Goal: Task Accomplishment & Management: Use online tool/utility

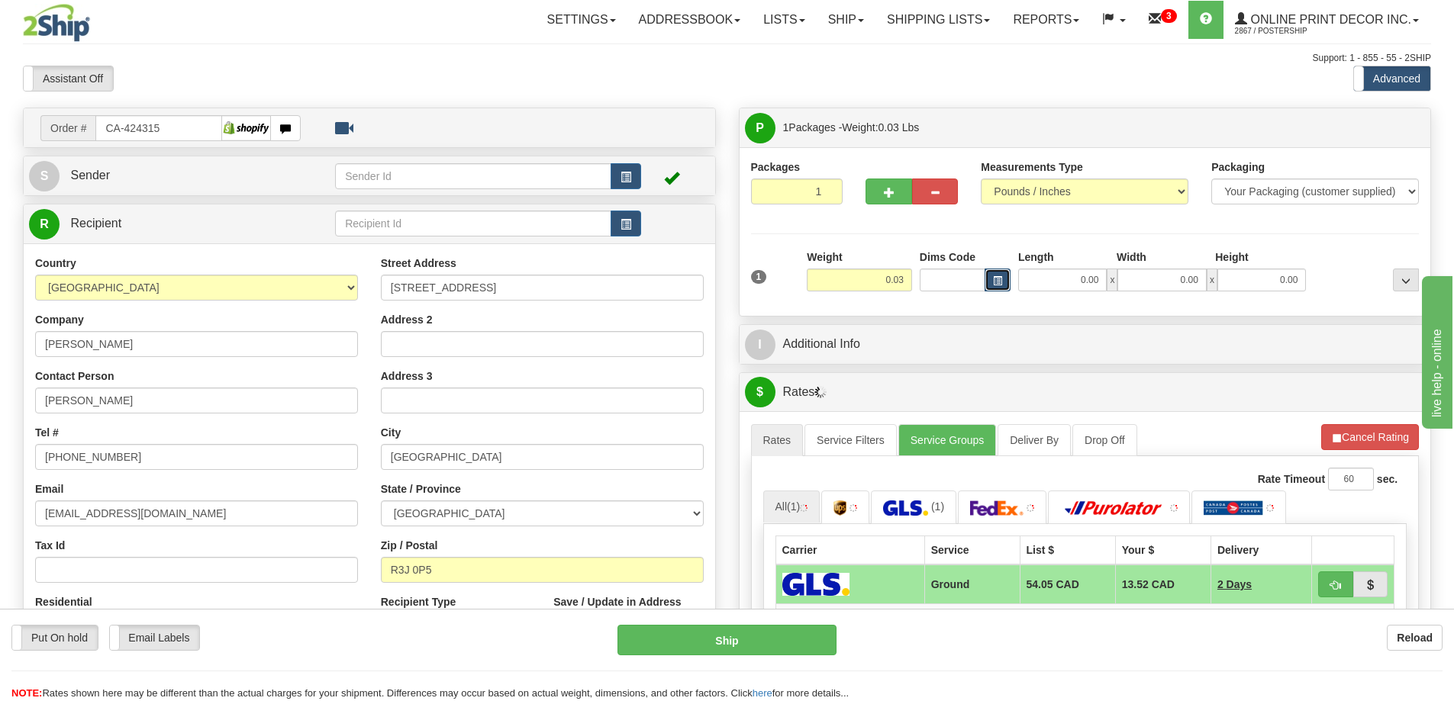
click at [995, 273] on button "button" at bounding box center [997, 280] width 26 height 23
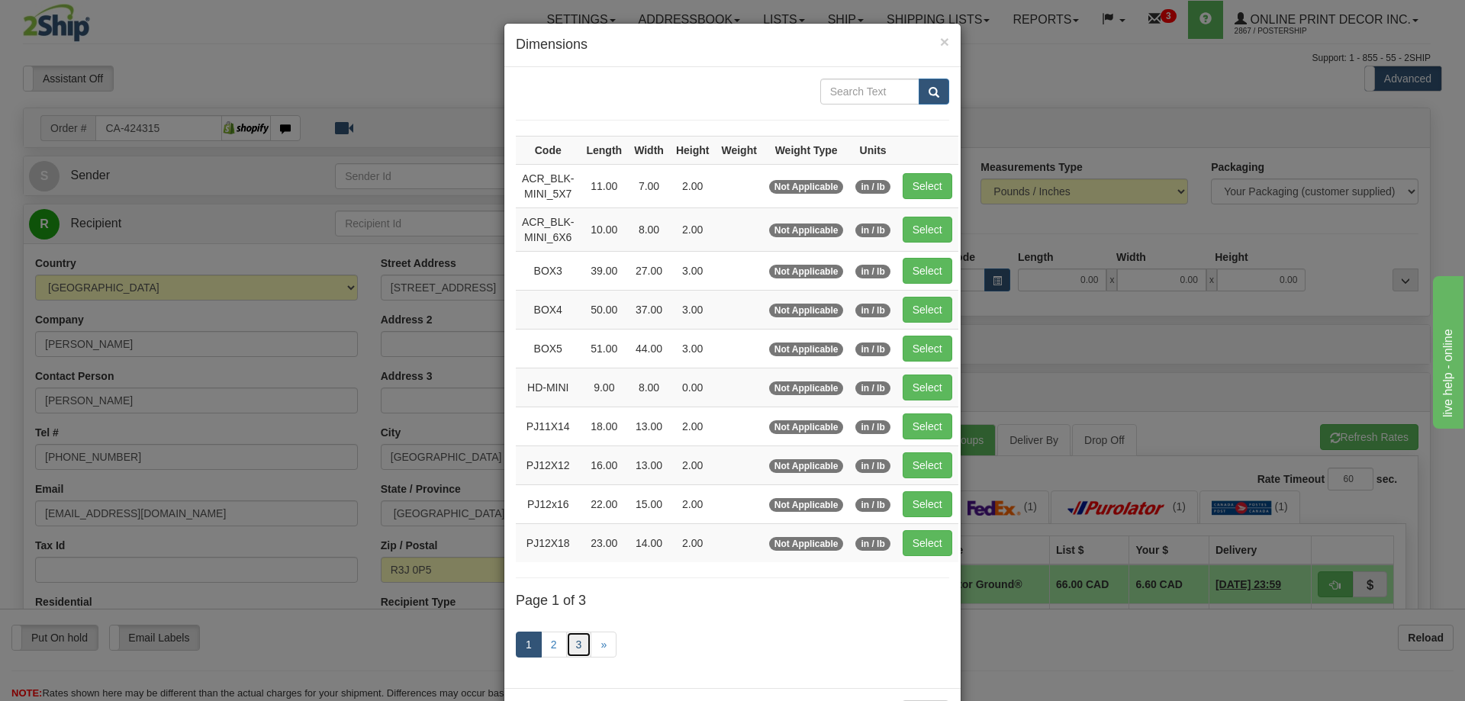
click at [566, 640] on link "3" at bounding box center [579, 645] width 26 height 26
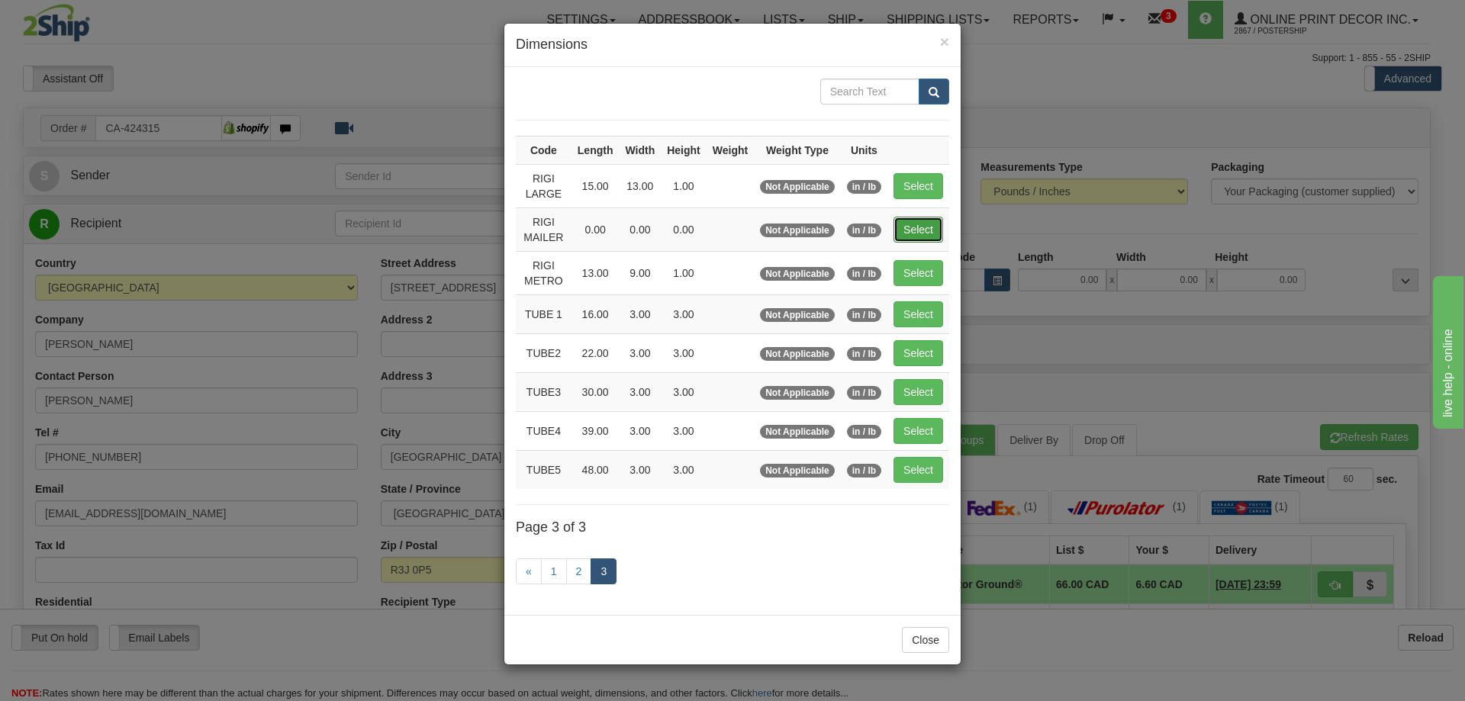
click at [909, 229] on button "Select" at bounding box center [919, 230] width 50 height 26
type input "RIGI MAILER"
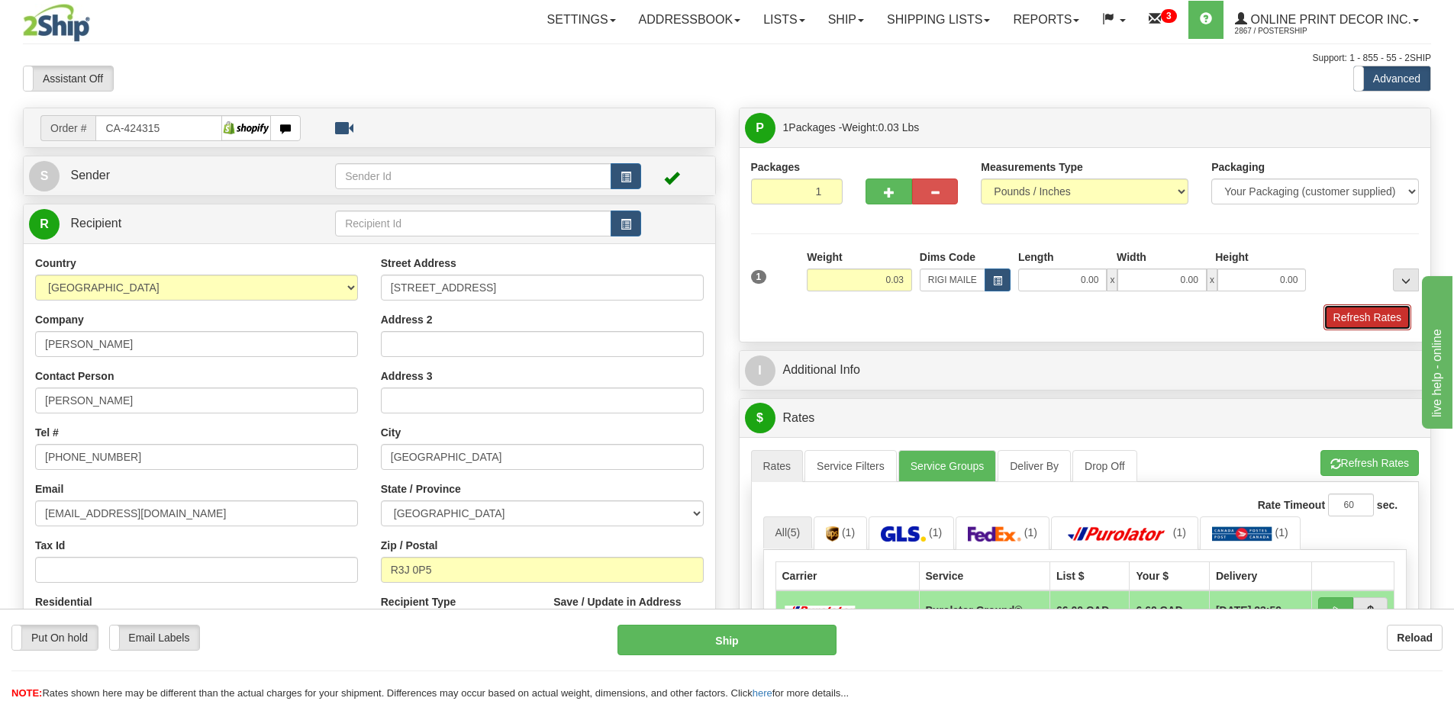
click at [1386, 314] on button "Refresh Rates" at bounding box center [1367, 317] width 88 height 26
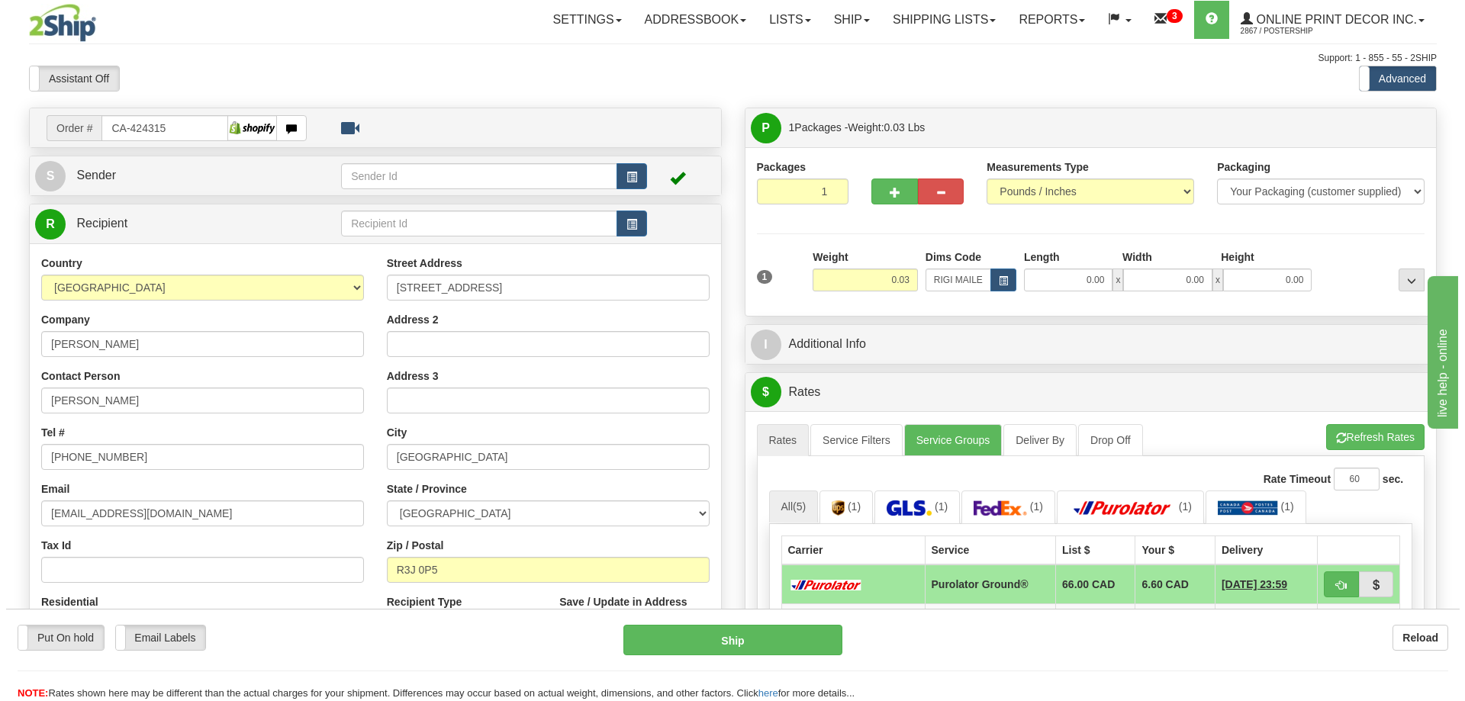
scroll to position [229, 0]
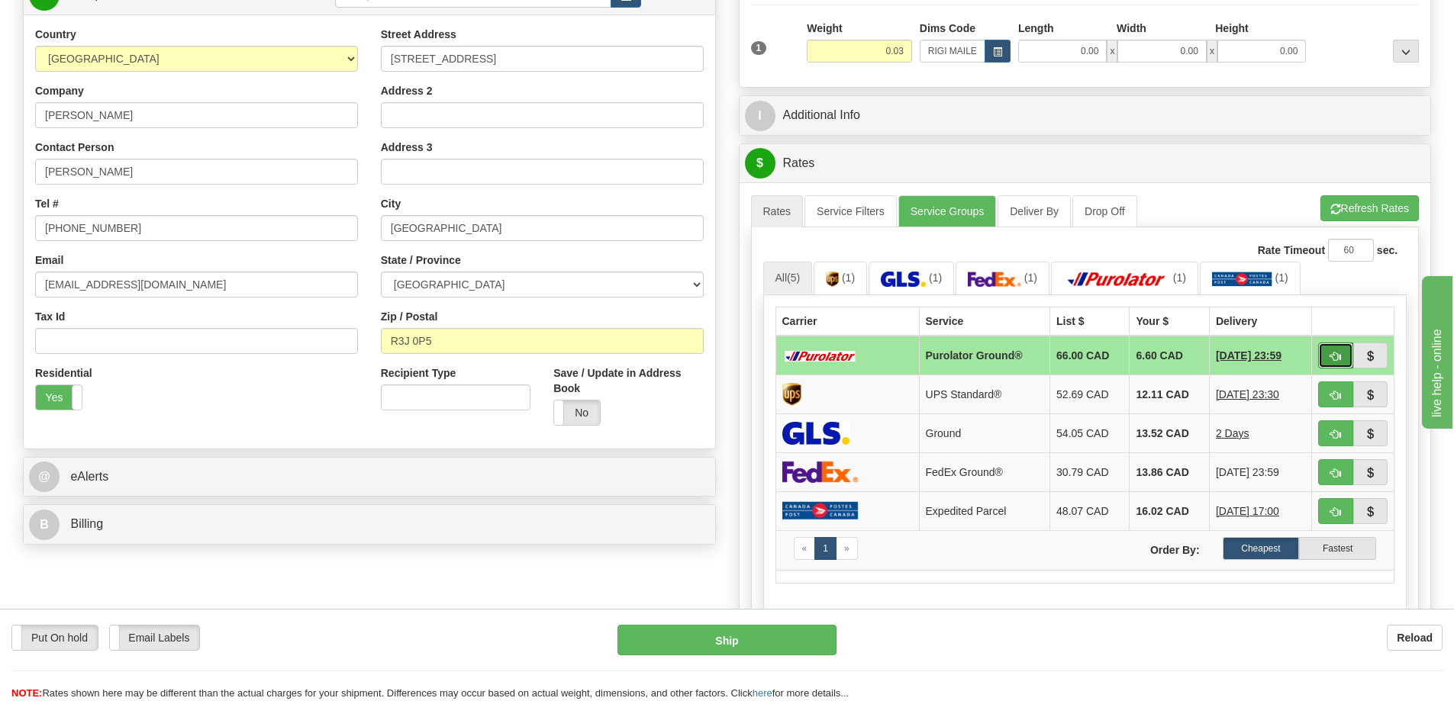
click at [1341, 350] on button "button" at bounding box center [1335, 356] width 35 height 26
type input "260"
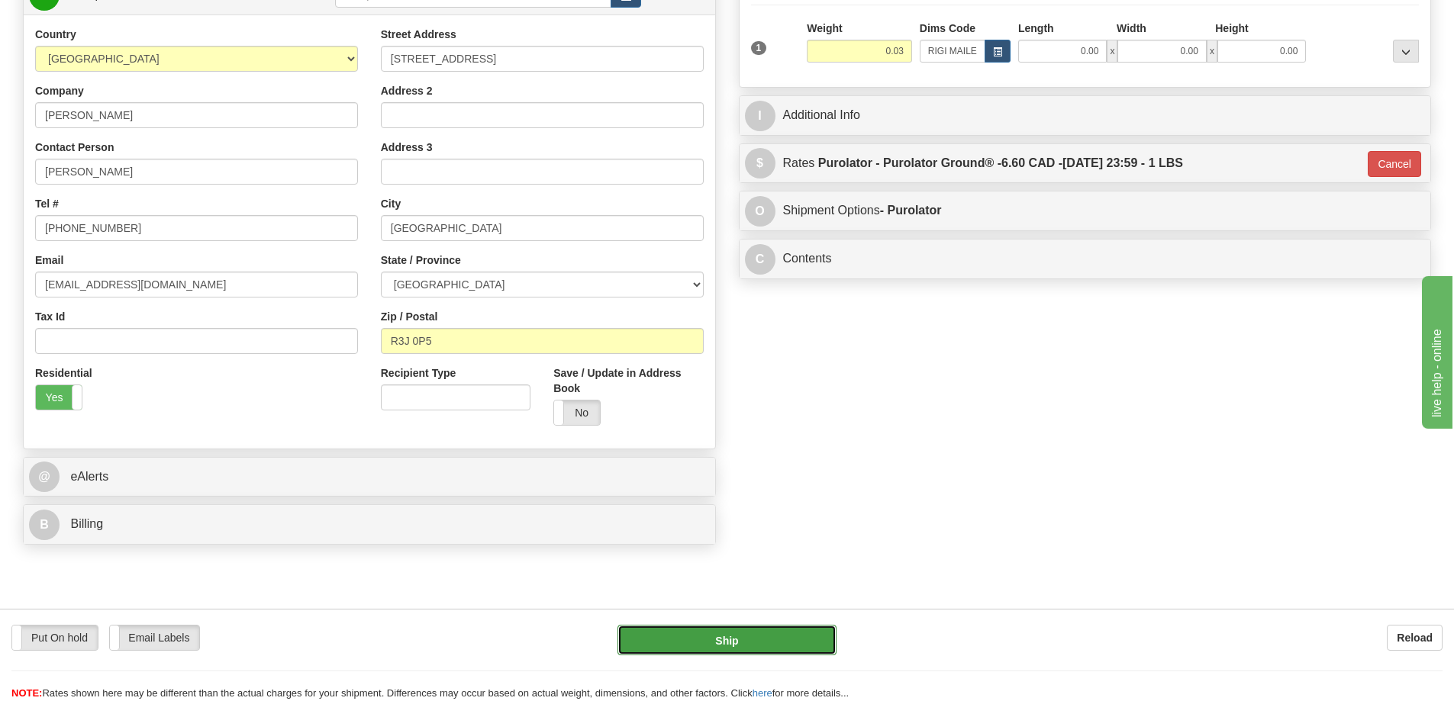
click at [795, 644] on button "Ship" at bounding box center [726, 640] width 219 height 31
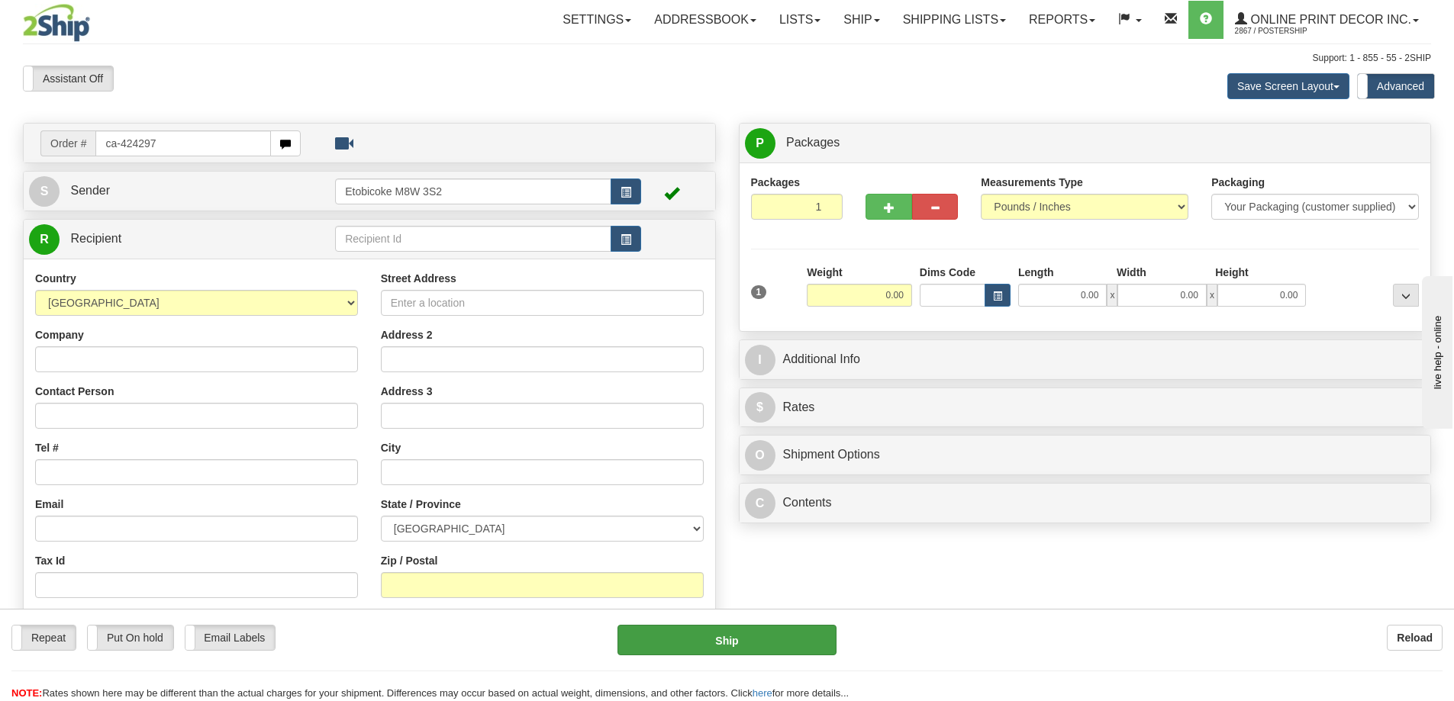
type input "ca-424297"
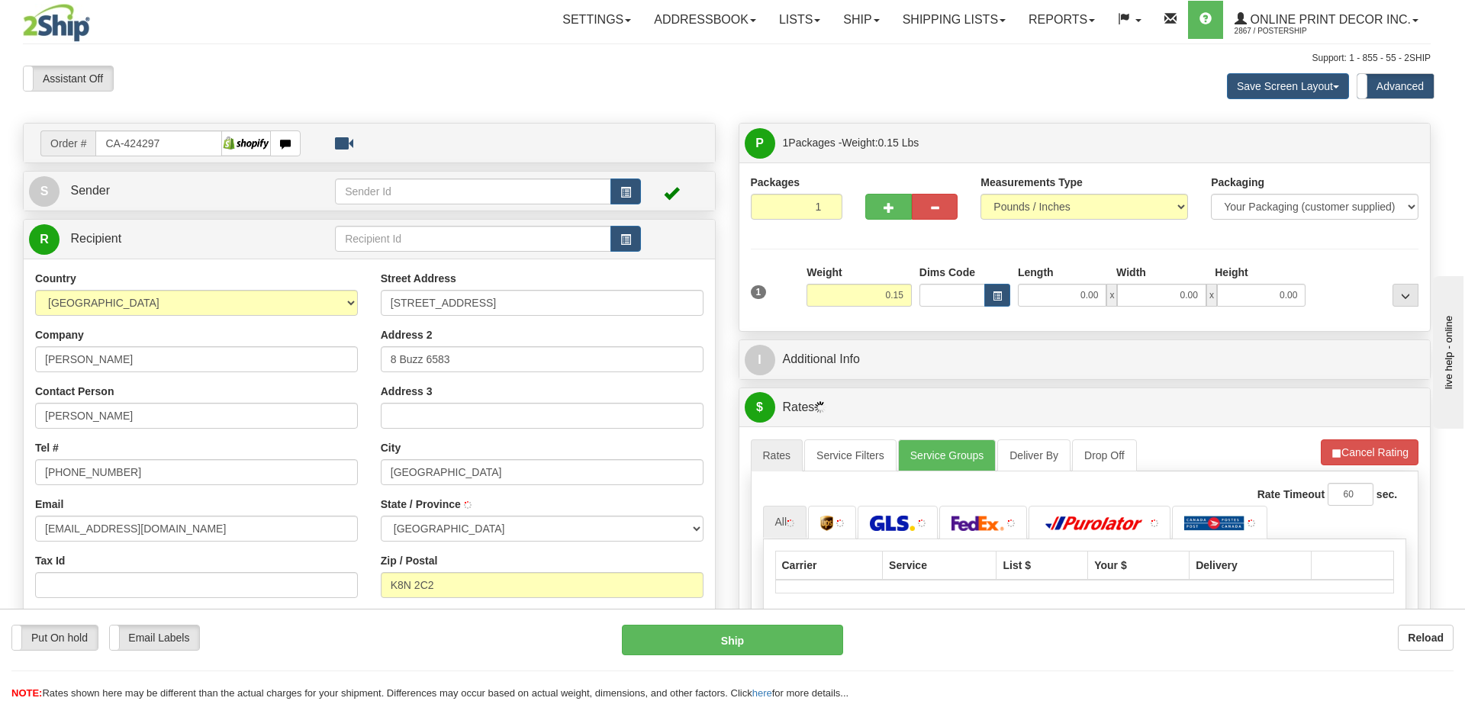
type input "BELLEVILLE"
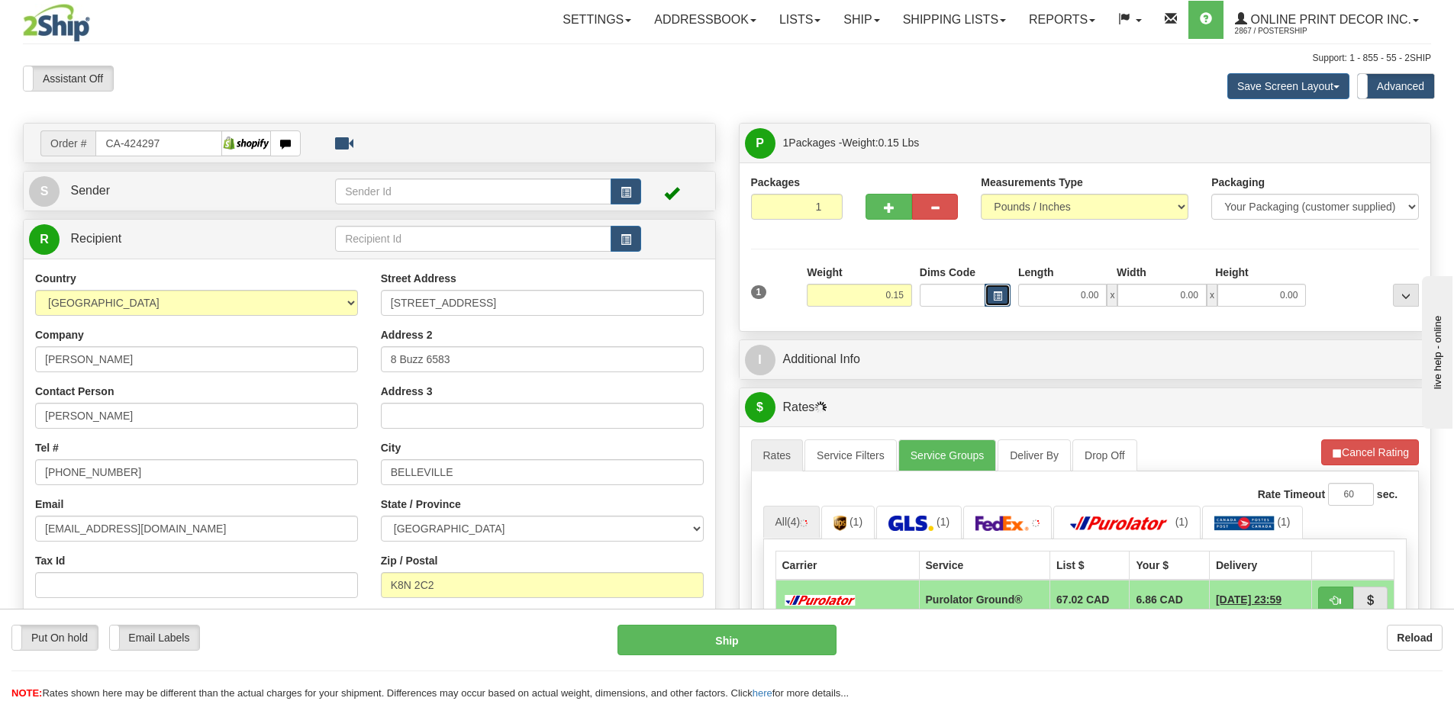
click at [986, 299] on button "button" at bounding box center [997, 295] width 26 height 23
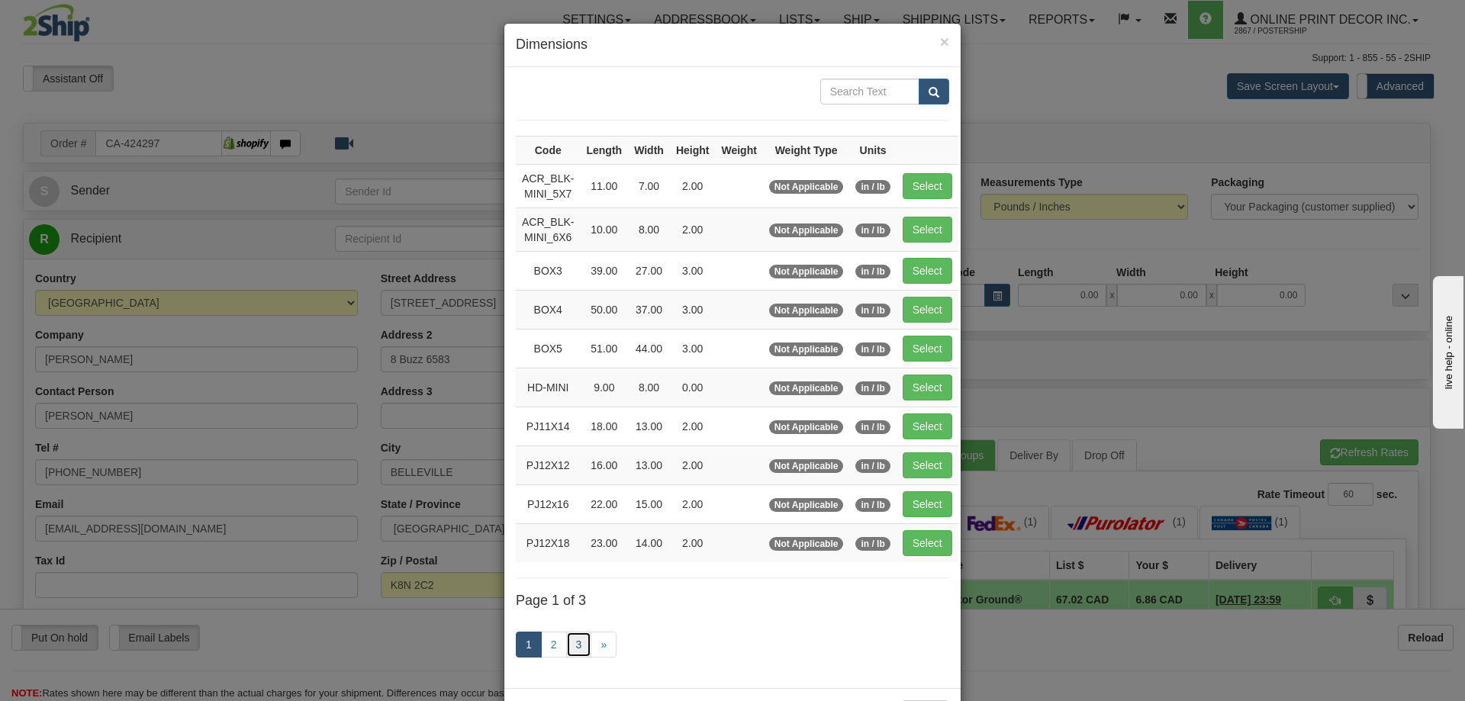
click at [566, 639] on link "3" at bounding box center [579, 645] width 26 height 26
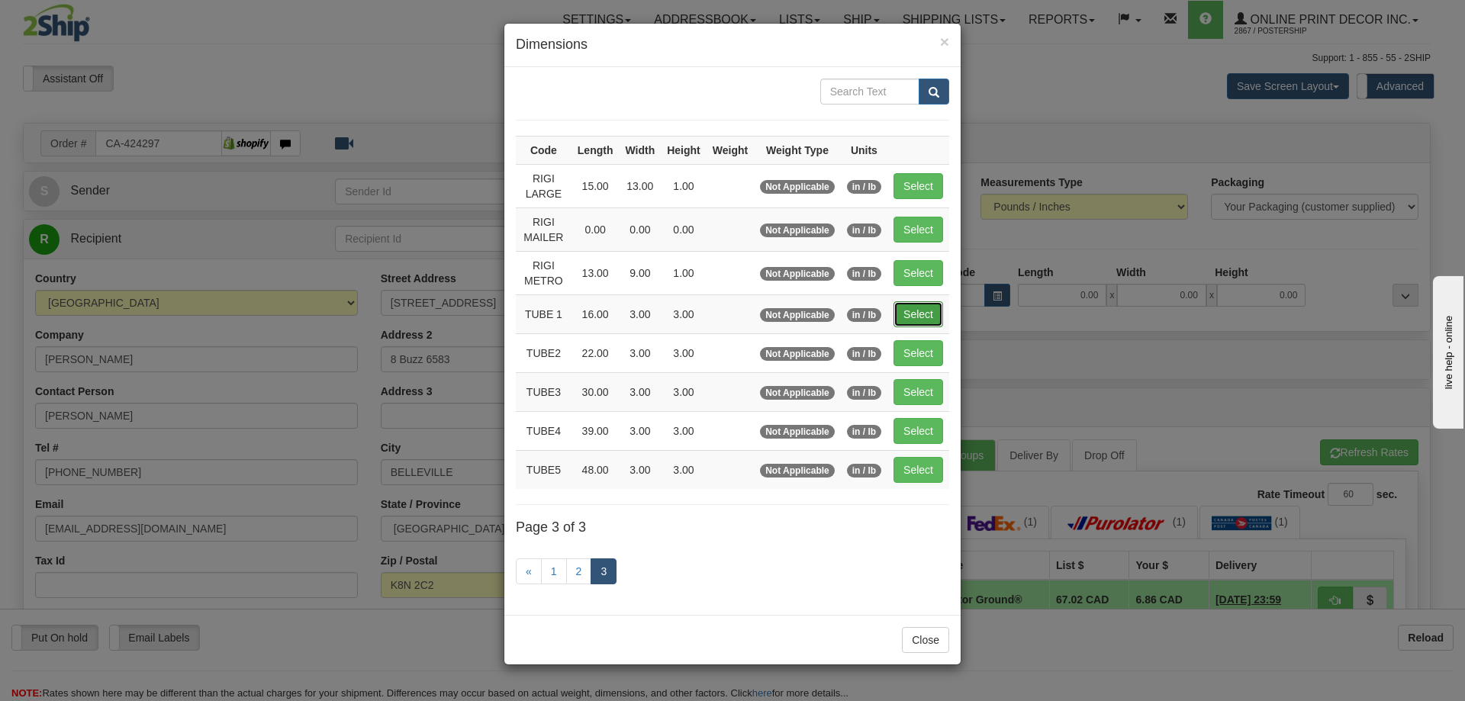
click at [912, 304] on button "Select" at bounding box center [919, 314] width 50 height 26
type input "TUBE 1"
type input "16.00"
type input "3.00"
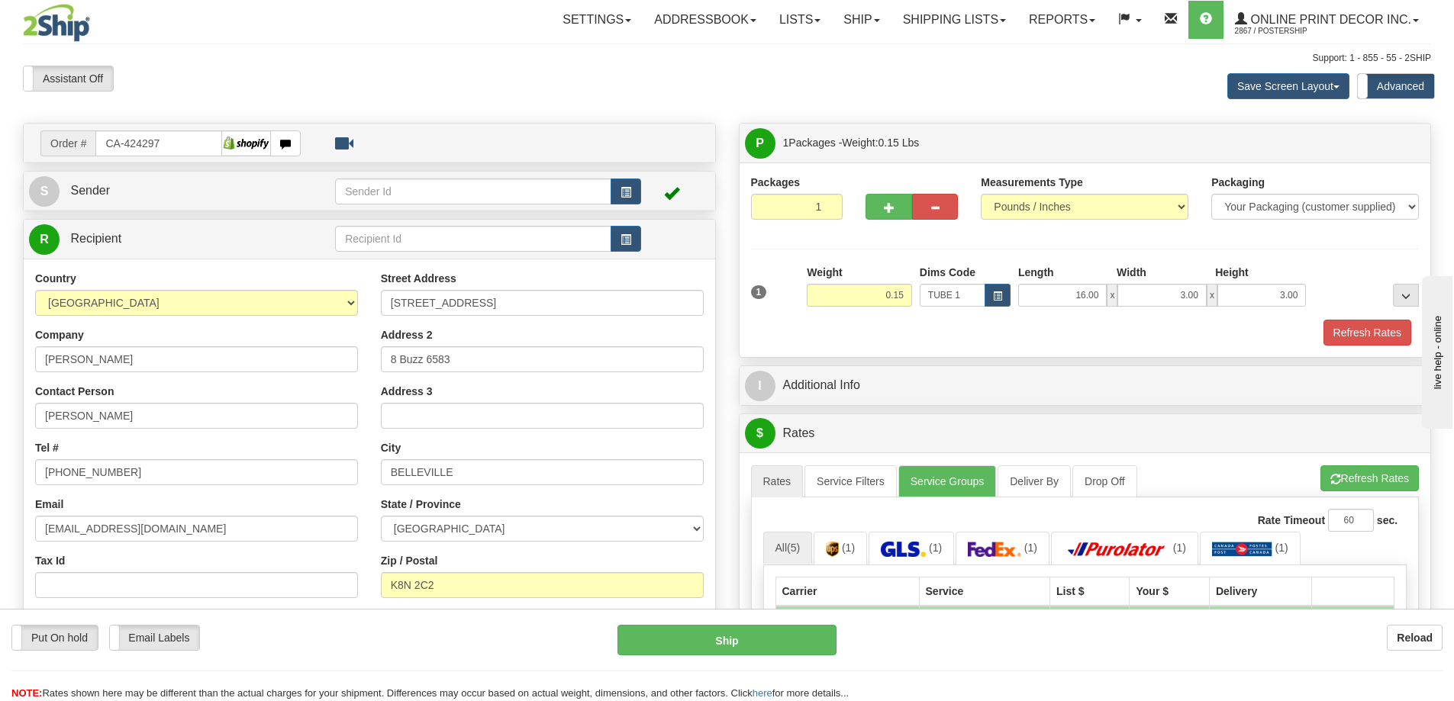
click at [1385, 319] on div at bounding box center [1085, 318] width 676 height 1
click at [1385, 334] on button "Refresh Rates" at bounding box center [1367, 333] width 88 height 26
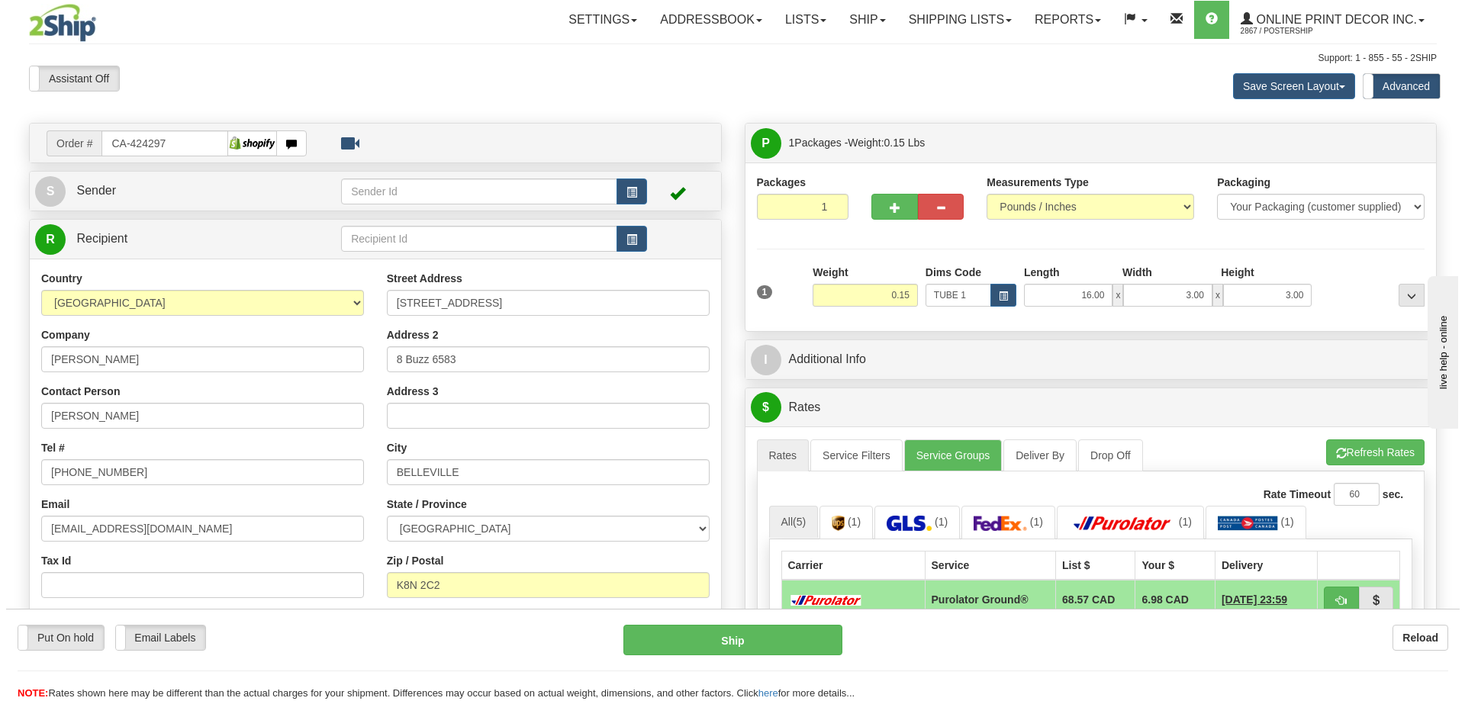
scroll to position [153, 0]
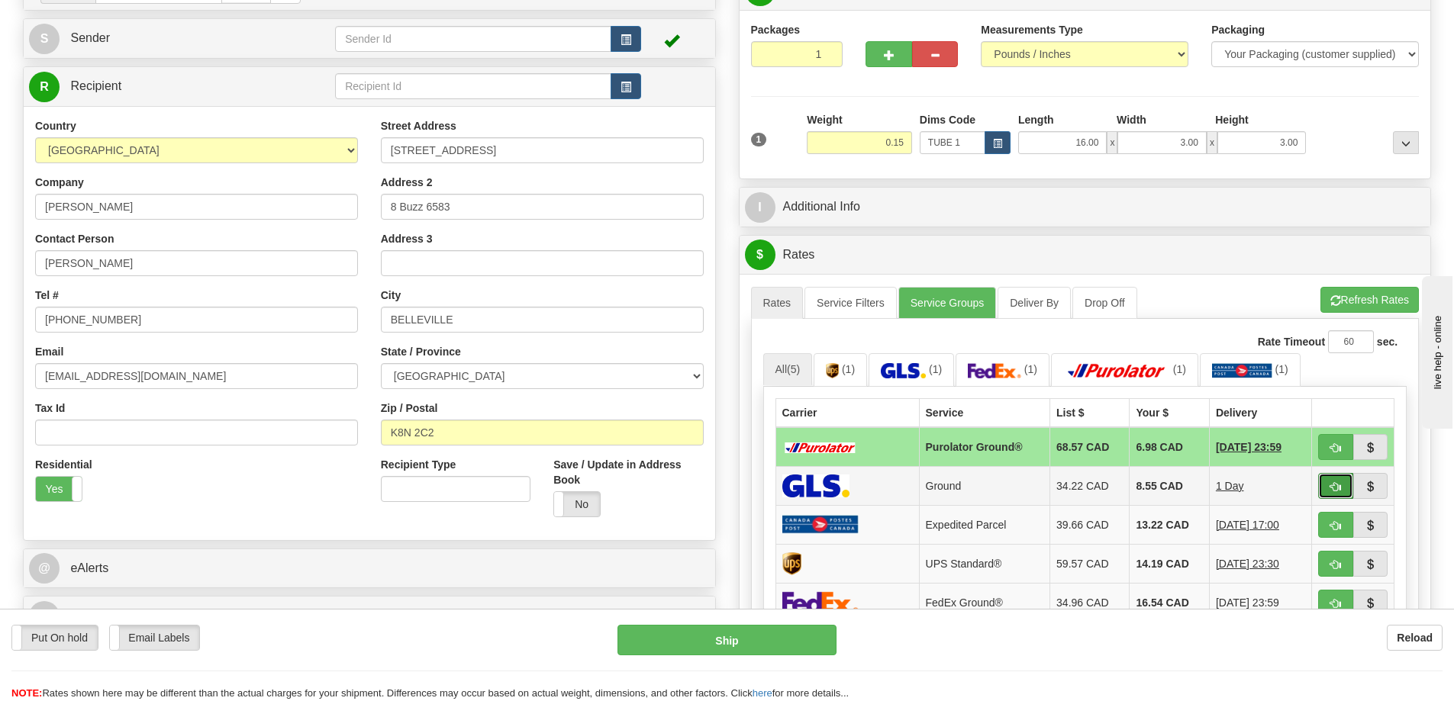
click at [1343, 482] on button "button" at bounding box center [1335, 486] width 35 height 26
type input "1"
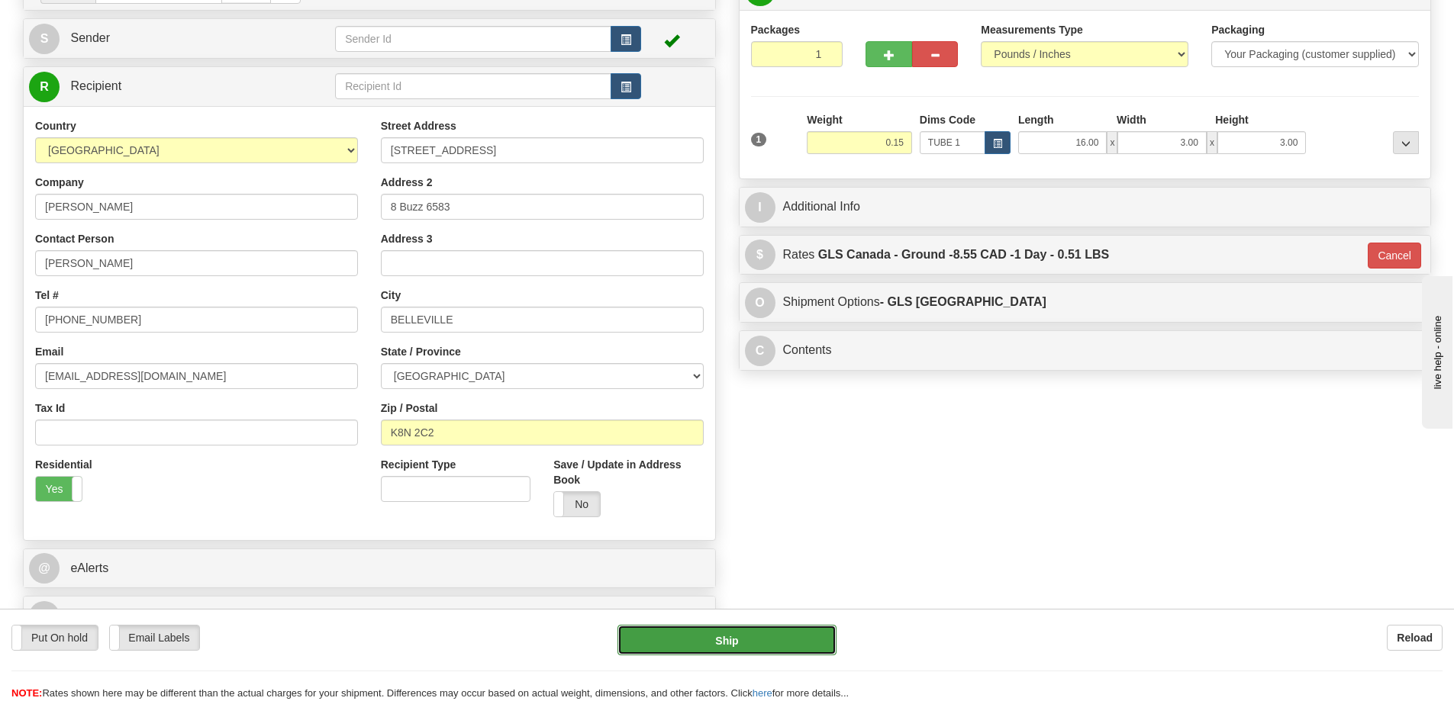
click at [784, 640] on button "Ship" at bounding box center [726, 640] width 219 height 31
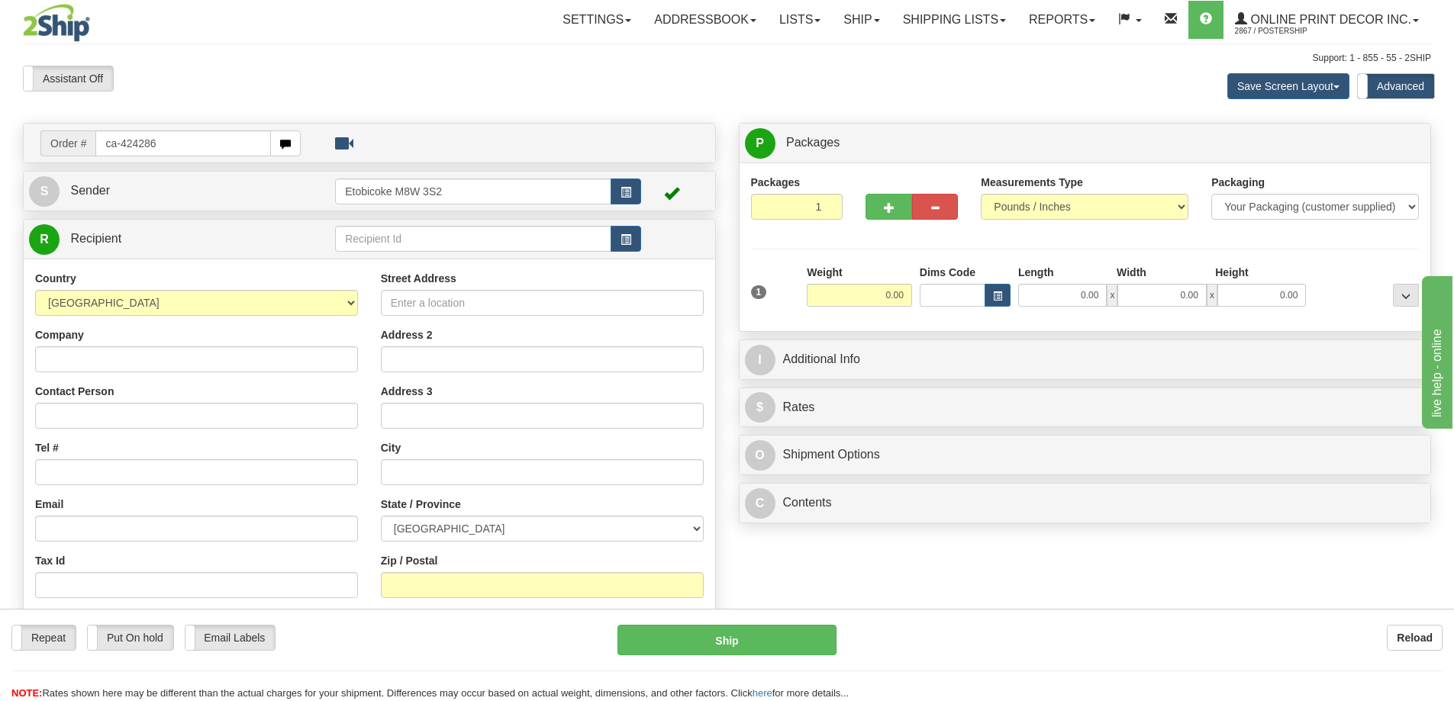
type input "ca-424286"
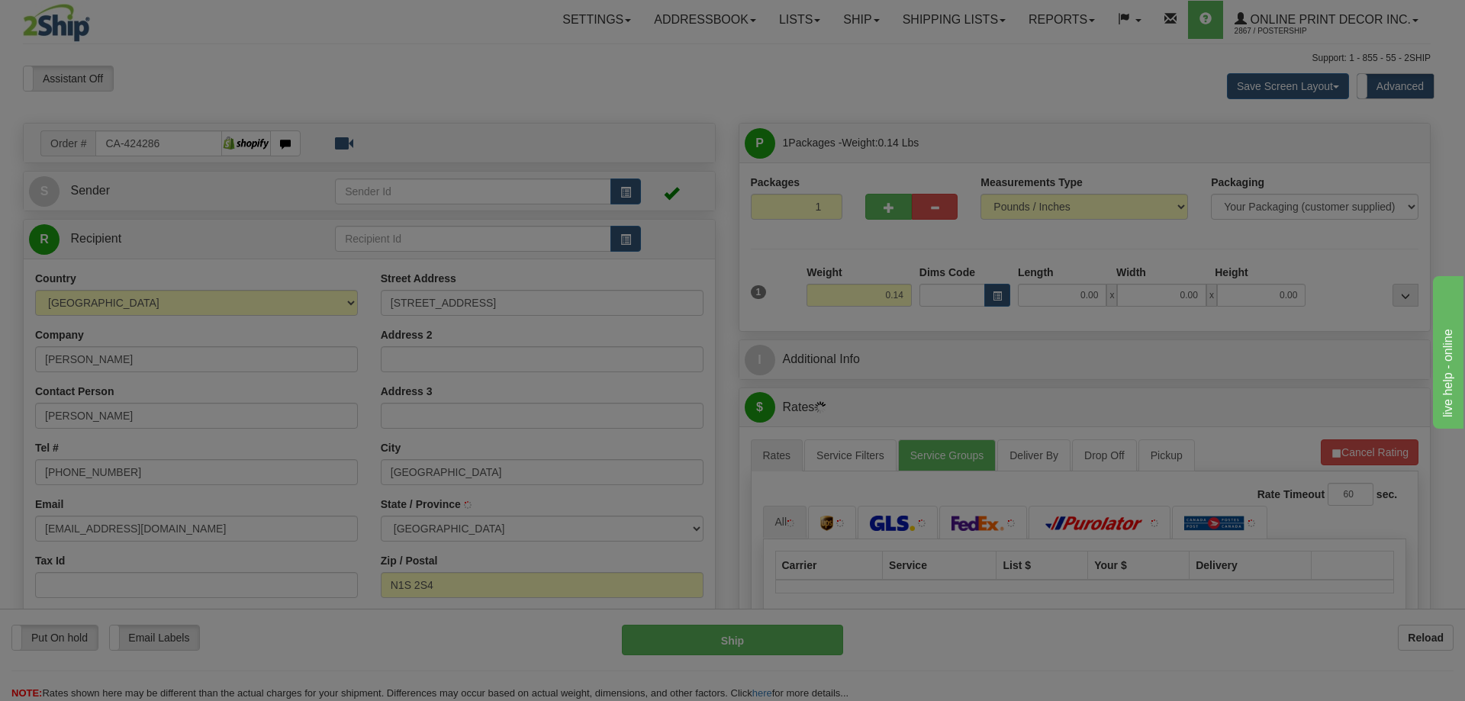
type input "CAMBRIDGE"
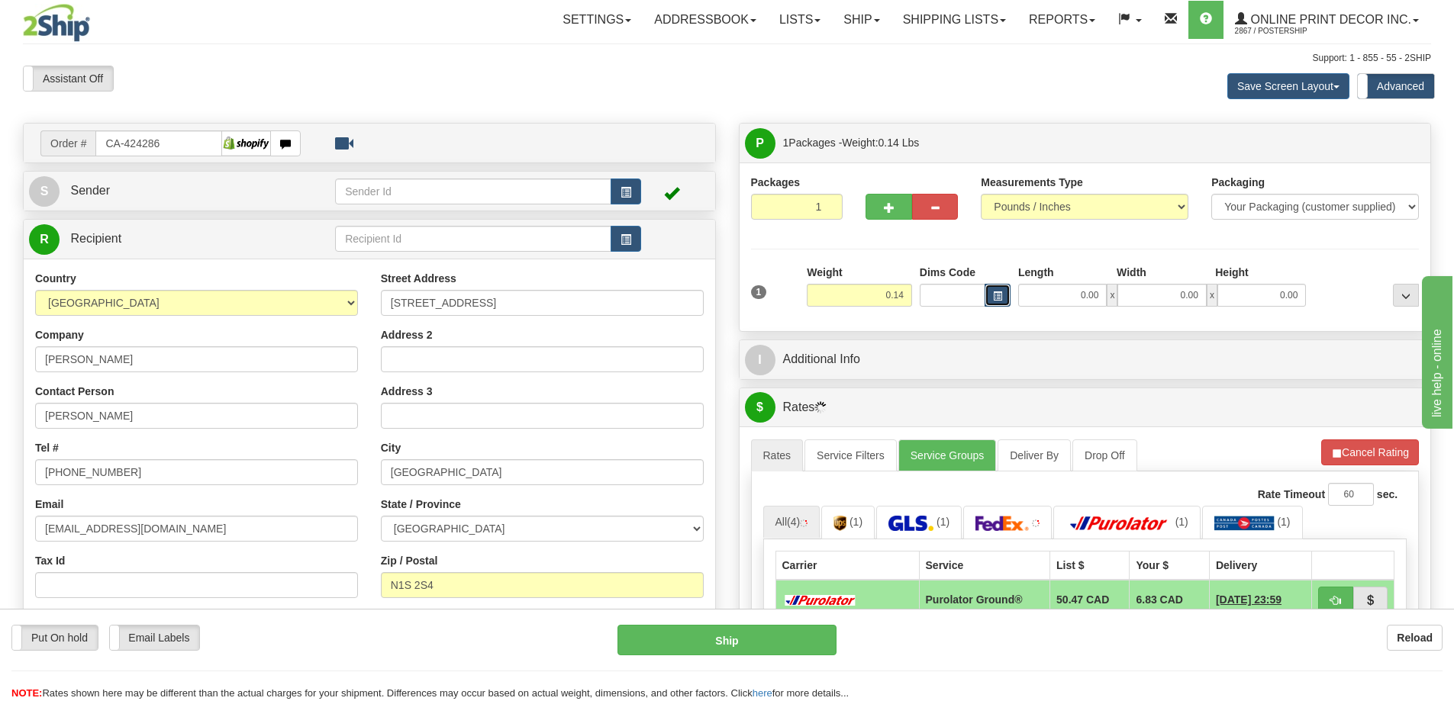
click at [994, 294] on span "button" at bounding box center [997, 296] width 9 height 8
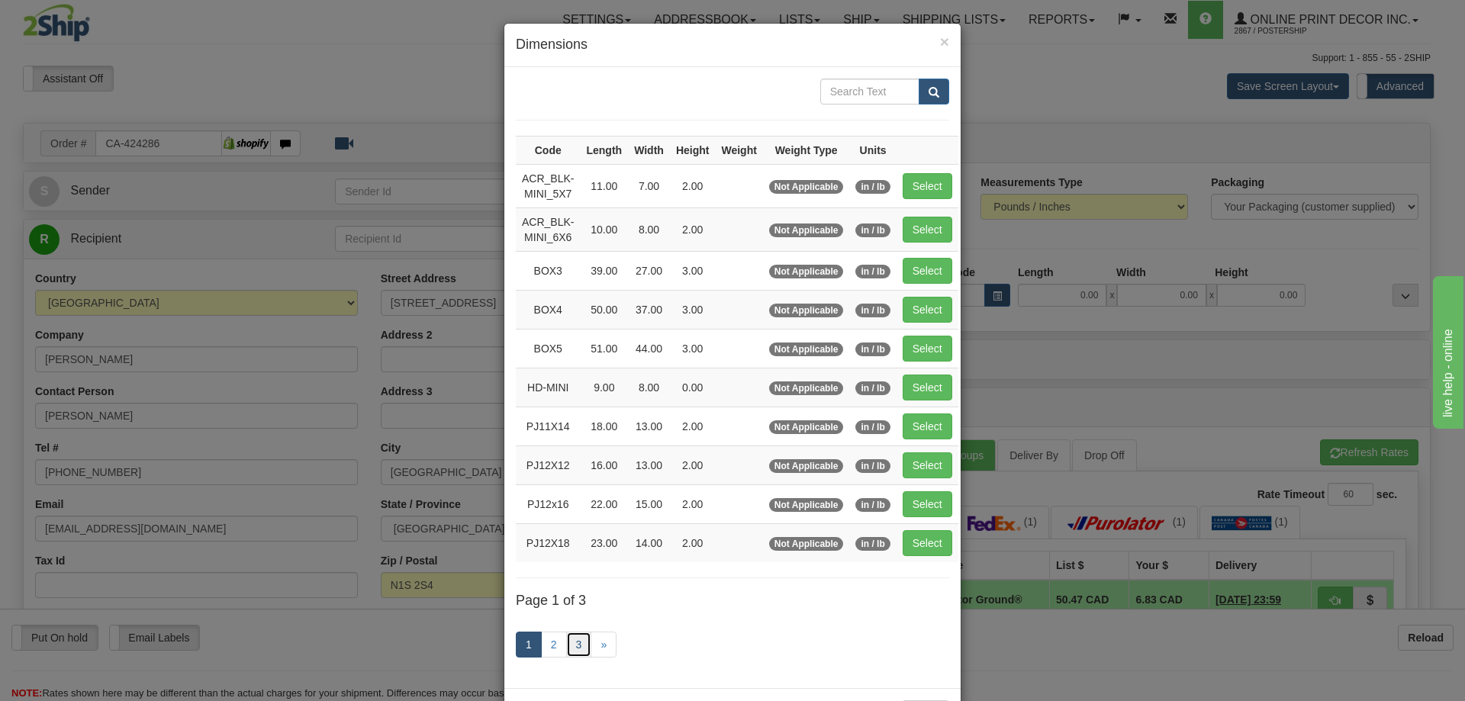
click at [570, 641] on link "3" at bounding box center [579, 645] width 26 height 26
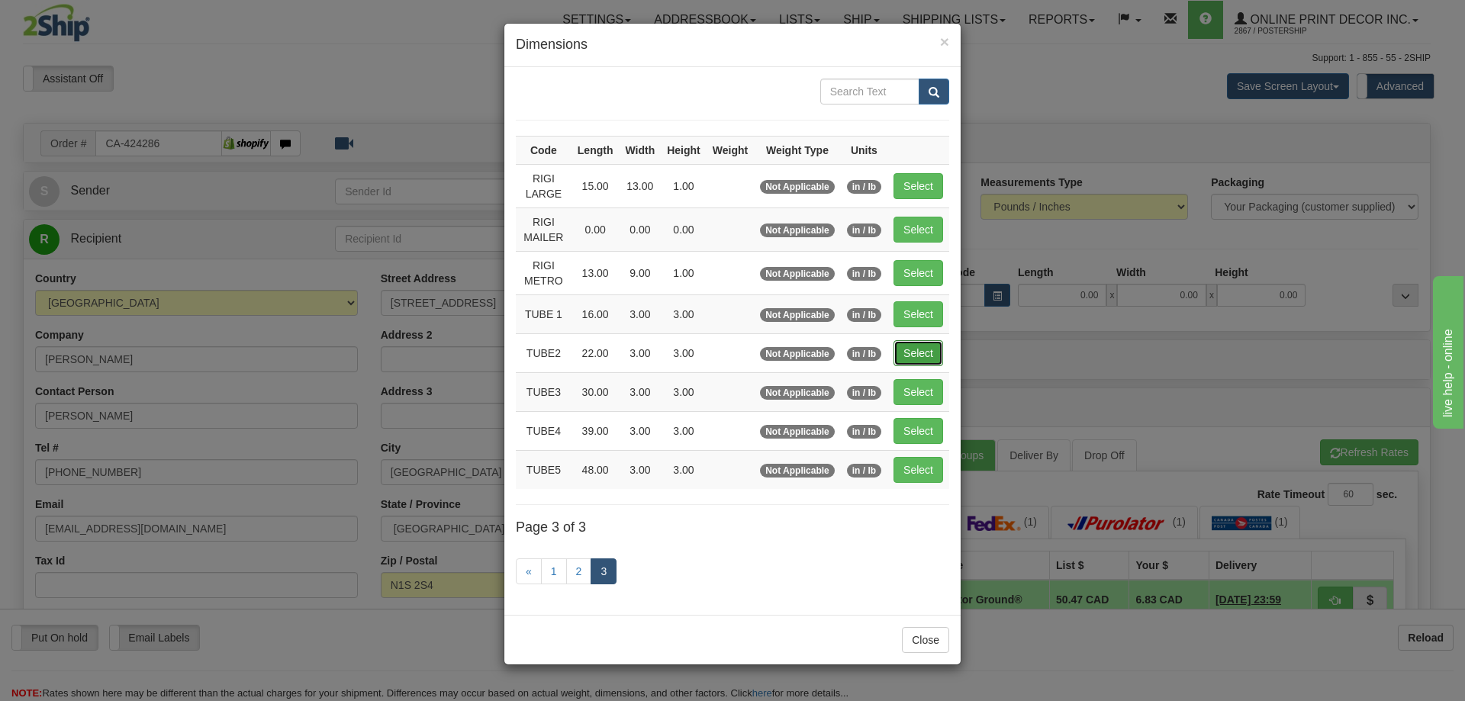
click at [920, 349] on button "Select" at bounding box center [919, 353] width 50 height 26
type input "TUBE2"
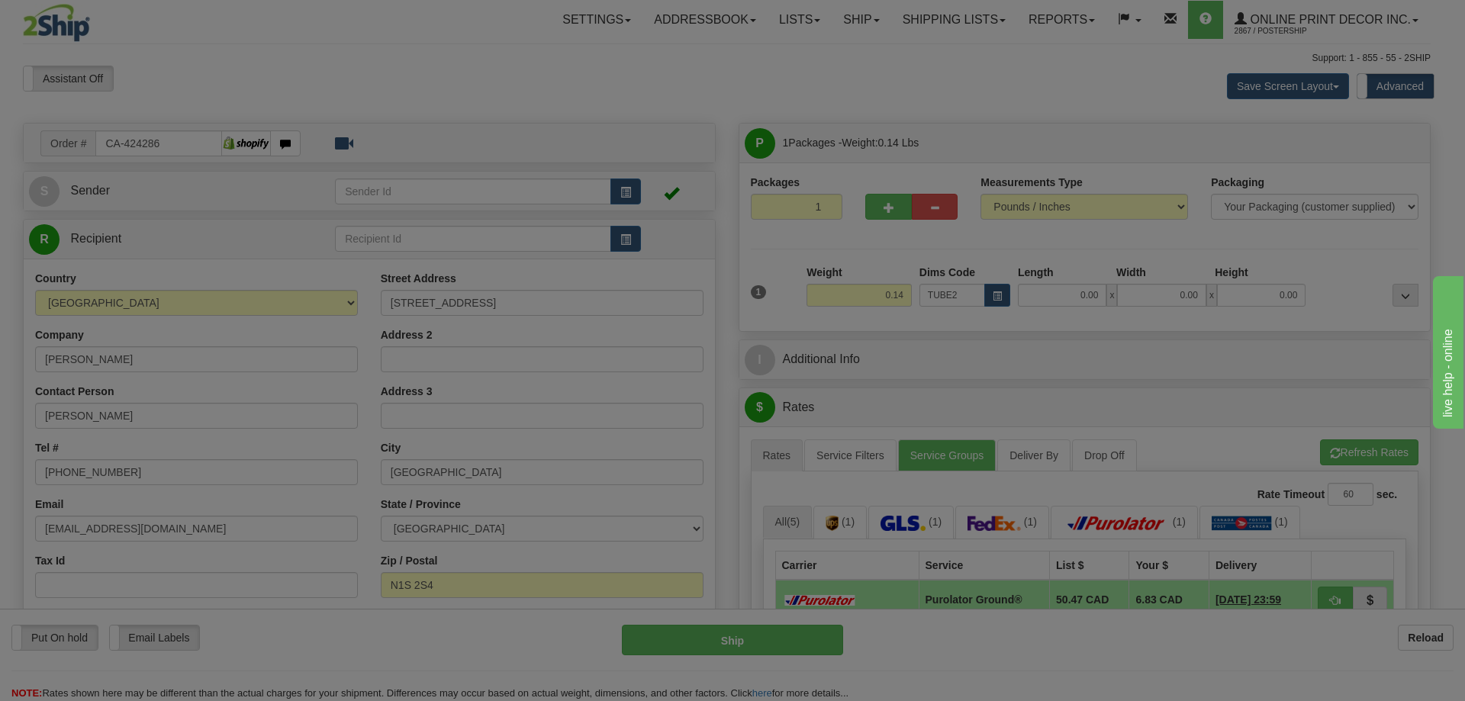
type input "22.00"
type input "3.00"
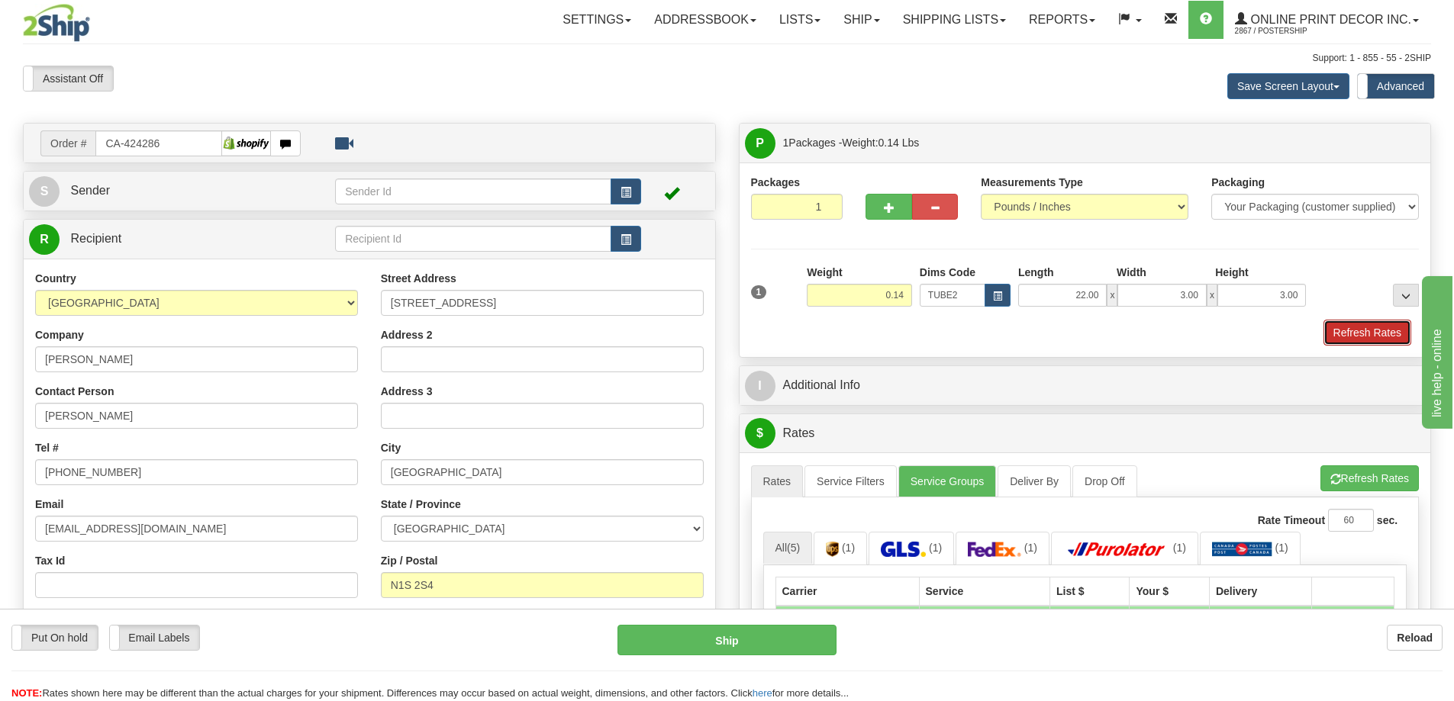
click at [1346, 335] on button "Refresh Rates" at bounding box center [1367, 333] width 88 height 26
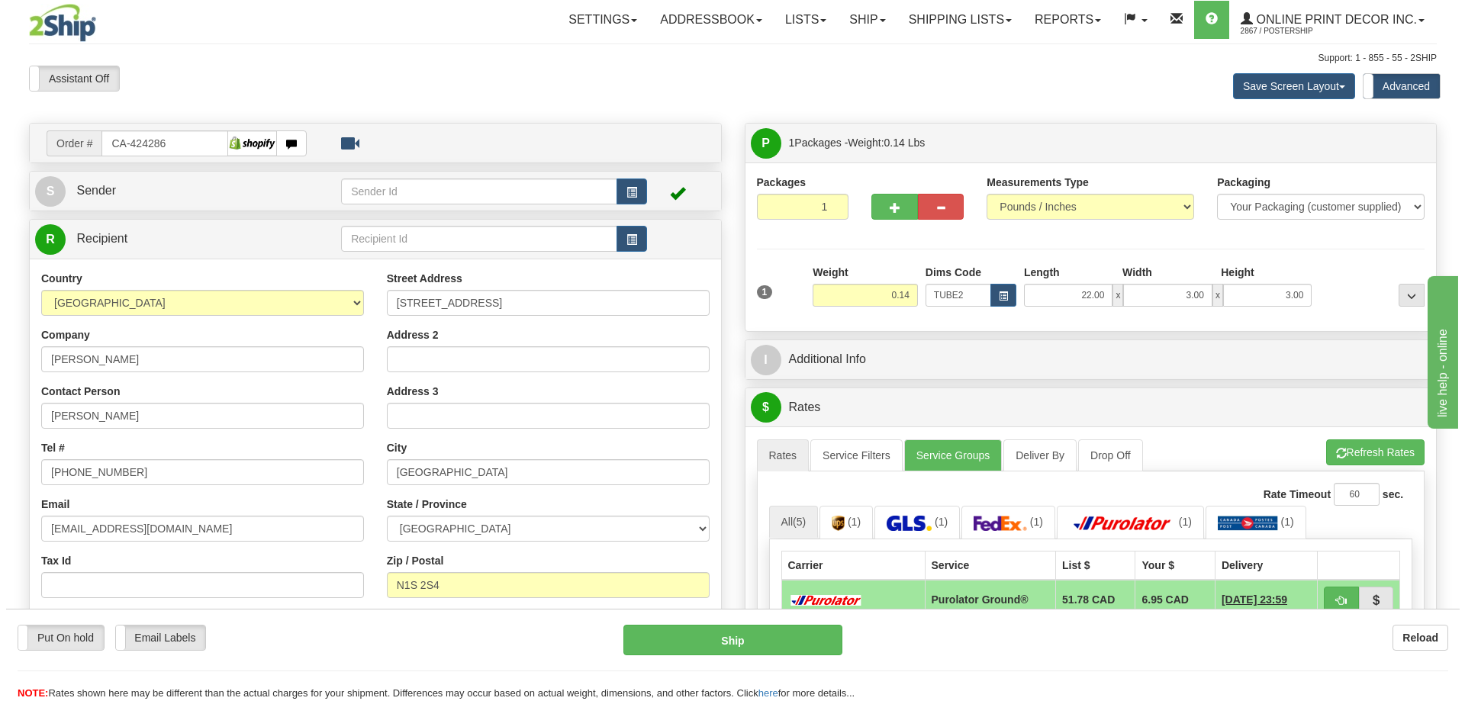
scroll to position [153, 0]
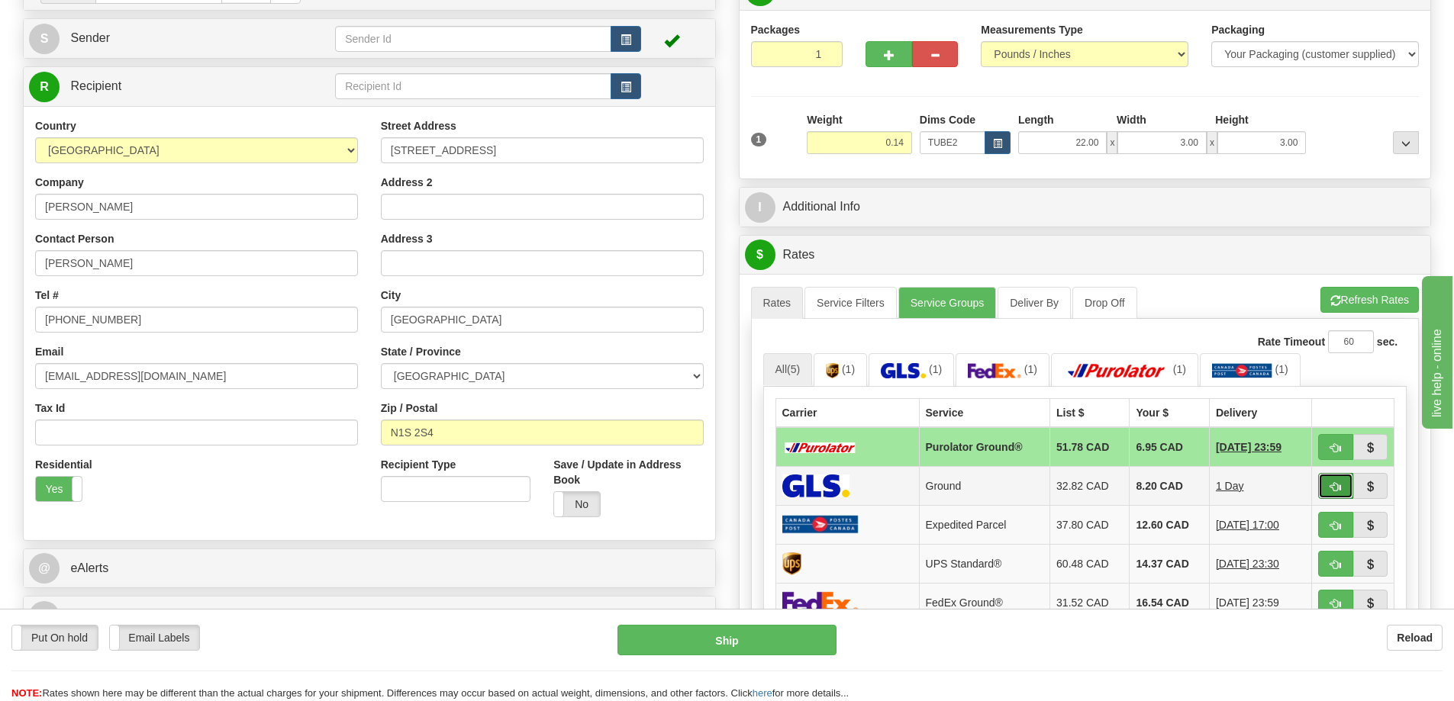
click at [1319, 486] on button "button" at bounding box center [1335, 486] width 35 height 26
type input "1"
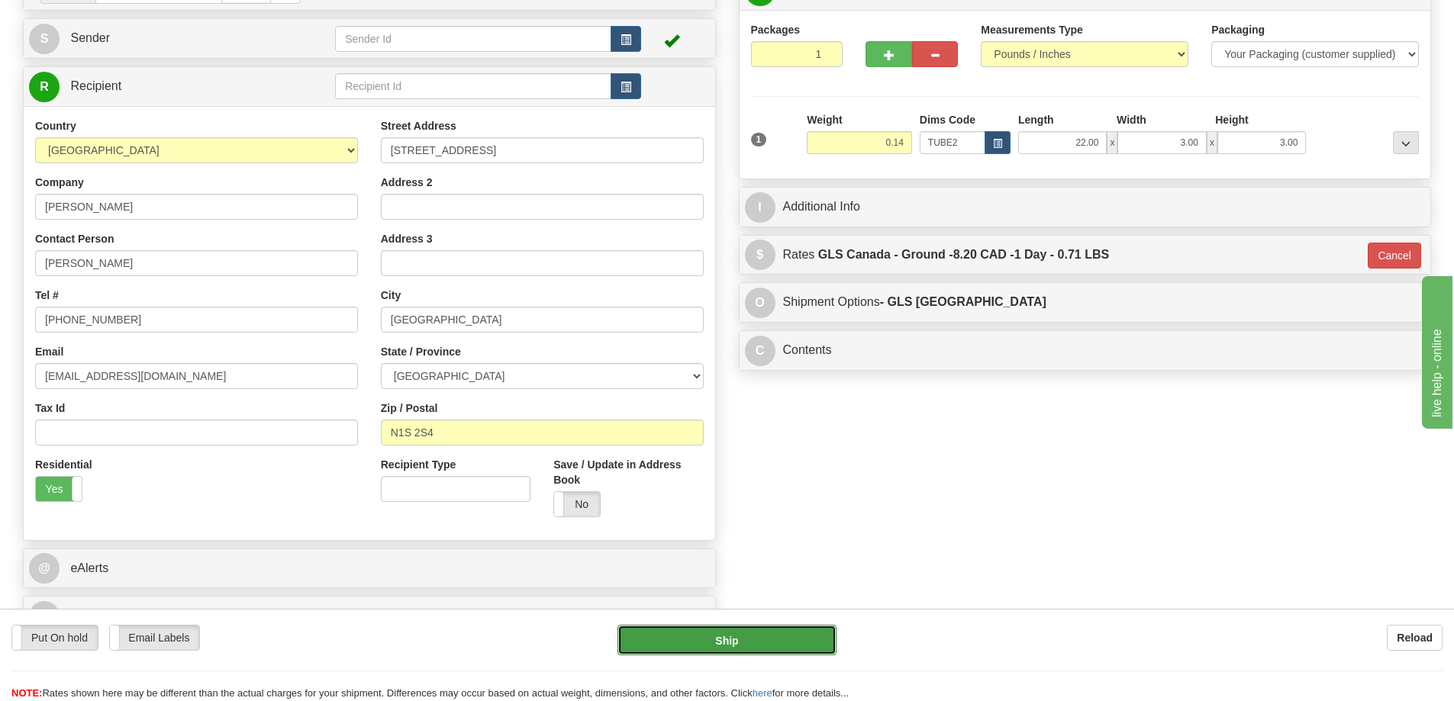
click at [752, 637] on button "Ship" at bounding box center [726, 640] width 219 height 31
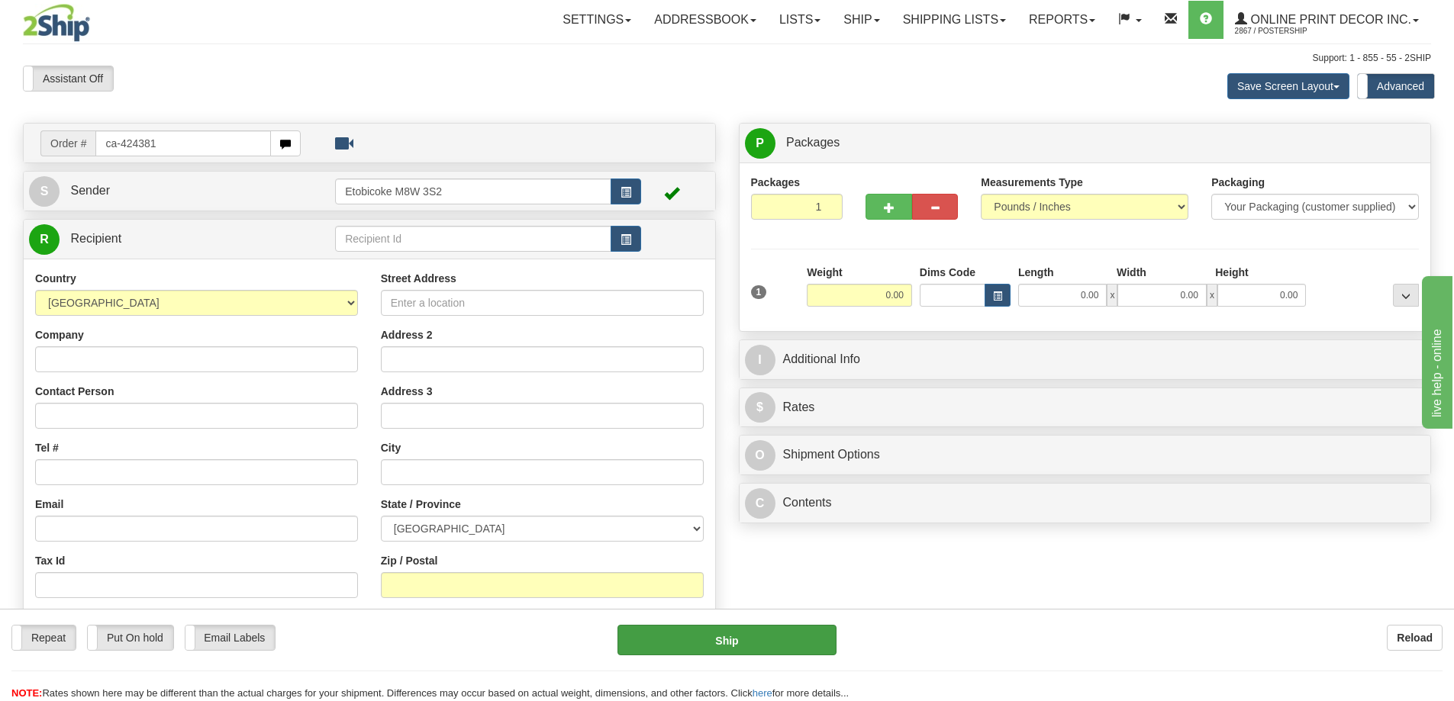
type input "ca-424381"
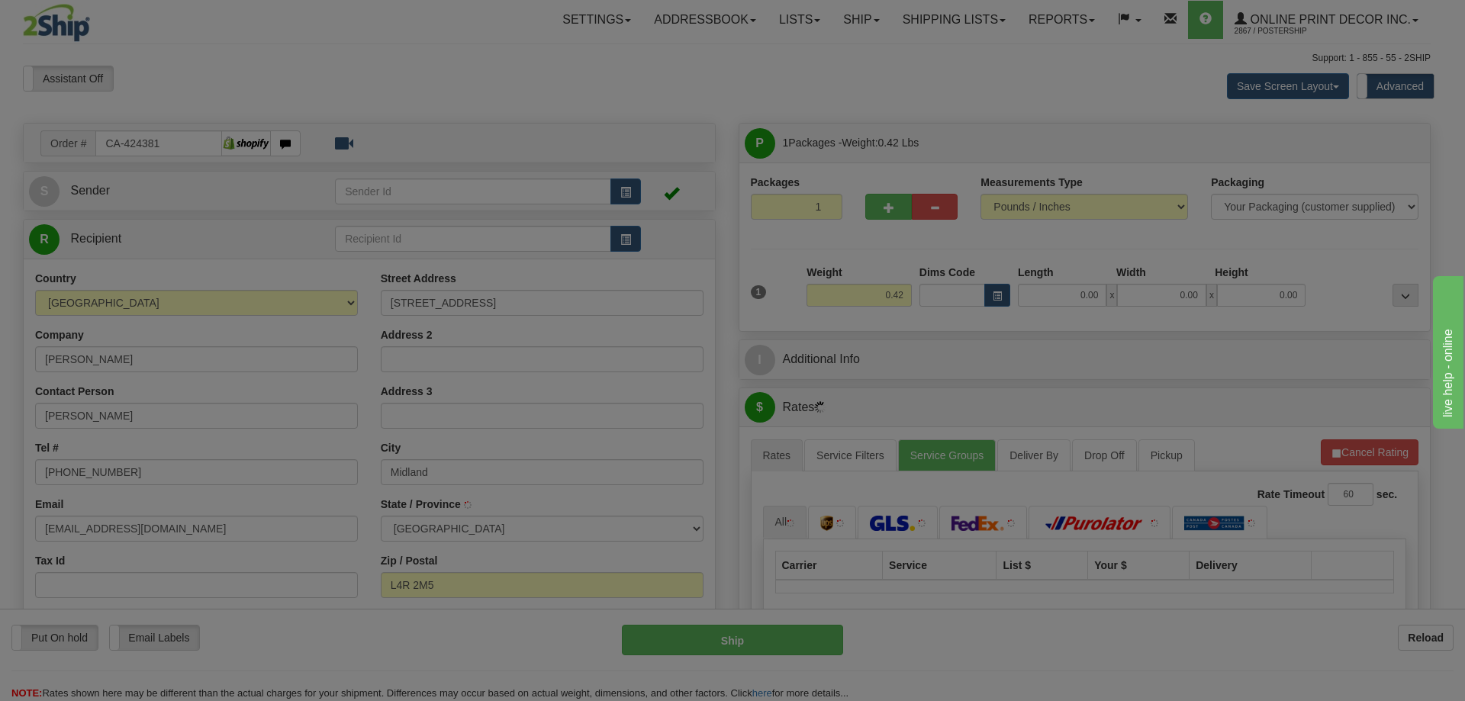
type input "MIDLAND"
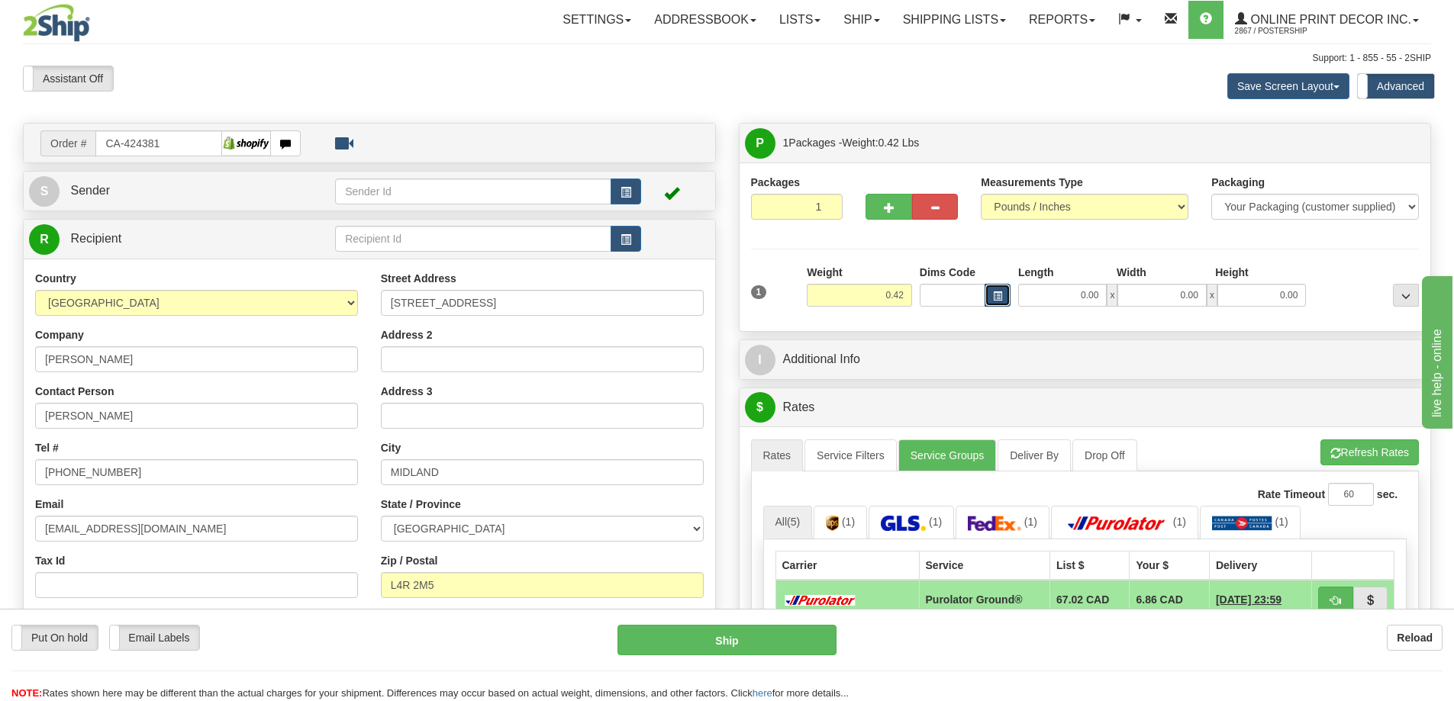
click at [987, 288] on button "button" at bounding box center [997, 295] width 26 height 23
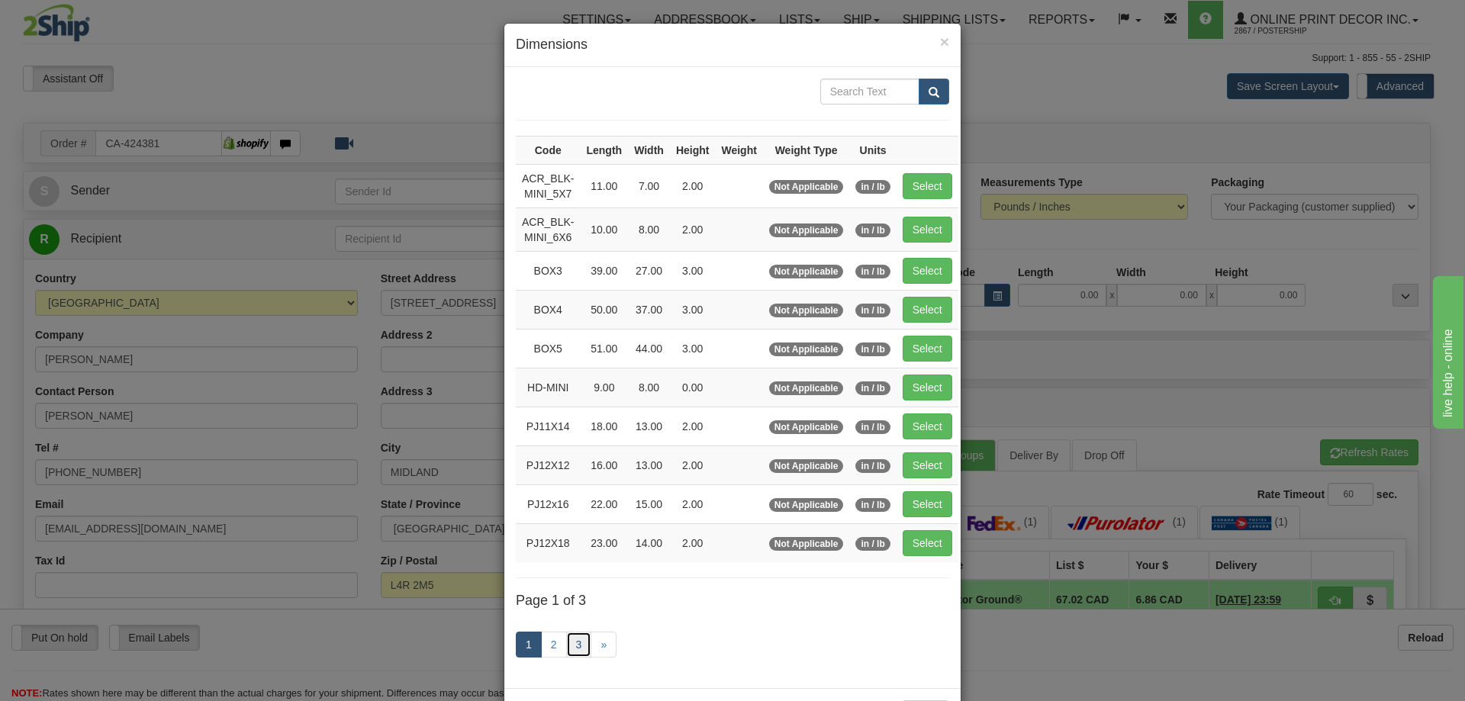
click at [572, 647] on link "3" at bounding box center [579, 645] width 26 height 26
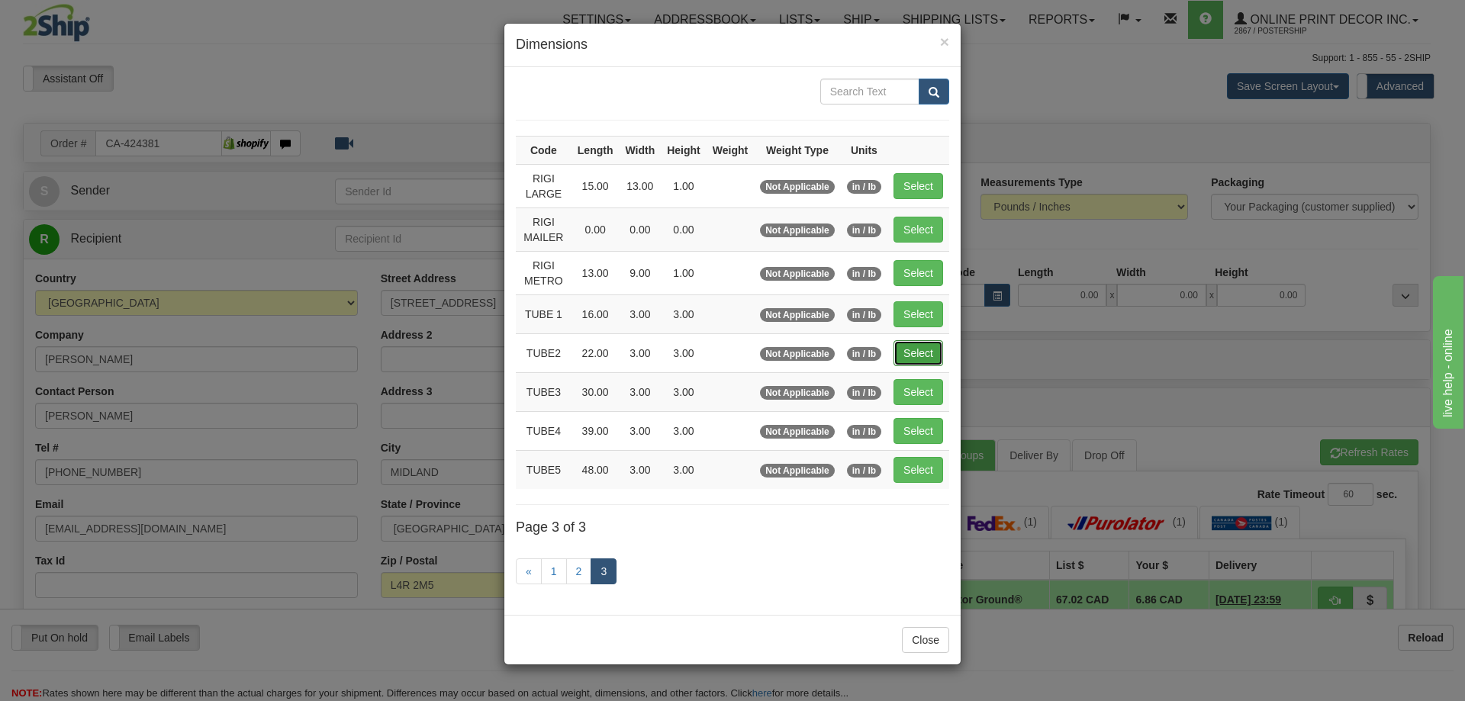
click at [913, 349] on button "Select" at bounding box center [919, 353] width 50 height 26
type input "TUBE2"
type input "22.00"
type input "3.00"
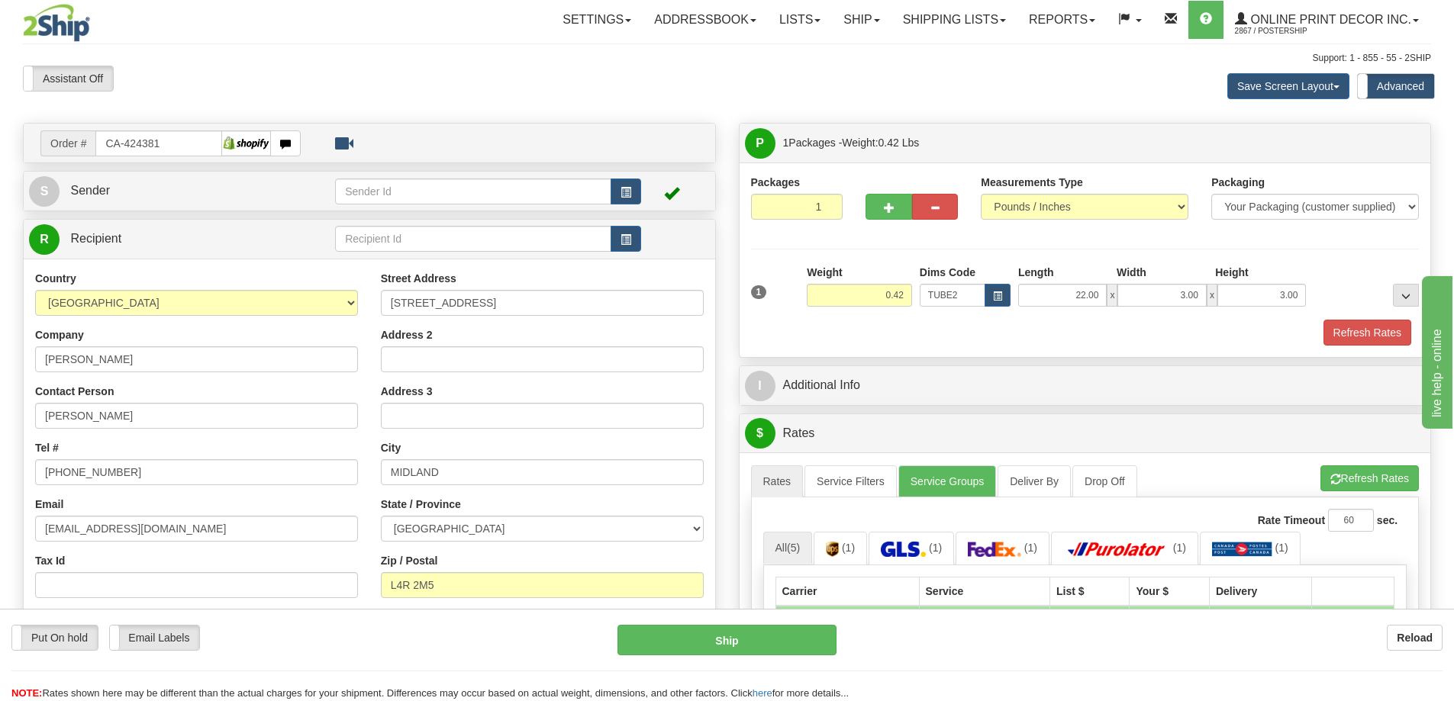
click at [1354, 317] on div "1 Weight 0.42 Dims Code x x" at bounding box center [1085, 292] width 676 height 54
click at [1354, 337] on button "Refresh Rates" at bounding box center [1367, 333] width 88 height 26
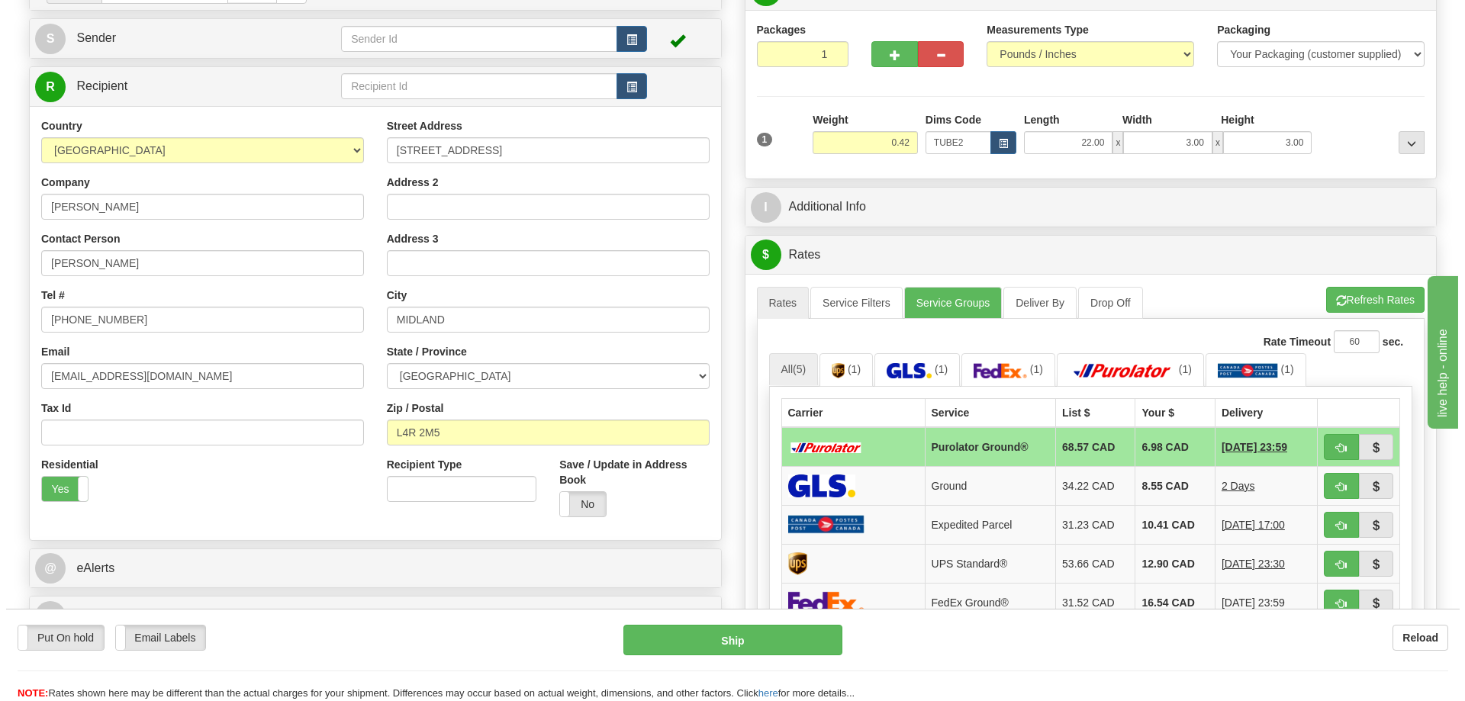
scroll to position [229, 0]
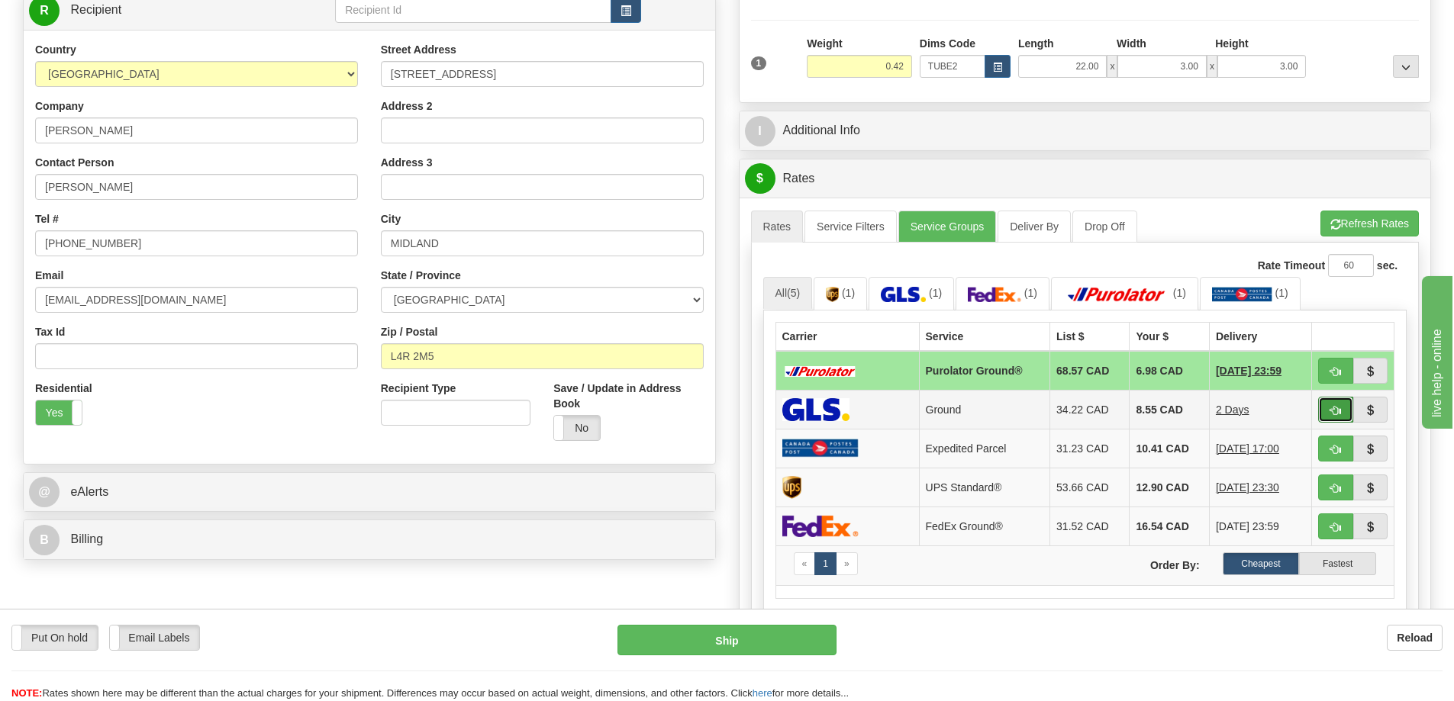
click at [1324, 404] on button "button" at bounding box center [1335, 410] width 35 height 26
type input "1"
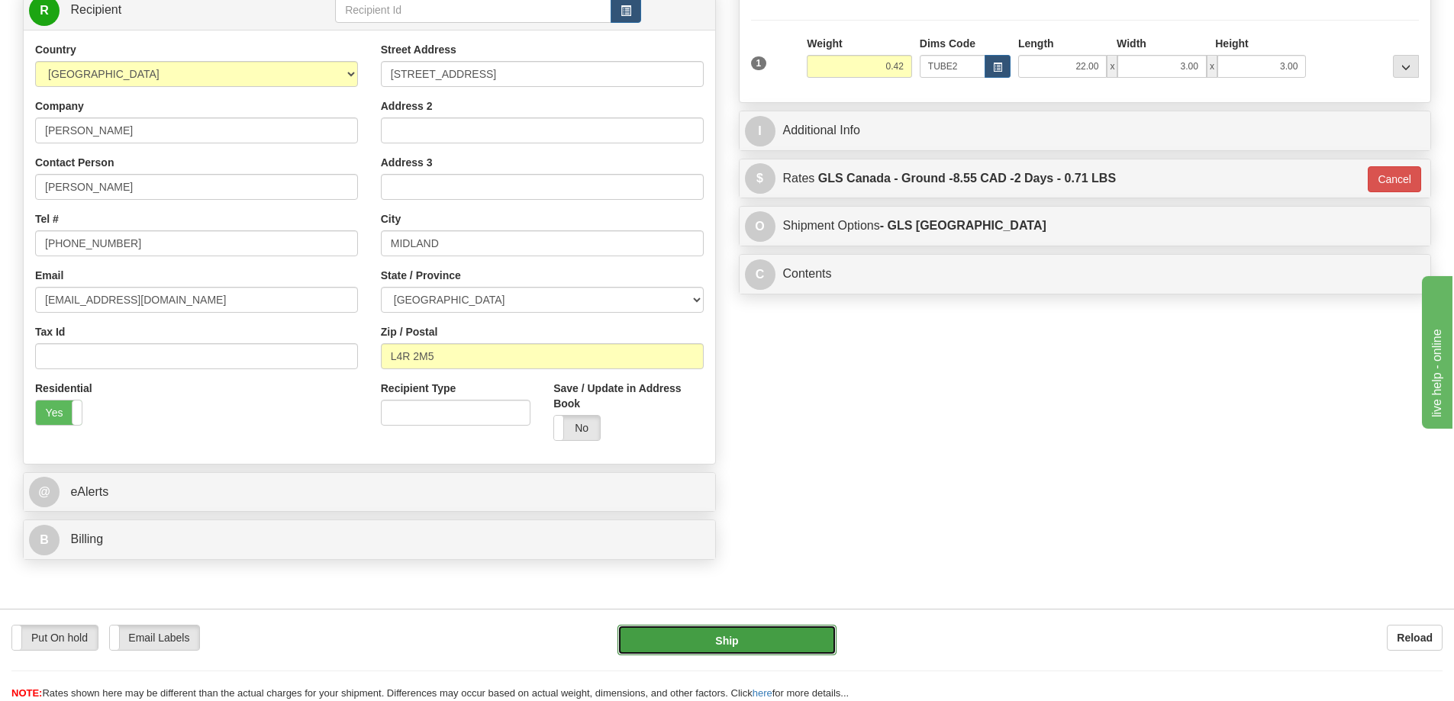
click at [792, 635] on button "Ship" at bounding box center [726, 640] width 219 height 31
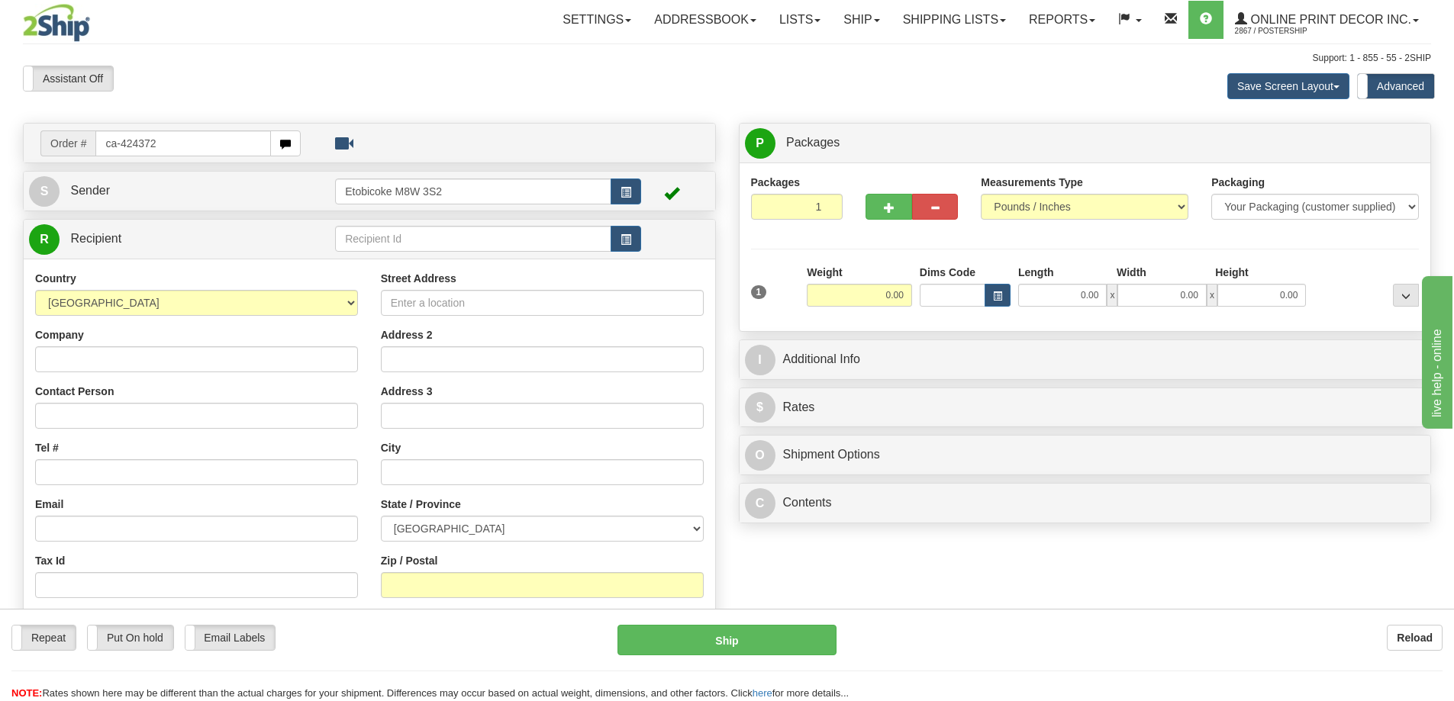
type input "ca-424372"
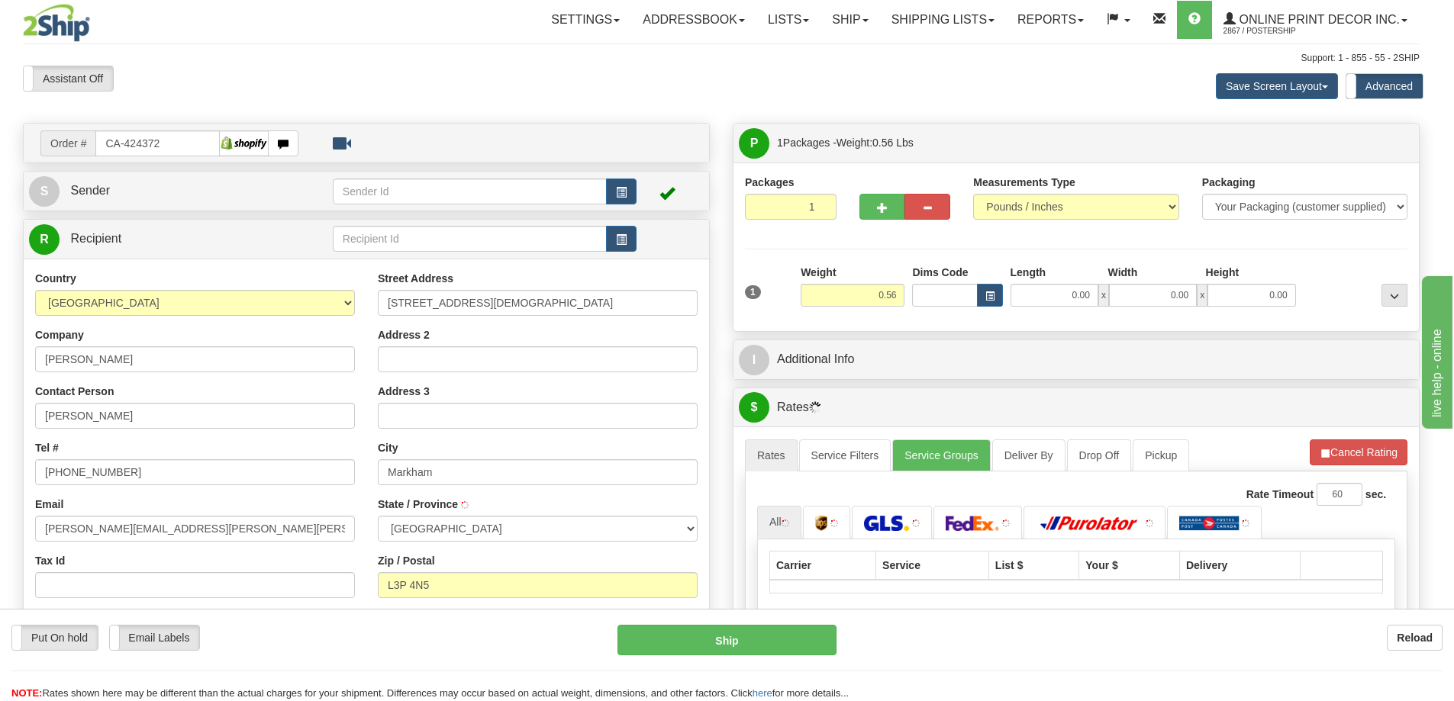
type input "MARKHAM"
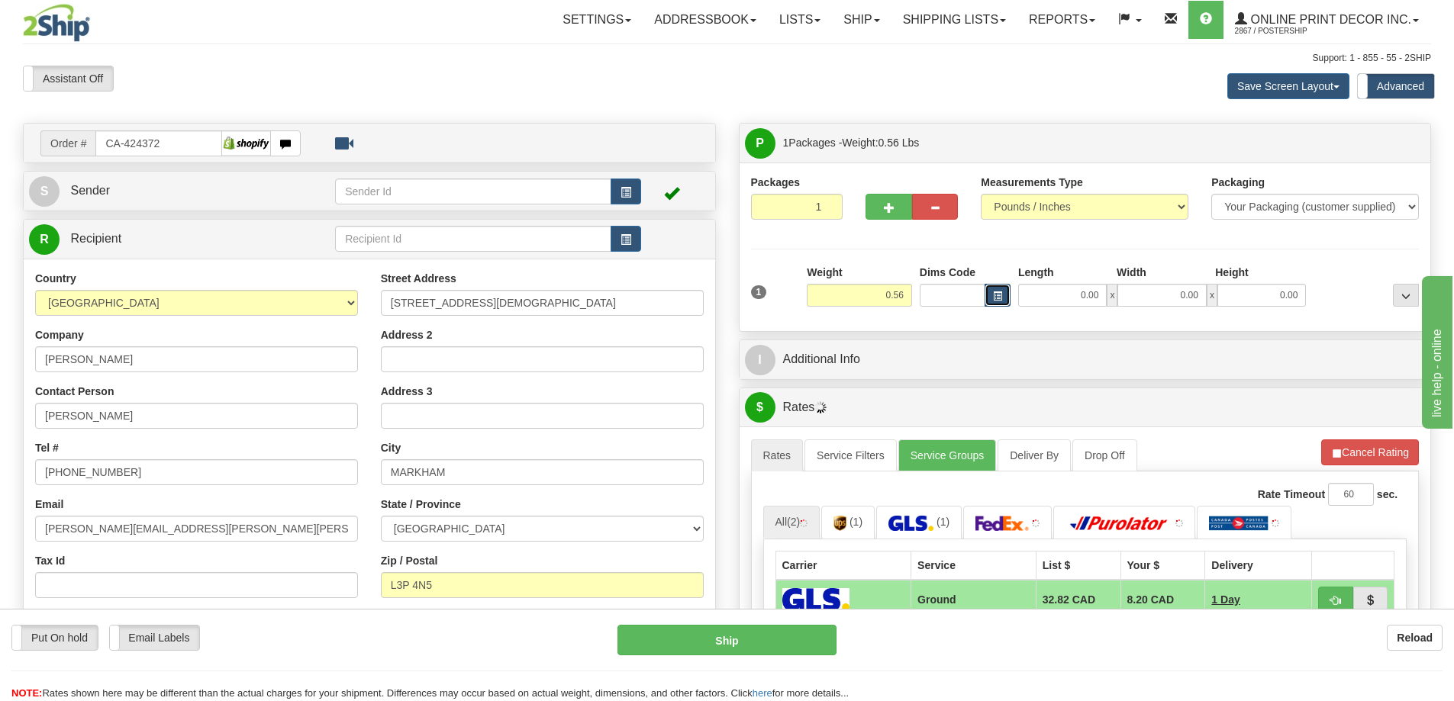
click at [1000, 295] on span "button" at bounding box center [997, 296] width 9 height 8
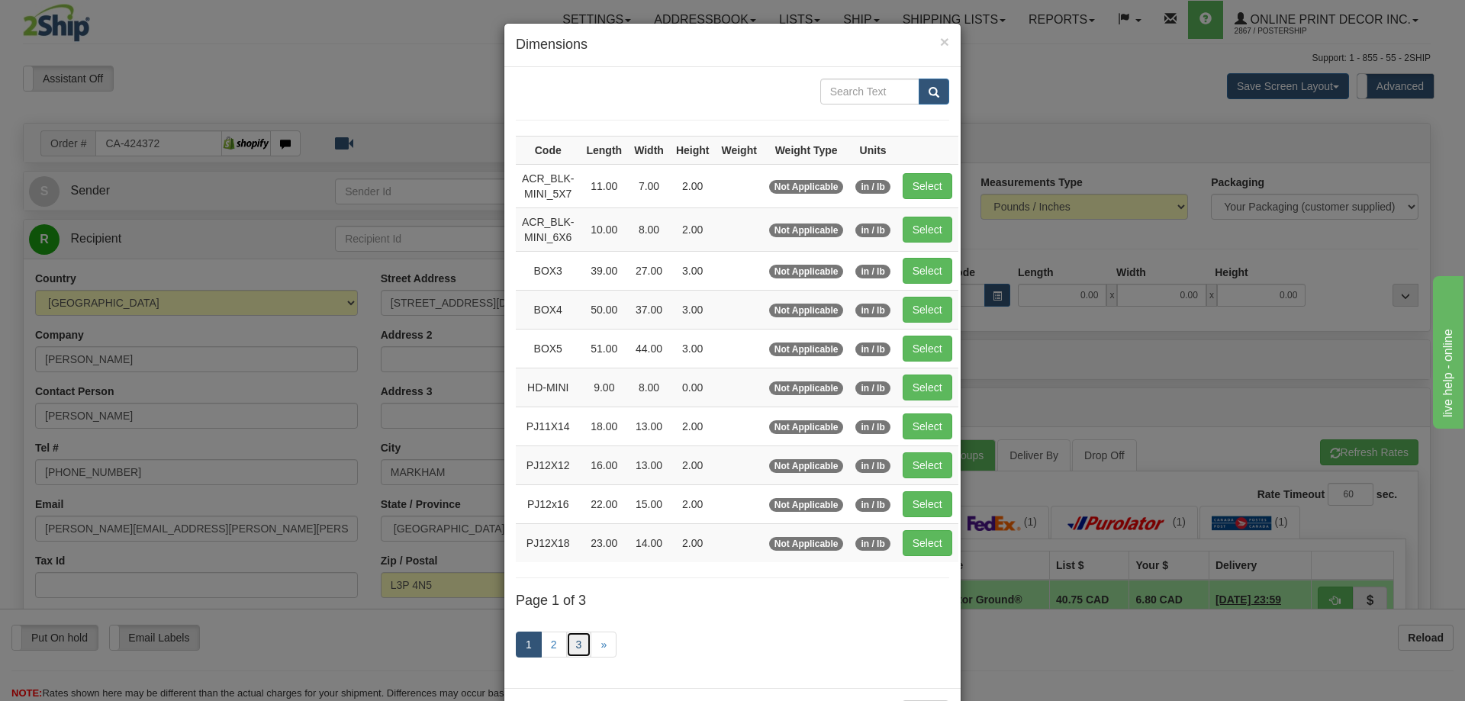
click at [568, 645] on link "3" at bounding box center [579, 645] width 26 height 26
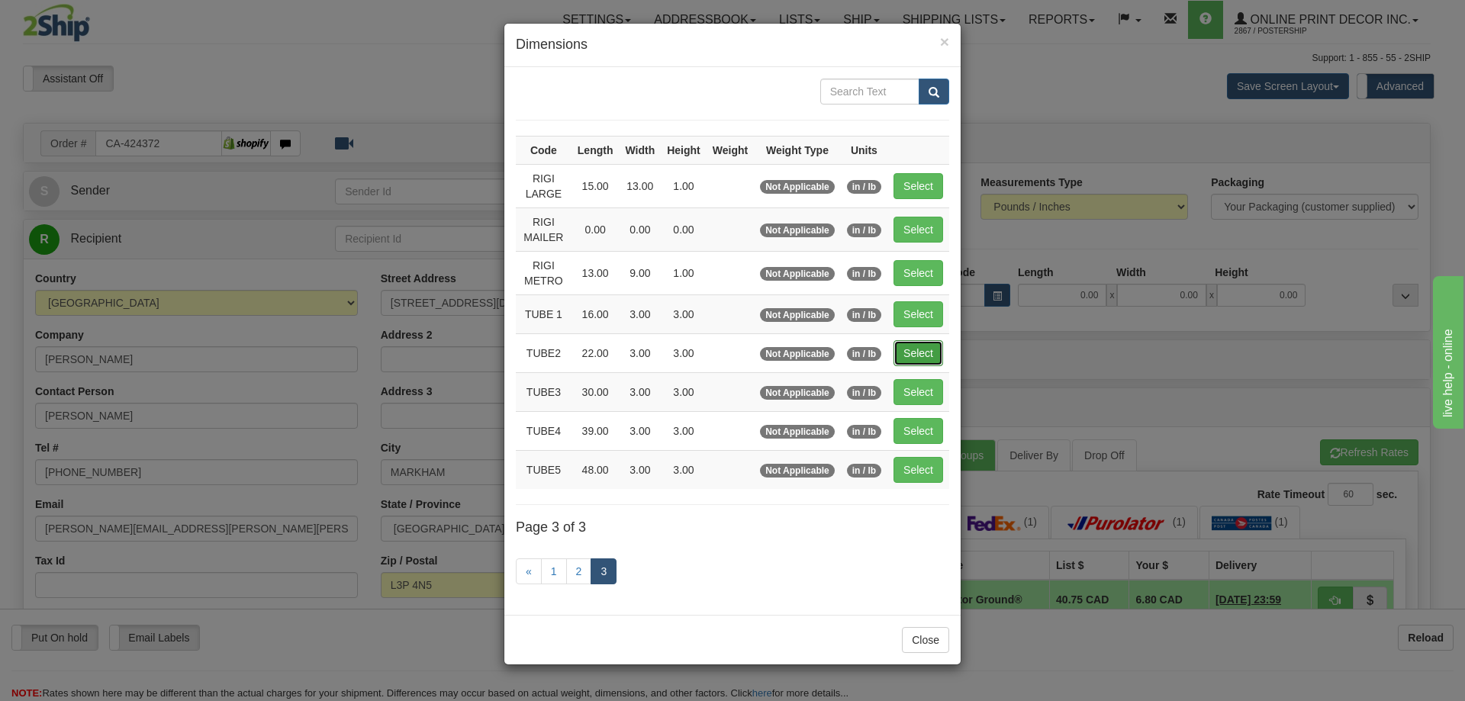
click at [932, 348] on button "Select" at bounding box center [919, 353] width 50 height 26
type input "TUBE2"
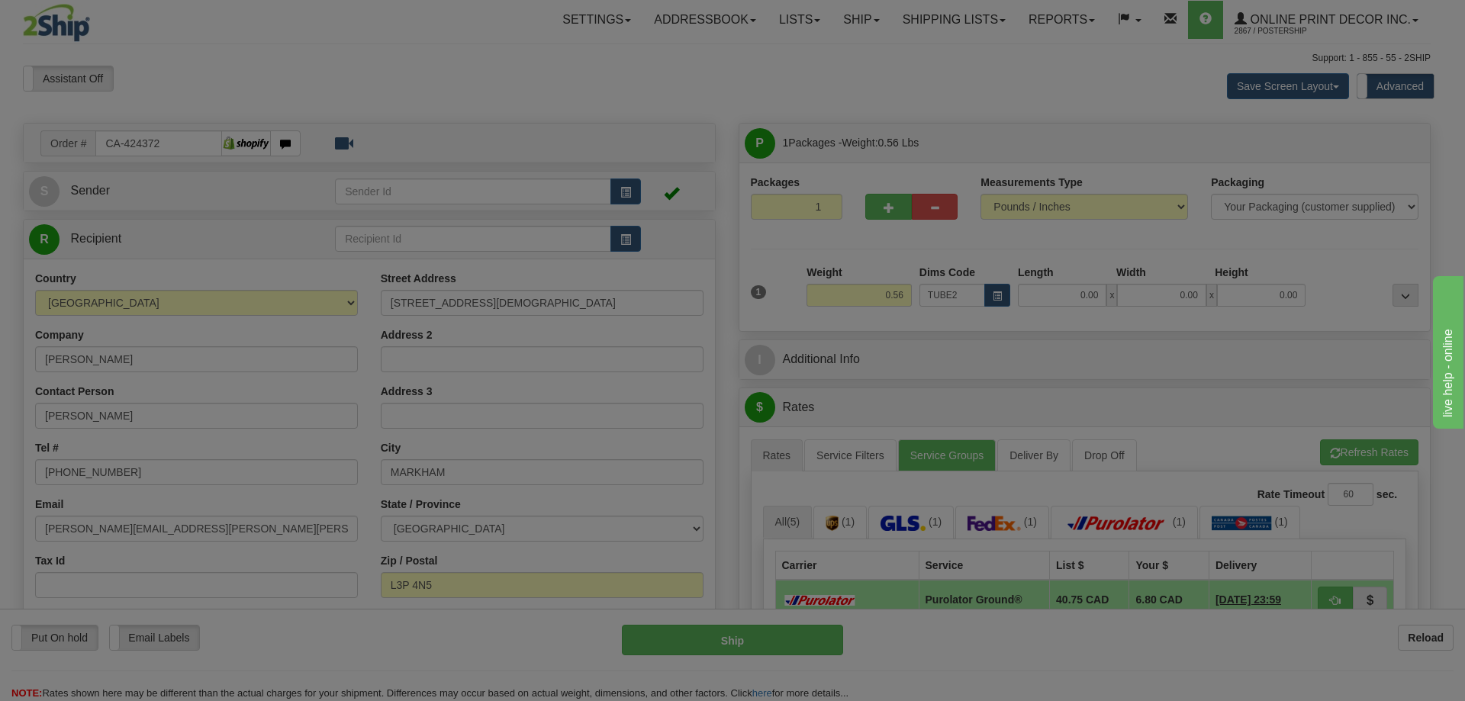
type input "22.00"
type input "3.00"
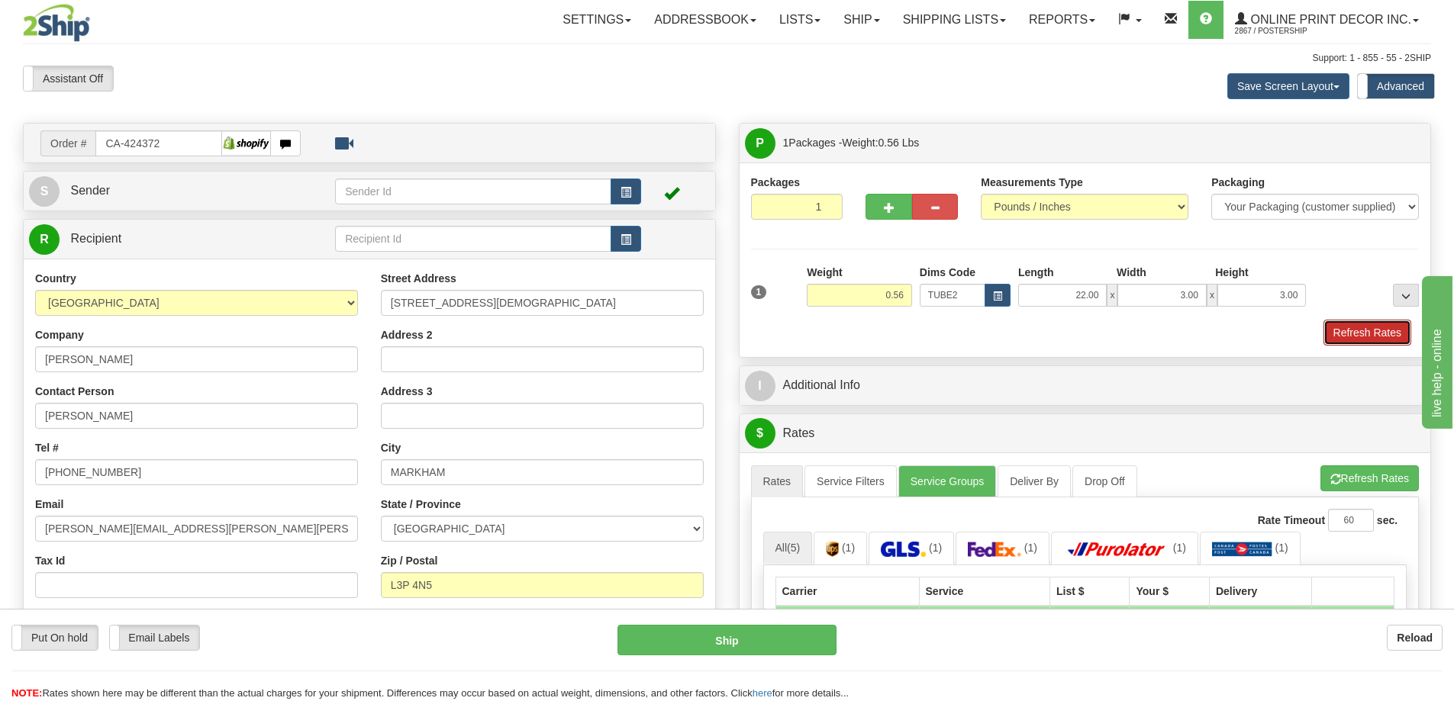
click at [1342, 337] on button "Refresh Rates" at bounding box center [1367, 333] width 88 height 26
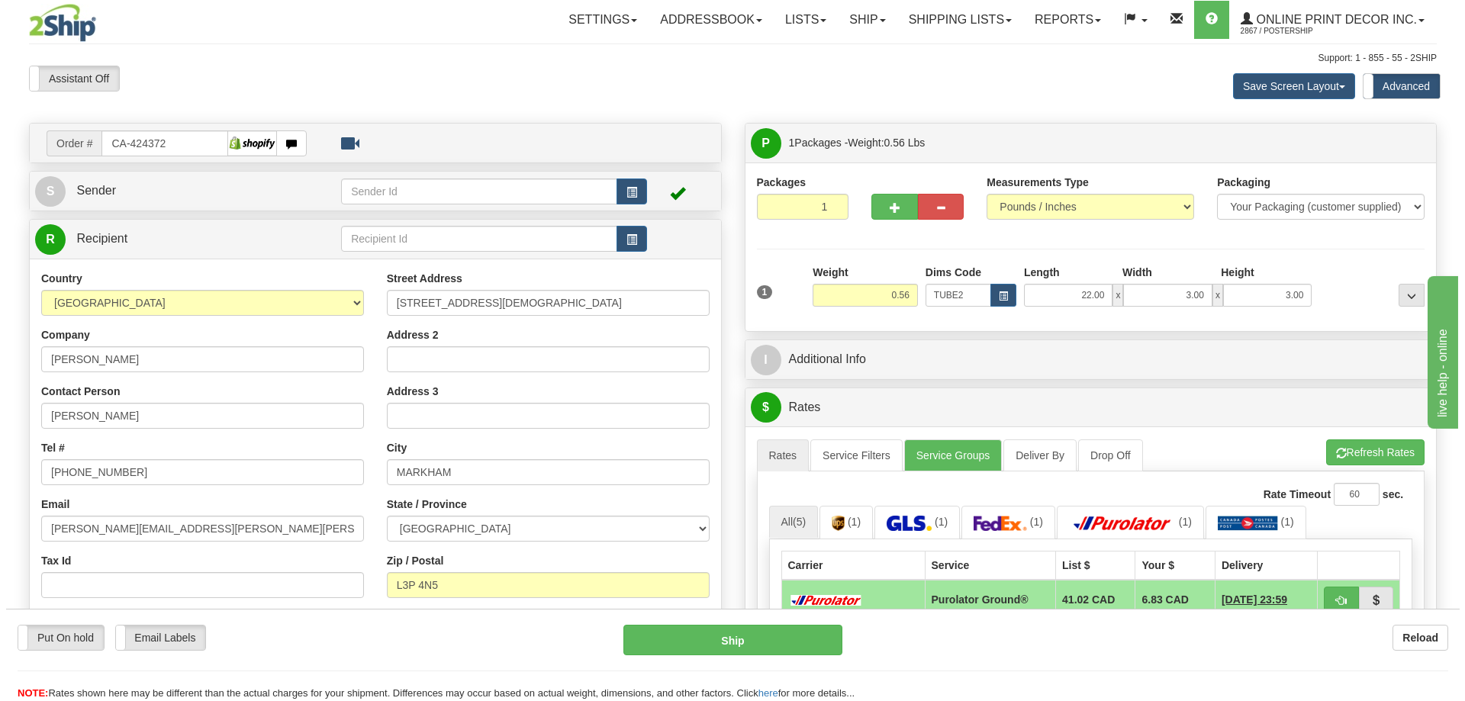
scroll to position [153, 0]
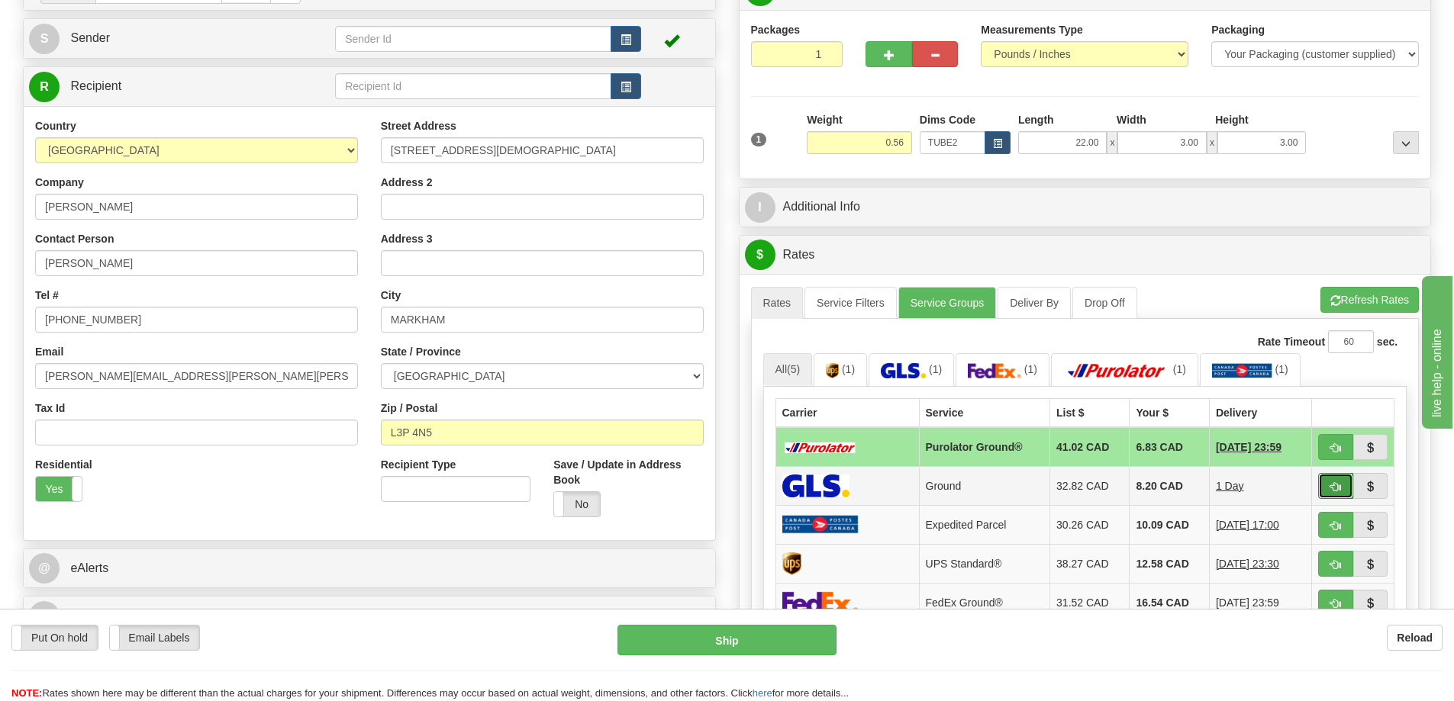
click at [1321, 484] on button "button" at bounding box center [1335, 486] width 35 height 26
type input "1"
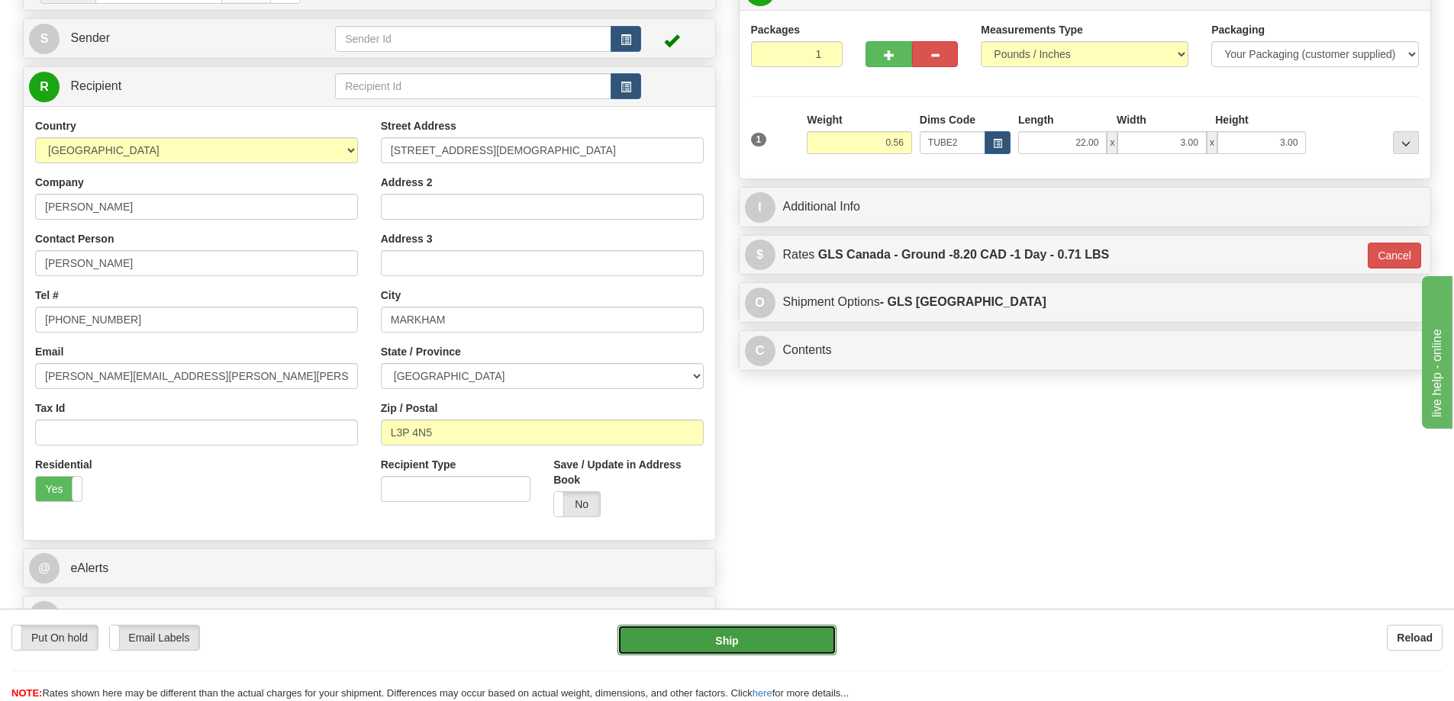
click at [742, 632] on button "Ship" at bounding box center [726, 640] width 219 height 31
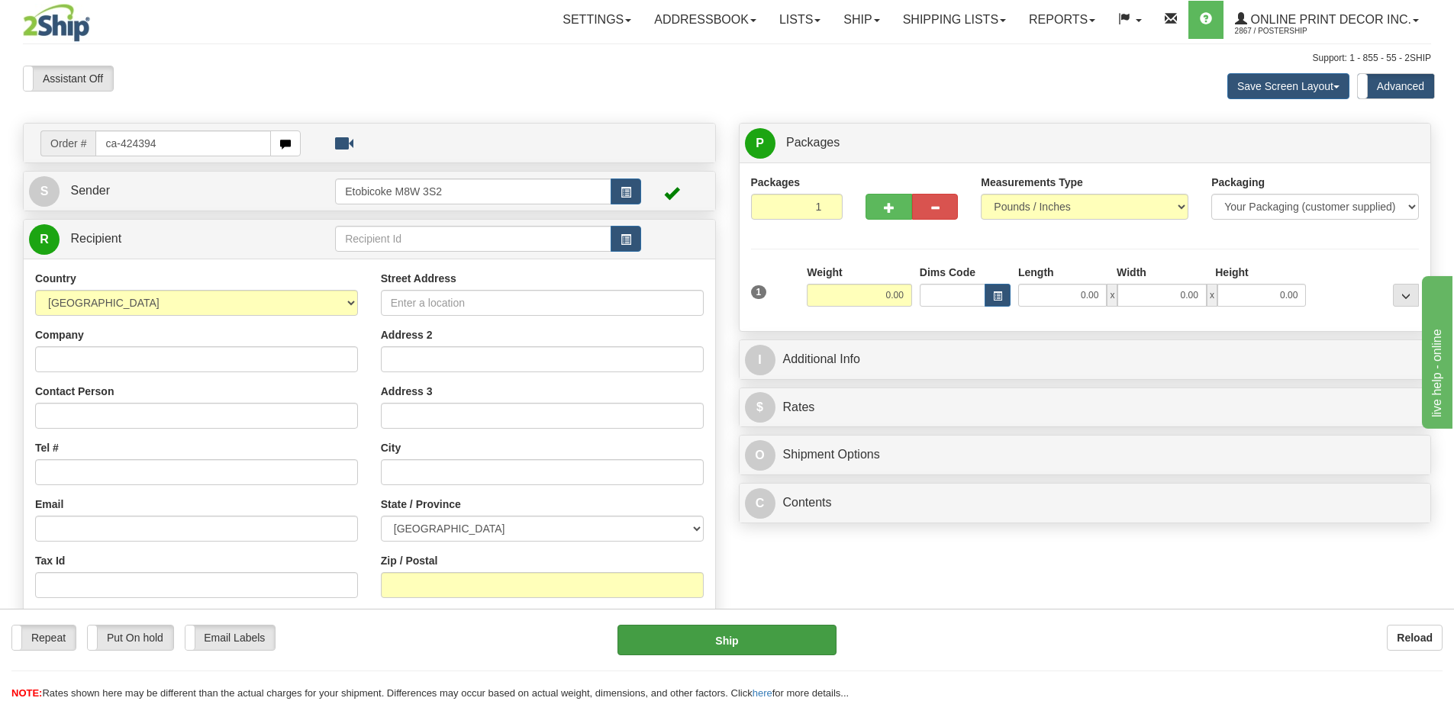
type input "ca-424394"
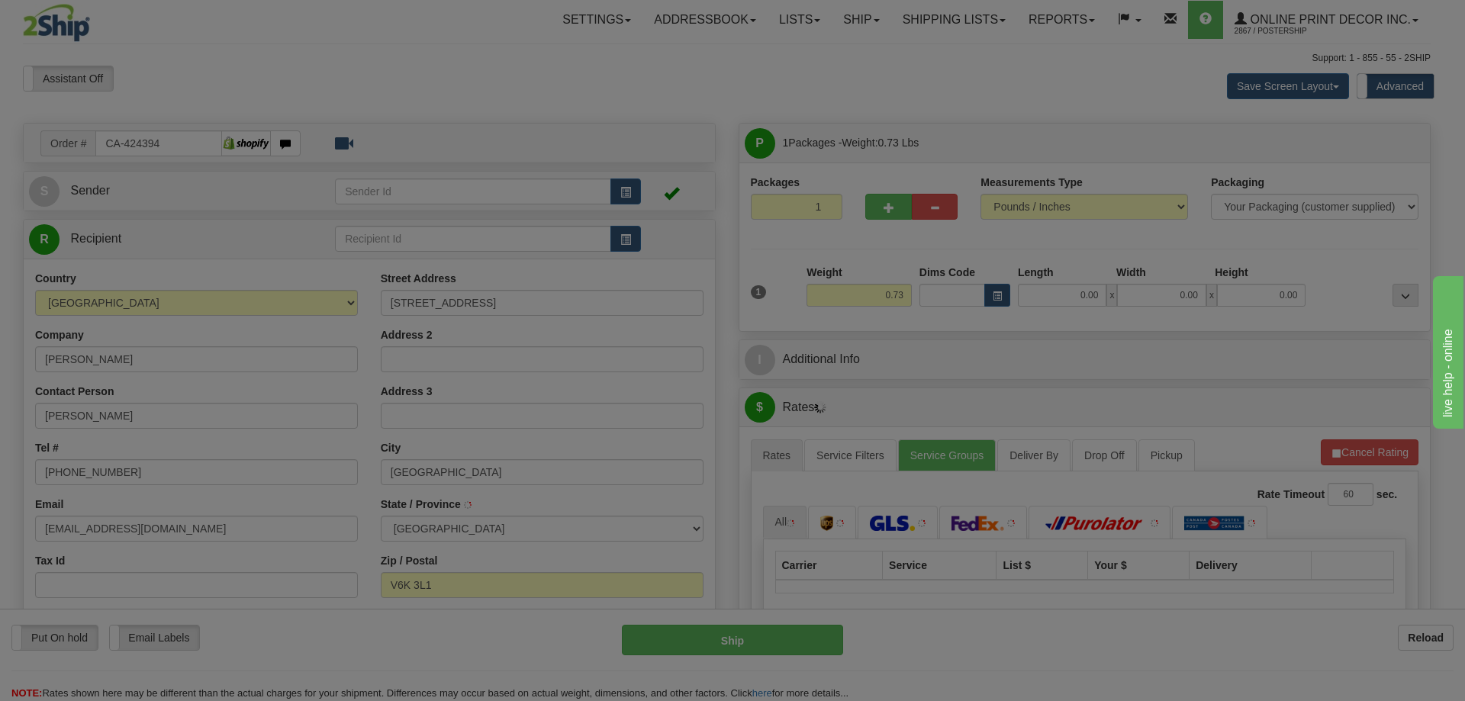
type input "VANCOUVER"
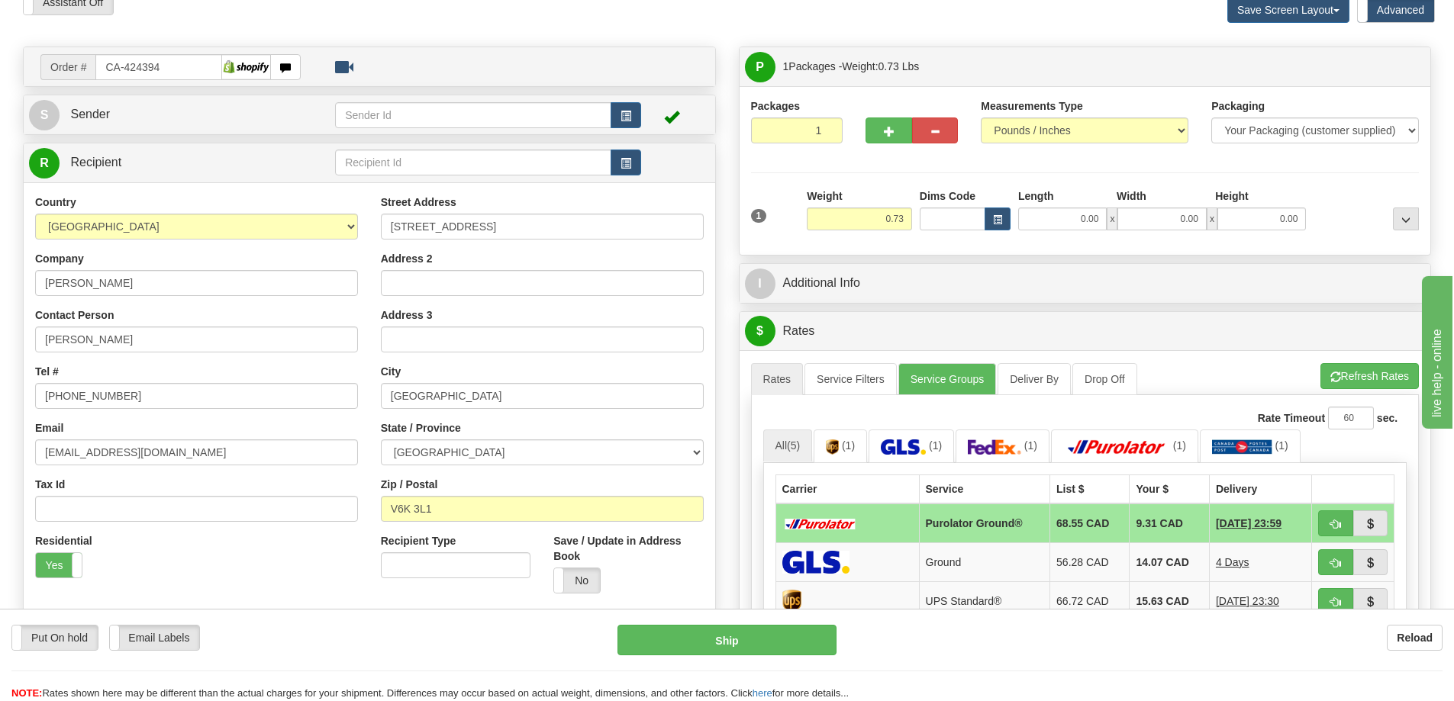
scroll to position [153, 0]
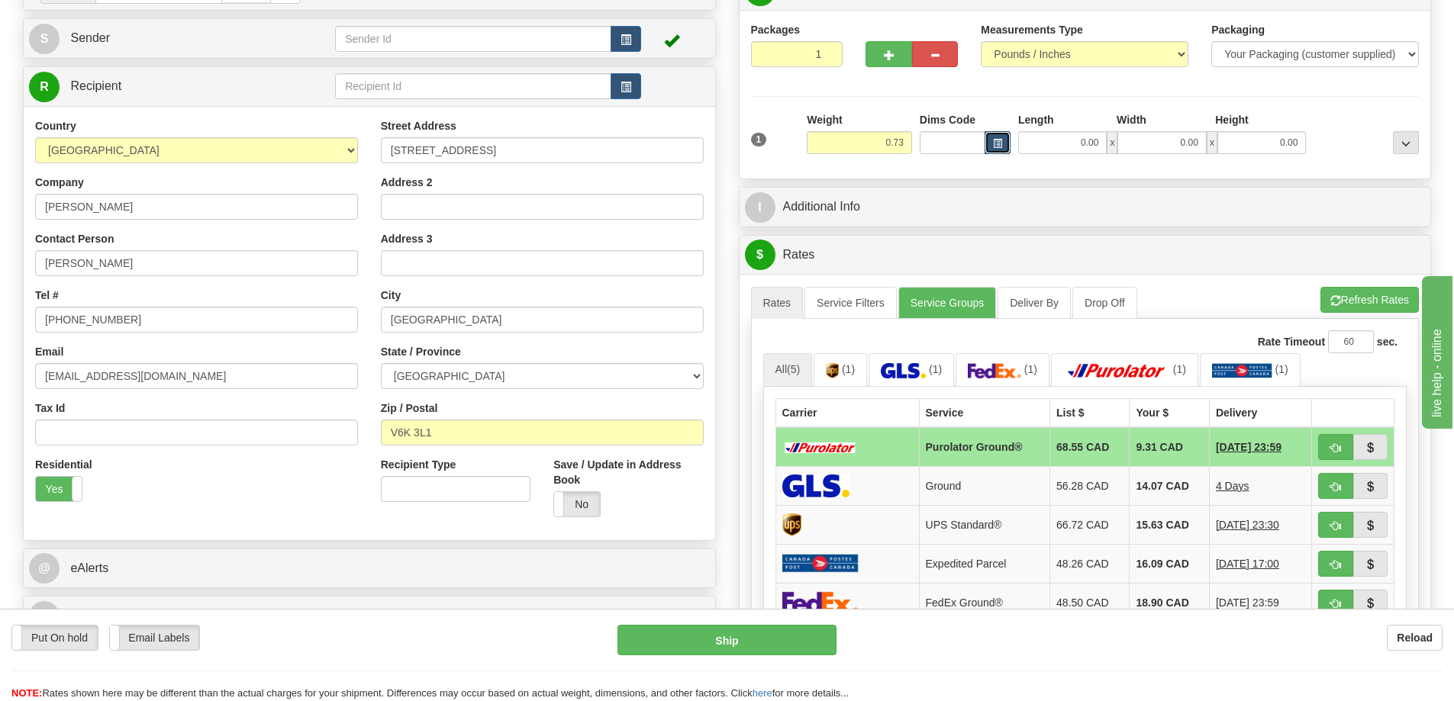
click at [990, 142] on button "button" at bounding box center [997, 142] width 26 height 23
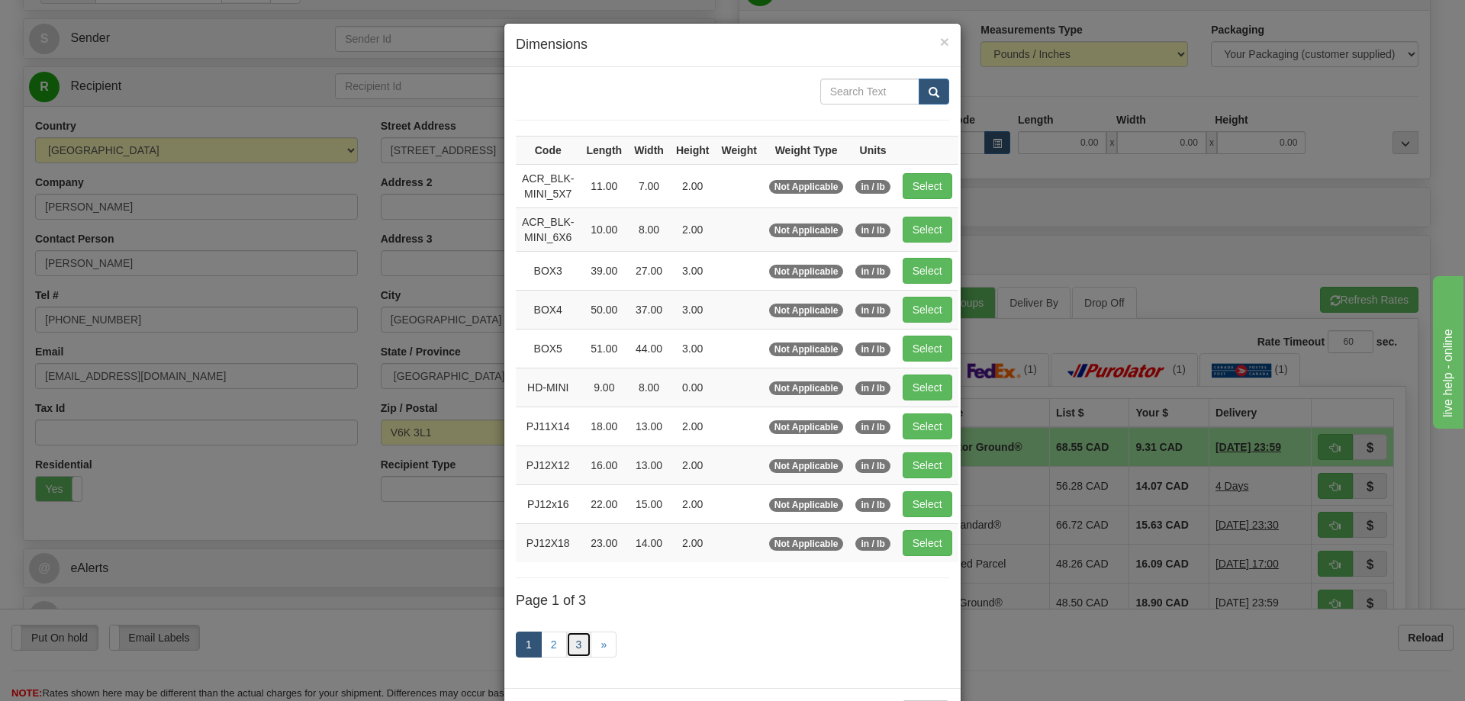
click at [566, 646] on link "3" at bounding box center [579, 645] width 26 height 26
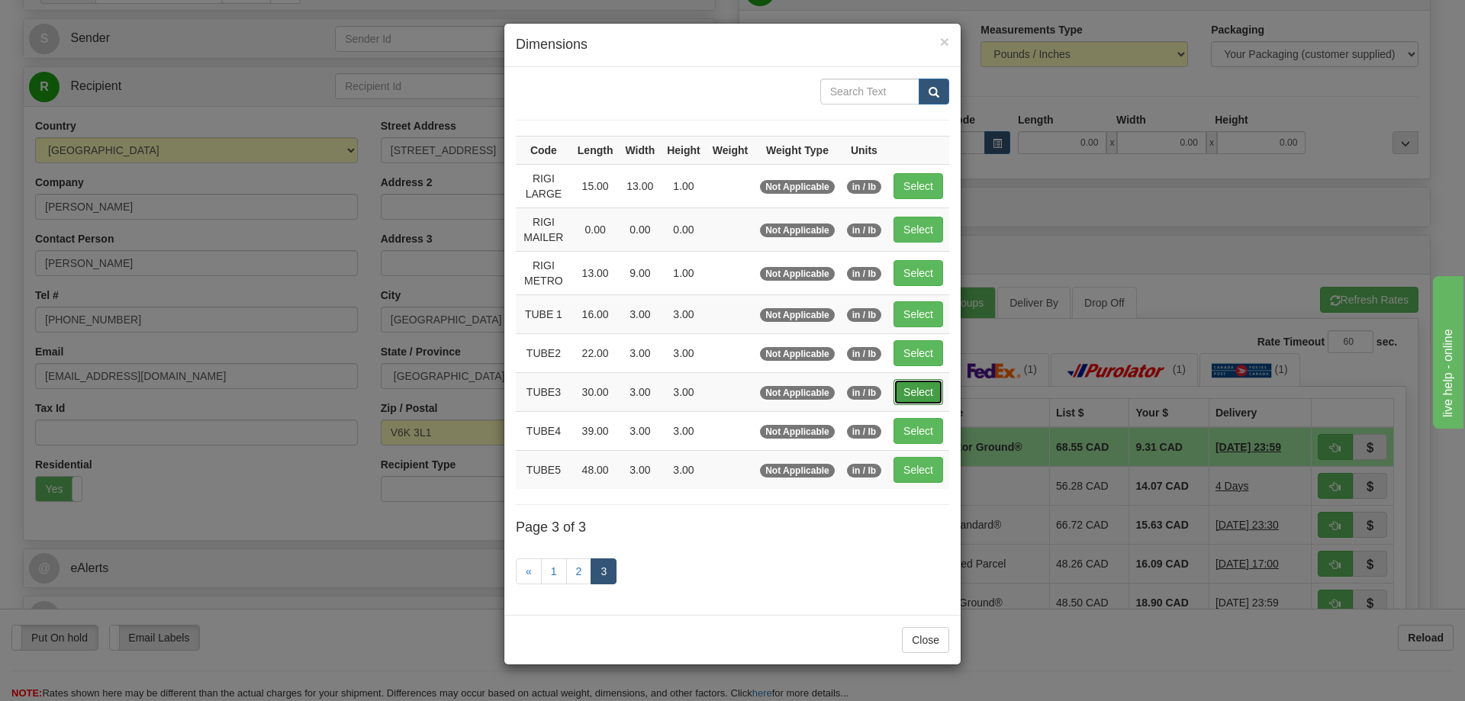
click at [923, 391] on button "Select" at bounding box center [919, 392] width 50 height 26
type input "TUBE3"
type input "30.00"
type input "3.00"
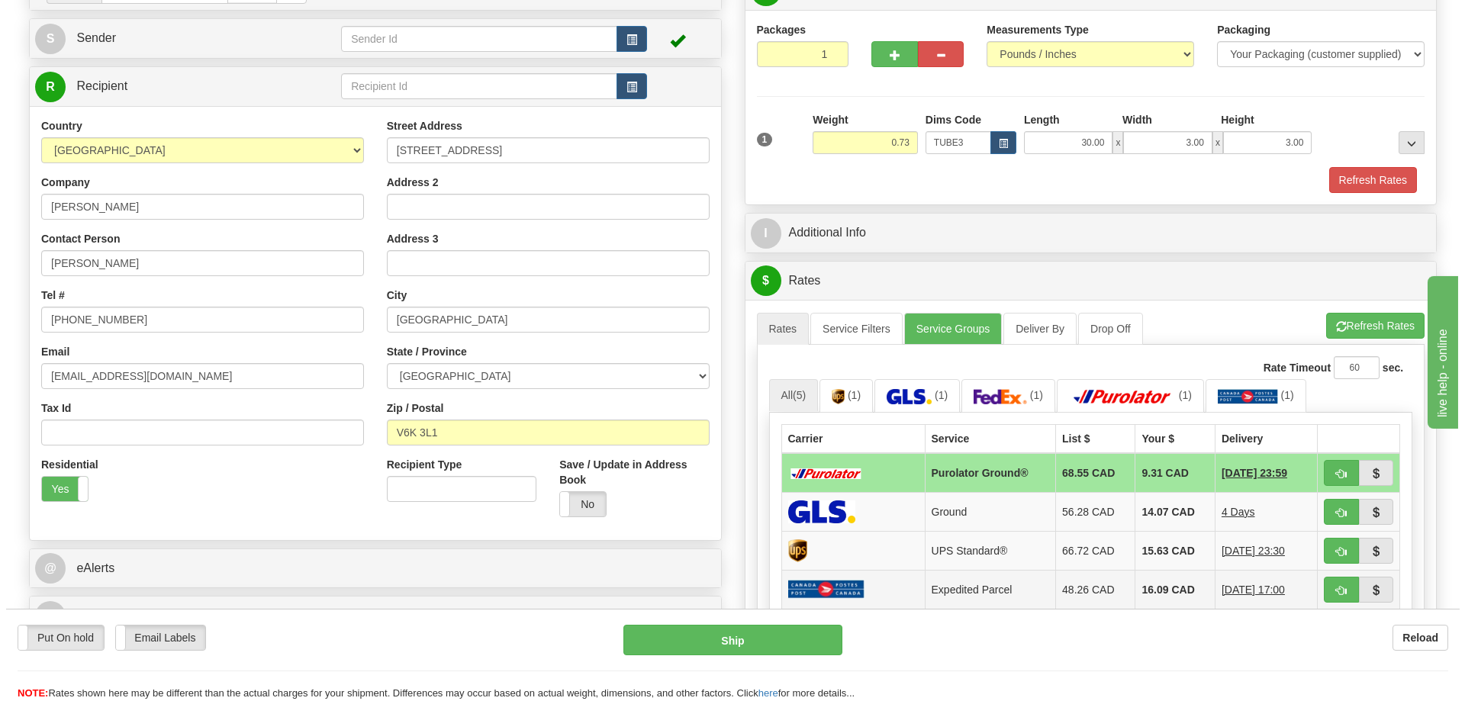
scroll to position [305, 0]
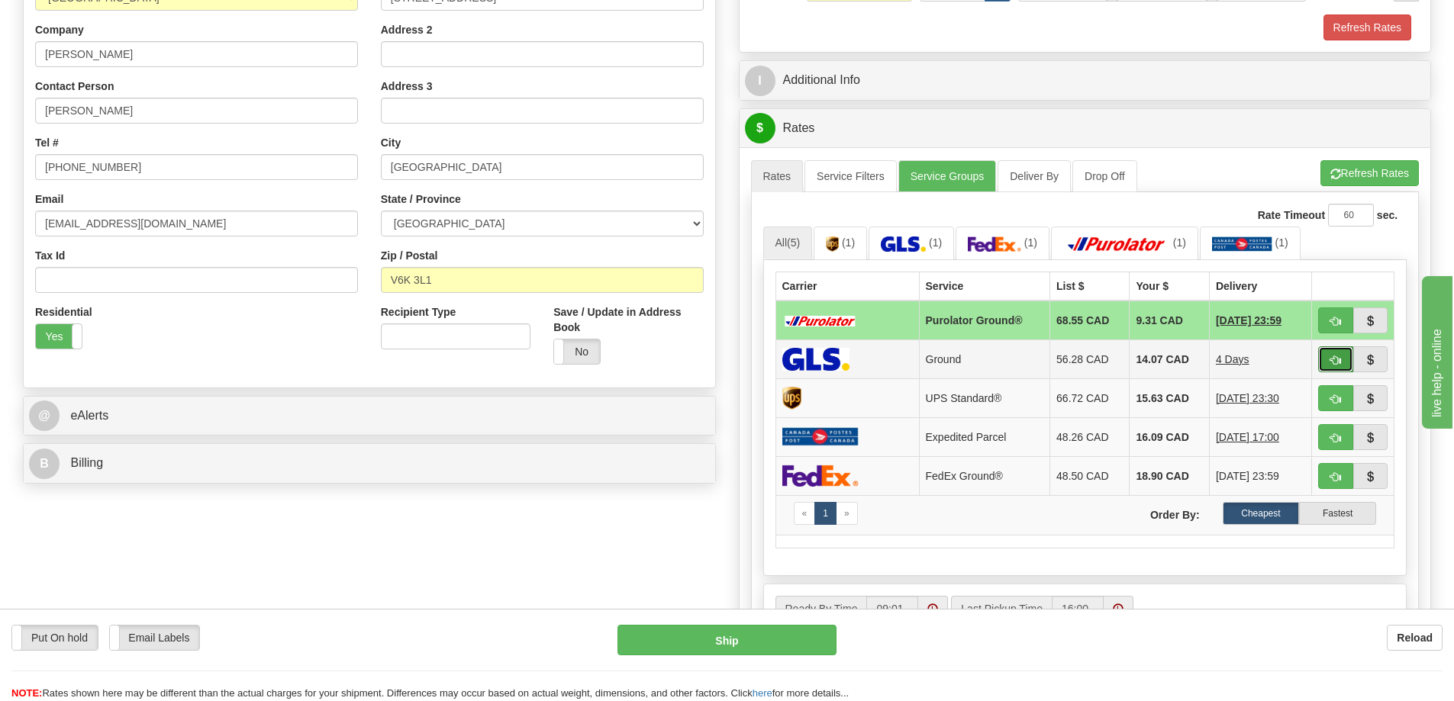
click at [1337, 366] on span "button" at bounding box center [1335, 361] width 11 height 10
type input "1"
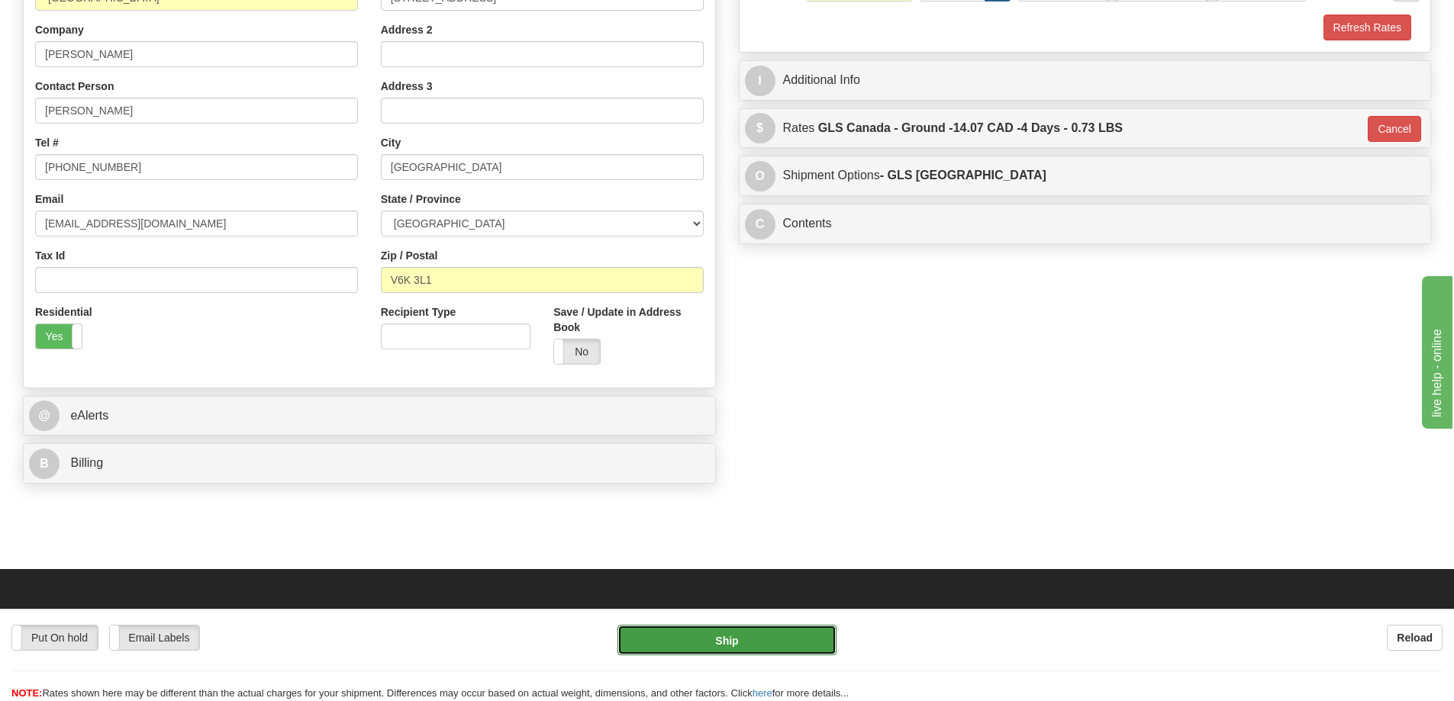
click at [791, 641] on button "Ship" at bounding box center [726, 640] width 219 height 31
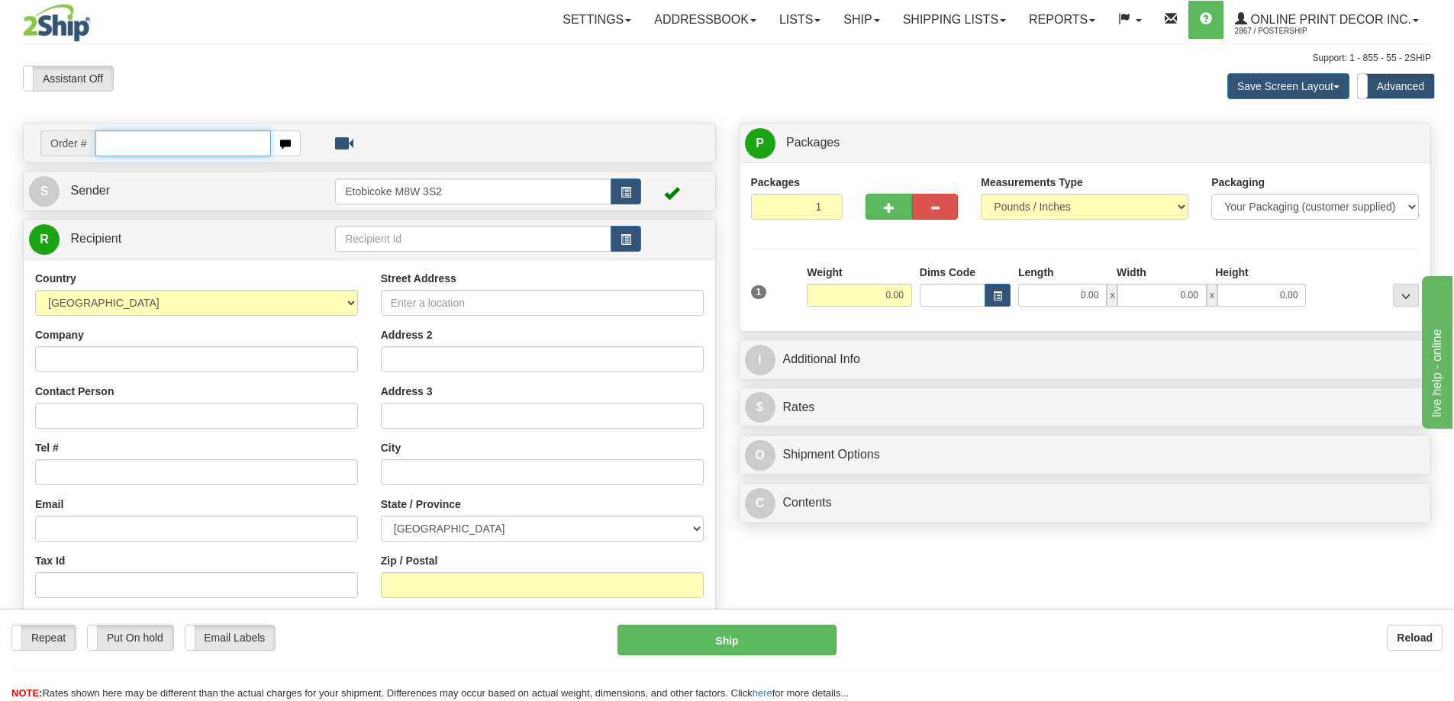
click at [172, 136] on input "text" at bounding box center [183, 143] width 176 height 26
type input "ca-424448"
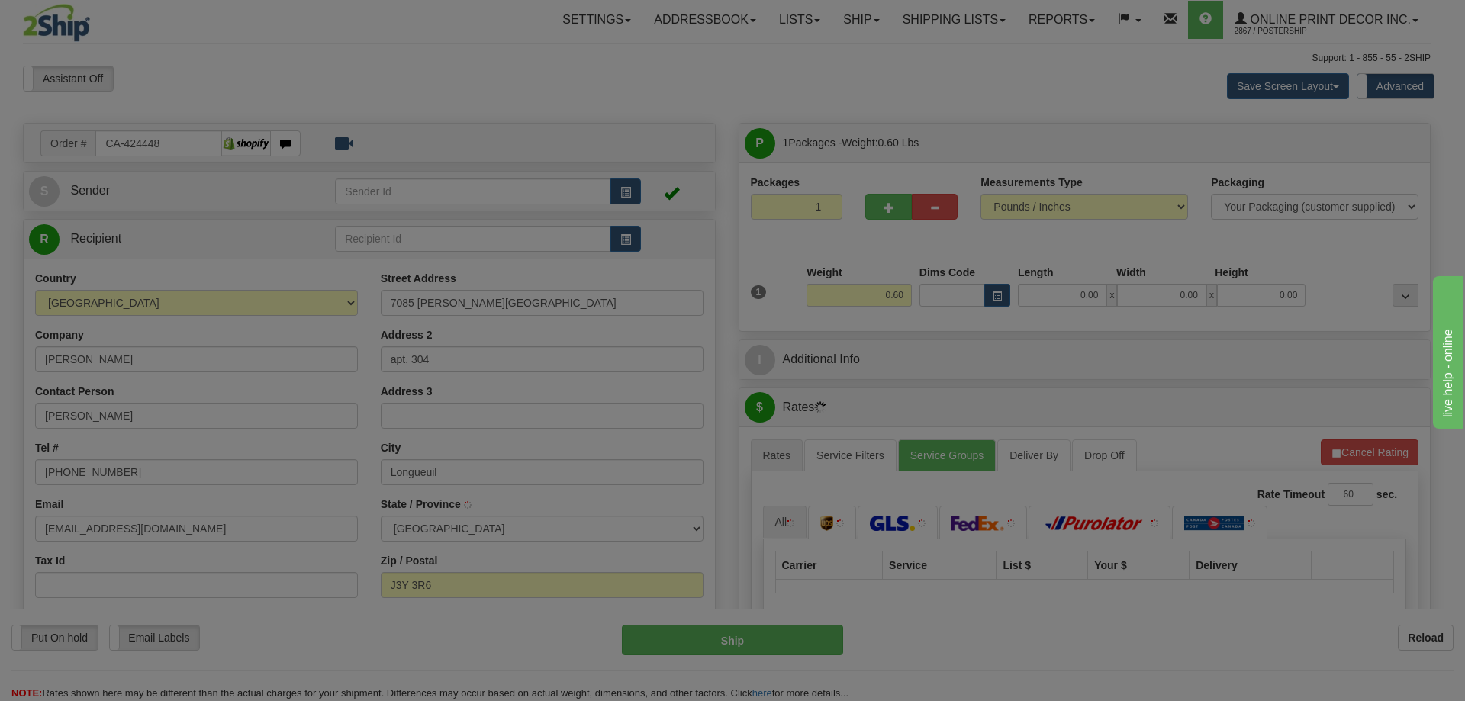
type input "SAINT-HUBERT"
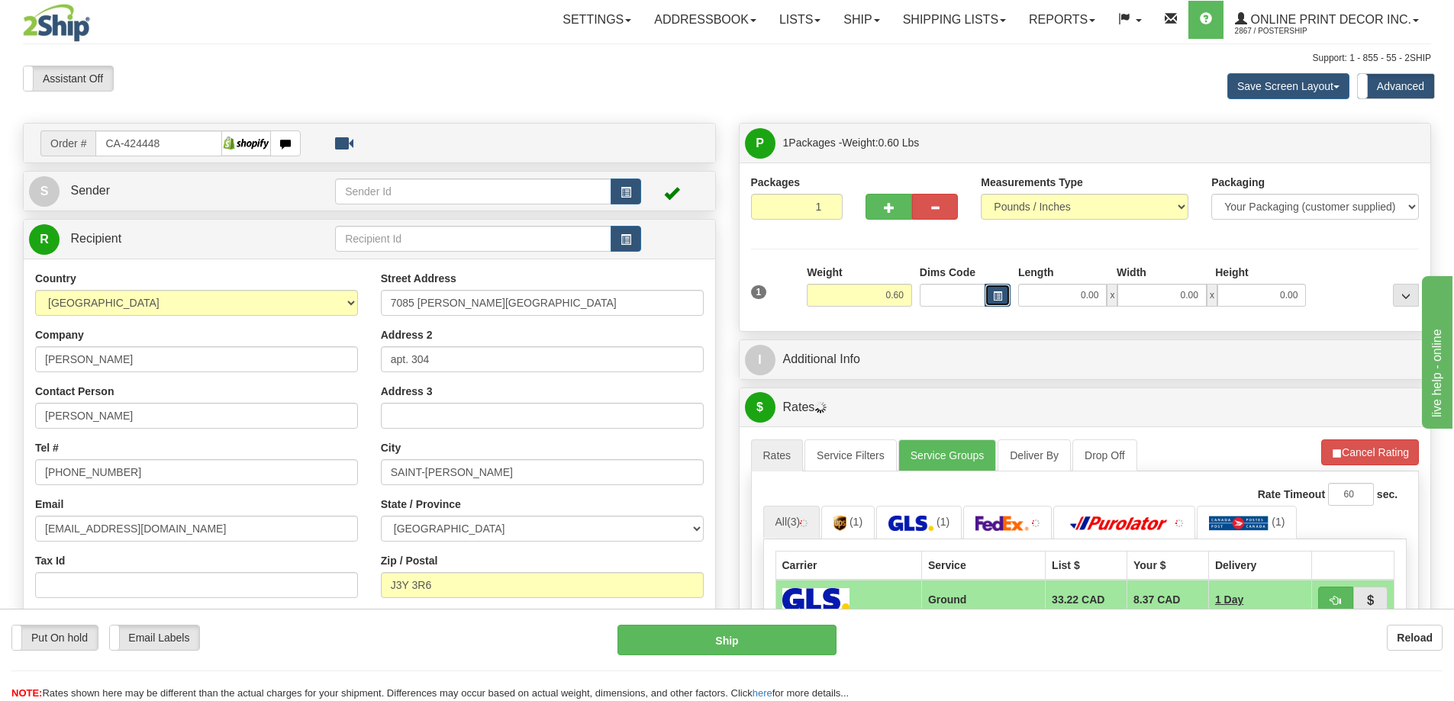
click at [993, 289] on button "button" at bounding box center [997, 295] width 26 height 23
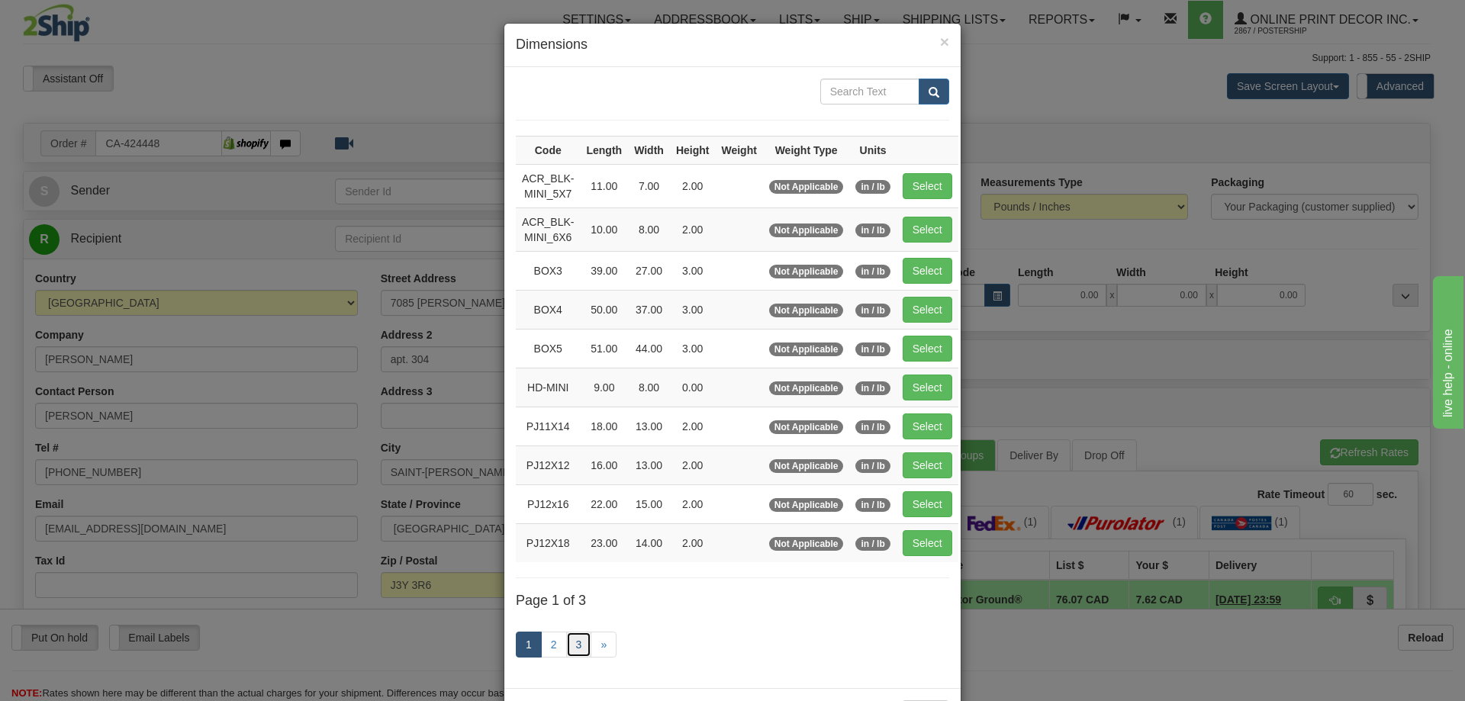
click at [578, 643] on link "3" at bounding box center [579, 645] width 26 height 26
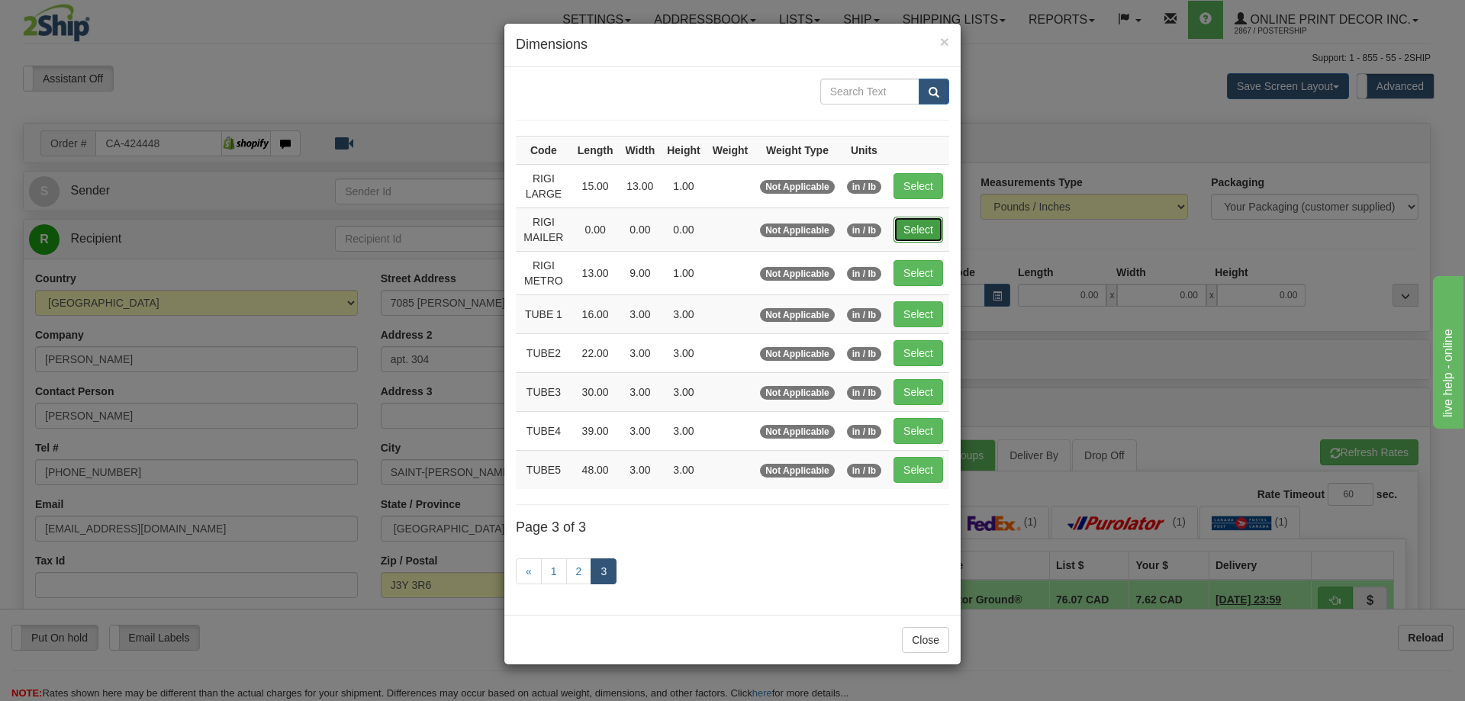
click at [917, 234] on button "Select" at bounding box center [919, 230] width 50 height 26
type input "RIGI MAILER"
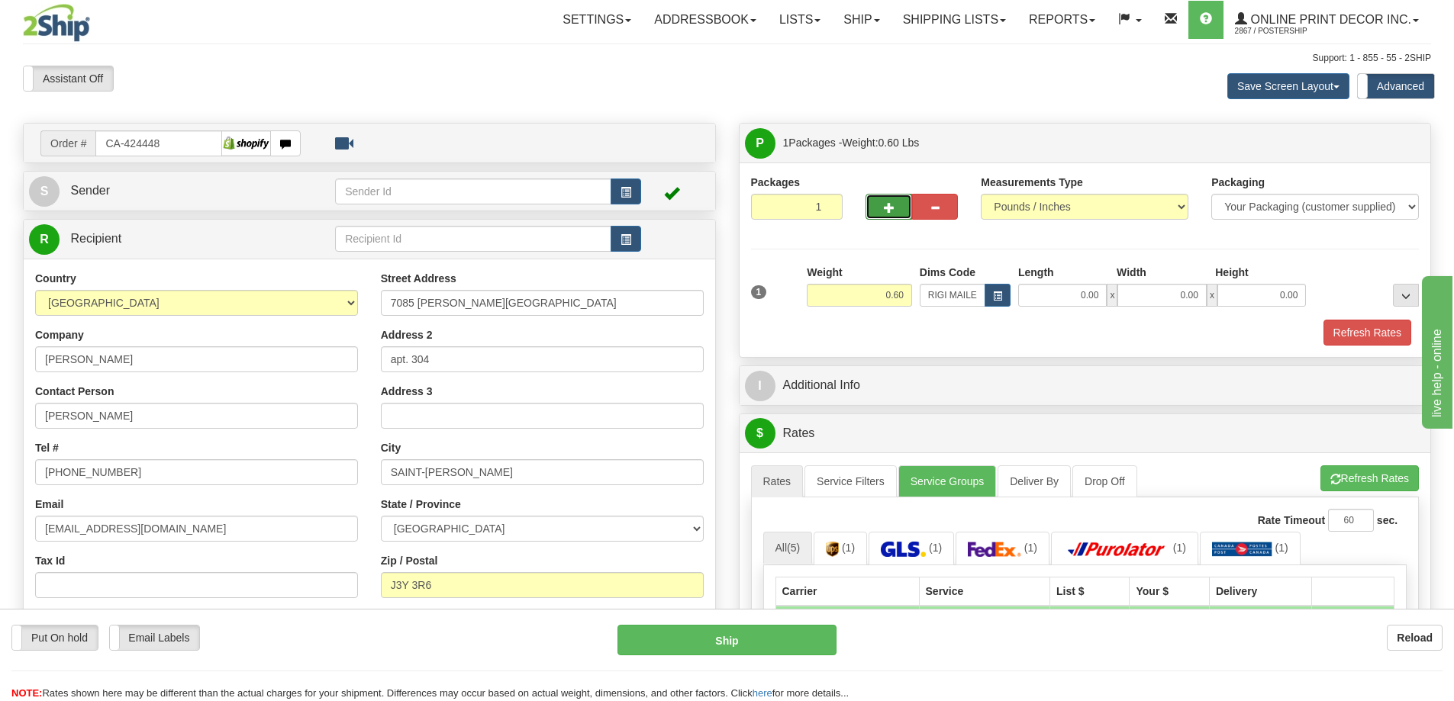
click at [876, 210] on button "button" at bounding box center [888, 207] width 46 height 26
radio input "true"
type input "2"
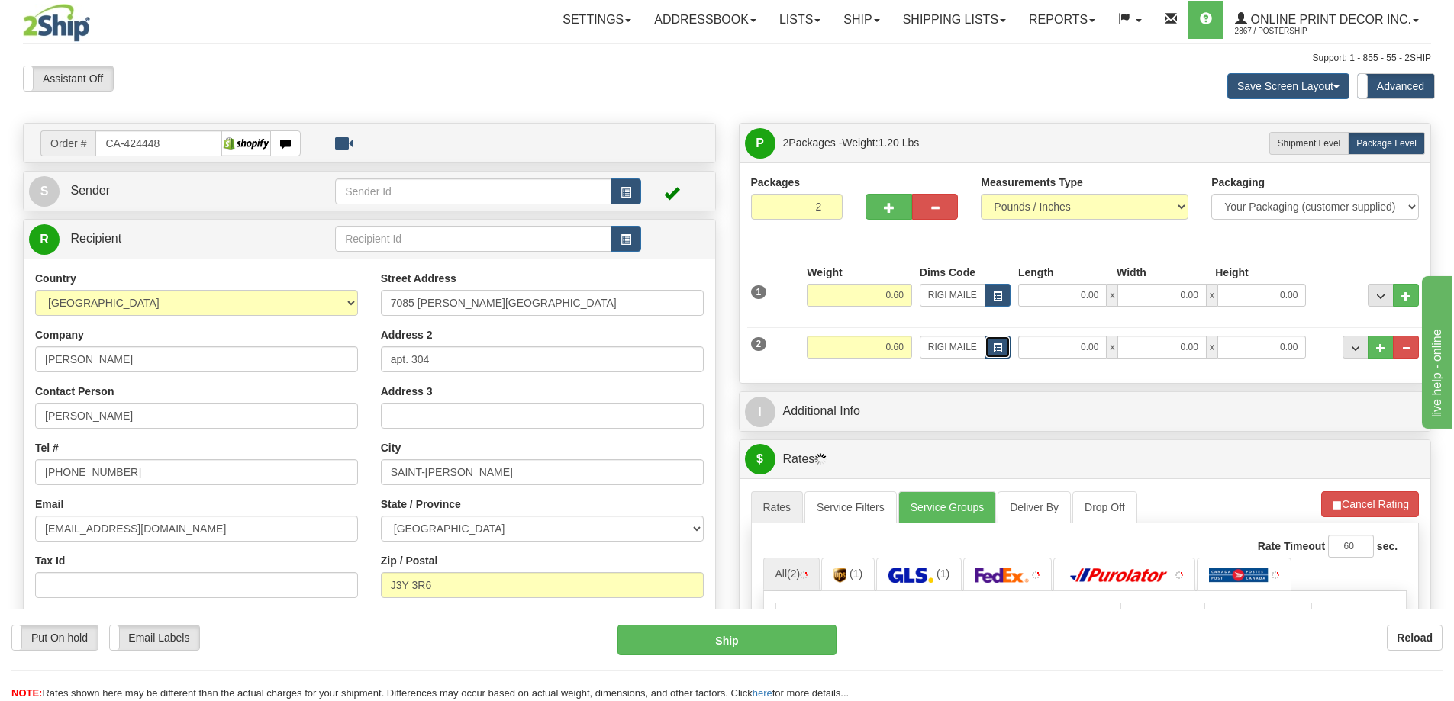
click at [1001, 349] on span "button" at bounding box center [997, 348] width 9 height 8
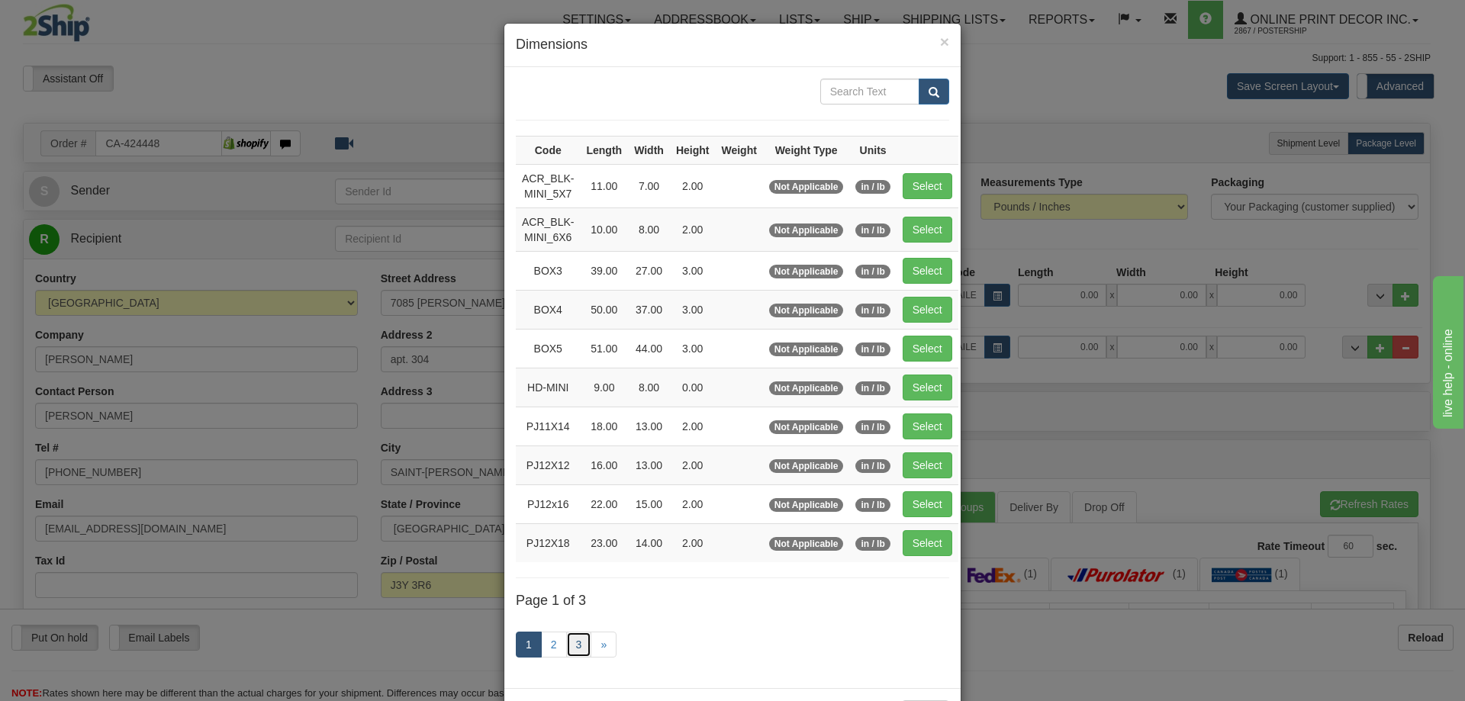
click at [573, 646] on link "3" at bounding box center [579, 645] width 26 height 26
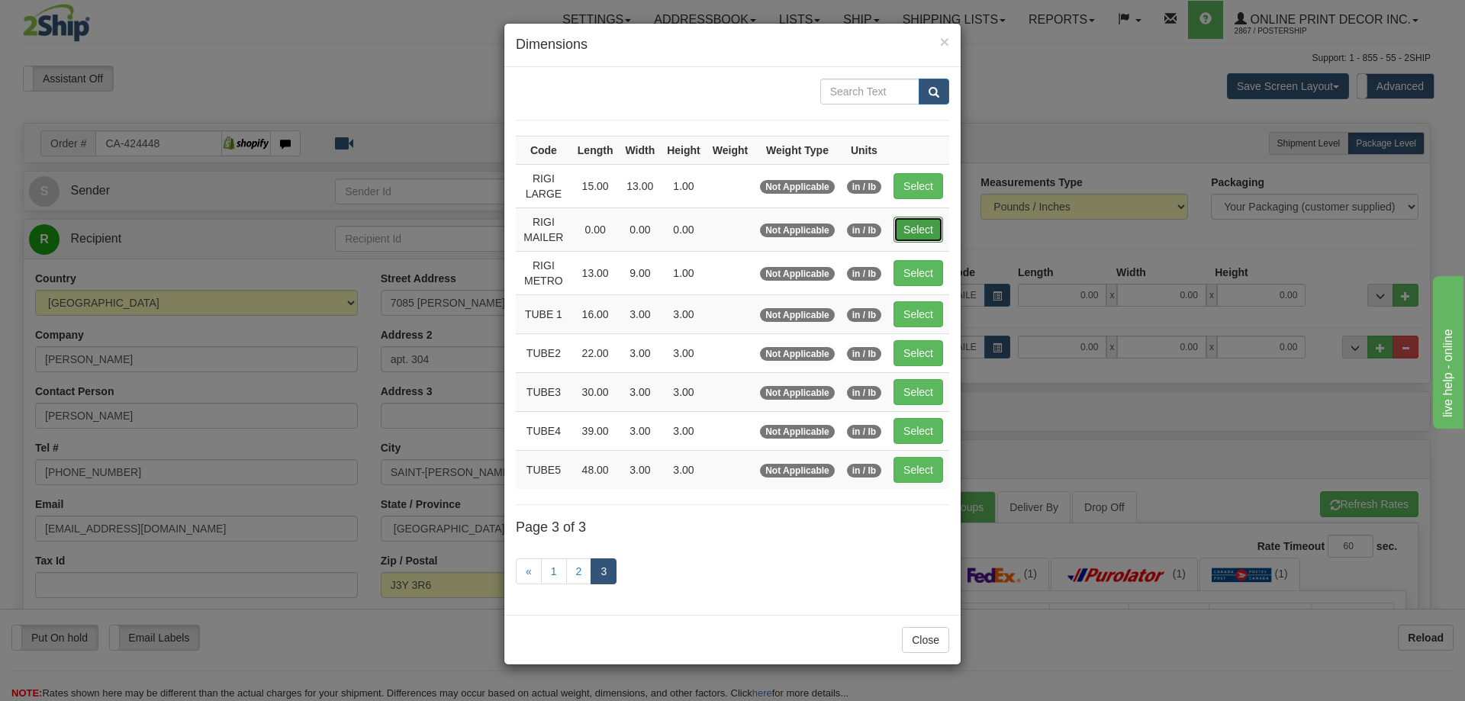
click at [907, 233] on button "Select" at bounding box center [919, 230] width 50 height 26
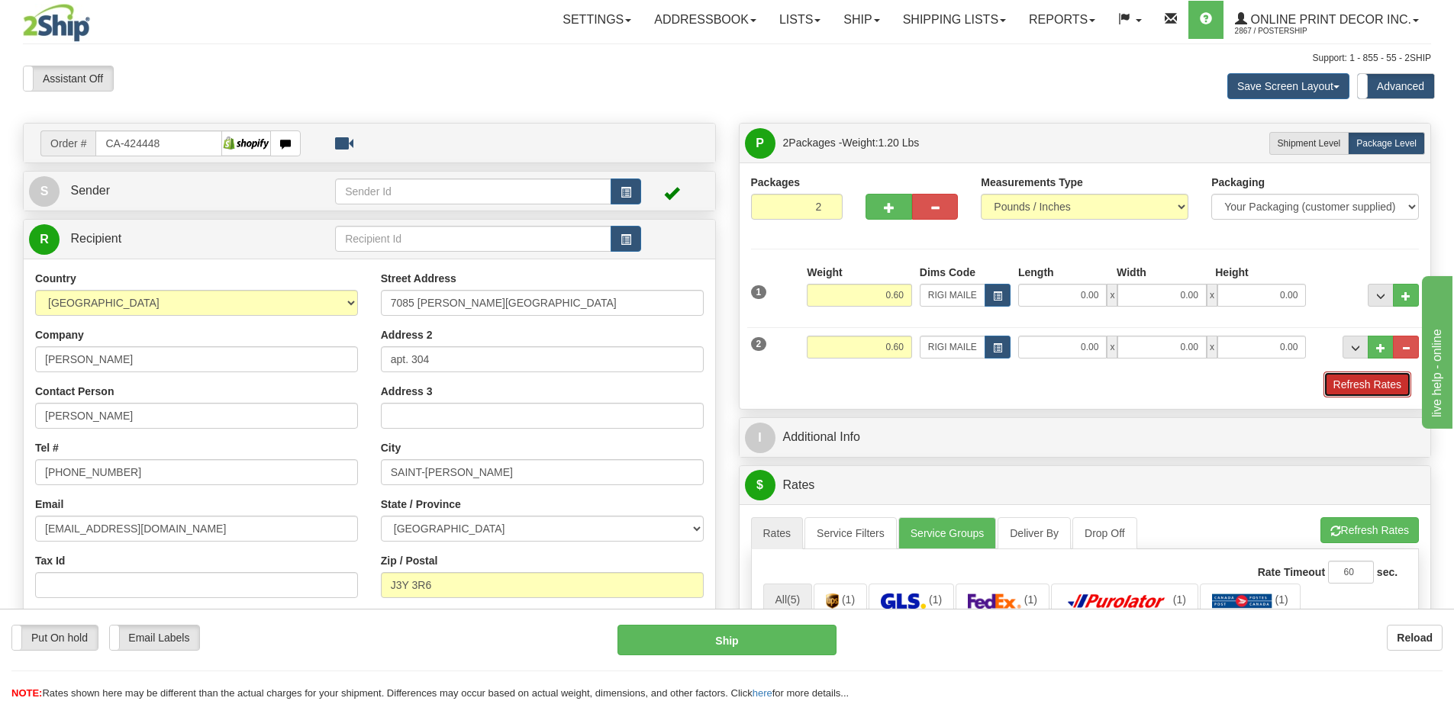
click at [1345, 392] on button "Refresh Rates" at bounding box center [1367, 385] width 88 height 26
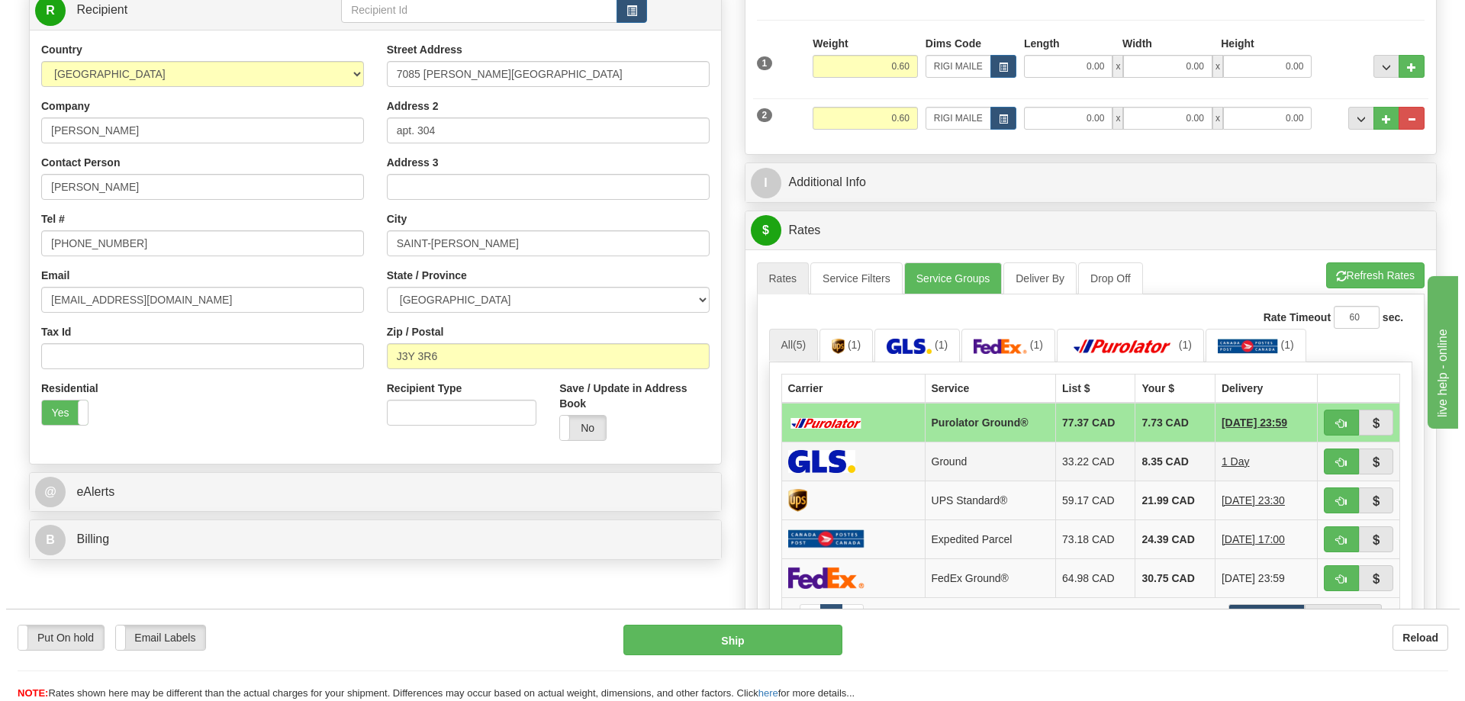
scroll to position [382, 0]
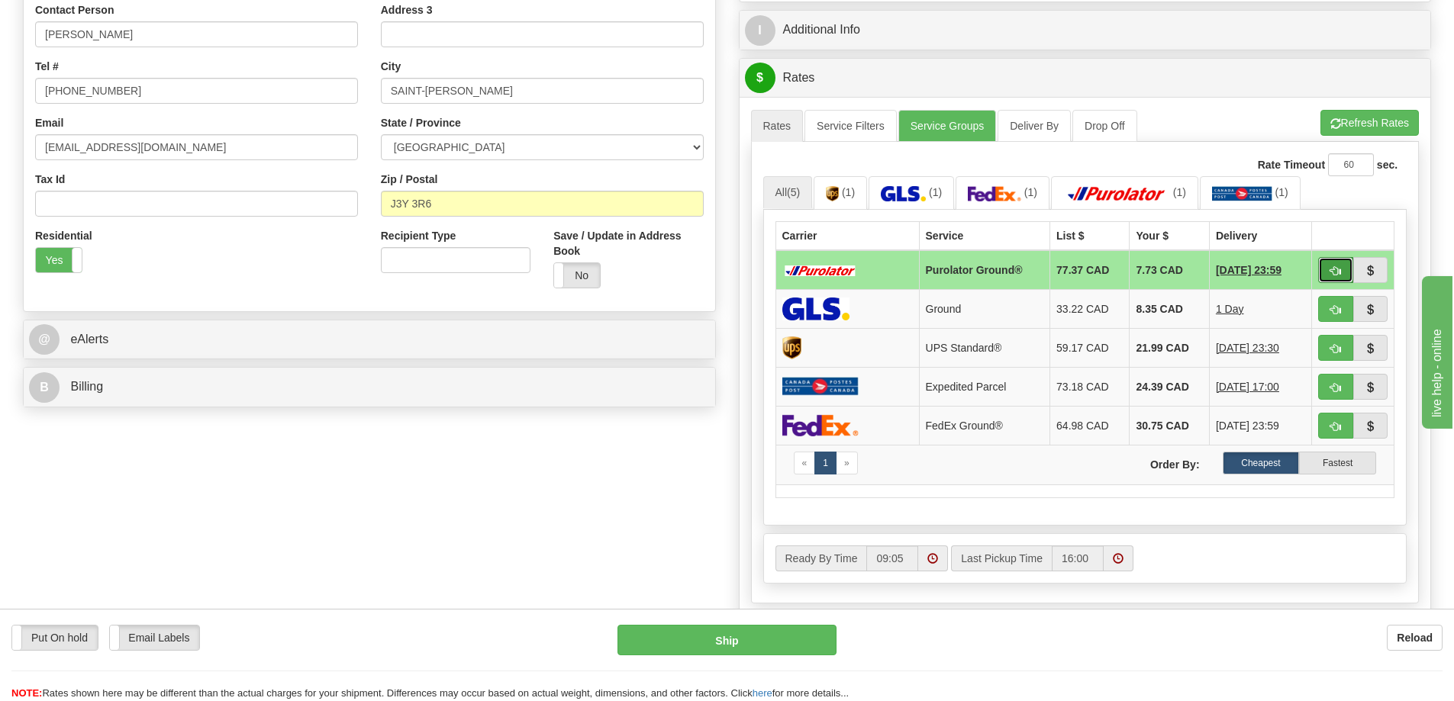
click at [1325, 271] on button "button" at bounding box center [1335, 270] width 35 height 26
type input "260"
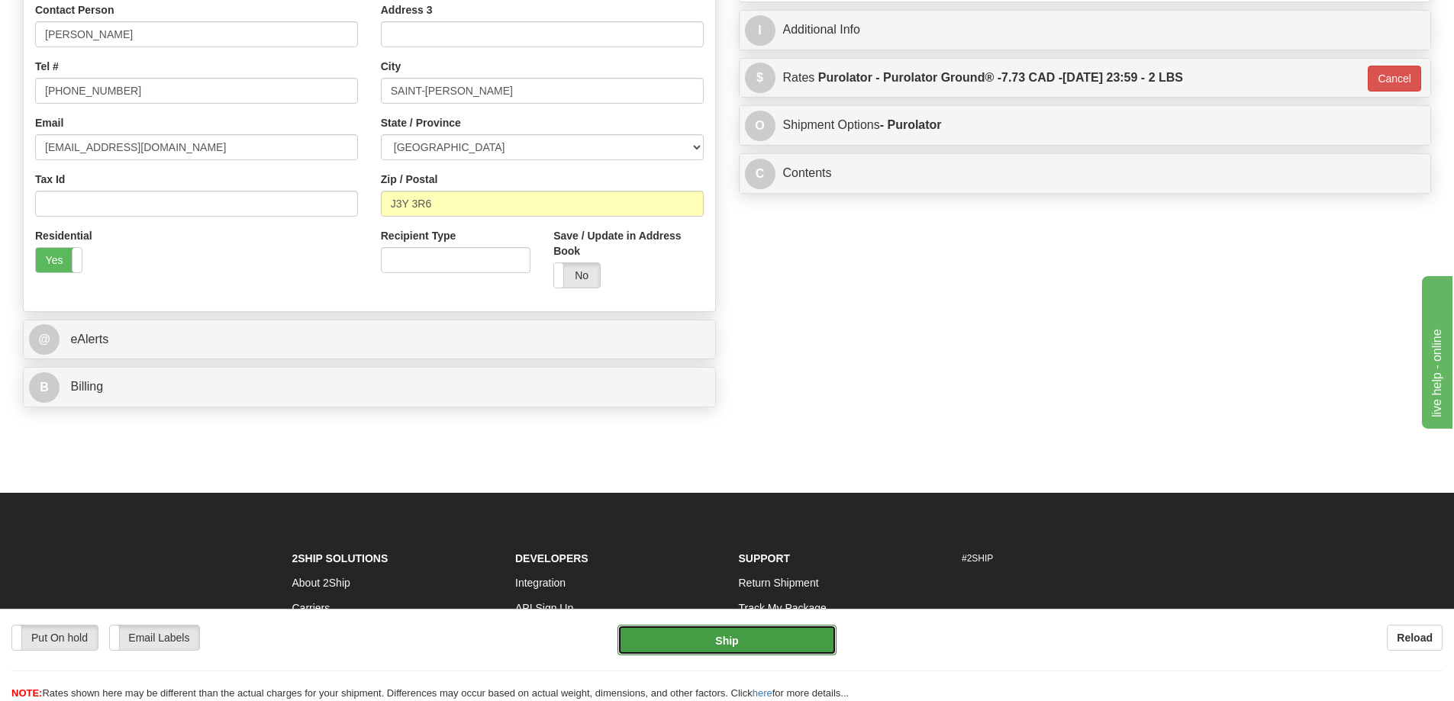
click at [792, 644] on button "Ship" at bounding box center [726, 640] width 219 height 31
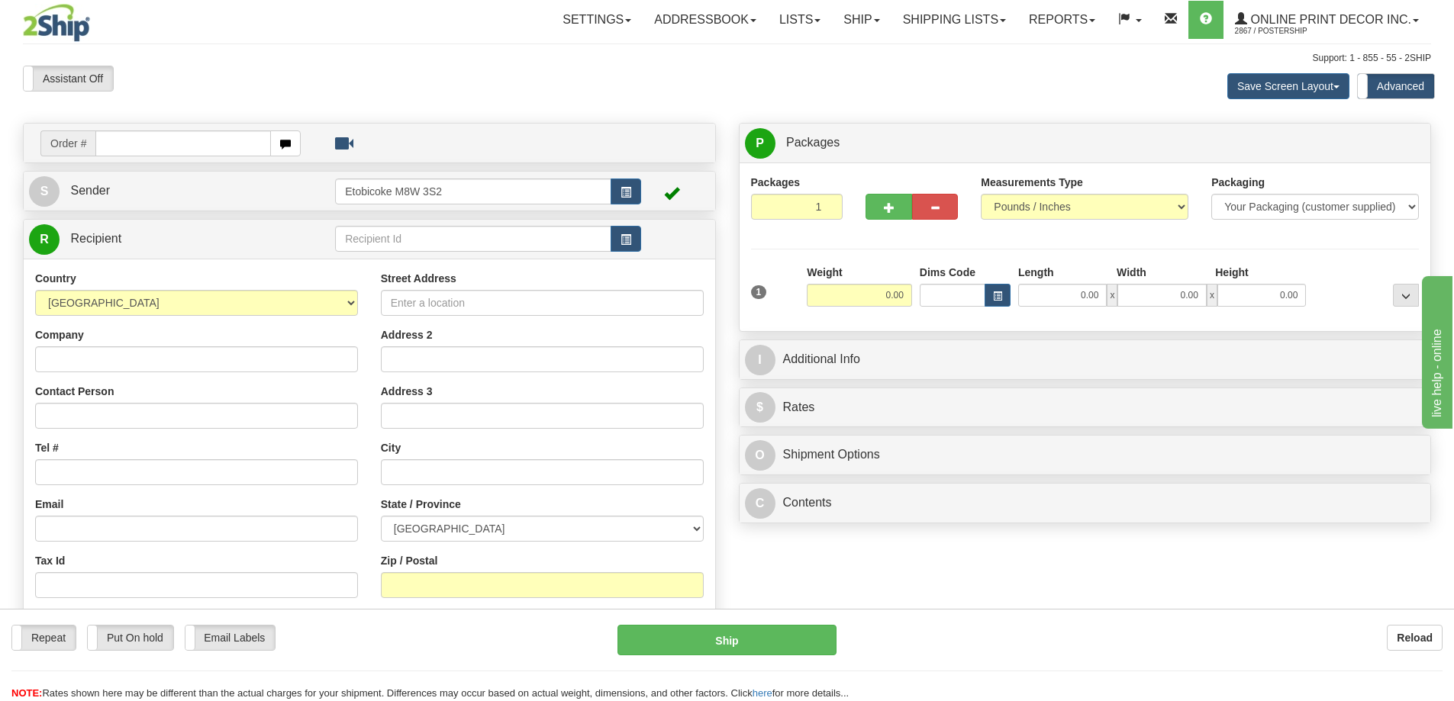
click at [556, 384] on div "Street Address Address 2 Address 3 City State / Province [GEOGRAPHIC_DATA] [GEO…" at bounding box center [542, 476] width 346 height 411
click at [150, 145] on input "text" at bounding box center [183, 143] width 176 height 26
type input "ca-424320"
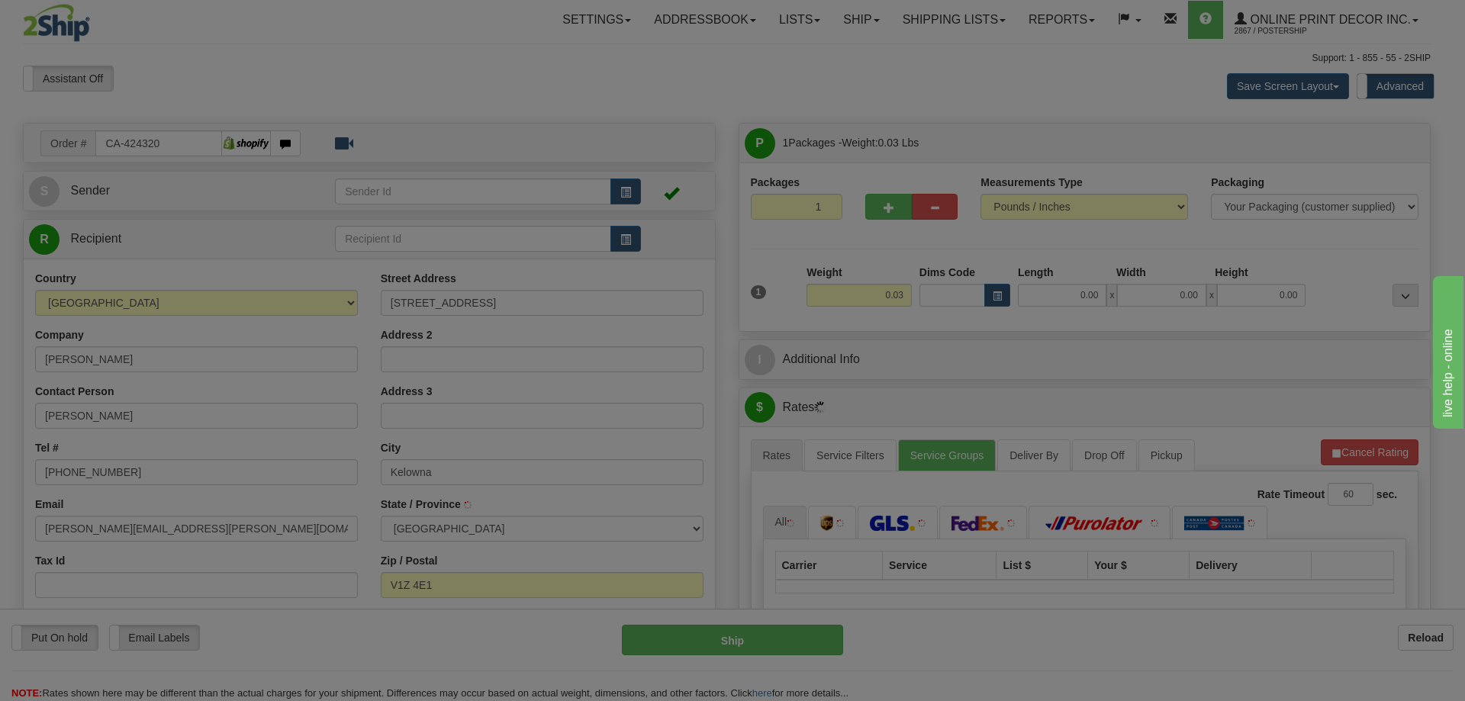
type input "KELOWNA"
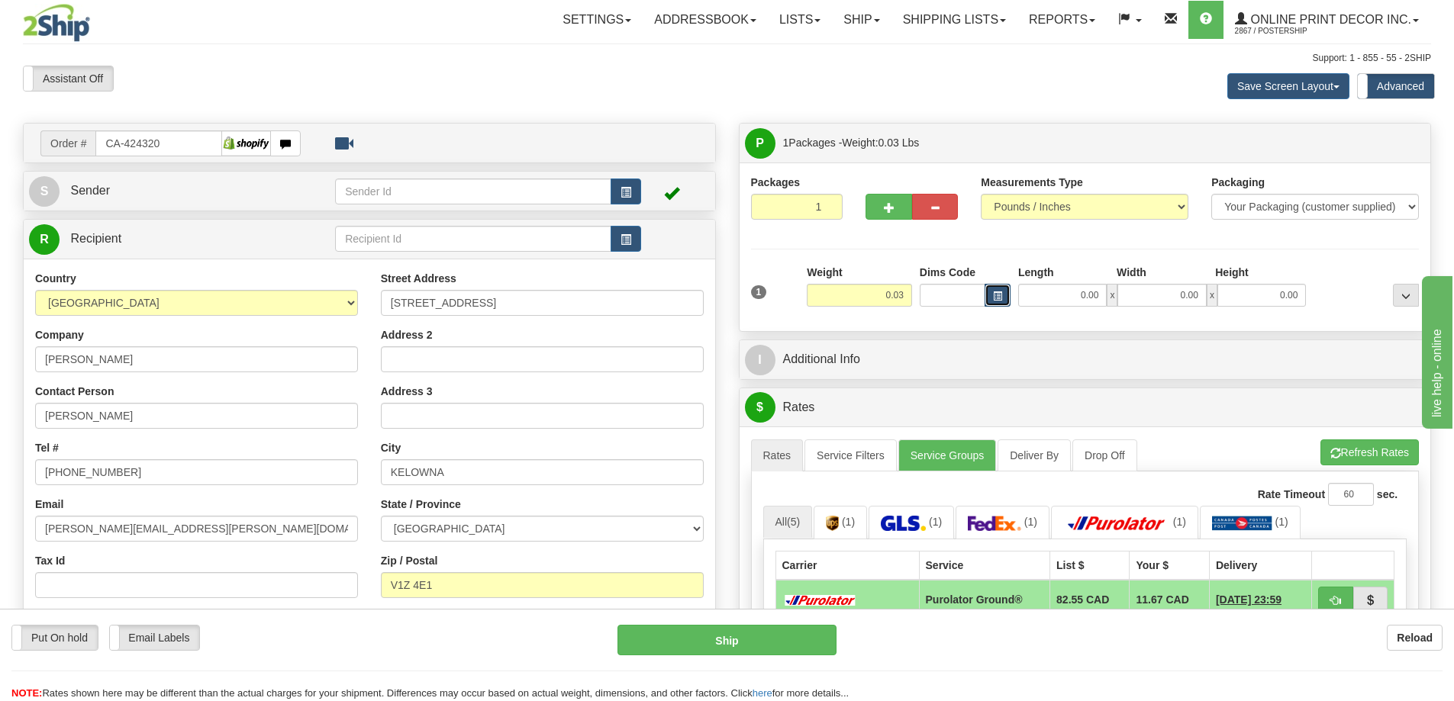
click at [1000, 295] on button "button" at bounding box center [997, 295] width 26 height 23
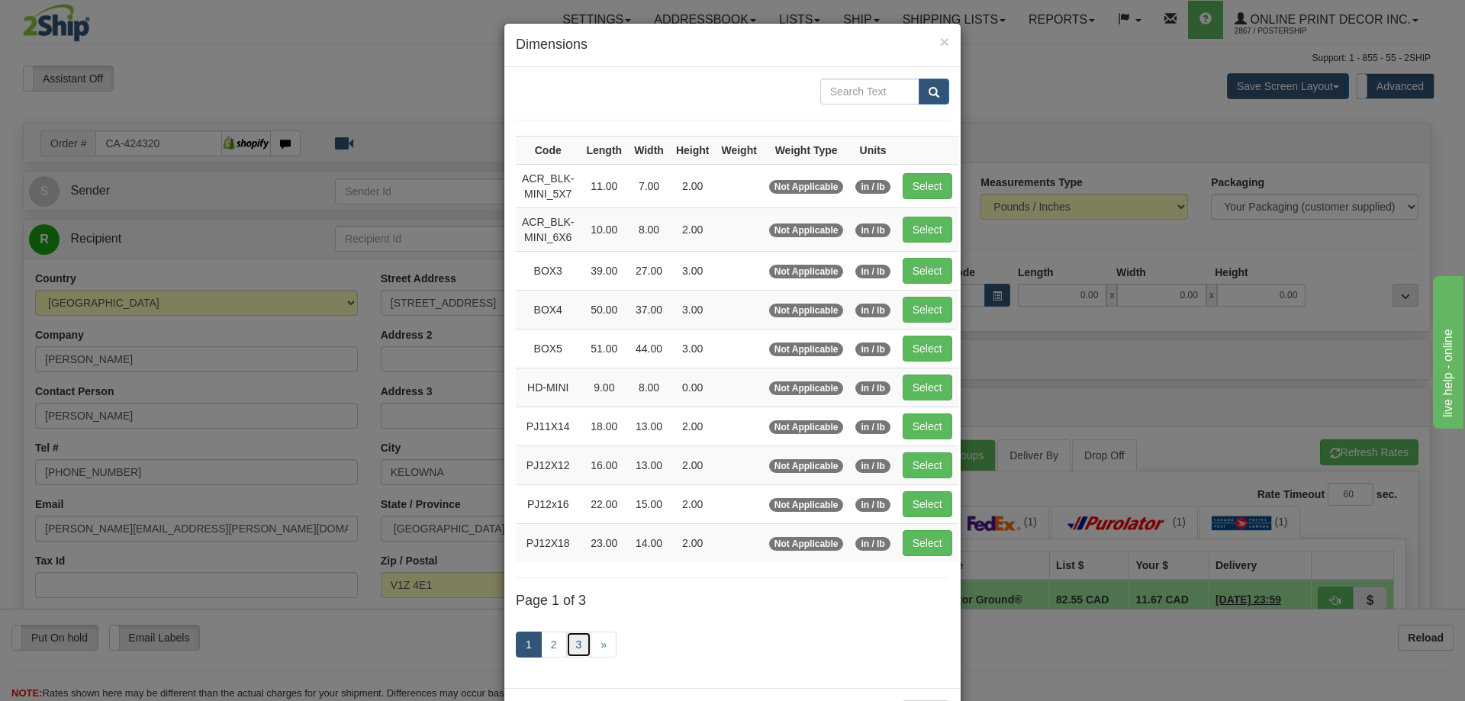
click at [572, 639] on link "3" at bounding box center [579, 645] width 26 height 26
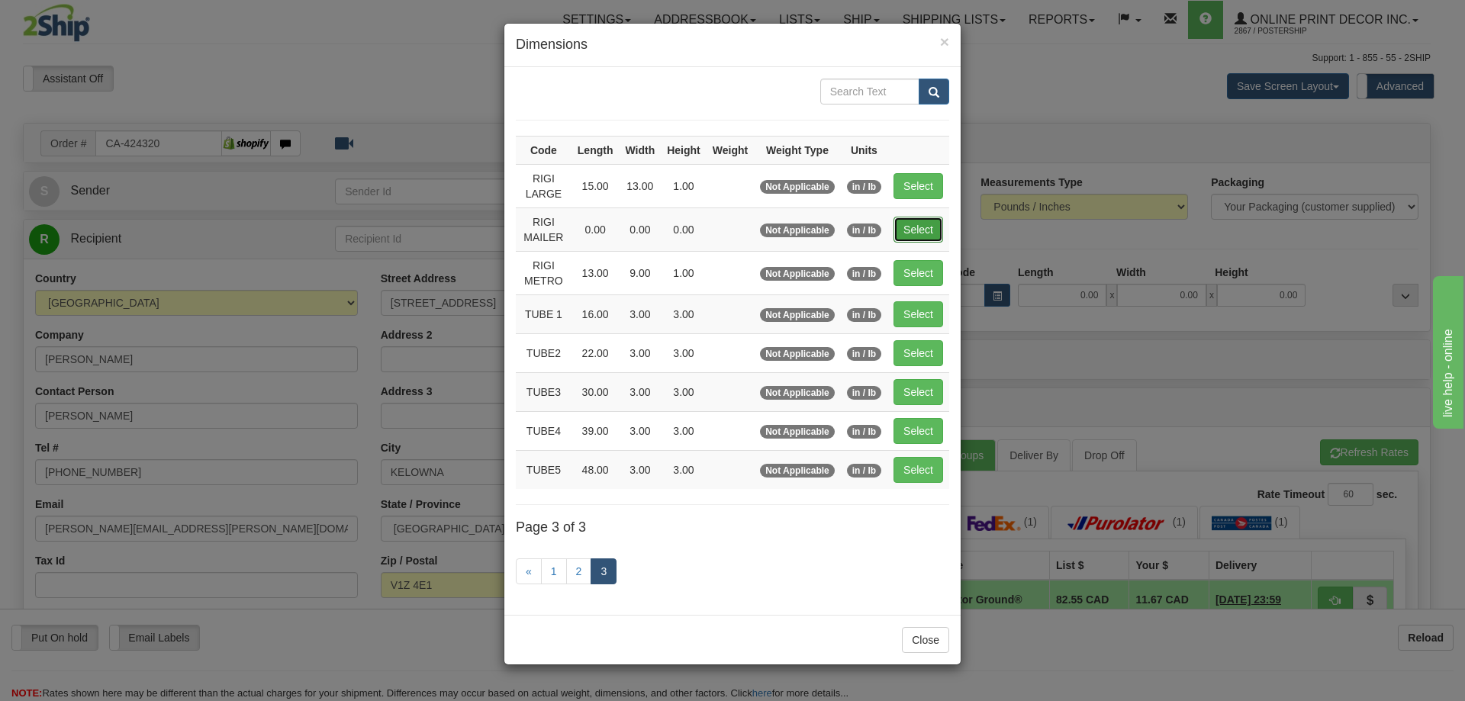
click at [920, 225] on button "Select" at bounding box center [919, 230] width 50 height 26
type input "RIGI MAILER"
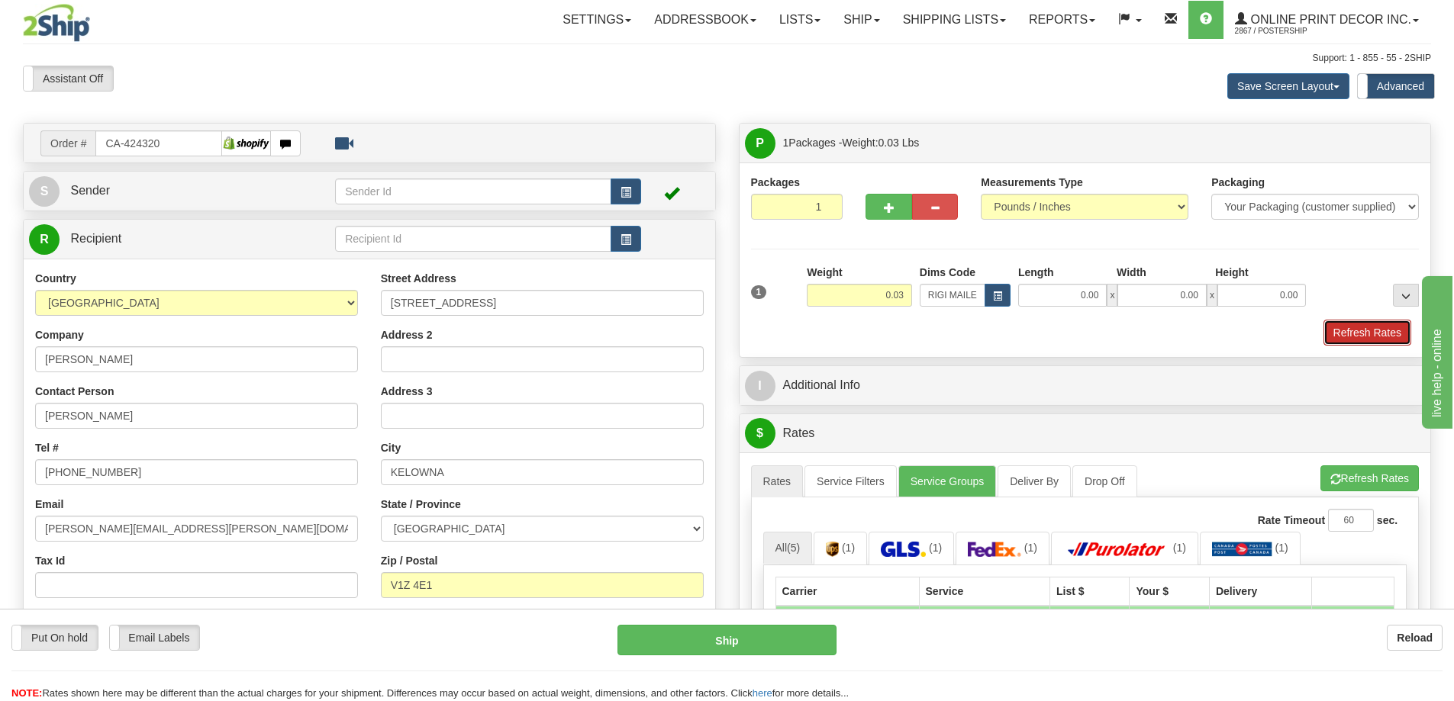
click at [1370, 337] on button "Refresh Rates" at bounding box center [1367, 333] width 88 height 26
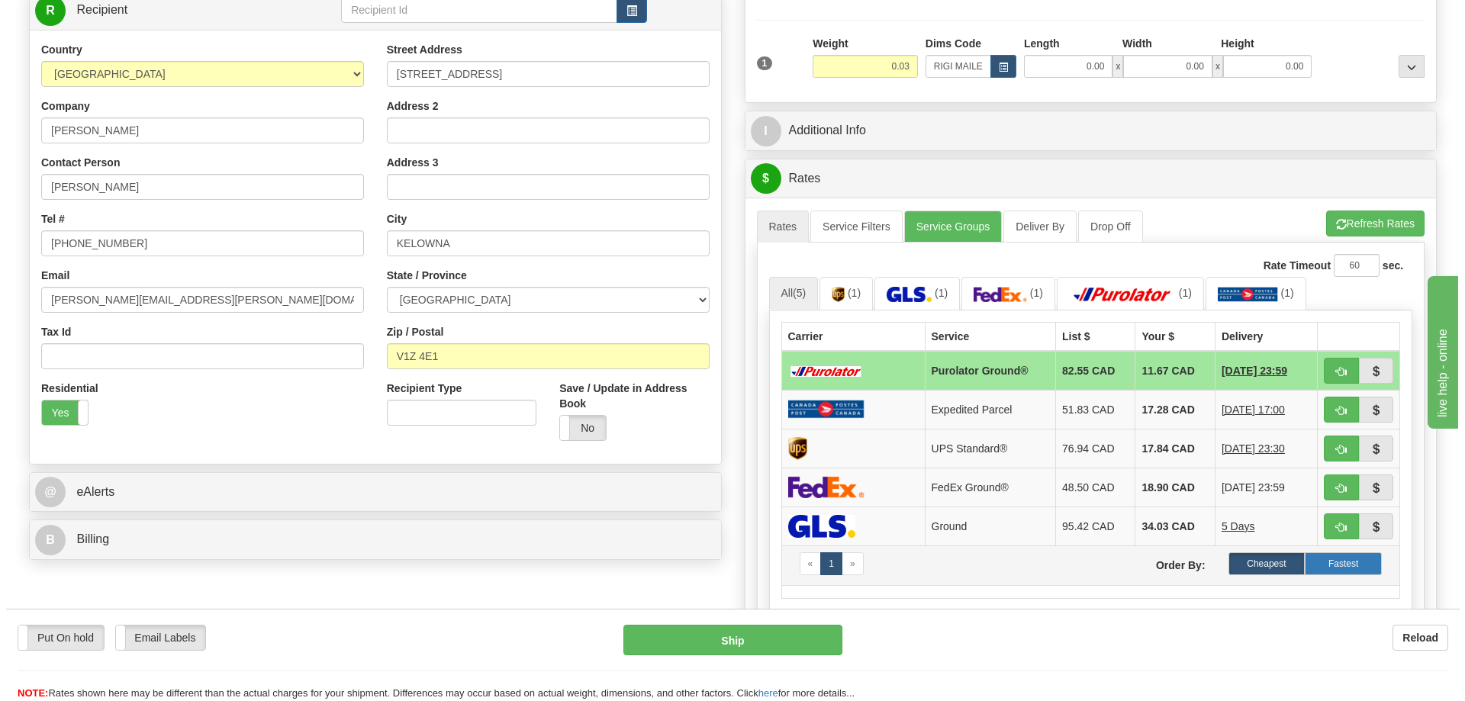
scroll to position [382, 0]
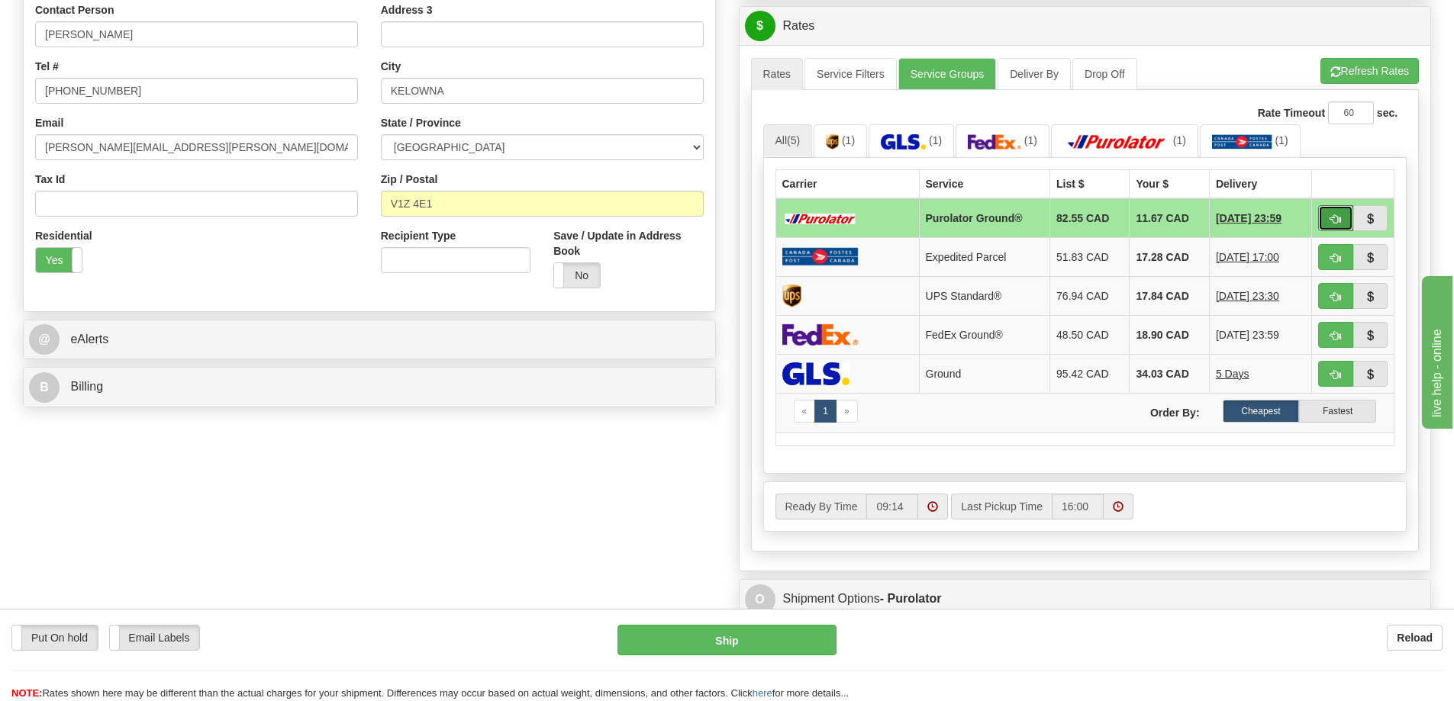
click at [1327, 211] on button "button" at bounding box center [1335, 218] width 35 height 26
type input "260"
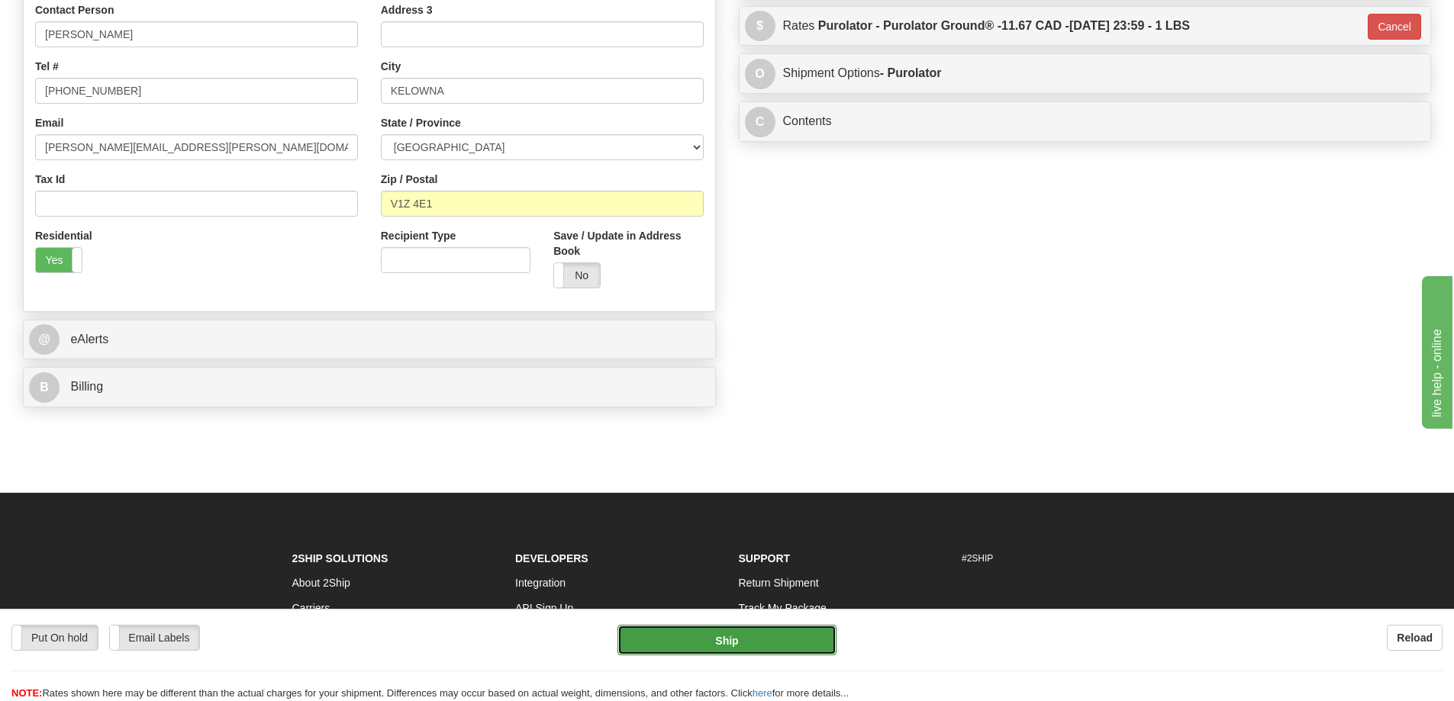
click at [792, 633] on button "Ship" at bounding box center [726, 640] width 219 height 31
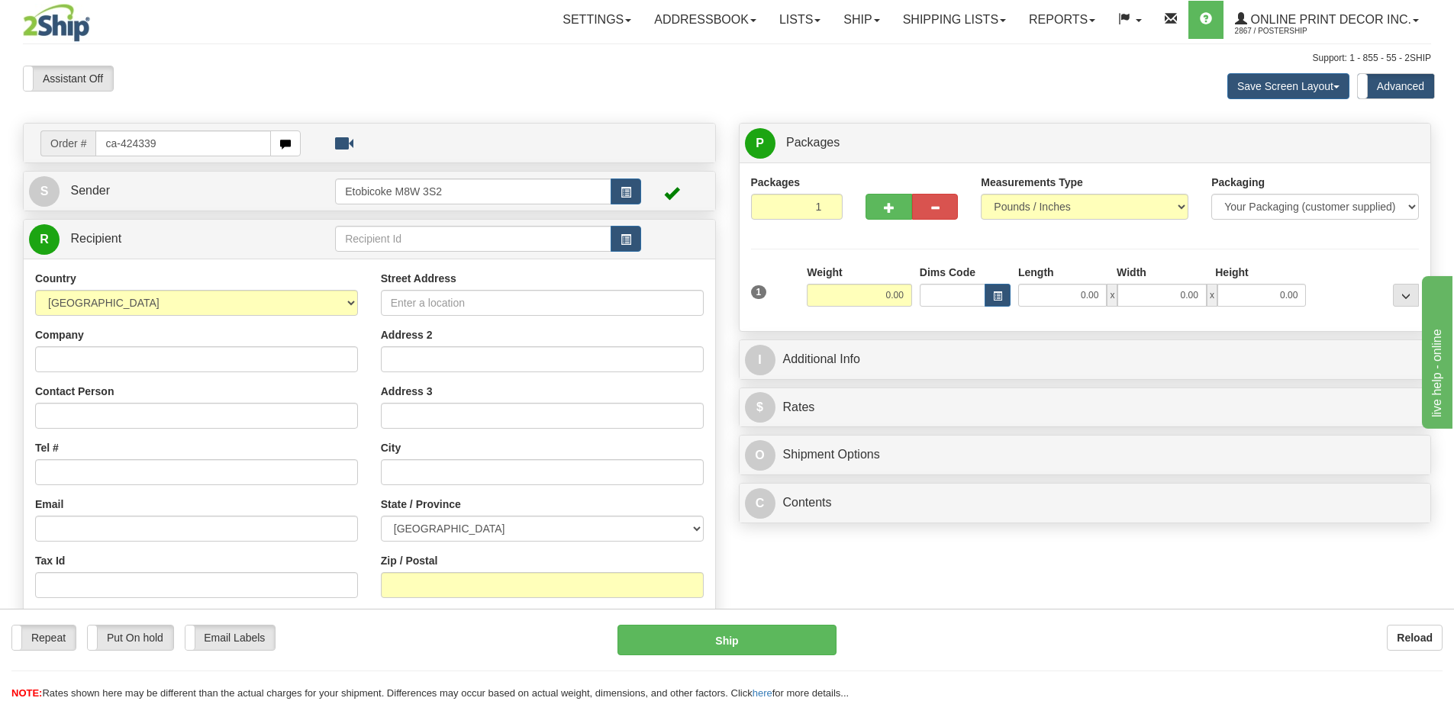
type input "ca-424339"
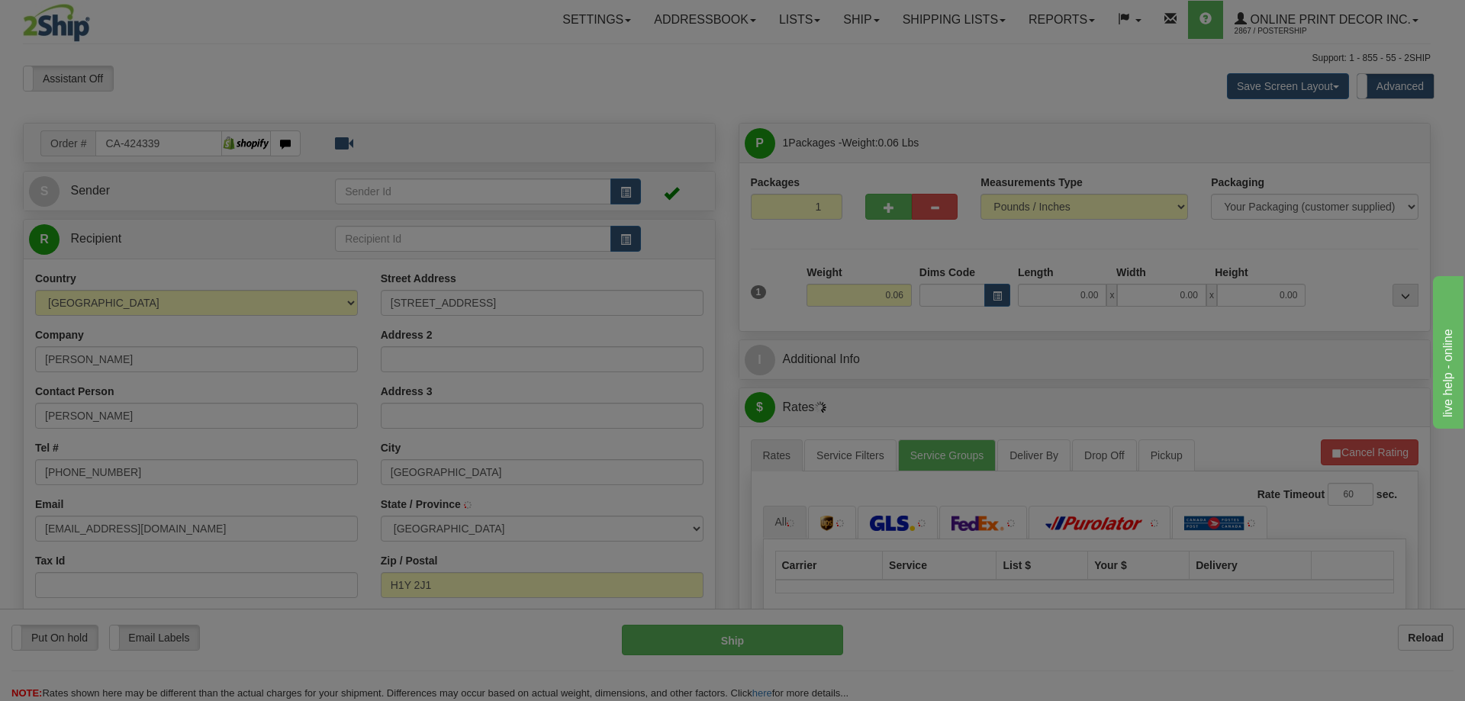
type input "[GEOGRAPHIC_DATA]"
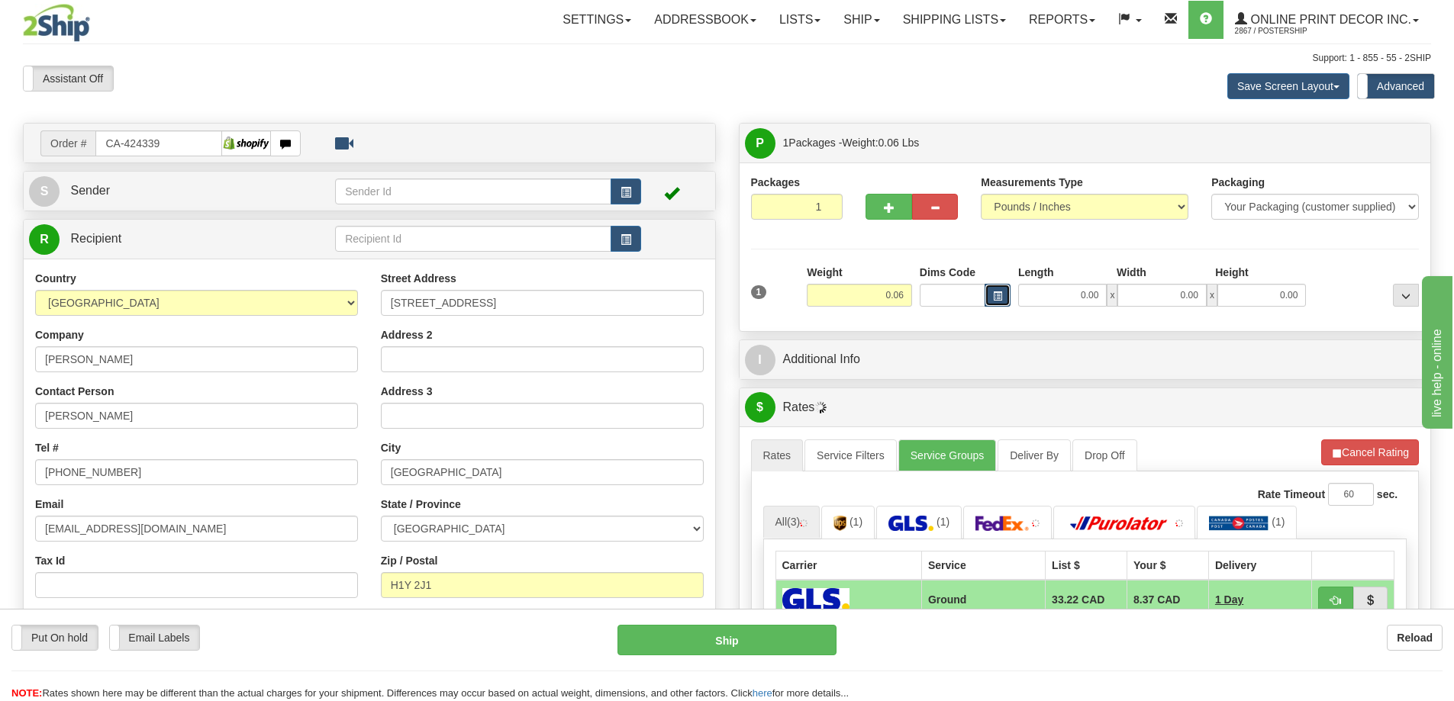
click at [1001, 298] on span "button" at bounding box center [997, 296] width 9 height 8
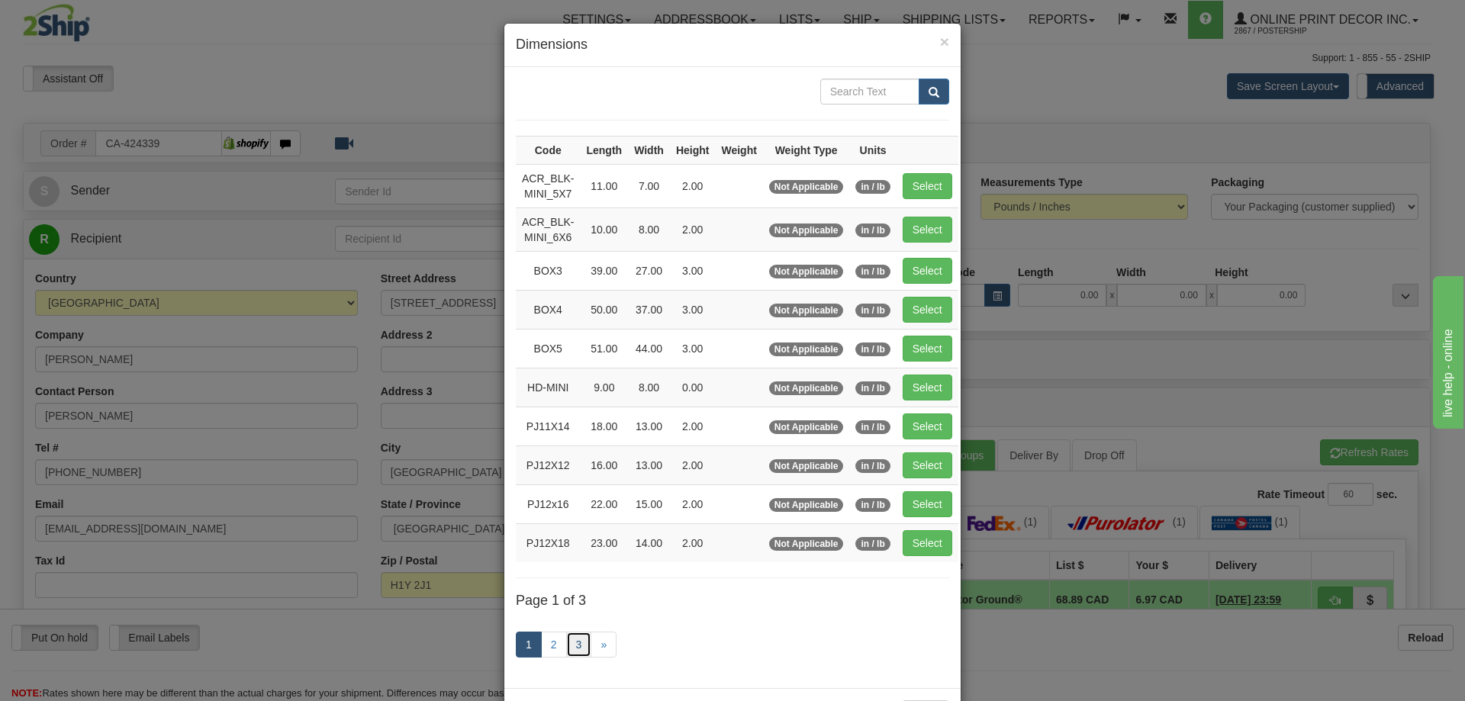
click at [569, 641] on link "3" at bounding box center [579, 645] width 26 height 26
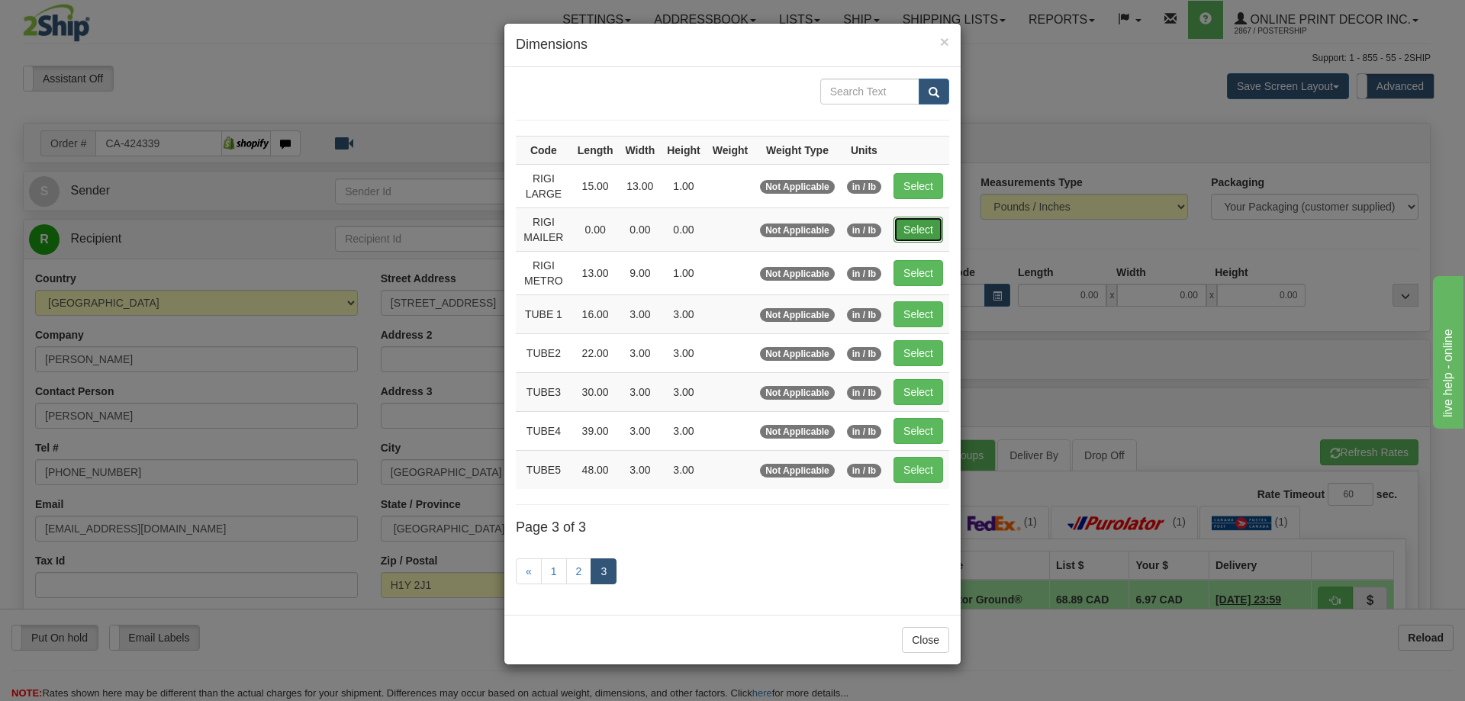
click at [914, 228] on button "Select" at bounding box center [919, 230] width 50 height 26
type input "RIGI MAILER"
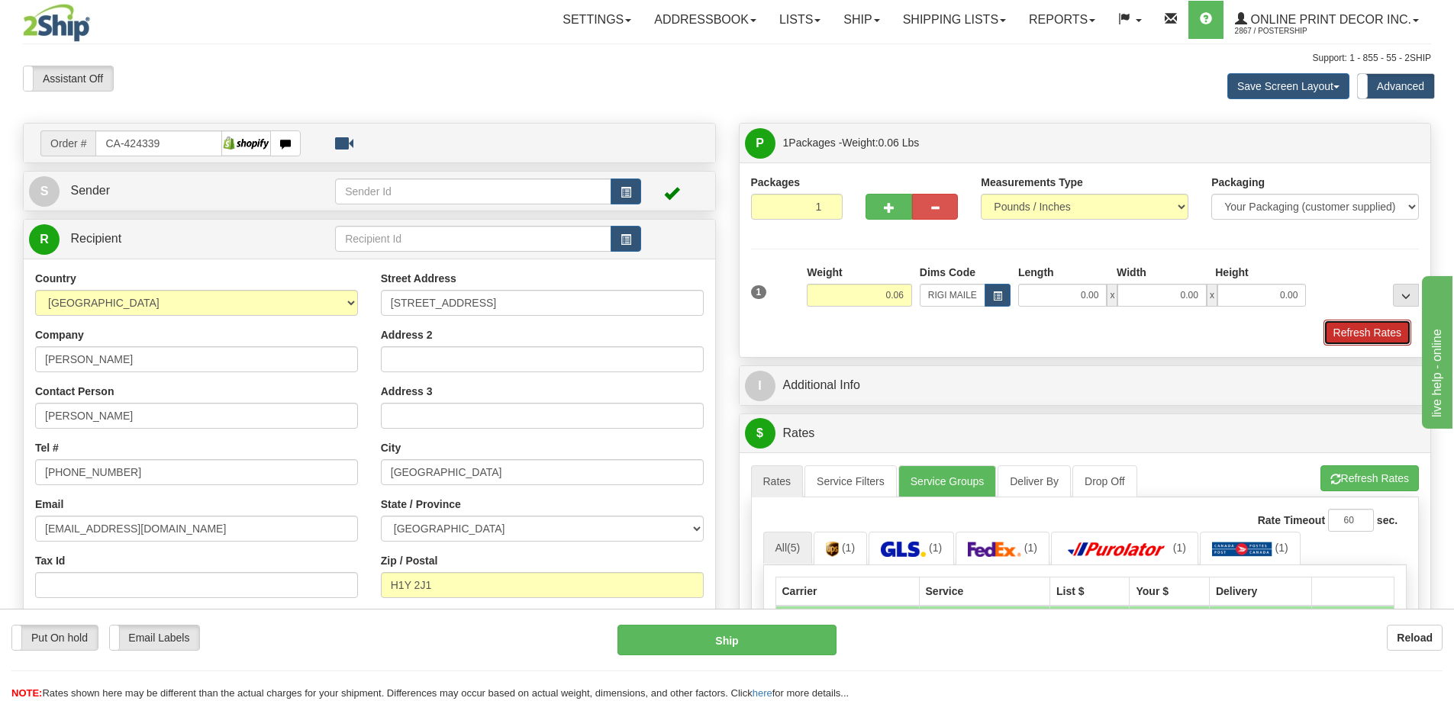
click at [1372, 328] on button "Refresh Rates" at bounding box center [1367, 333] width 88 height 26
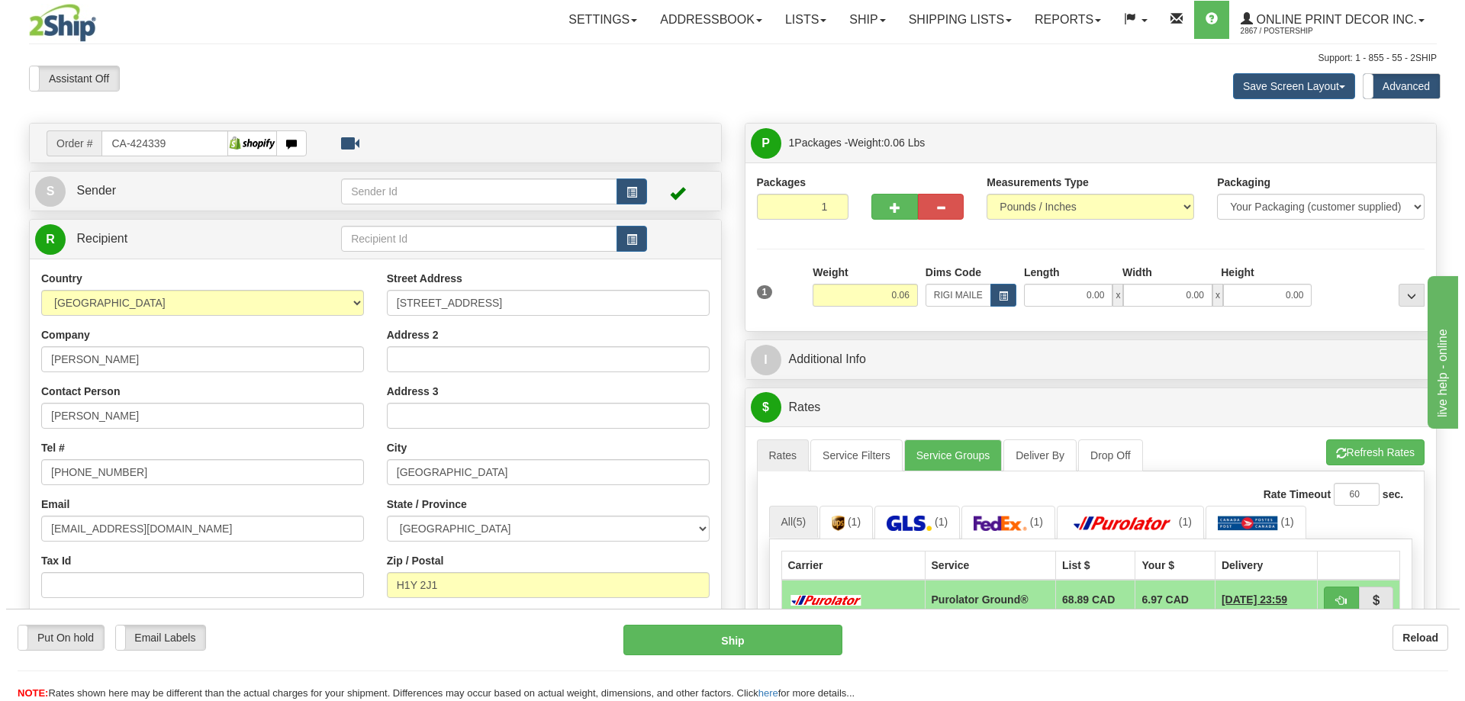
scroll to position [229, 0]
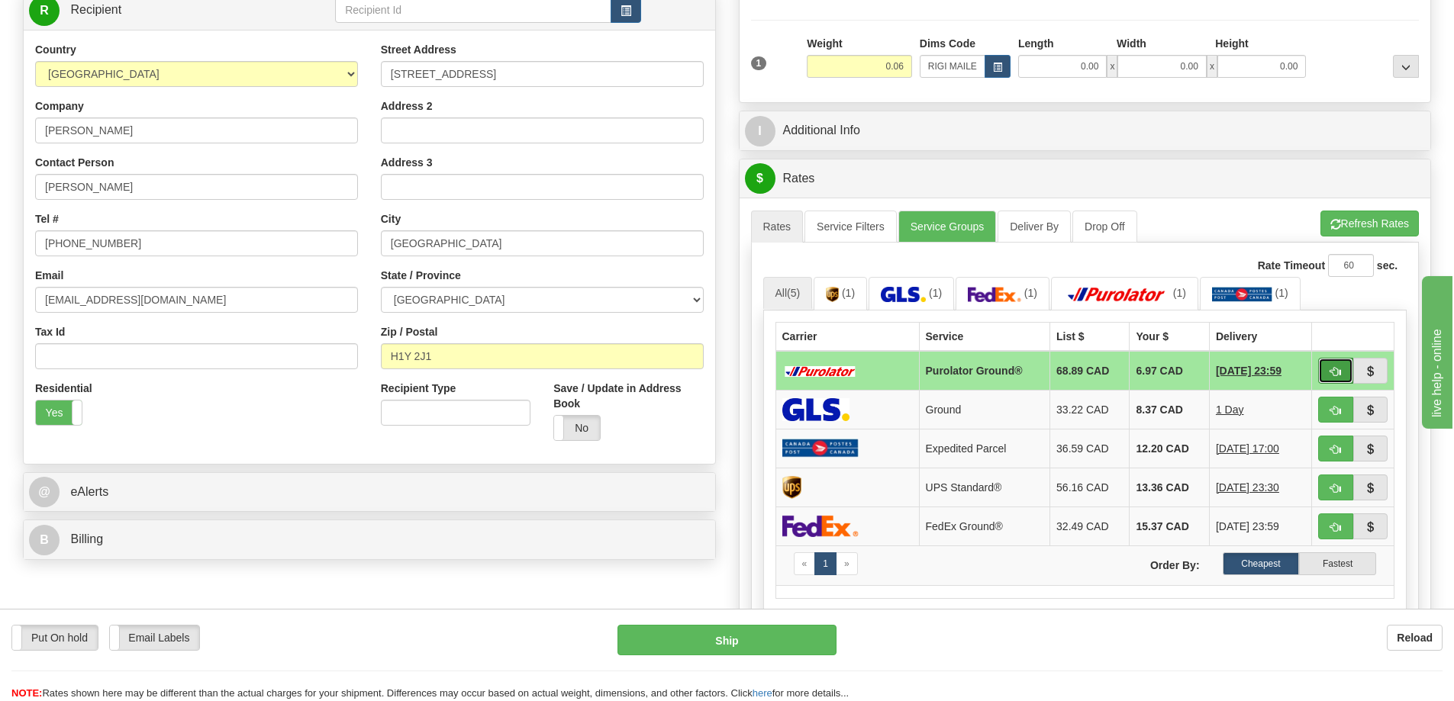
click at [1337, 373] on span "button" at bounding box center [1335, 372] width 11 height 10
type input "260"
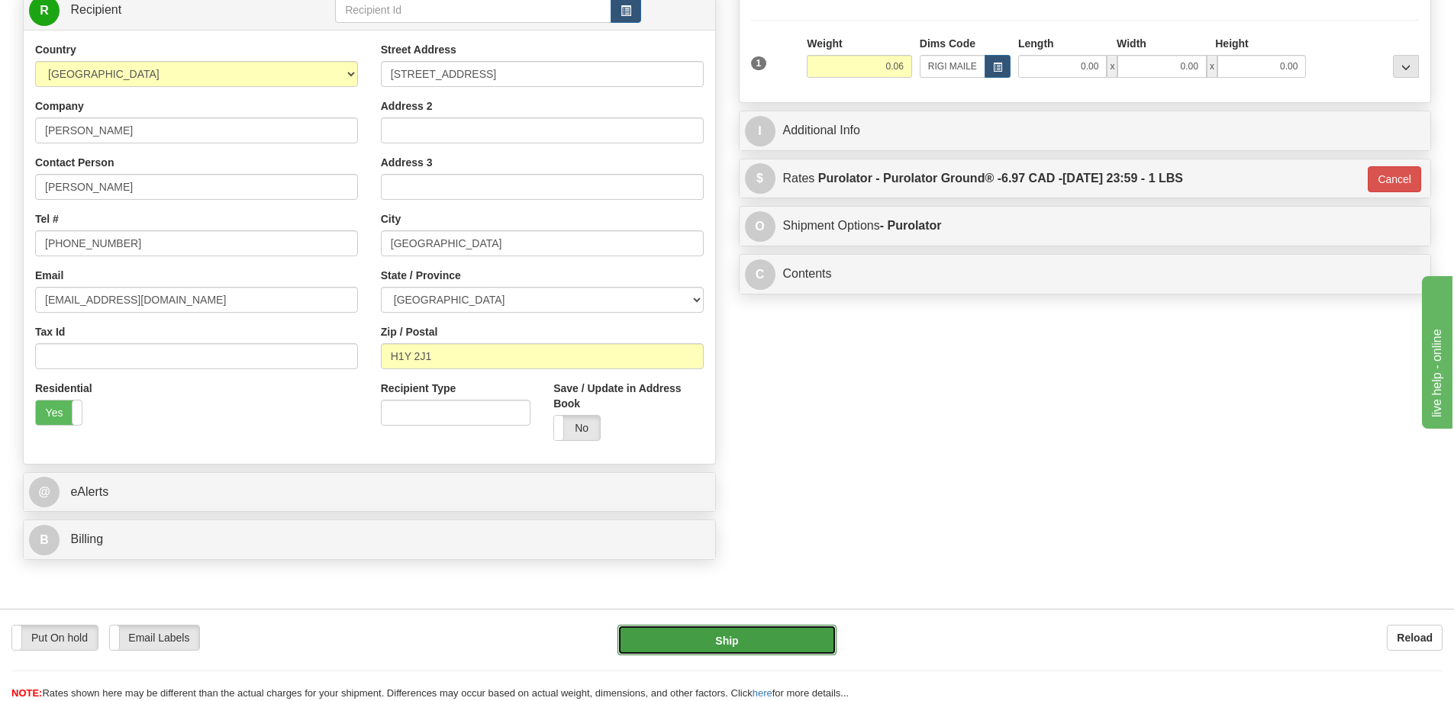
click at [799, 640] on button "Ship" at bounding box center [726, 640] width 219 height 31
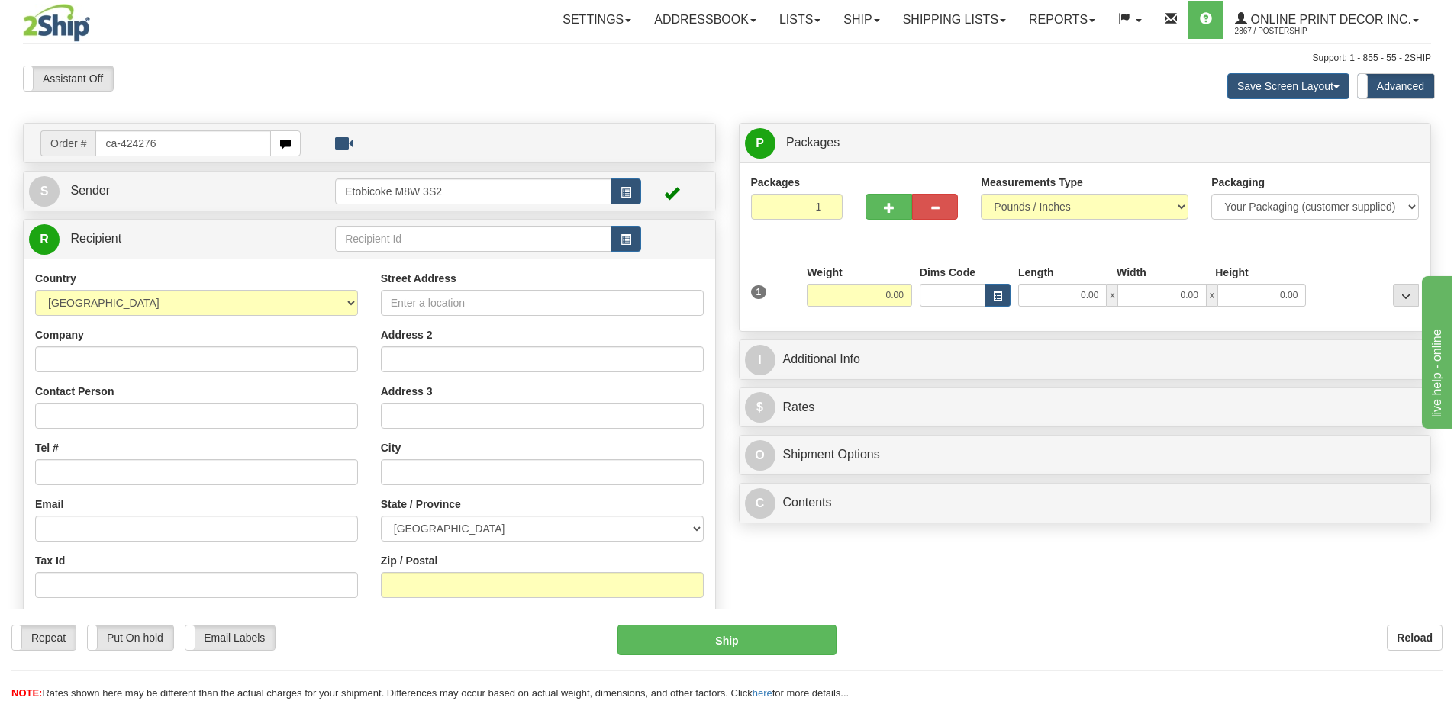
type input "ca-424276"
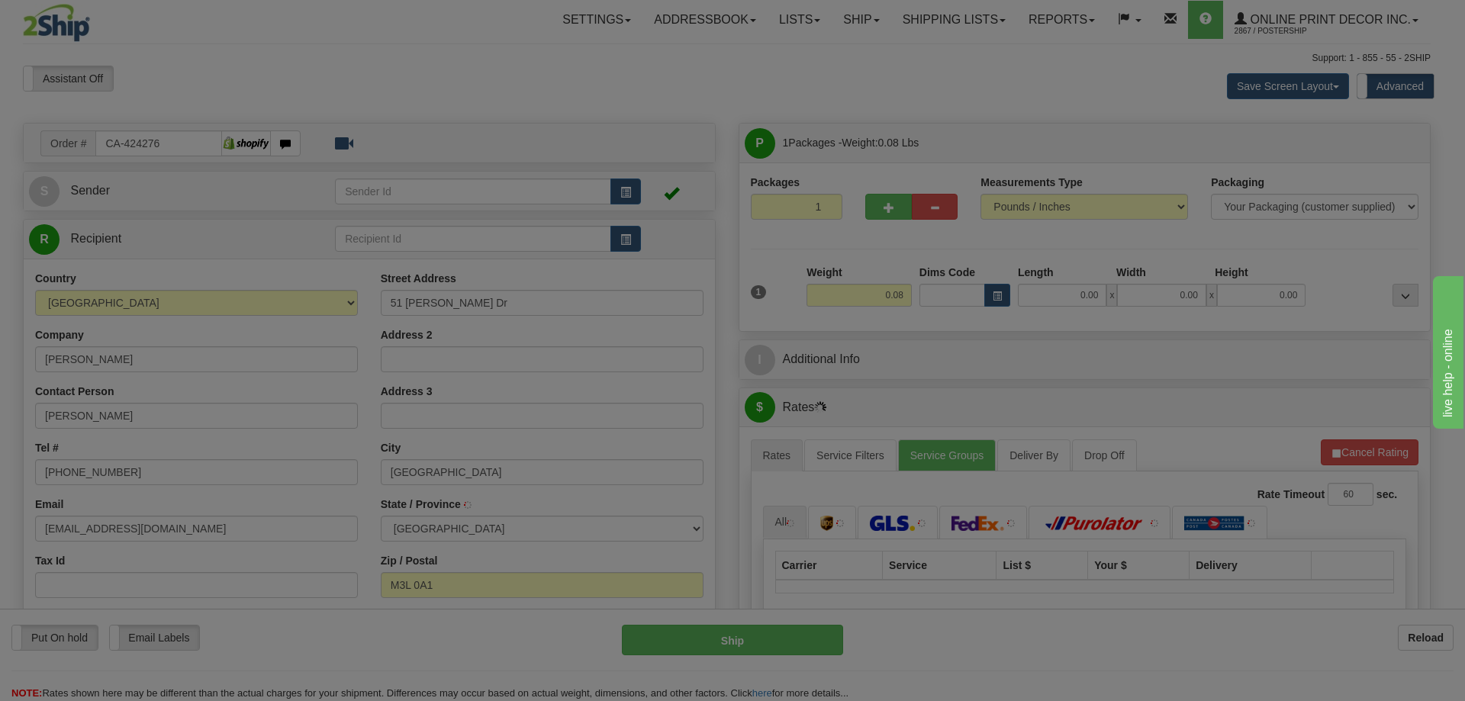
type input "[GEOGRAPHIC_DATA]"
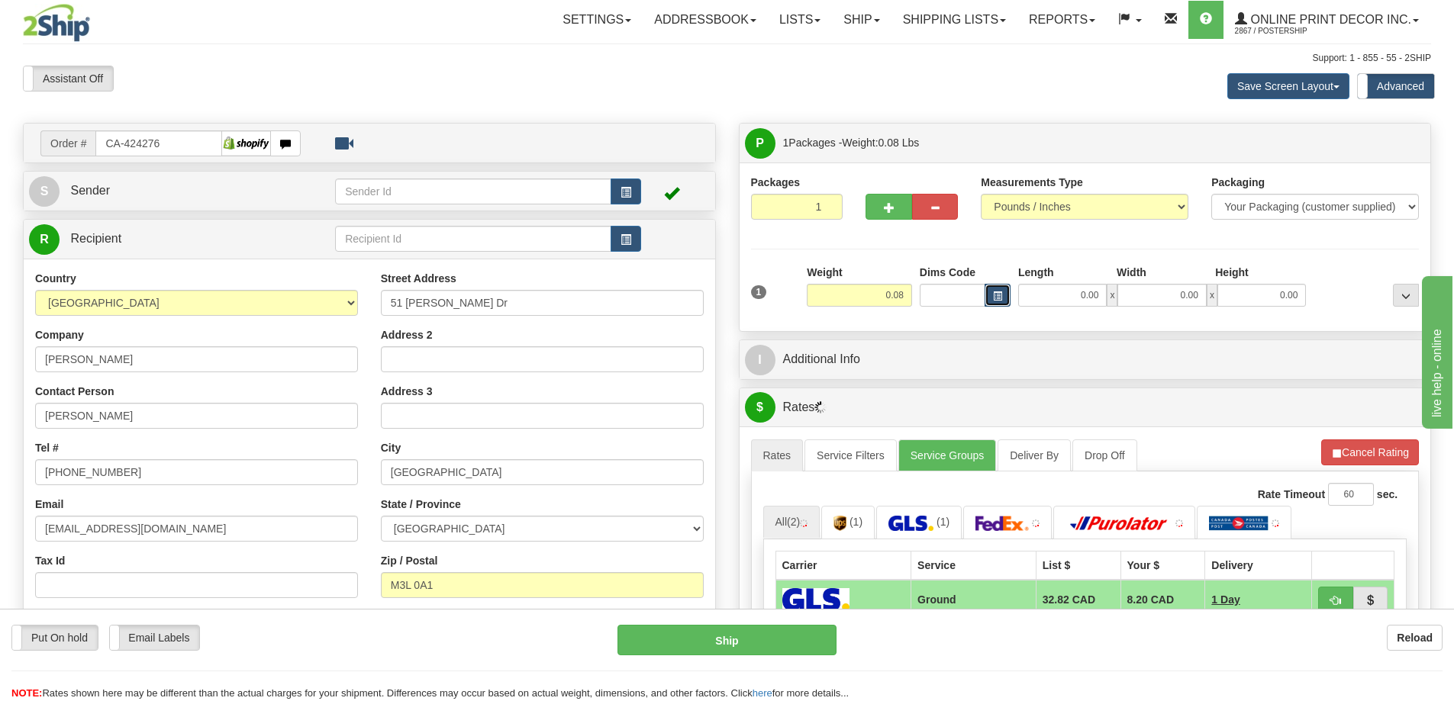
click at [991, 303] on button "button" at bounding box center [997, 295] width 26 height 23
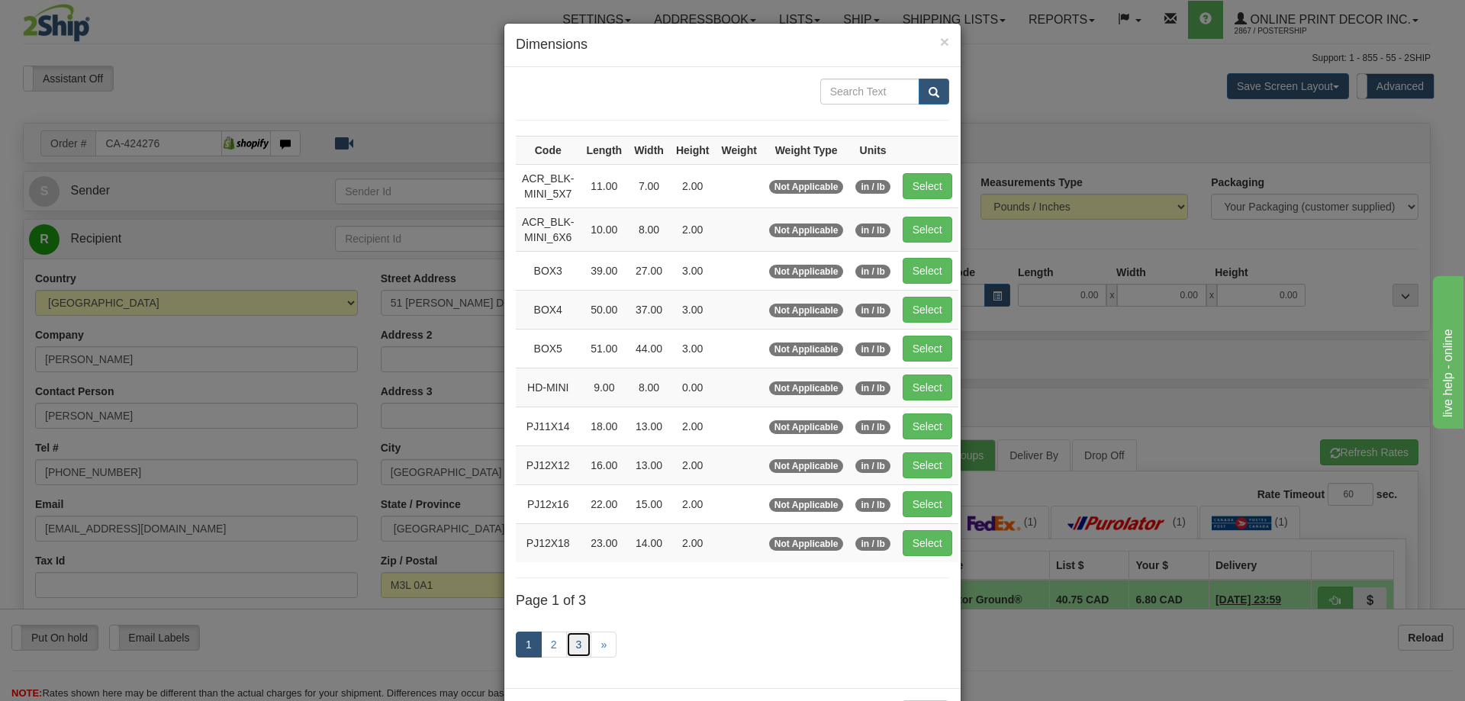
click at [580, 643] on link "3" at bounding box center [579, 645] width 26 height 26
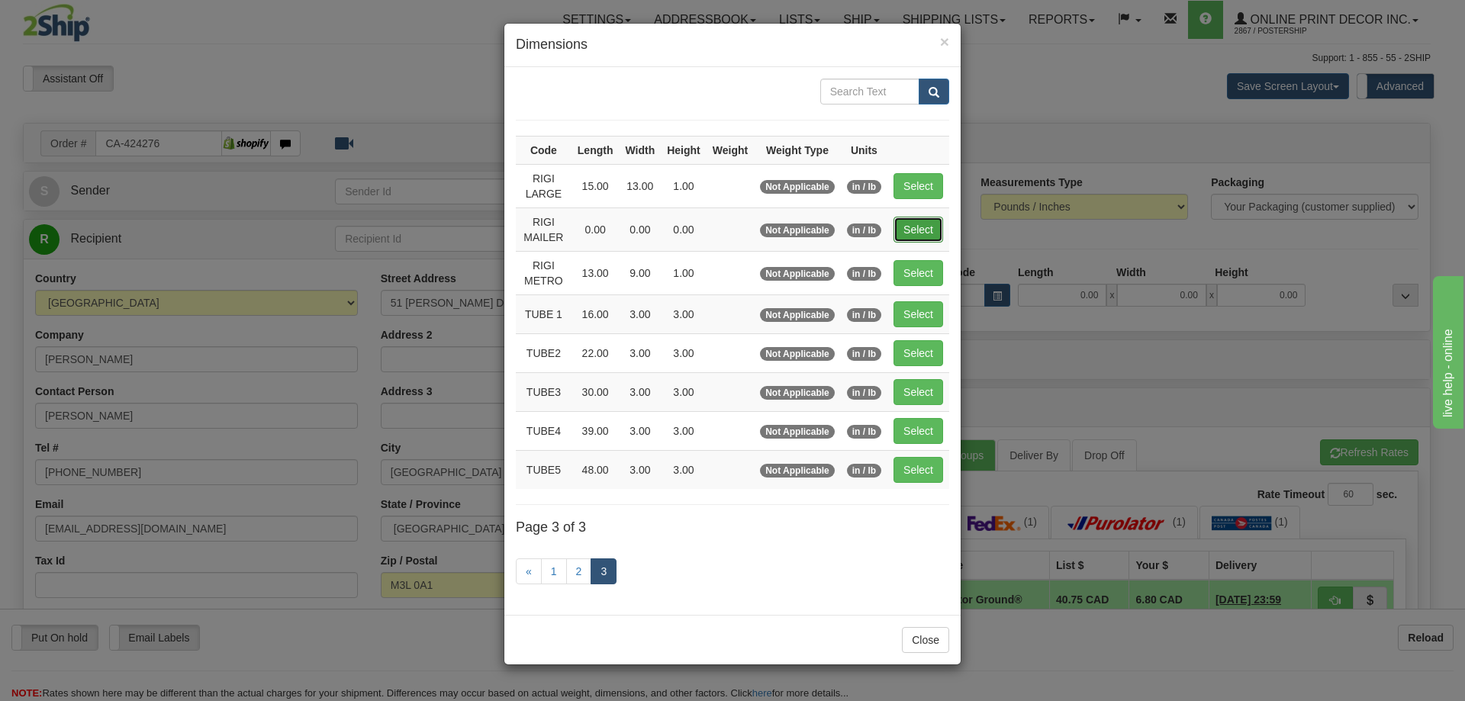
click at [932, 232] on button "Select" at bounding box center [919, 230] width 50 height 26
type input "RIGI MAILER"
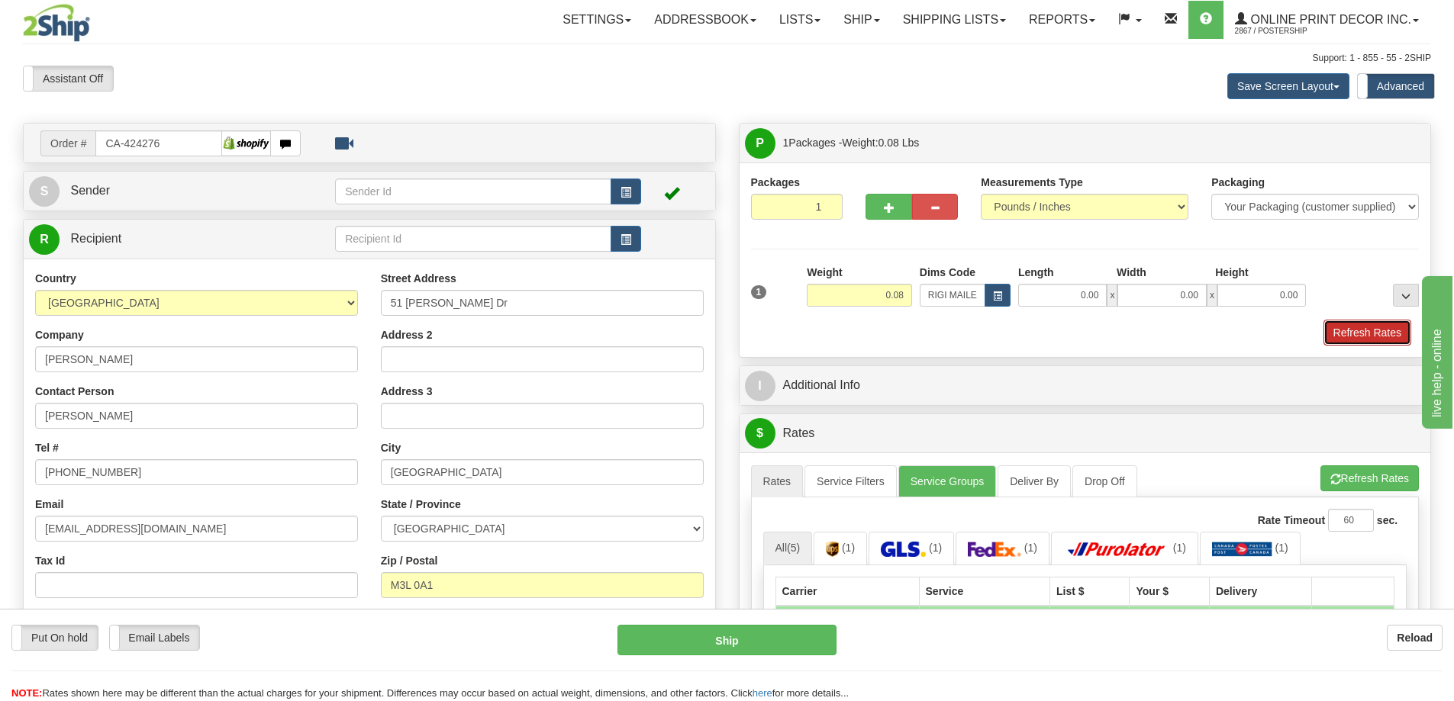
click at [1397, 330] on button "Refresh Rates" at bounding box center [1367, 333] width 88 height 26
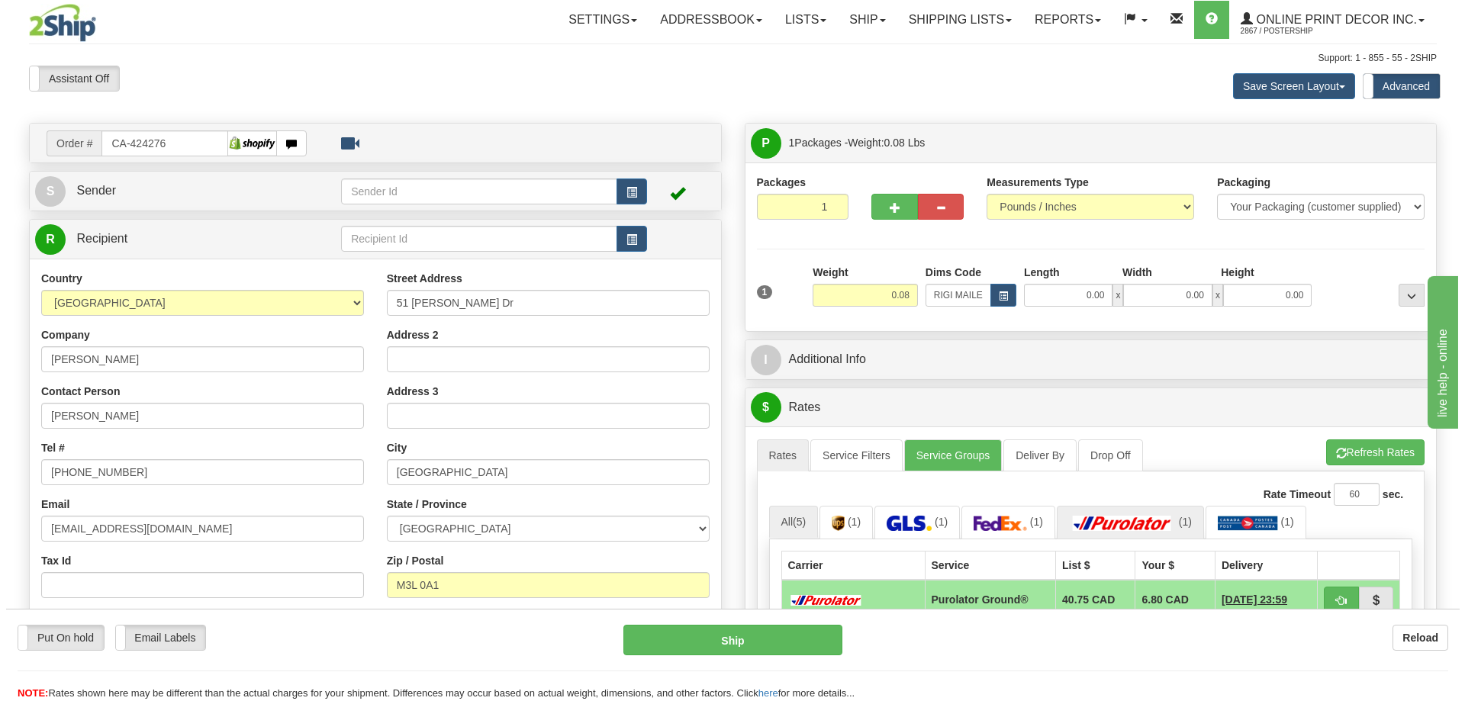
scroll to position [153, 0]
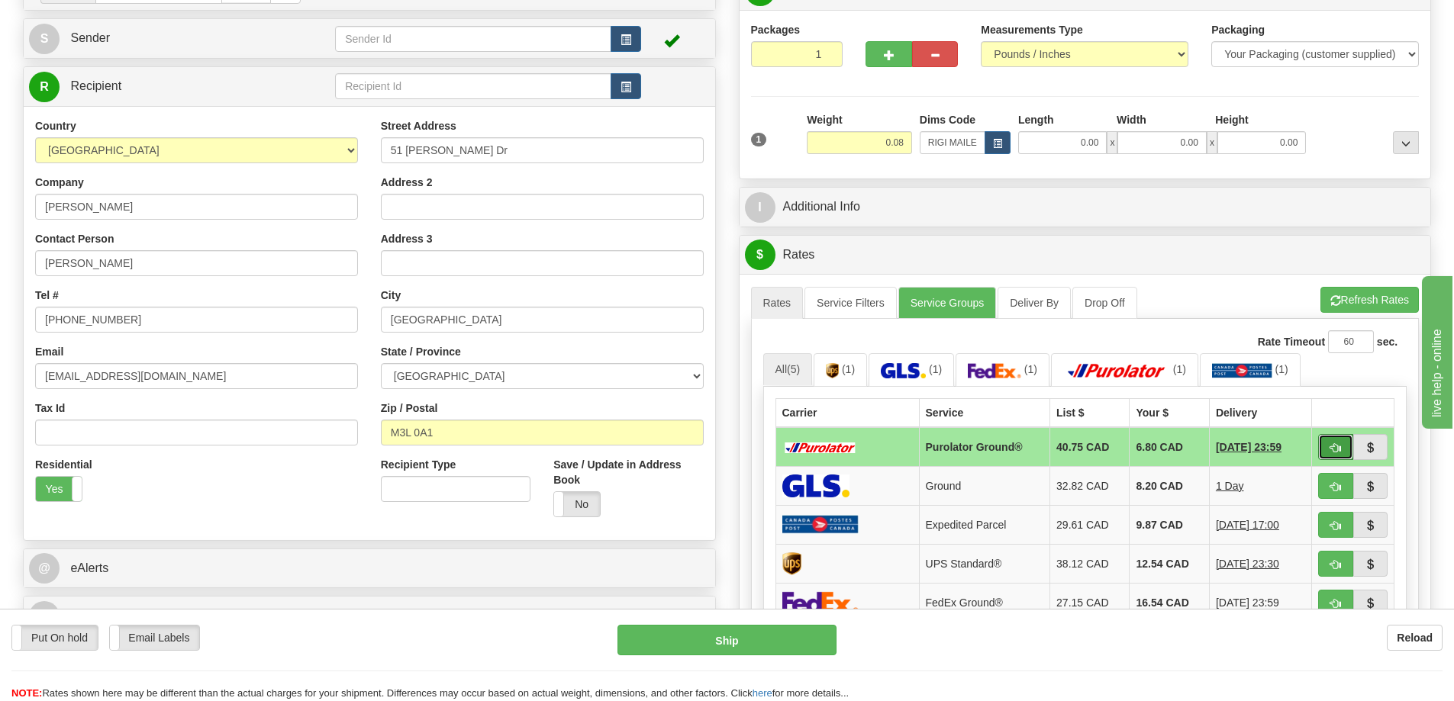
click at [1346, 446] on button "button" at bounding box center [1335, 447] width 35 height 26
type input "260"
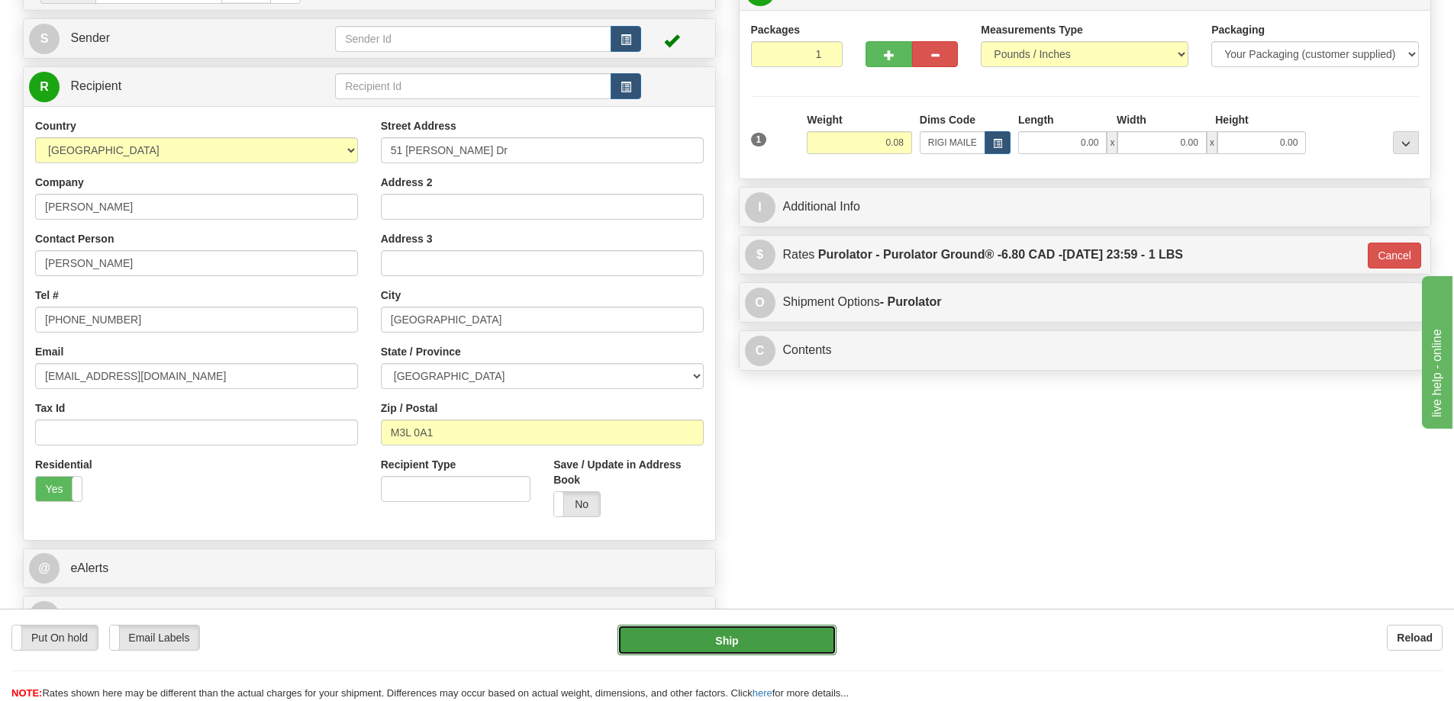
click at [739, 639] on button "Ship" at bounding box center [726, 640] width 219 height 31
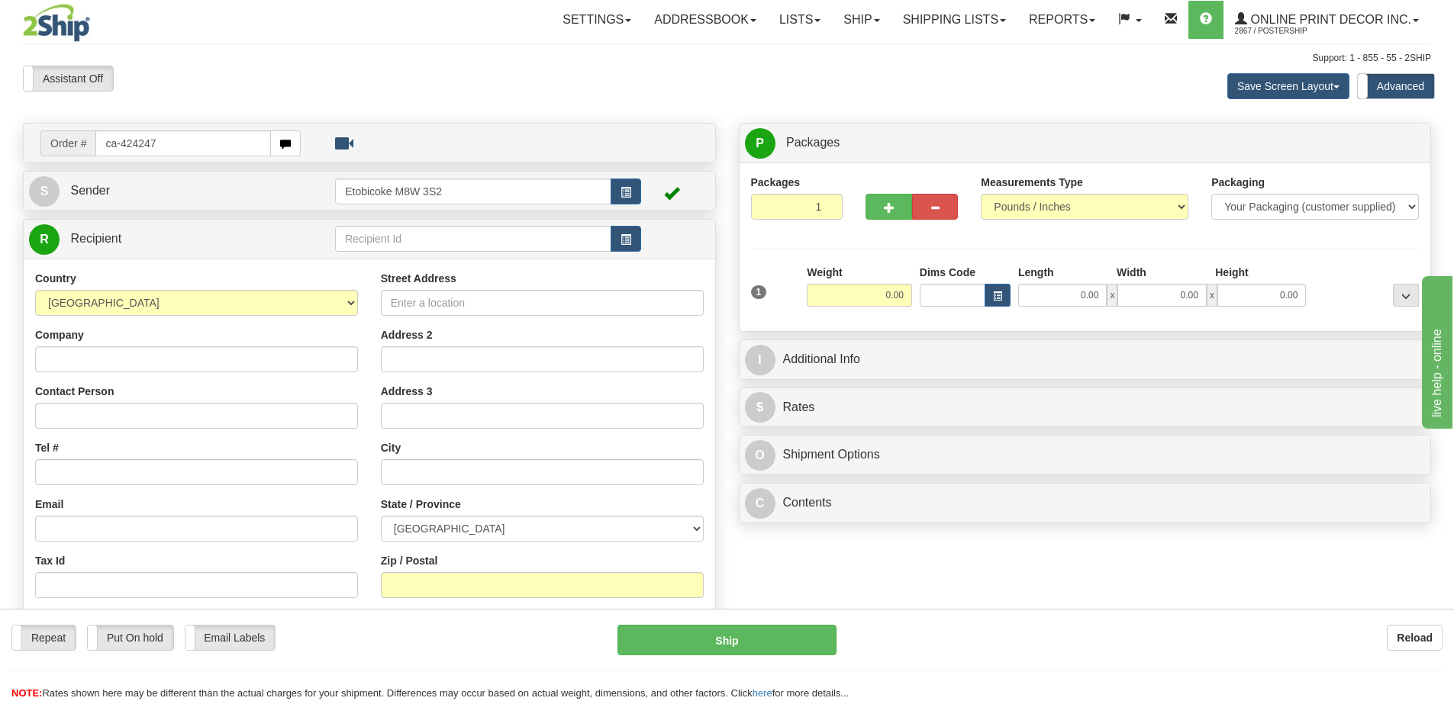
type input "ca-424247"
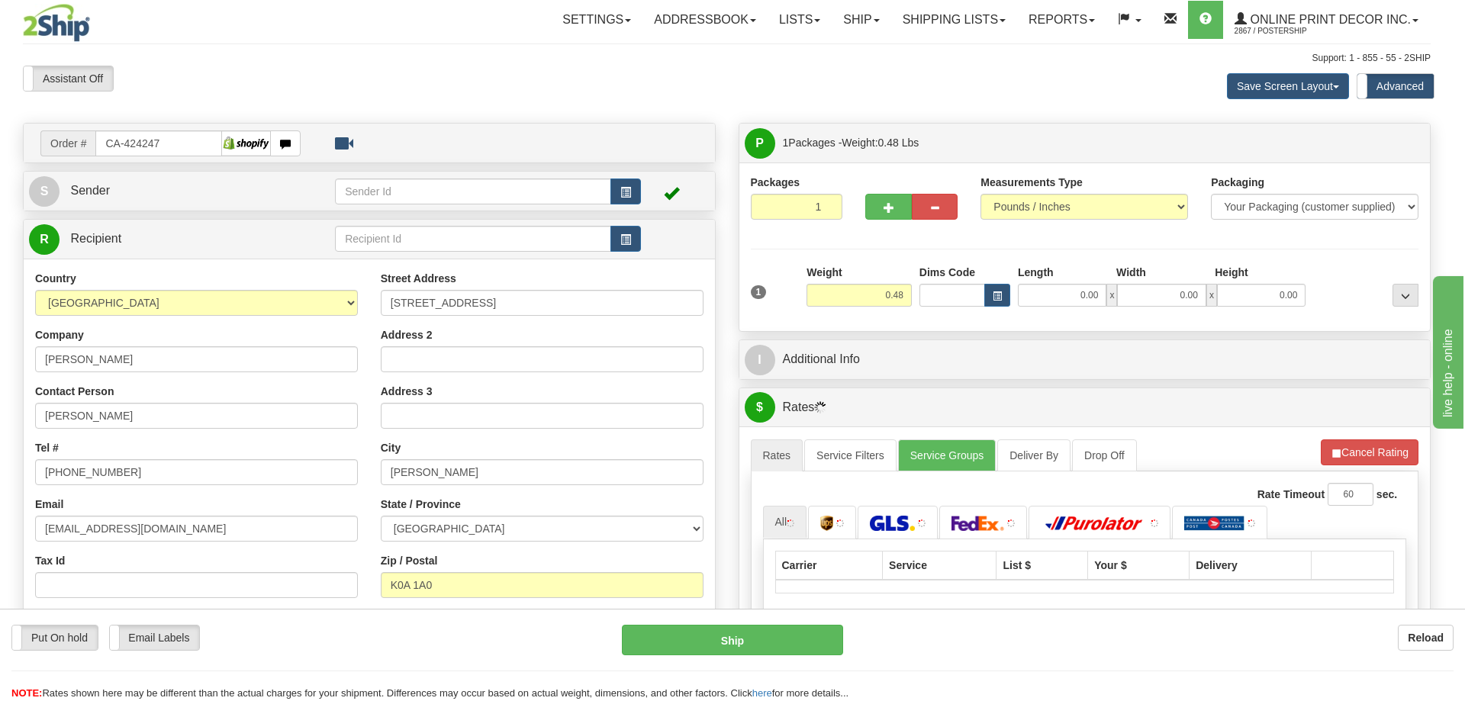
type input "ALMONTE"
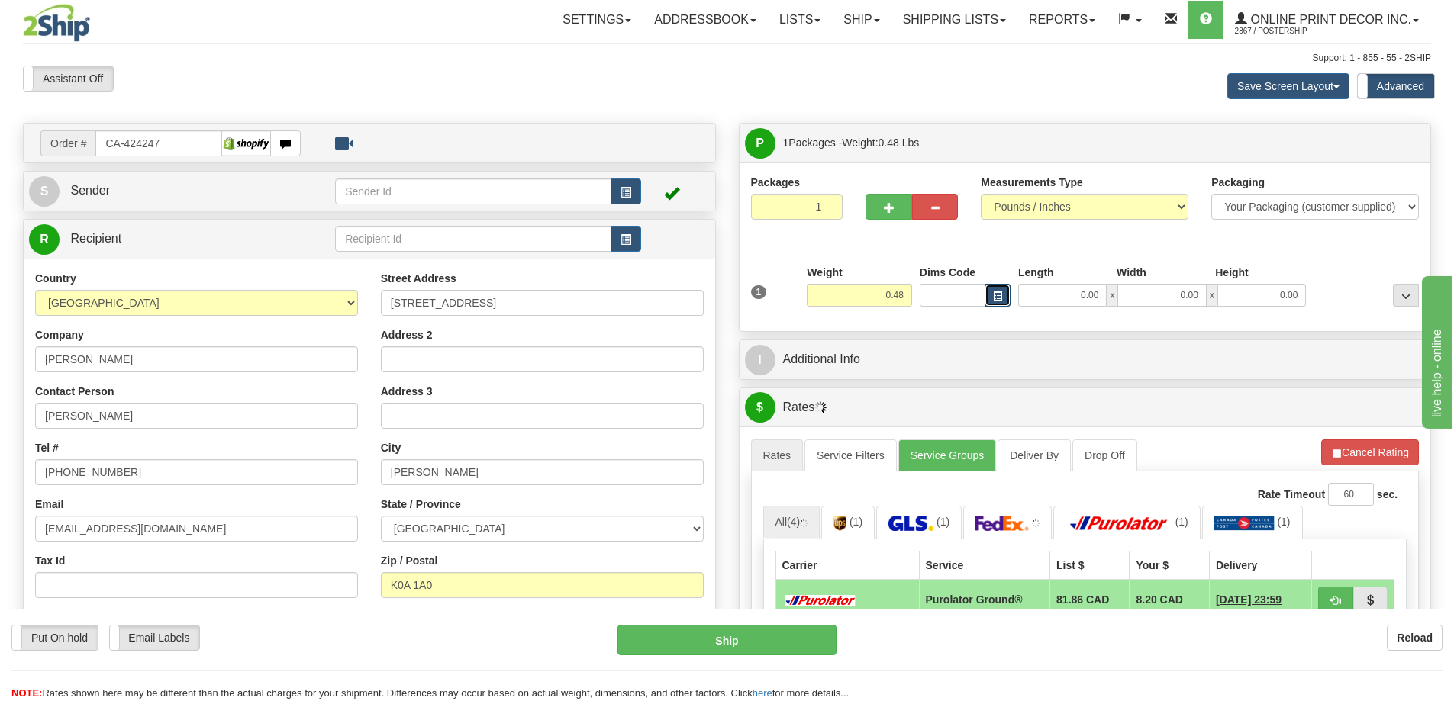
click at [1003, 295] on button "button" at bounding box center [997, 295] width 26 height 23
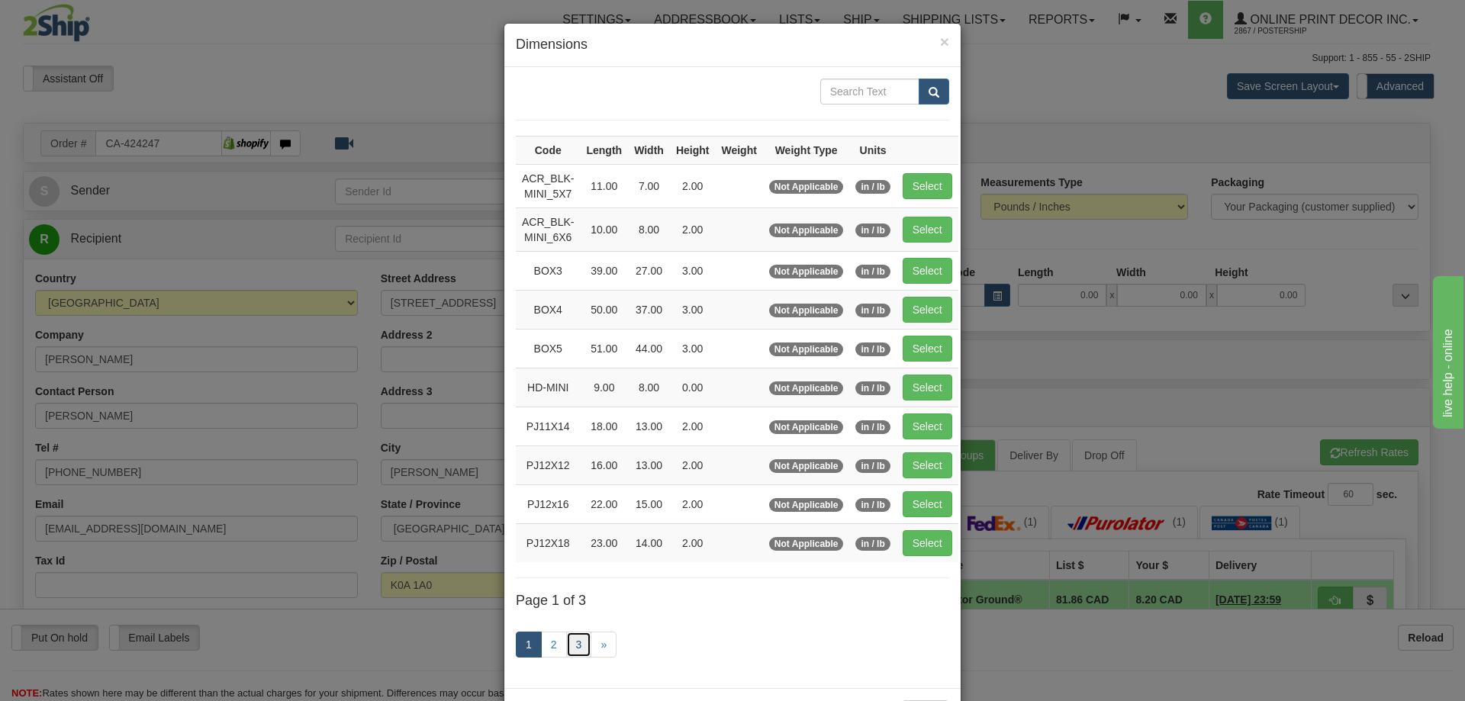
click at [572, 646] on link "3" at bounding box center [579, 645] width 26 height 26
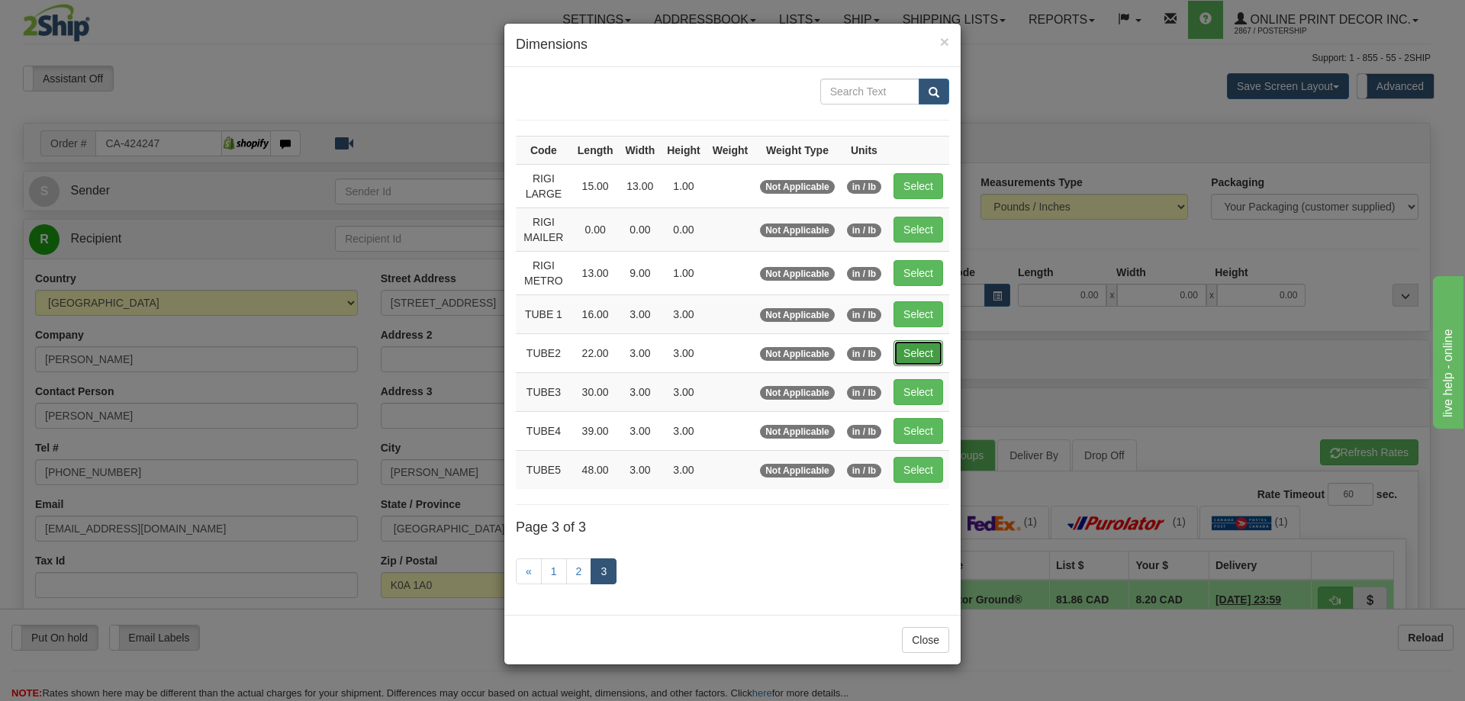
click at [908, 347] on button "Select" at bounding box center [919, 353] width 50 height 26
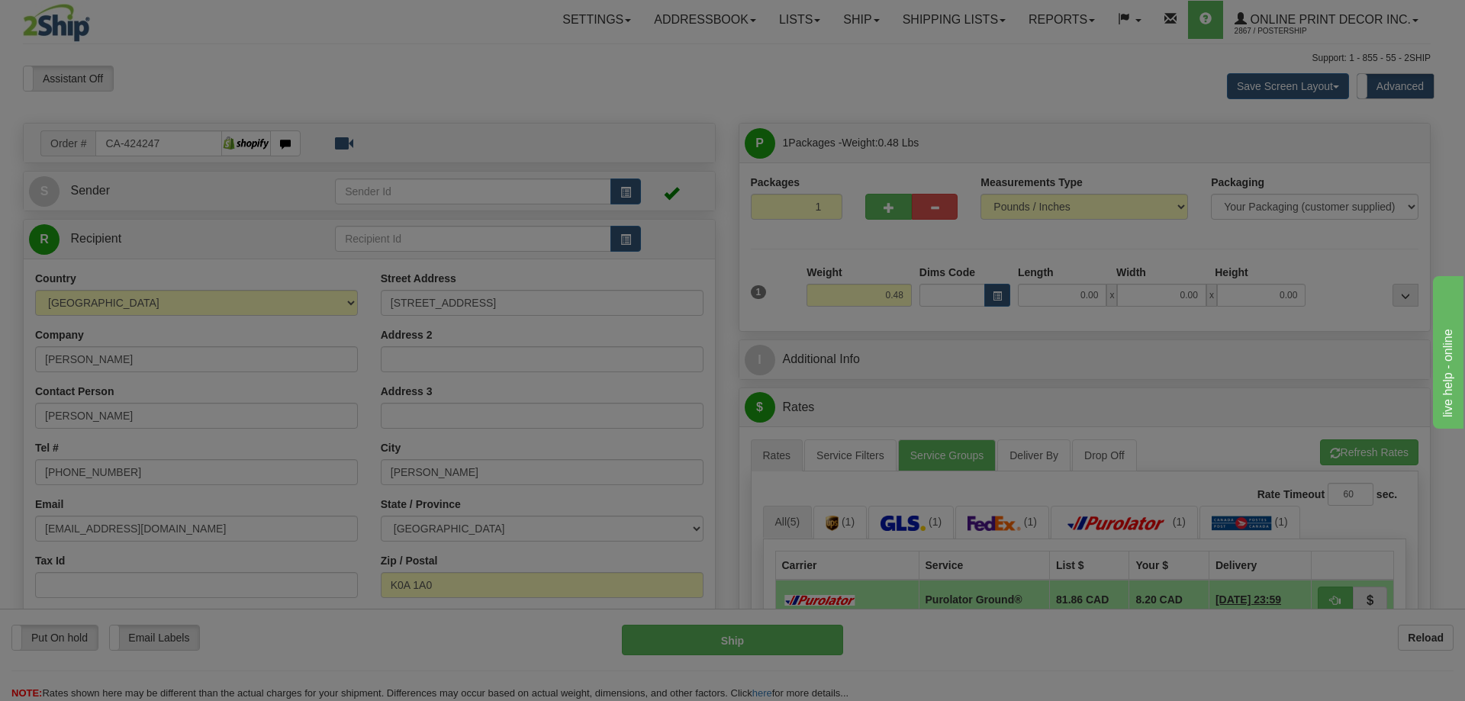
type input "TUBE2"
type input "22.00"
type input "3.00"
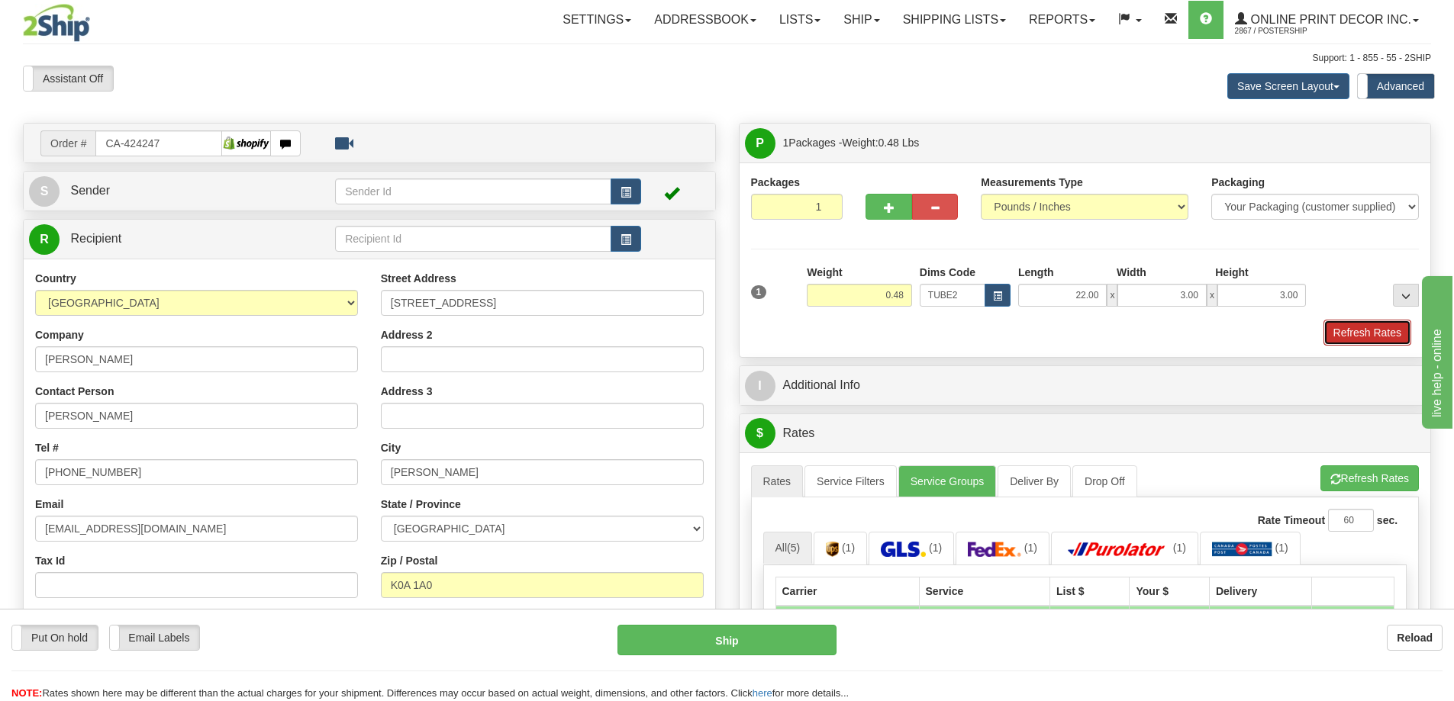
click at [1342, 330] on button "Refresh Rates" at bounding box center [1367, 333] width 88 height 26
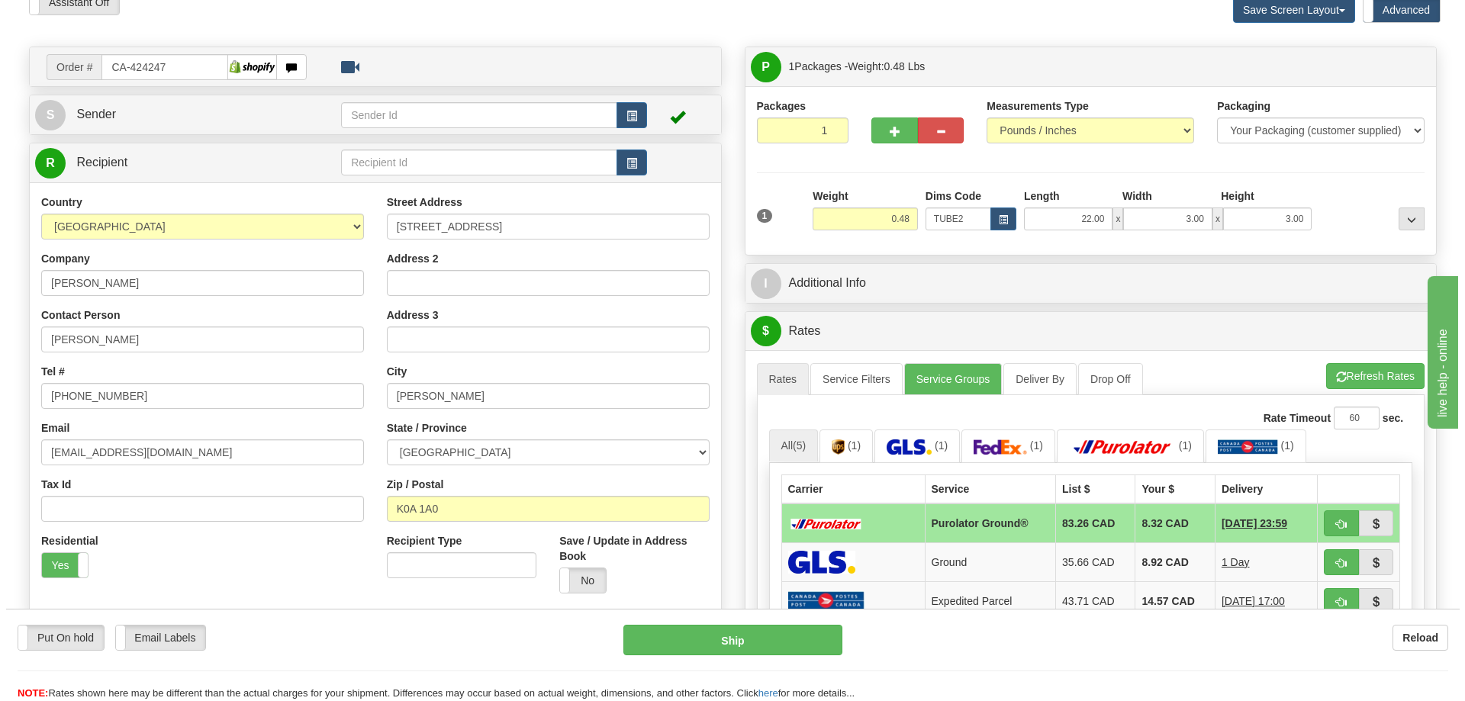
scroll to position [153, 0]
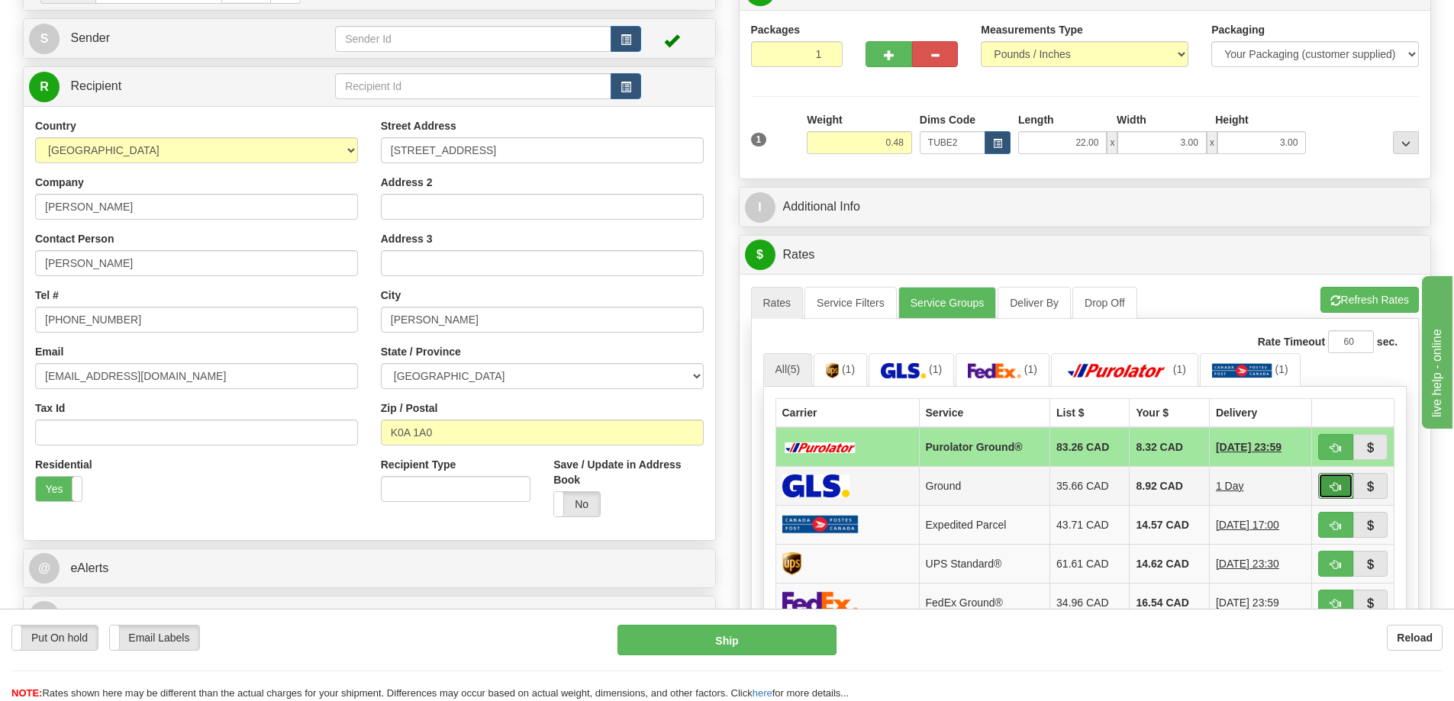
click at [1329, 485] on button "button" at bounding box center [1335, 486] width 35 height 26
type input "1"
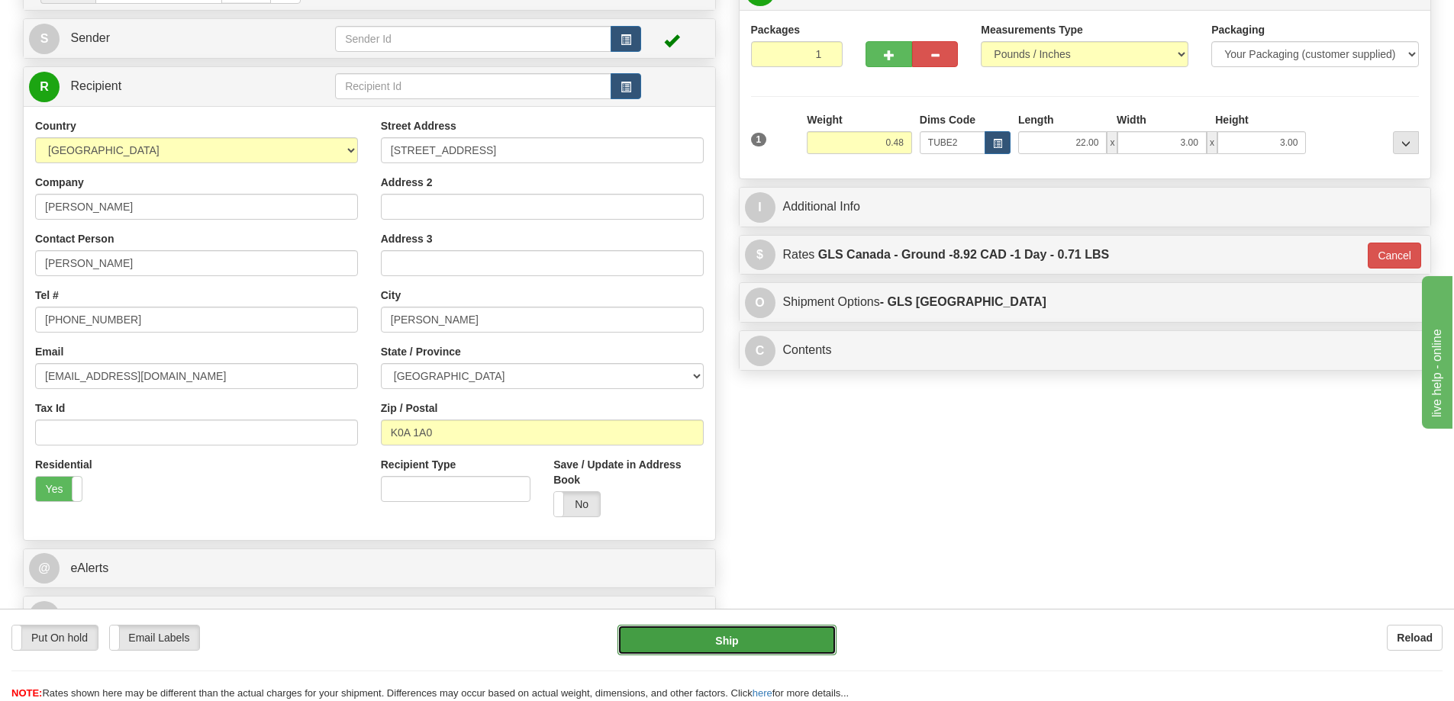
click at [809, 634] on button "Ship" at bounding box center [726, 640] width 219 height 31
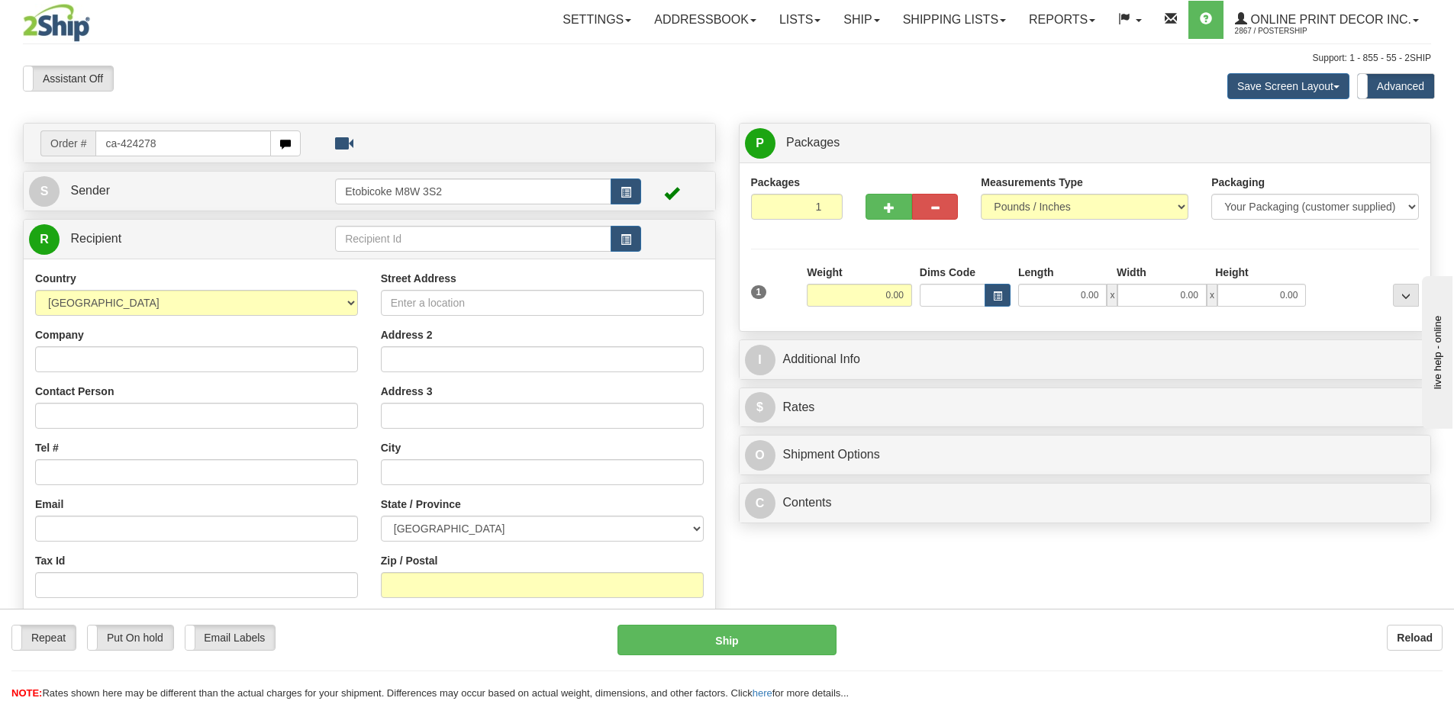
type input "ca-424278"
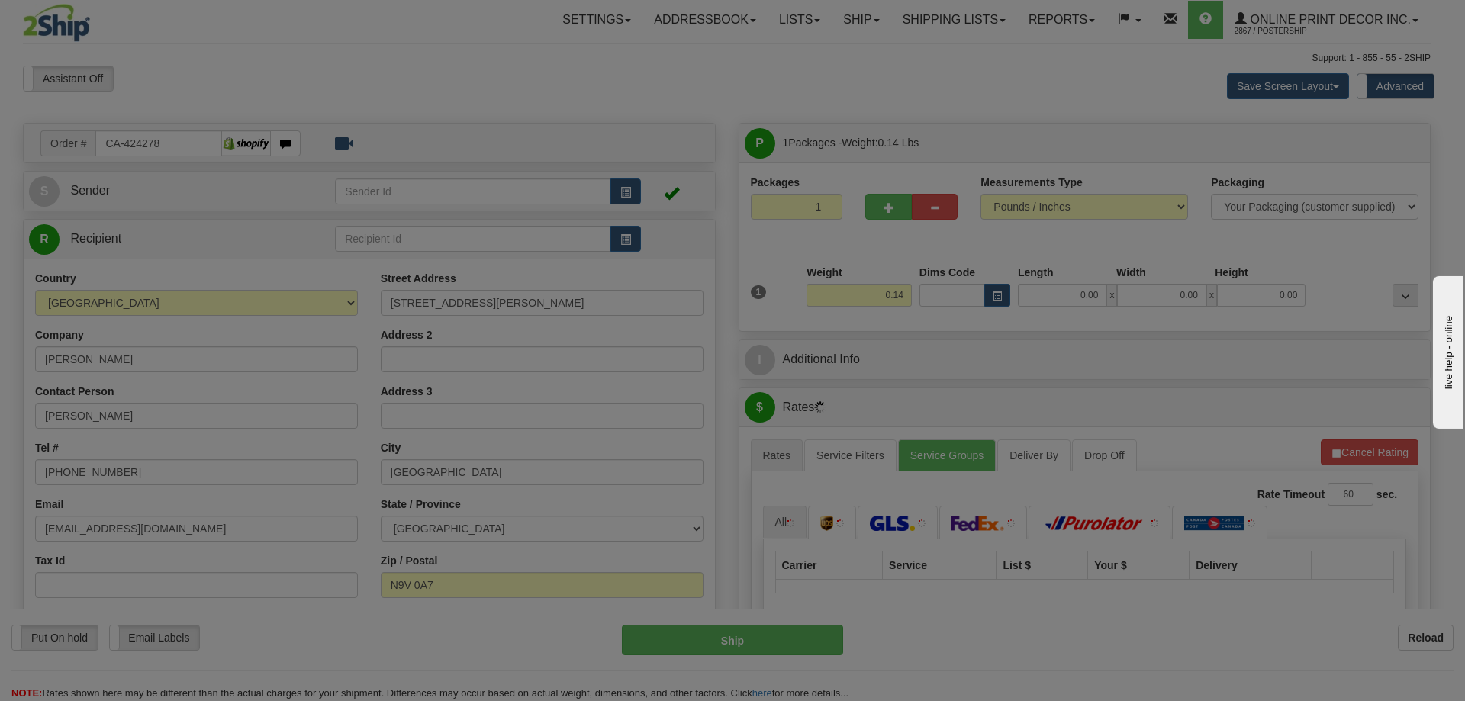
type input "AMHERSTBURG"
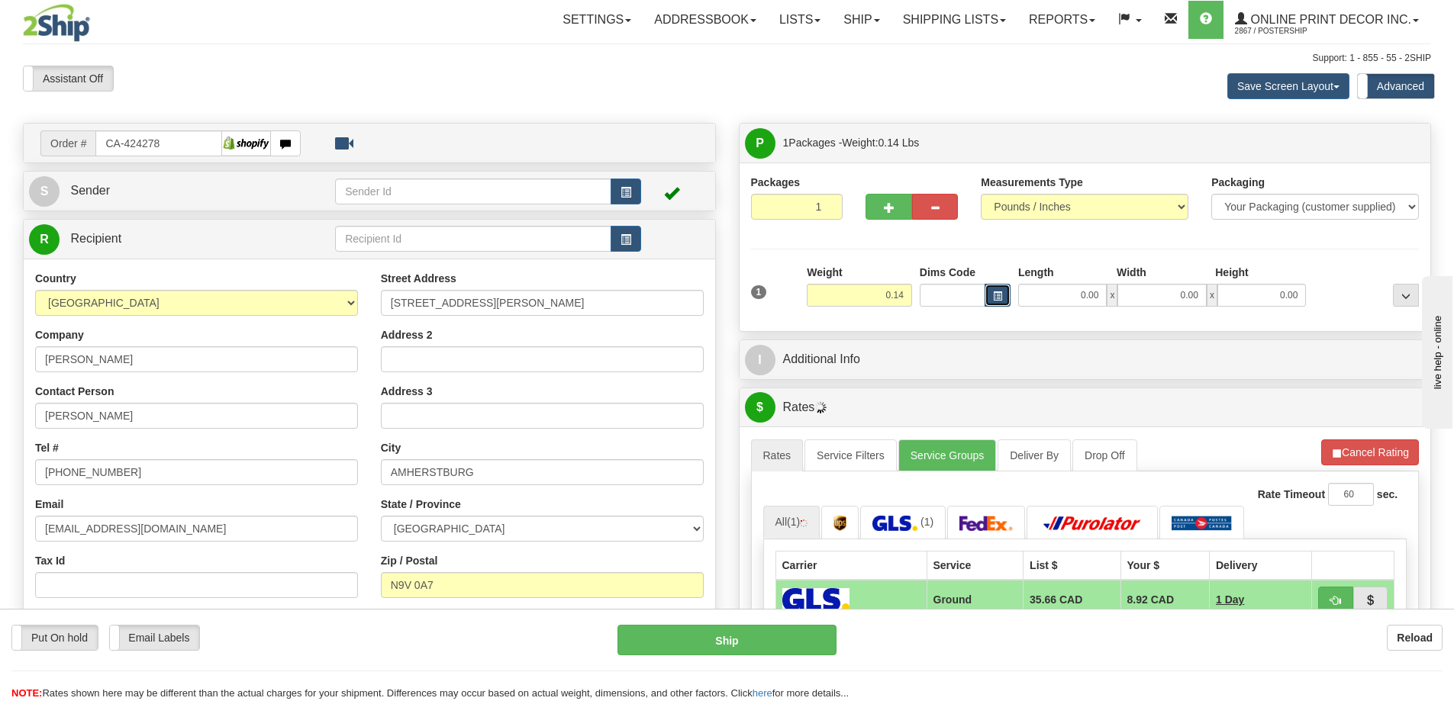
click at [997, 293] on span "button" at bounding box center [997, 296] width 9 height 8
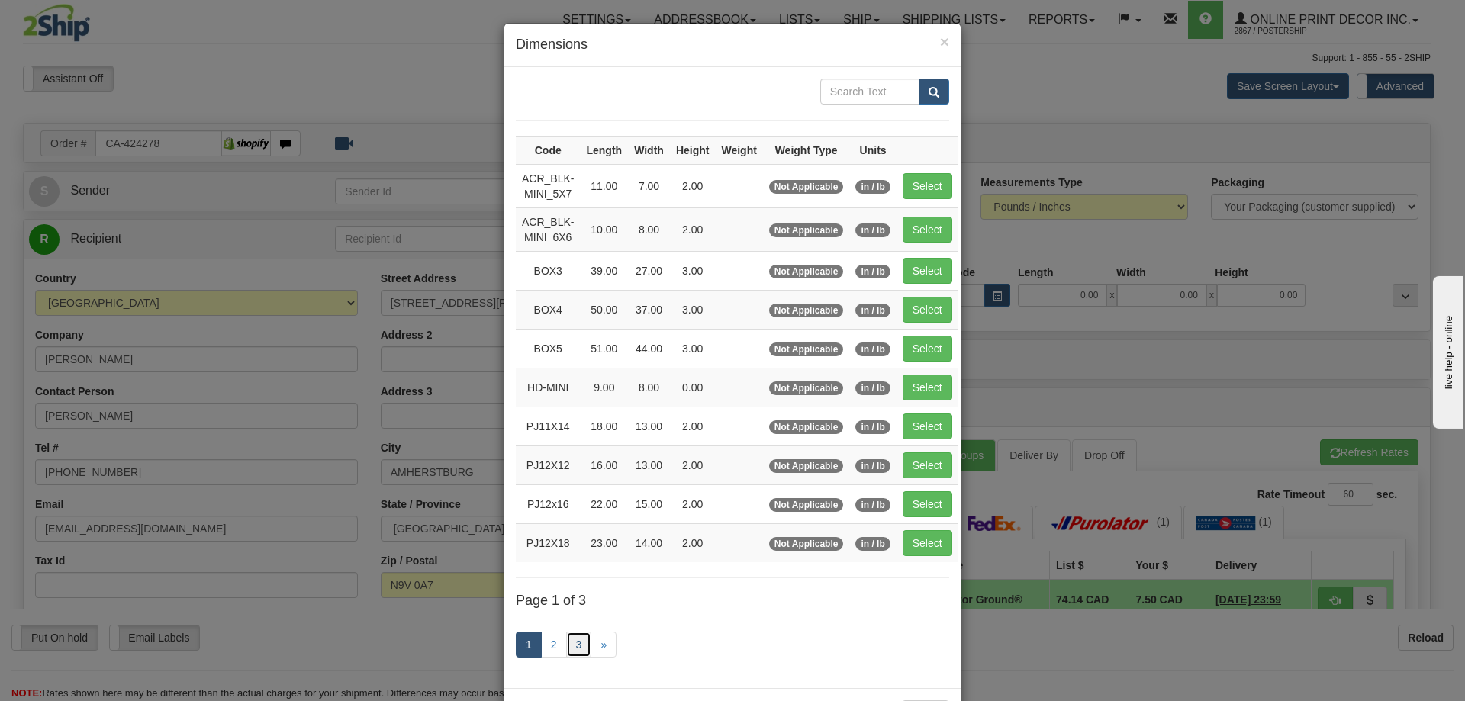
click at [566, 652] on link "3" at bounding box center [579, 645] width 26 height 26
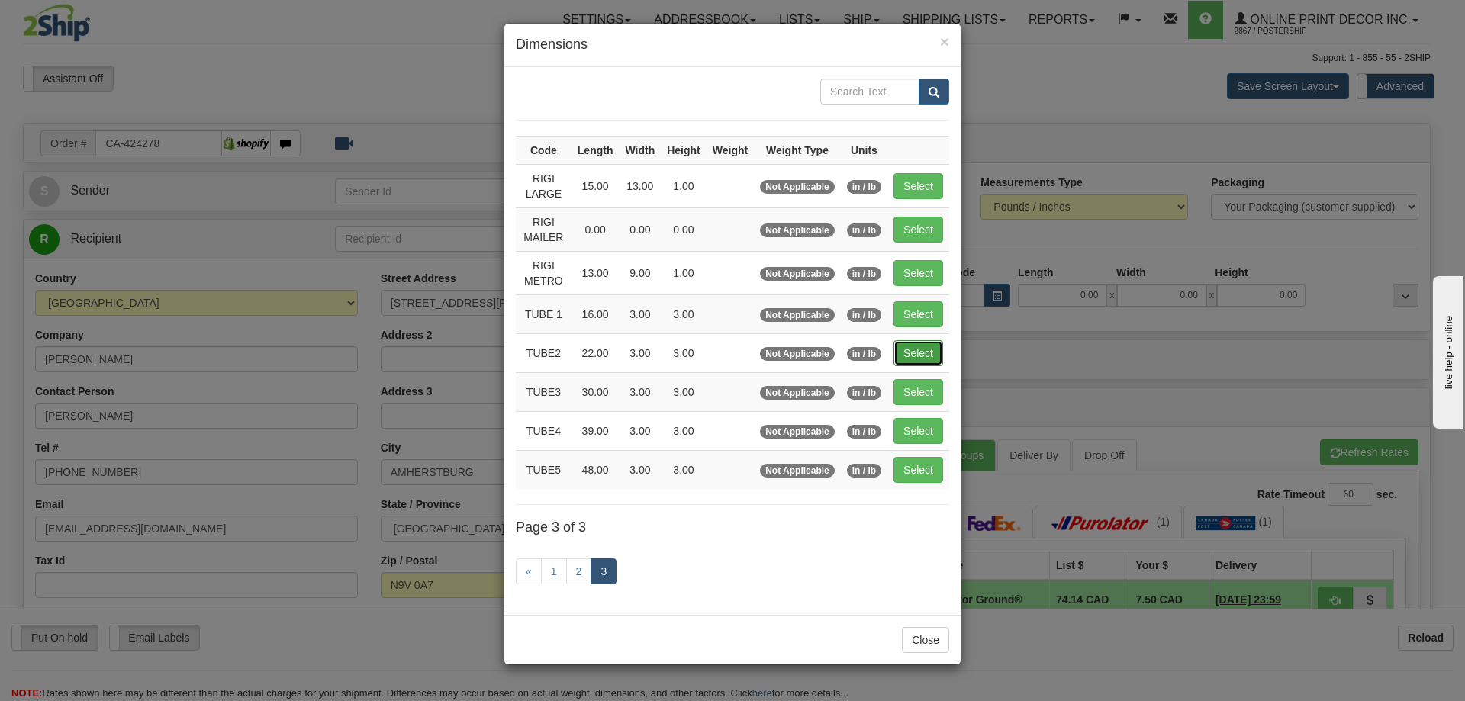
click at [903, 350] on button "Select" at bounding box center [919, 353] width 50 height 26
type input "TUBE2"
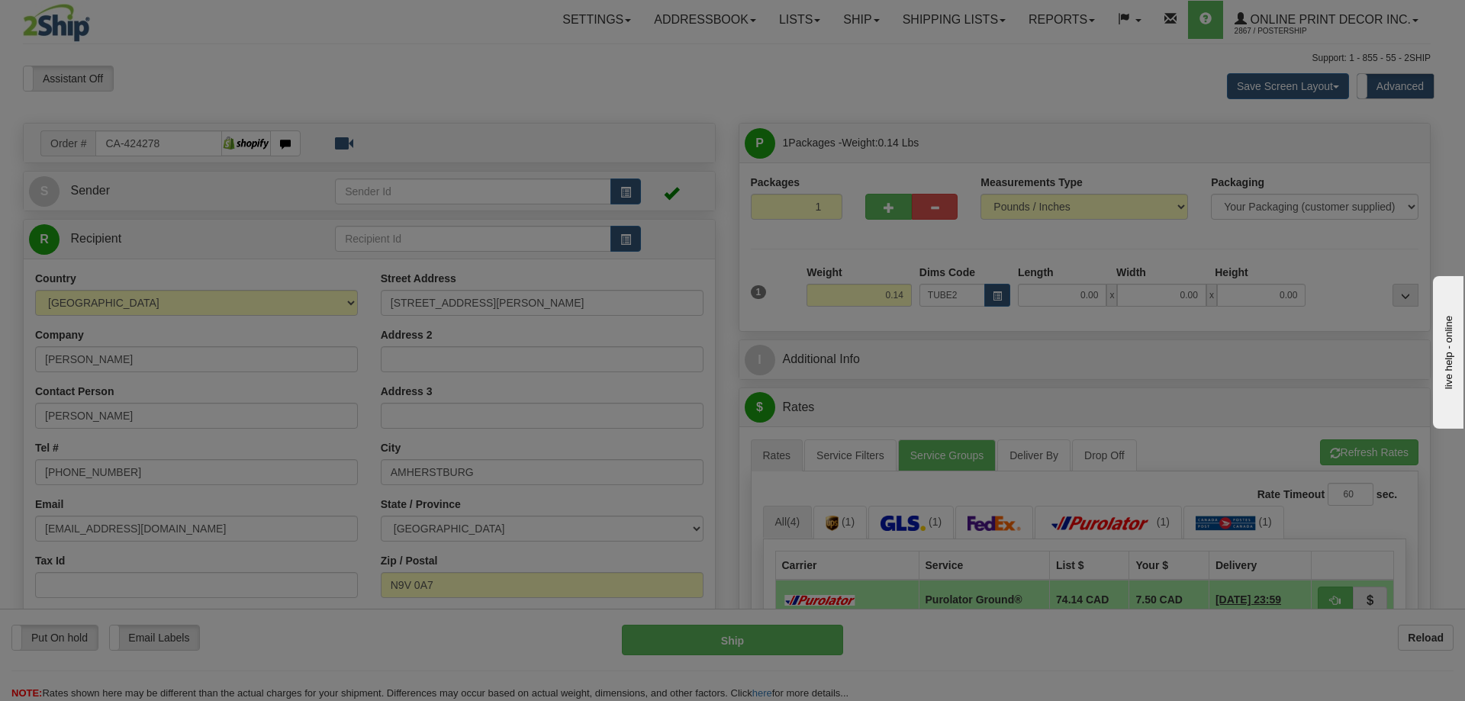
type input "22.00"
type input "3.00"
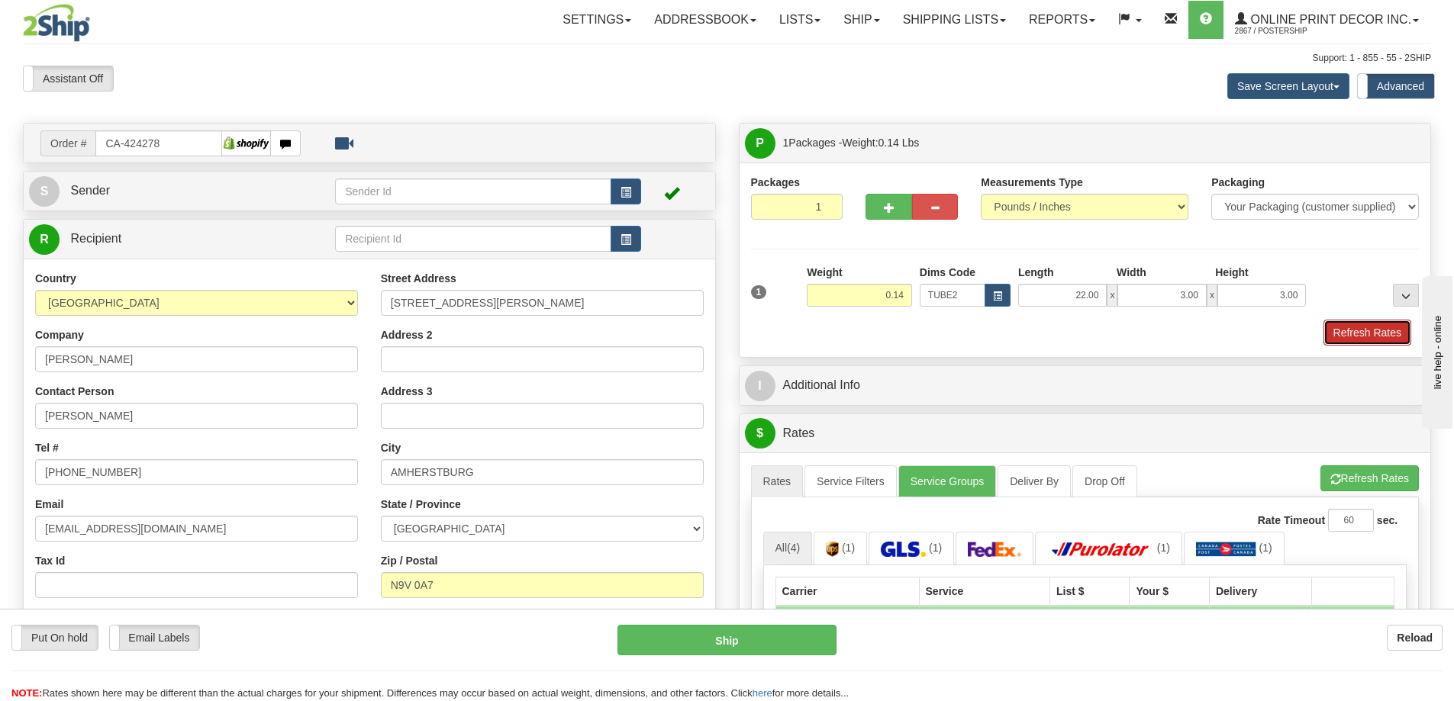
drag, startPoint x: 1395, startPoint y: 332, endPoint x: 1389, endPoint y: 327, distance: 8.1
click at [1395, 330] on button "Refresh Rates" at bounding box center [1367, 333] width 88 height 26
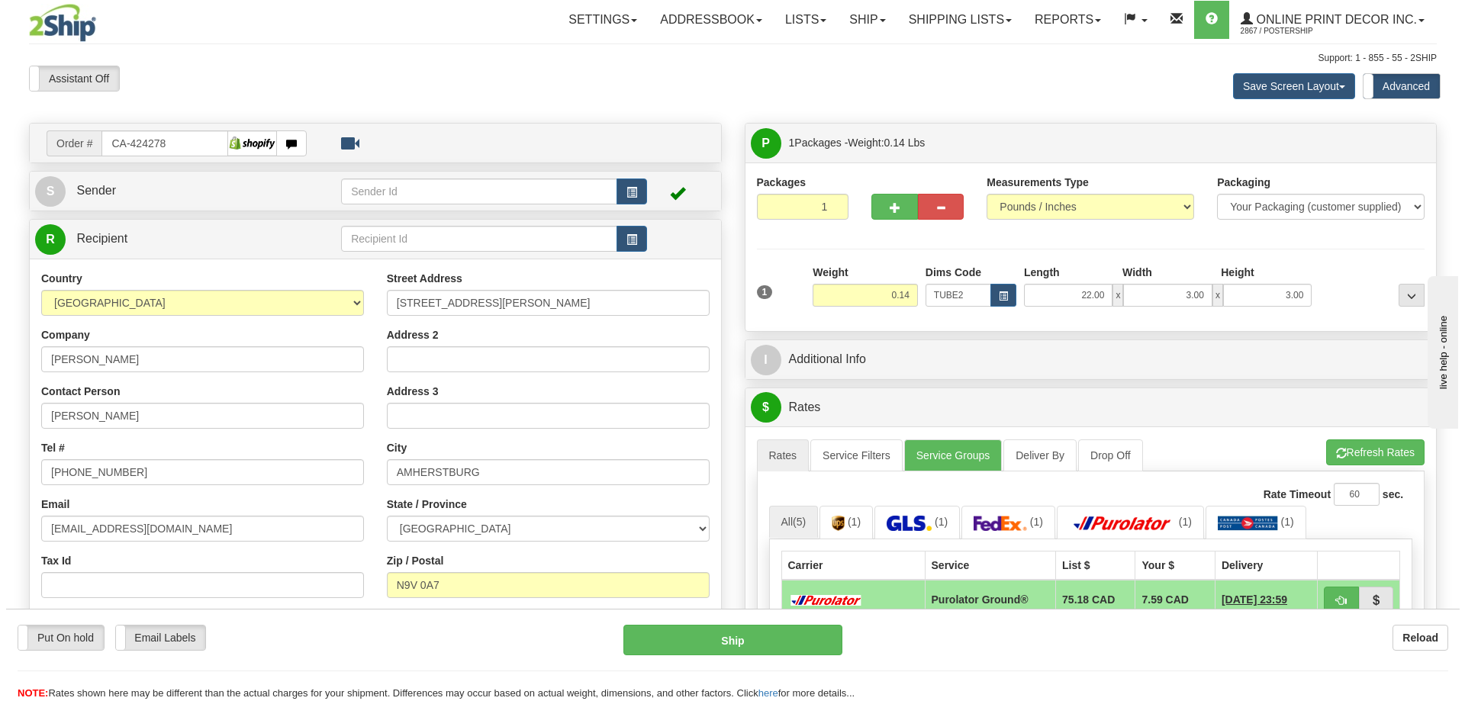
scroll to position [305, 0]
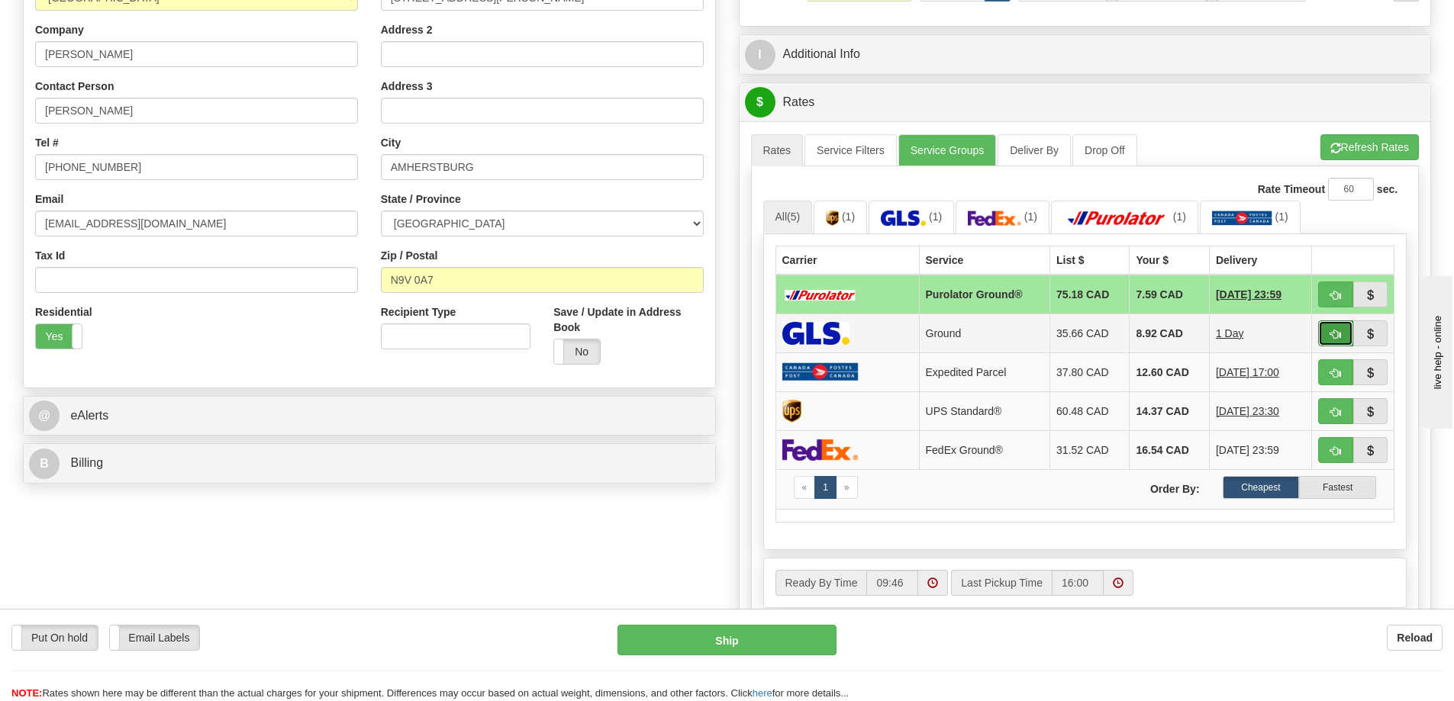
click at [1334, 333] on span "button" at bounding box center [1335, 335] width 11 height 10
type input "1"
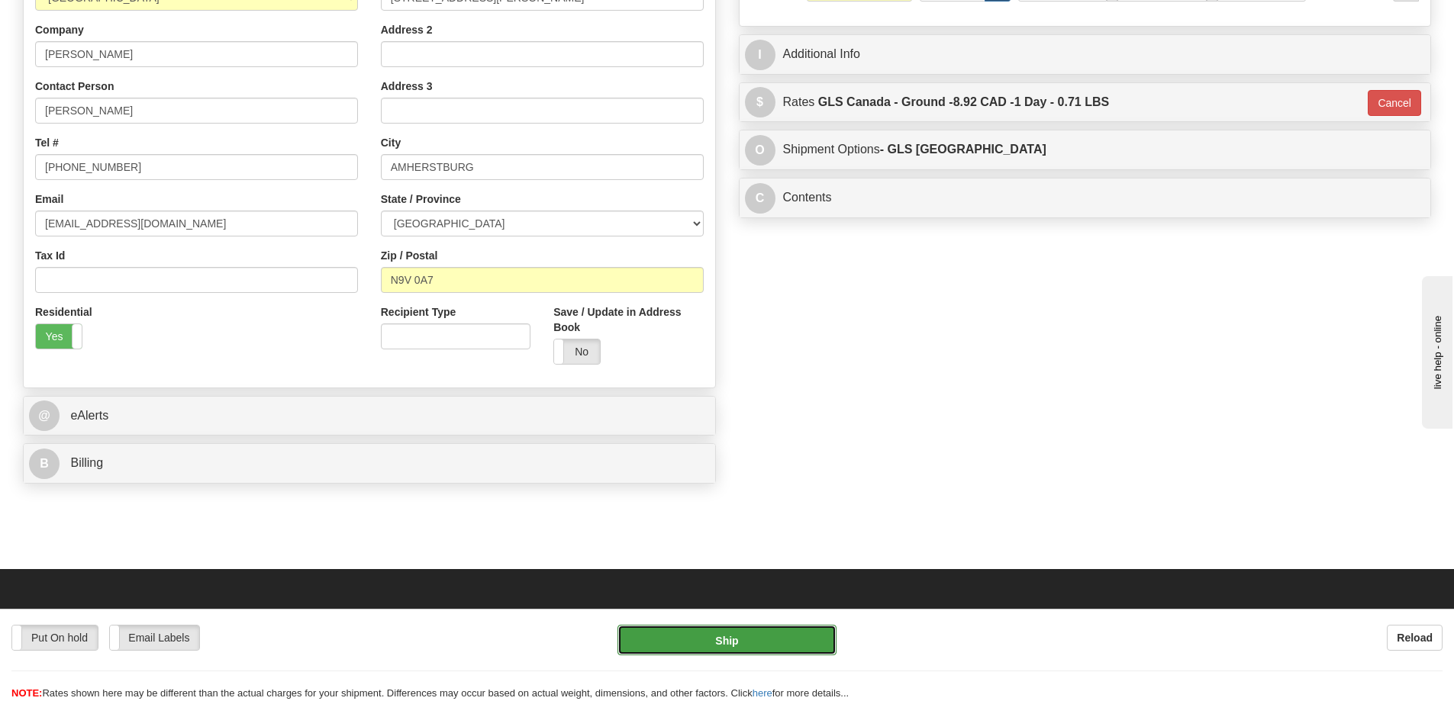
click at [808, 643] on button "Ship" at bounding box center [726, 640] width 219 height 31
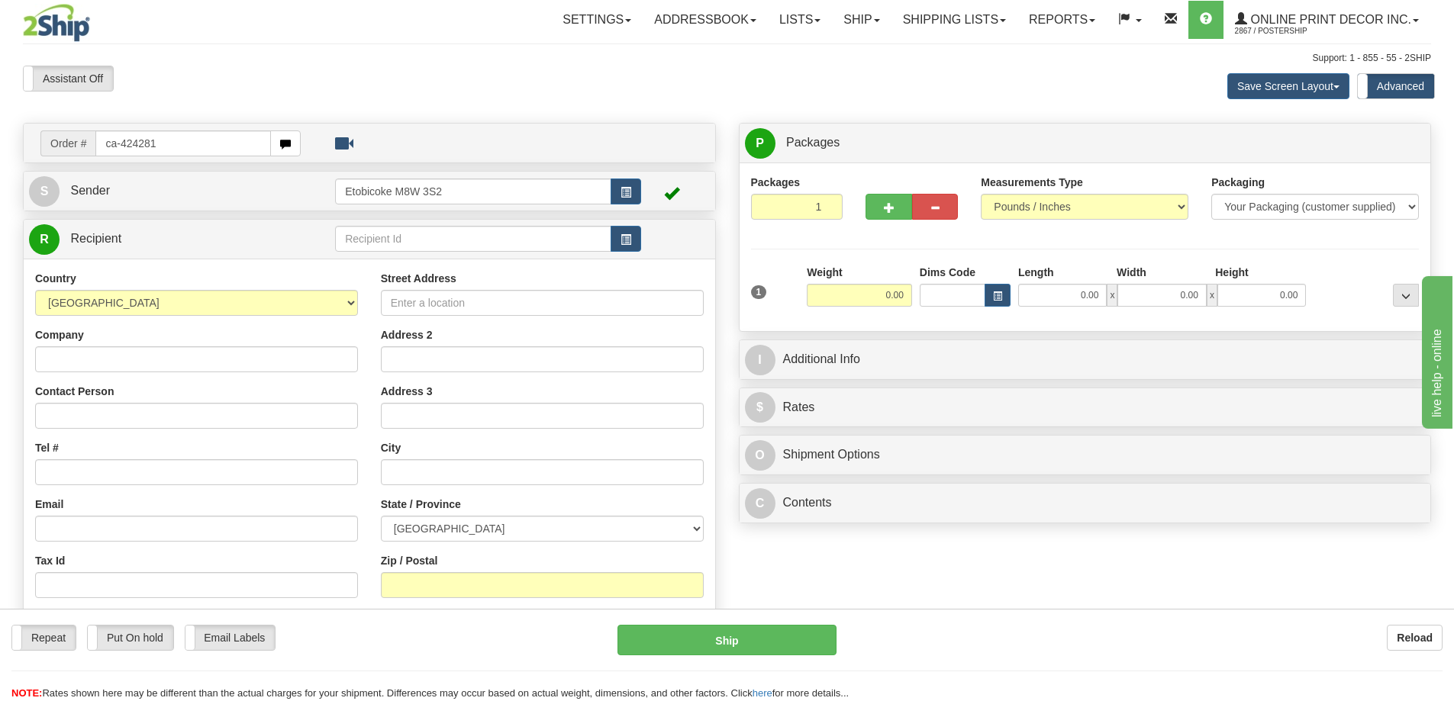
type input "ca-424281"
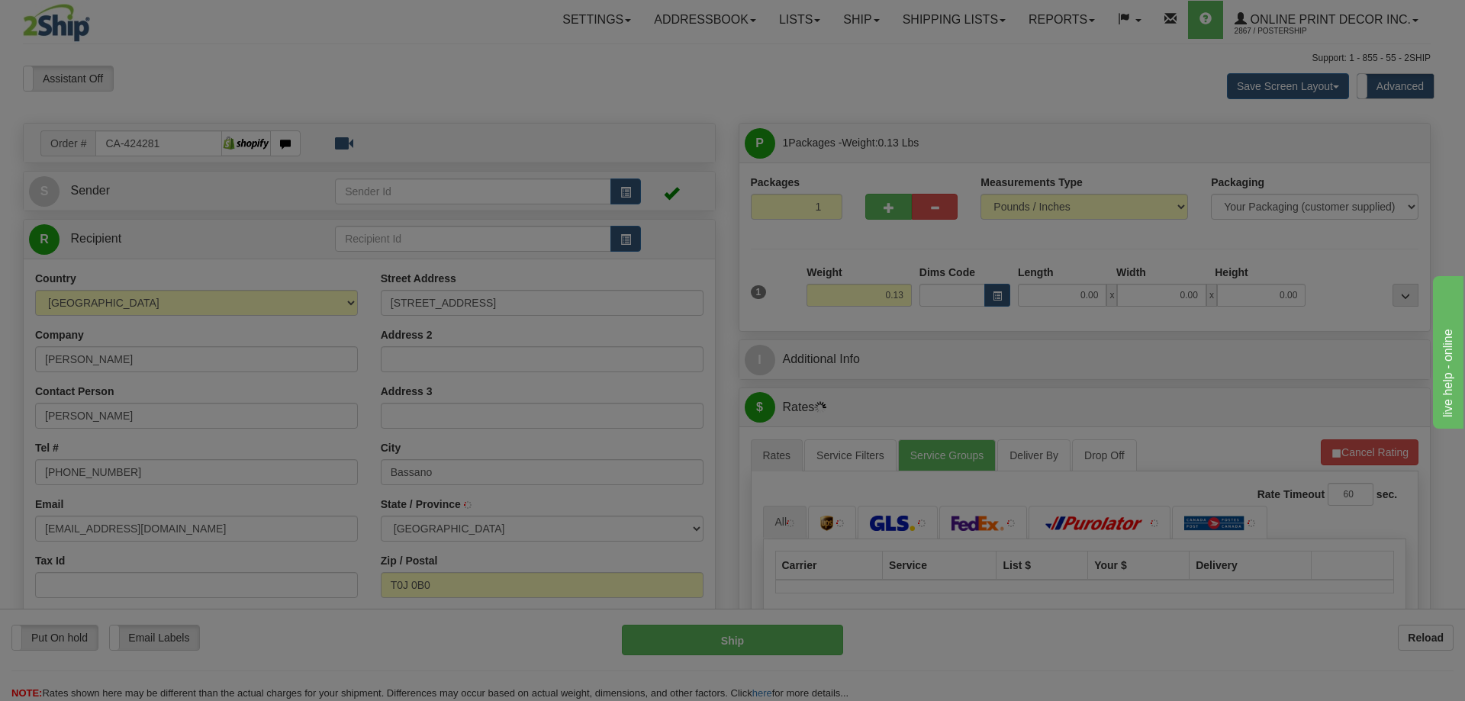
type input "BASSANO"
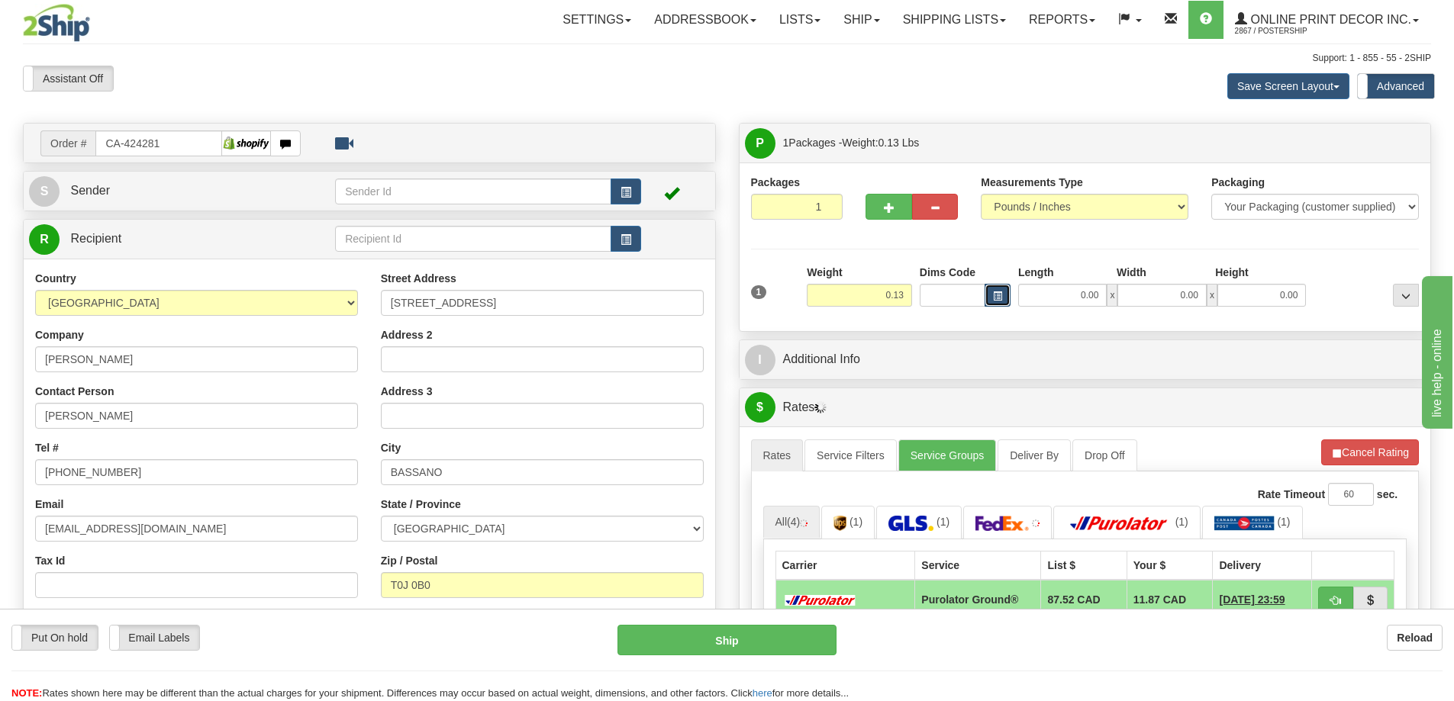
click at [1007, 291] on button "button" at bounding box center [997, 295] width 26 height 23
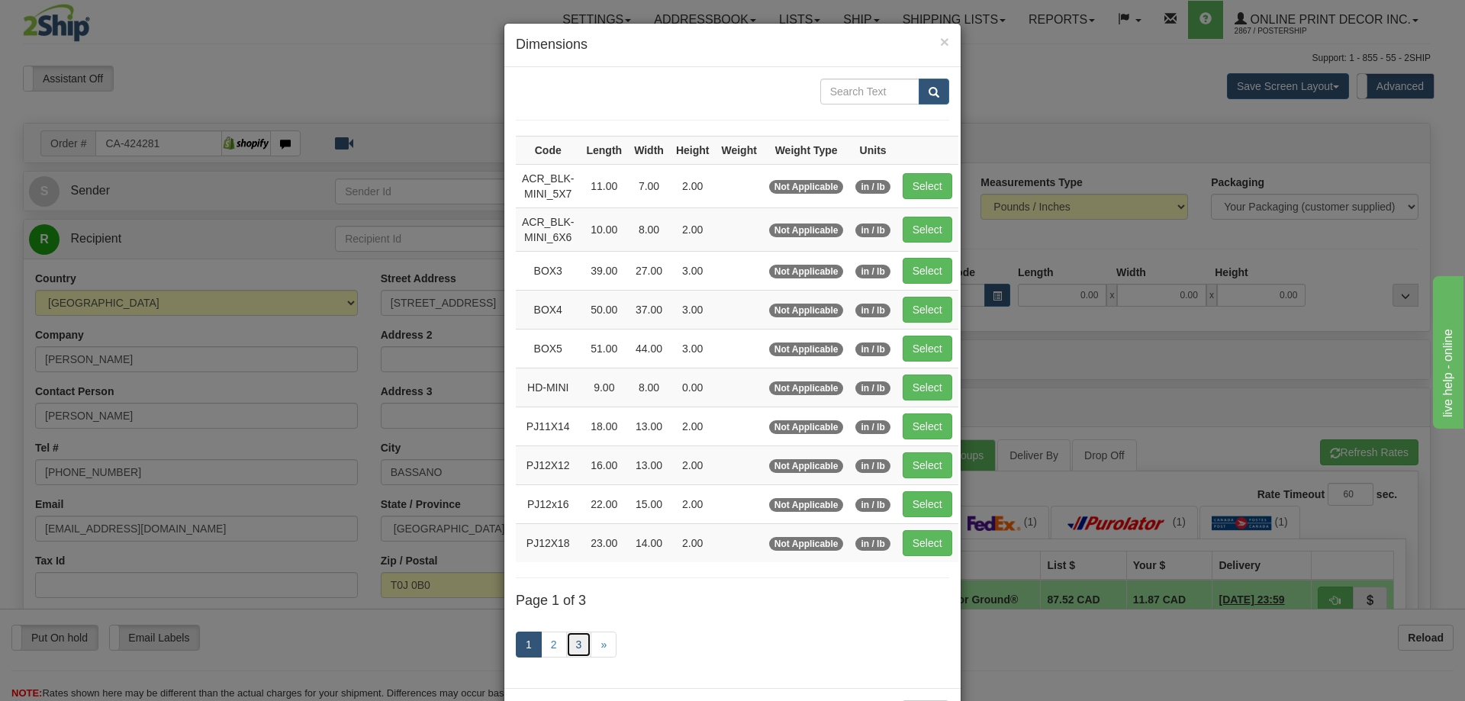
click at [566, 641] on link "3" at bounding box center [579, 645] width 26 height 26
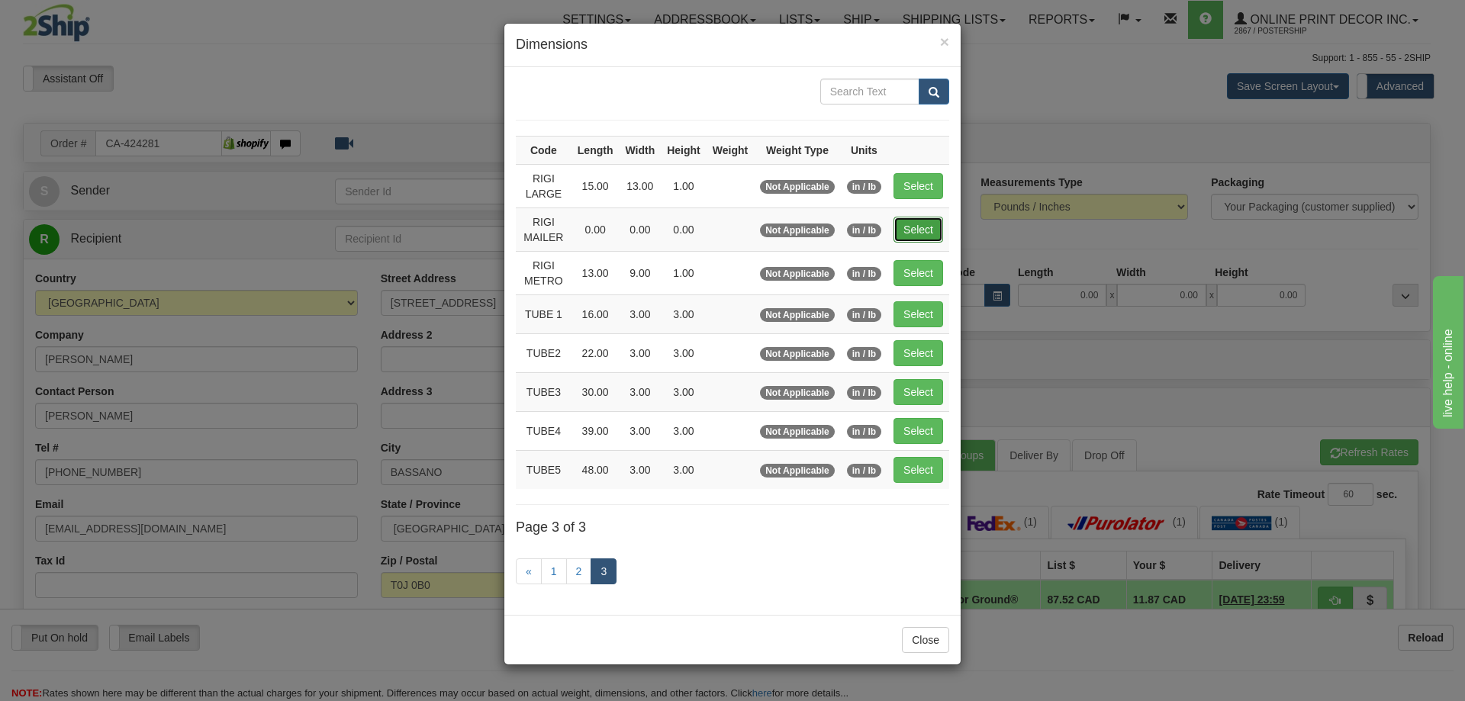
click at [922, 230] on button "Select" at bounding box center [919, 230] width 50 height 26
type input "RIGI MAILER"
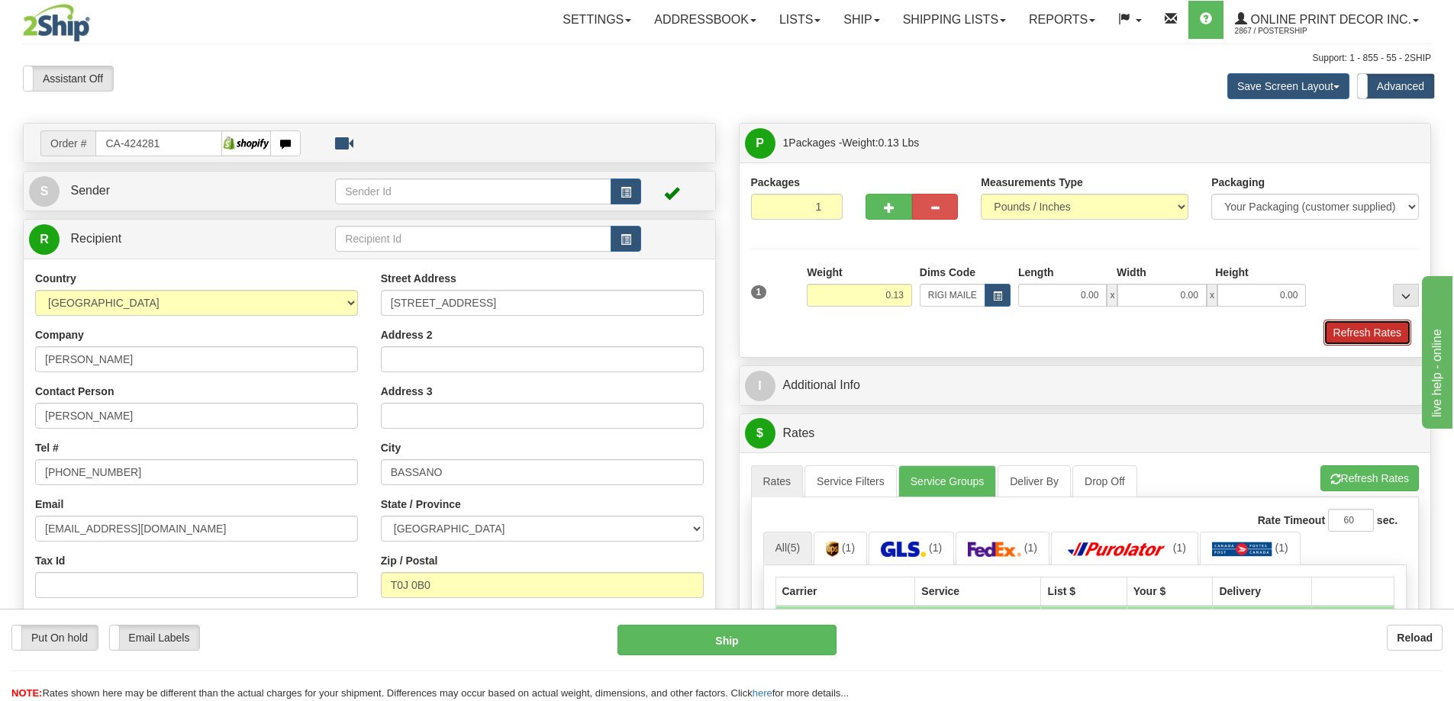
click at [1326, 329] on button "Refresh Rates" at bounding box center [1367, 333] width 88 height 26
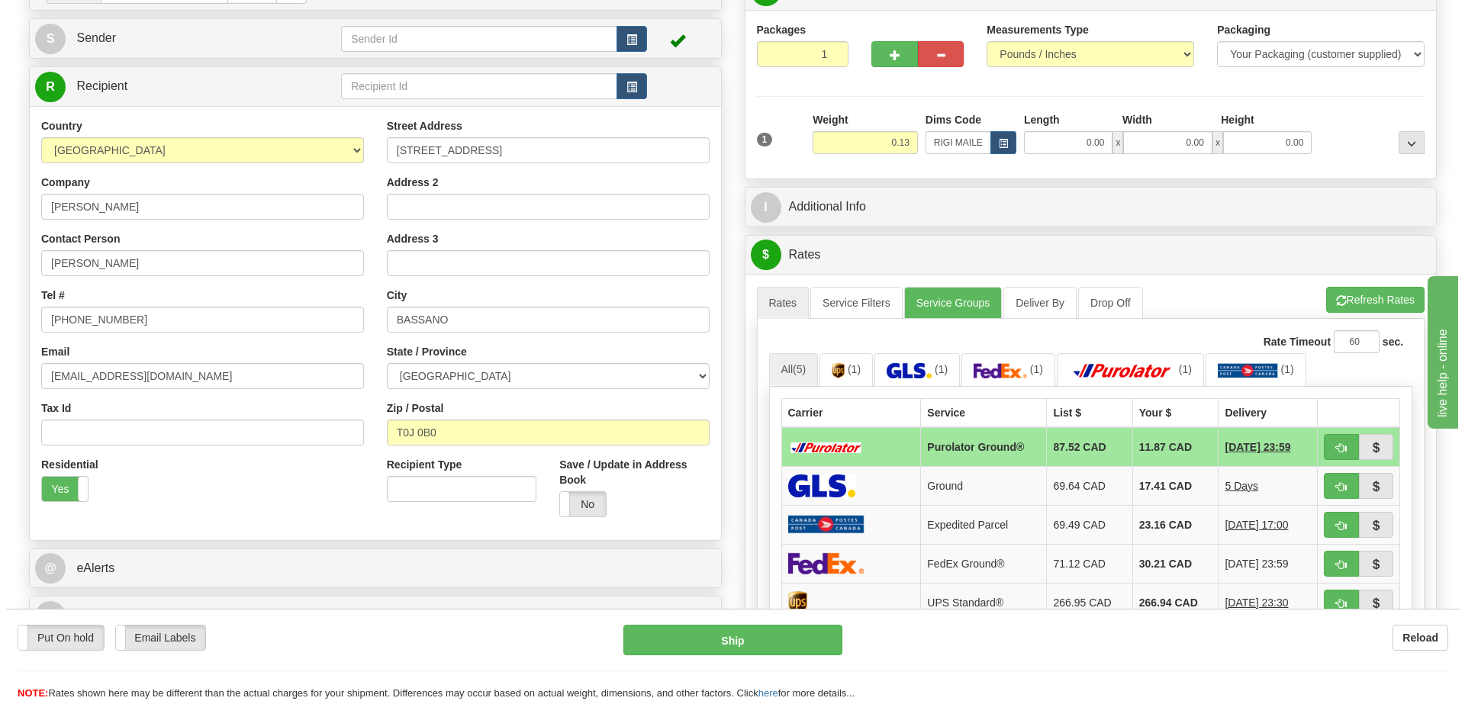
scroll to position [305, 0]
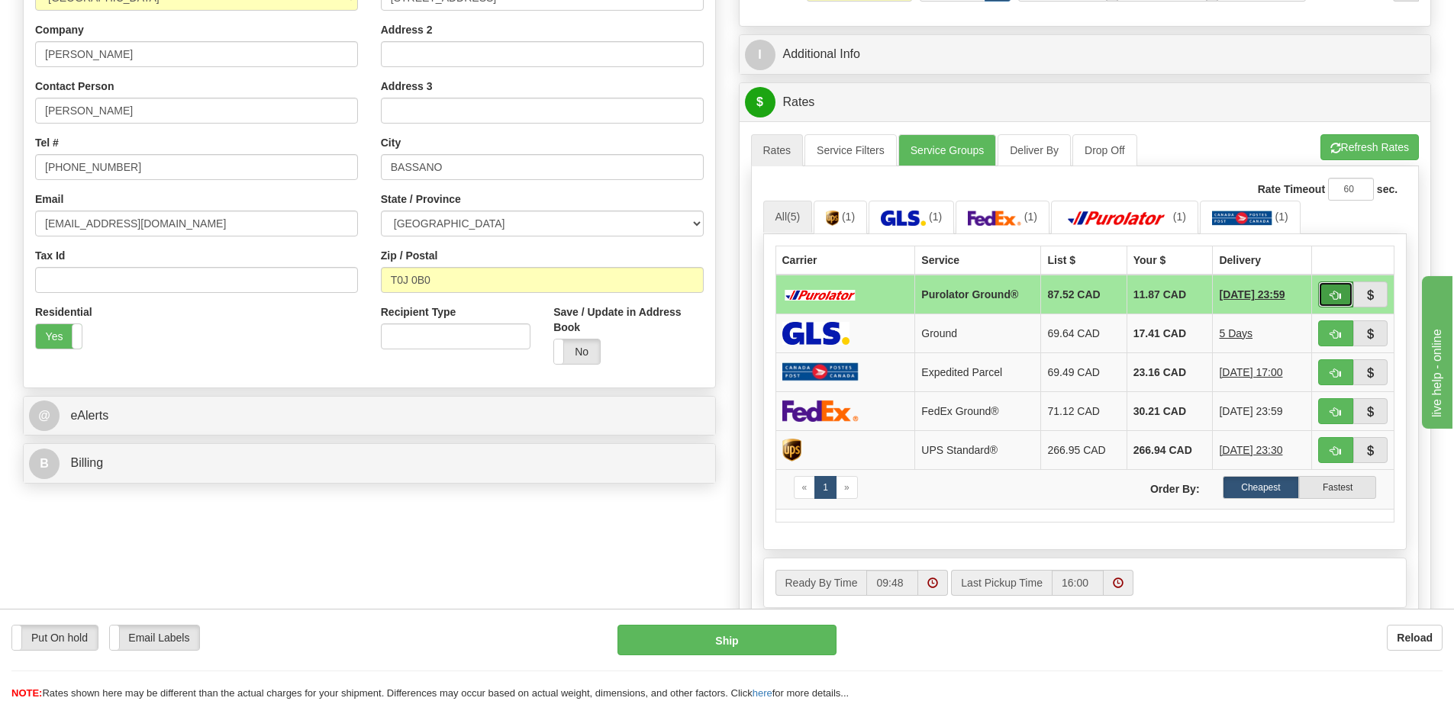
click at [1327, 289] on button "button" at bounding box center [1335, 295] width 35 height 26
type input "260"
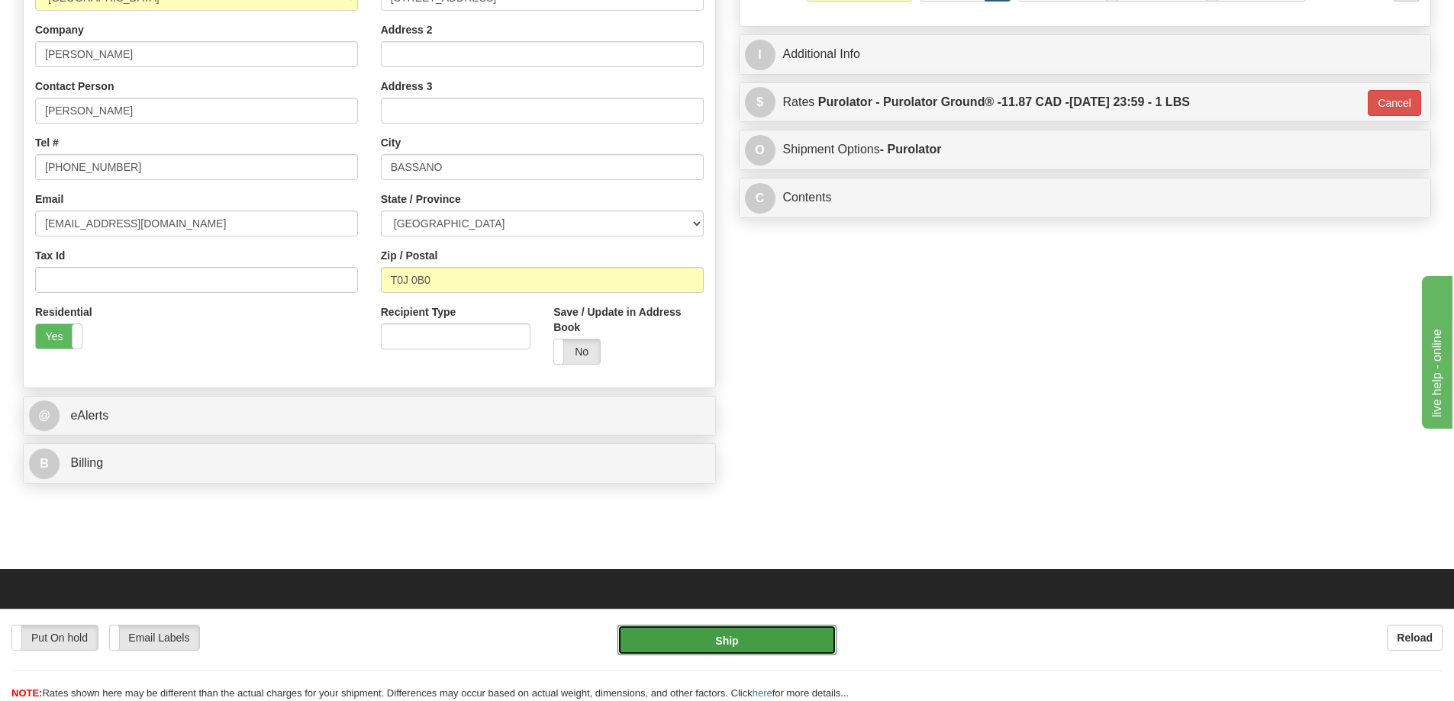
click at [761, 638] on button "Ship" at bounding box center [726, 640] width 219 height 31
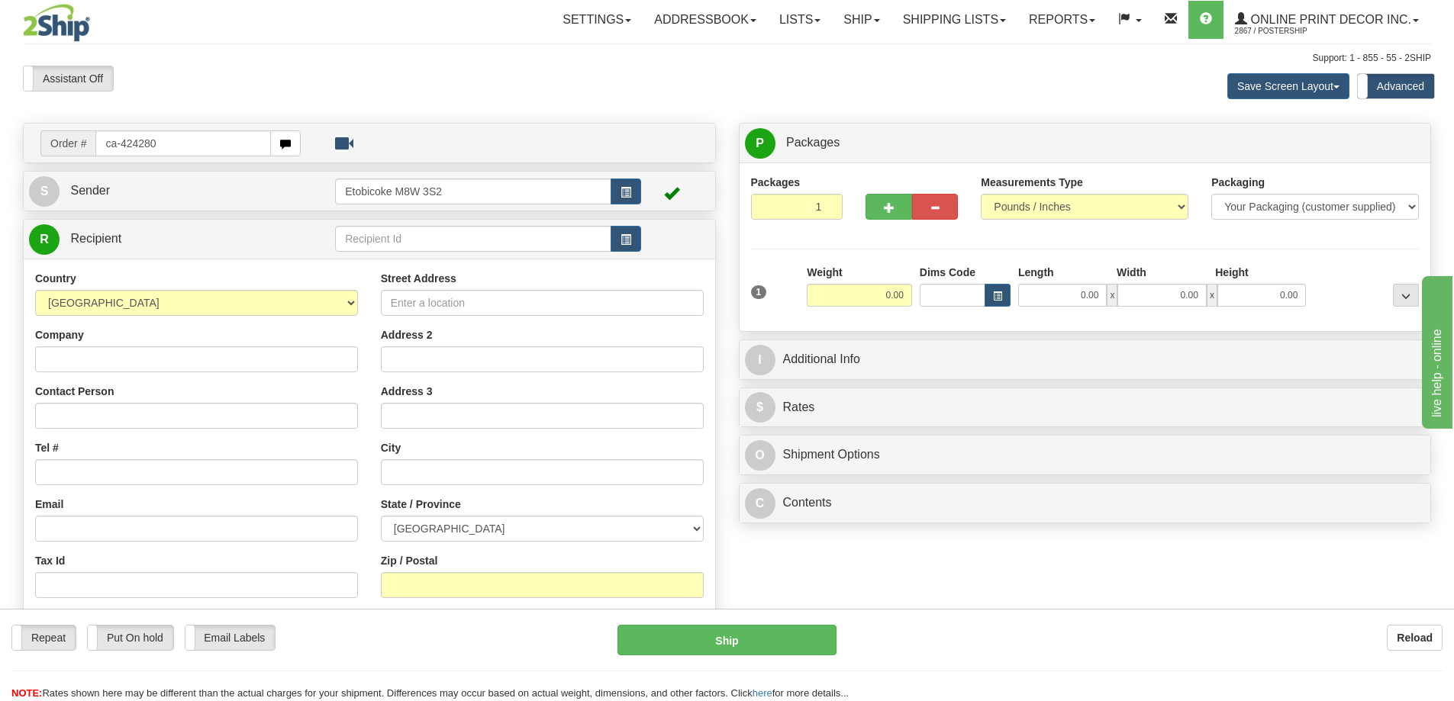
type input "ca-424280"
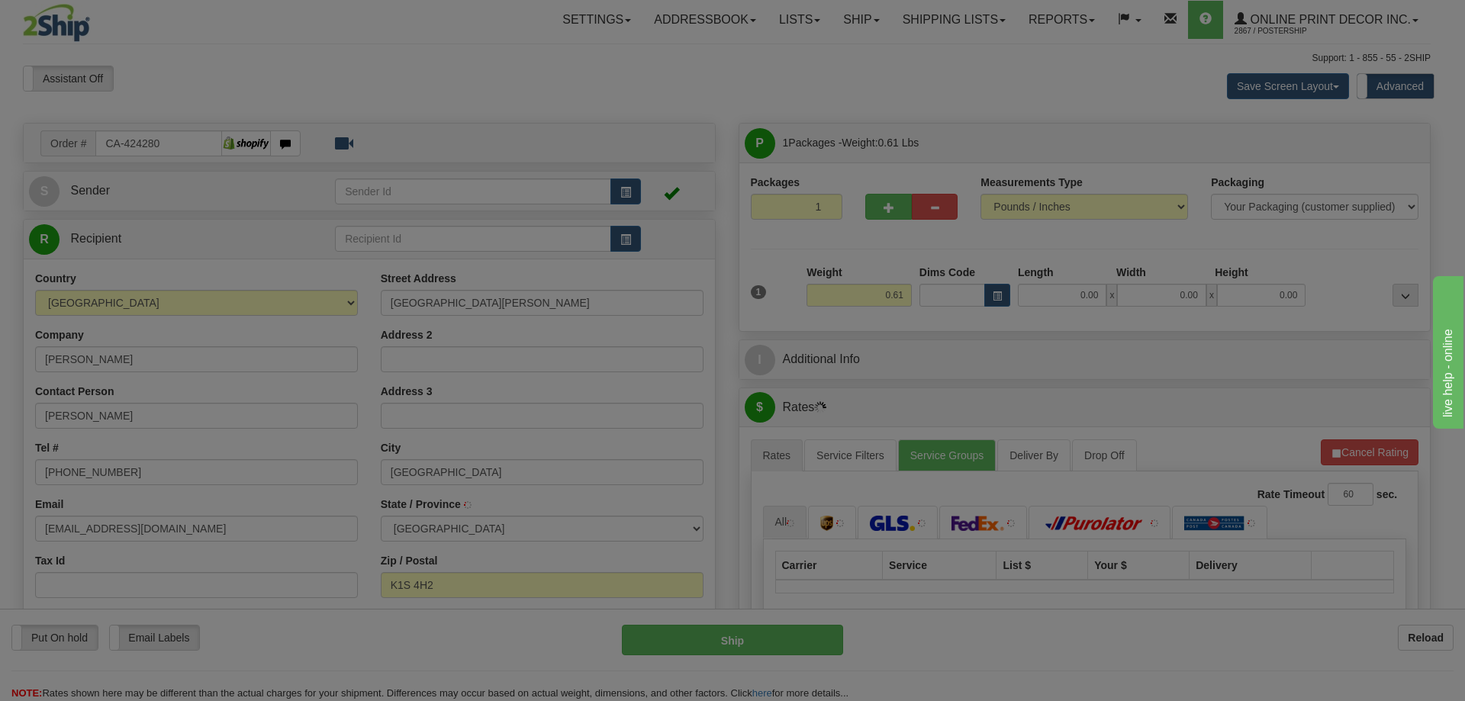
type input "[GEOGRAPHIC_DATA]"
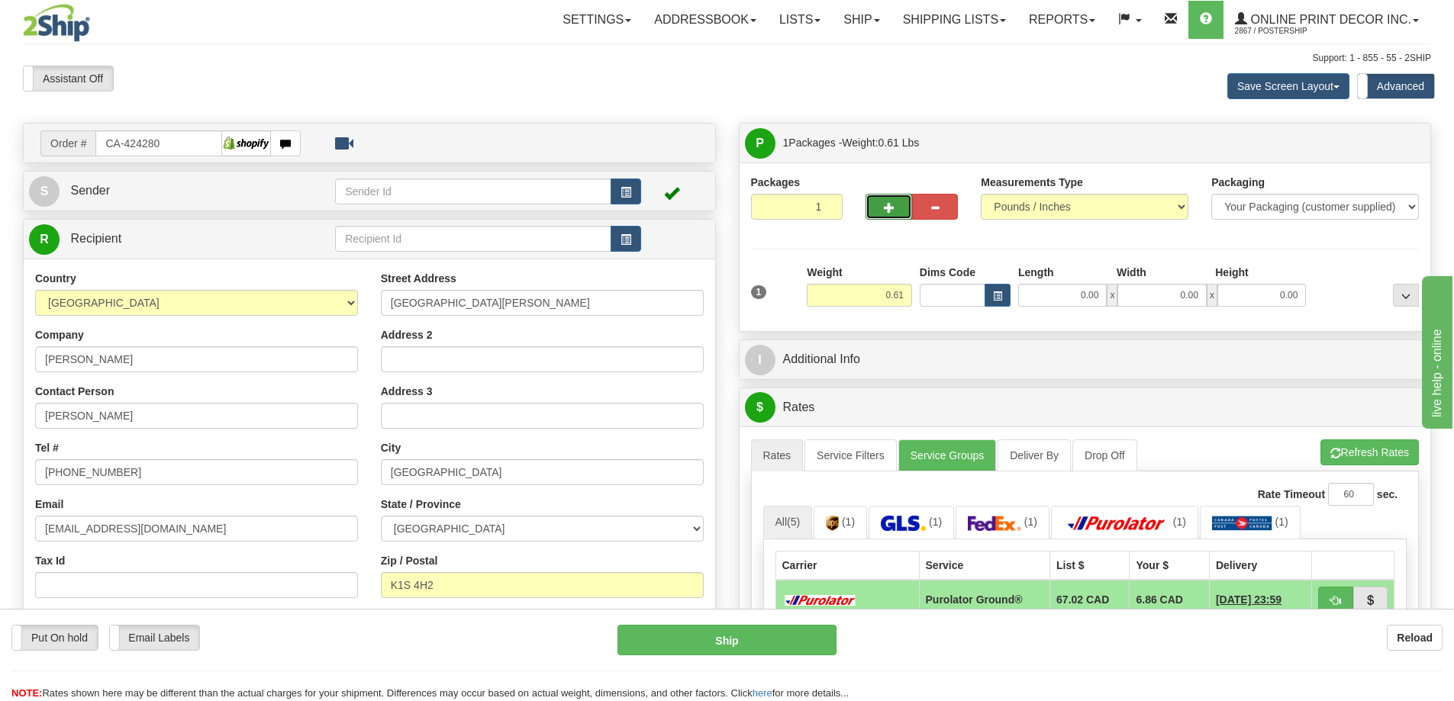
click at [896, 207] on button "button" at bounding box center [888, 207] width 46 height 26
radio input "true"
type input "2"
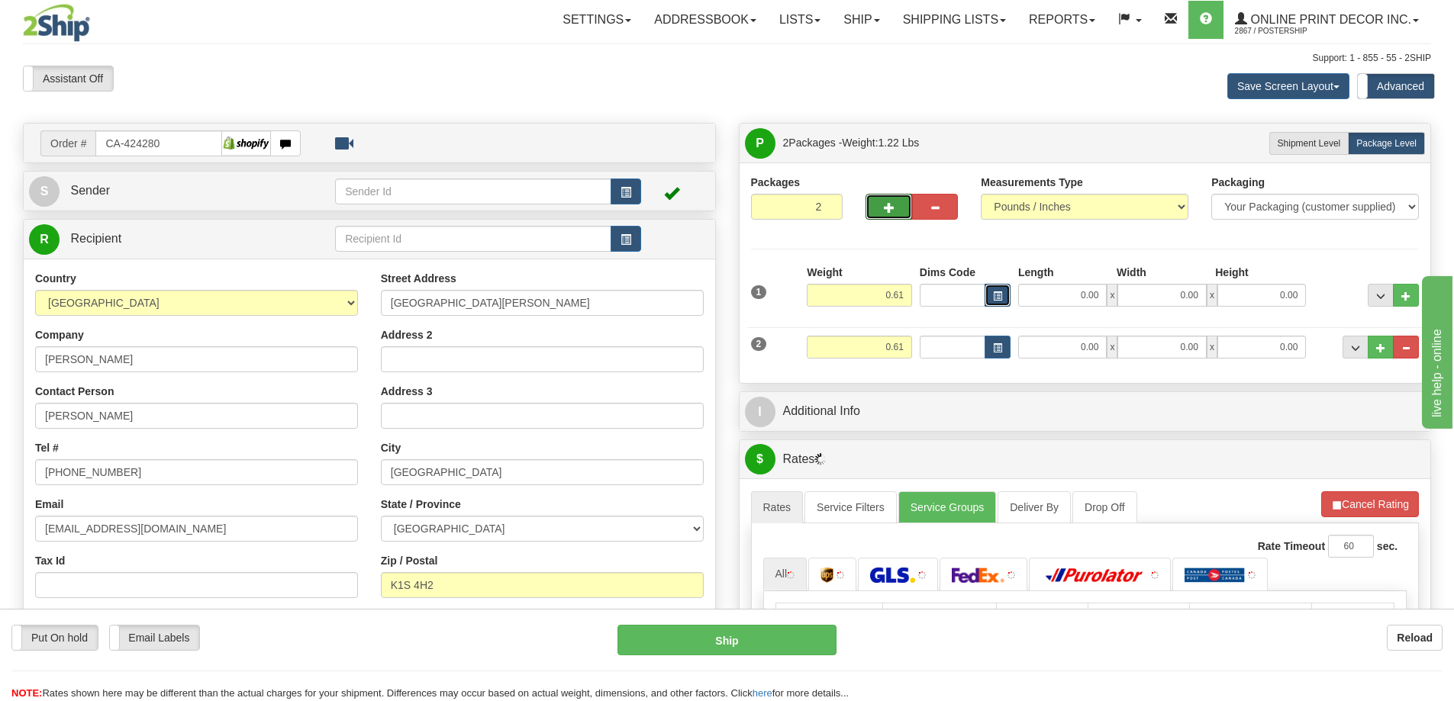
click at [1003, 288] on button "button" at bounding box center [997, 295] width 26 height 23
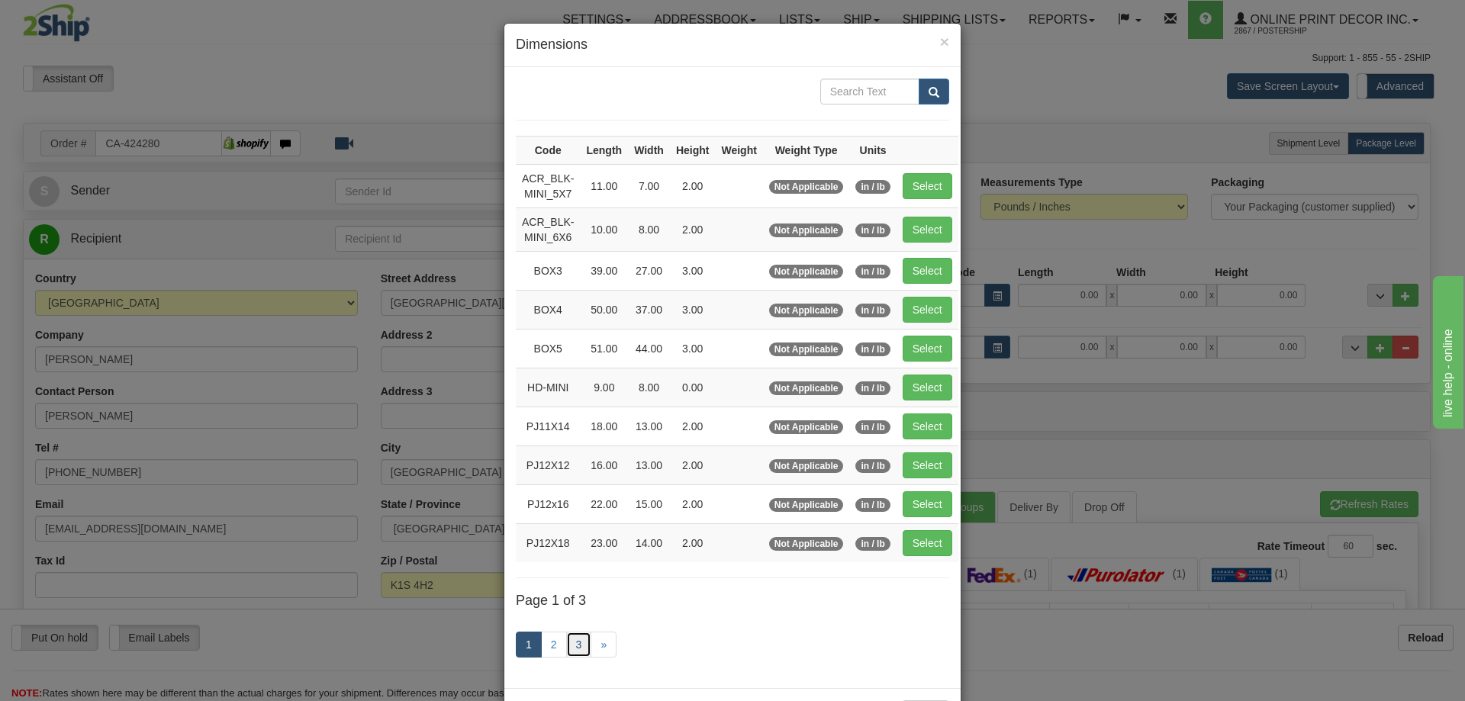
click at [571, 643] on link "3" at bounding box center [579, 645] width 26 height 26
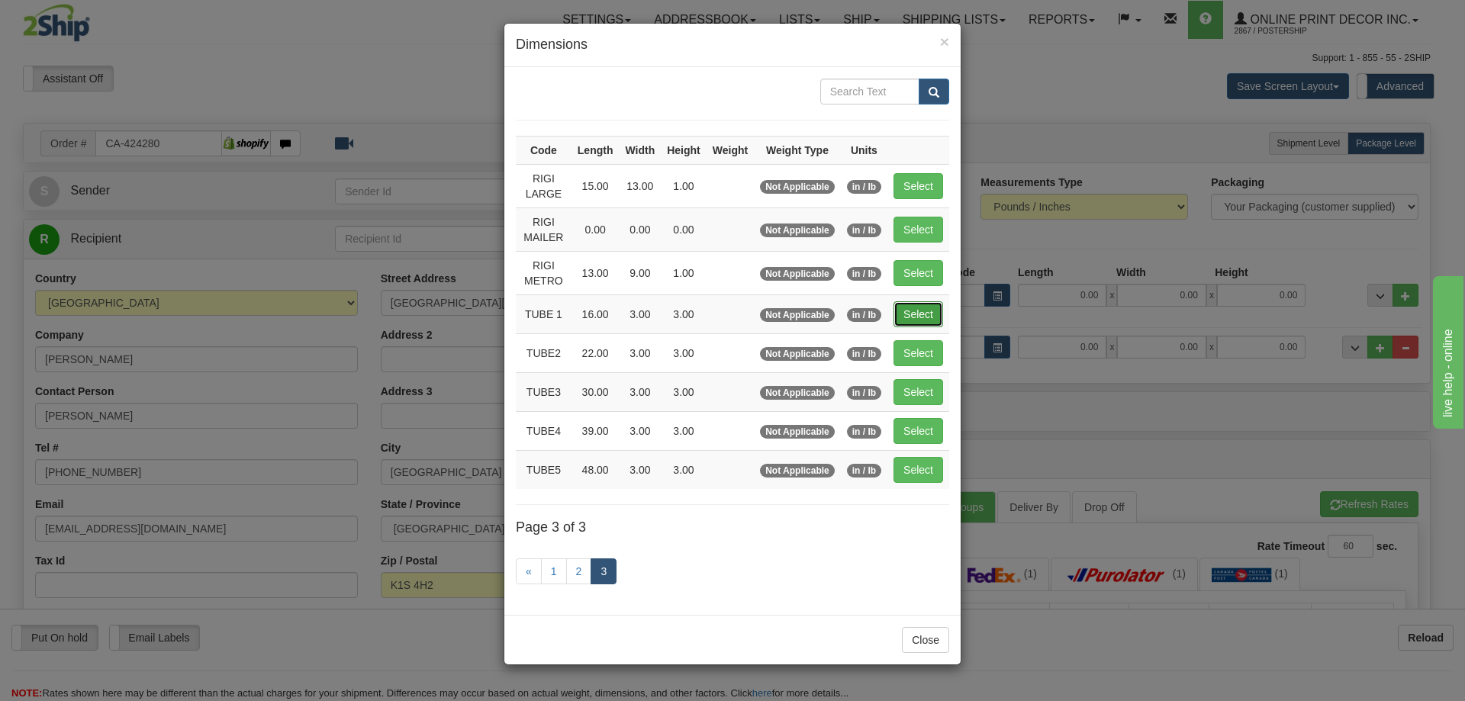
click at [915, 314] on button "Select" at bounding box center [919, 314] width 50 height 26
type input "TUBE 1"
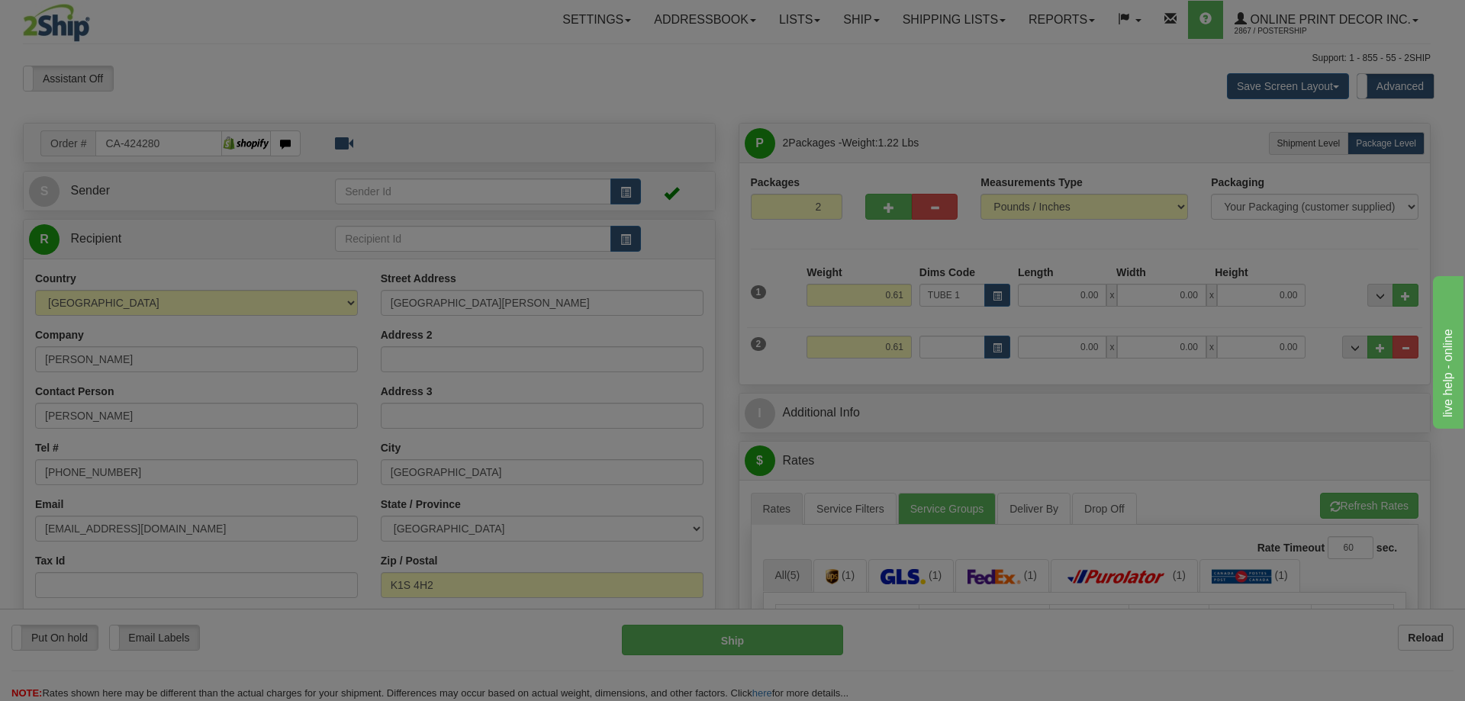
type input "16.00"
type input "3.00"
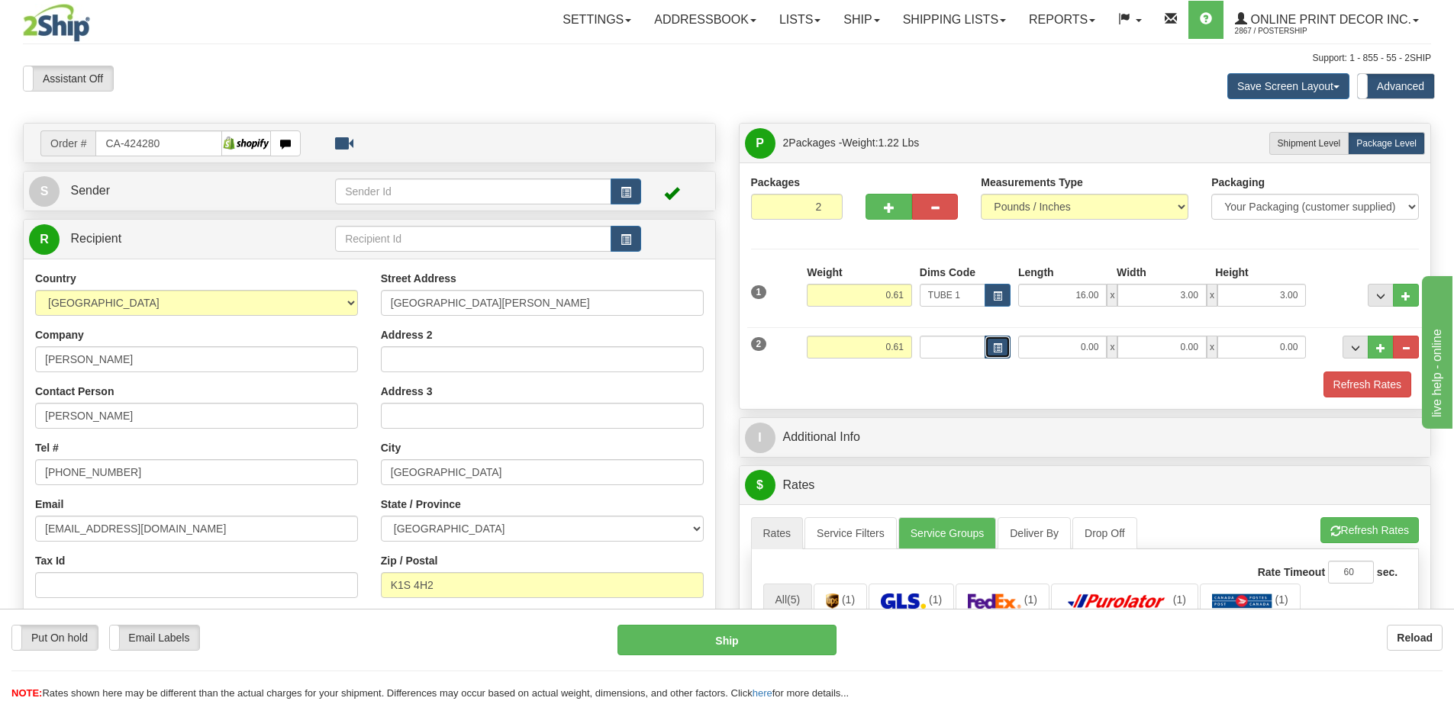
click at [997, 337] on button "button" at bounding box center [997, 347] width 26 height 23
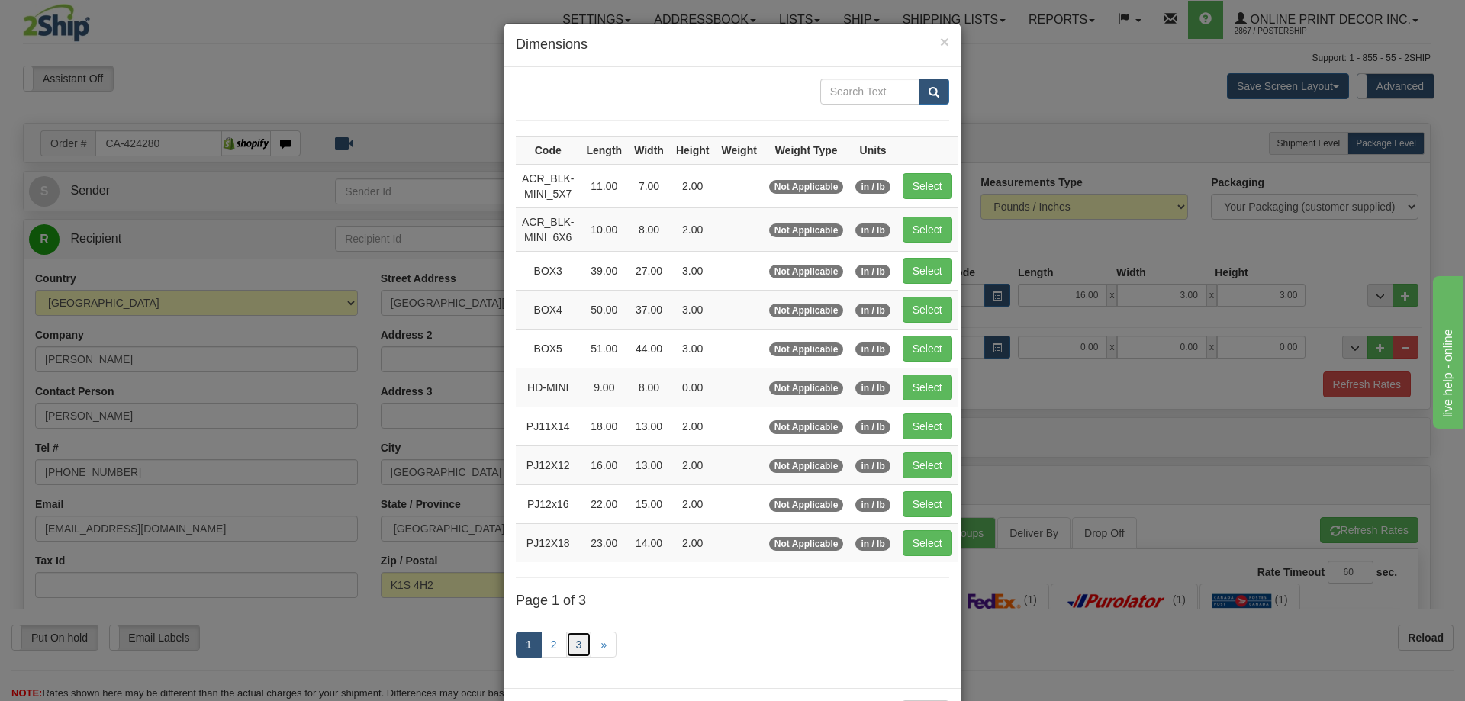
click at [572, 640] on link "3" at bounding box center [579, 645] width 26 height 26
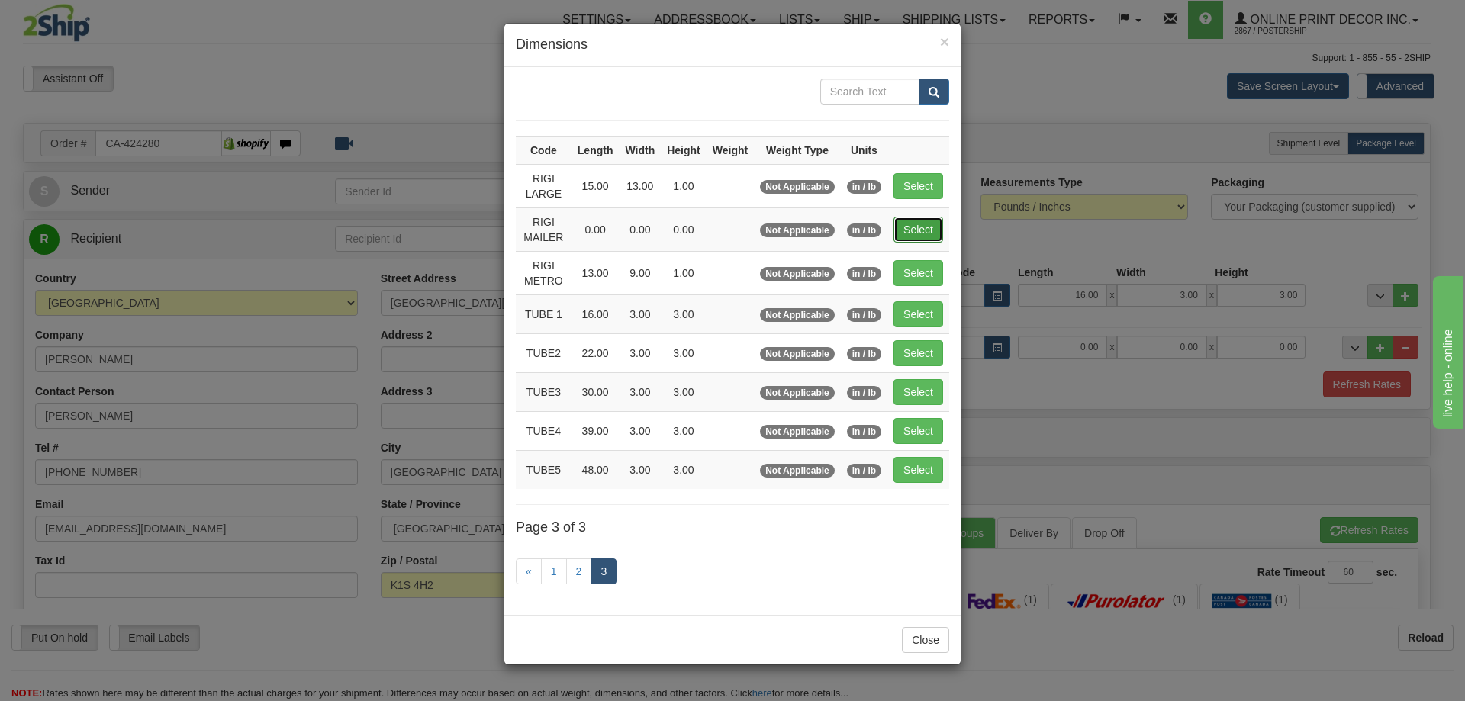
click at [916, 232] on button "Select" at bounding box center [919, 230] width 50 height 26
type input "RIGI MAILER"
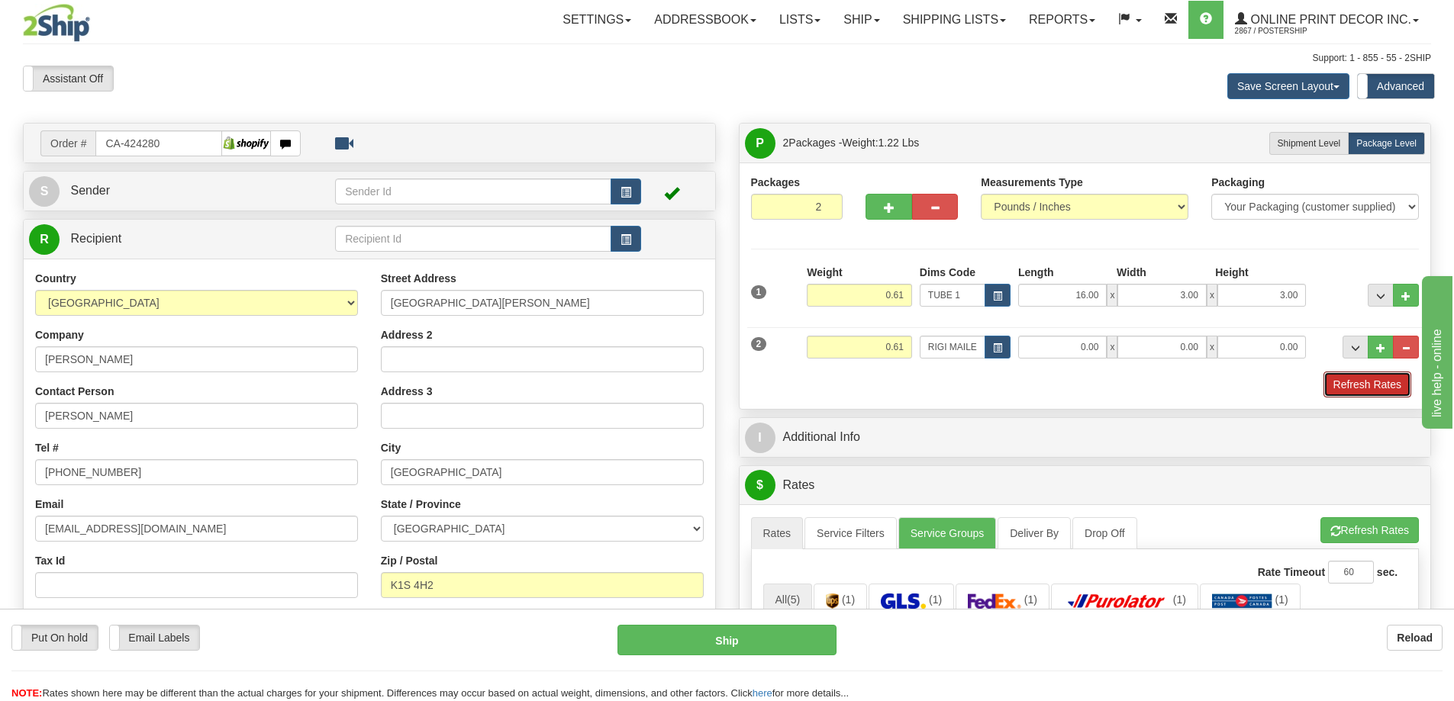
drag, startPoint x: 1368, startPoint y: 390, endPoint x: 1335, endPoint y: 386, distance: 33.0
click at [1367, 386] on button "Refresh Rates" at bounding box center [1367, 385] width 88 height 26
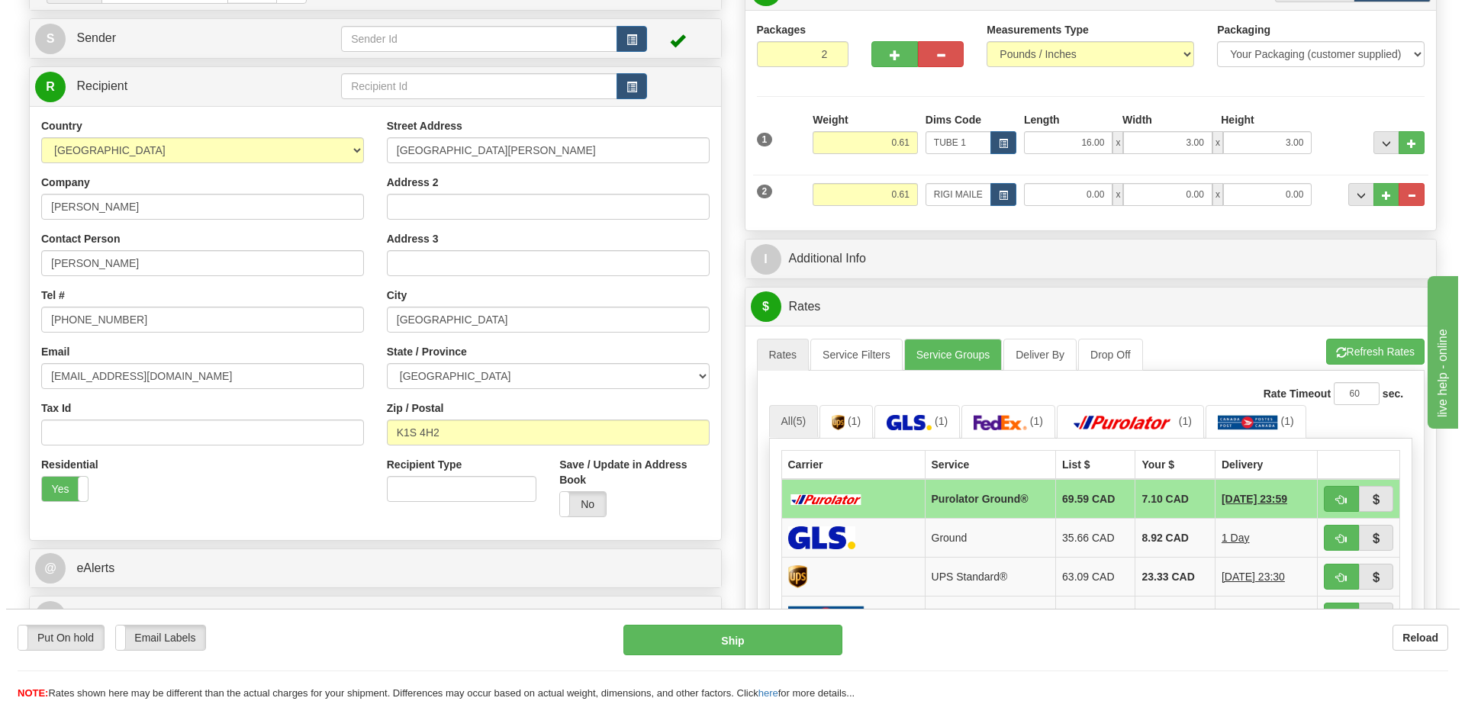
scroll to position [305, 0]
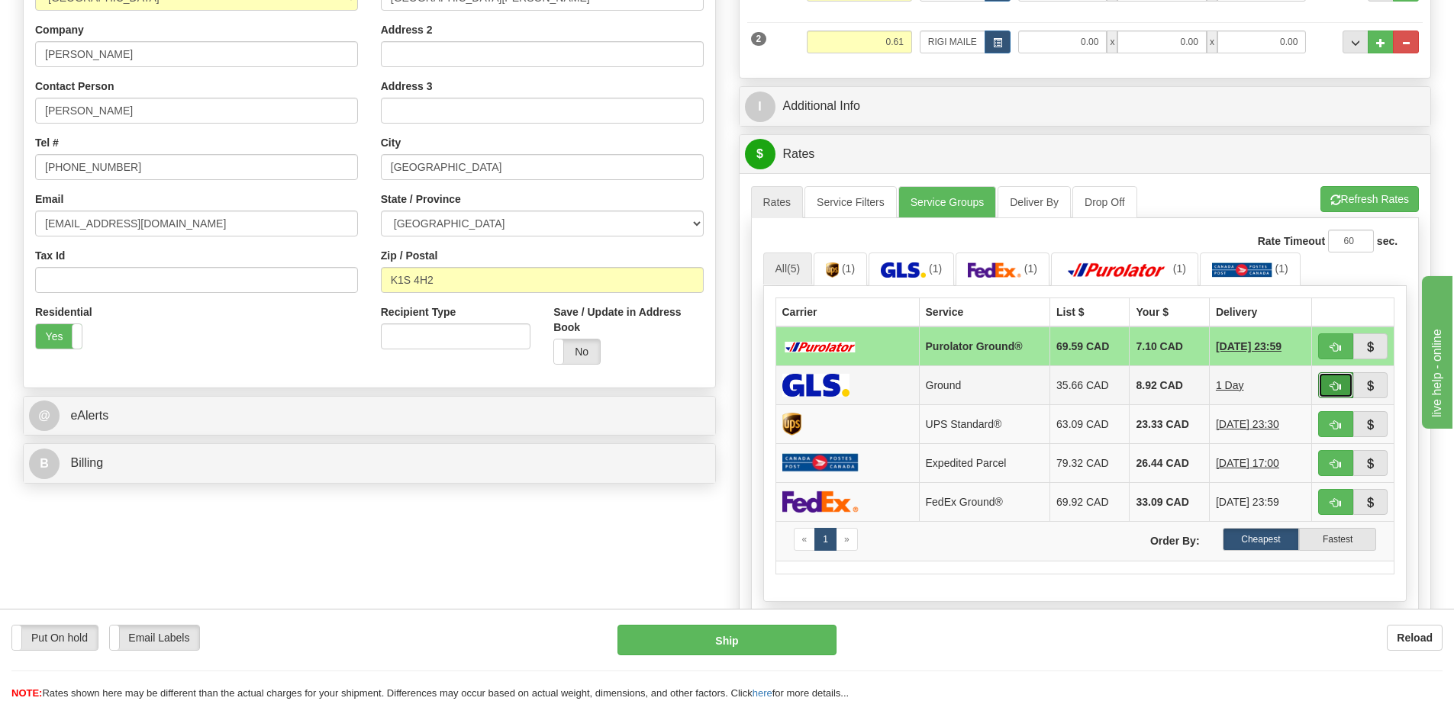
click at [1329, 382] on button "button" at bounding box center [1335, 385] width 35 height 26
type input "1"
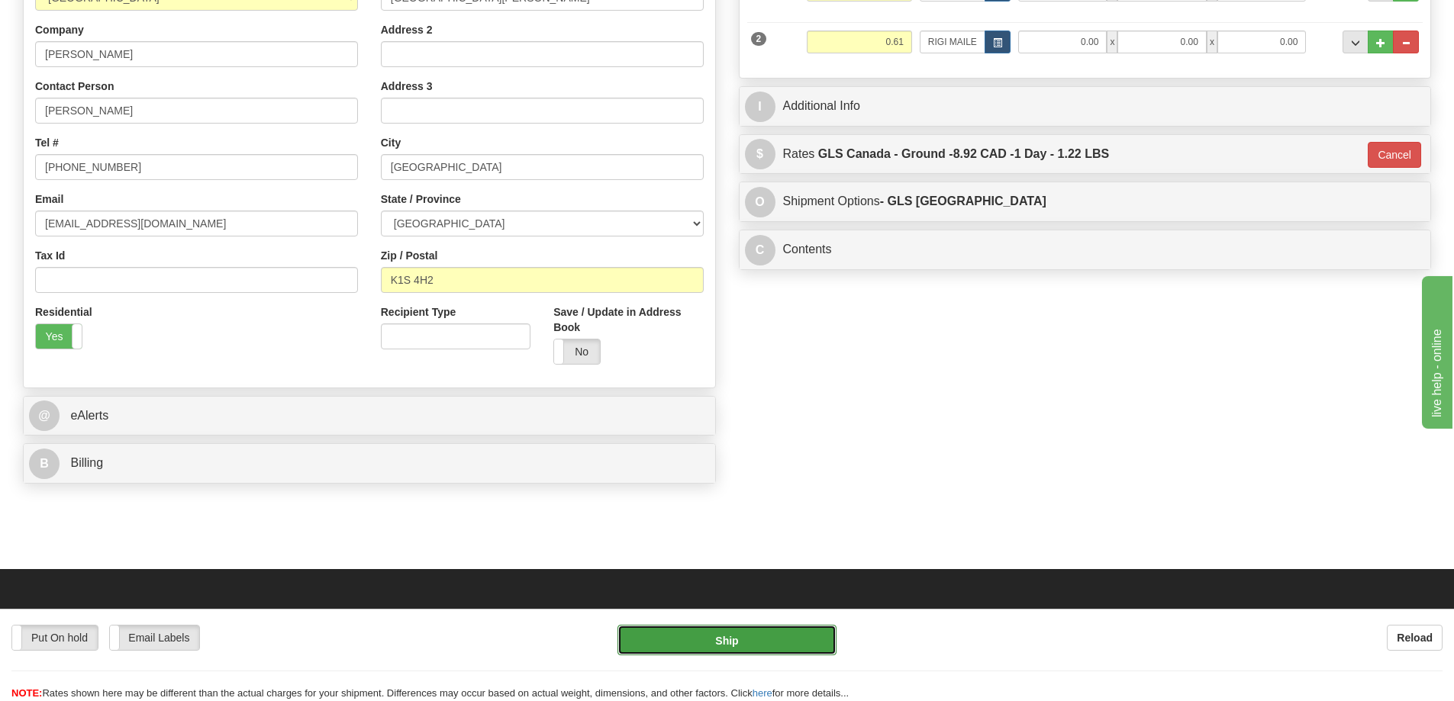
click at [788, 632] on button "Ship" at bounding box center [726, 640] width 219 height 31
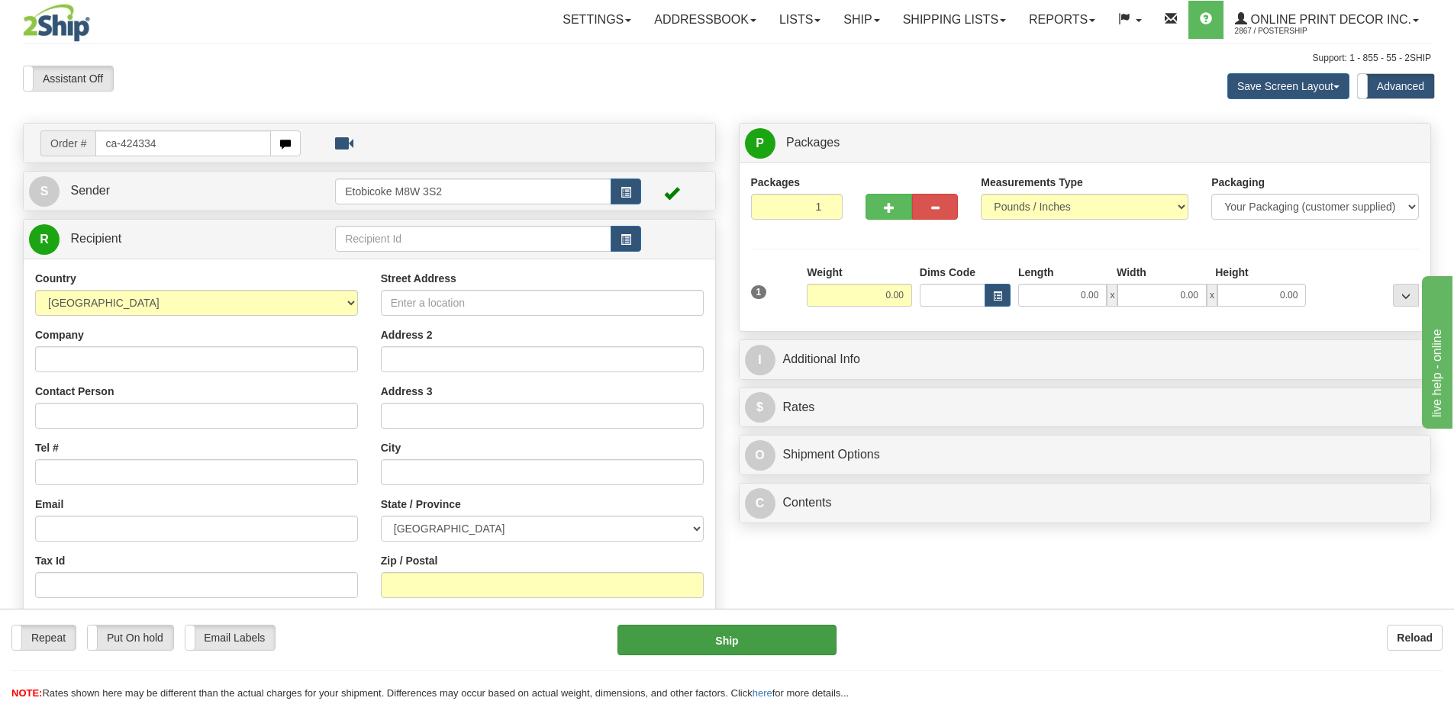
type input "ca-424334"
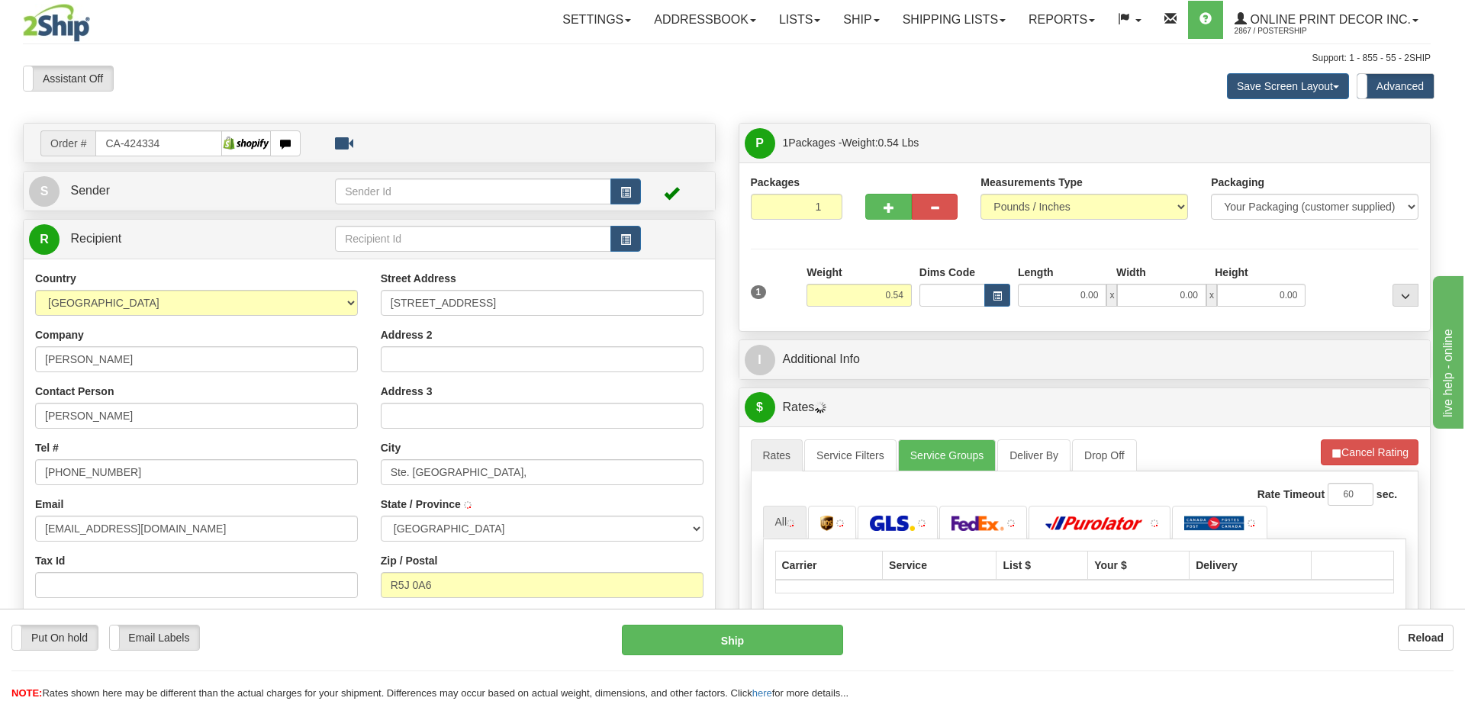
type input "STE GENEVIEVE"
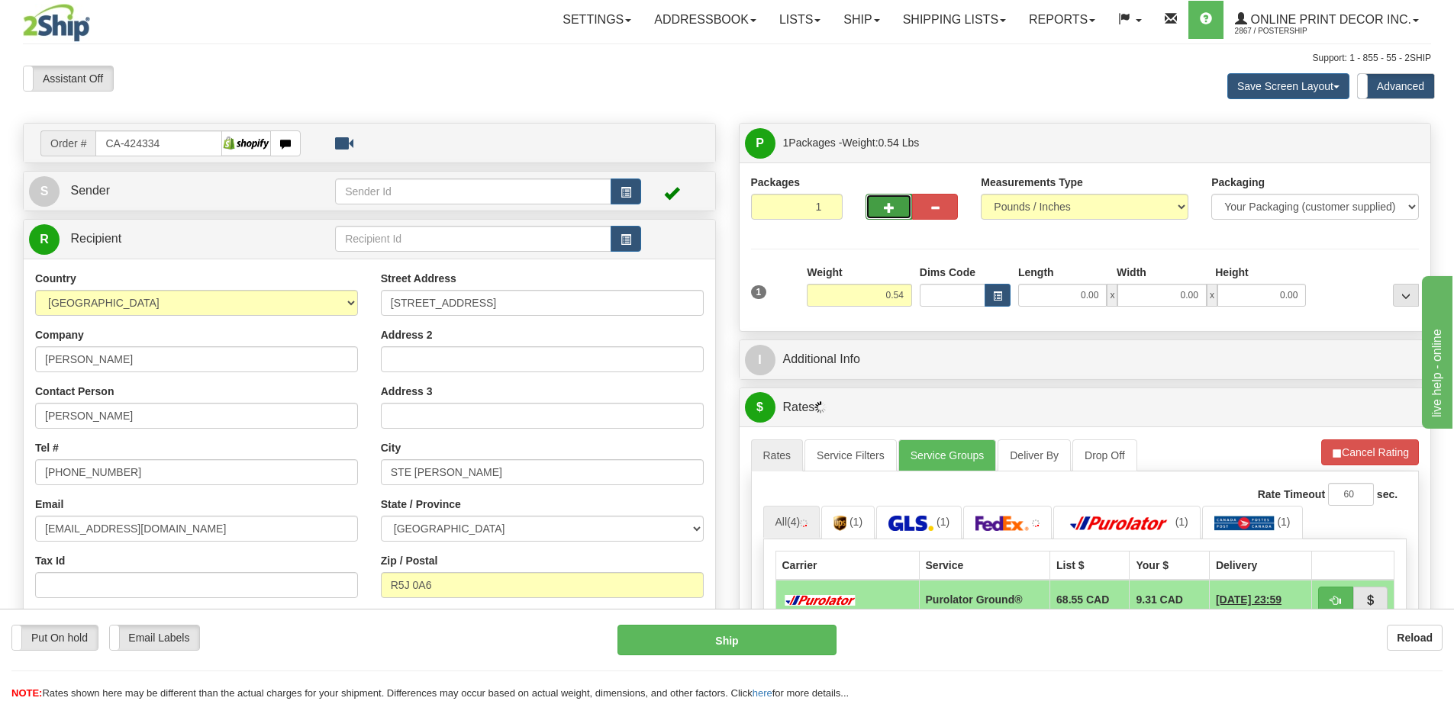
click at [903, 201] on button "button" at bounding box center [888, 207] width 46 height 26
radio input "true"
type input "2"
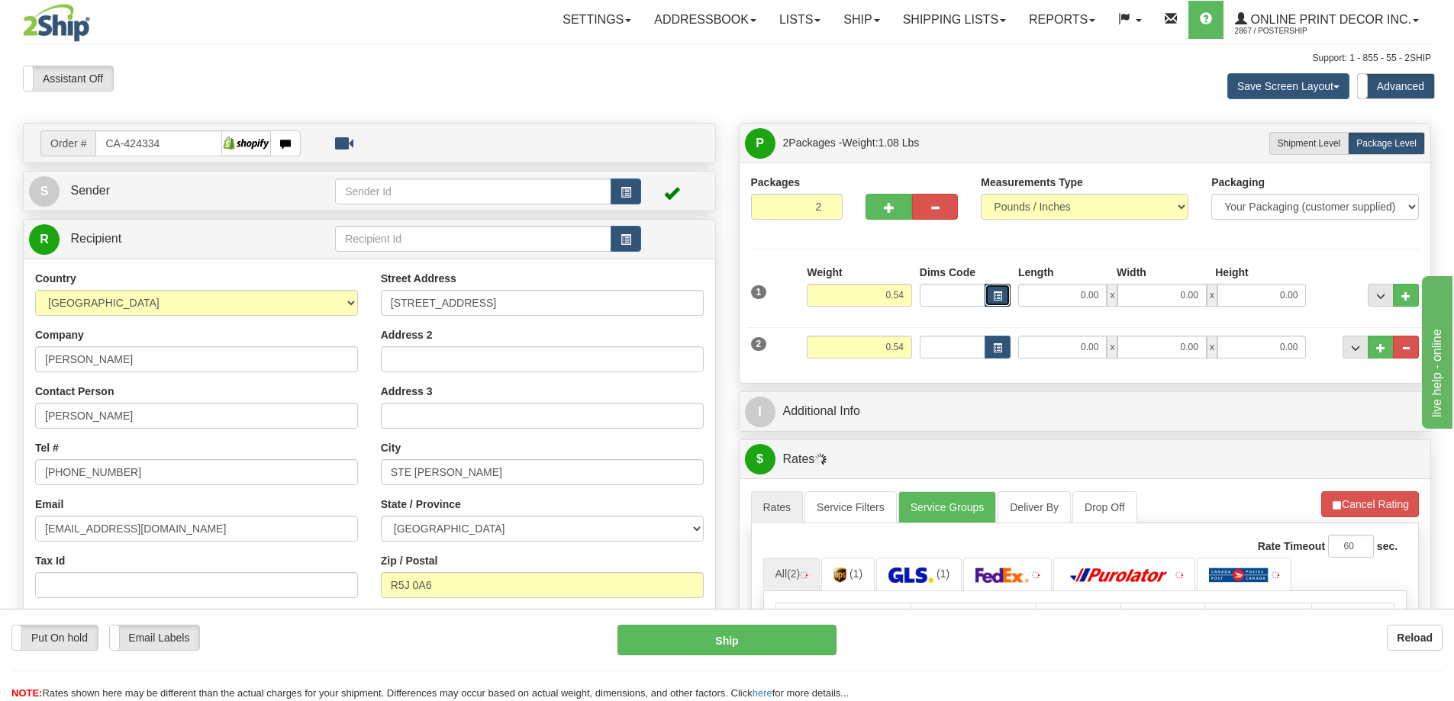
click at [1000, 298] on span "button" at bounding box center [997, 296] width 9 height 8
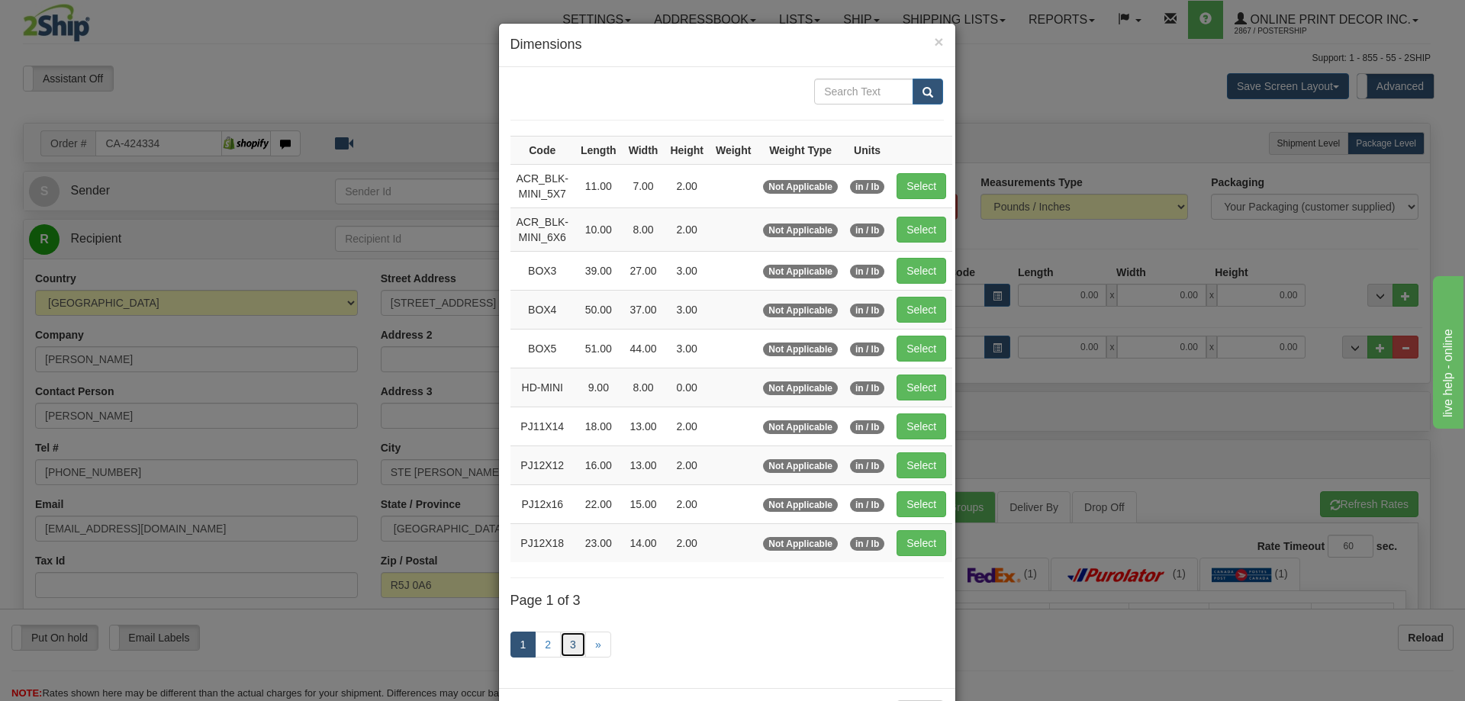
click at [562, 642] on link "3" at bounding box center [573, 645] width 26 height 26
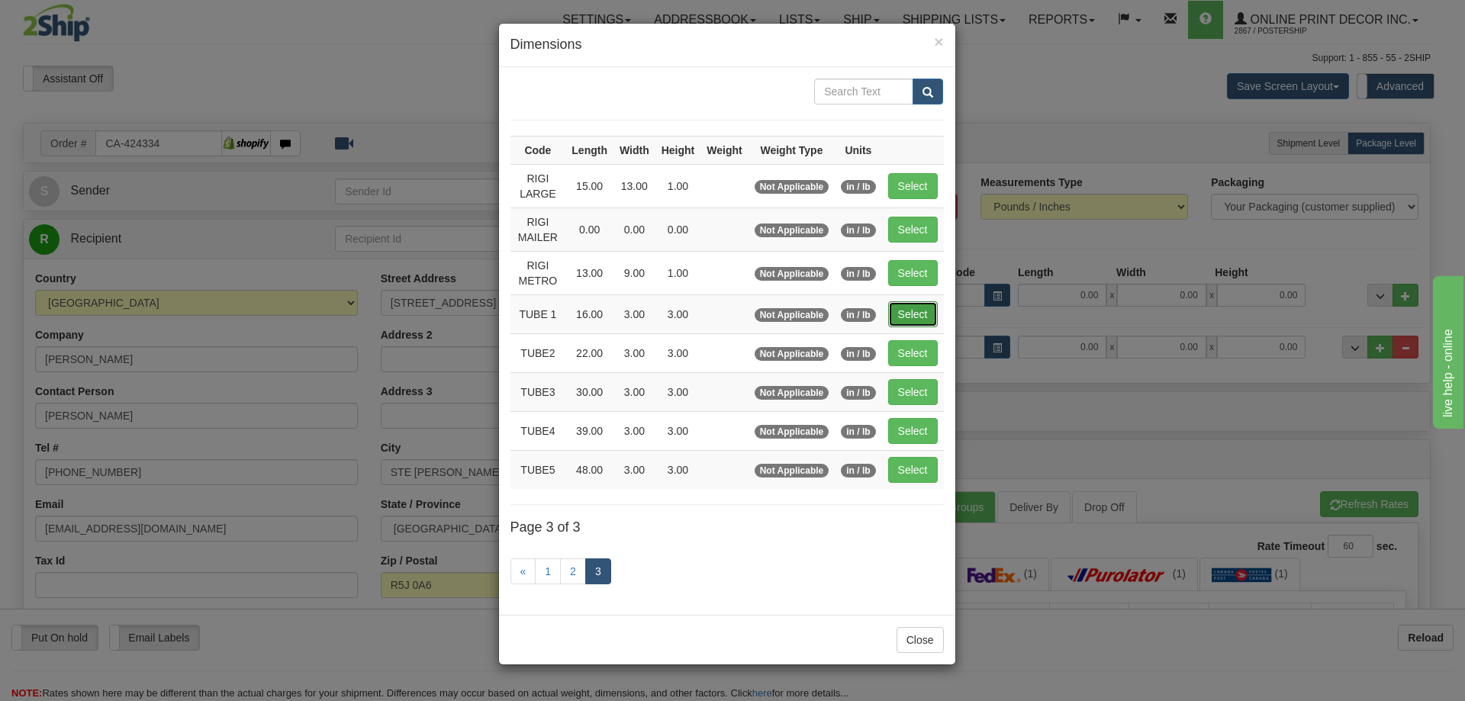
click at [920, 311] on button "Select" at bounding box center [913, 314] width 50 height 26
type input "TUBE 1"
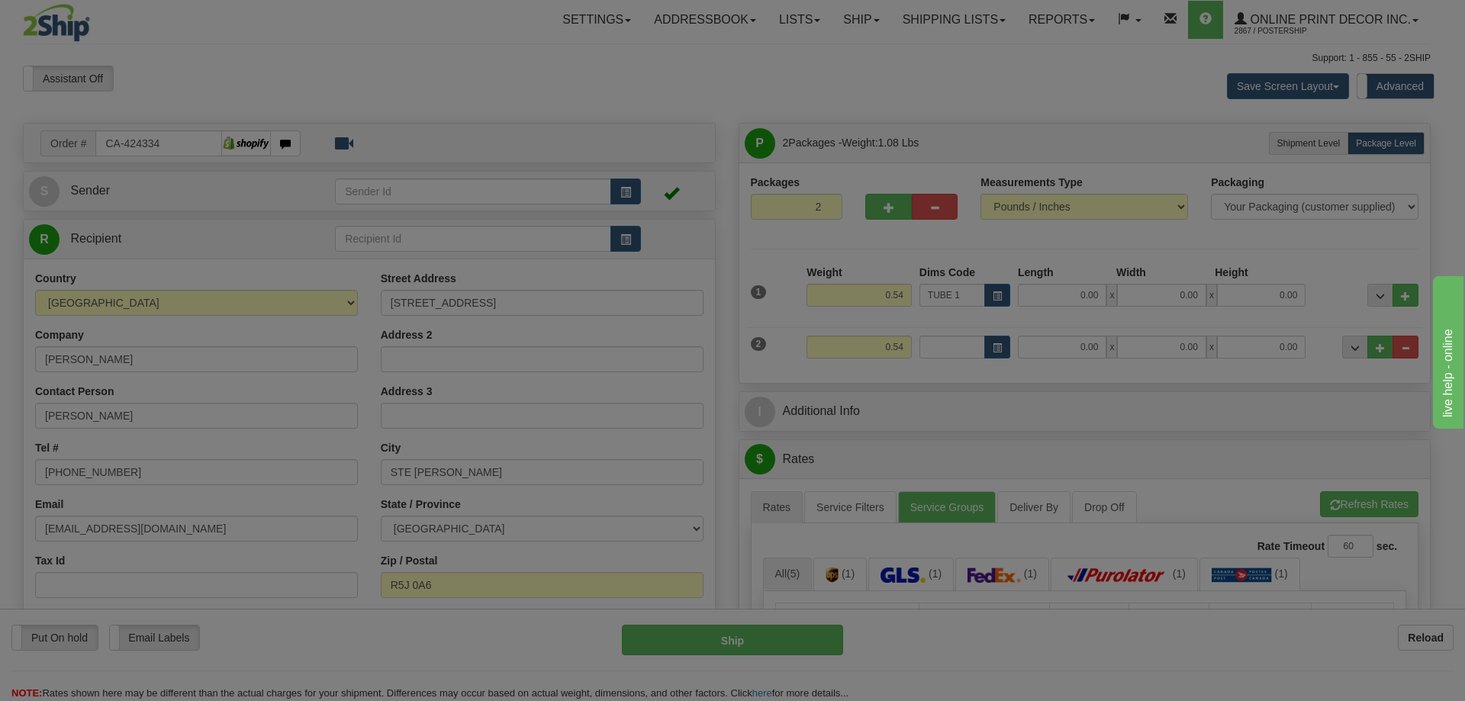
type input "16.00"
type input "3.00"
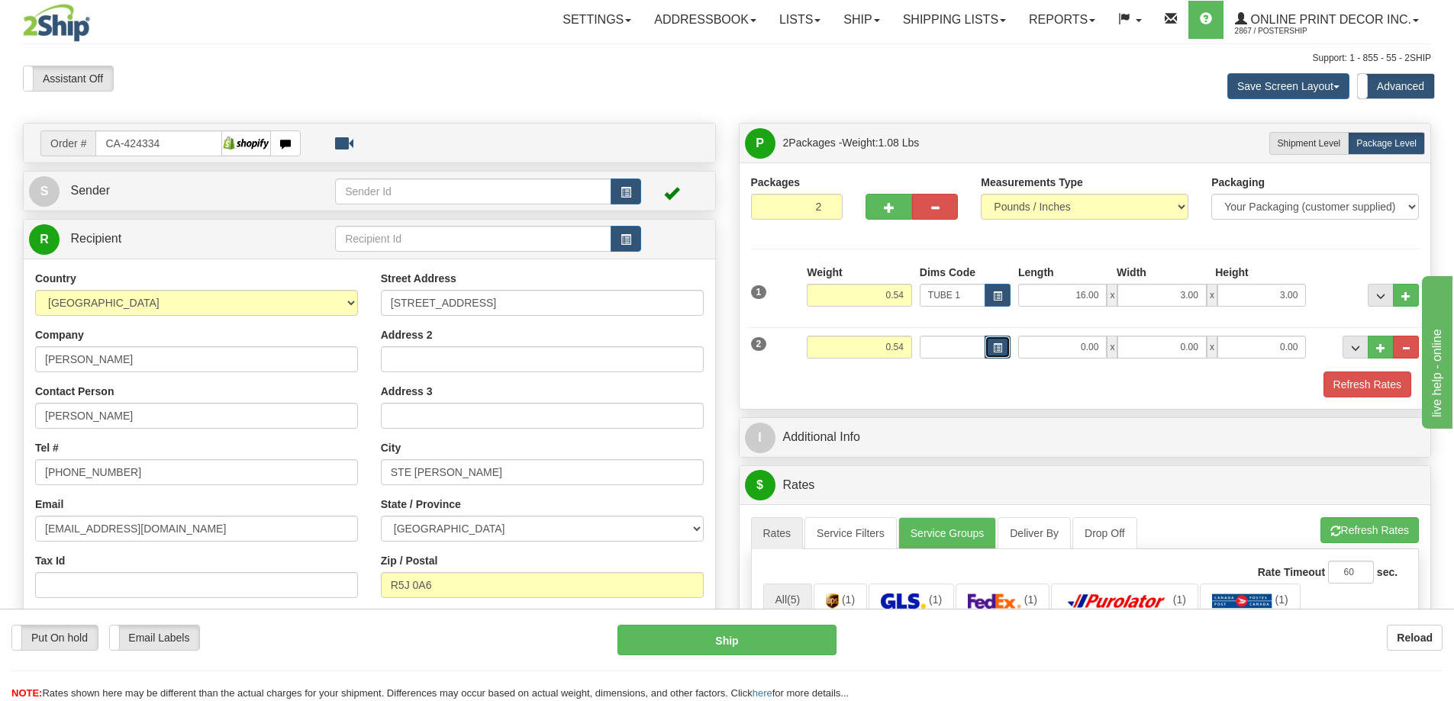
click at [1000, 342] on button "button" at bounding box center [997, 347] width 26 height 23
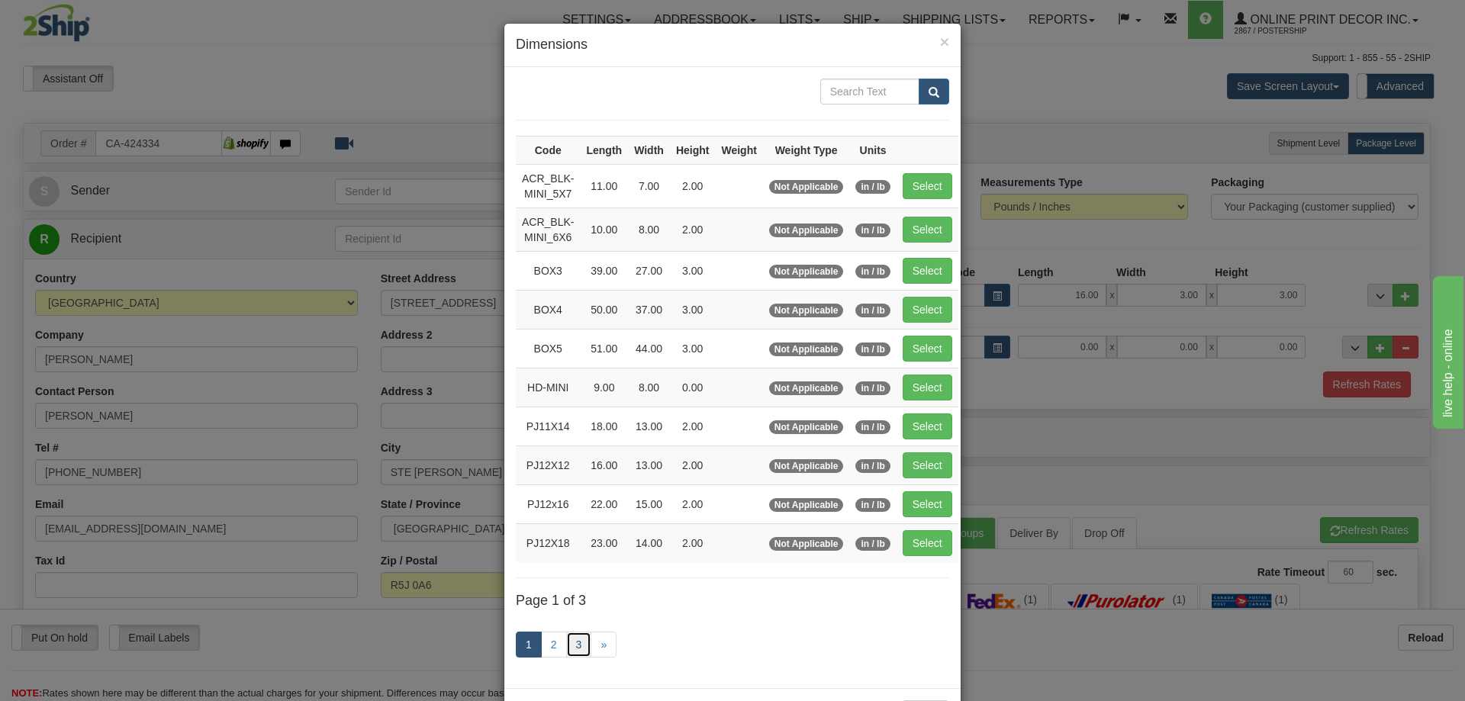
drag, startPoint x: 572, startPoint y: 637, endPoint x: 570, endPoint y: 624, distance: 13.1
click at [572, 636] on link "3" at bounding box center [579, 645] width 26 height 26
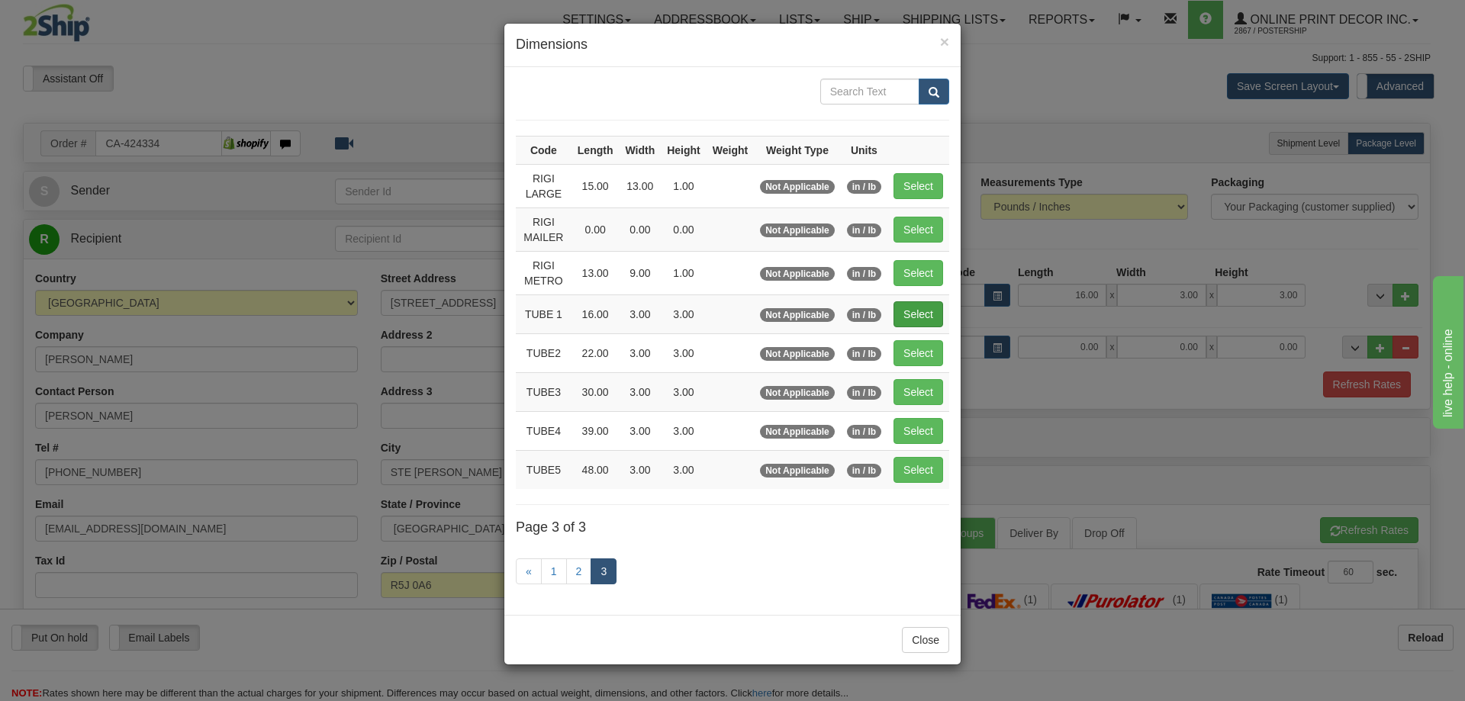
drag, startPoint x: 936, startPoint y: 298, endPoint x: 928, endPoint y: 304, distance: 10.8
click at [932, 299] on td "Select" at bounding box center [918, 314] width 62 height 39
click at [928, 304] on button "Select" at bounding box center [919, 314] width 50 height 26
type input "TUBE 1"
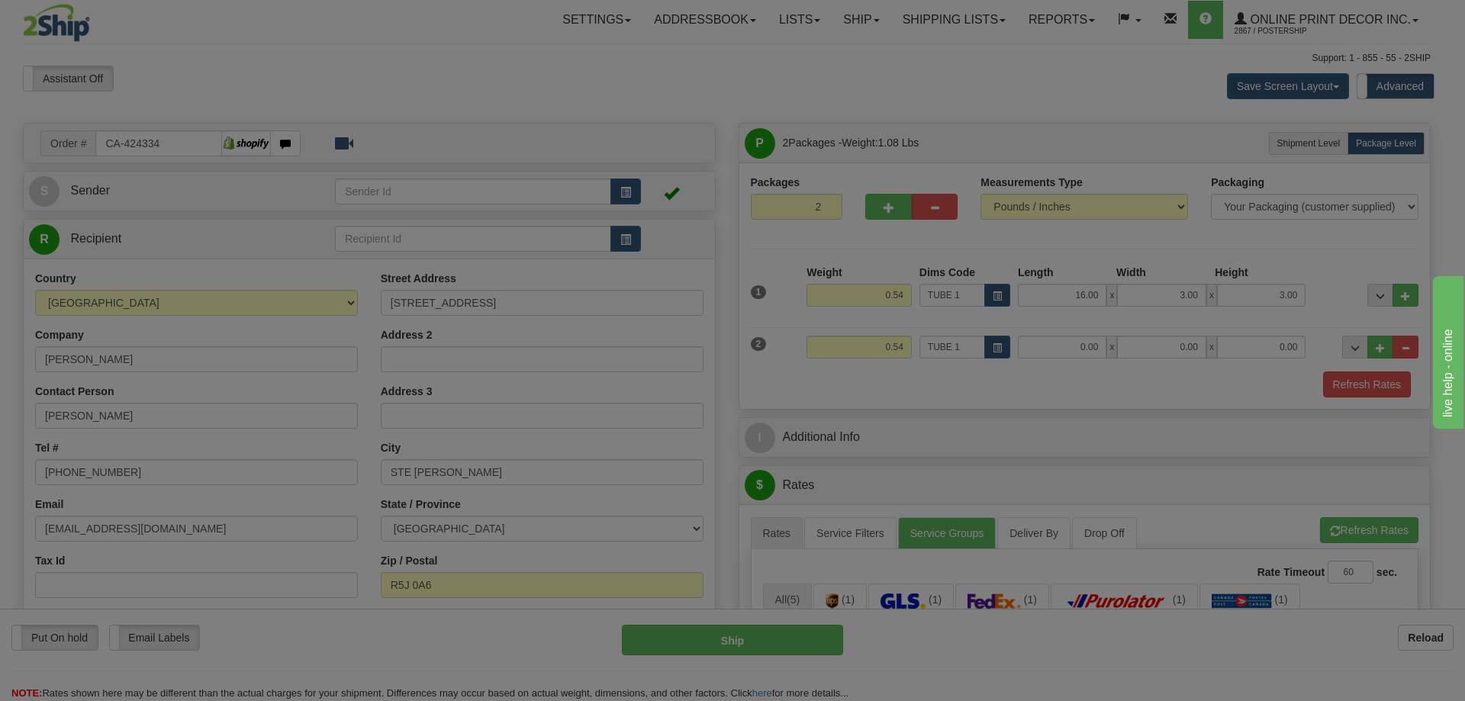
type input "16.00"
type input "3.00"
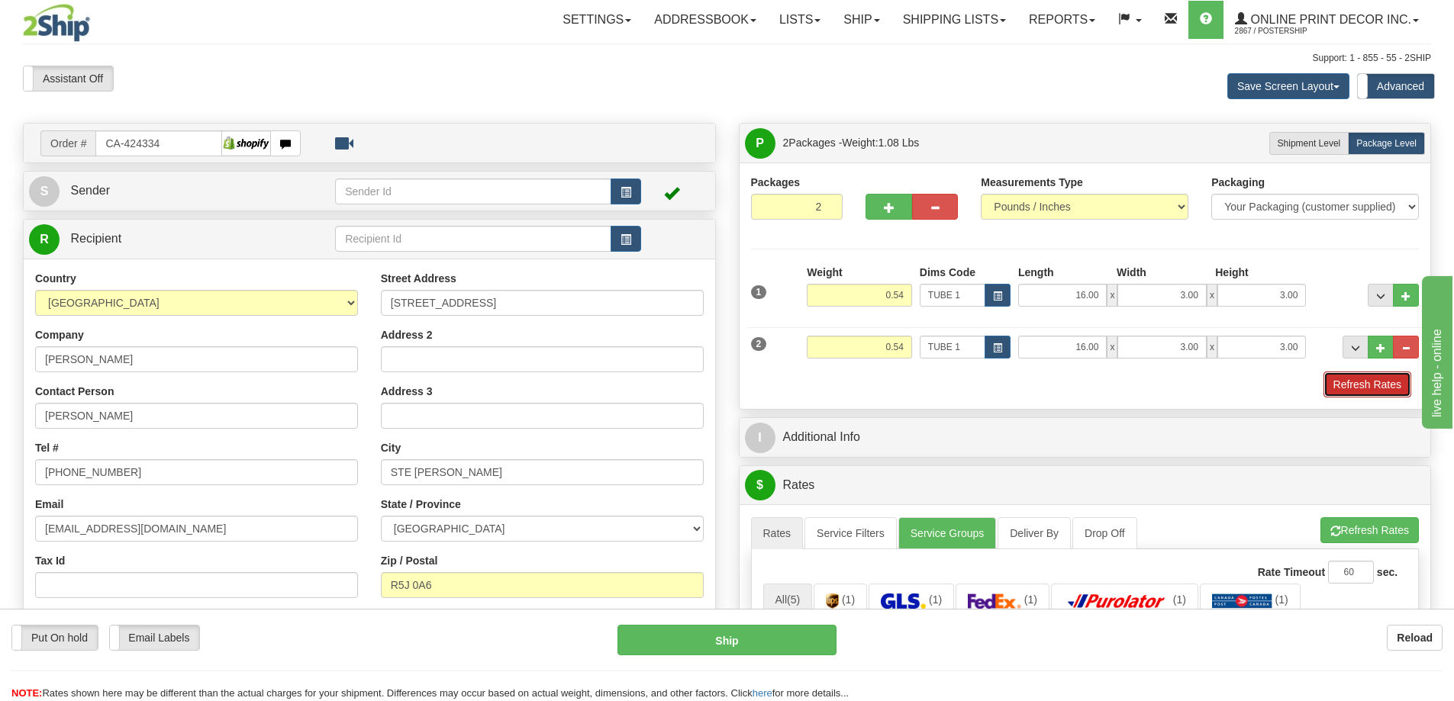
click at [1389, 379] on button "Refresh Rates" at bounding box center [1367, 385] width 88 height 26
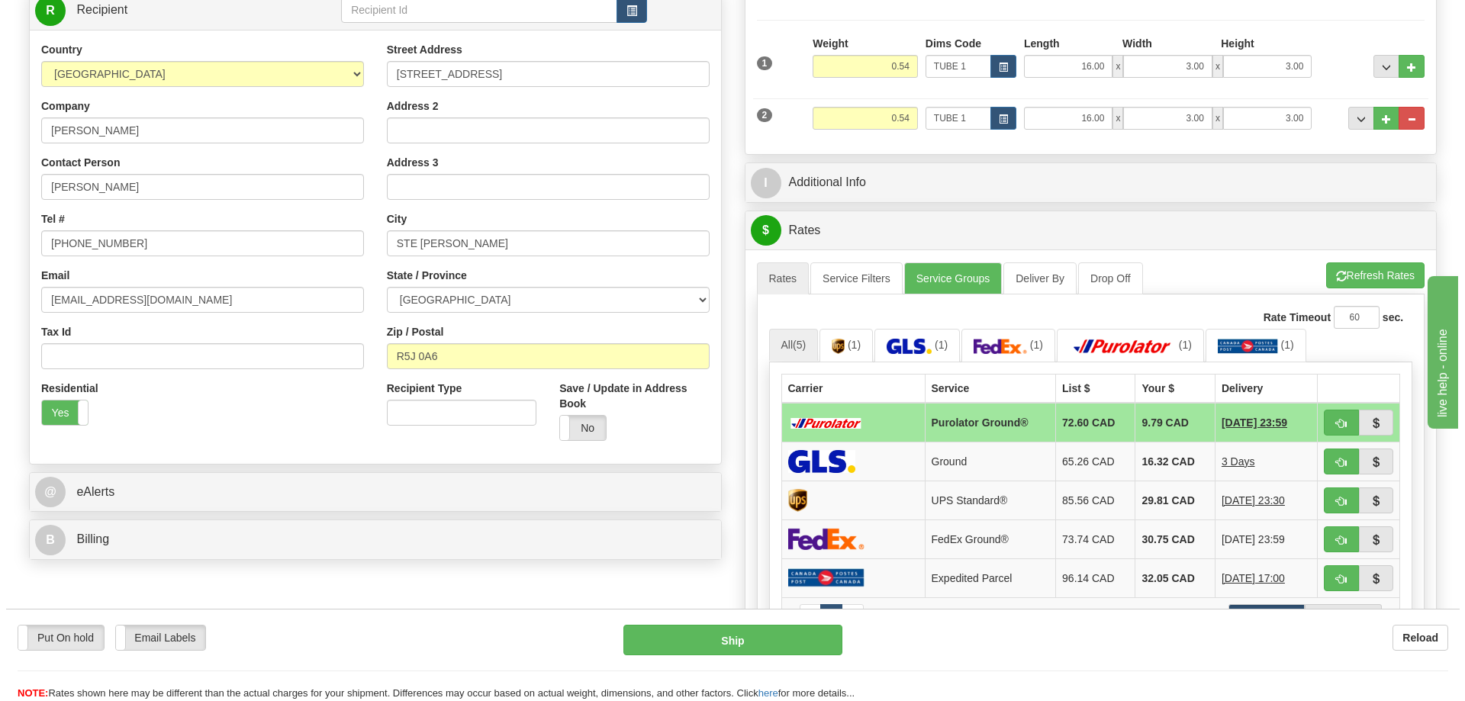
scroll to position [305, 0]
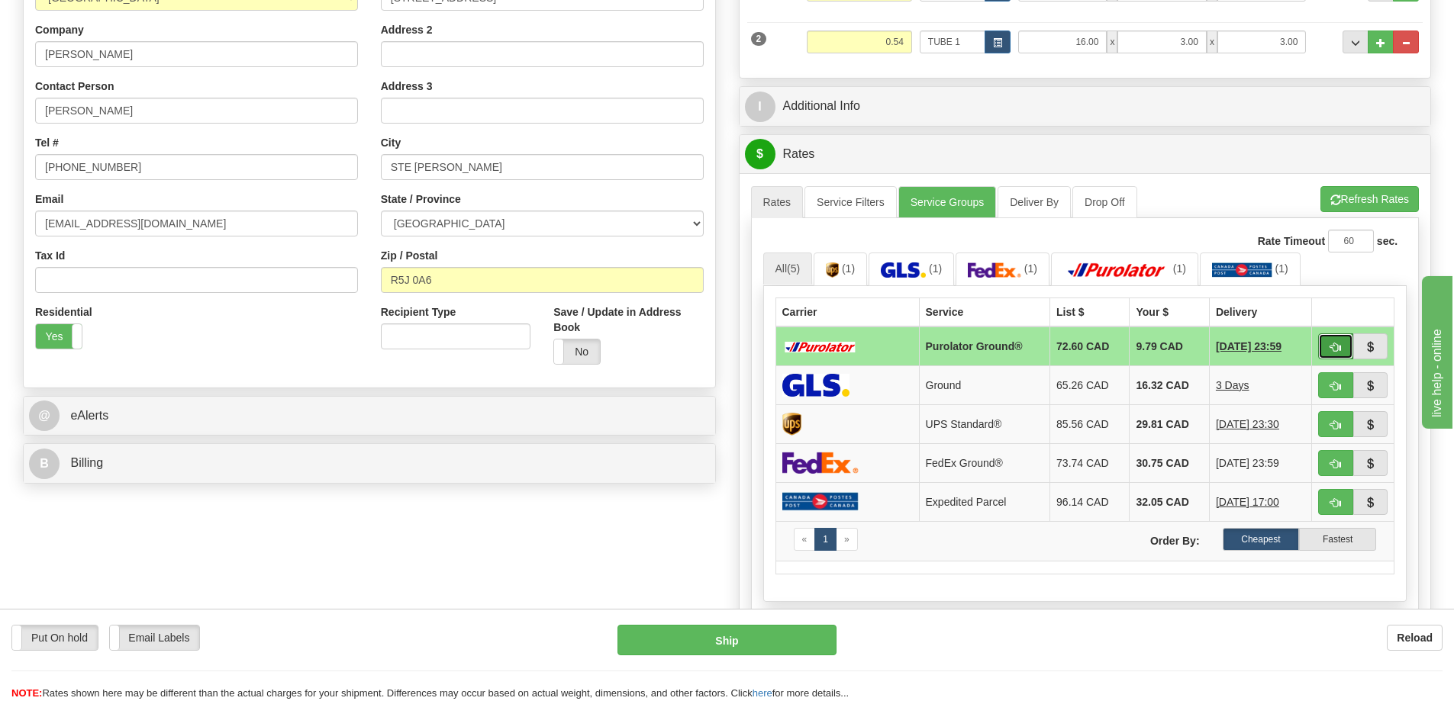
click at [1328, 347] on button "button" at bounding box center [1335, 346] width 35 height 26
type input "260"
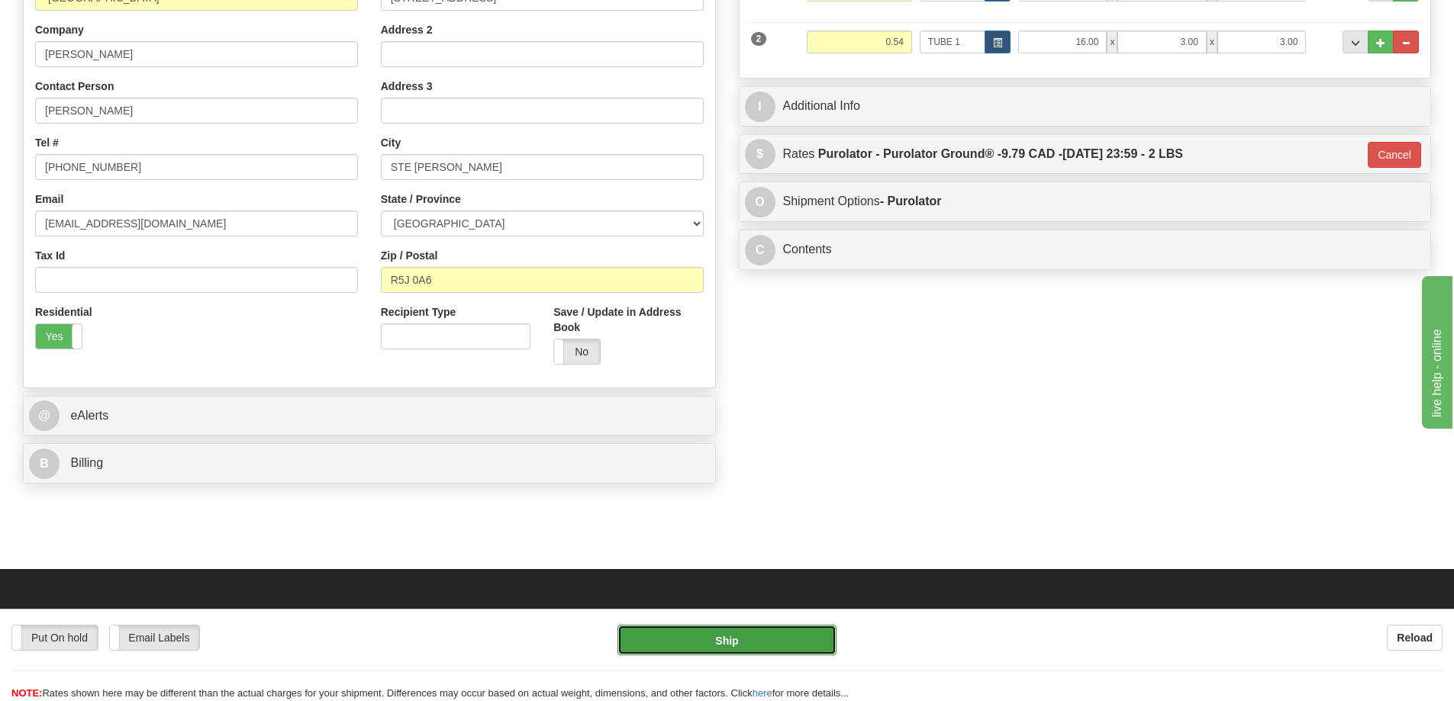
click at [754, 633] on button "Ship" at bounding box center [726, 640] width 219 height 31
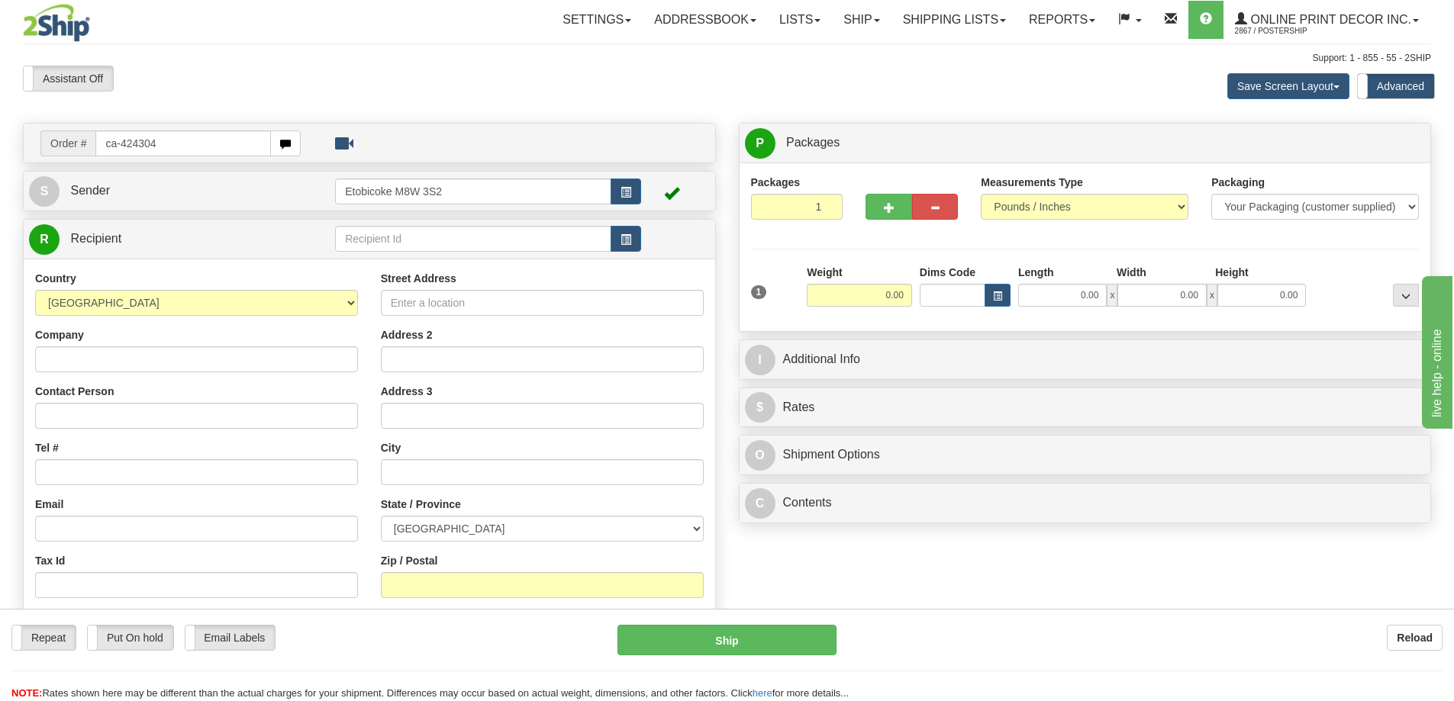
type input "ca-424304"
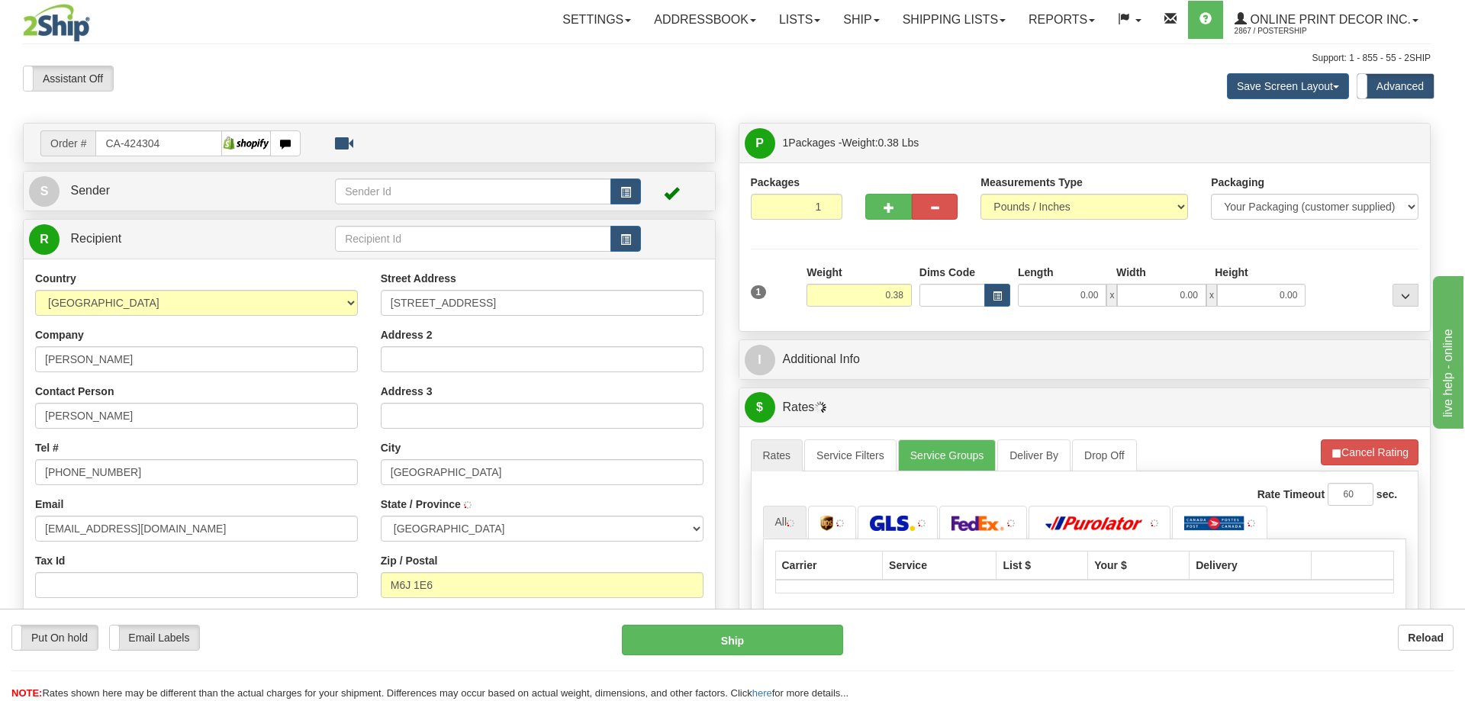
type input "TORONTO"
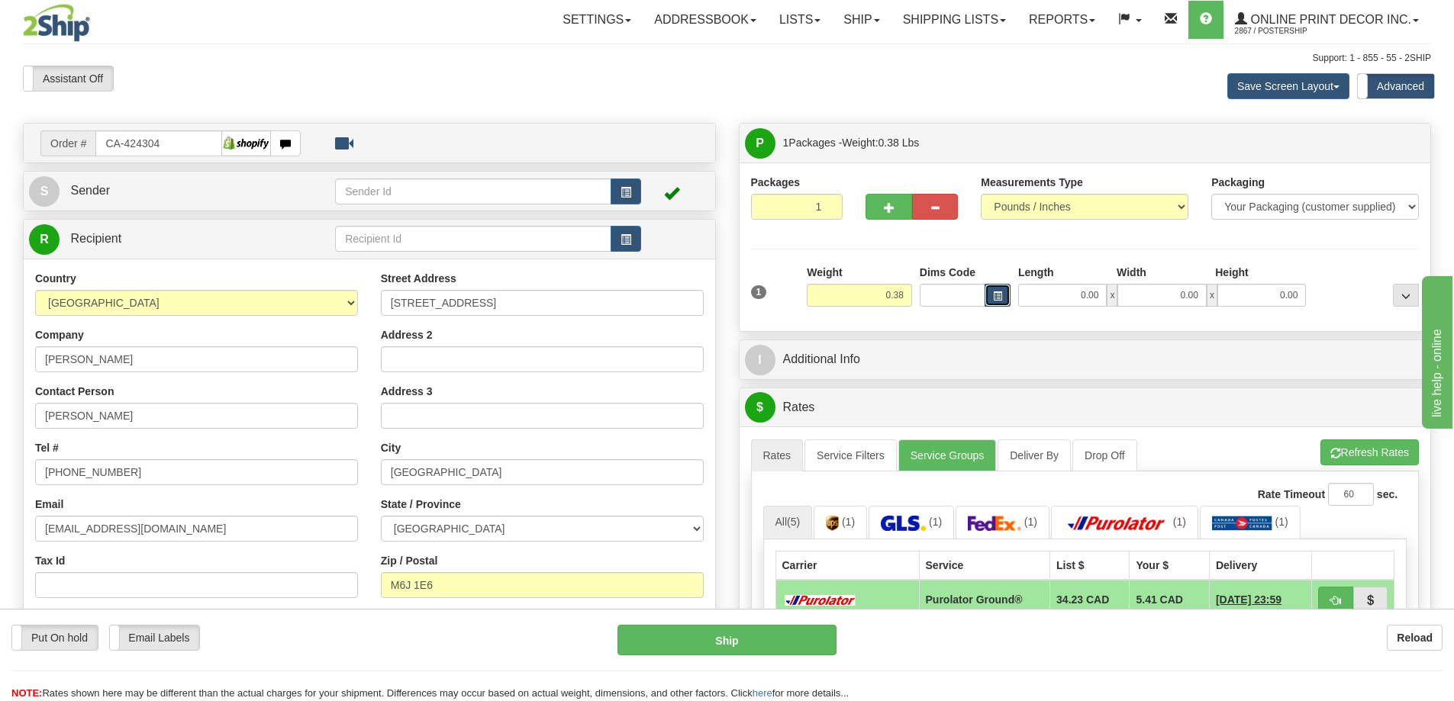
click at [993, 294] on span "button" at bounding box center [997, 296] width 9 height 8
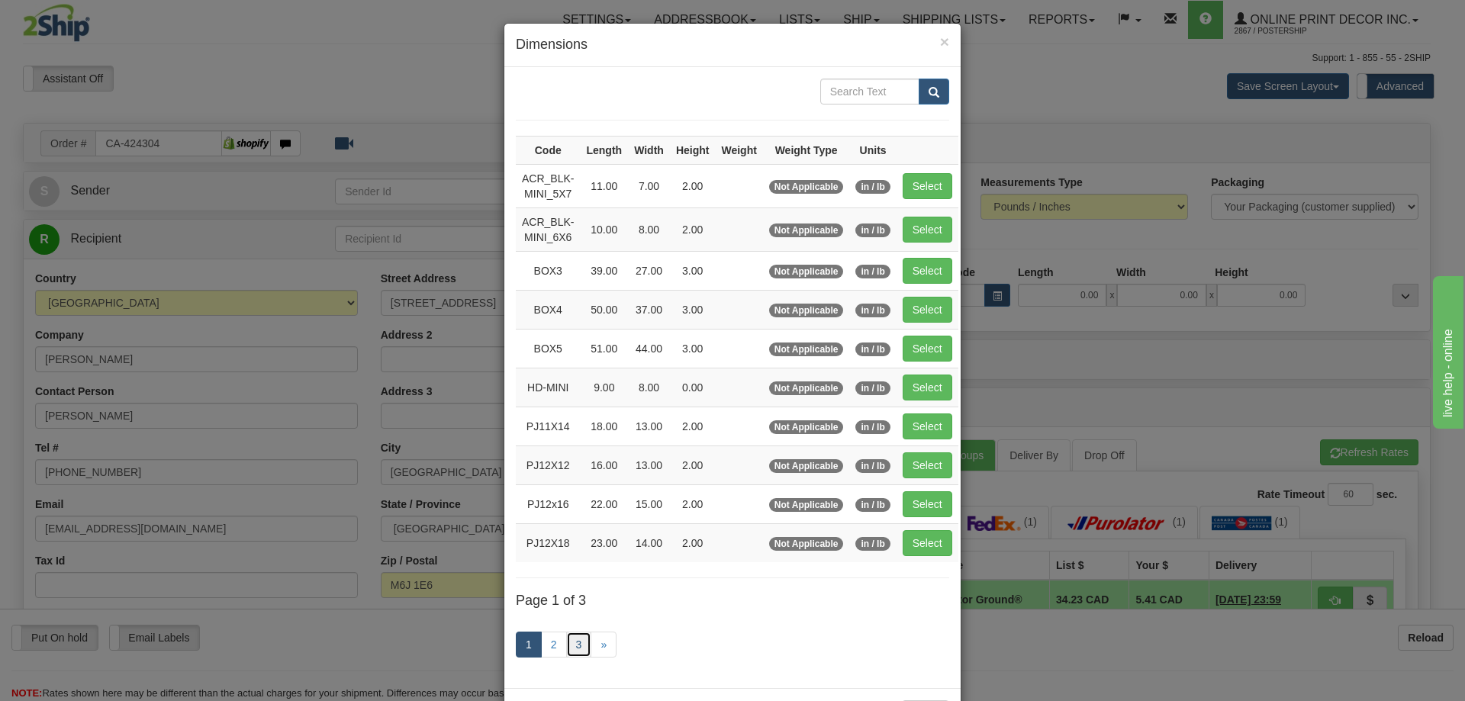
click at [571, 641] on link "3" at bounding box center [579, 645] width 26 height 26
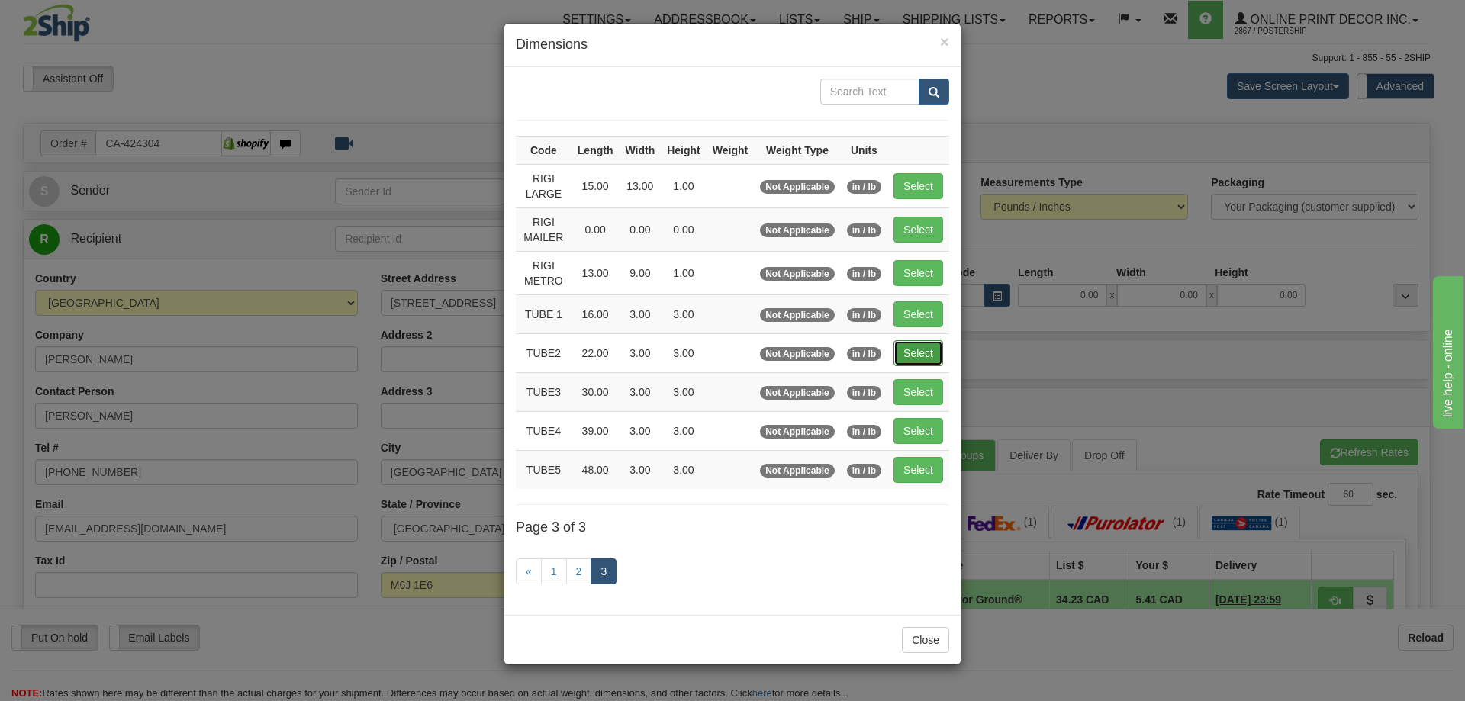
click at [927, 343] on button "Select" at bounding box center [919, 353] width 50 height 26
type input "TUBE2"
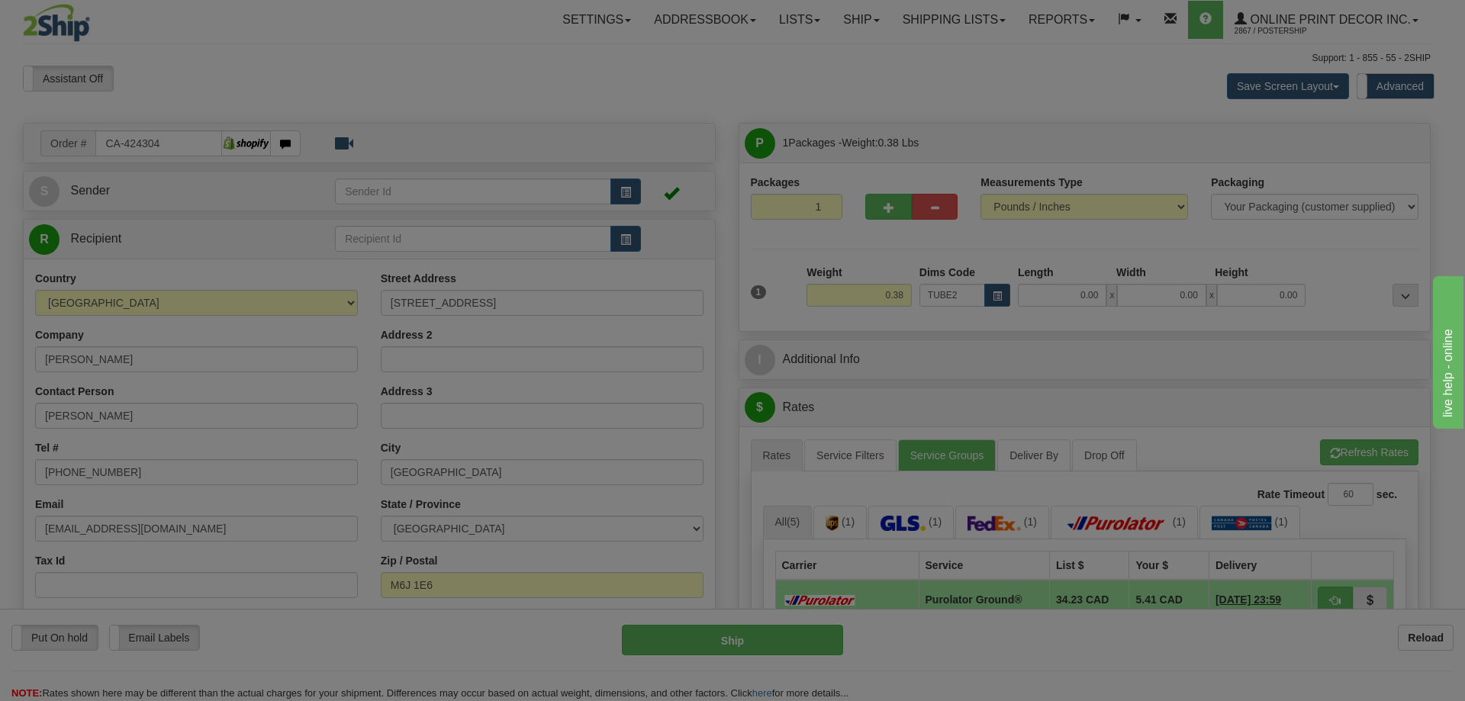
type input "22.00"
type input "3.00"
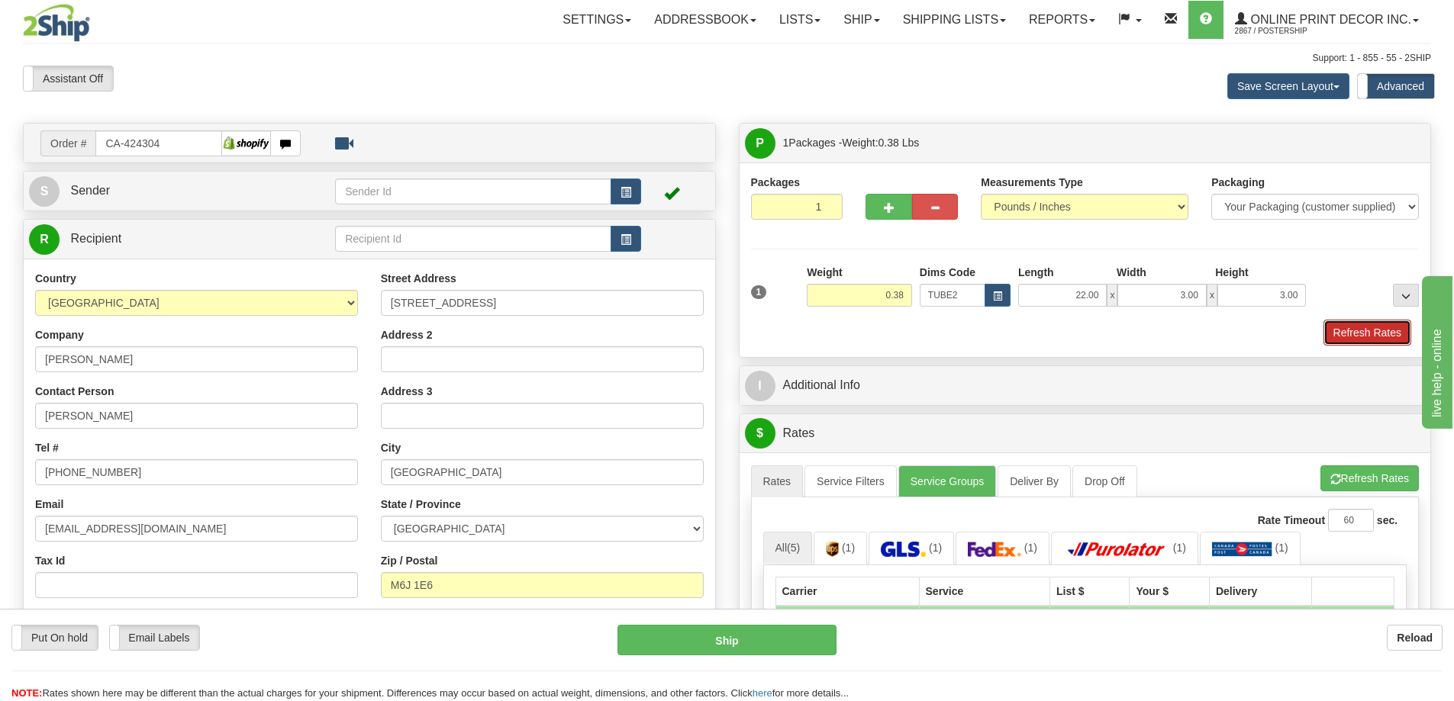
click at [1348, 333] on button "Refresh Rates" at bounding box center [1367, 333] width 88 height 26
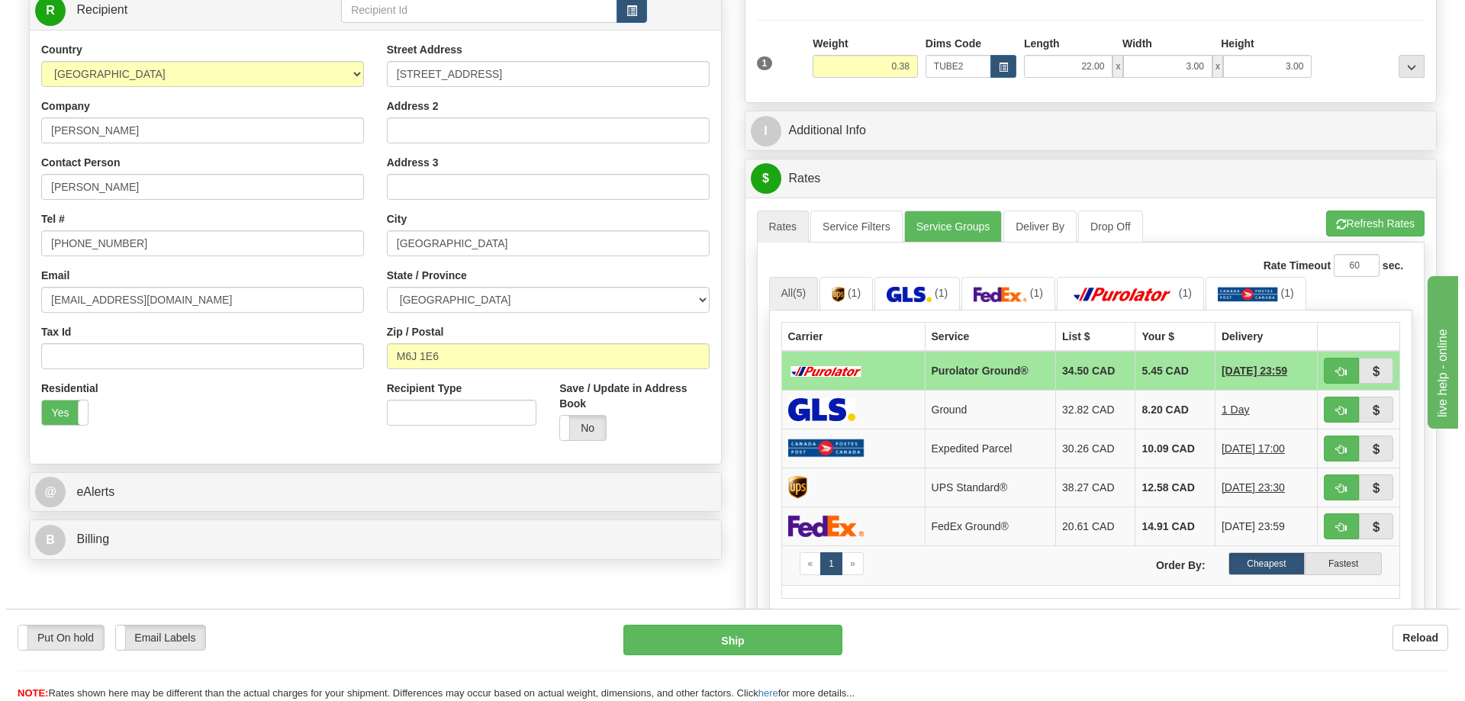
scroll to position [305, 0]
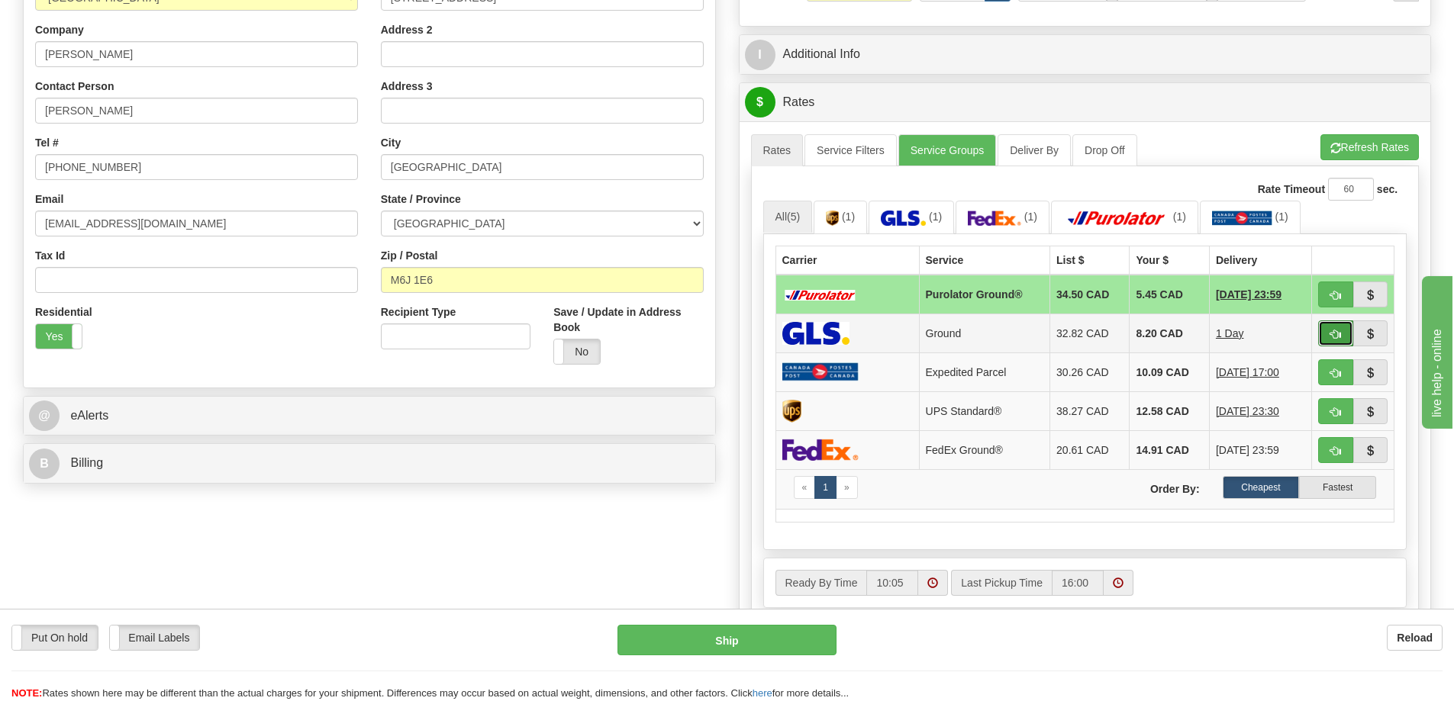
click at [1326, 330] on button "button" at bounding box center [1335, 333] width 35 height 26
type input "1"
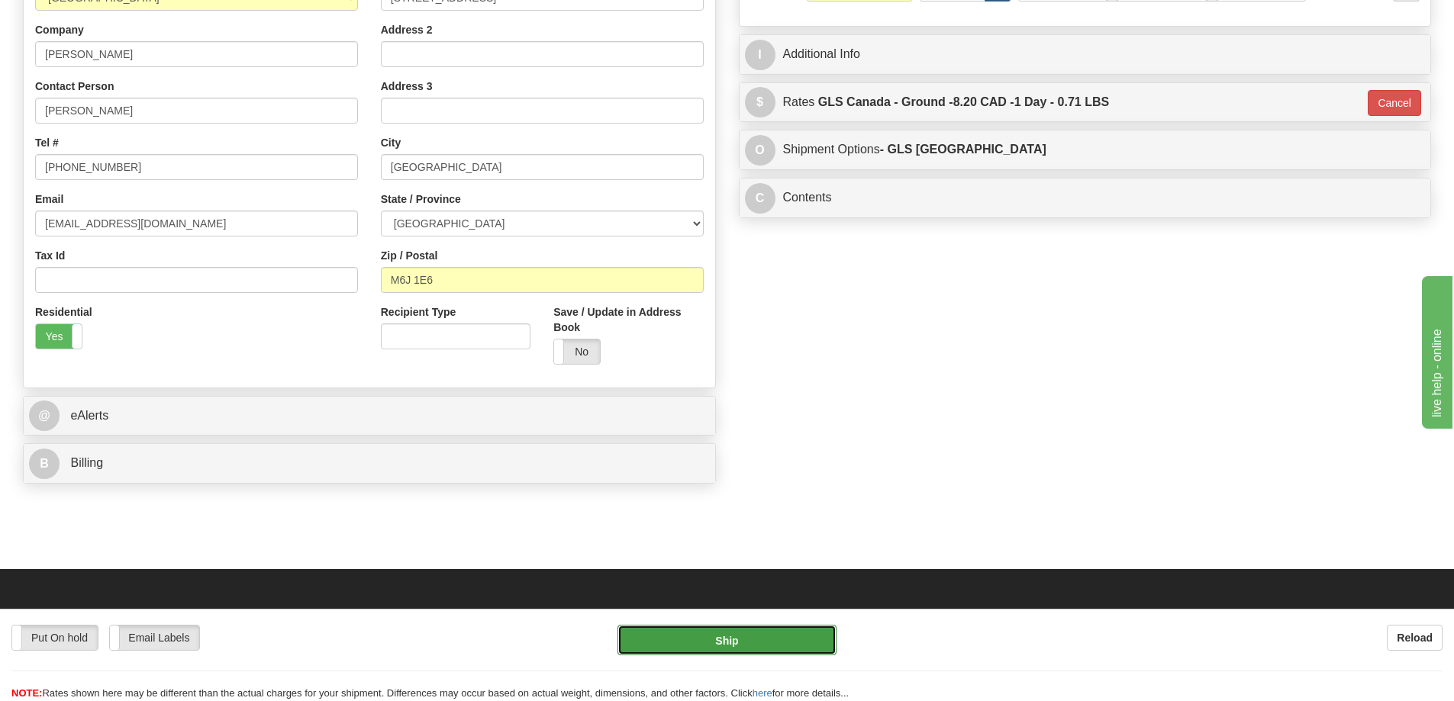
click at [770, 630] on button "Ship" at bounding box center [726, 640] width 219 height 31
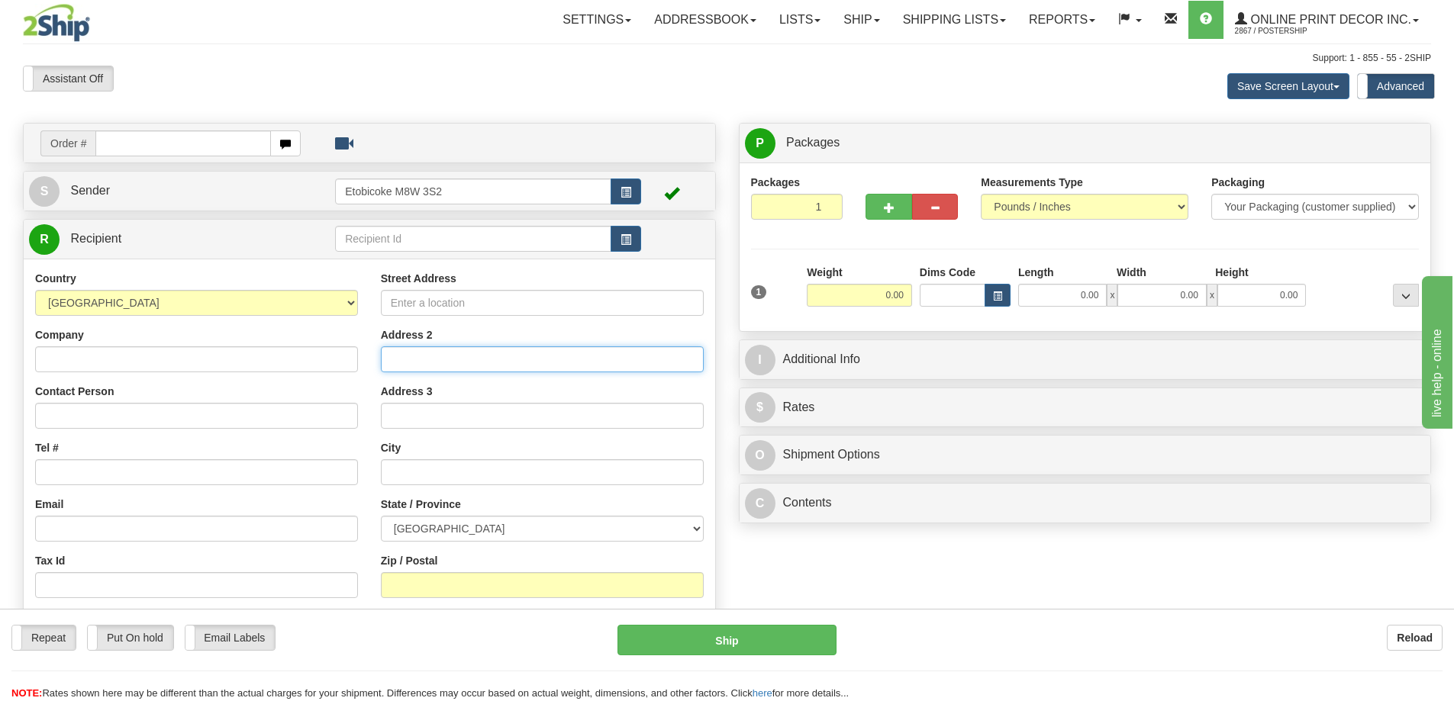
click at [655, 359] on input "Address 2" at bounding box center [542, 359] width 323 height 26
click at [668, 278] on div "Street Address" at bounding box center [542, 293] width 323 height 45
click at [674, 493] on div "Street Address Address 2 Address 3 City State / Province [GEOGRAPHIC_DATA] [GEO…" at bounding box center [542, 476] width 346 height 411
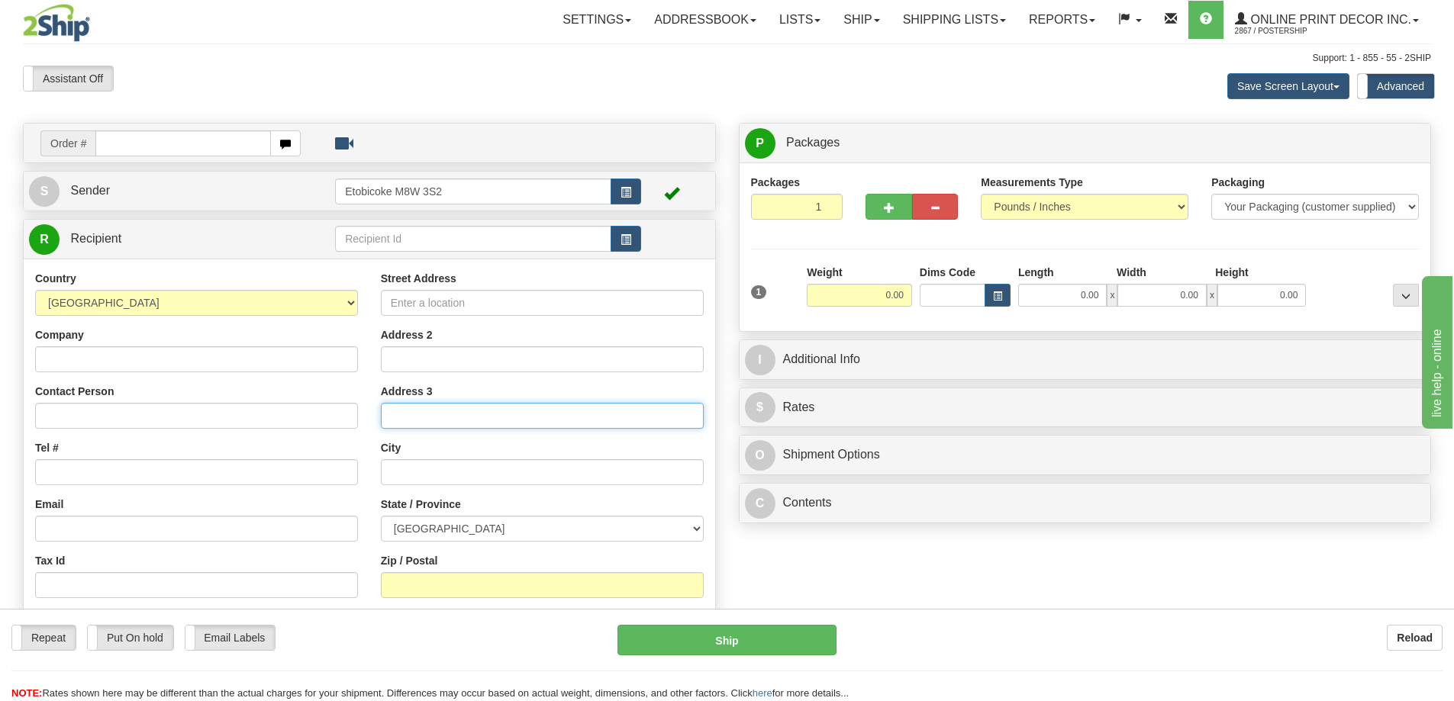
click at [688, 428] on input "Address 3" at bounding box center [542, 416] width 323 height 26
click at [644, 489] on div "Street Address Address 2 Address 3 City State / Province [GEOGRAPHIC_DATA] [GEO…" at bounding box center [542, 476] width 346 height 411
click at [140, 140] on input "text" at bounding box center [183, 143] width 176 height 26
type input "ca-424494"
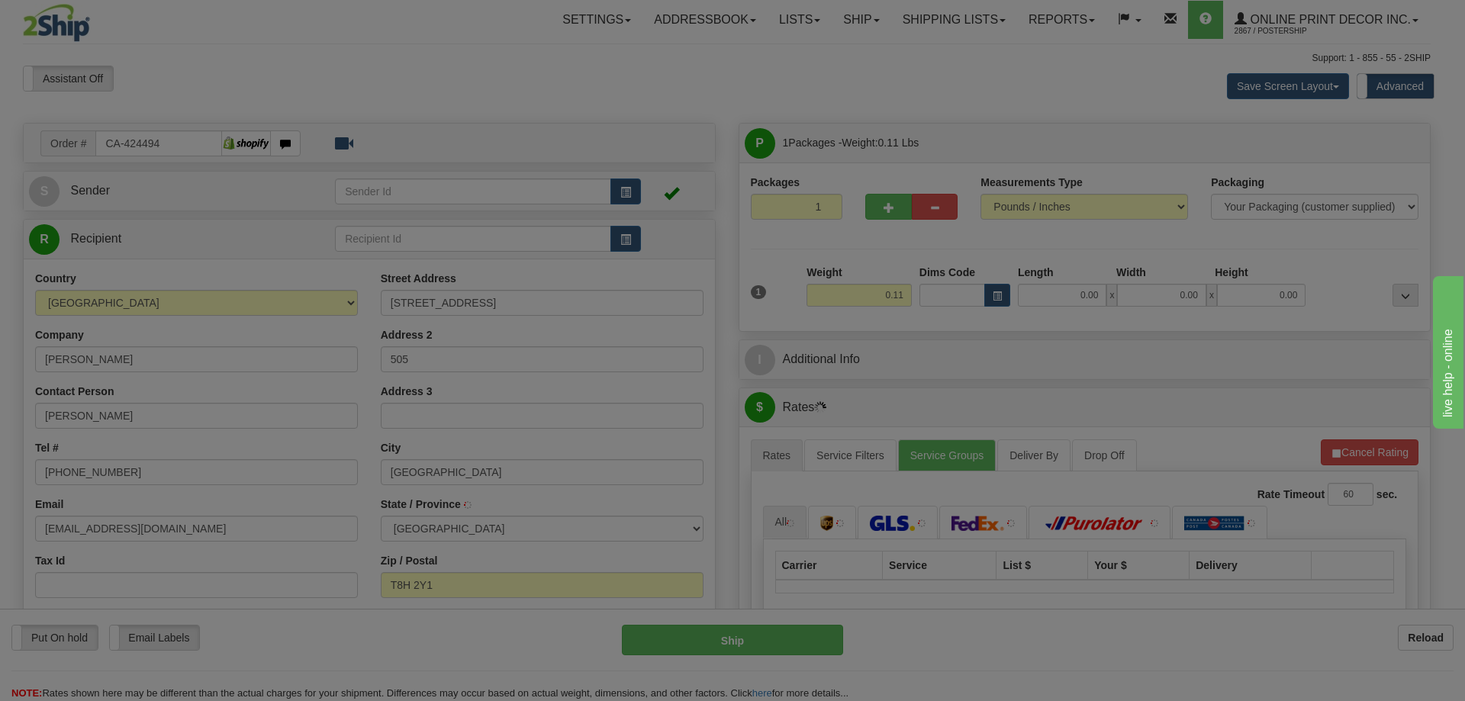
type input "[GEOGRAPHIC_DATA]"
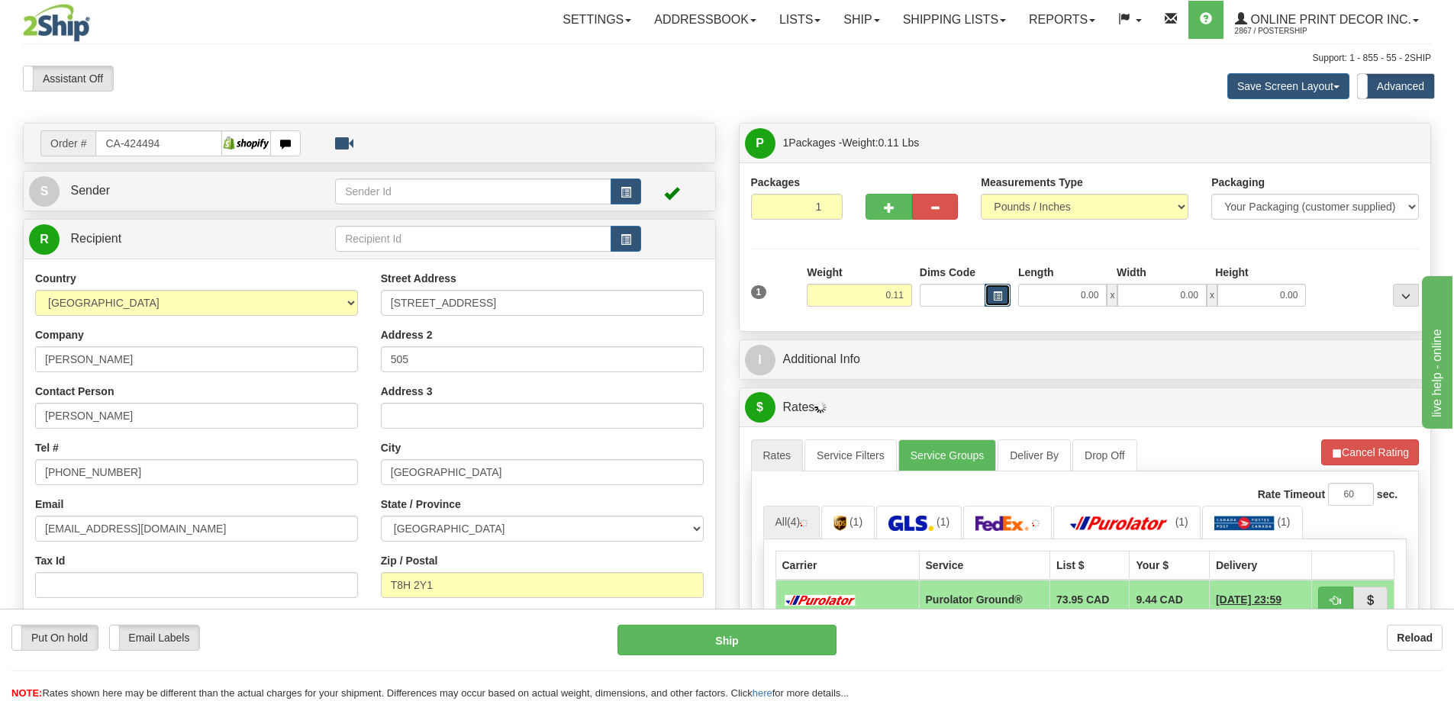
click at [996, 303] on button "button" at bounding box center [997, 295] width 26 height 23
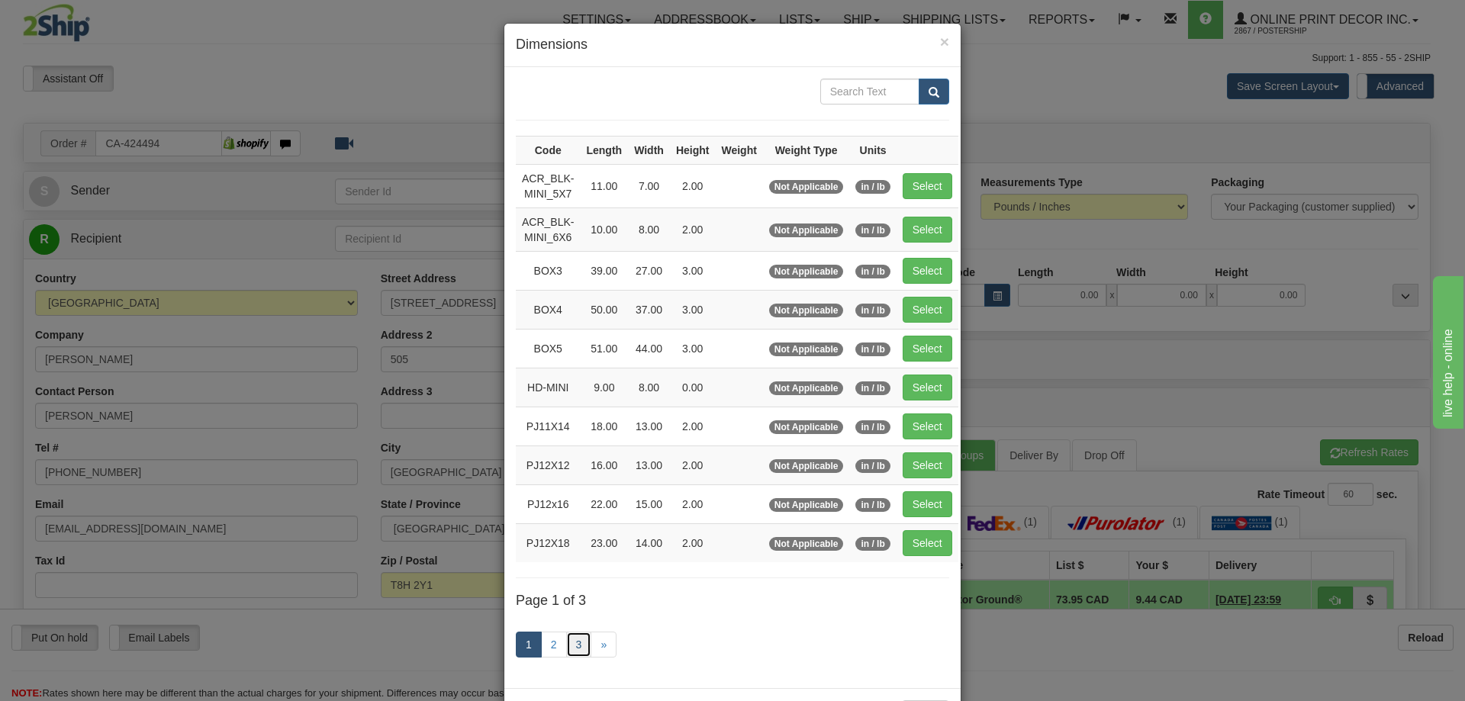
click at [577, 637] on link "3" at bounding box center [579, 645] width 26 height 26
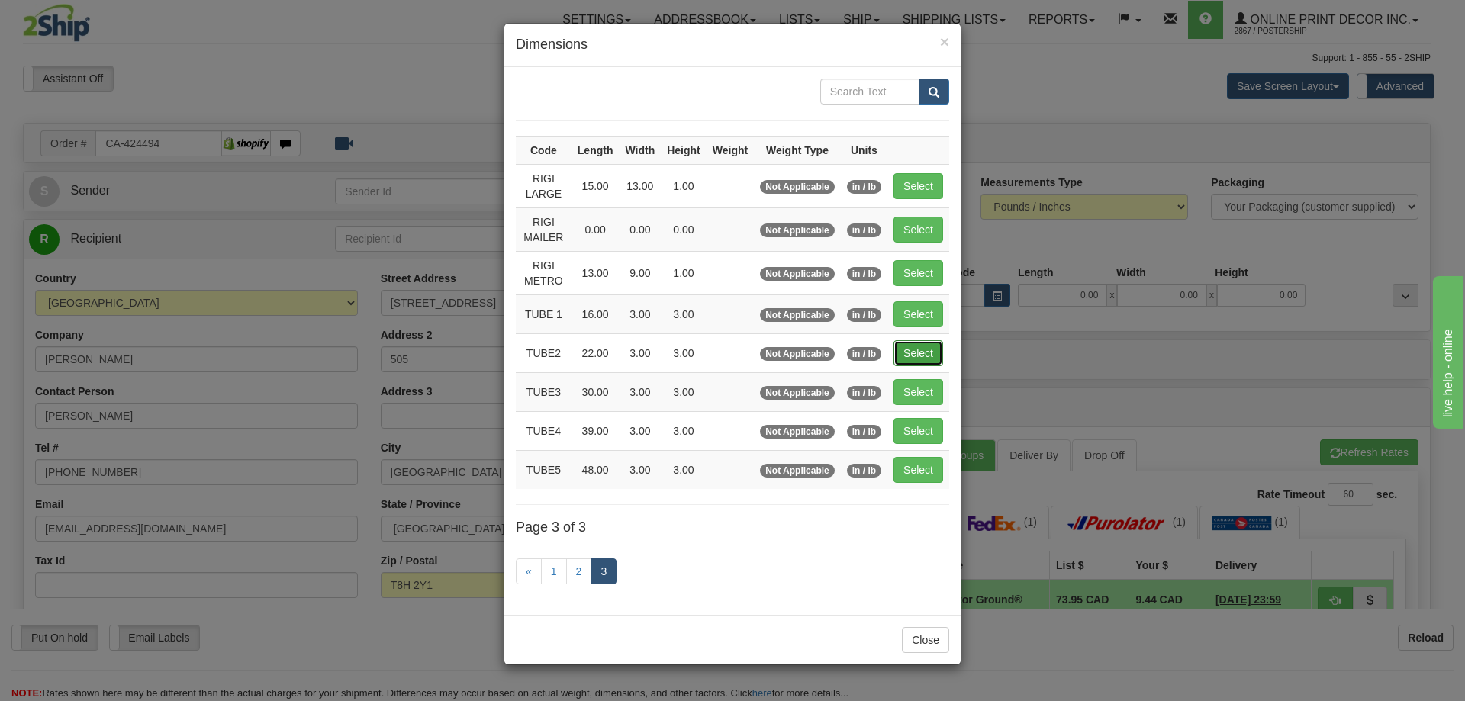
click at [904, 352] on button "Select" at bounding box center [919, 353] width 50 height 26
type input "TUBE2"
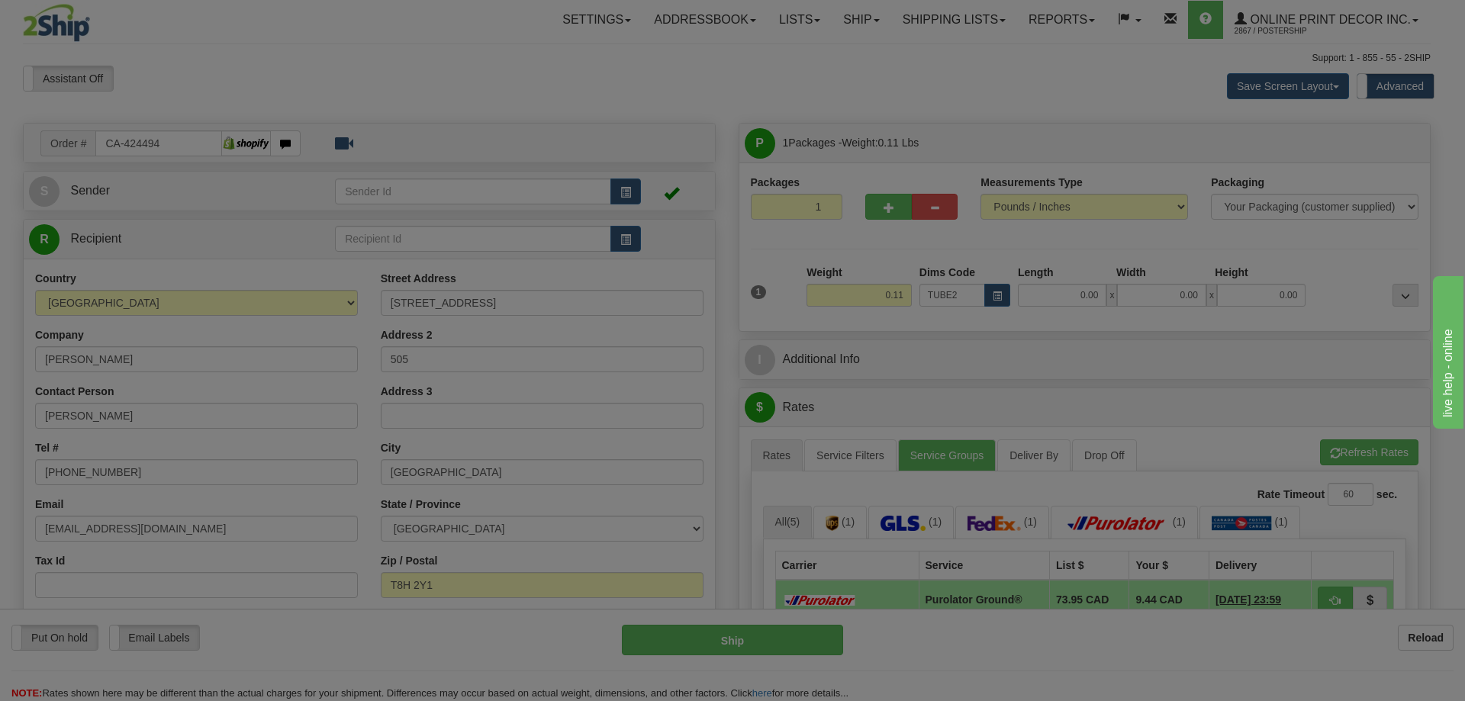
type input "22.00"
type input "3.00"
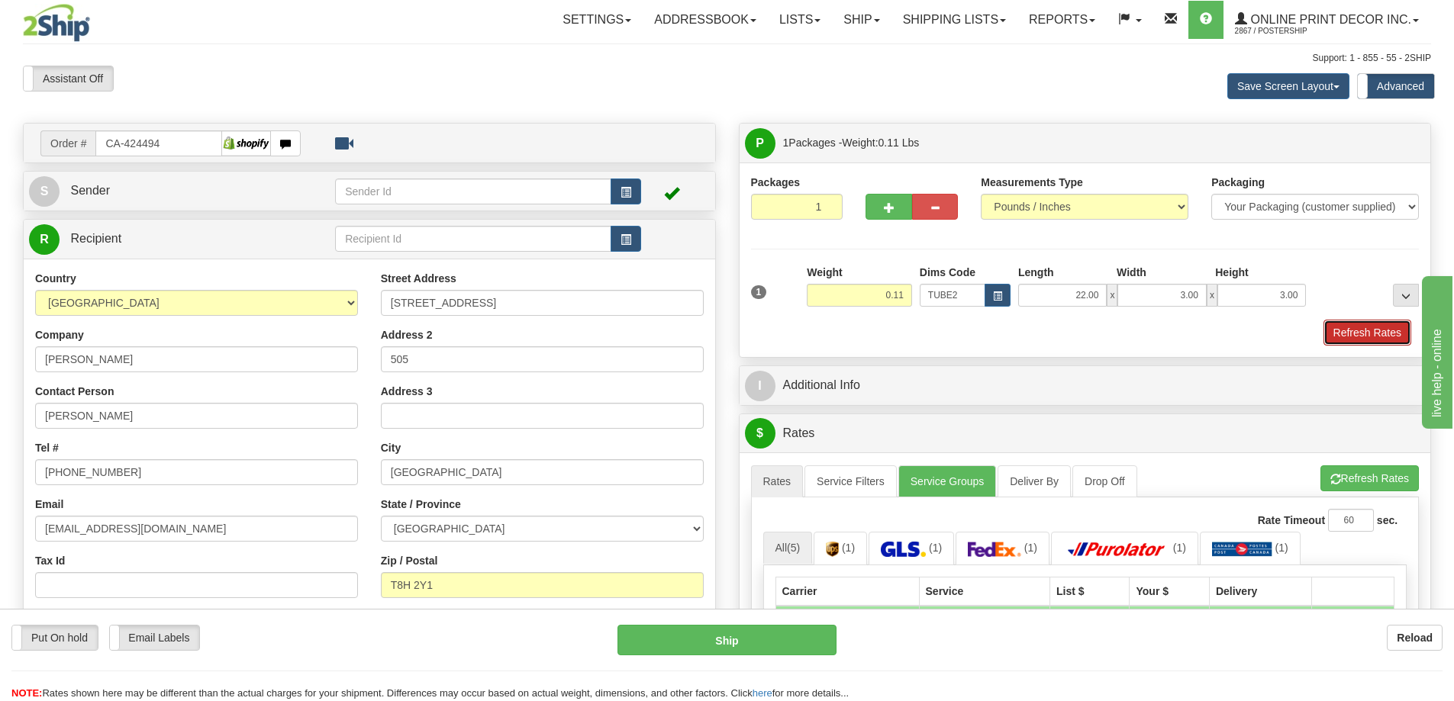
click at [1355, 330] on button "Refresh Rates" at bounding box center [1367, 333] width 88 height 26
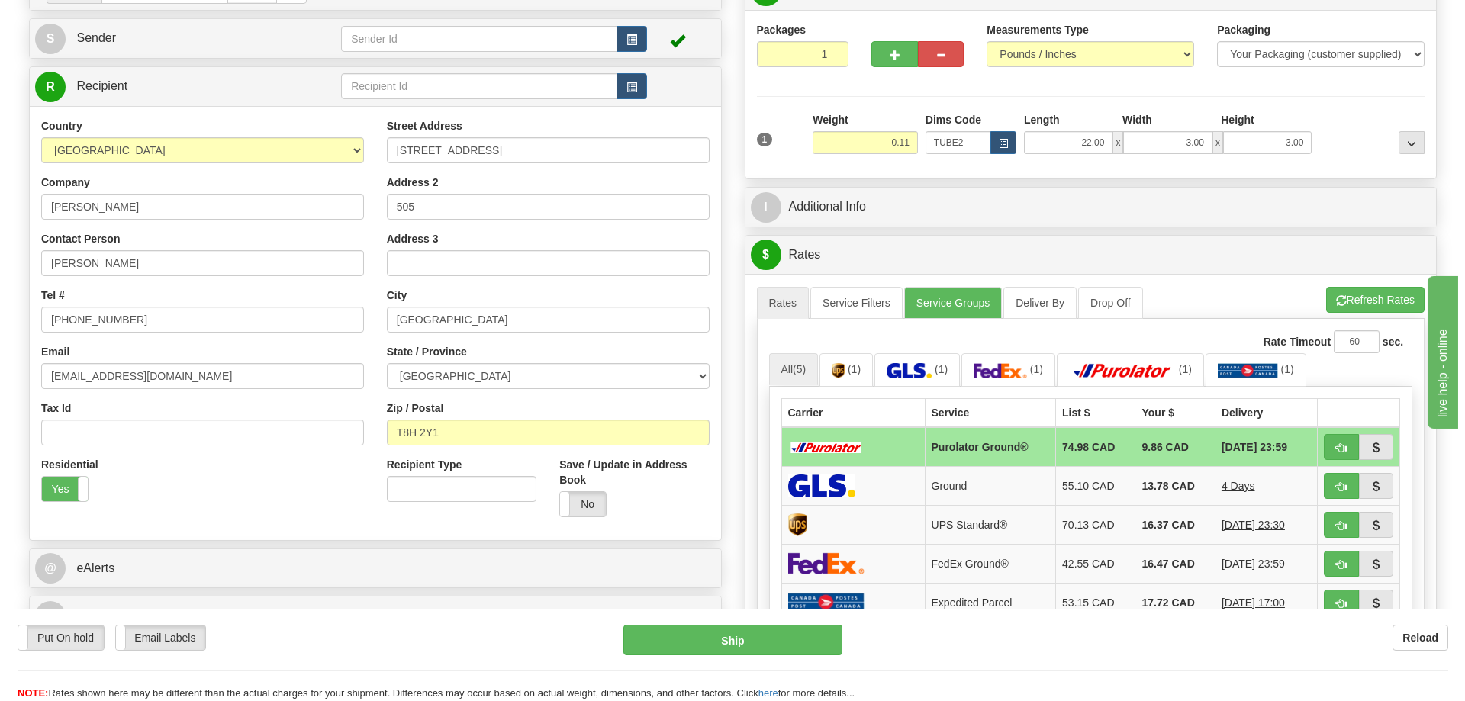
scroll to position [229, 0]
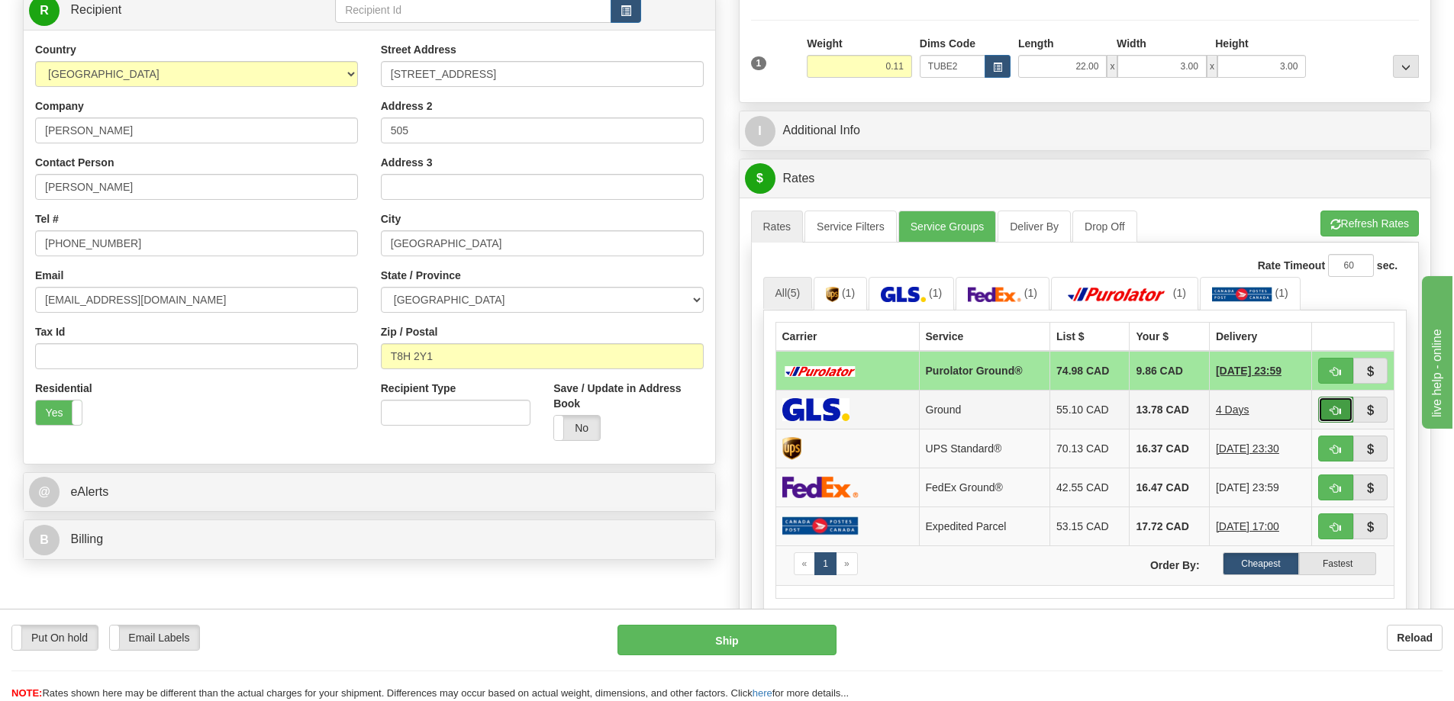
click at [1338, 405] on button "button" at bounding box center [1335, 410] width 35 height 26
type input "1"
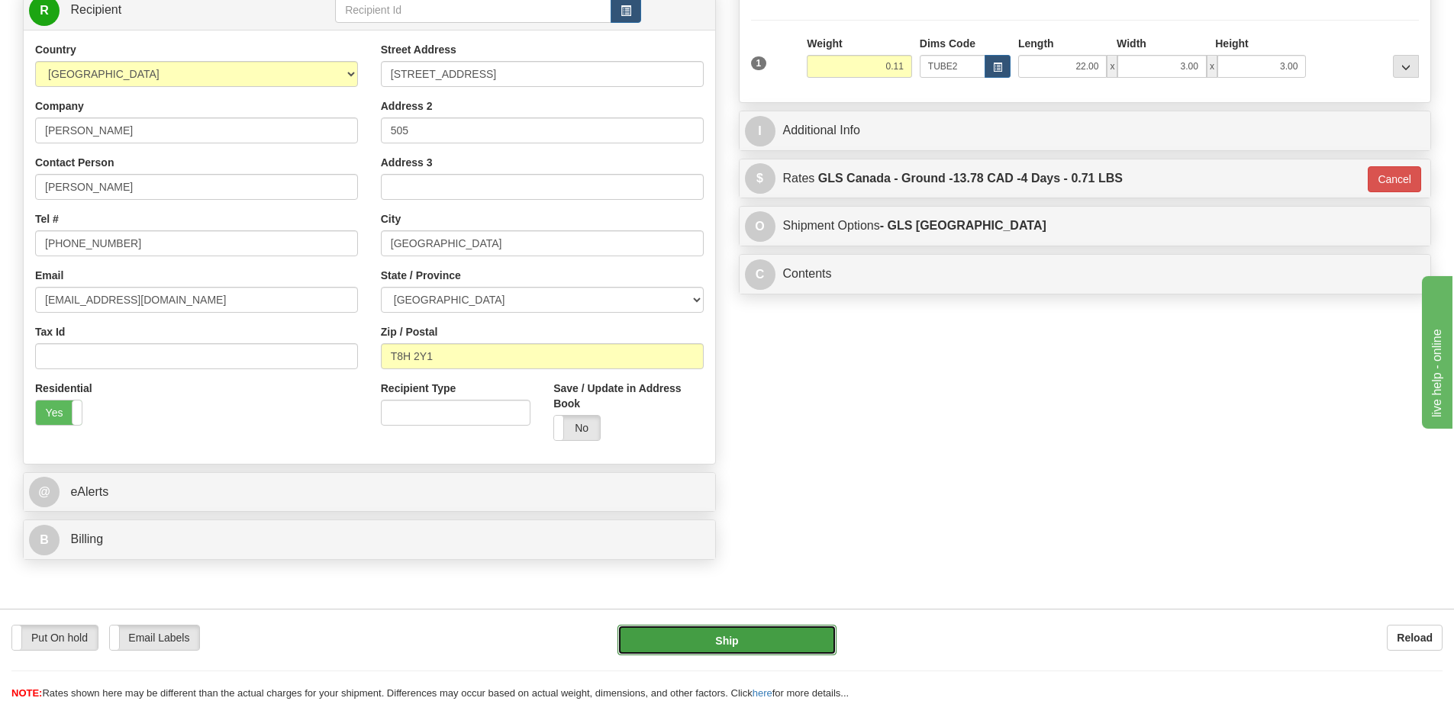
click at [755, 627] on button "Ship" at bounding box center [726, 640] width 219 height 31
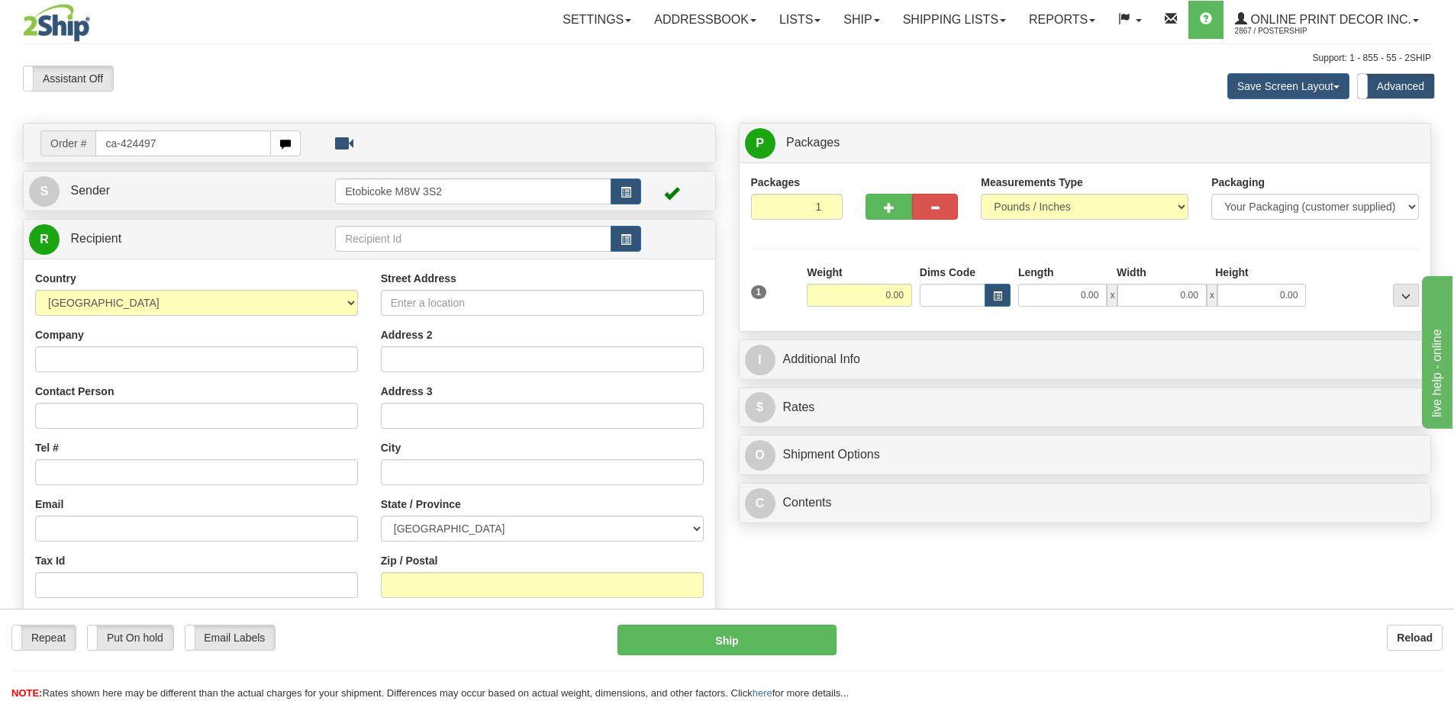
type input "ca-424497"
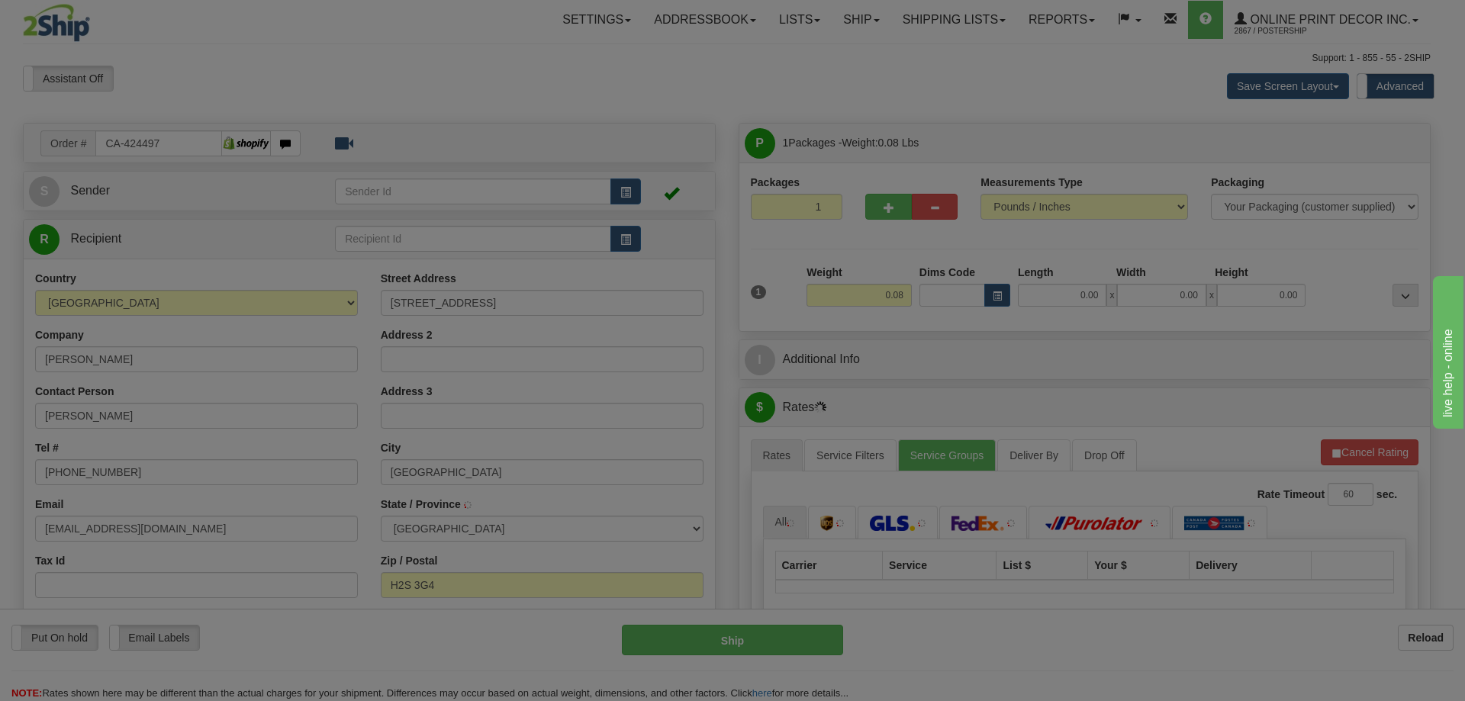
type input "[GEOGRAPHIC_DATA]"
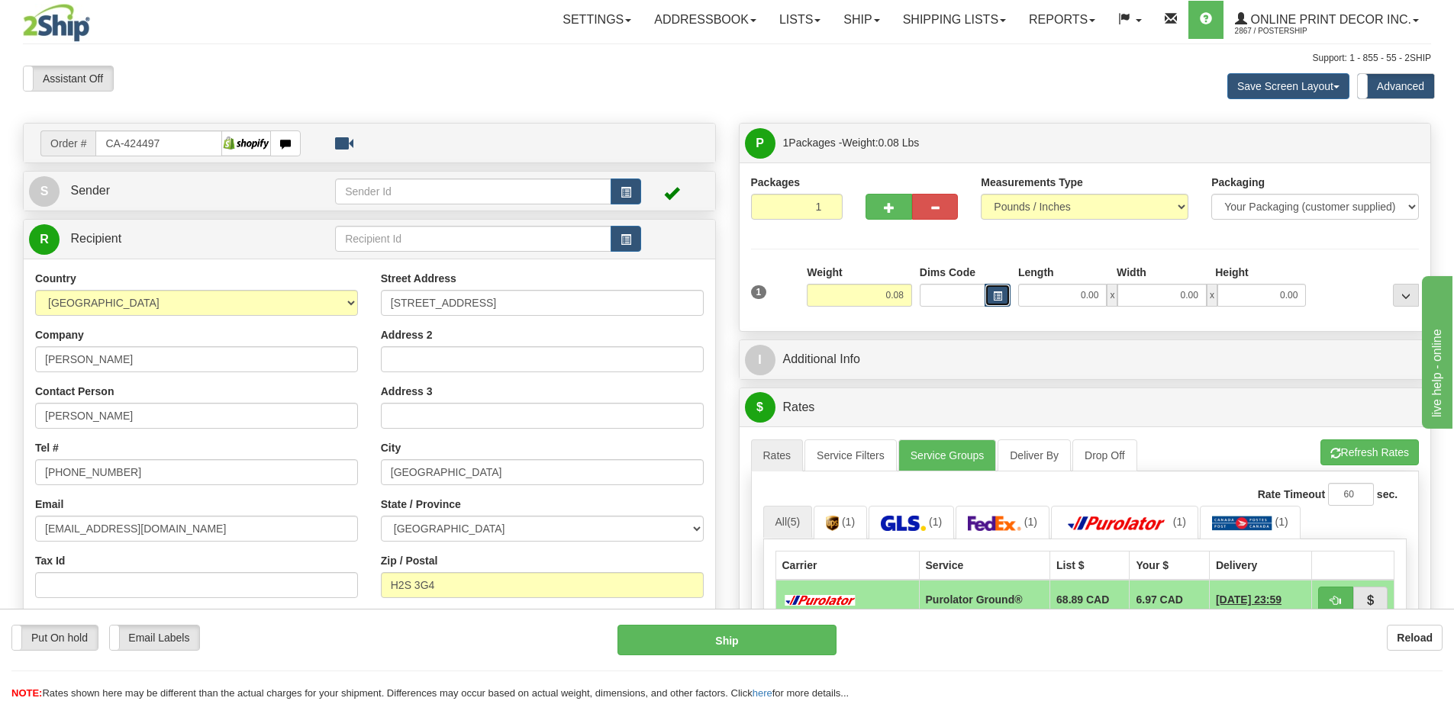
click at [997, 292] on span "button" at bounding box center [997, 296] width 9 height 8
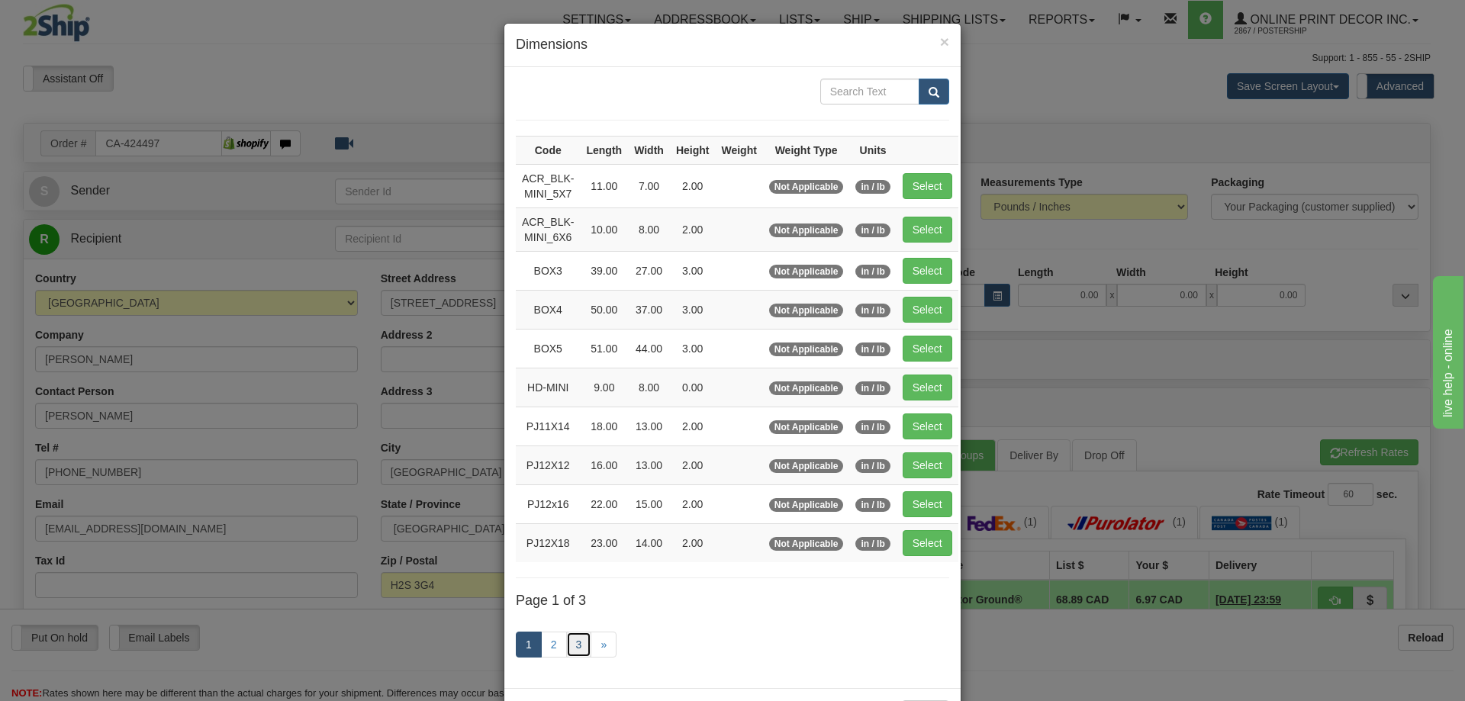
click at [582, 642] on link "3" at bounding box center [579, 645] width 26 height 26
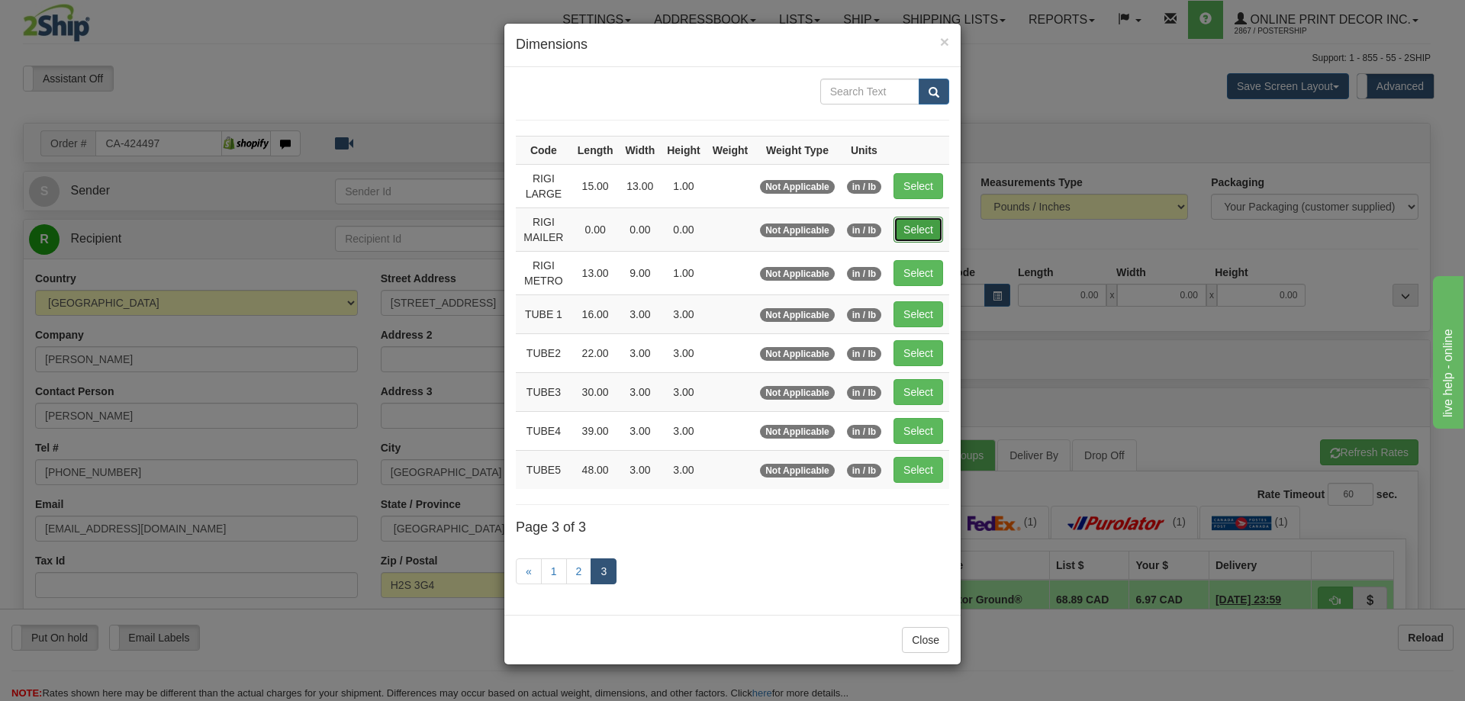
click at [907, 220] on button "Select" at bounding box center [919, 230] width 50 height 26
type input "RIGI MAILER"
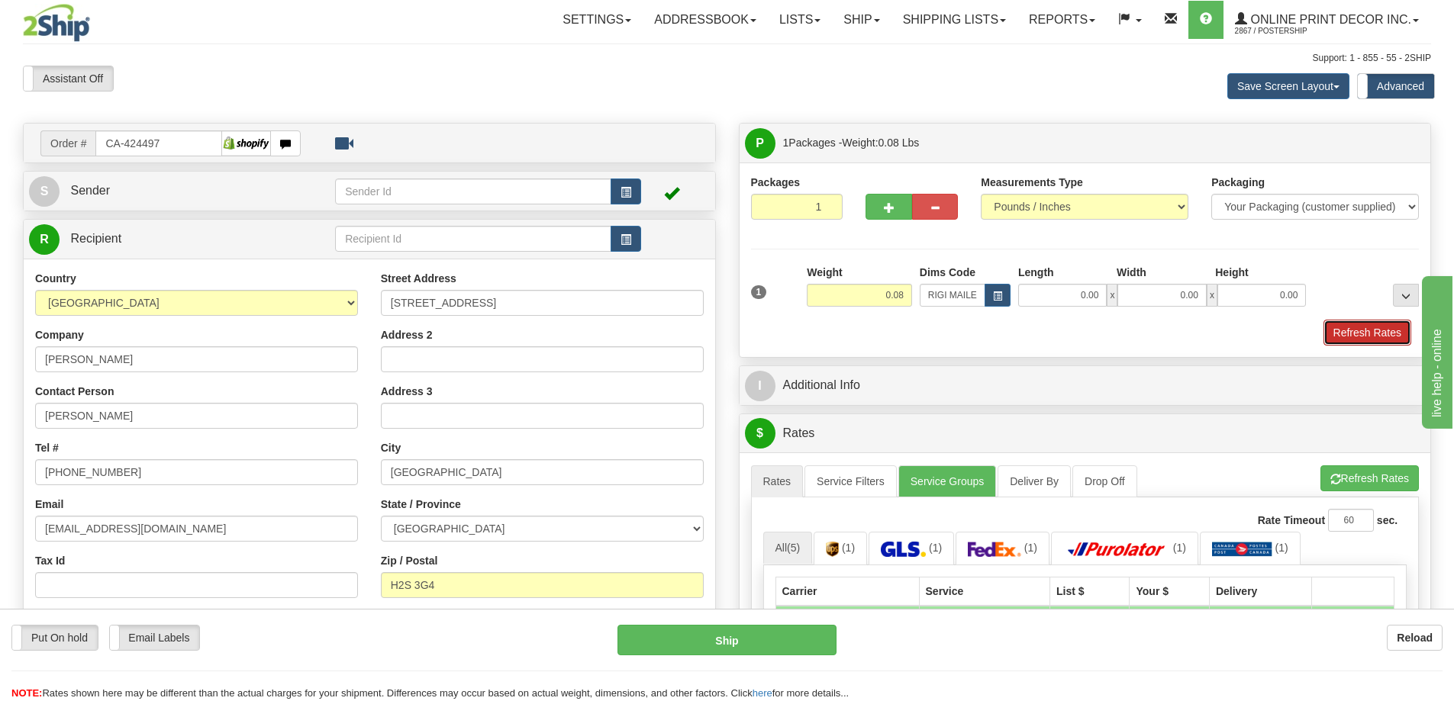
click at [1373, 327] on button "Refresh Rates" at bounding box center [1367, 333] width 88 height 26
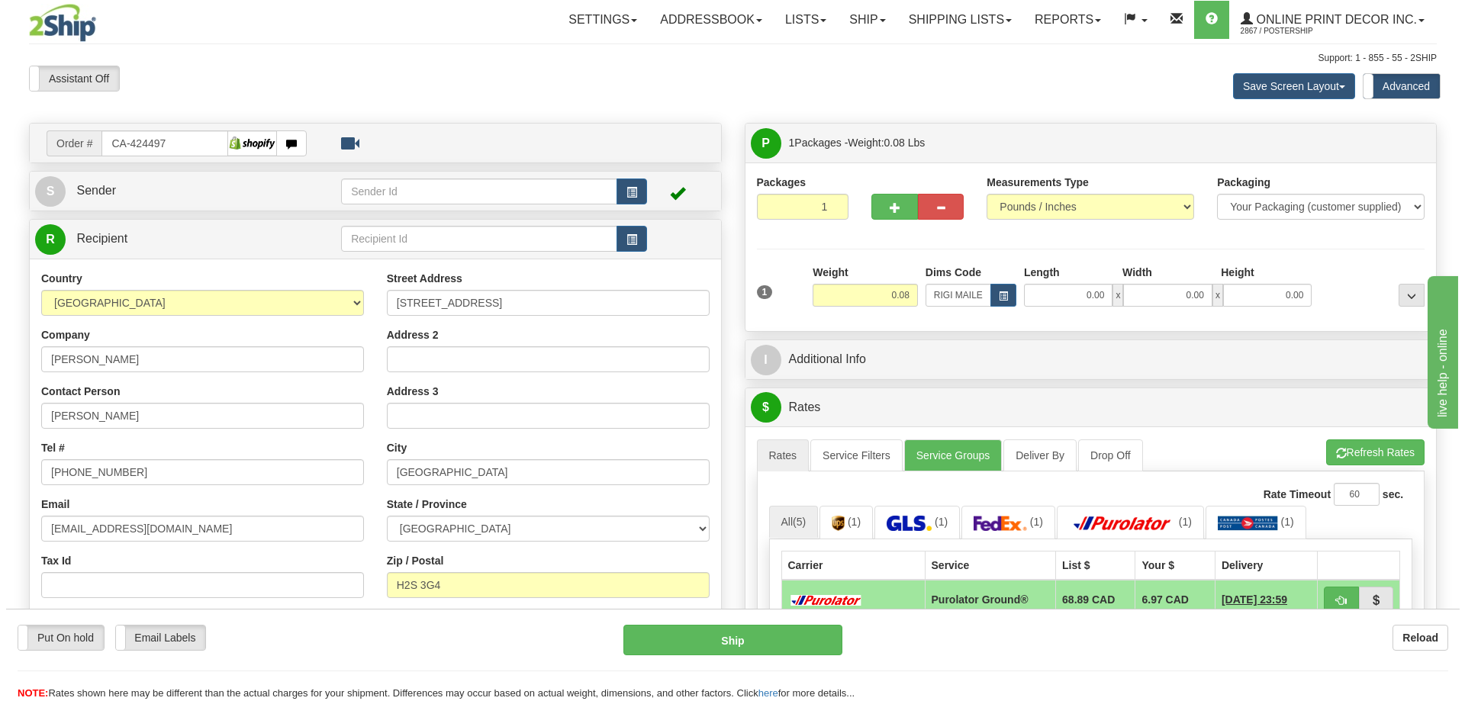
scroll to position [153, 0]
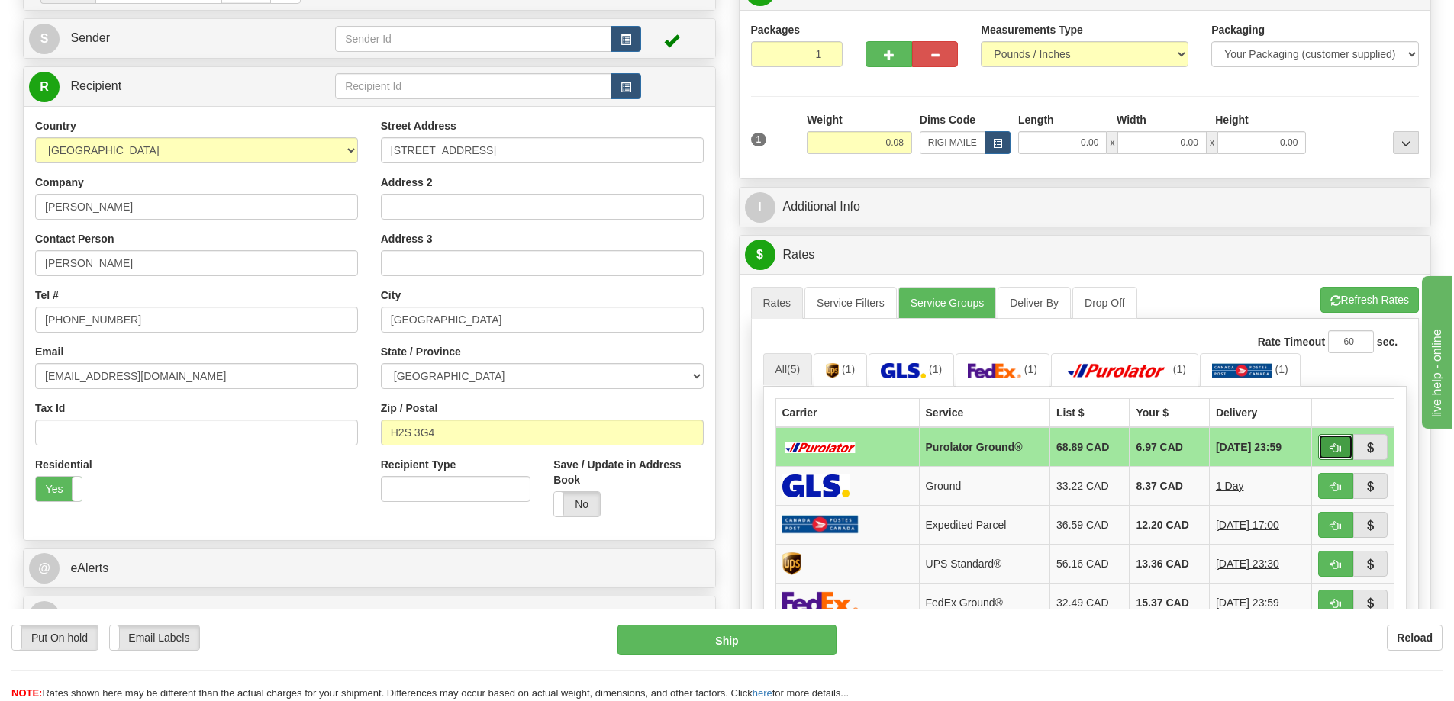
click at [1341, 447] on button "button" at bounding box center [1335, 447] width 35 height 26
type input "260"
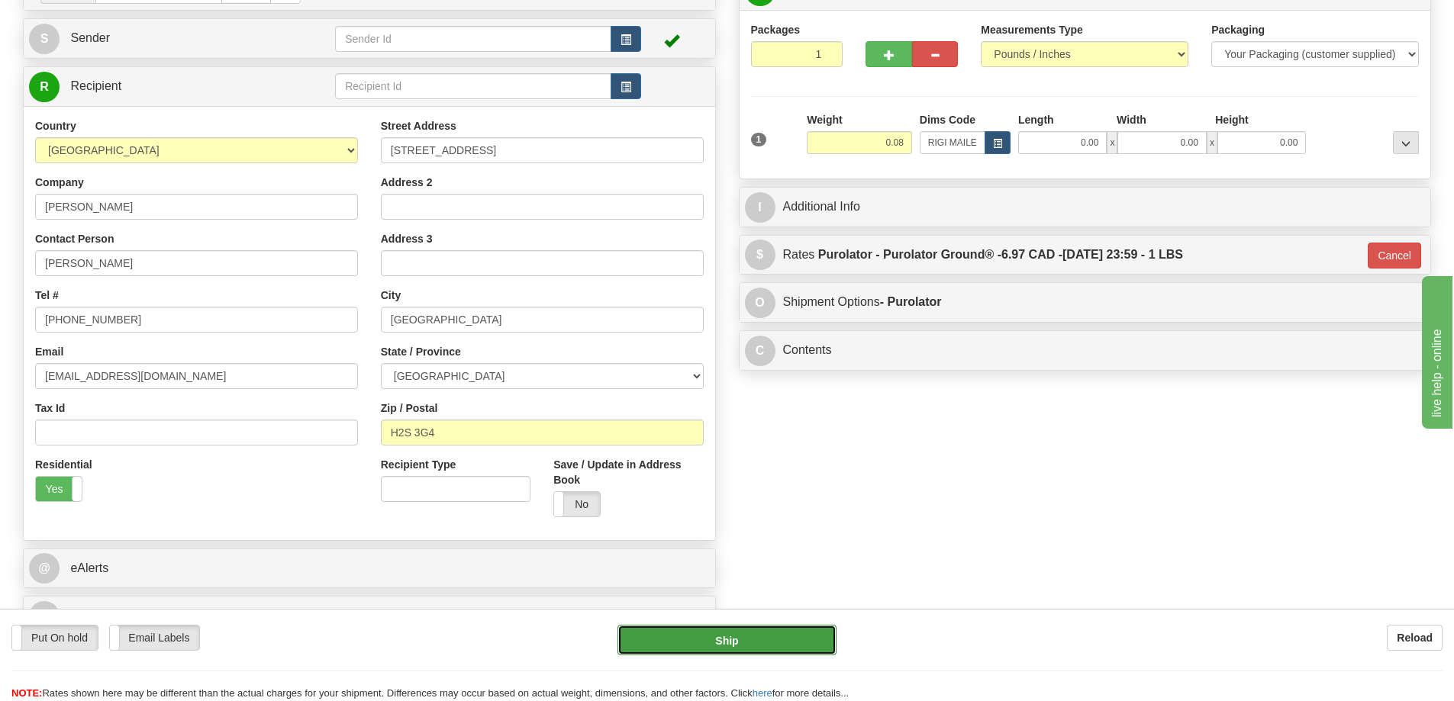
click at [828, 630] on button "Ship" at bounding box center [726, 640] width 219 height 31
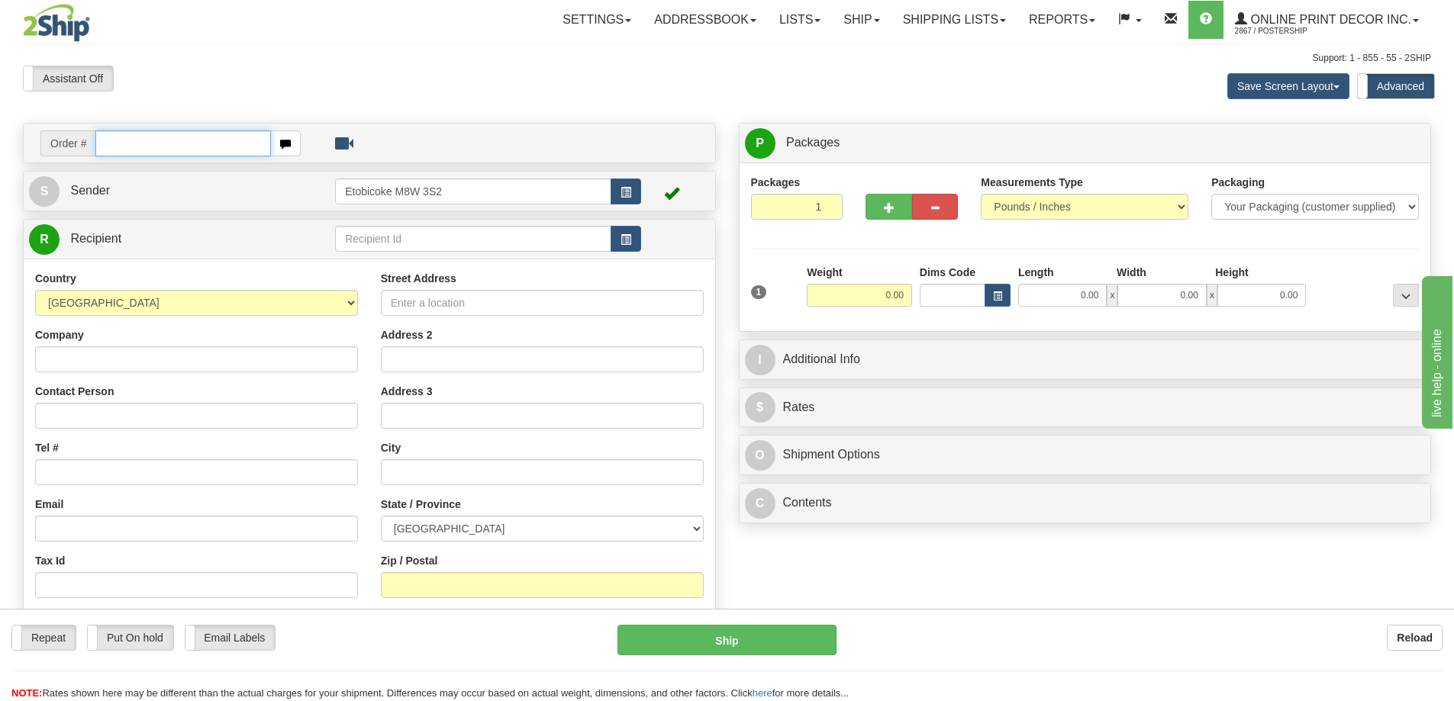
click at [122, 144] on input "text" at bounding box center [183, 143] width 176 height 26
type input "ca-424467"
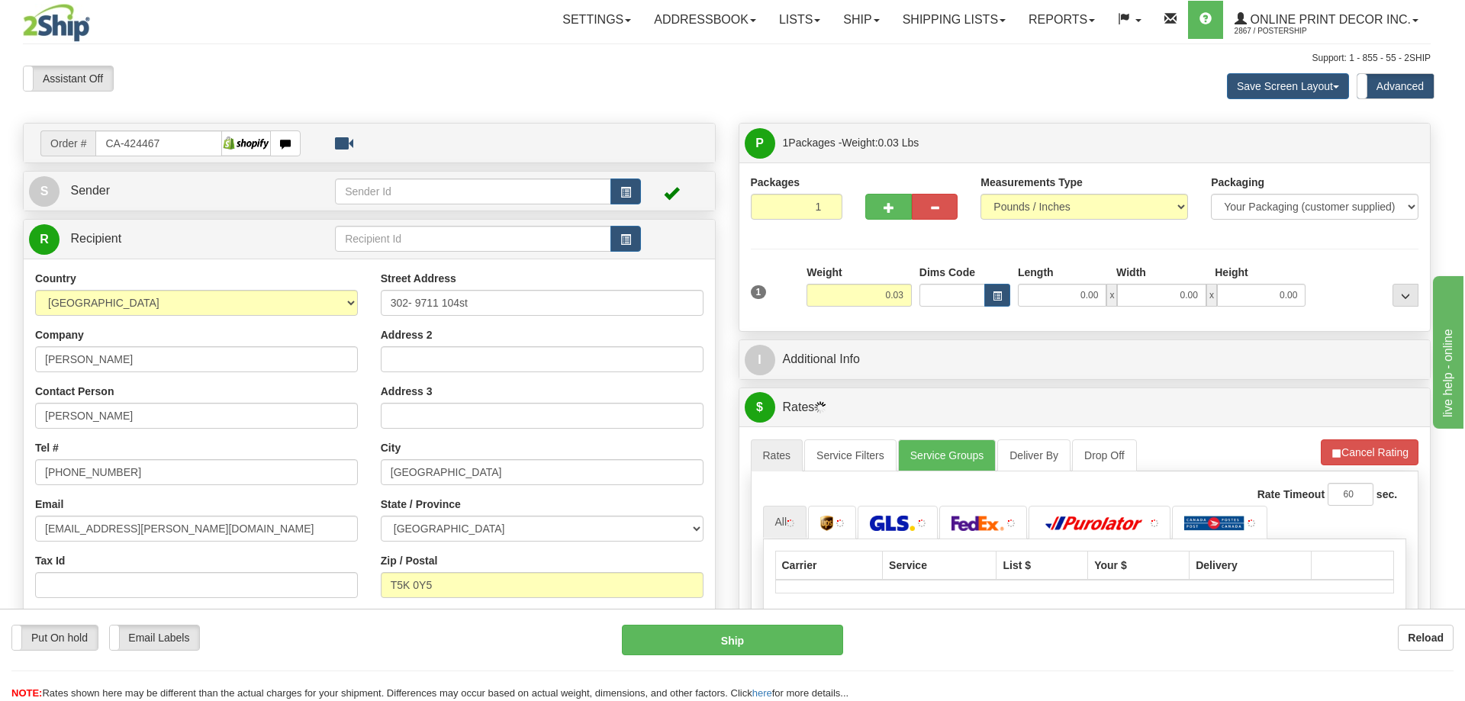
type input "[GEOGRAPHIC_DATA]"
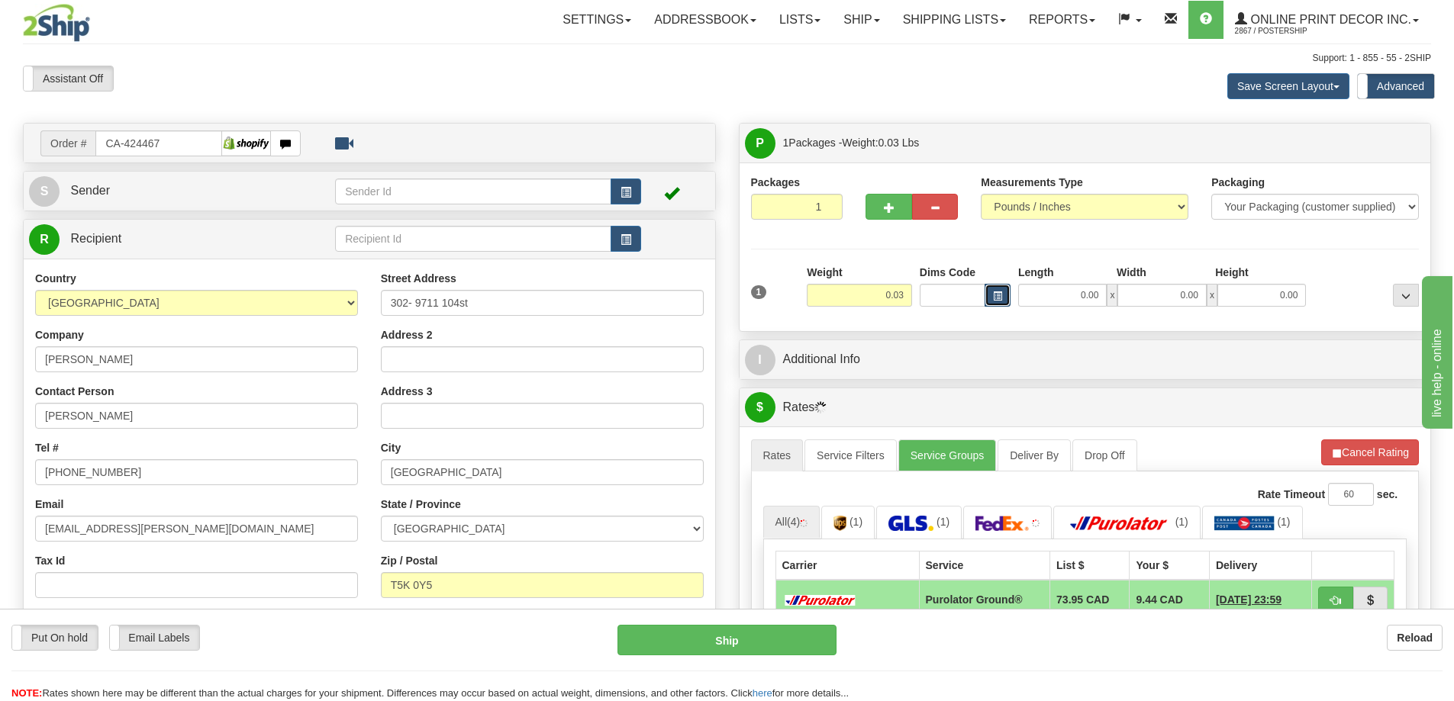
click at [1001, 291] on button "button" at bounding box center [997, 295] width 26 height 23
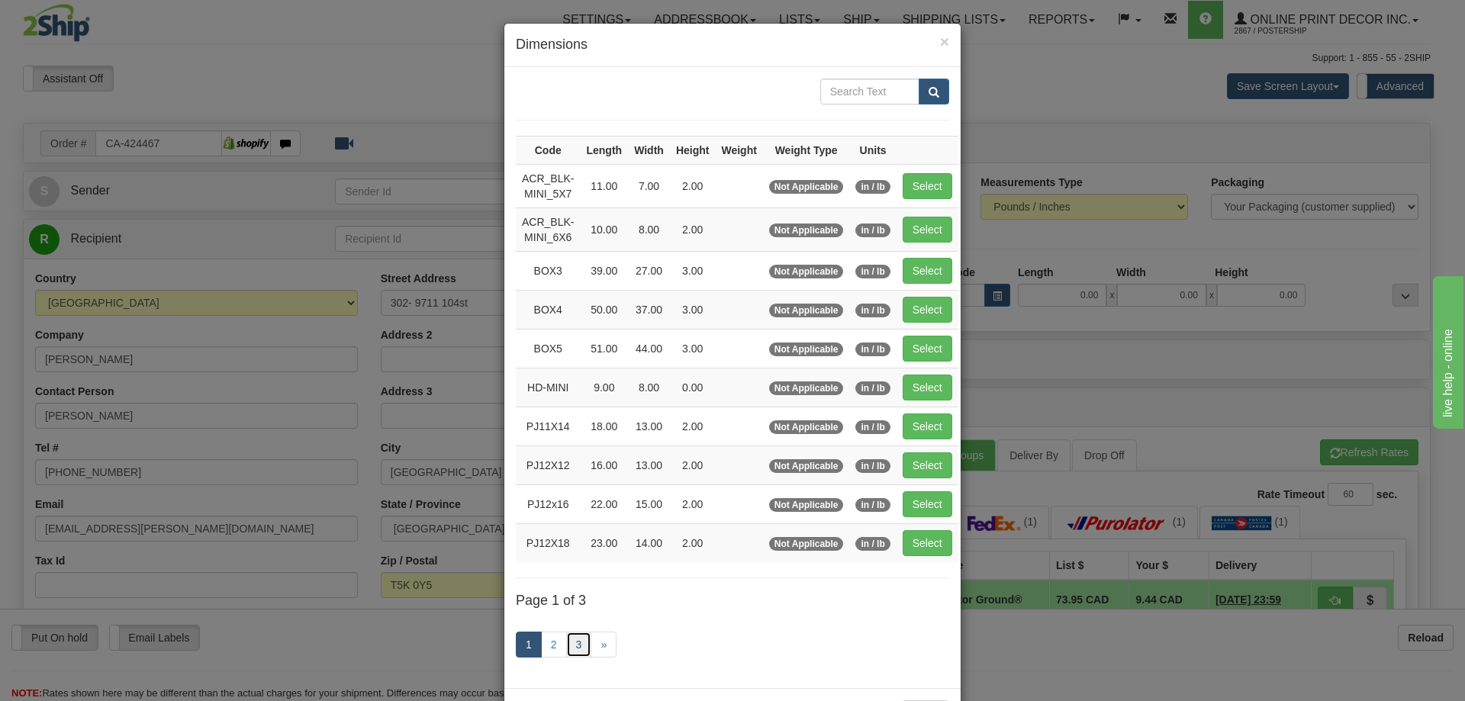
click at [566, 638] on link "3" at bounding box center [579, 645] width 26 height 26
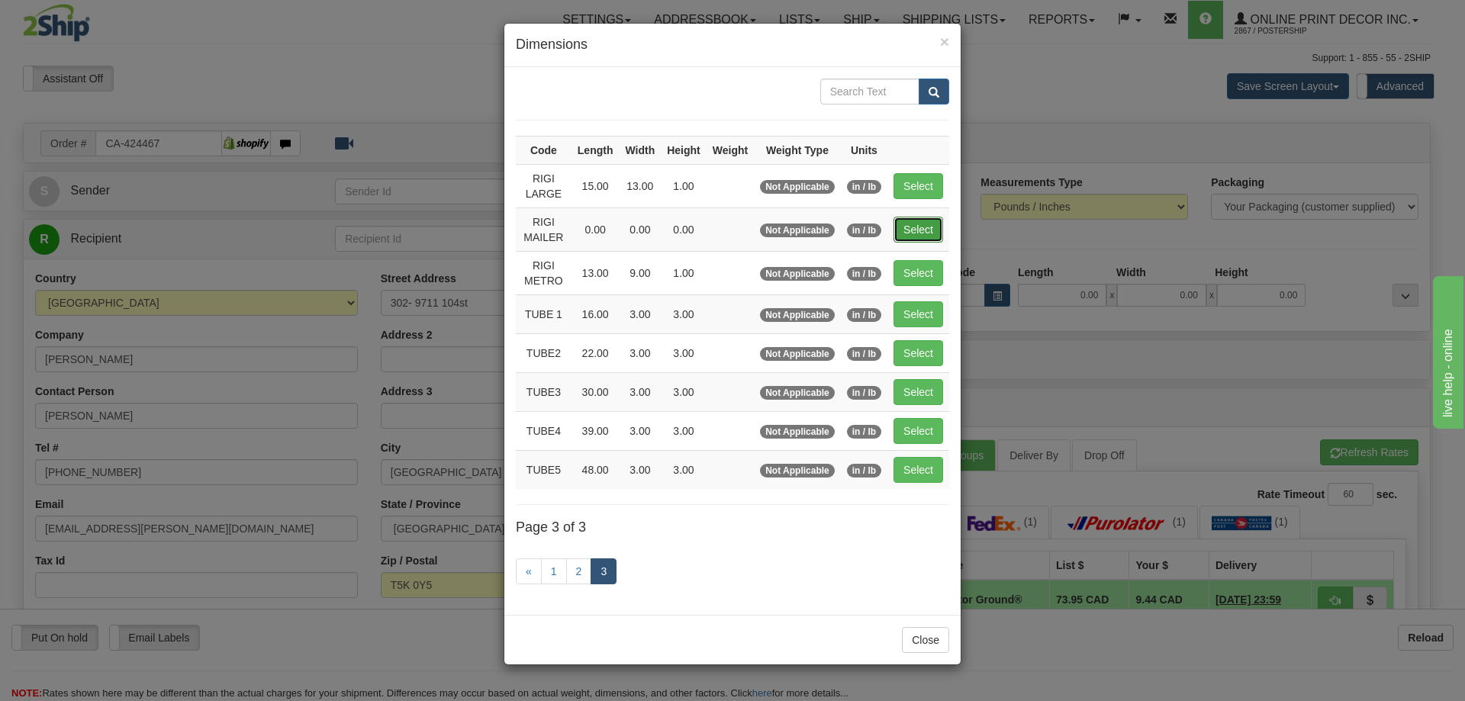
click at [915, 225] on button "Select" at bounding box center [919, 230] width 50 height 26
type input "RIGI MAILER"
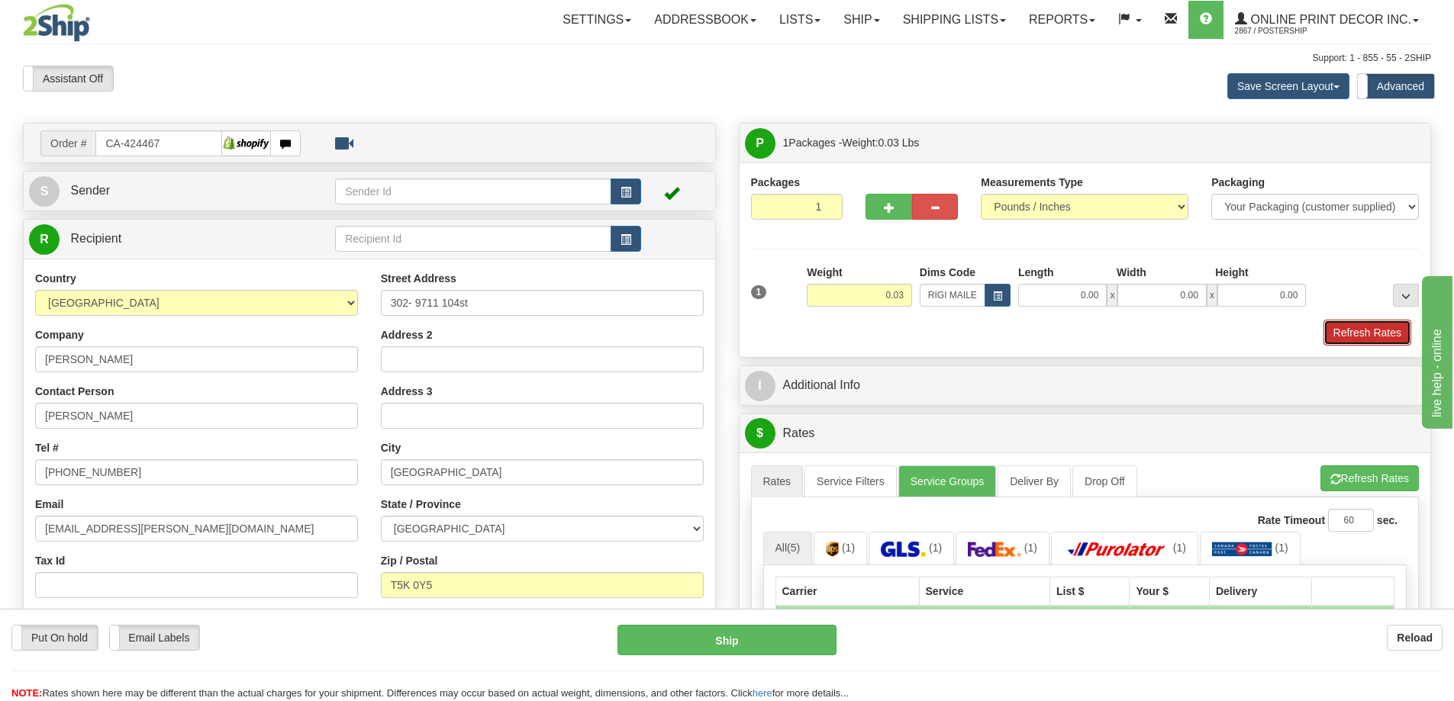
click at [1345, 332] on button "Refresh Rates" at bounding box center [1367, 333] width 88 height 26
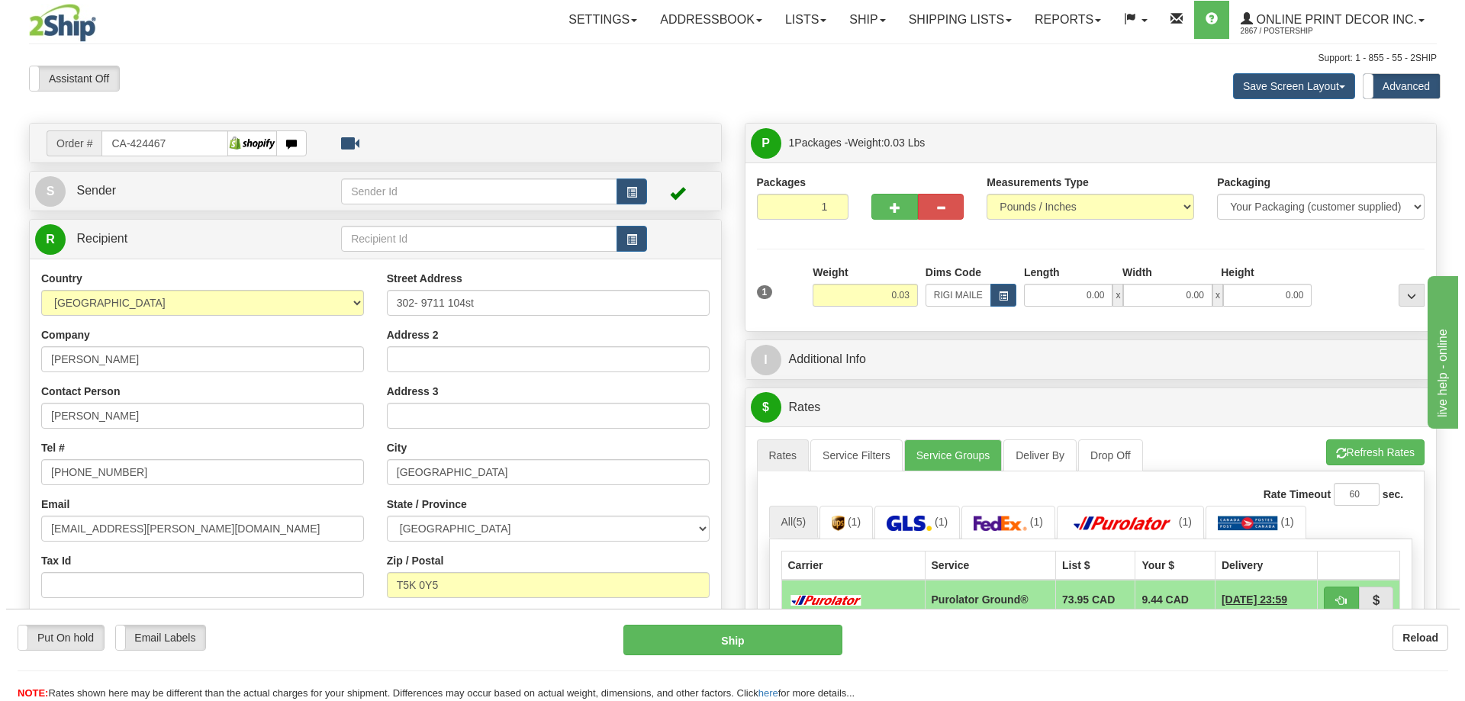
scroll to position [229, 0]
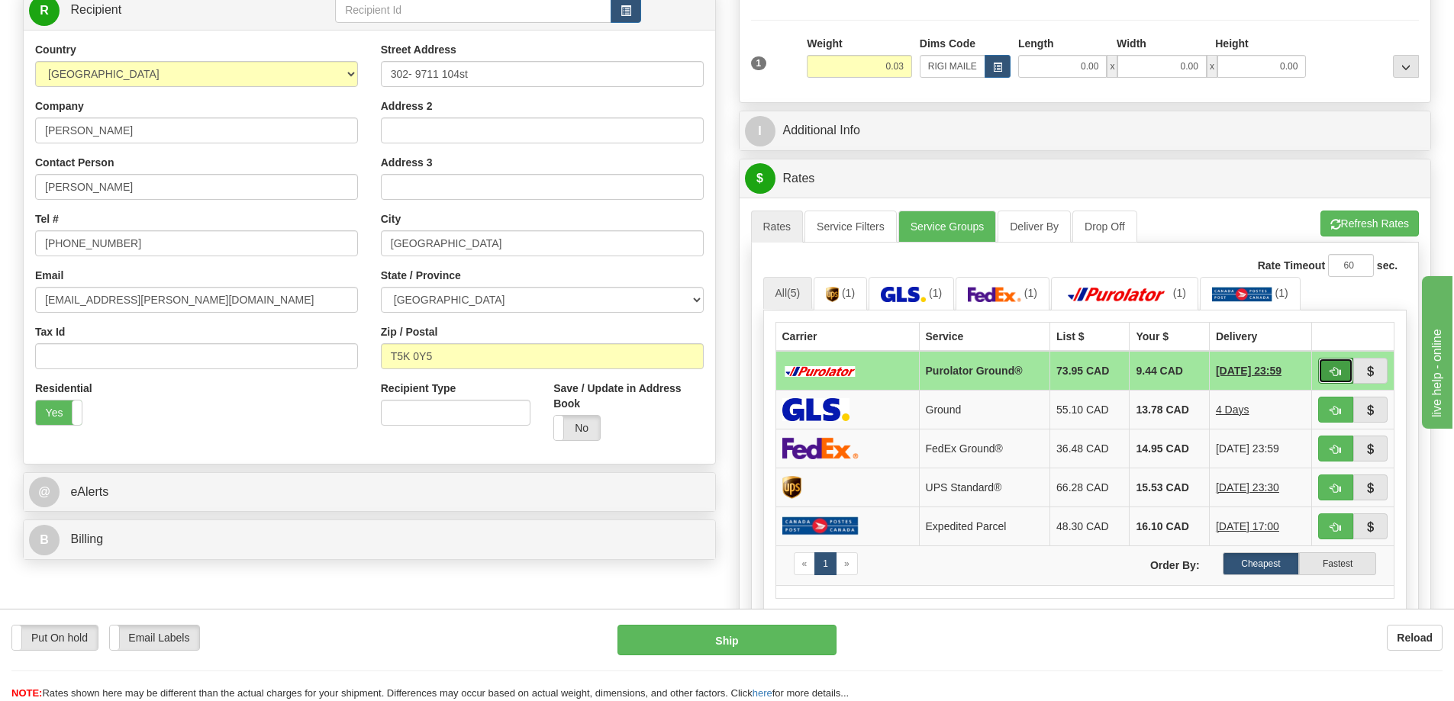
click at [1328, 367] on button "button" at bounding box center [1335, 371] width 35 height 26
type input "260"
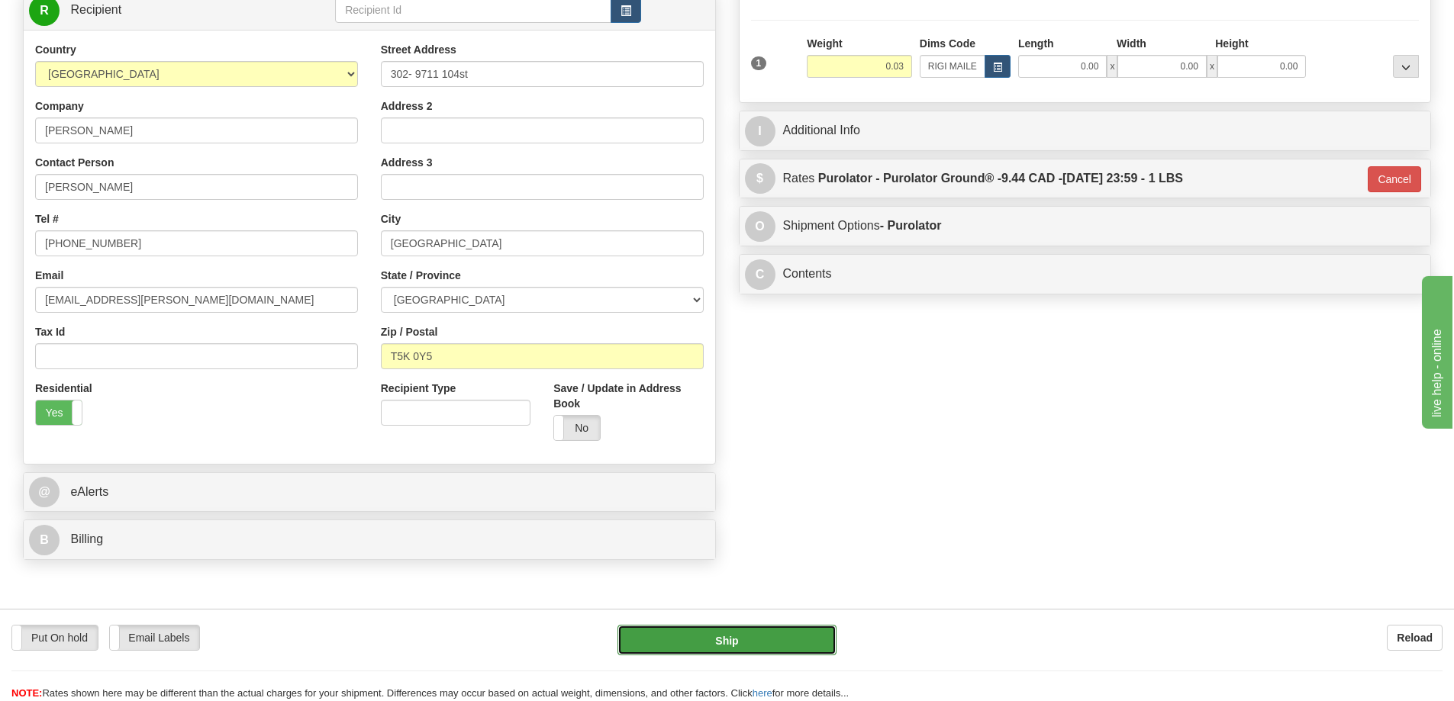
click at [662, 633] on button "Ship" at bounding box center [726, 640] width 219 height 31
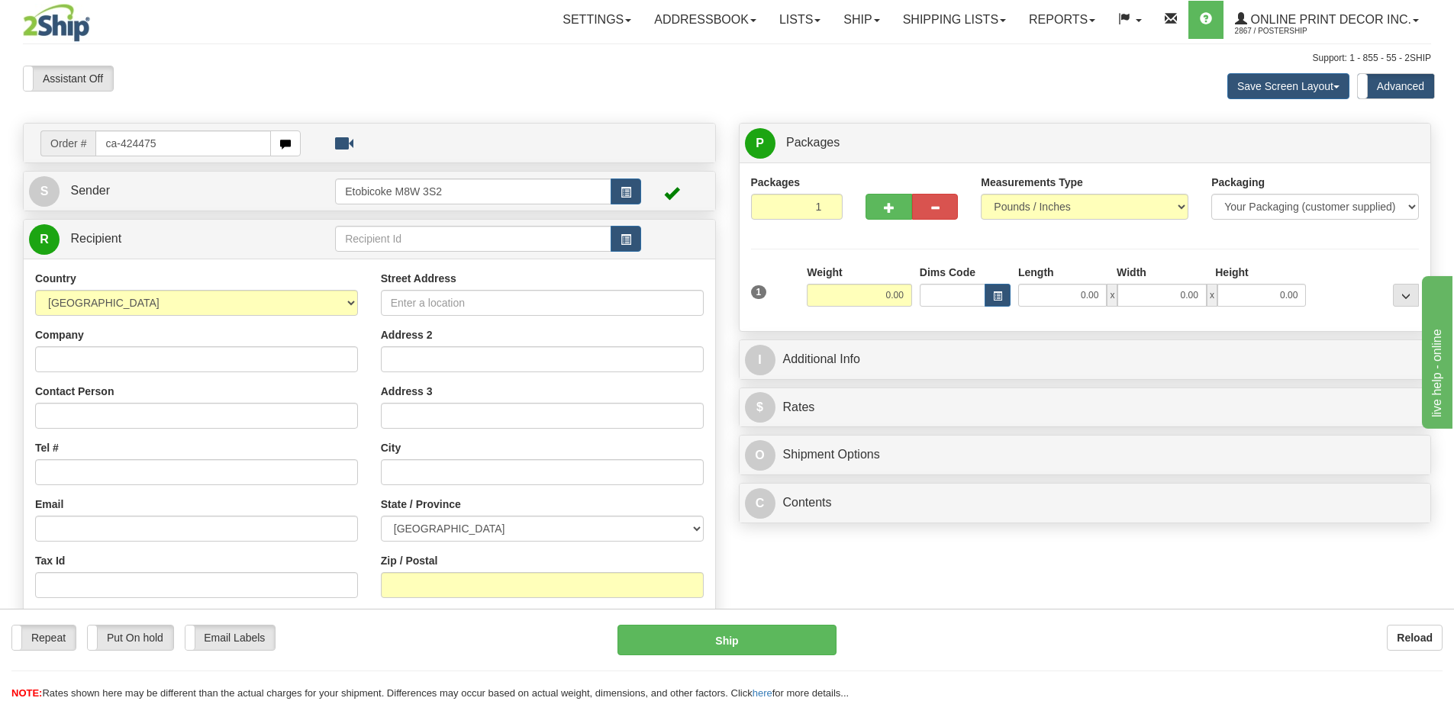
type input "ca-424475"
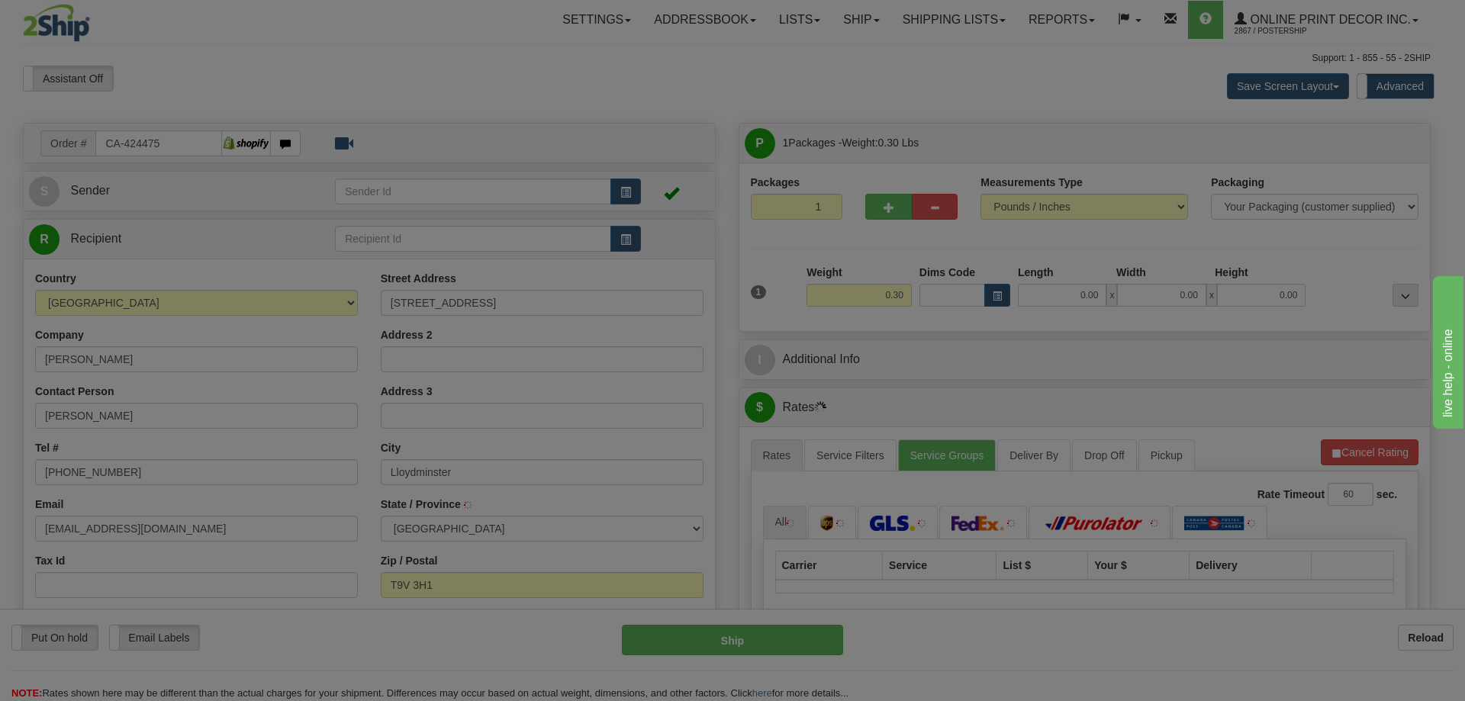
type input "LLOYDMINSTER"
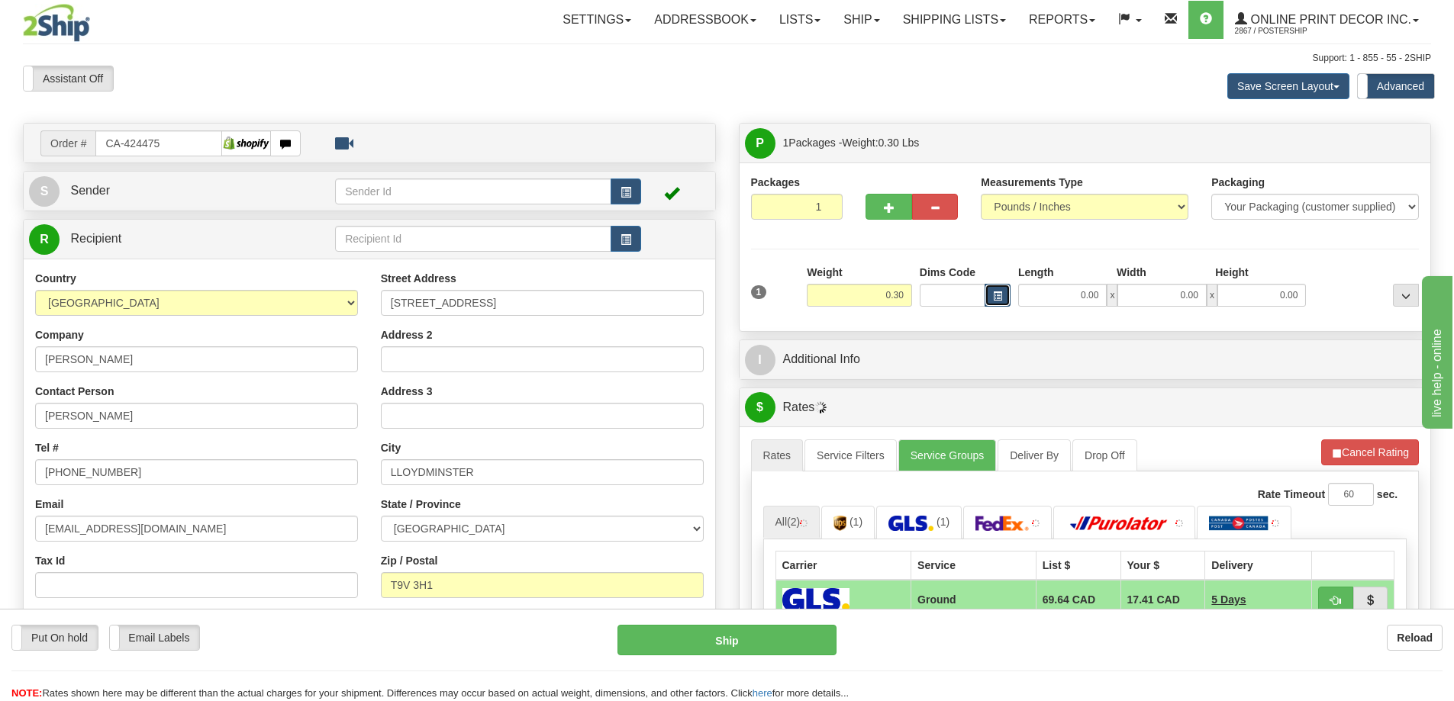
click at [994, 293] on span "button" at bounding box center [997, 296] width 9 height 8
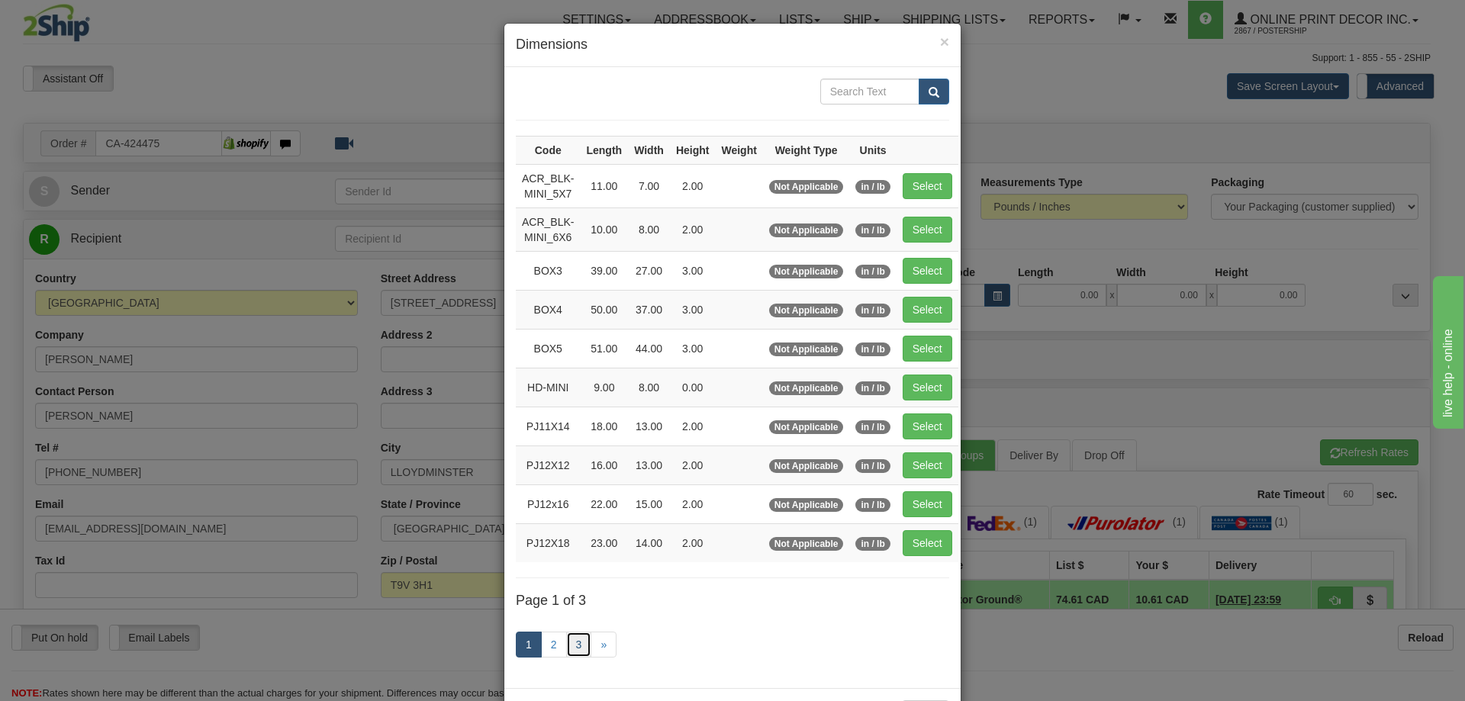
click at [581, 645] on link "3" at bounding box center [579, 645] width 26 height 26
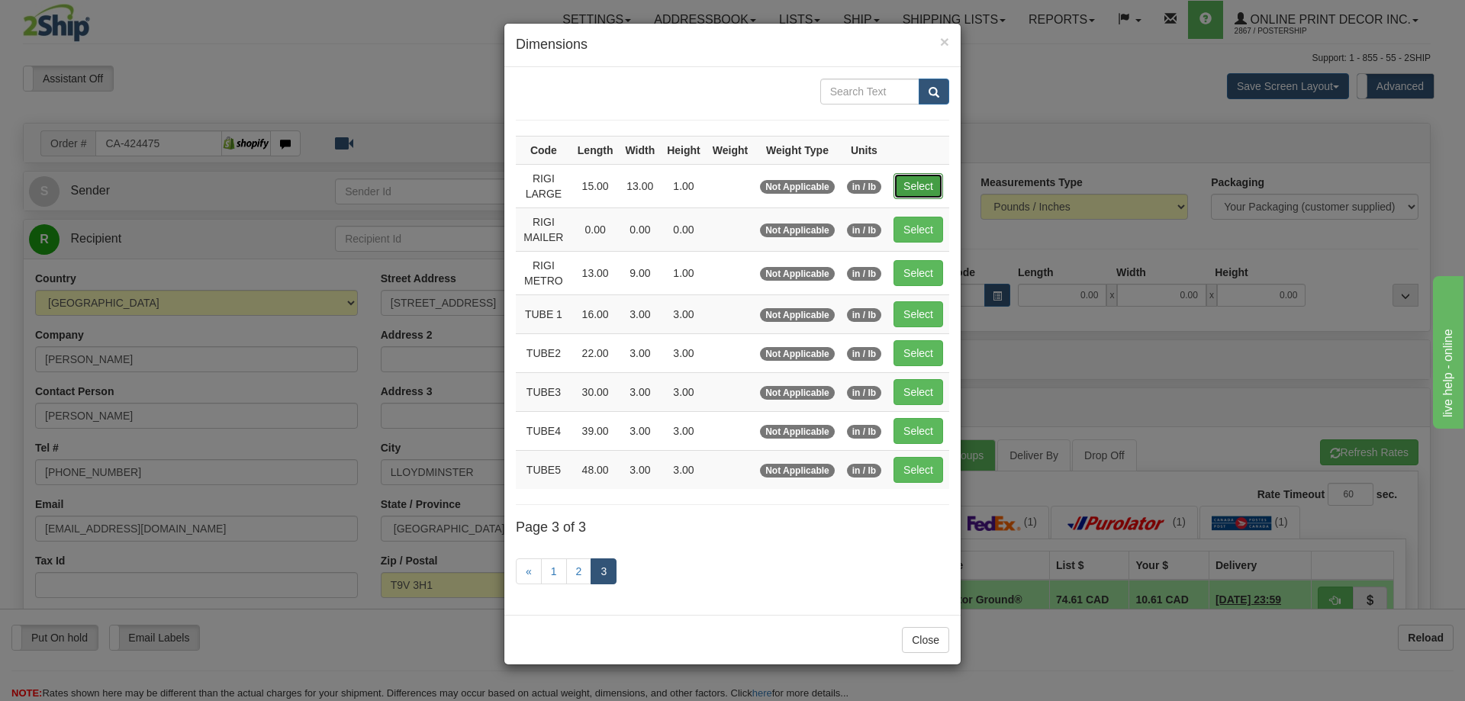
click at [920, 184] on button "Select" at bounding box center [919, 186] width 50 height 26
type input "RIGI LARGE"
type input "15.00"
type input "13.00"
type input "1.00"
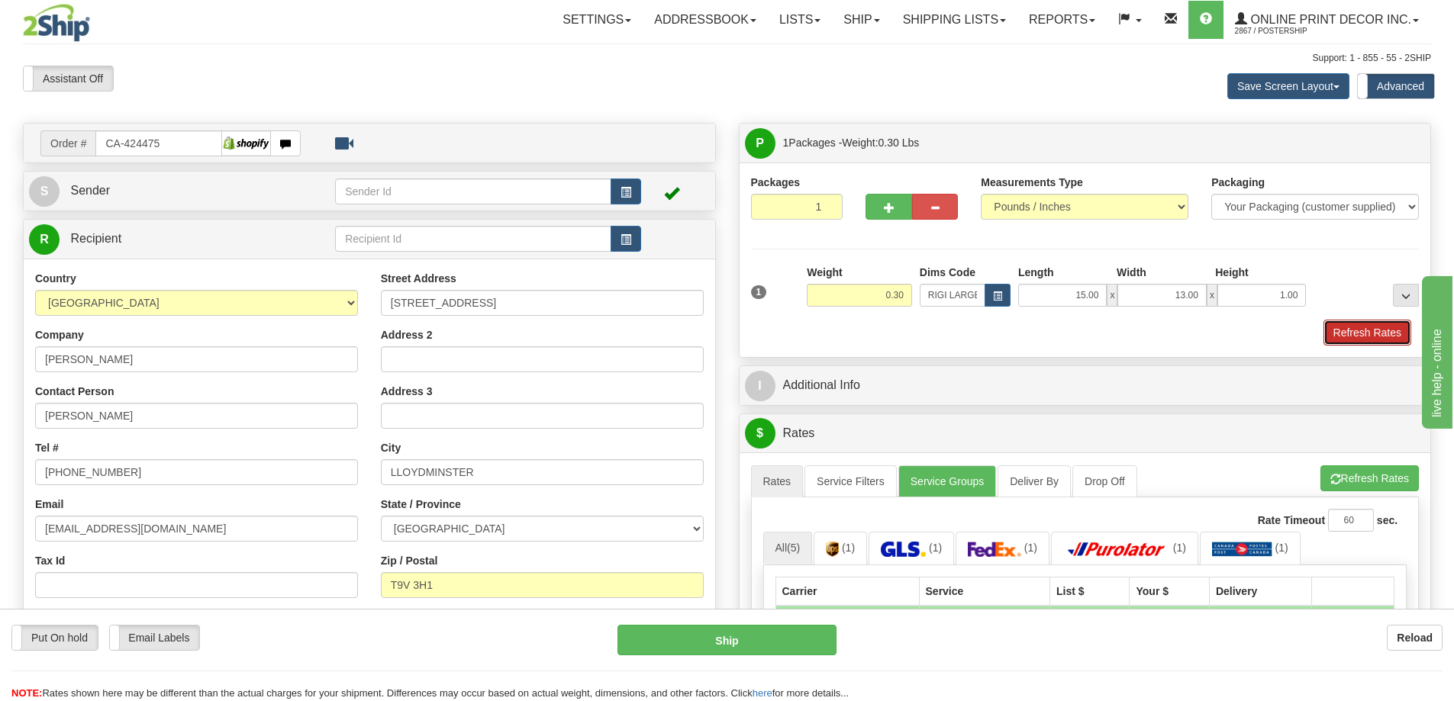
click at [1342, 333] on button "Refresh Rates" at bounding box center [1367, 333] width 88 height 26
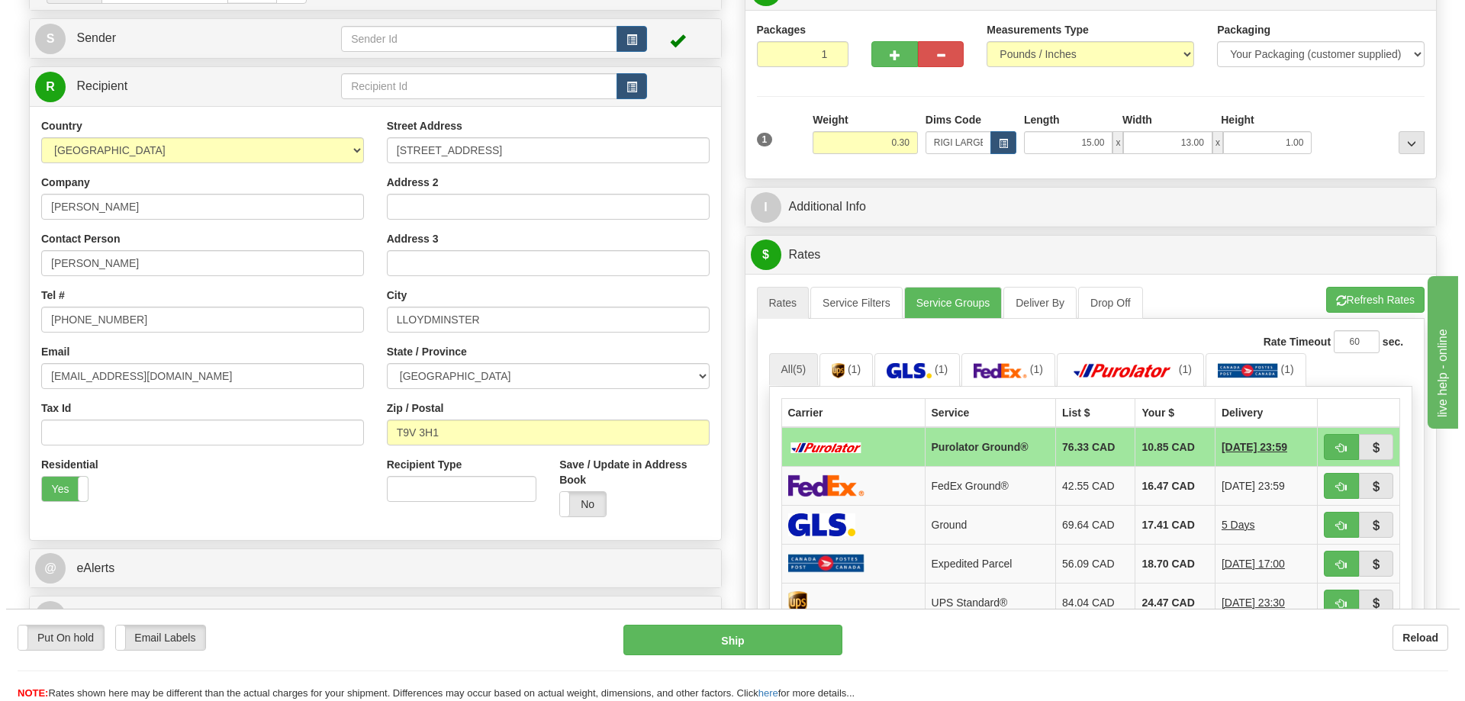
scroll to position [229, 0]
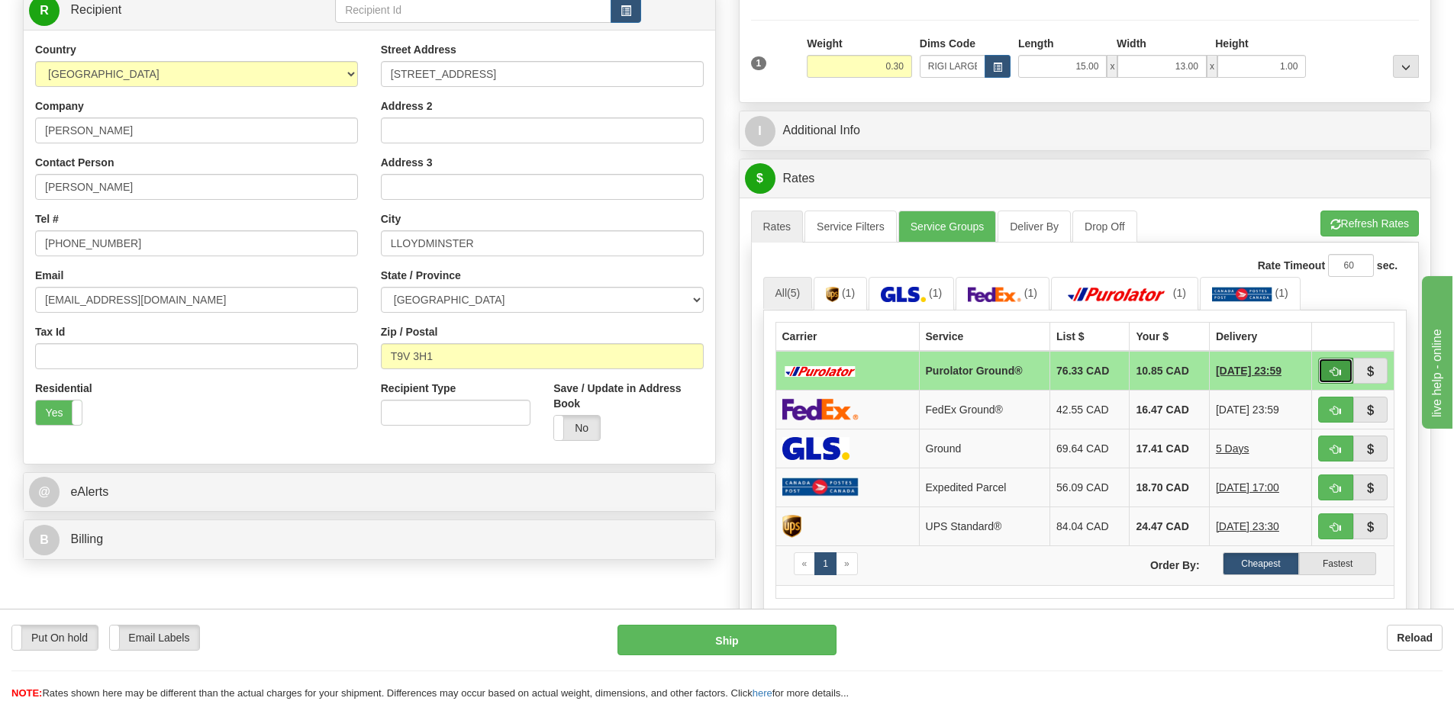
click at [1329, 367] on button "button" at bounding box center [1335, 371] width 35 height 26
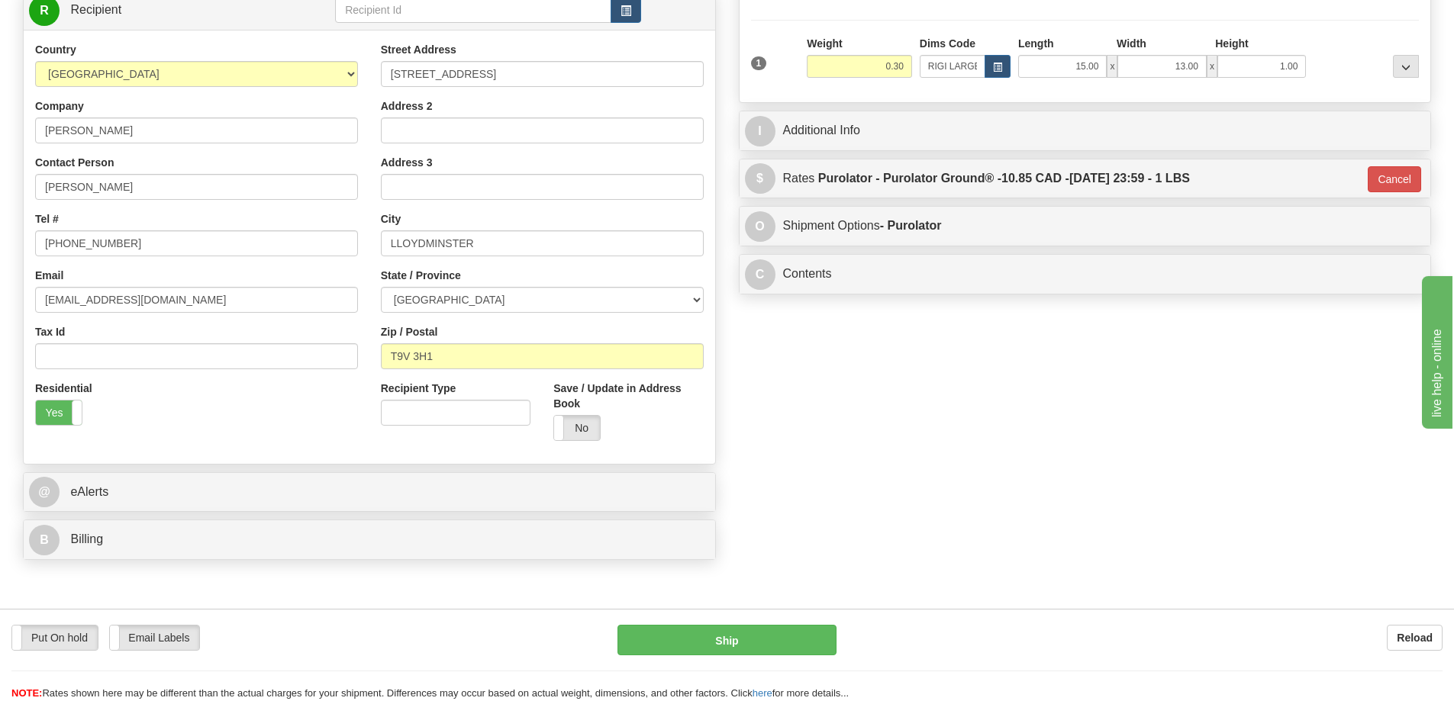
type input "260"
click at [807, 639] on button "Ship" at bounding box center [726, 640] width 219 height 31
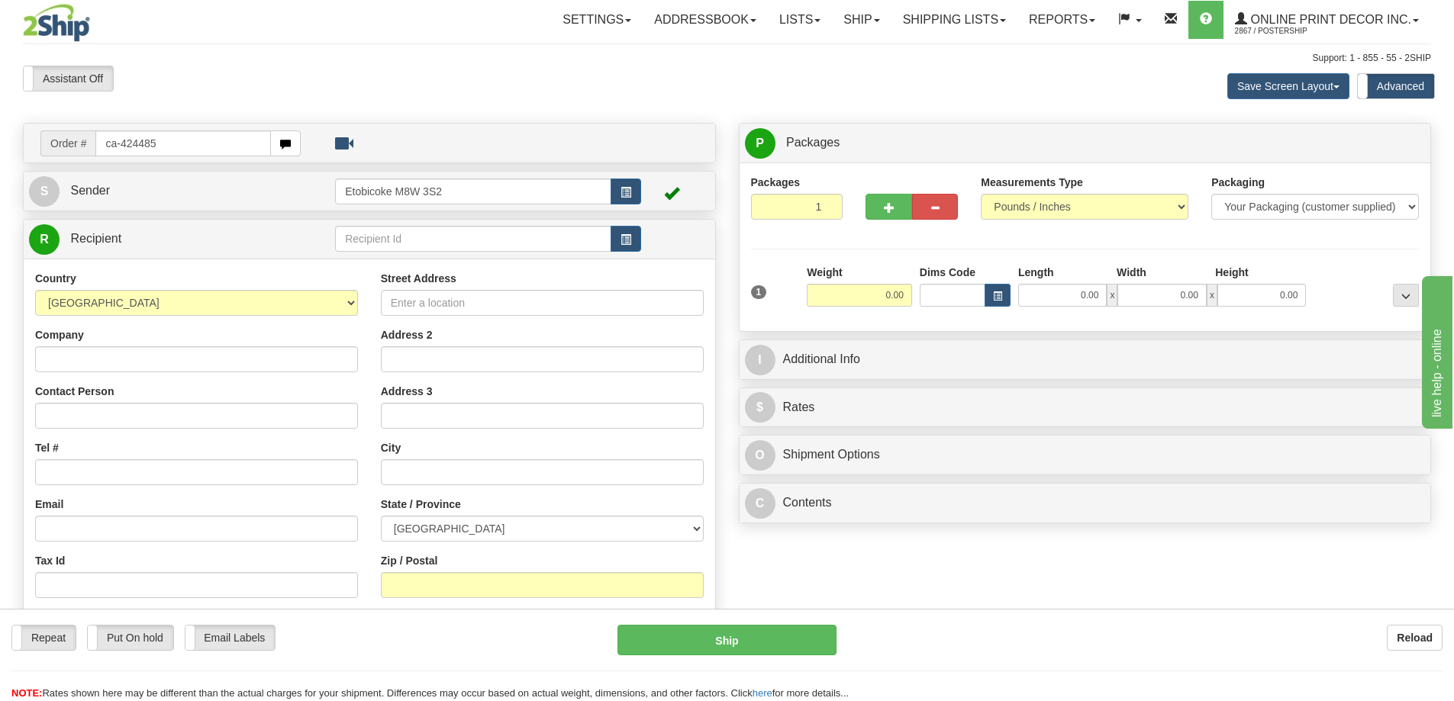
type input "ca-424485"
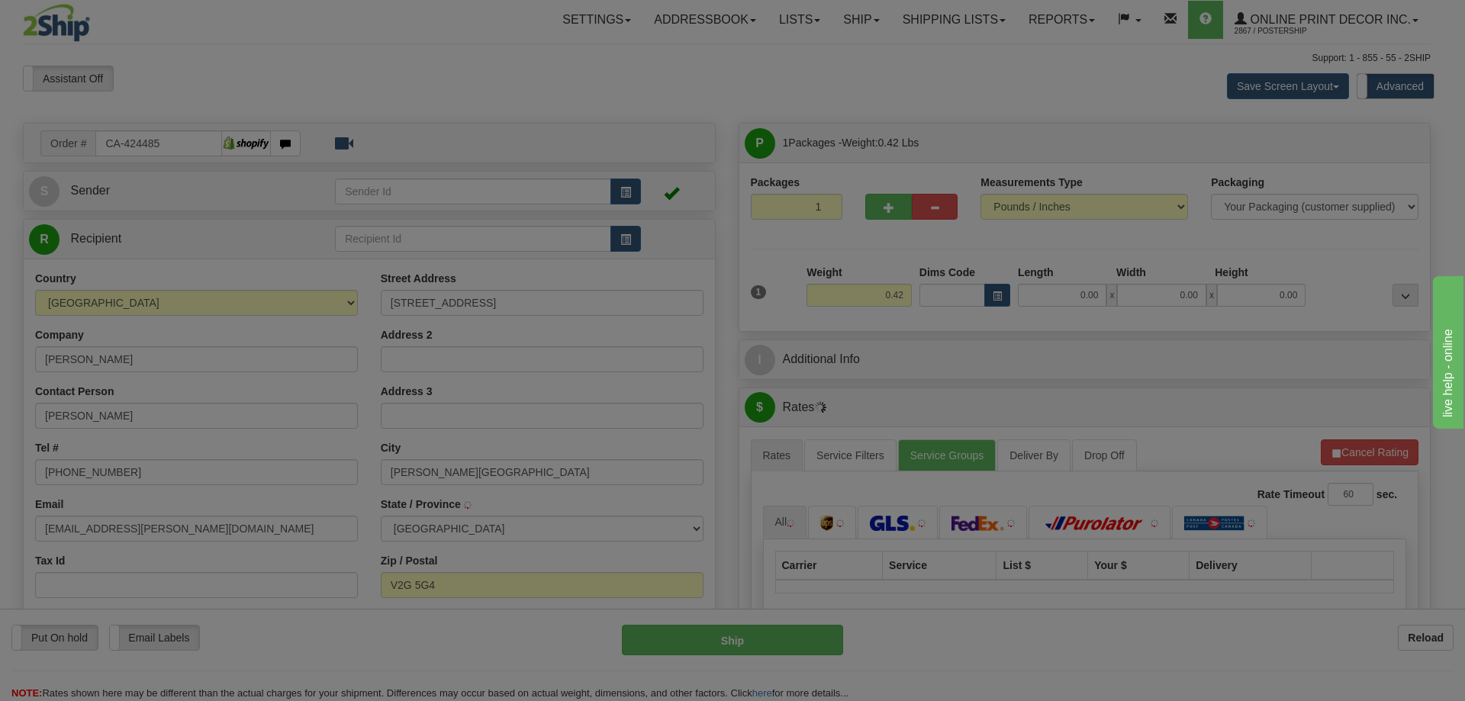
type input "[PERSON_NAME] LAKE"
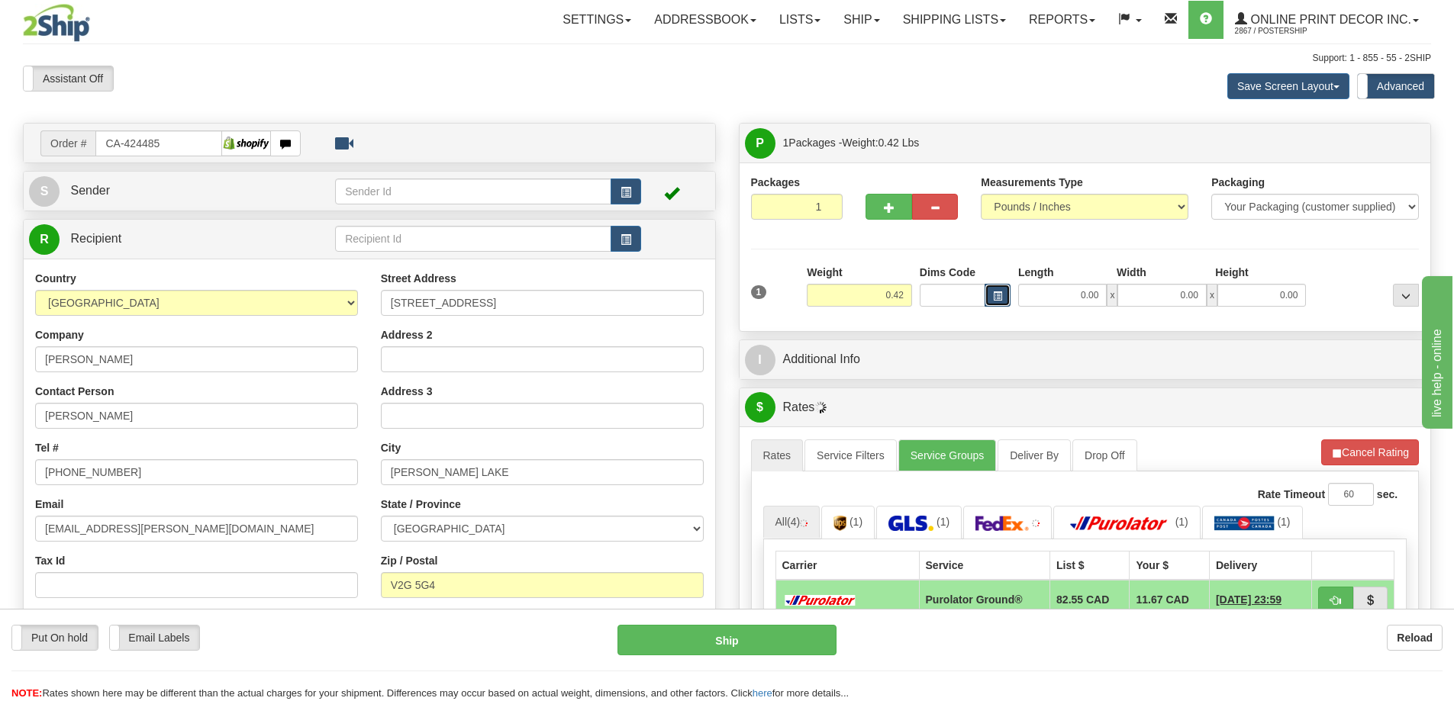
click at [994, 296] on span "button" at bounding box center [997, 296] width 9 height 8
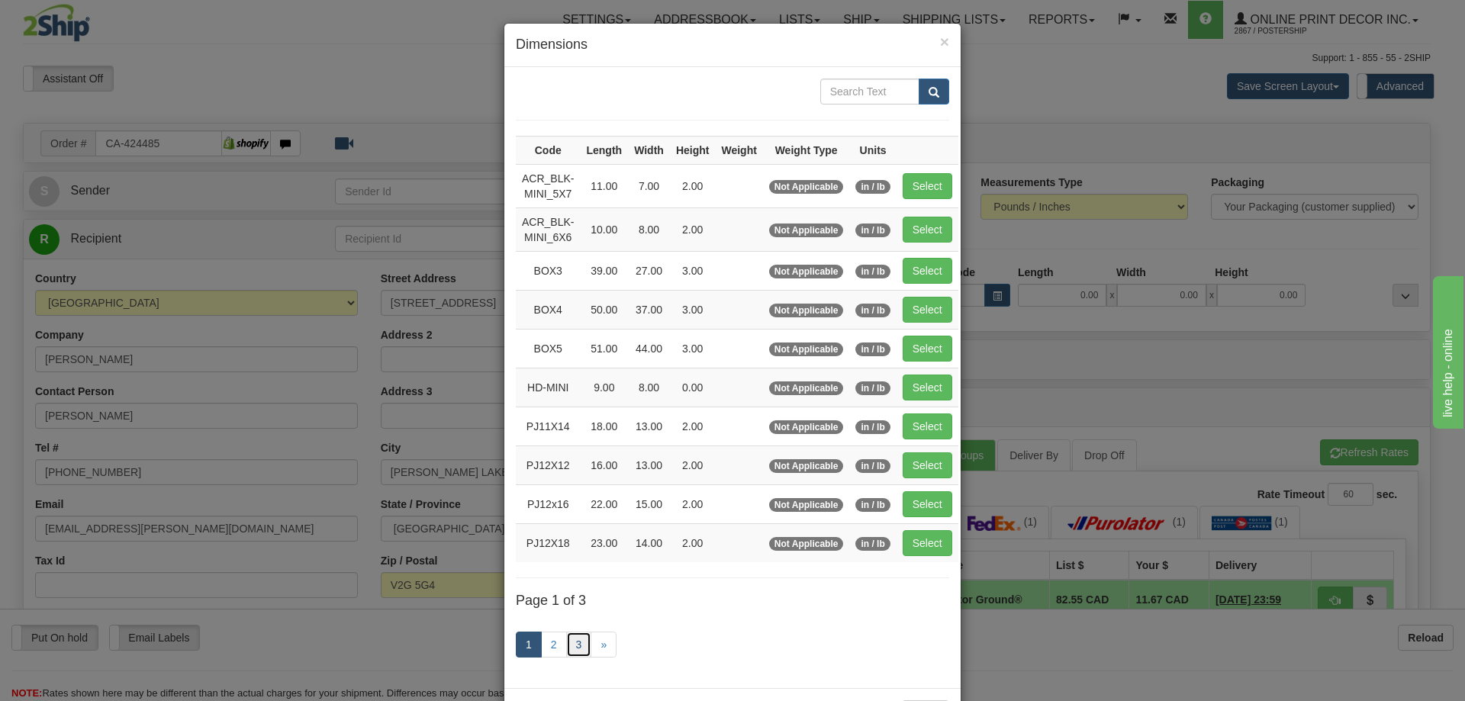
click at [573, 639] on link "3" at bounding box center [579, 645] width 26 height 26
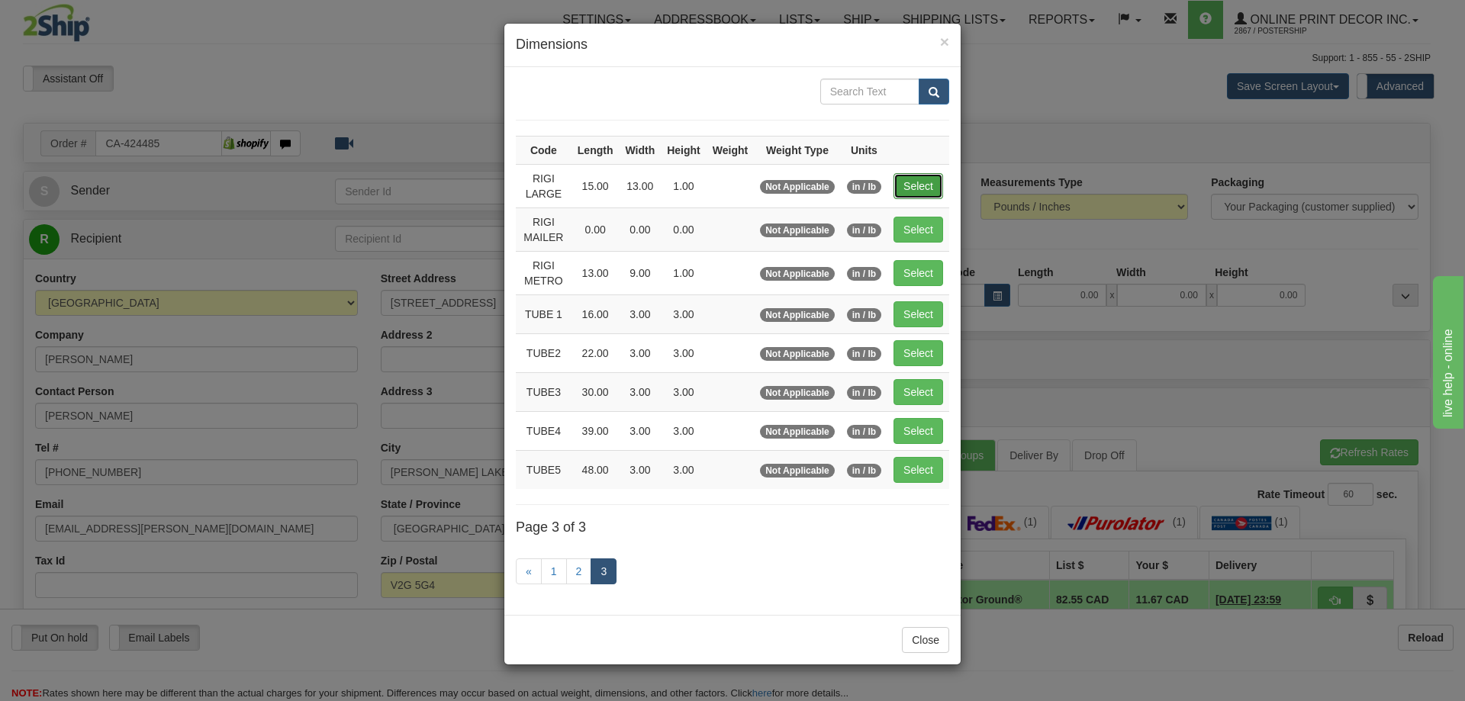
click at [897, 182] on button "Select" at bounding box center [919, 186] width 50 height 26
type input "RIGI LARGE"
type input "15.00"
type input "13.00"
type input "1.00"
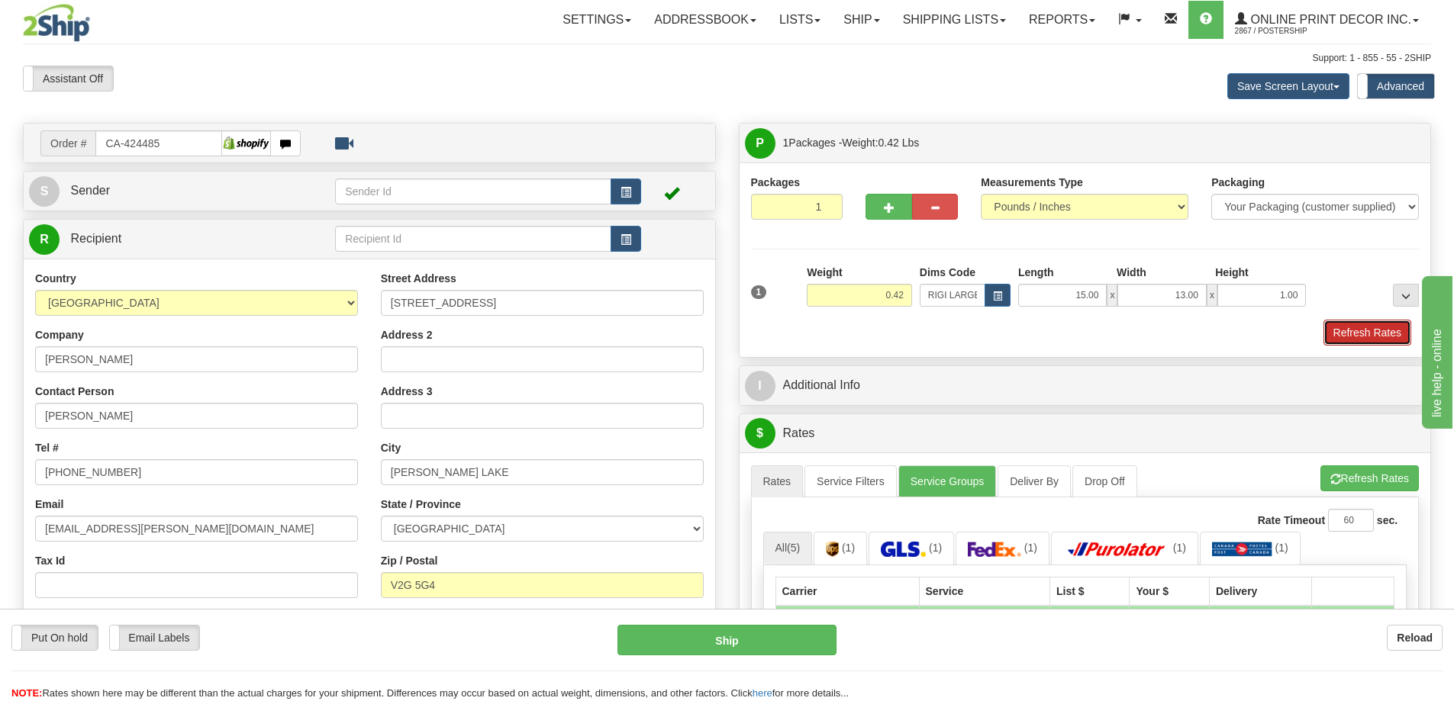
click at [1354, 334] on button "Refresh Rates" at bounding box center [1367, 333] width 88 height 26
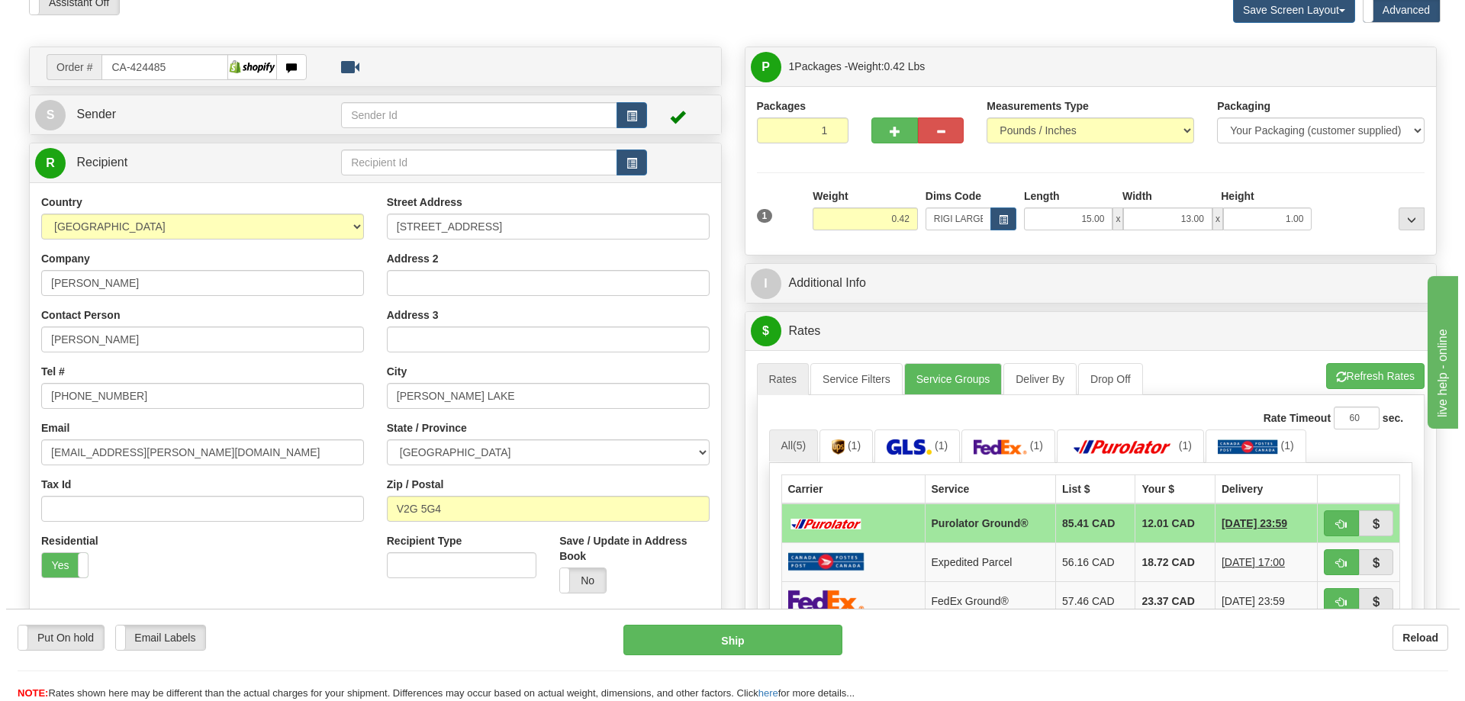
scroll to position [153, 0]
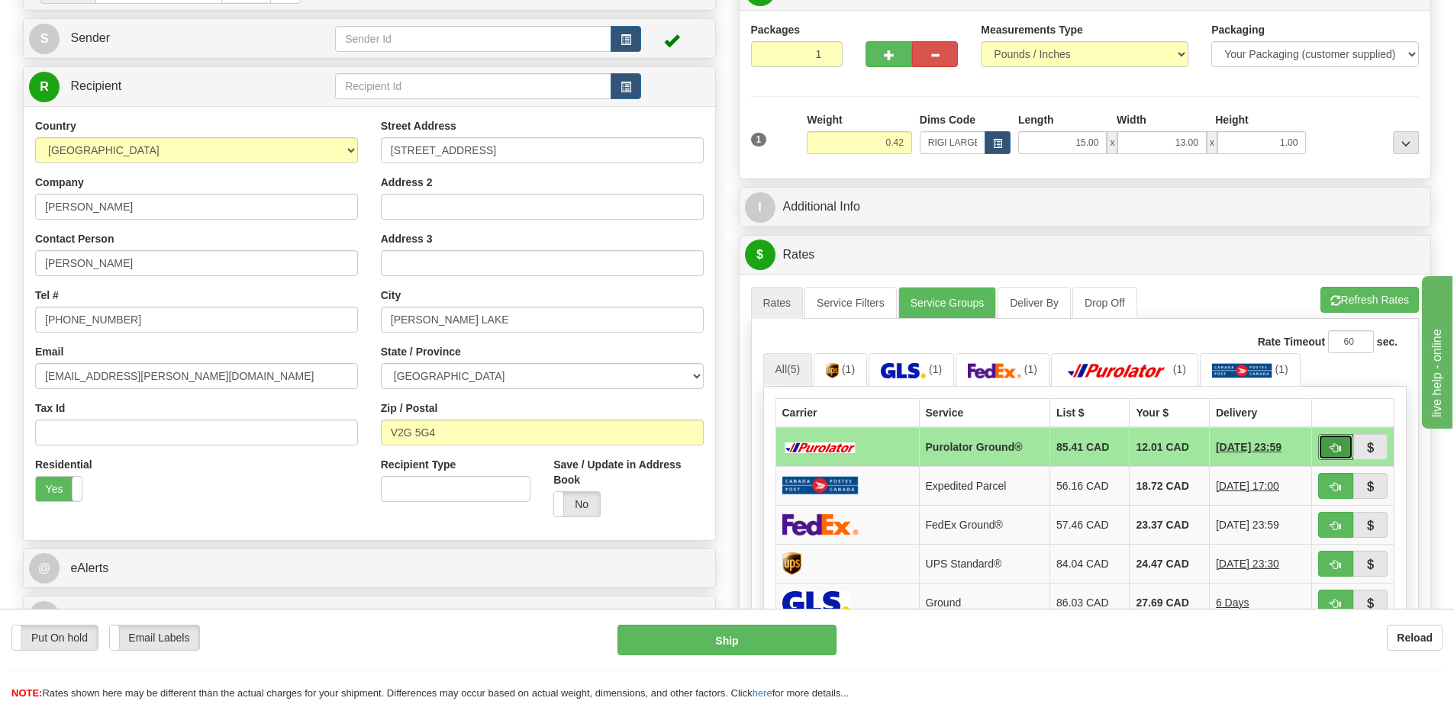
click at [1336, 444] on button "button" at bounding box center [1335, 447] width 35 height 26
type input "260"
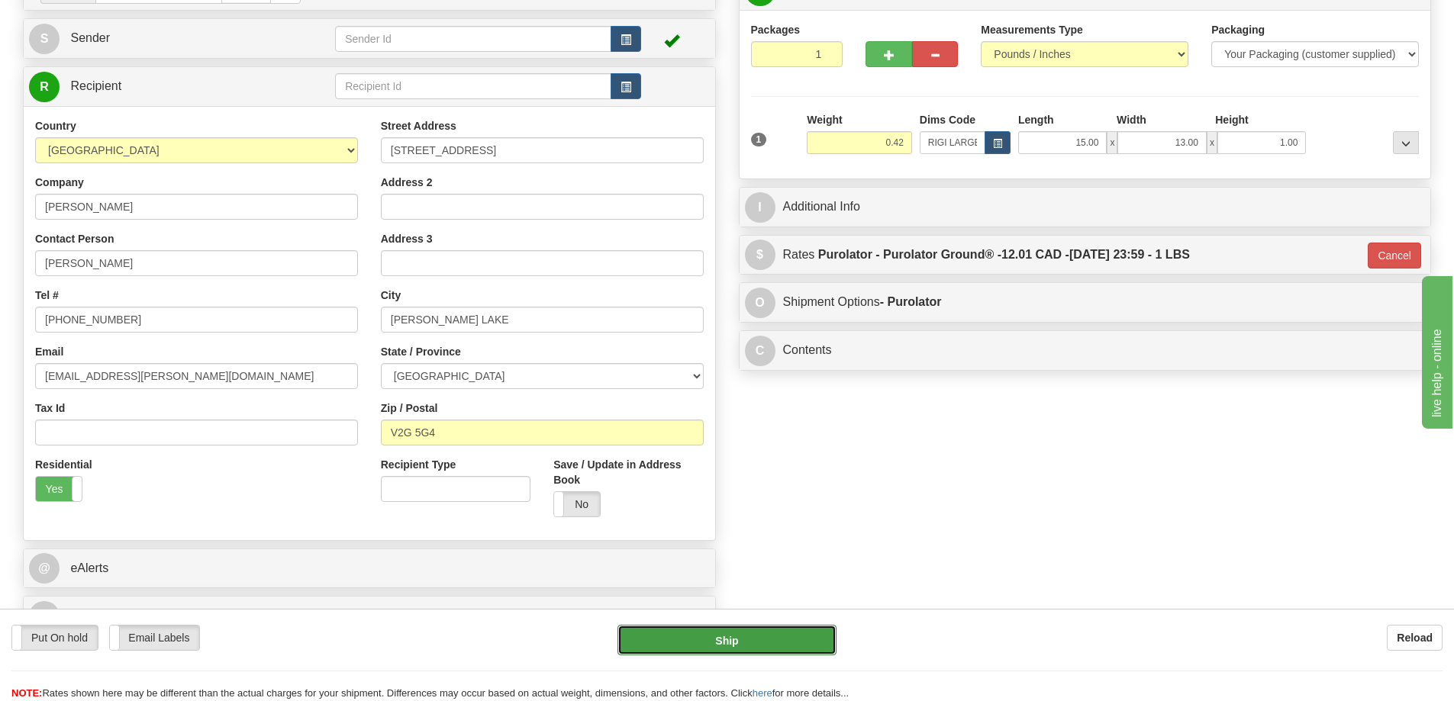
click at [802, 639] on button "Ship" at bounding box center [726, 640] width 219 height 31
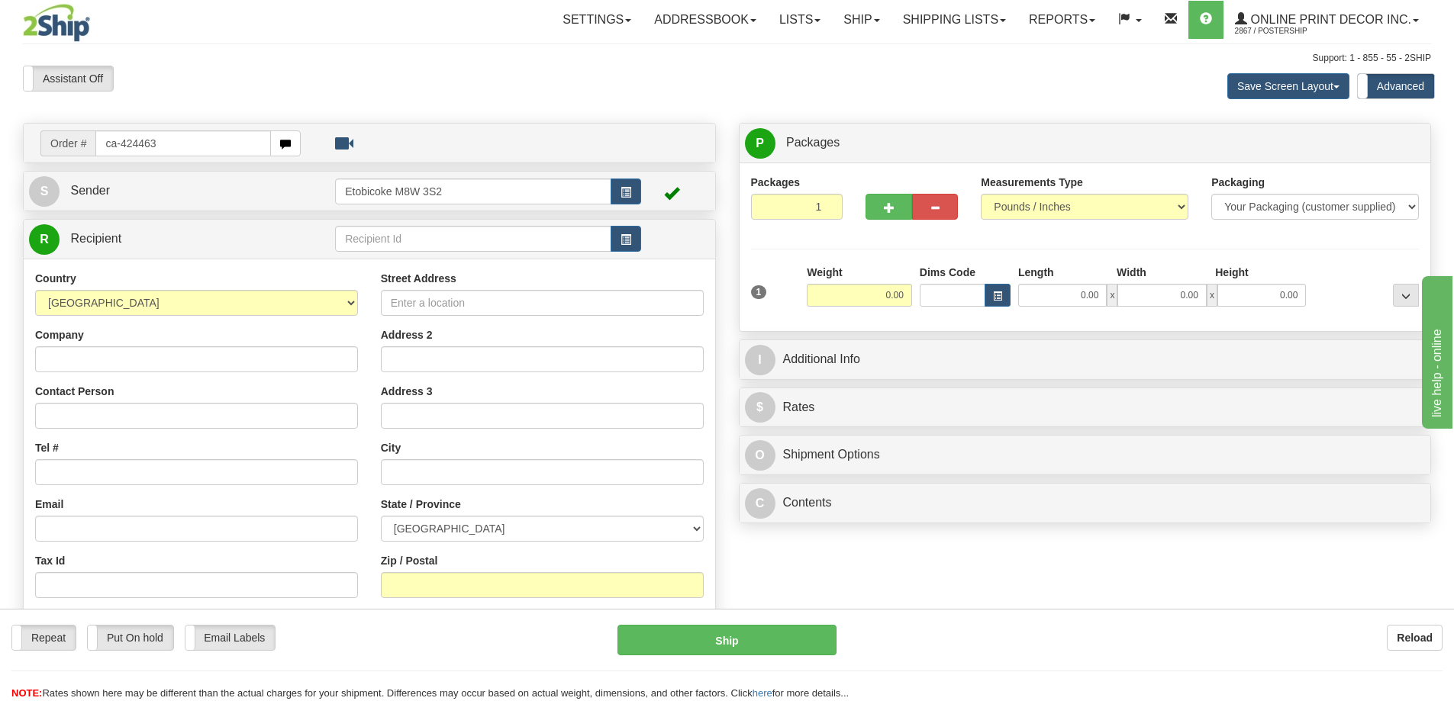
type input "ca-424463"
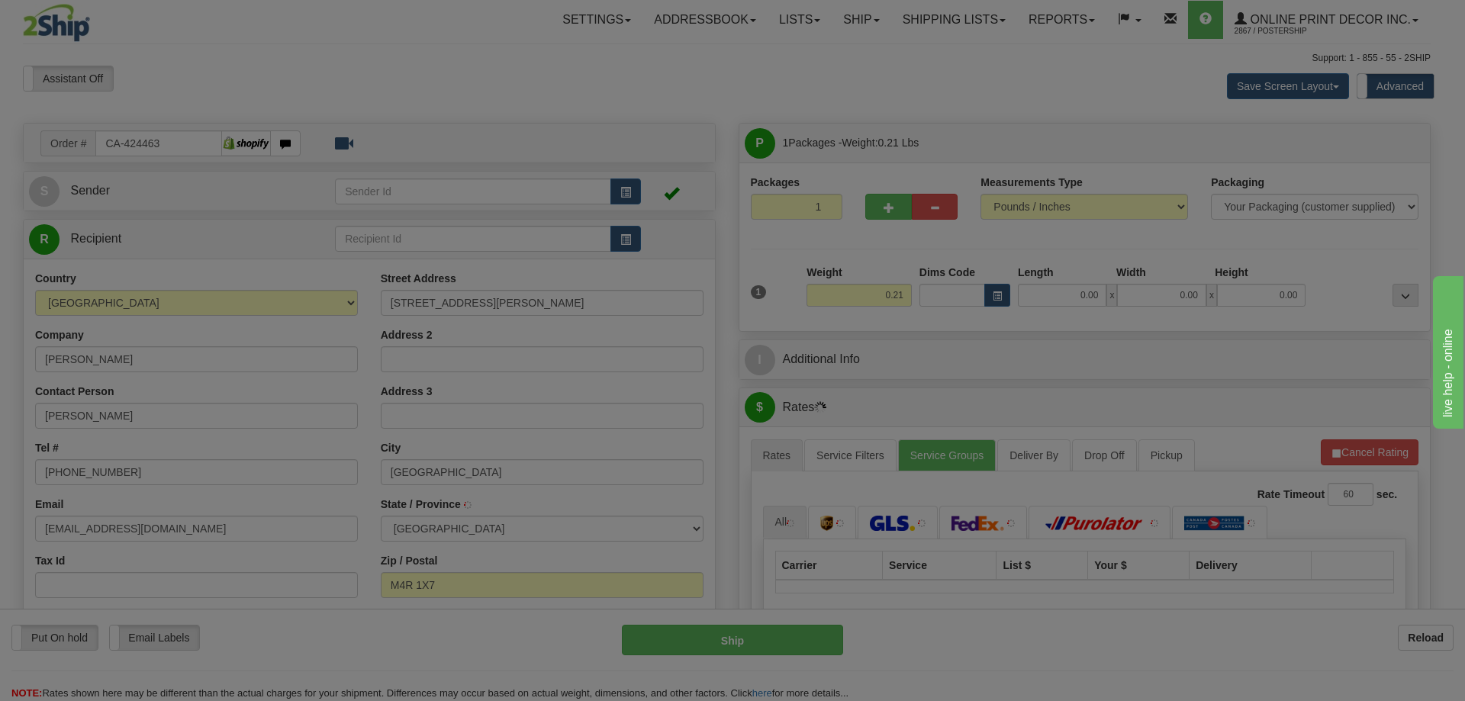
type input "TORONTO"
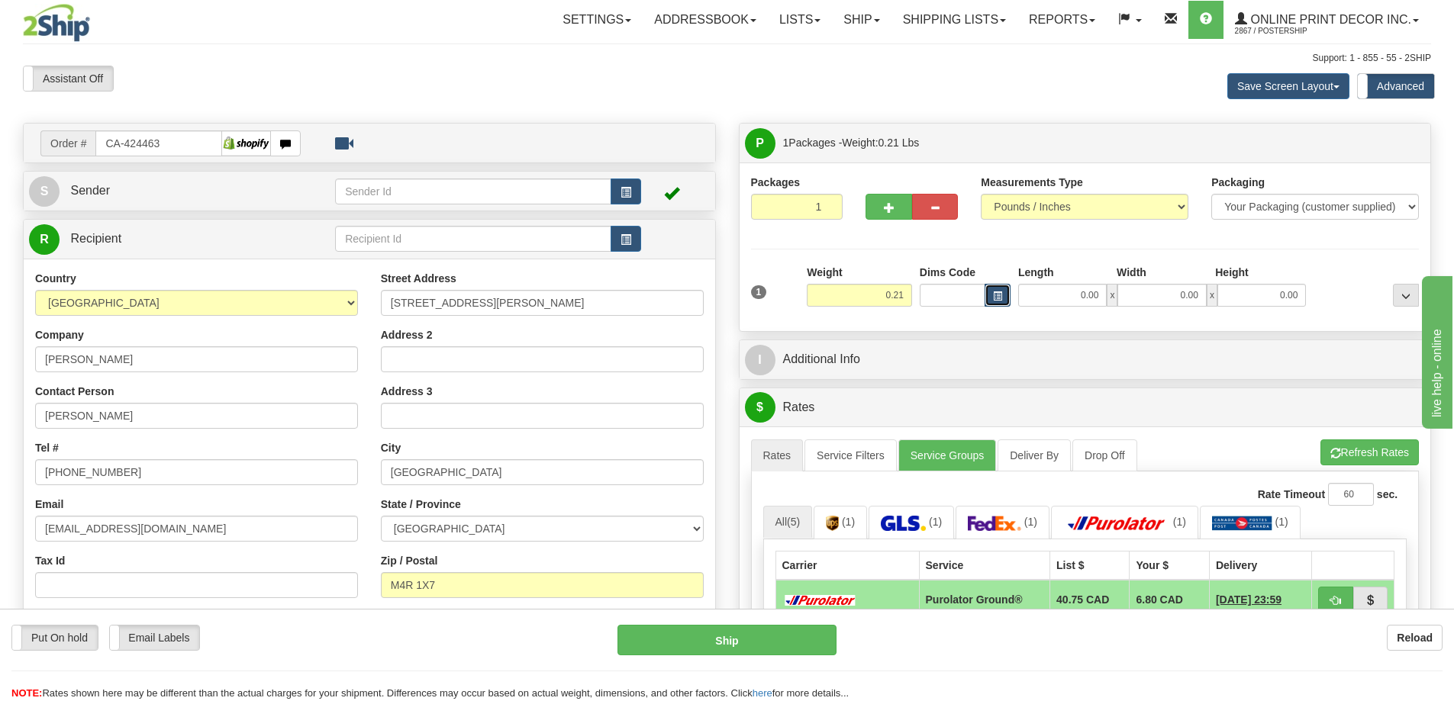
click at [992, 291] on button "button" at bounding box center [997, 295] width 26 height 23
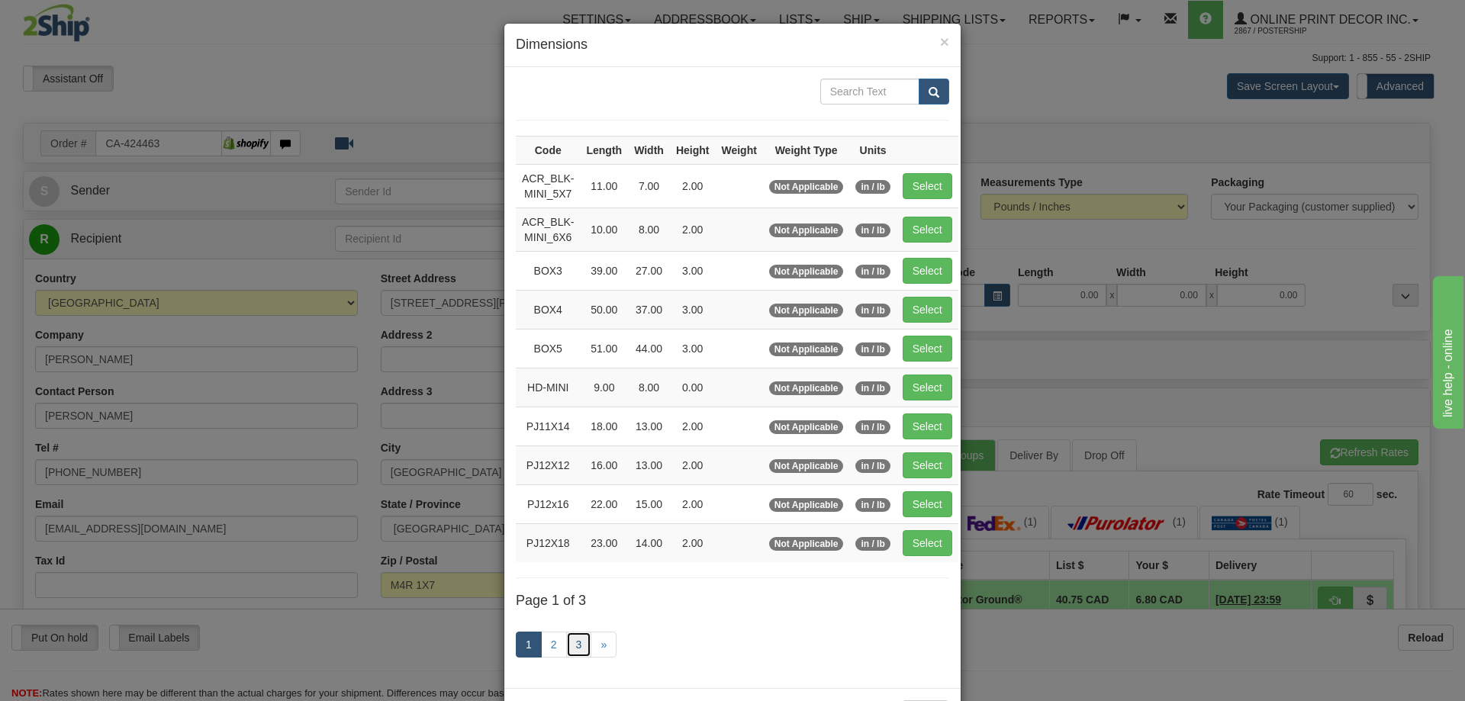
click at [573, 638] on link "3" at bounding box center [579, 645] width 26 height 26
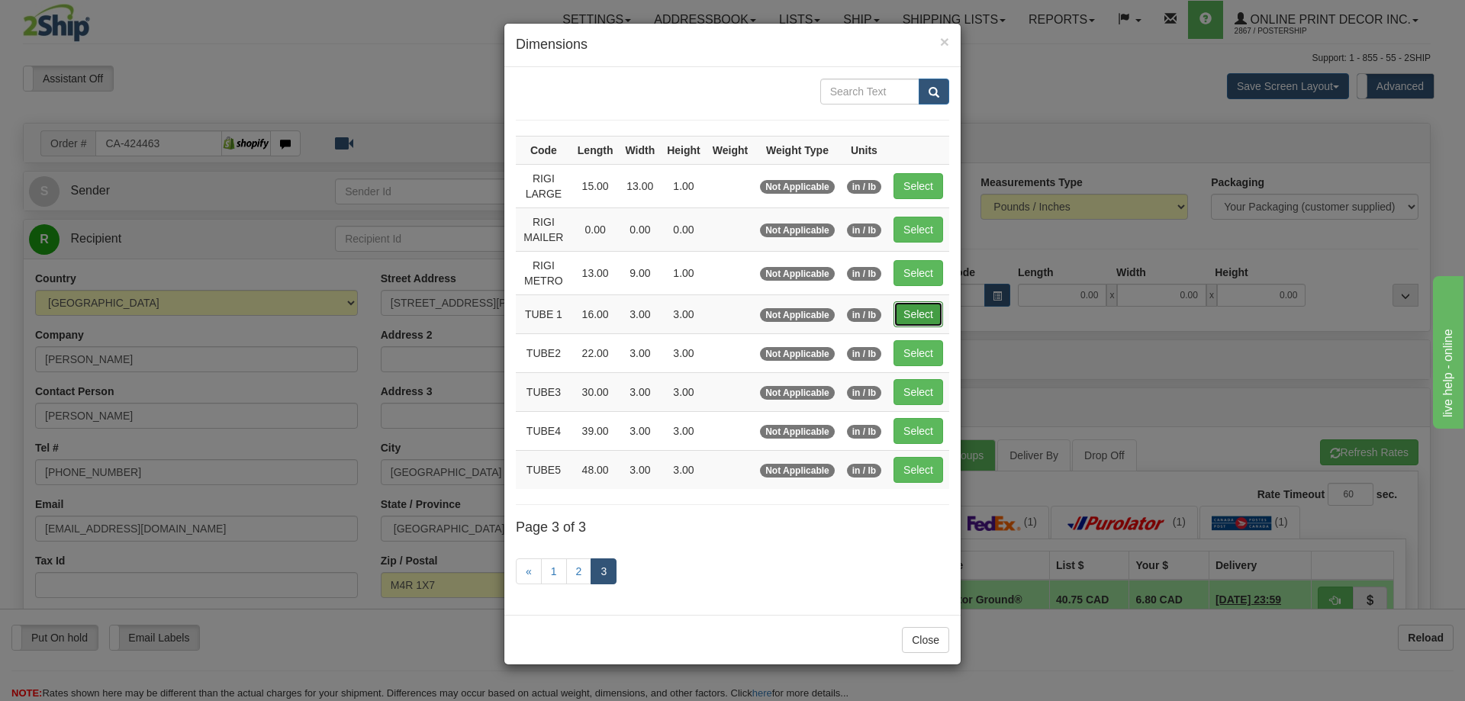
click at [916, 317] on button "Select" at bounding box center [919, 314] width 50 height 26
type input "TUBE 1"
type input "16.00"
type input "3.00"
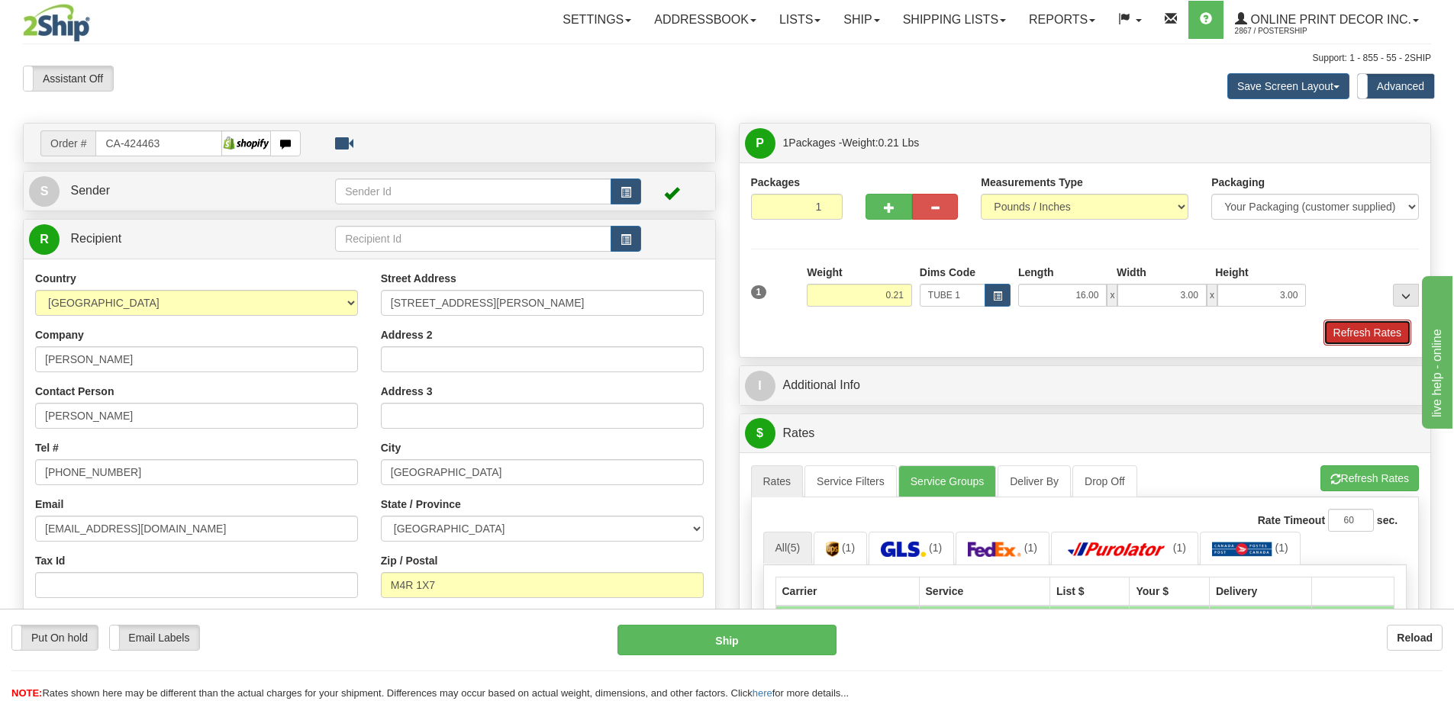
click at [1350, 333] on button "Refresh Rates" at bounding box center [1367, 333] width 88 height 26
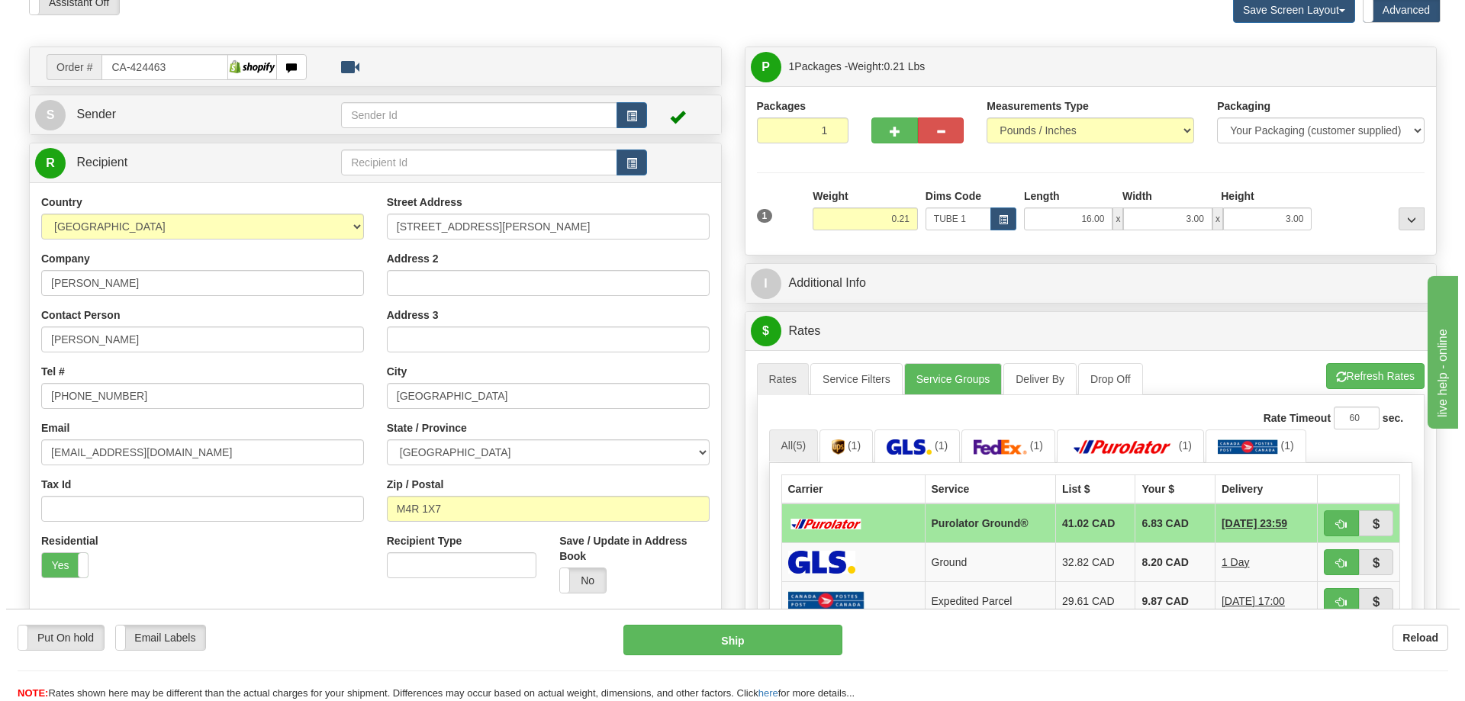
scroll to position [229, 0]
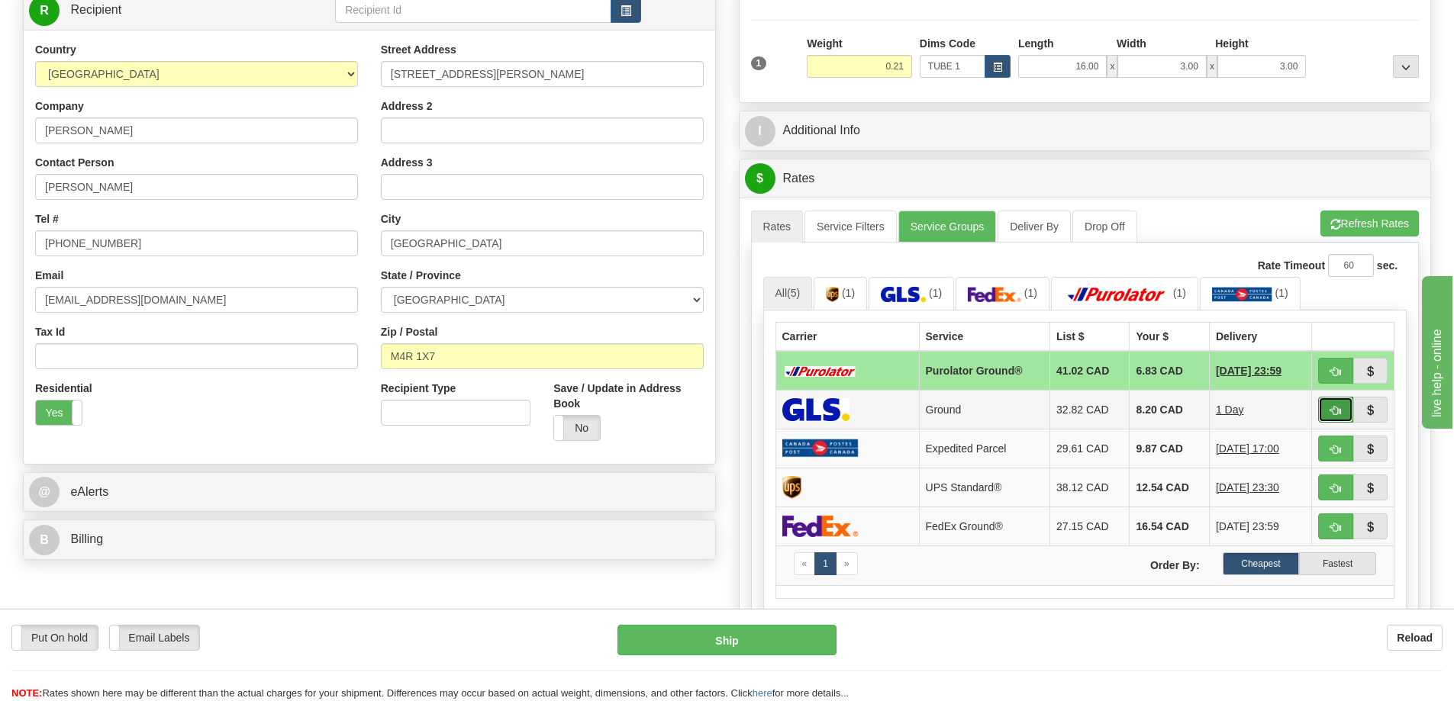
click at [1338, 415] on span "button" at bounding box center [1335, 411] width 11 height 10
type input "1"
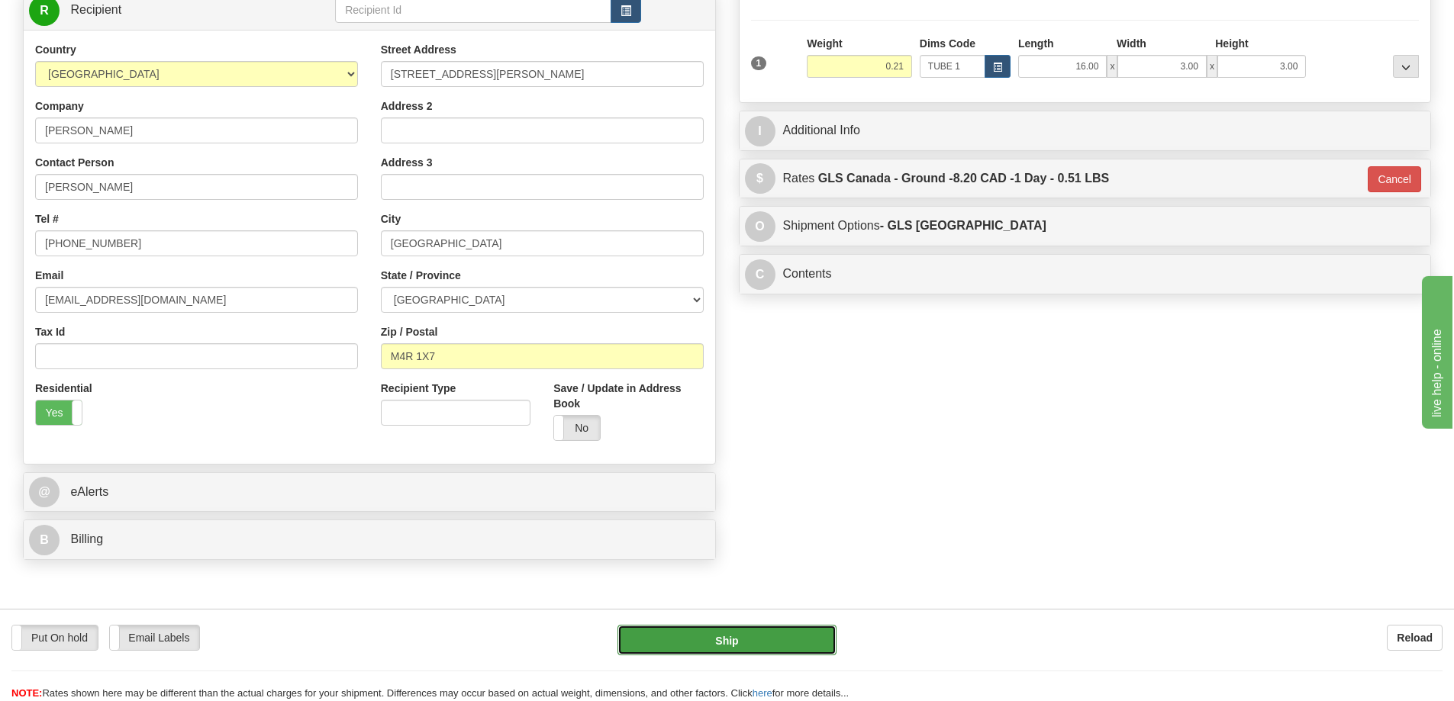
click at [810, 639] on button "Ship" at bounding box center [726, 640] width 219 height 31
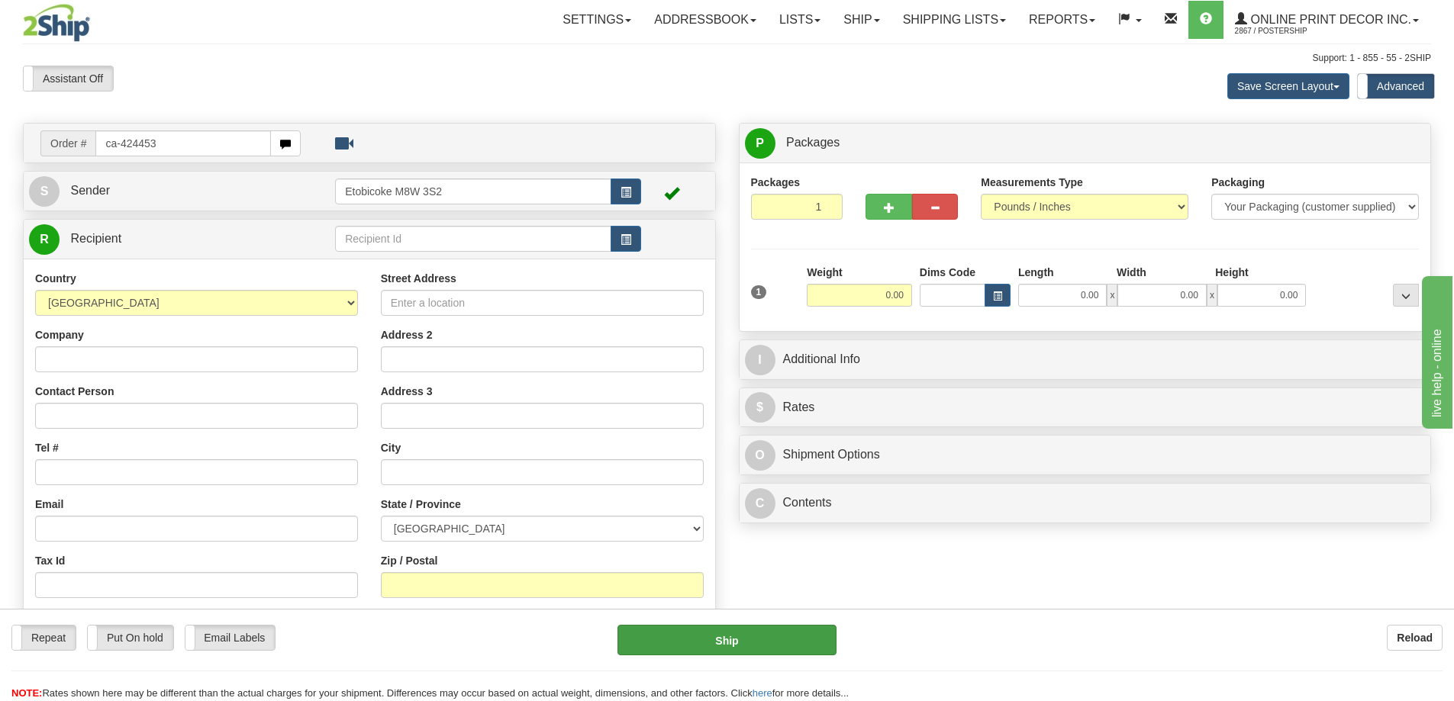
type input "ca-424453"
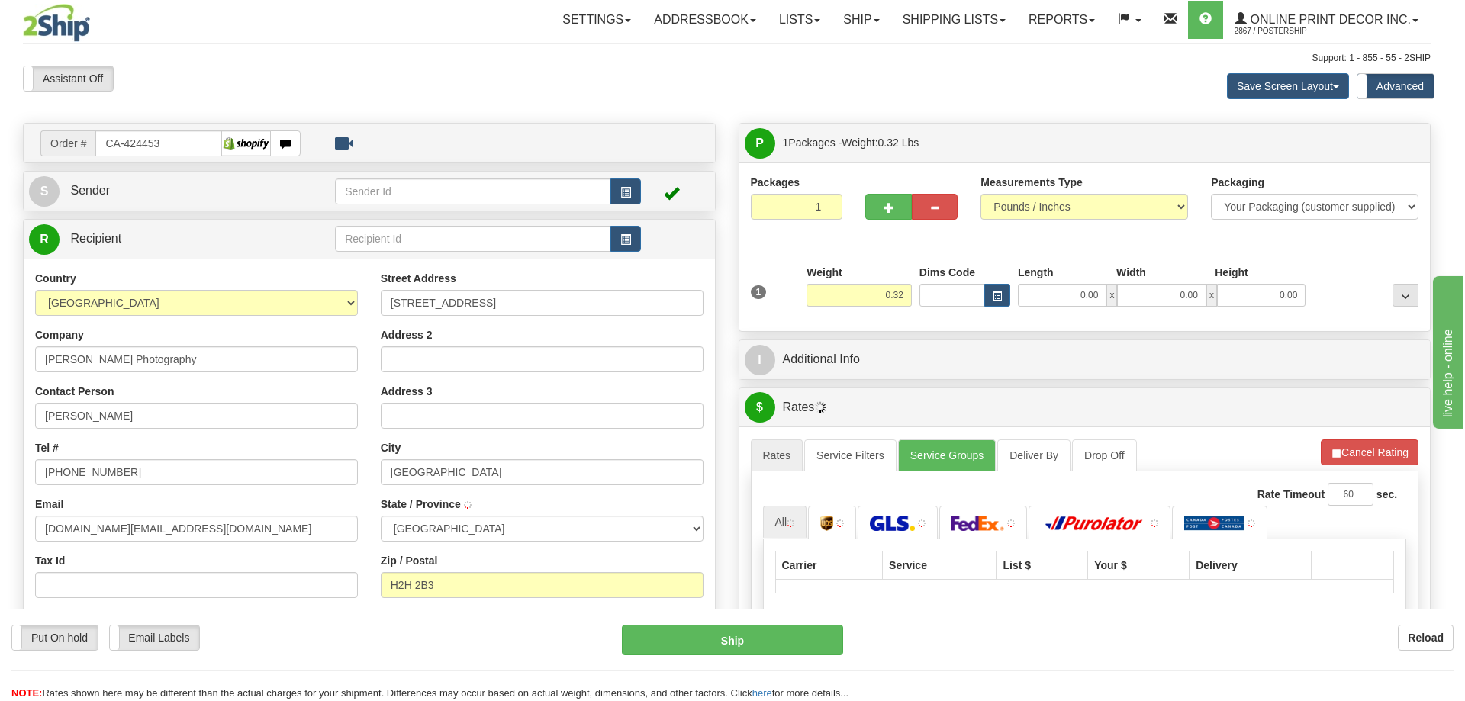
type input "[GEOGRAPHIC_DATA]"
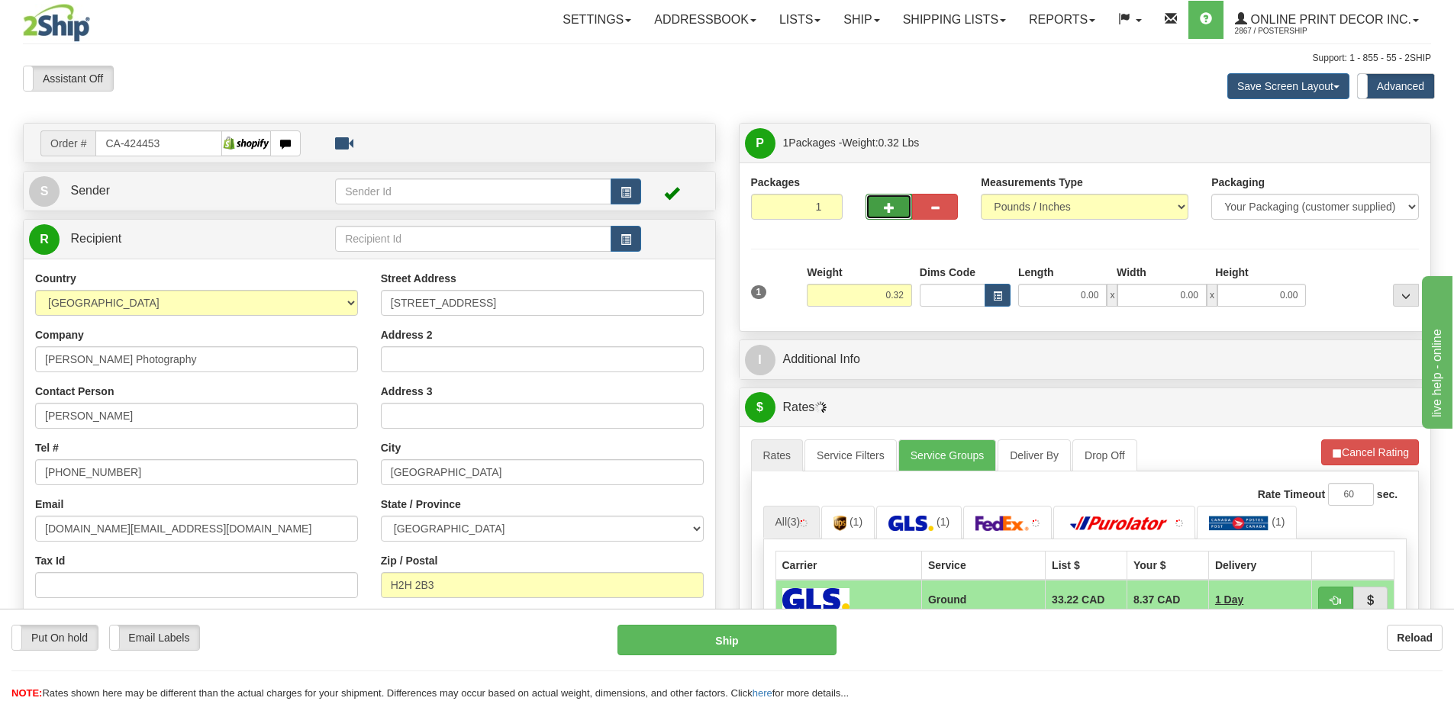
click at [886, 206] on span "button" at bounding box center [889, 208] width 11 height 10
radio input "true"
type input "2"
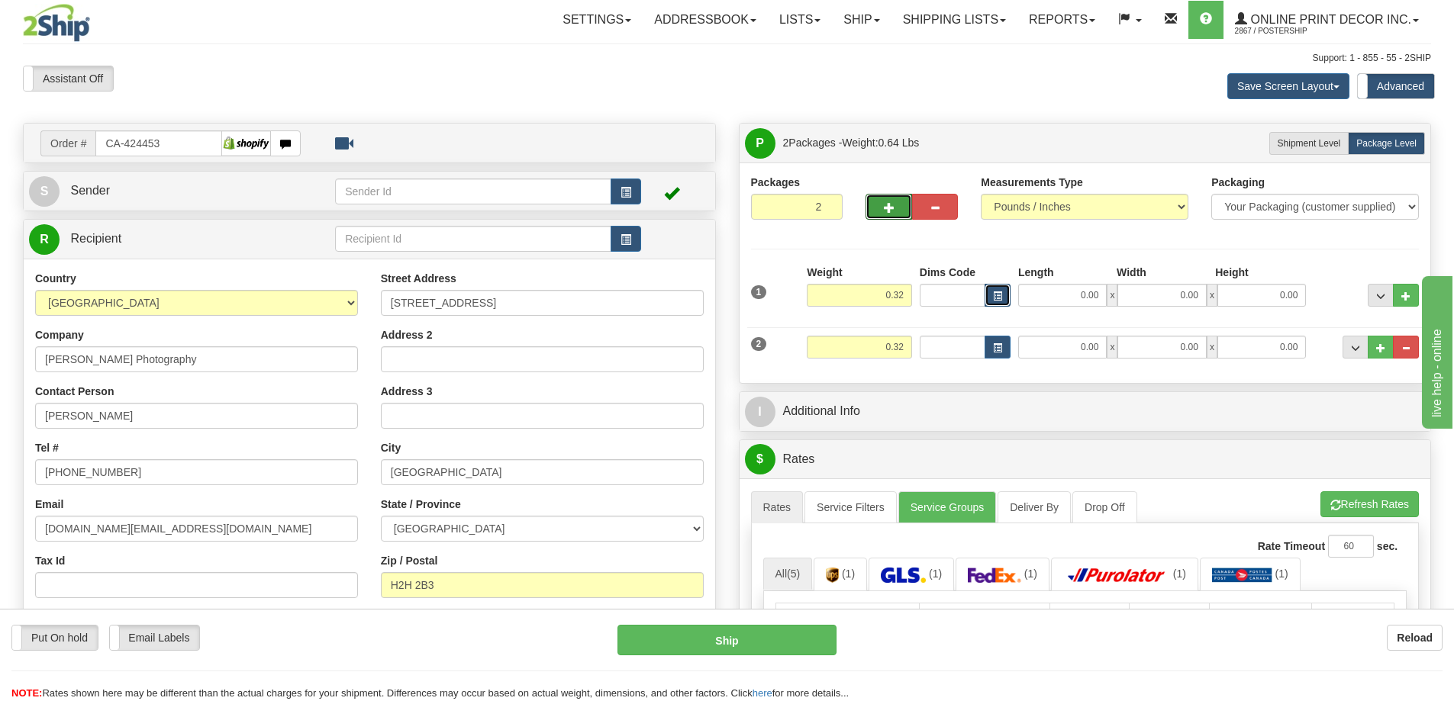
click at [999, 295] on span "button" at bounding box center [997, 296] width 9 height 8
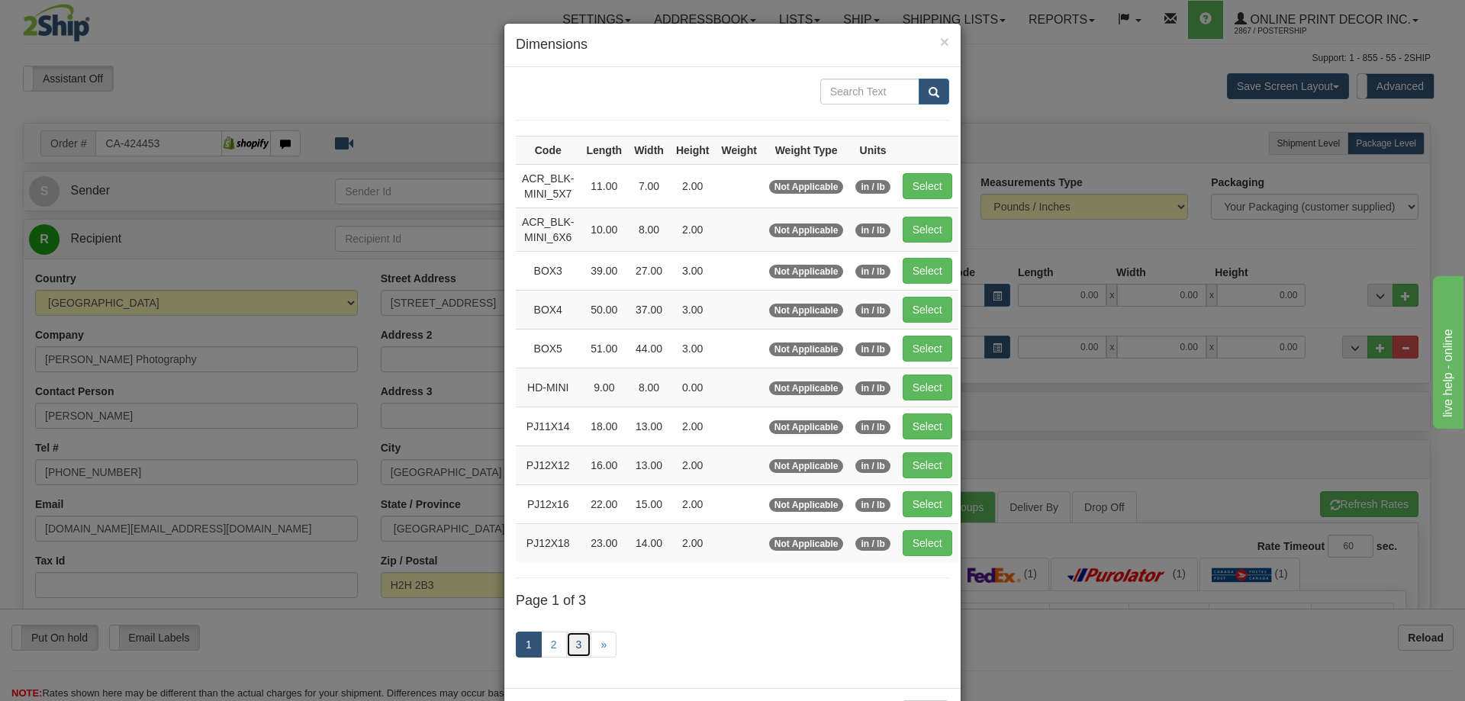
click at [566, 637] on link "3" at bounding box center [579, 645] width 26 height 26
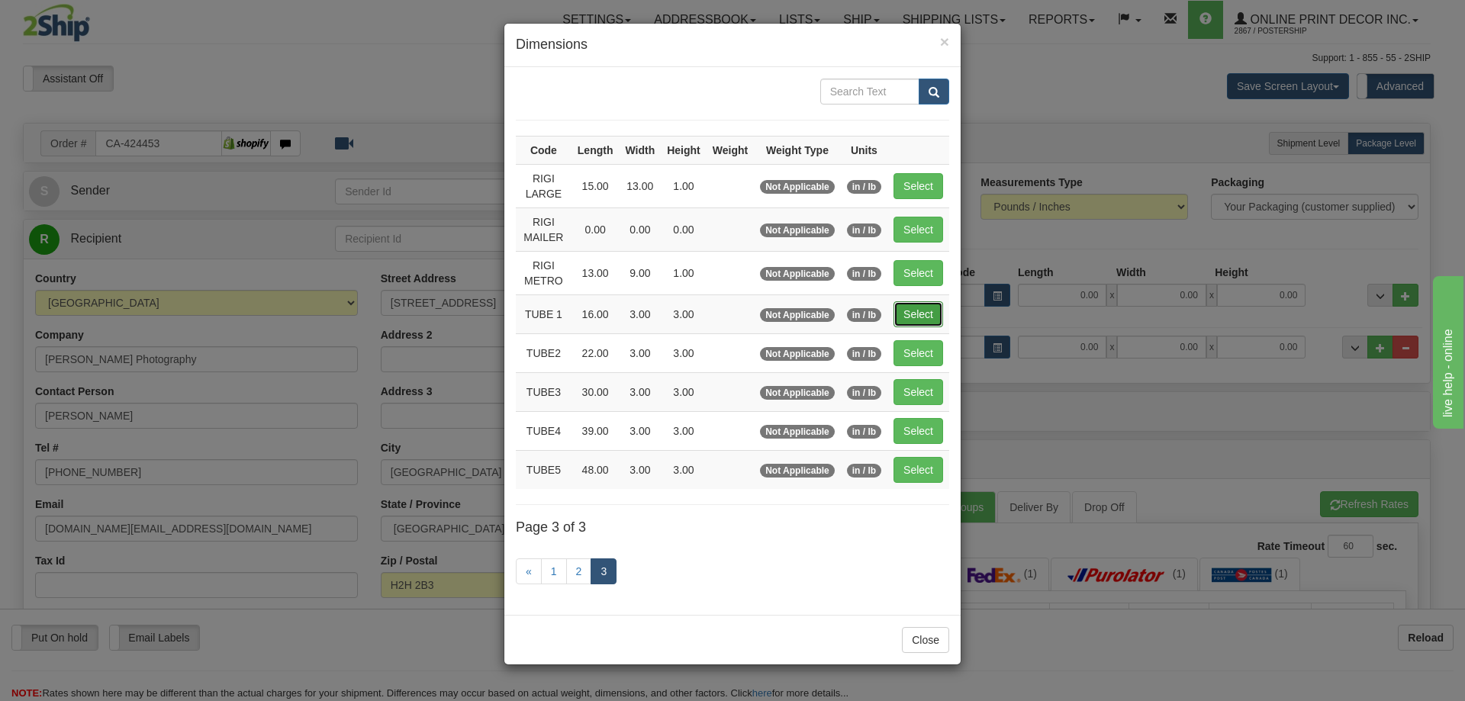
click at [914, 313] on button "Select" at bounding box center [919, 314] width 50 height 26
type input "TUBE 1"
type input "16.00"
type input "3.00"
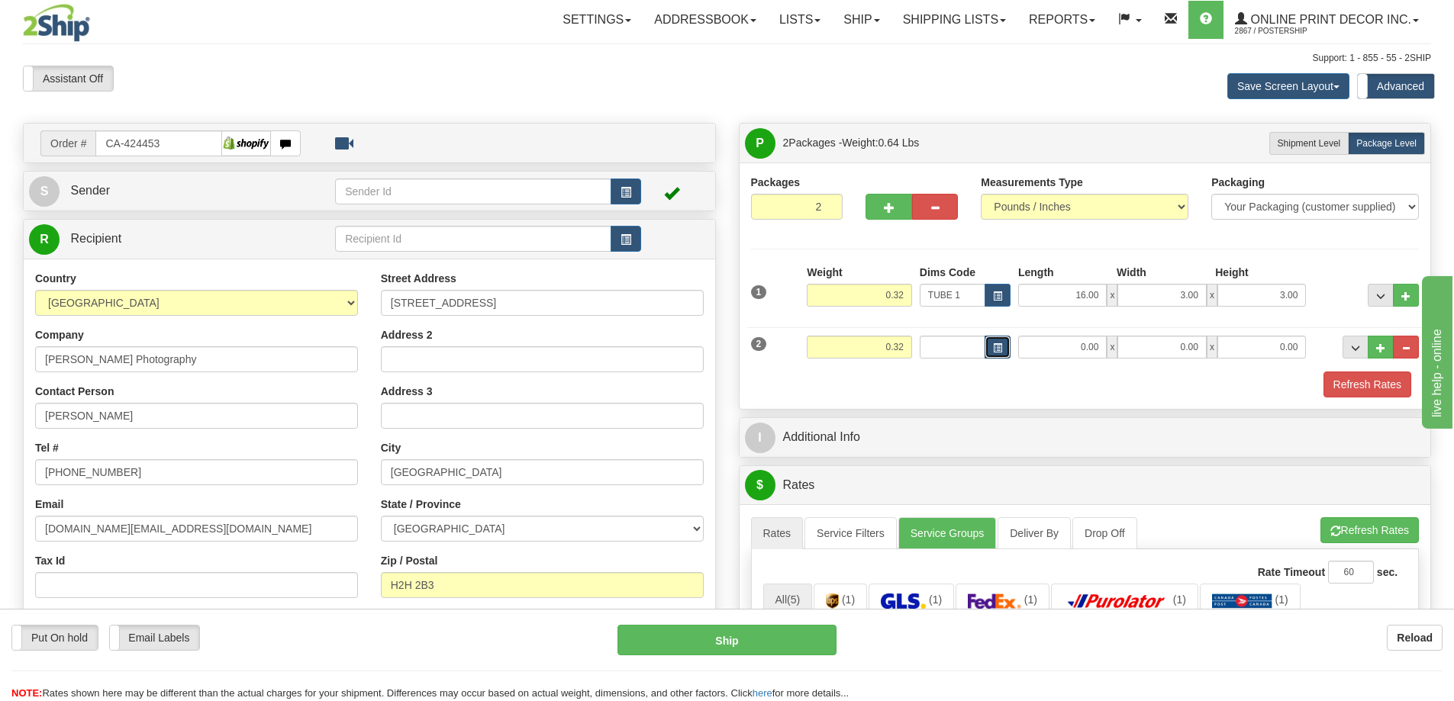
click at [998, 349] on span "button" at bounding box center [997, 348] width 9 height 8
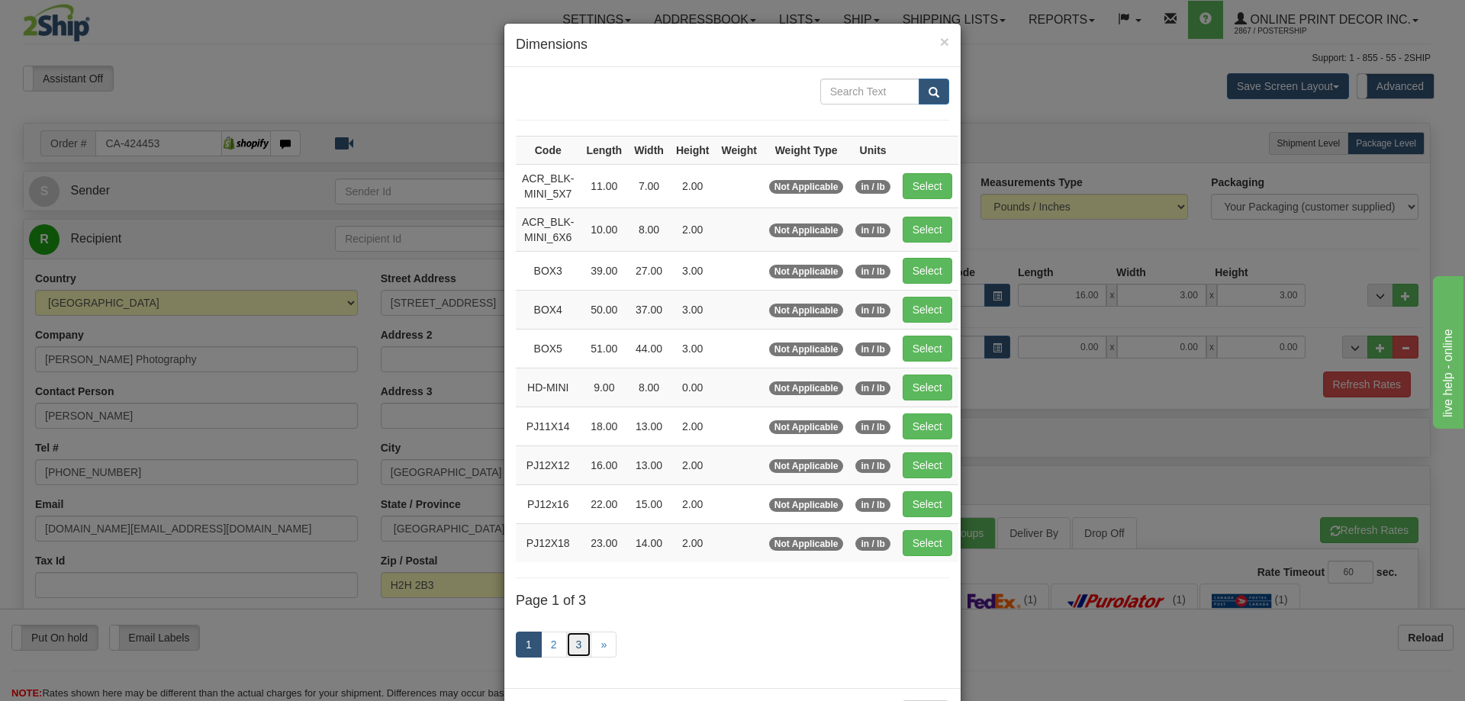
click at [570, 639] on link "3" at bounding box center [579, 645] width 26 height 26
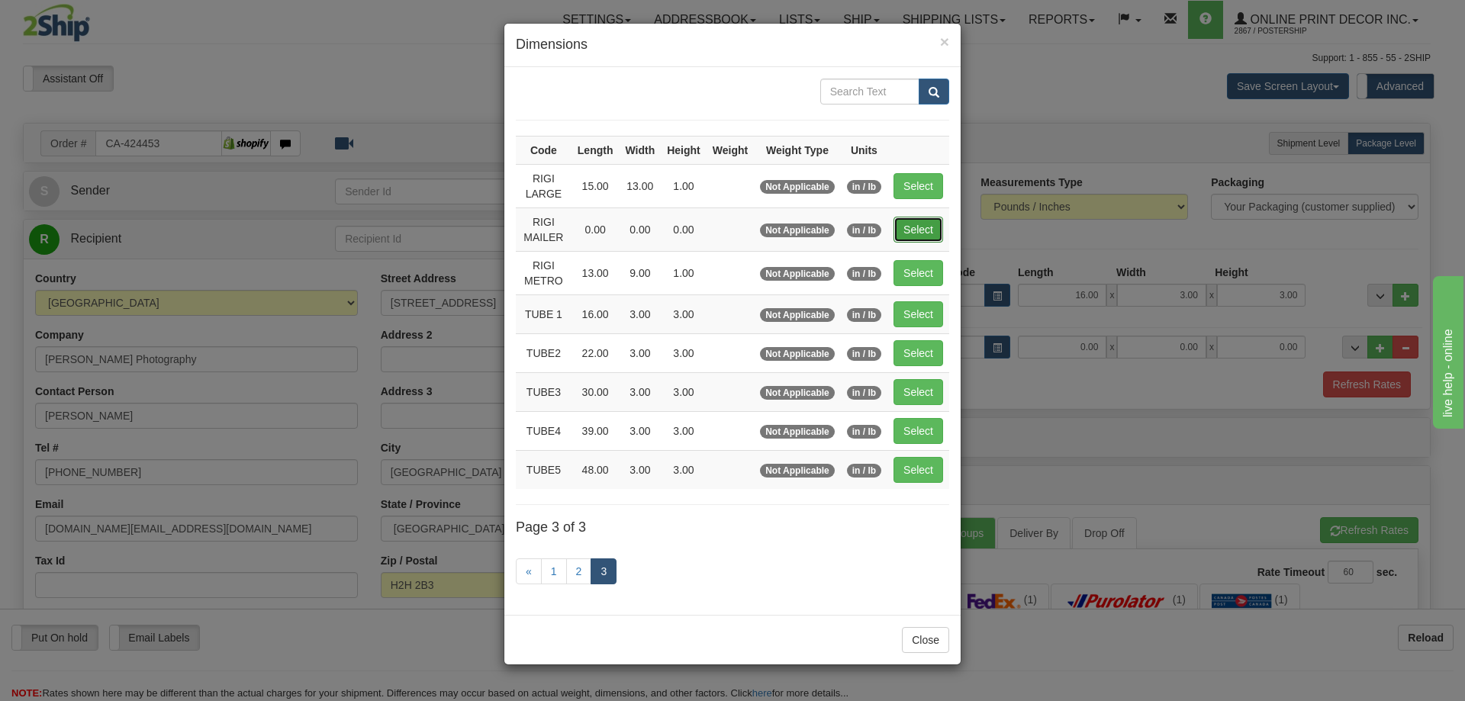
click at [925, 217] on button "Select" at bounding box center [919, 230] width 50 height 26
type input "RIGI MAILER"
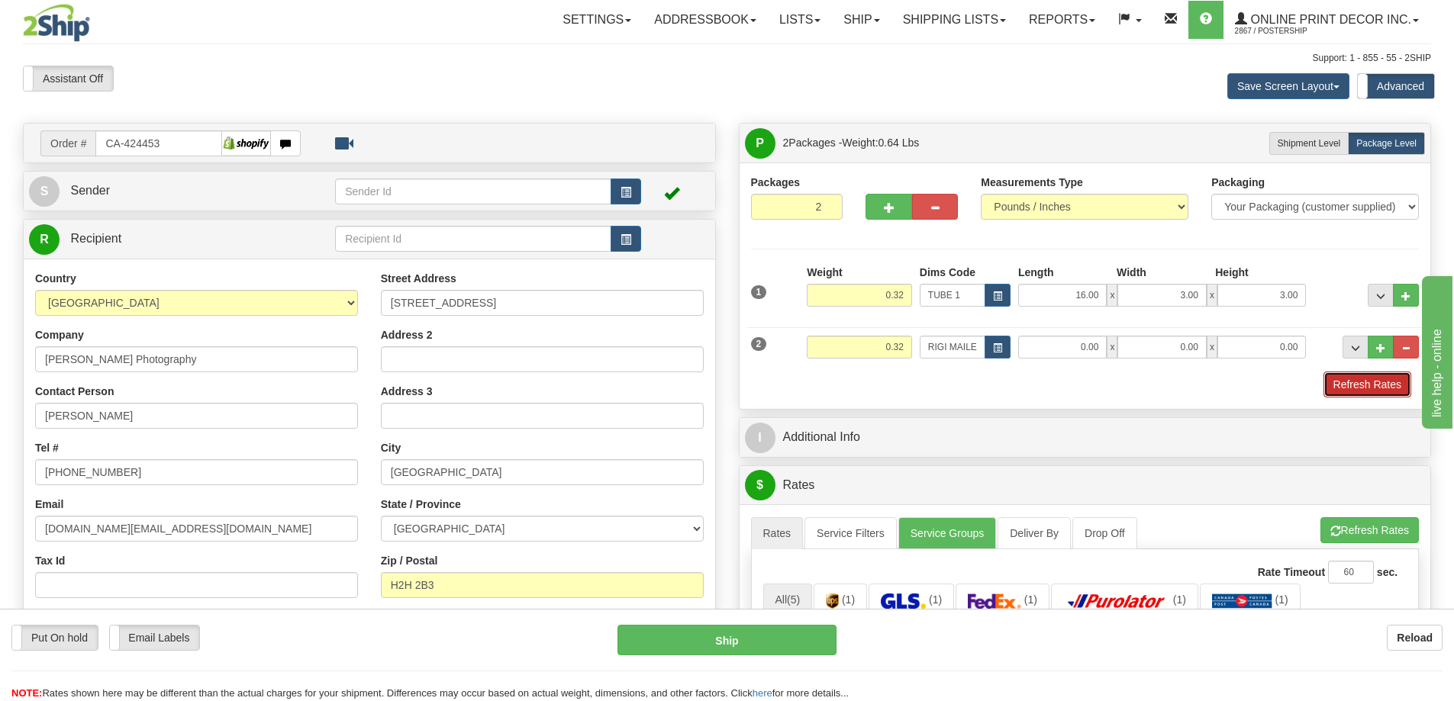
click at [1357, 381] on button "Refresh Rates" at bounding box center [1367, 385] width 88 height 26
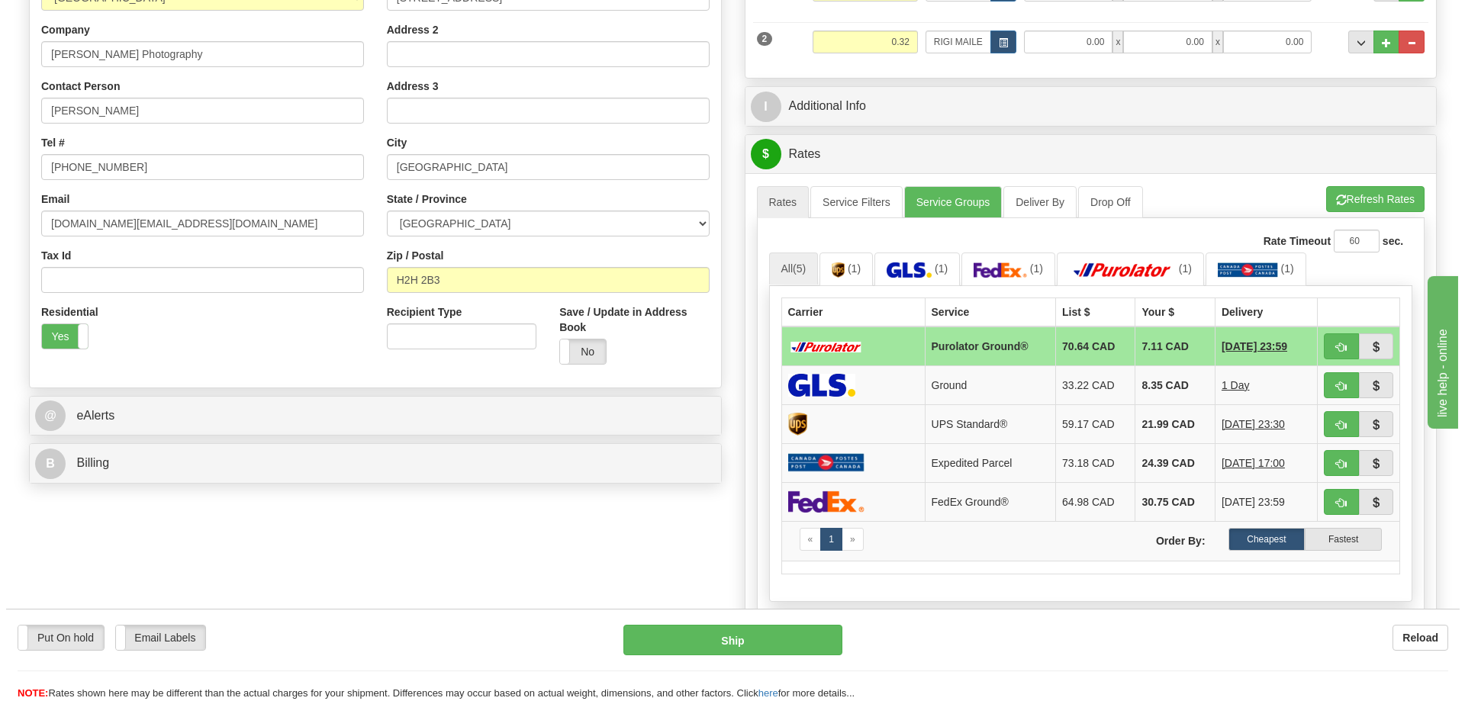
scroll to position [382, 0]
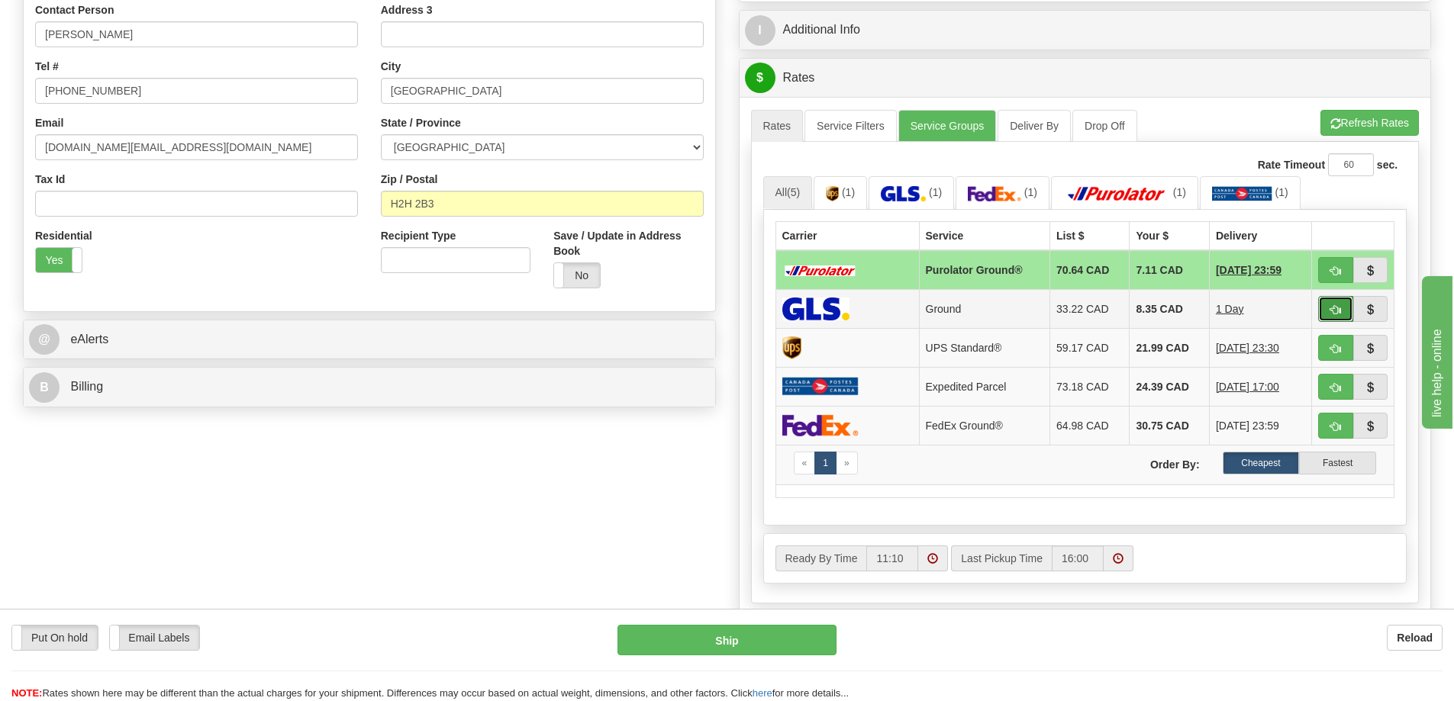
click at [1334, 306] on button "button" at bounding box center [1335, 309] width 35 height 26
type input "1"
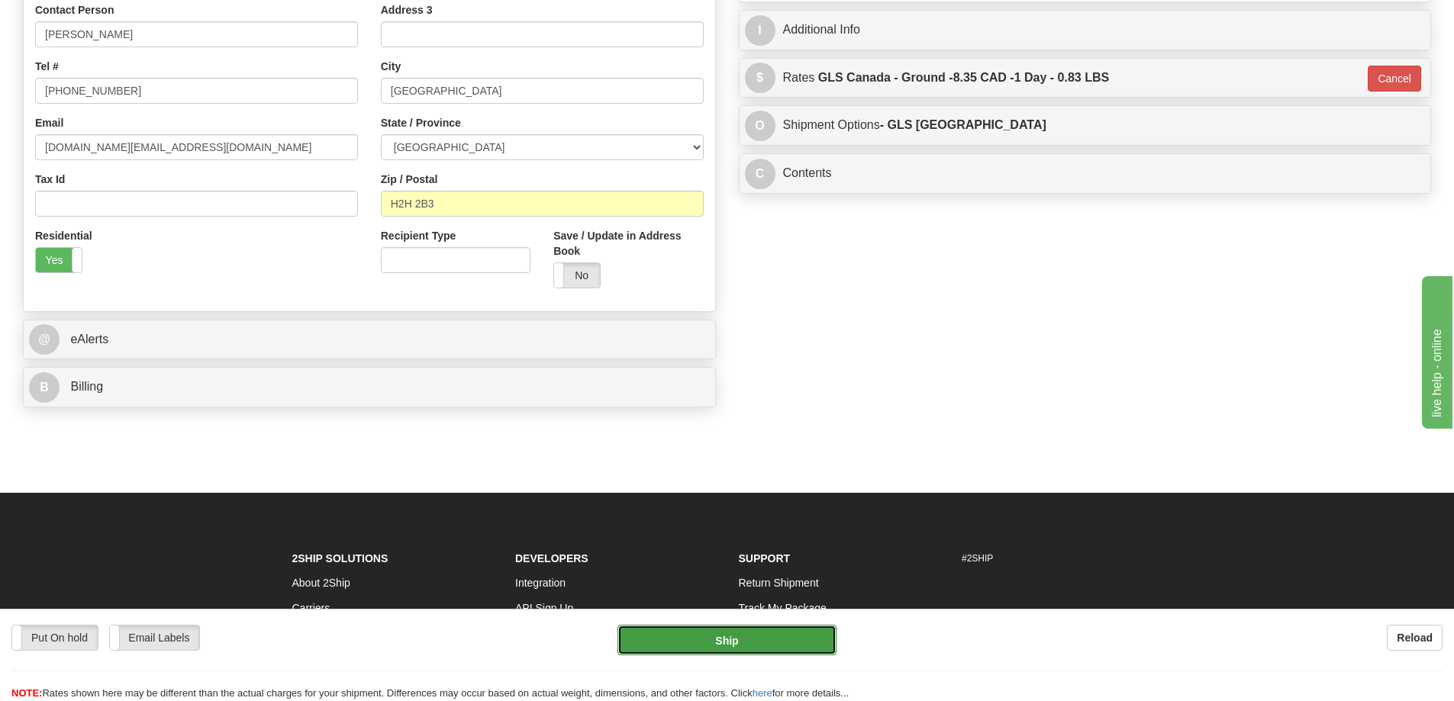
click at [796, 636] on button "Ship" at bounding box center [726, 640] width 219 height 31
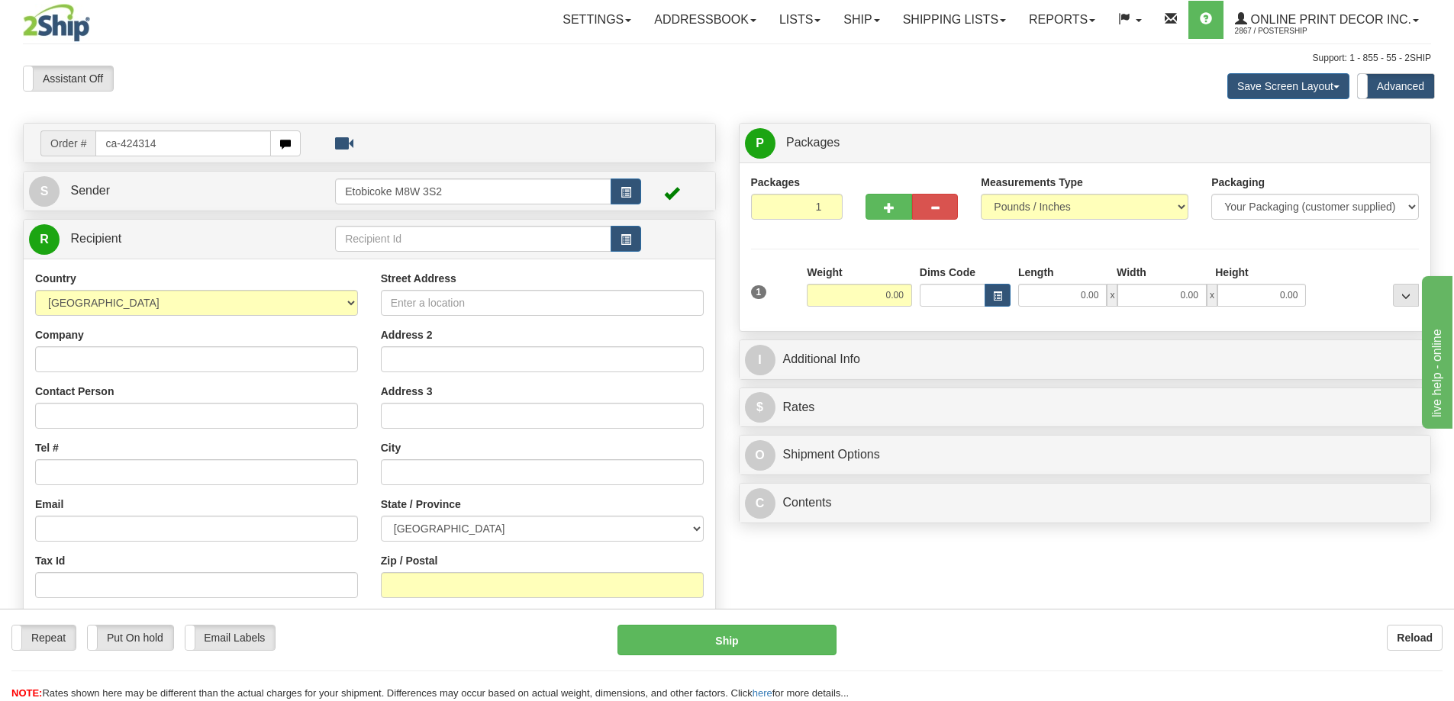
type input "ca-424314"
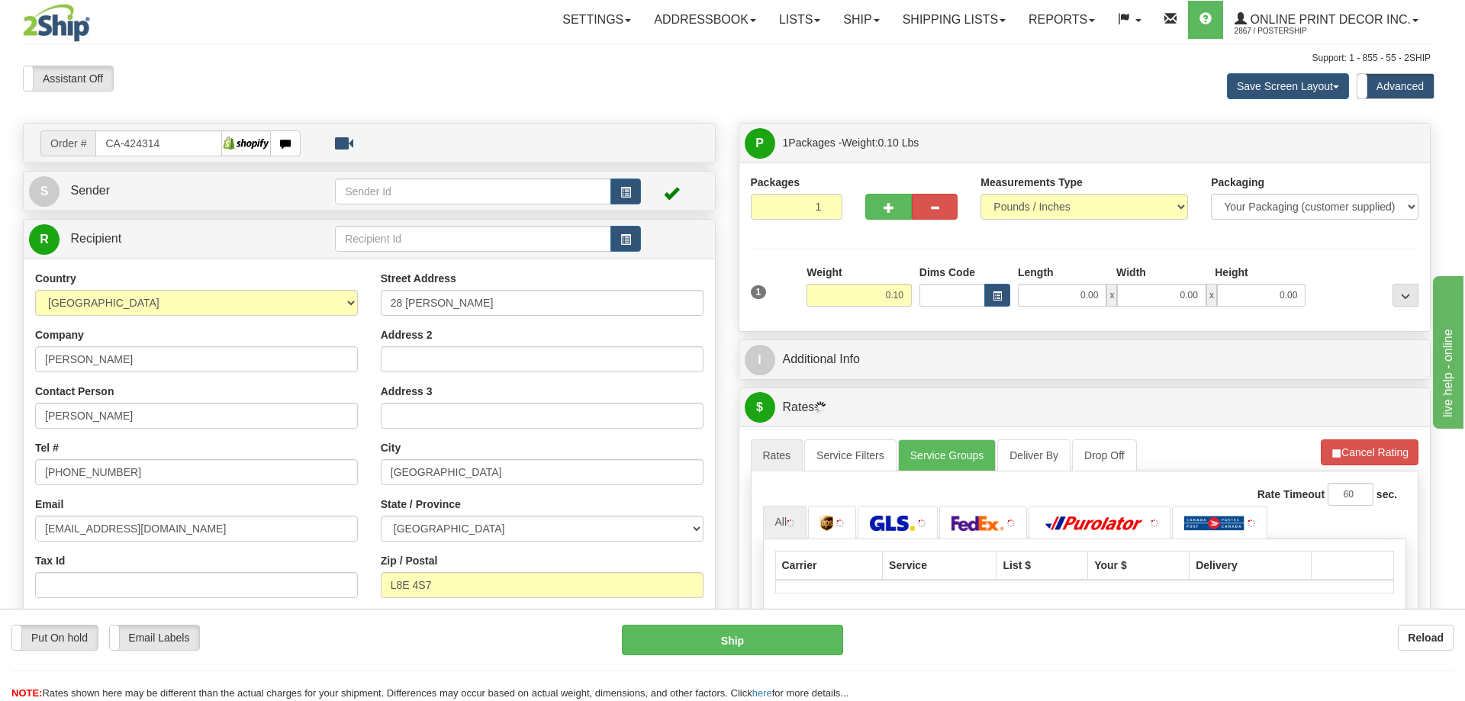
type input "[GEOGRAPHIC_DATA]"
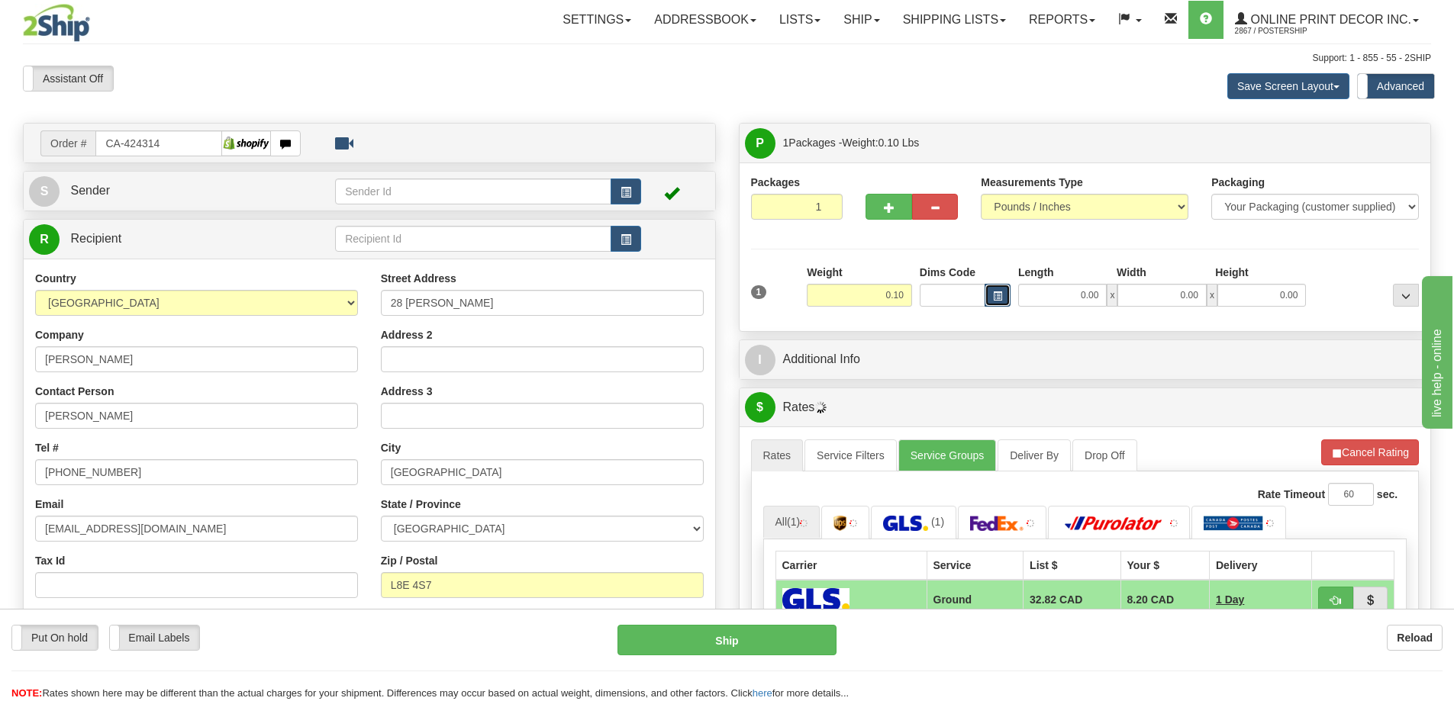
click at [999, 288] on button "button" at bounding box center [997, 295] width 26 height 23
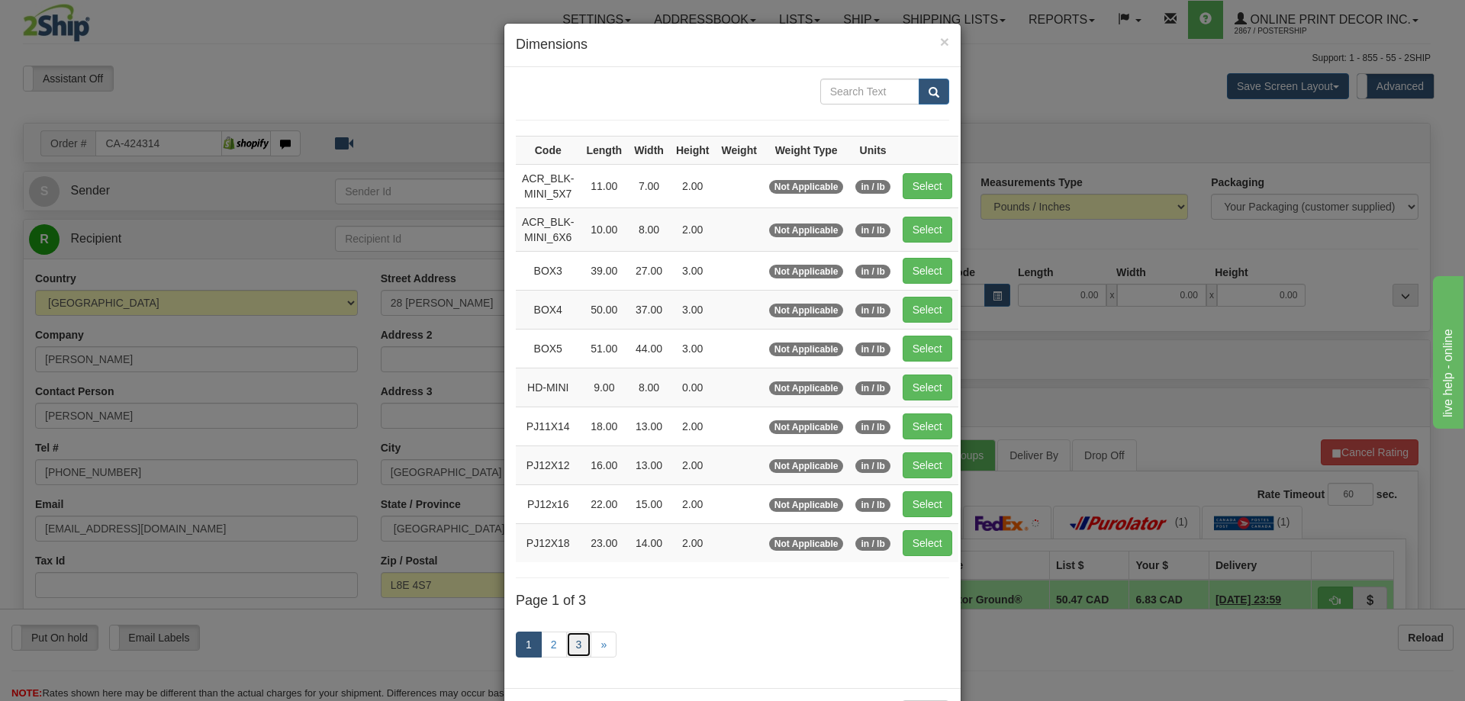
click at [572, 643] on link "3" at bounding box center [579, 645] width 26 height 26
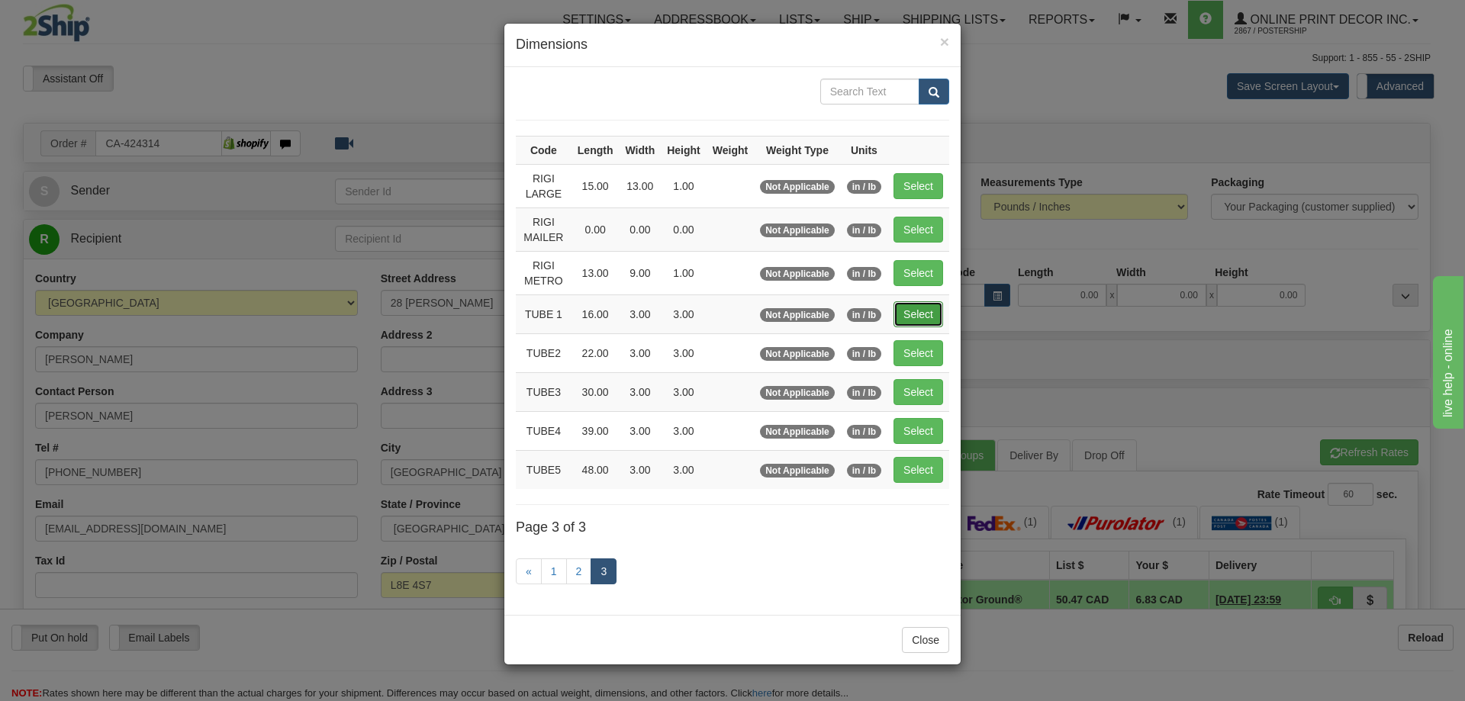
click at [921, 314] on button "Select" at bounding box center [919, 314] width 50 height 26
type input "TUBE 1"
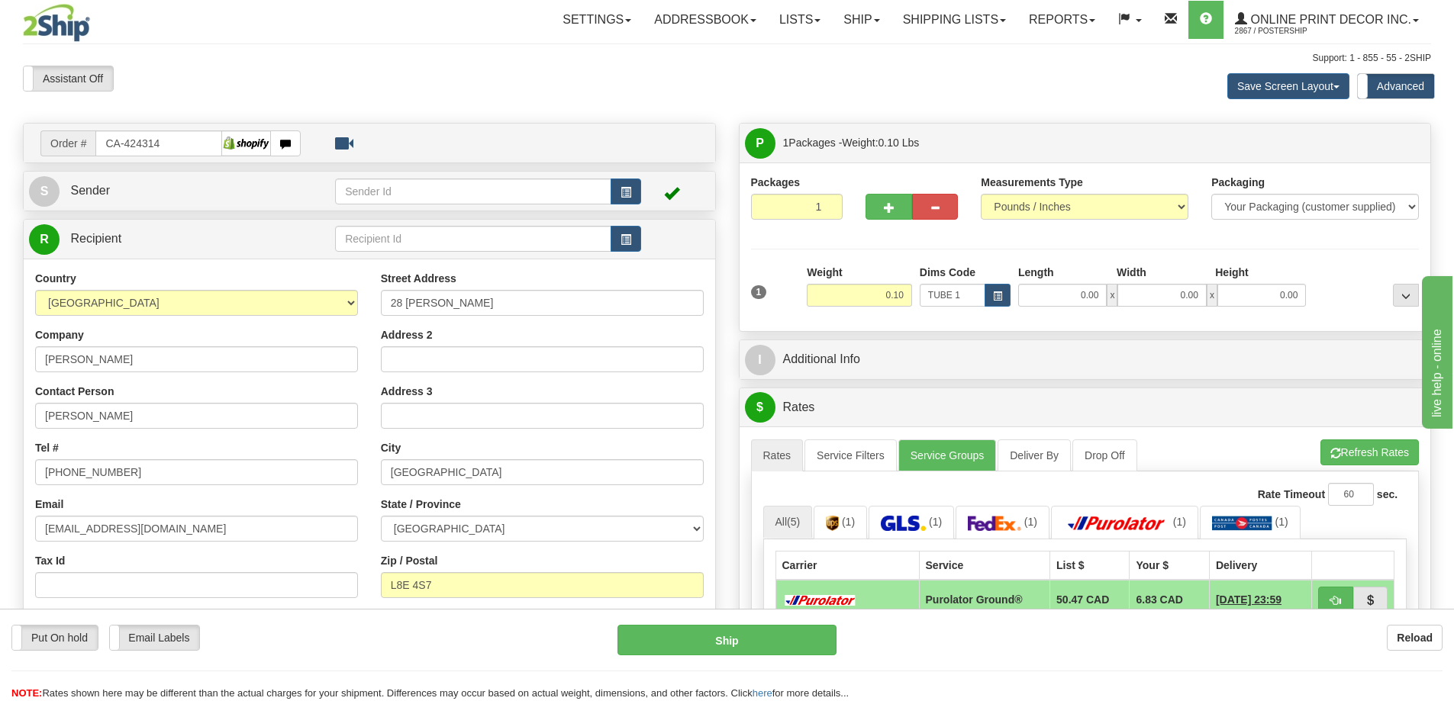
type input "16.00"
type input "3.00"
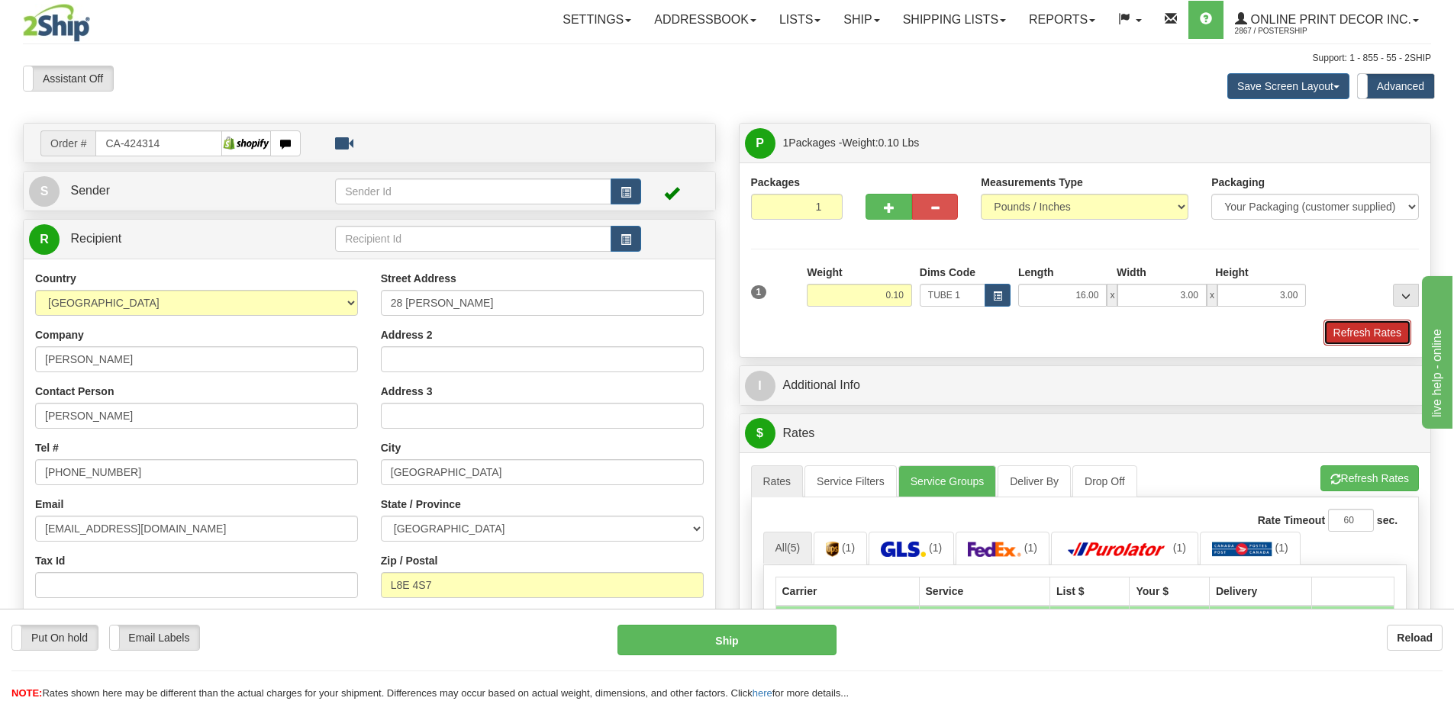
click at [1378, 330] on button "Refresh Rates" at bounding box center [1367, 333] width 88 height 26
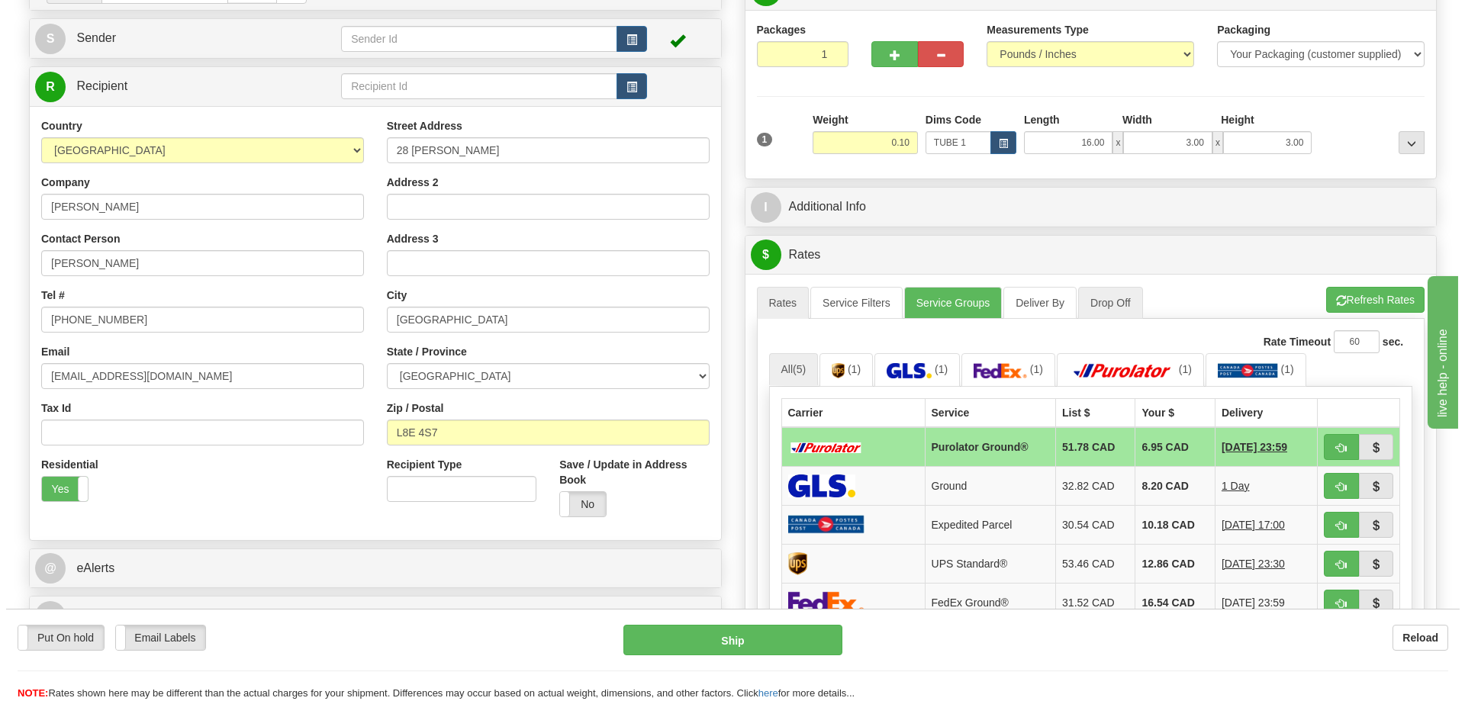
scroll to position [229, 0]
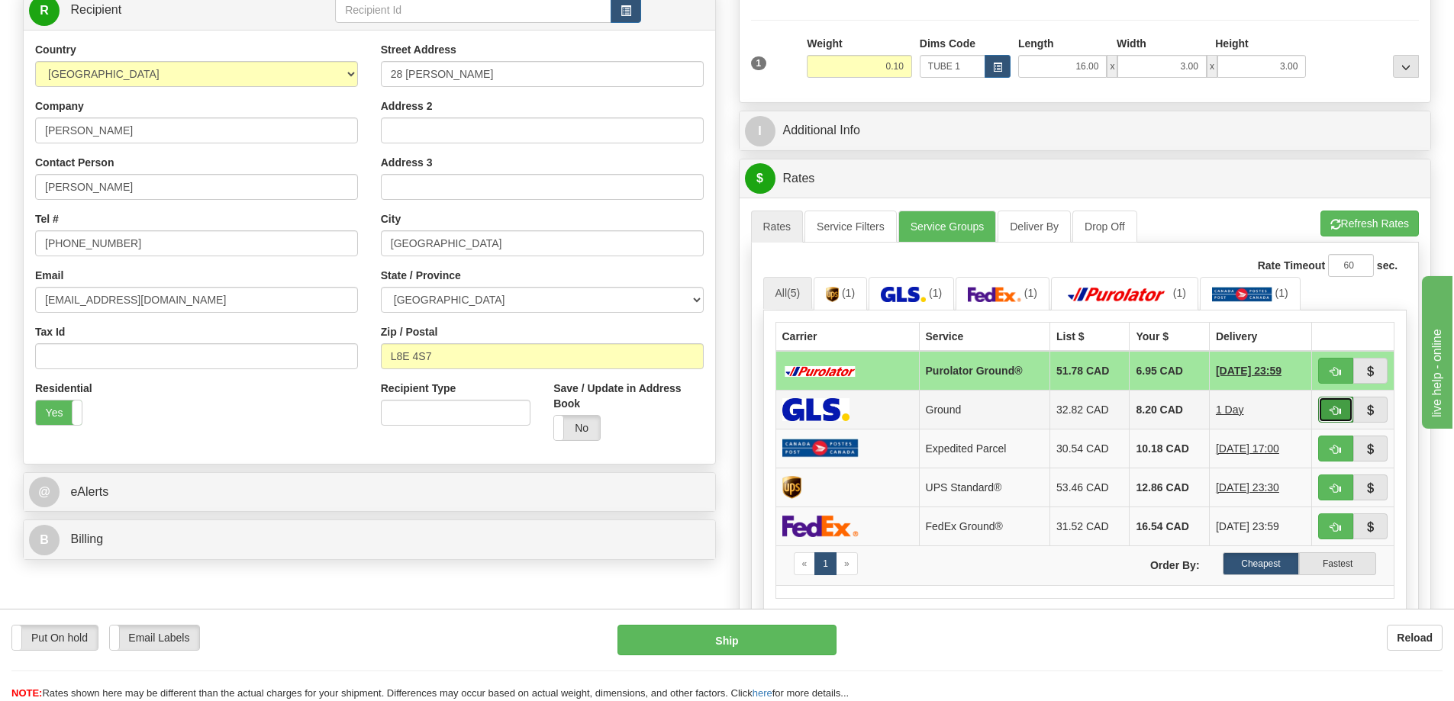
click at [1323, 405] on button "button" at bounding box center [1335, 410] width 35 height 26
type input "1"
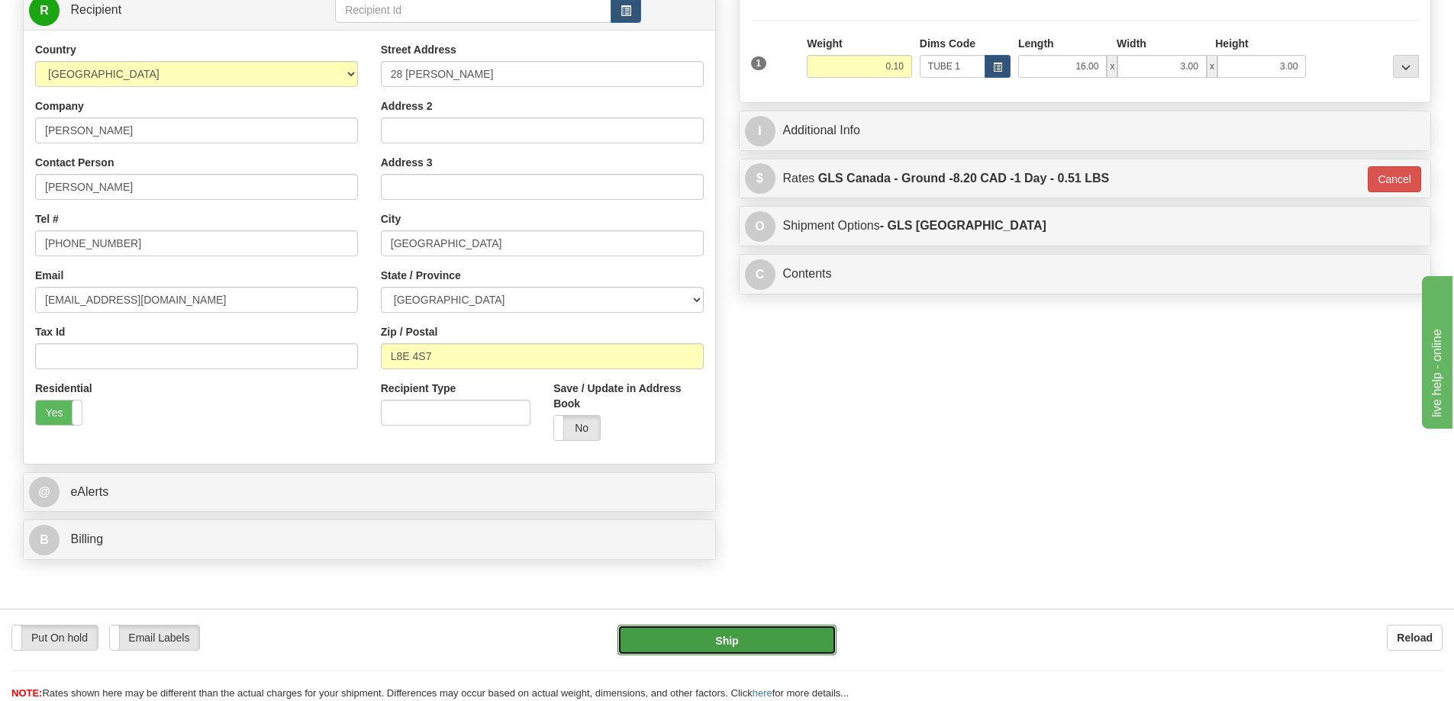
click at [782, 649] on button "Ship" at bounding box center [726, 640] width 219 height 31
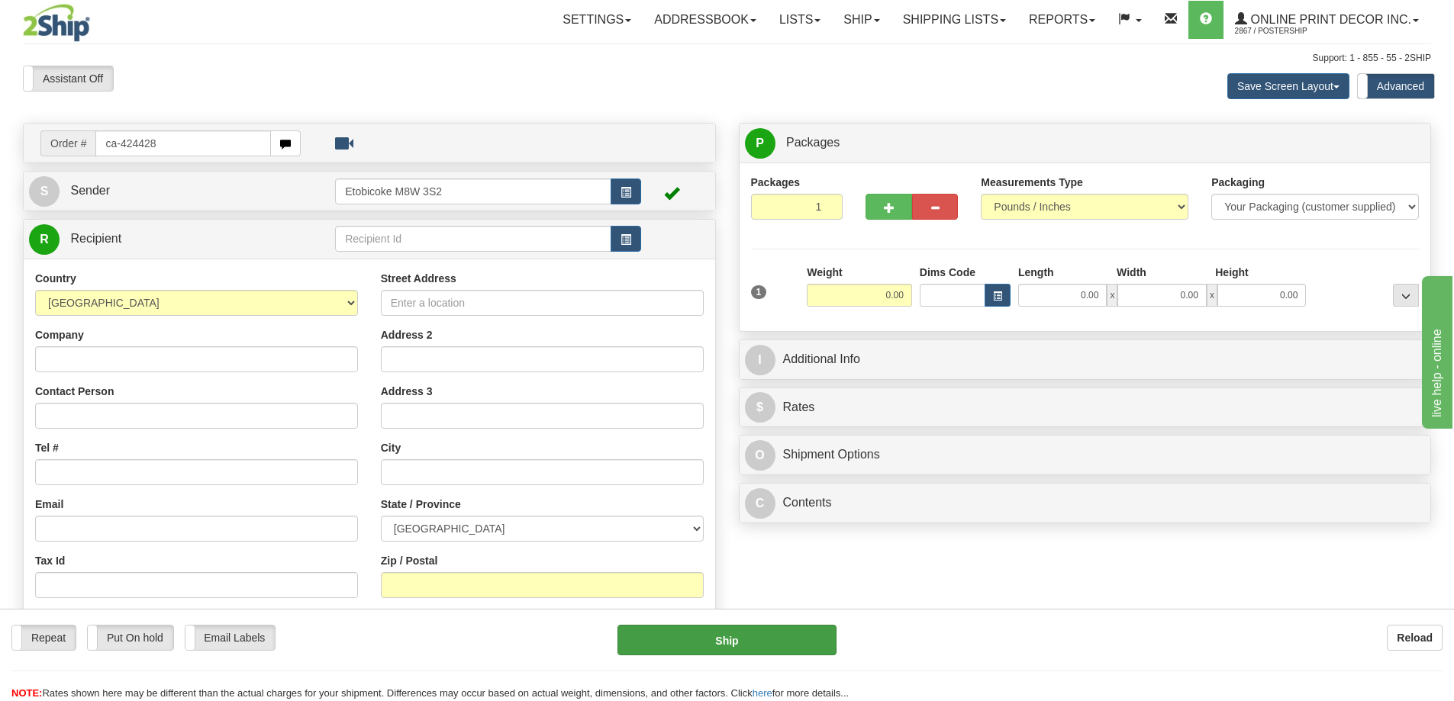
type input "ca-424428"
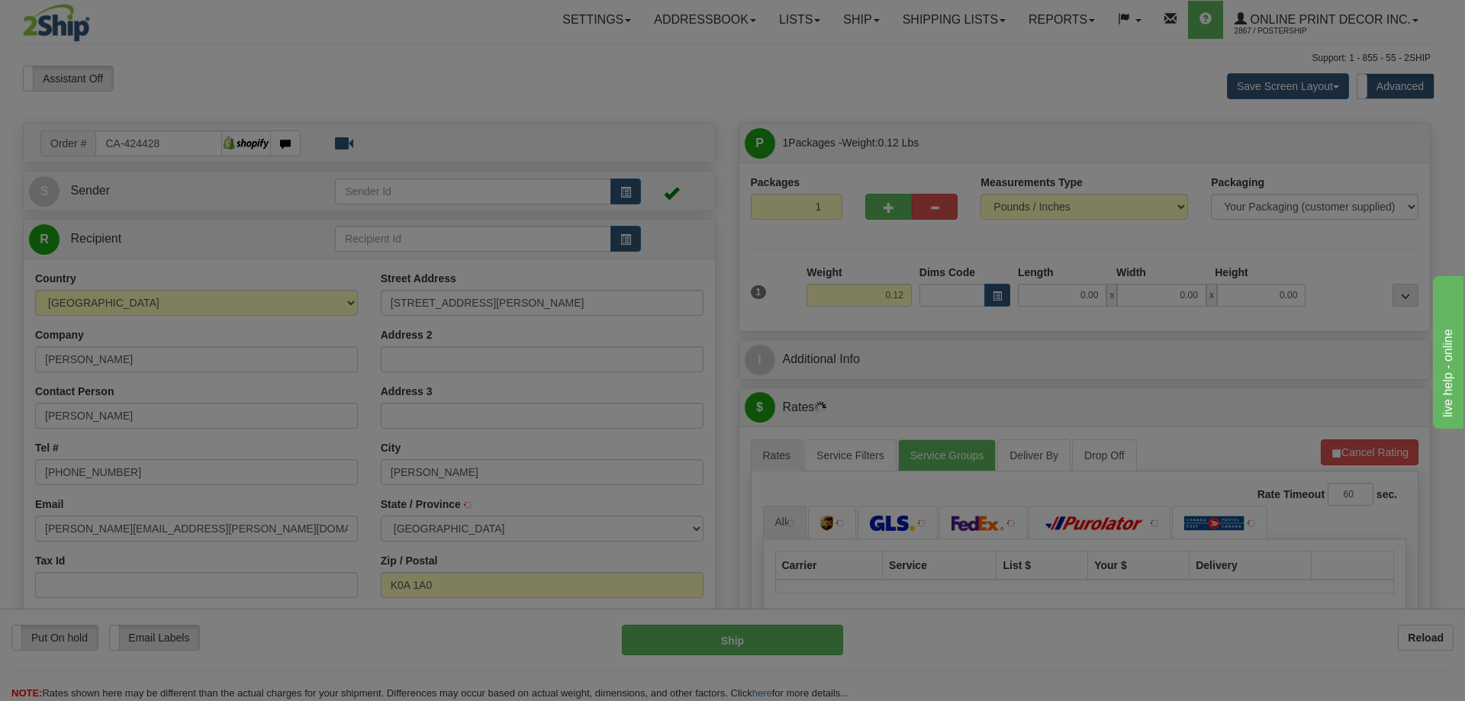
type input "[PERSON_NAME]"
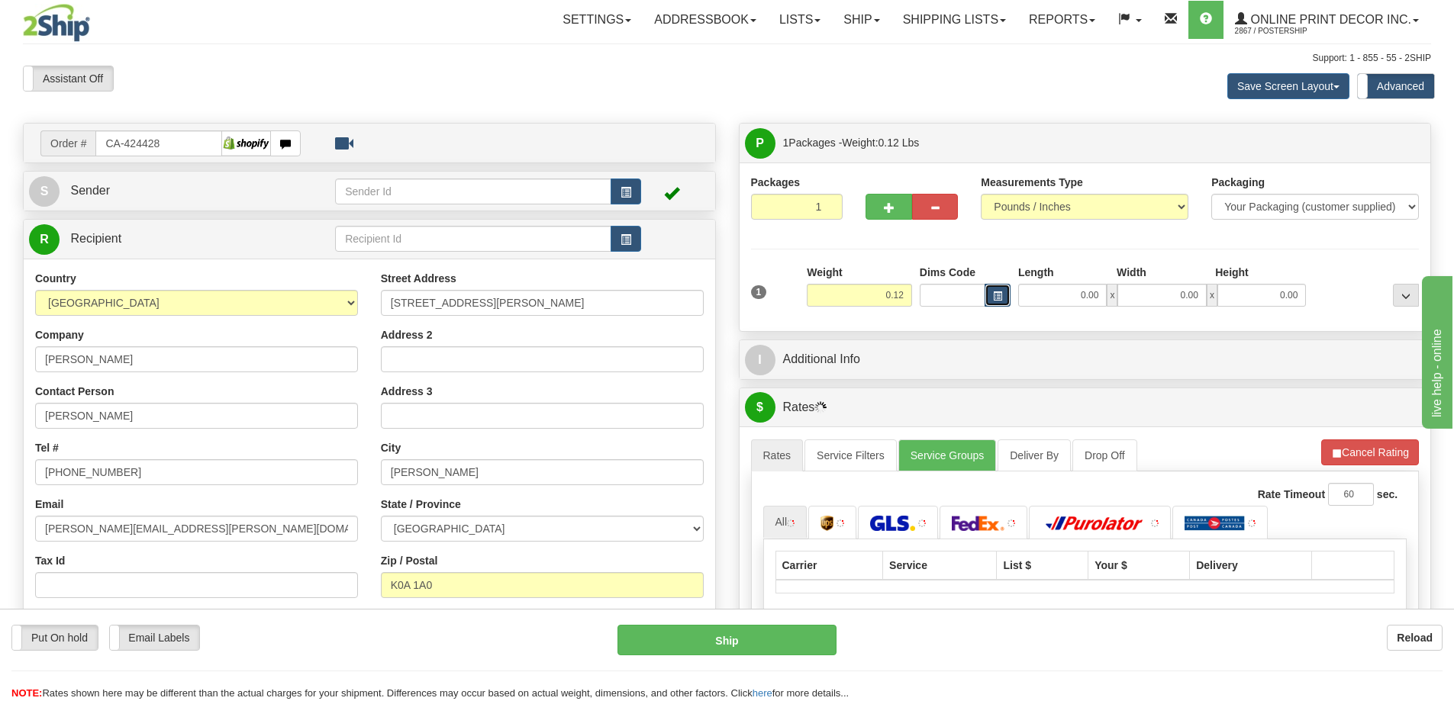
click at [994, 292] on span "button" at bounding box center [997, 296] width 9 height 8
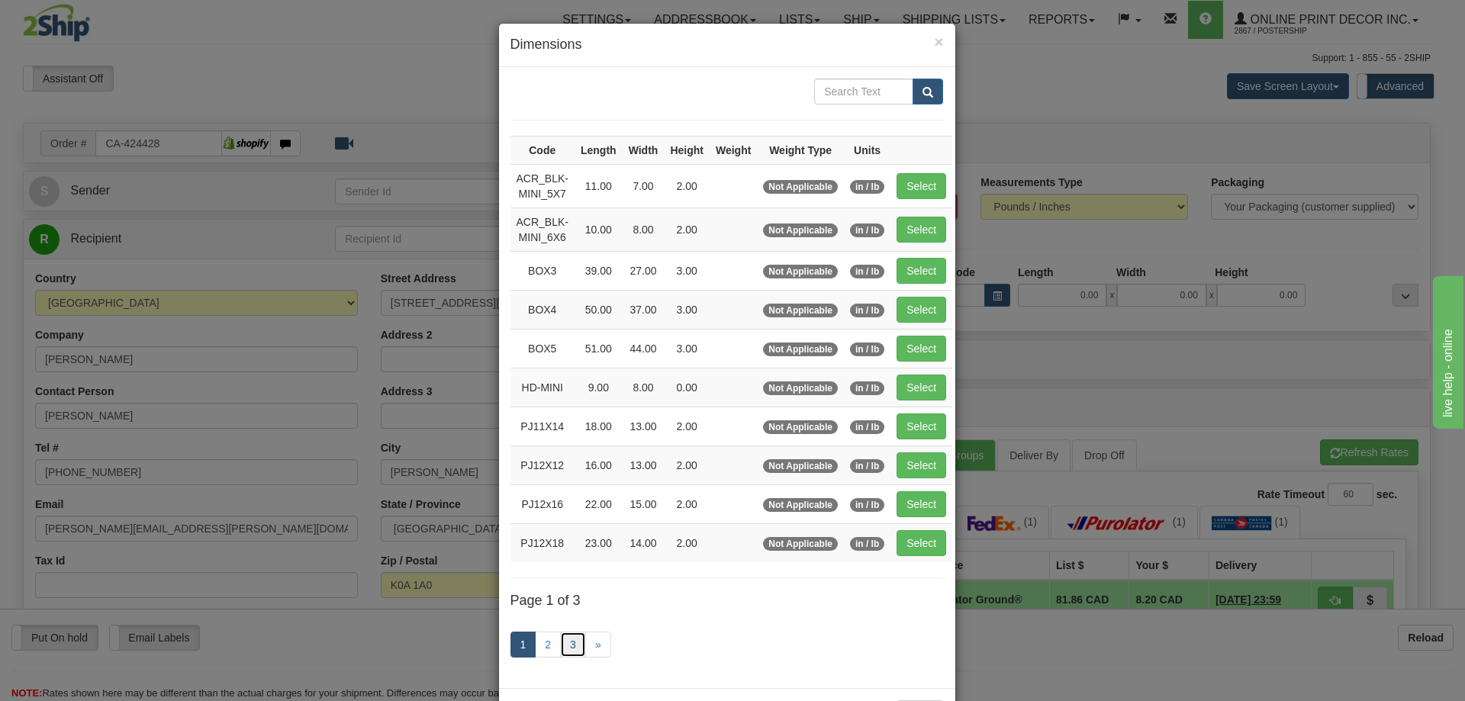
click at [560, 636] on link "3" at bounding box center [573, 645] width 26 height 26
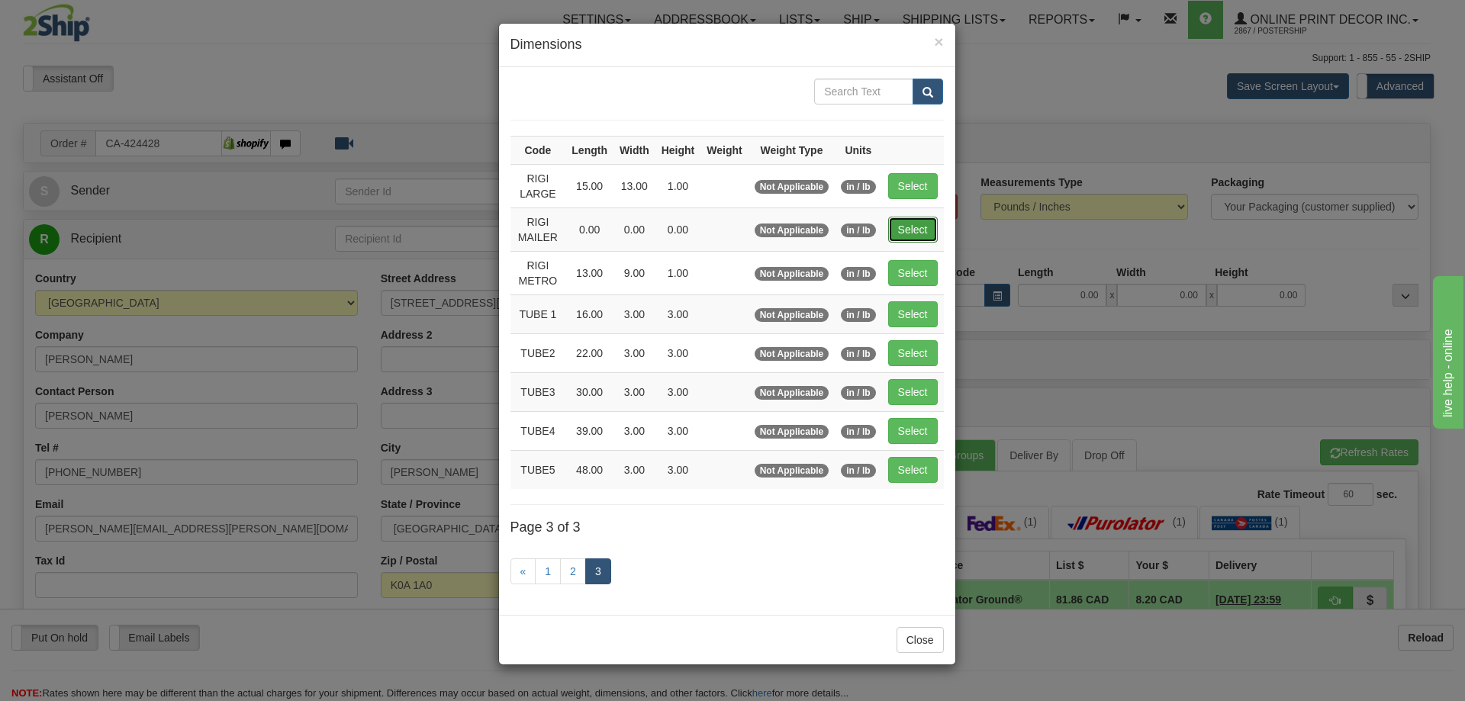
click at [923, 230] on button "Select" at bounding box center [913, 230] width 50 height 26
type input "RIGI MAILER"
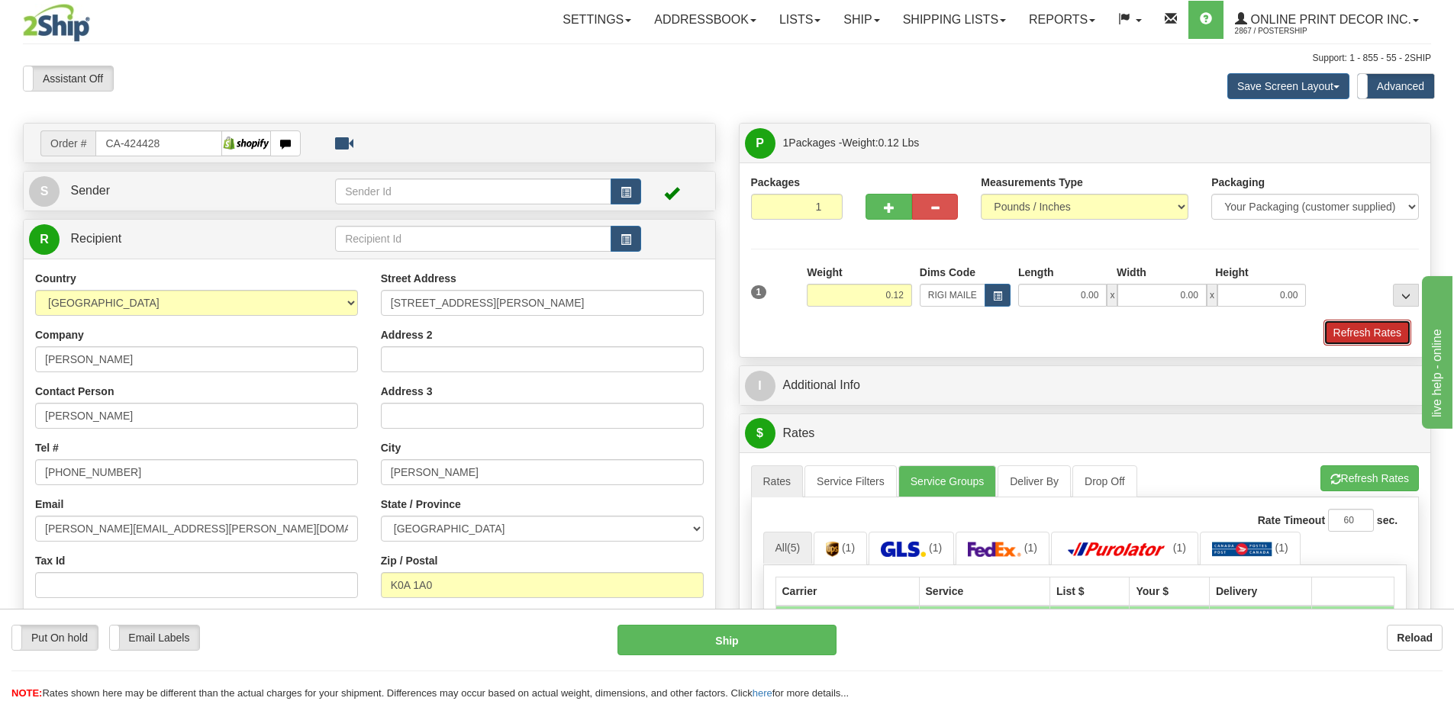
click at [1371, 324] on button "Refresh Rates" at bounding box center [1367, 333] width 88 height 26
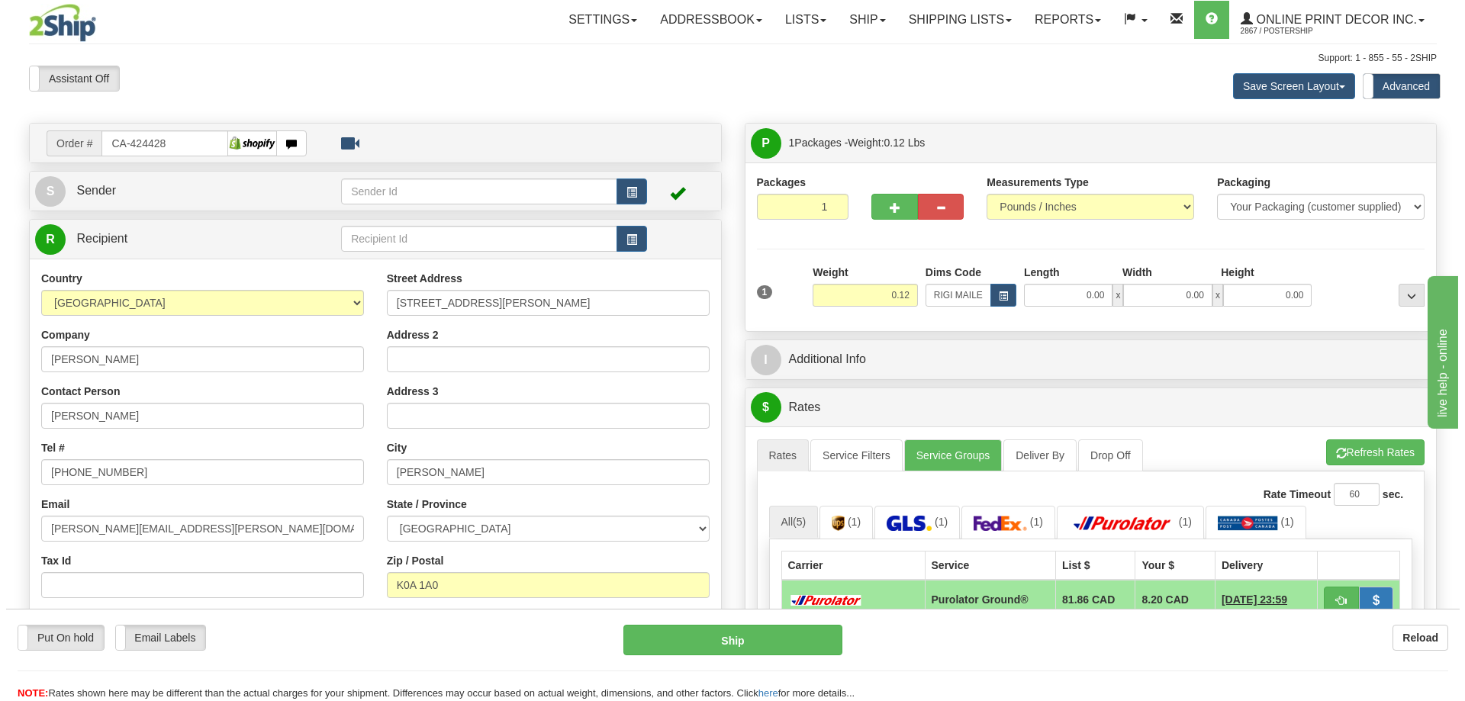
scroll to position [153, 0]
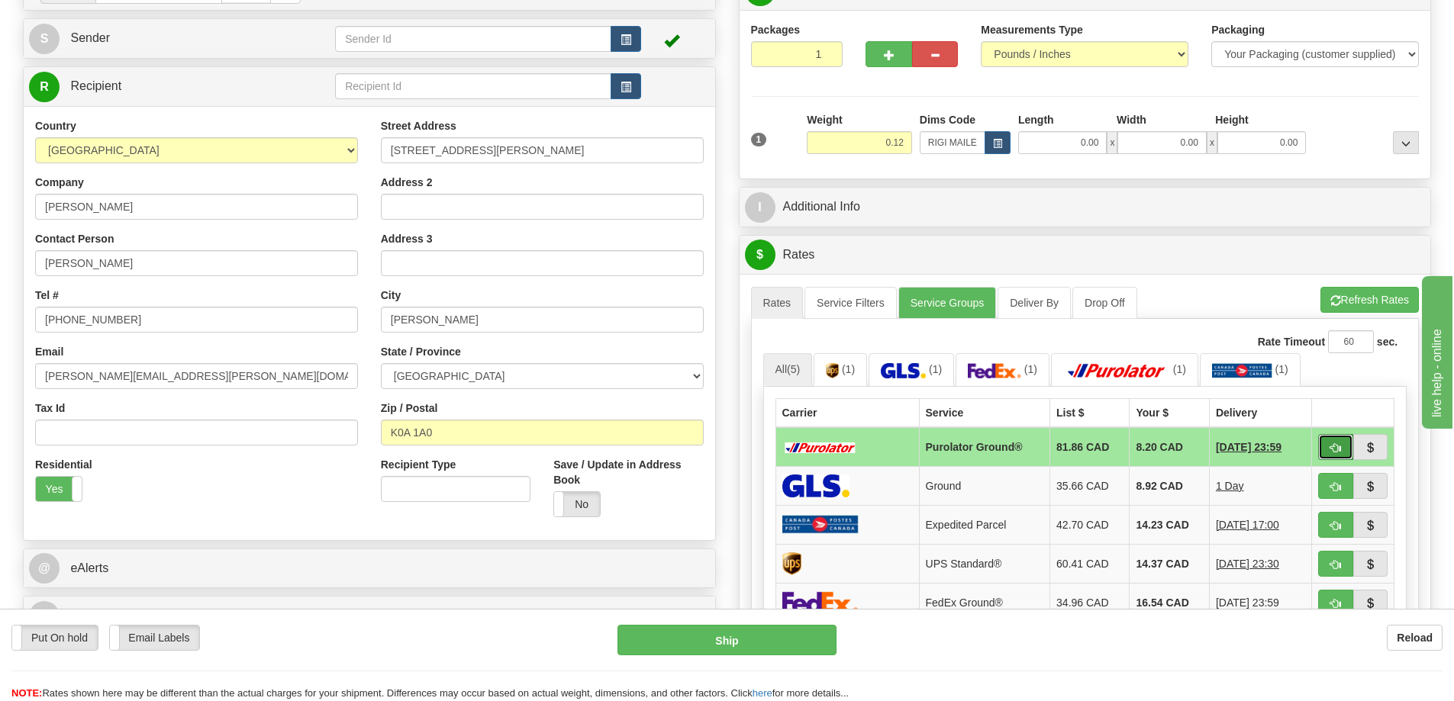
click at [1339, 446] on span "button" at bounding box center [1335, 448] width 11 height 10
type input "260"
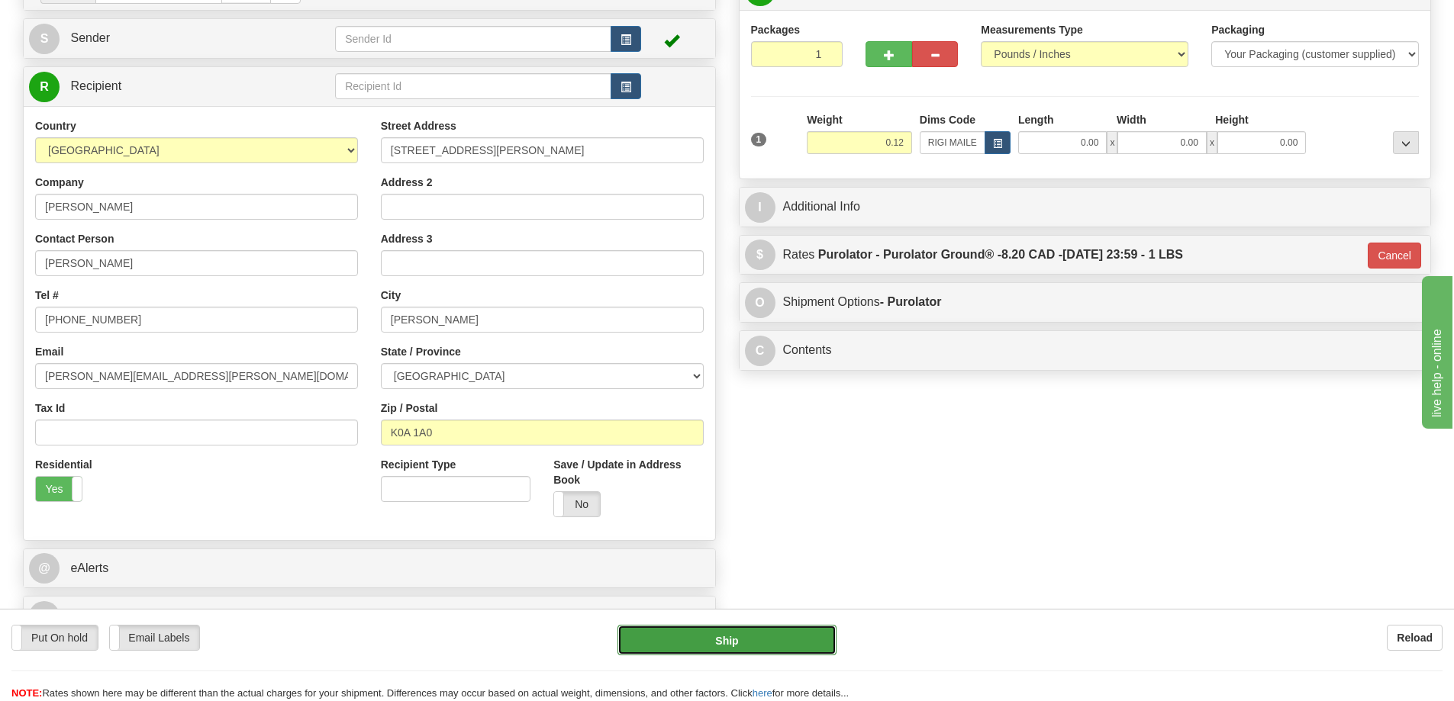
click at [777, 643] on button "Ship" at bounding box center [726, 640] width 219 height 31
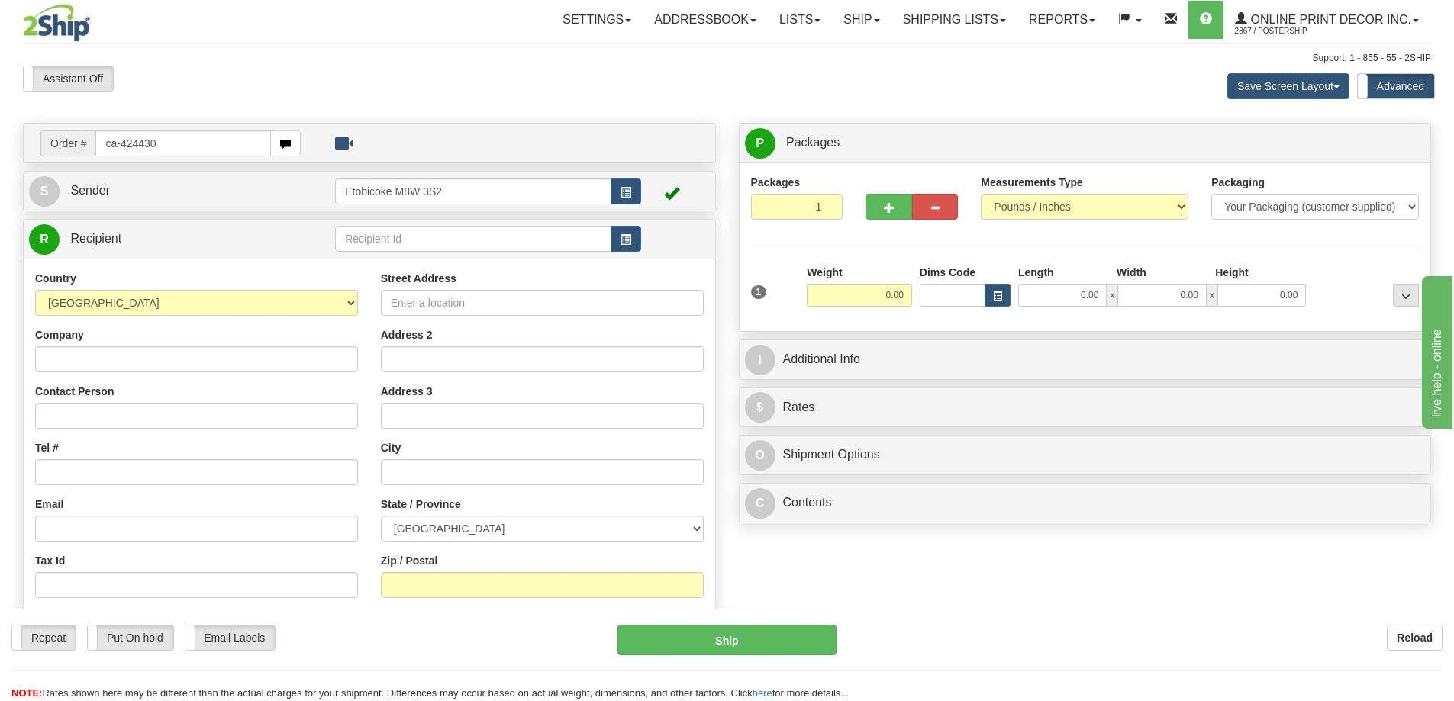
type input "ca-424430"
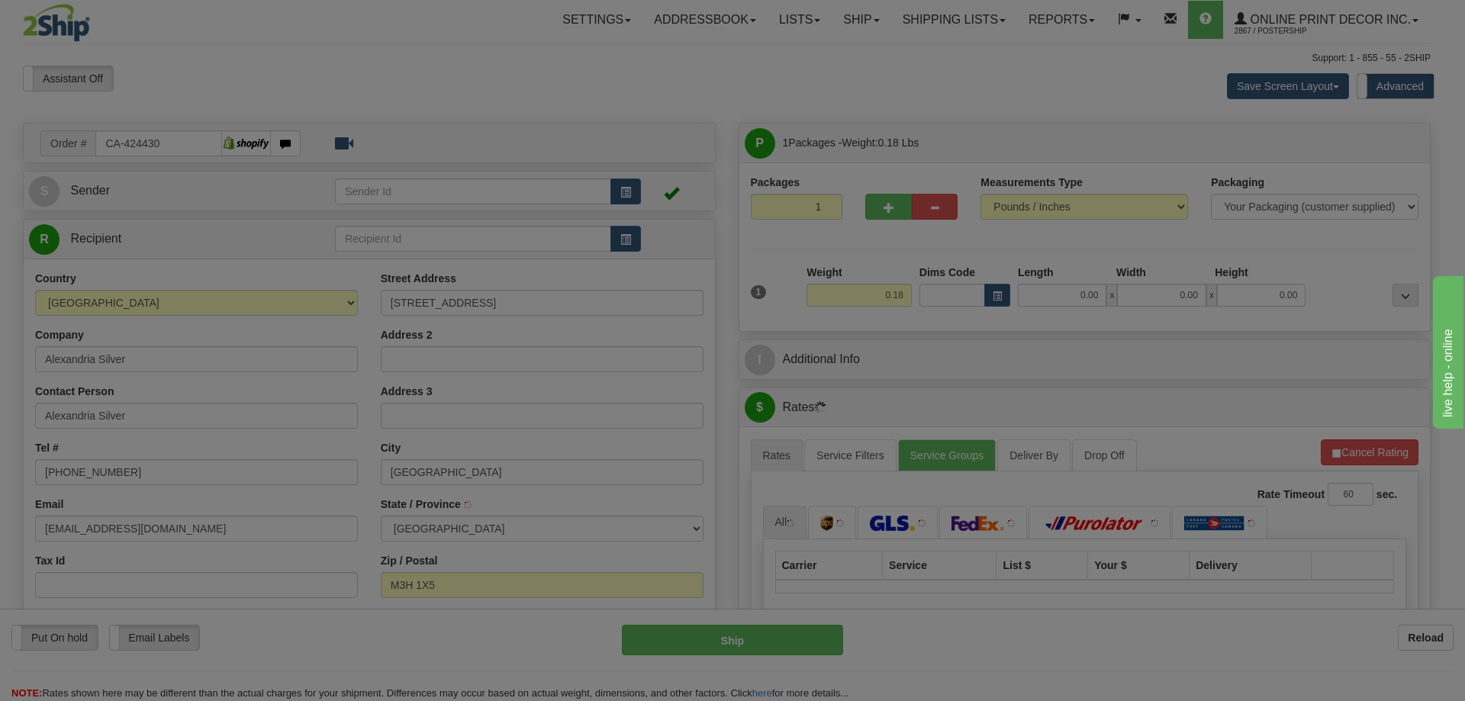
type input "[GEOGRAPHIC_DATA]"
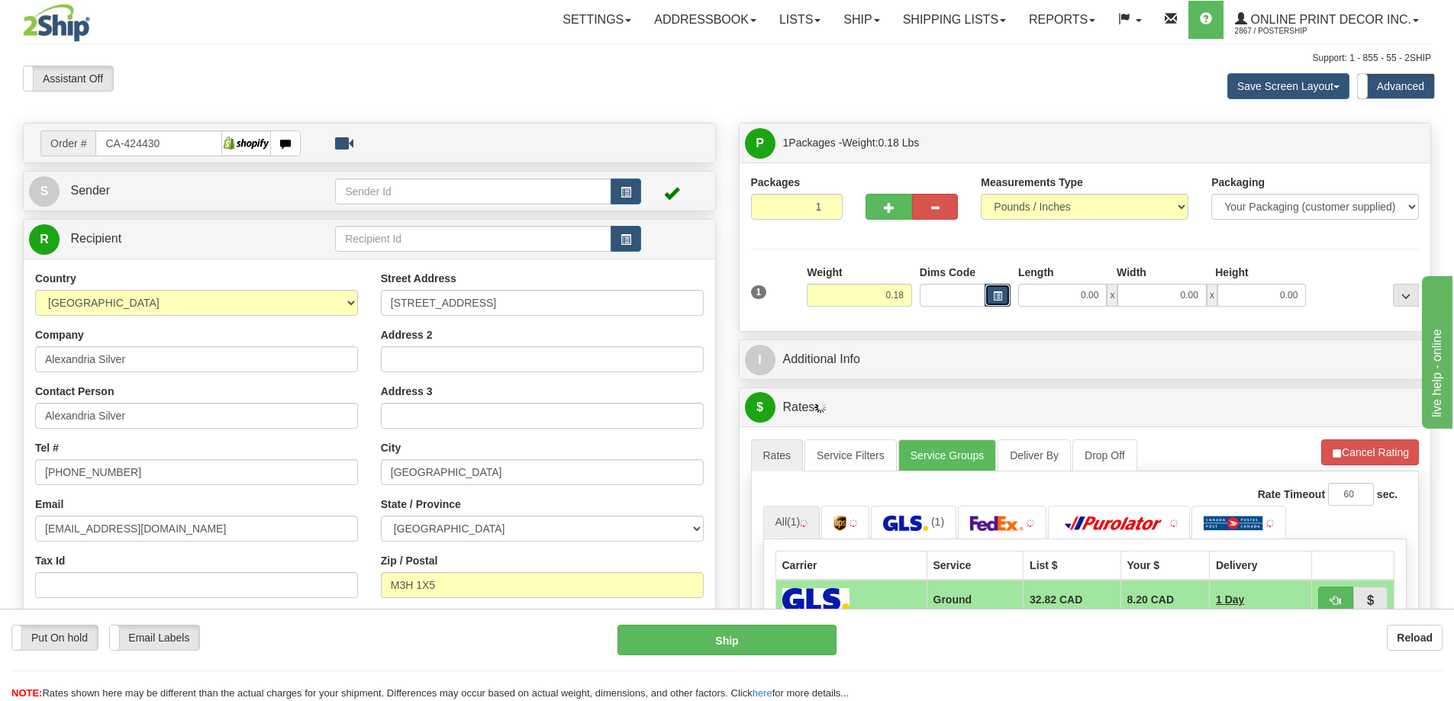
click at [995, 290] on button "button" at bounding box center [997, 295] width 26 height 23
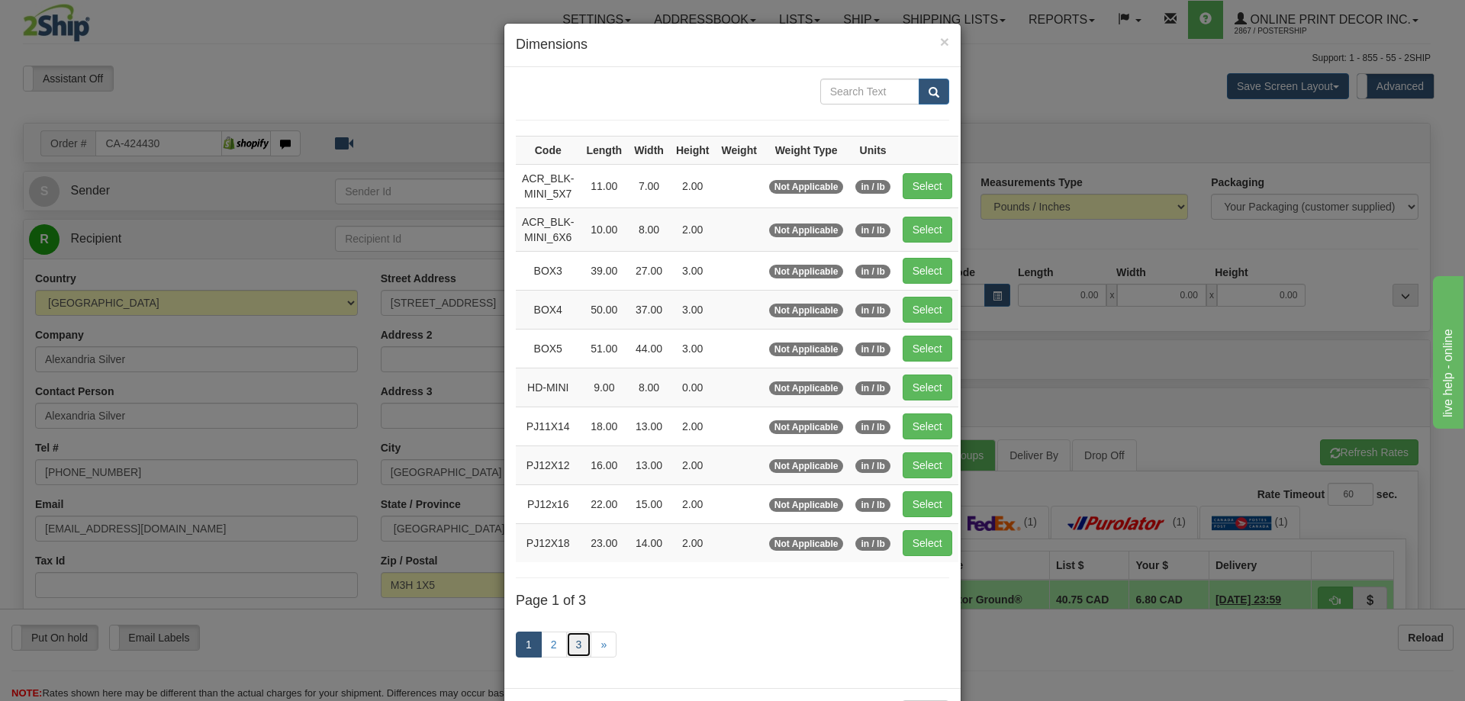
click at [566, 646] on link "3" at bounding box center [579, 645] width 26 height 26
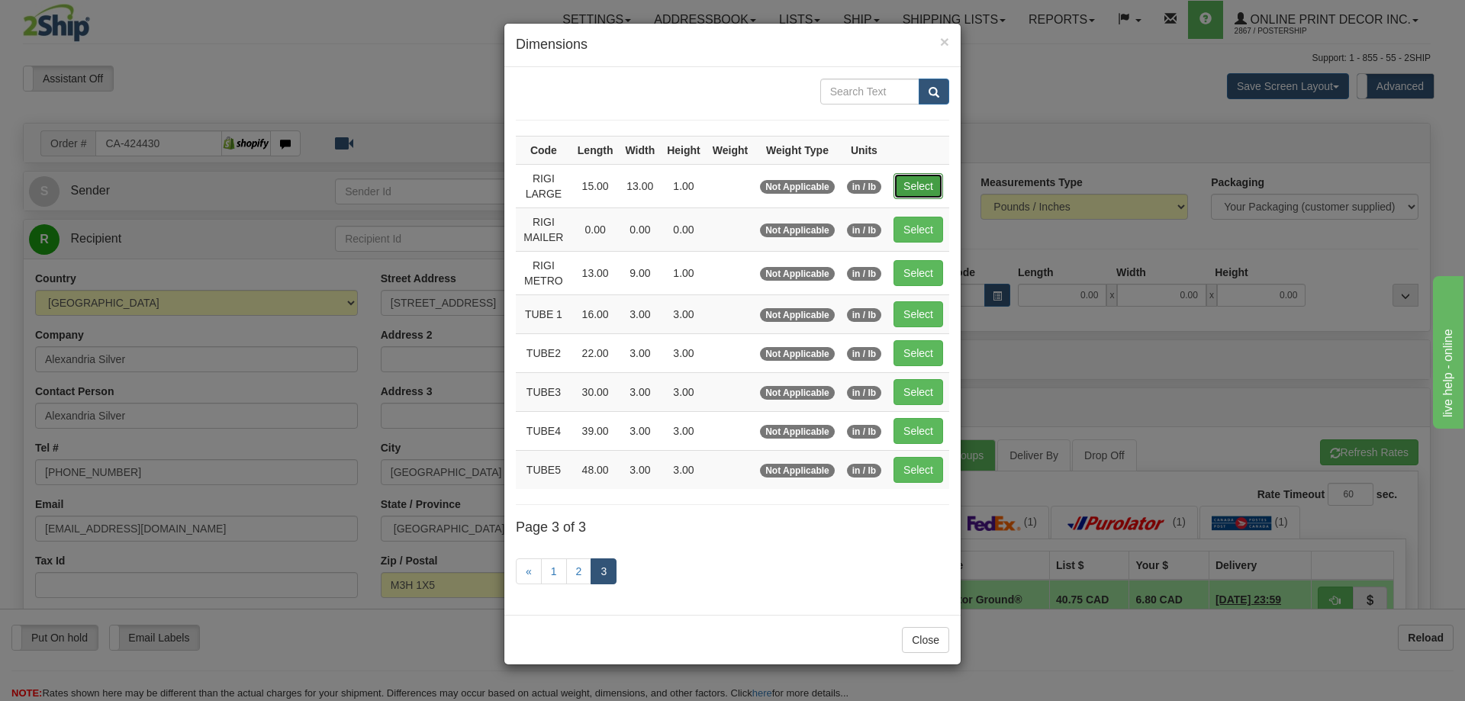
click at [919, 185] on button "Select" at bounding box center [919, 186] width 50 height 26
type input "RIGI LARGE"
type input "15.00"
type input "13.00"
type input "1.00"
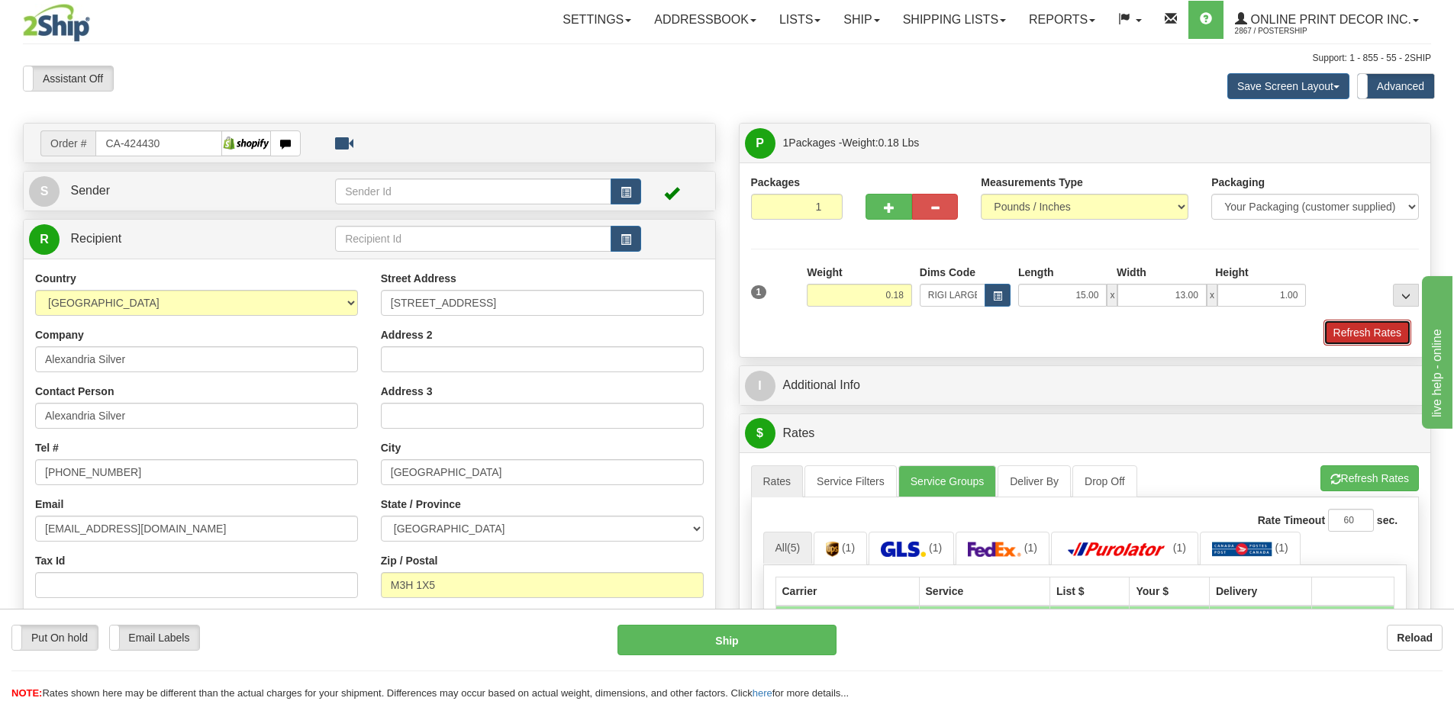
click at [1374, 334] on button "Refresh Rates" at bounding box center [1367, 333] width 88 height 26
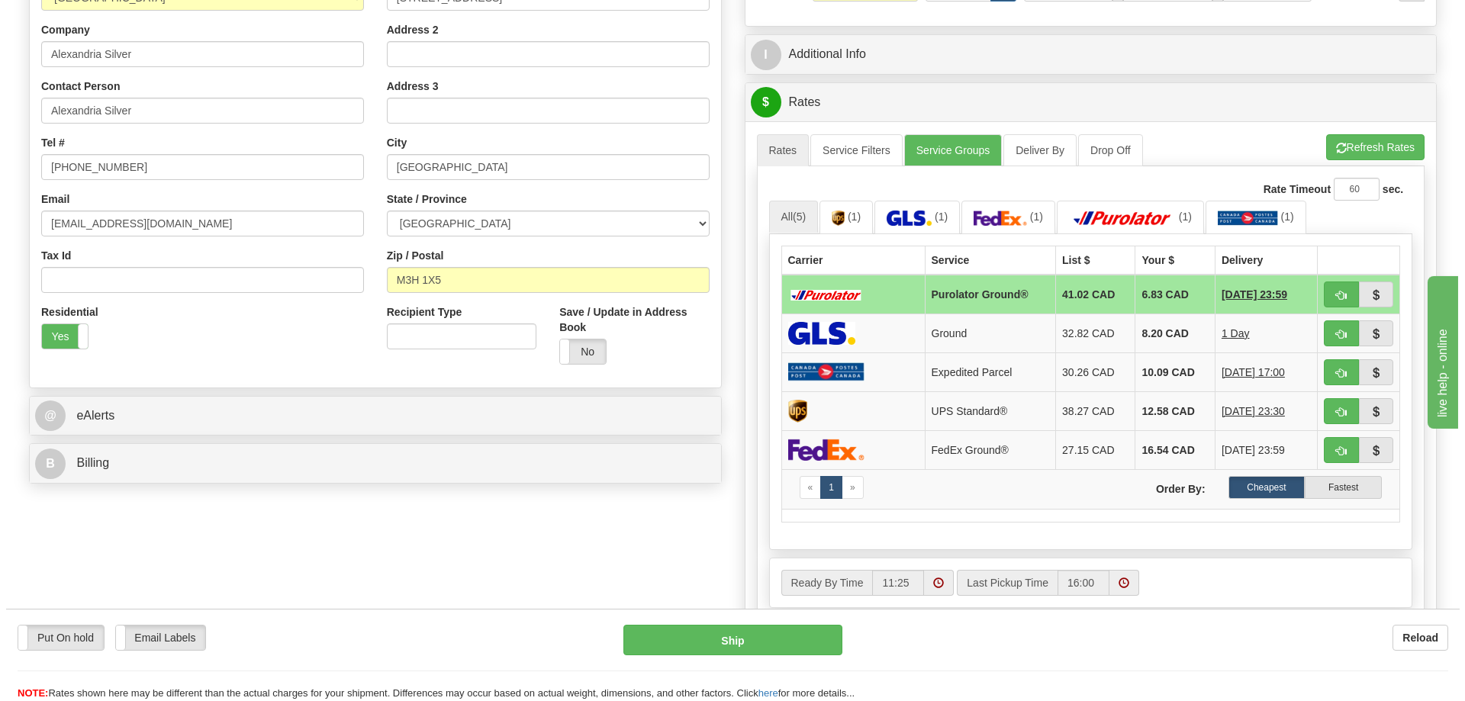
scroll to position [382, 0]
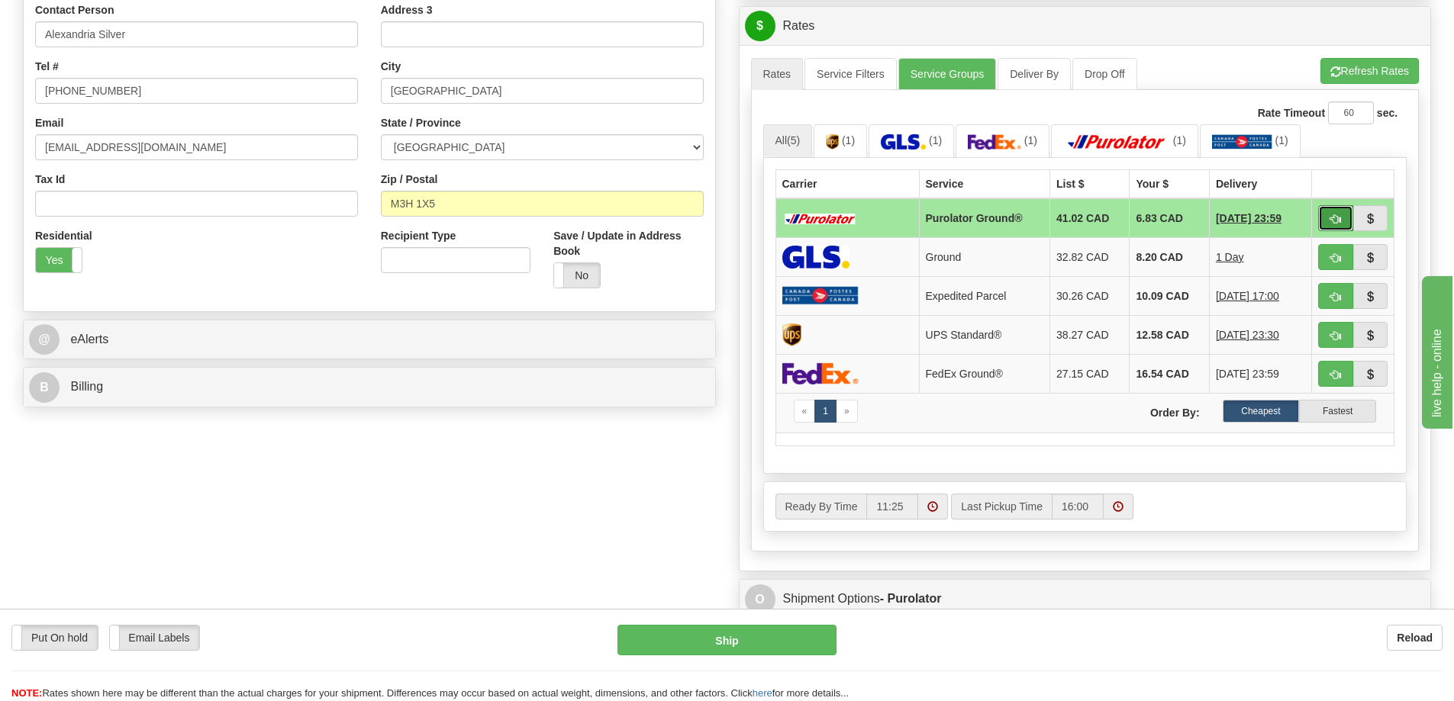
click at [1330, 215] on button "button" at bounding box center [1335, 218] width 35 height 26
type input "260"
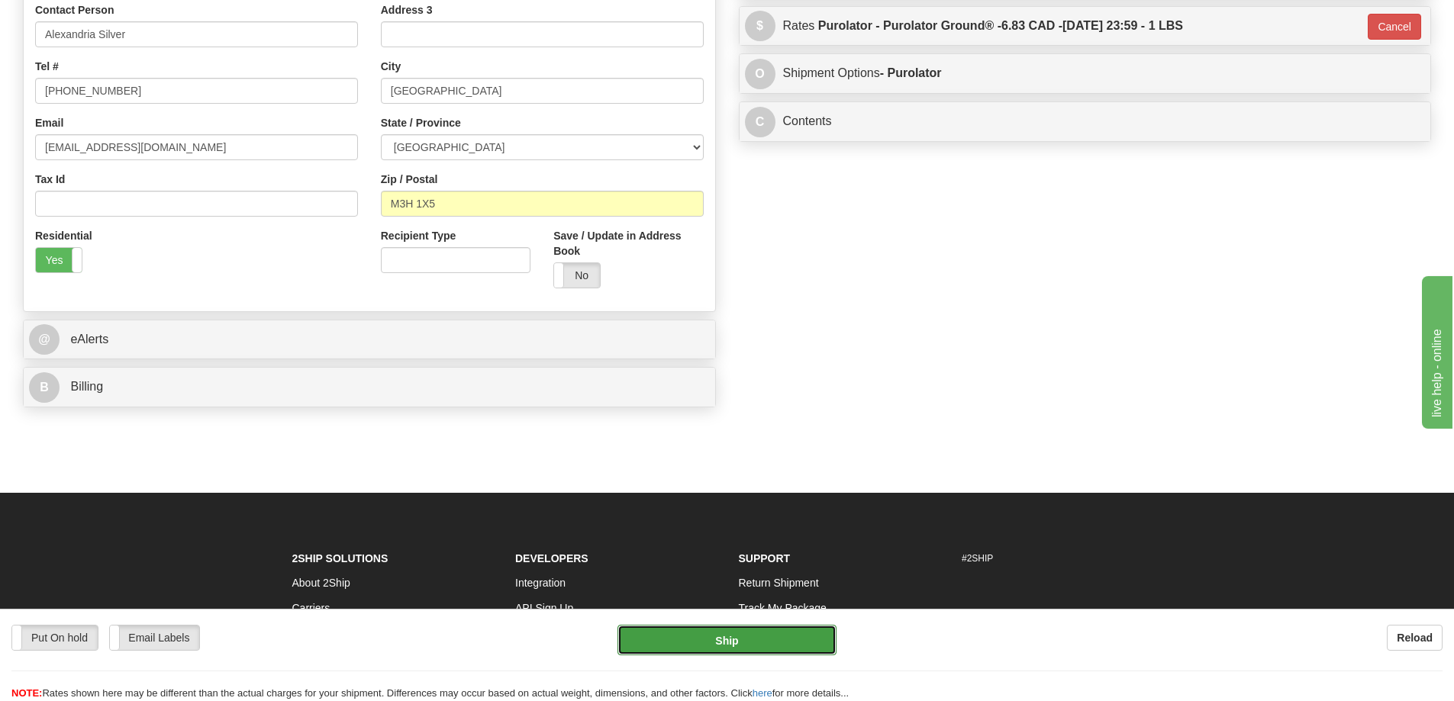
click at [723, 635] on button "Ship" at bounding box center [726, 640] width 219 height 31
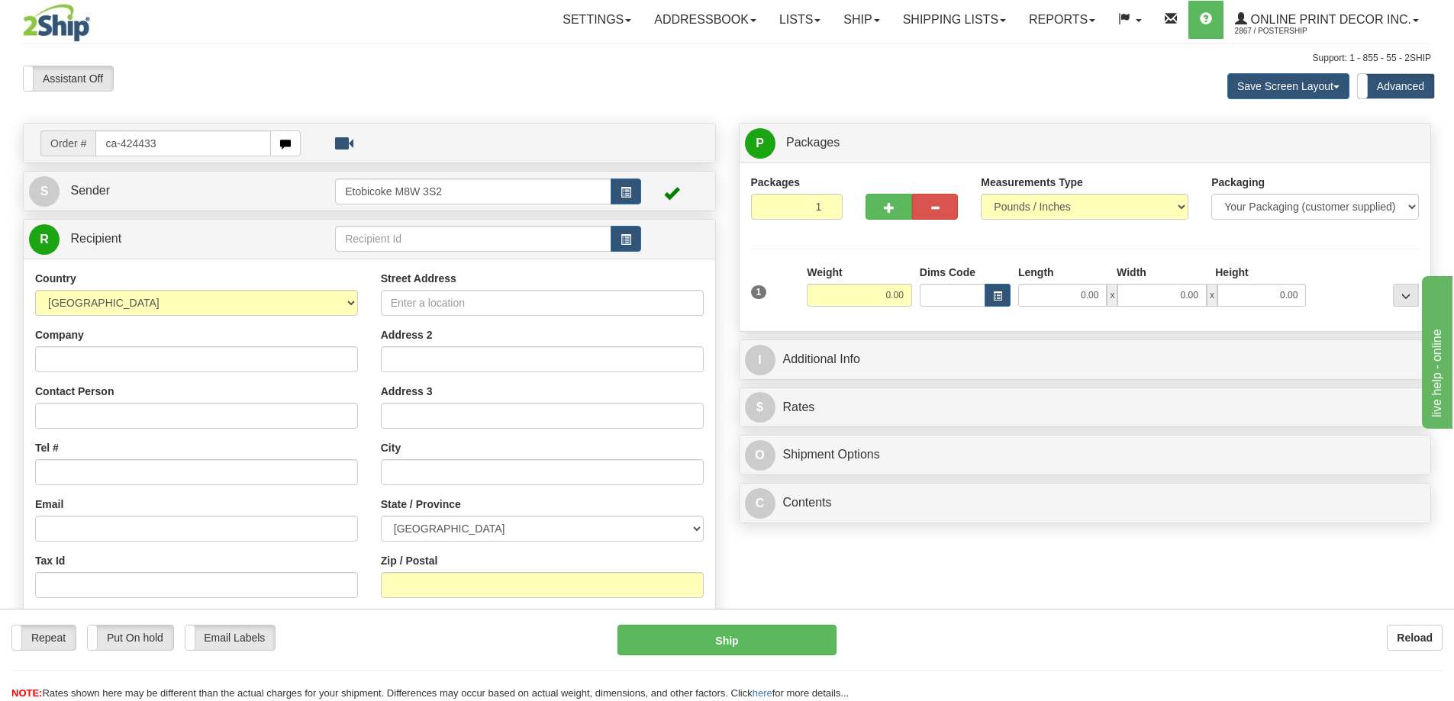
type input "ca-424433"
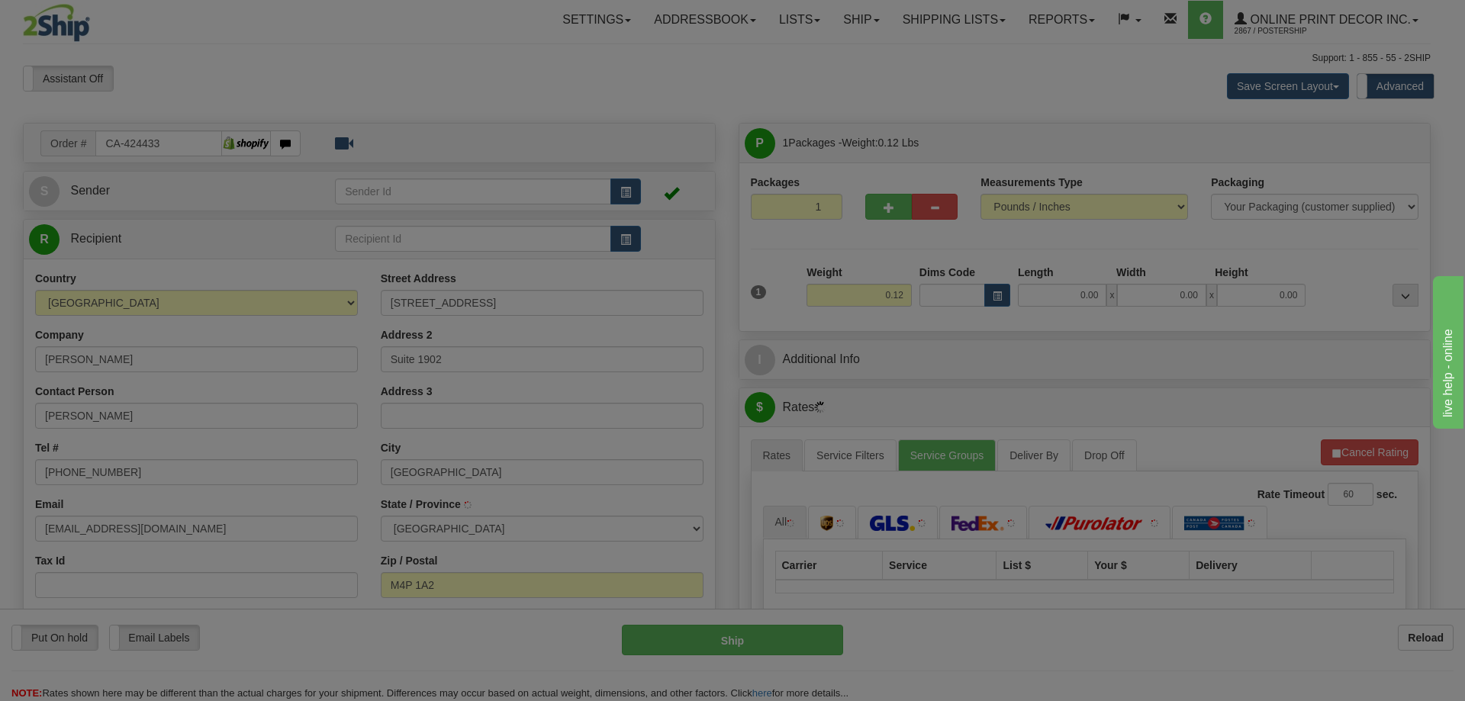
type input "TORONTO"
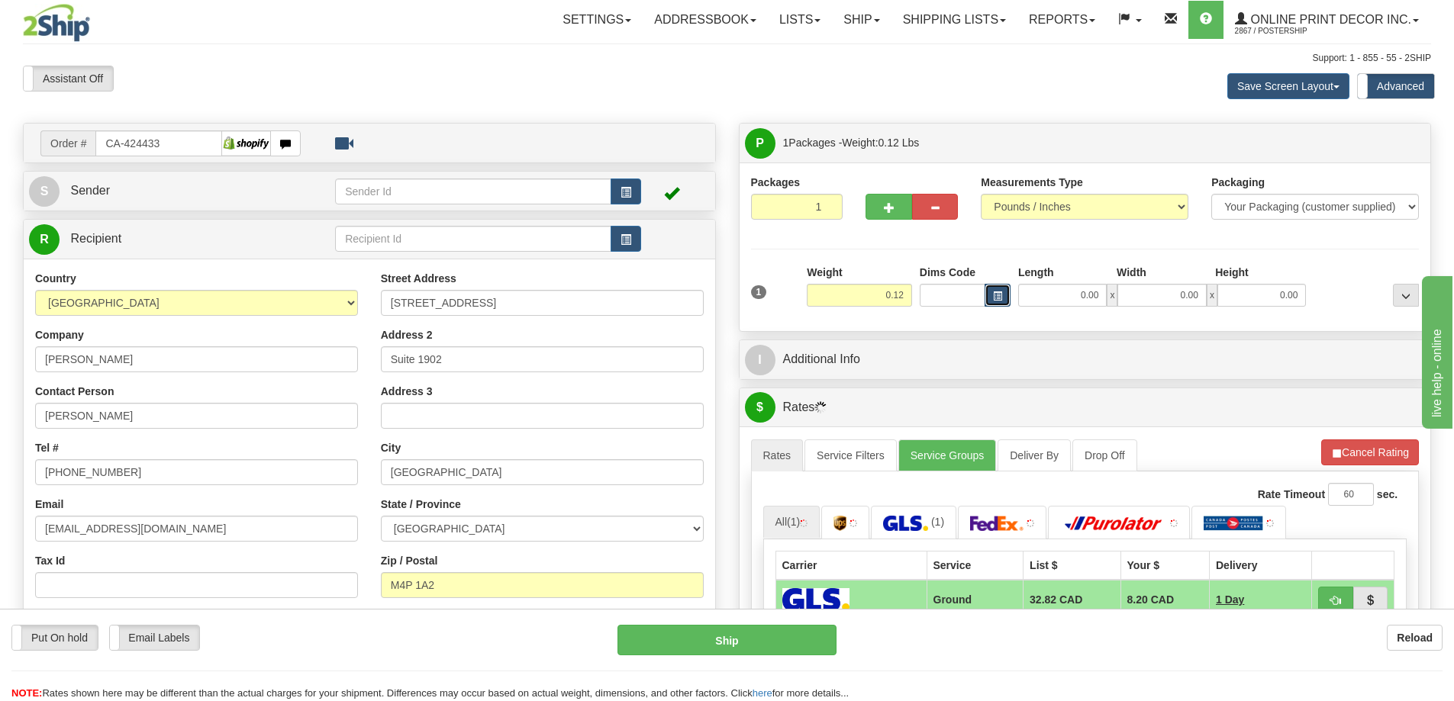
click at [996, 294] on span "button" at bounding box center [997, 296] width 9 height 8
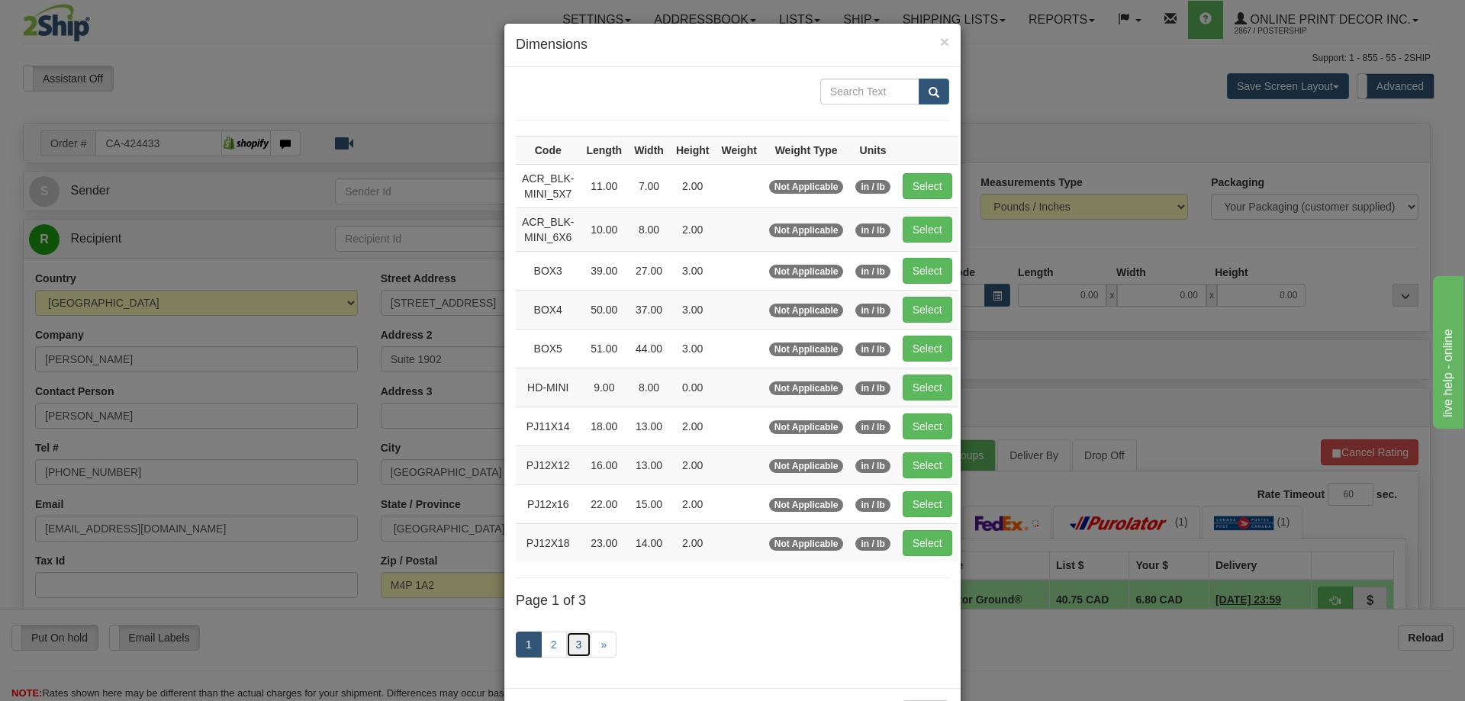
click at [569, 644] on link "3" at bounding box center [579, 645] width 26 height 26
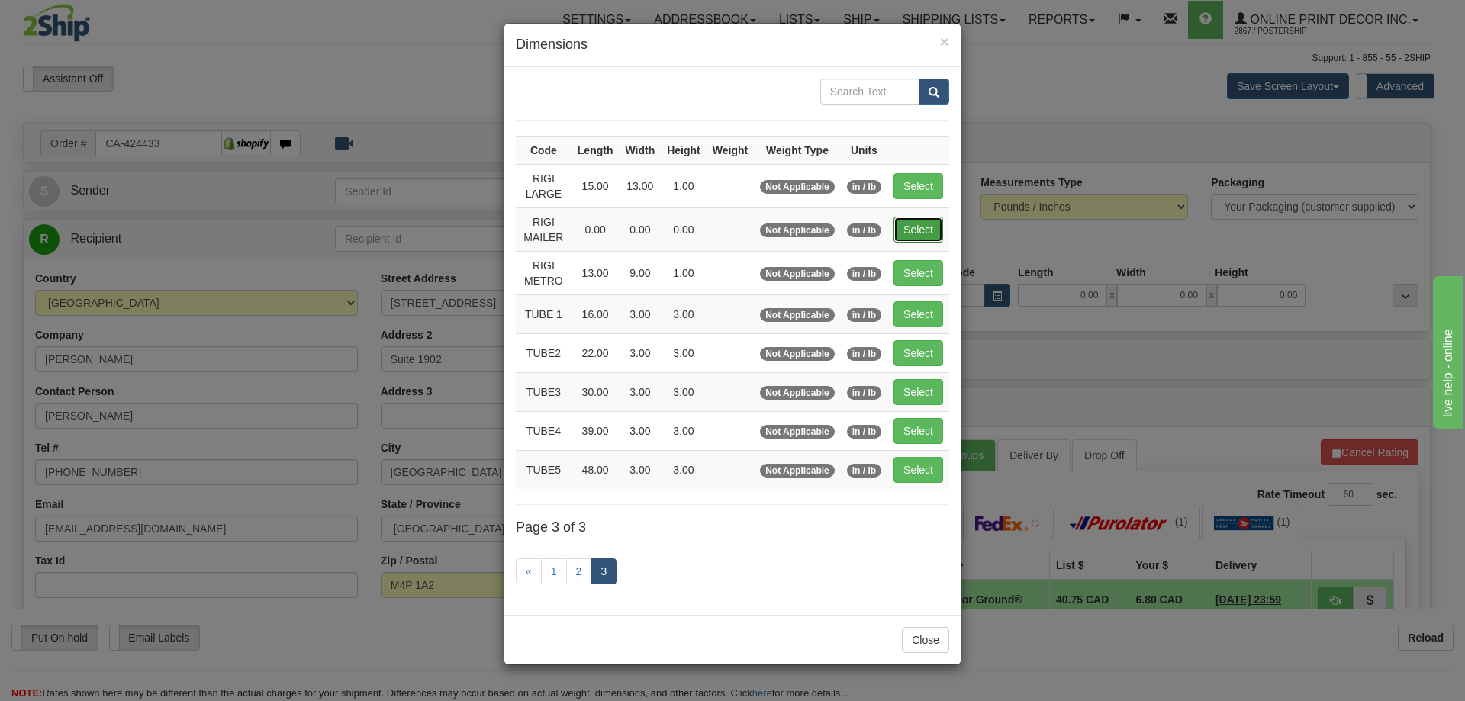
click at [920, 228] on button "Select" at bounding box center [919, 230] width 50 height 26
type input "RIGI MAILER"
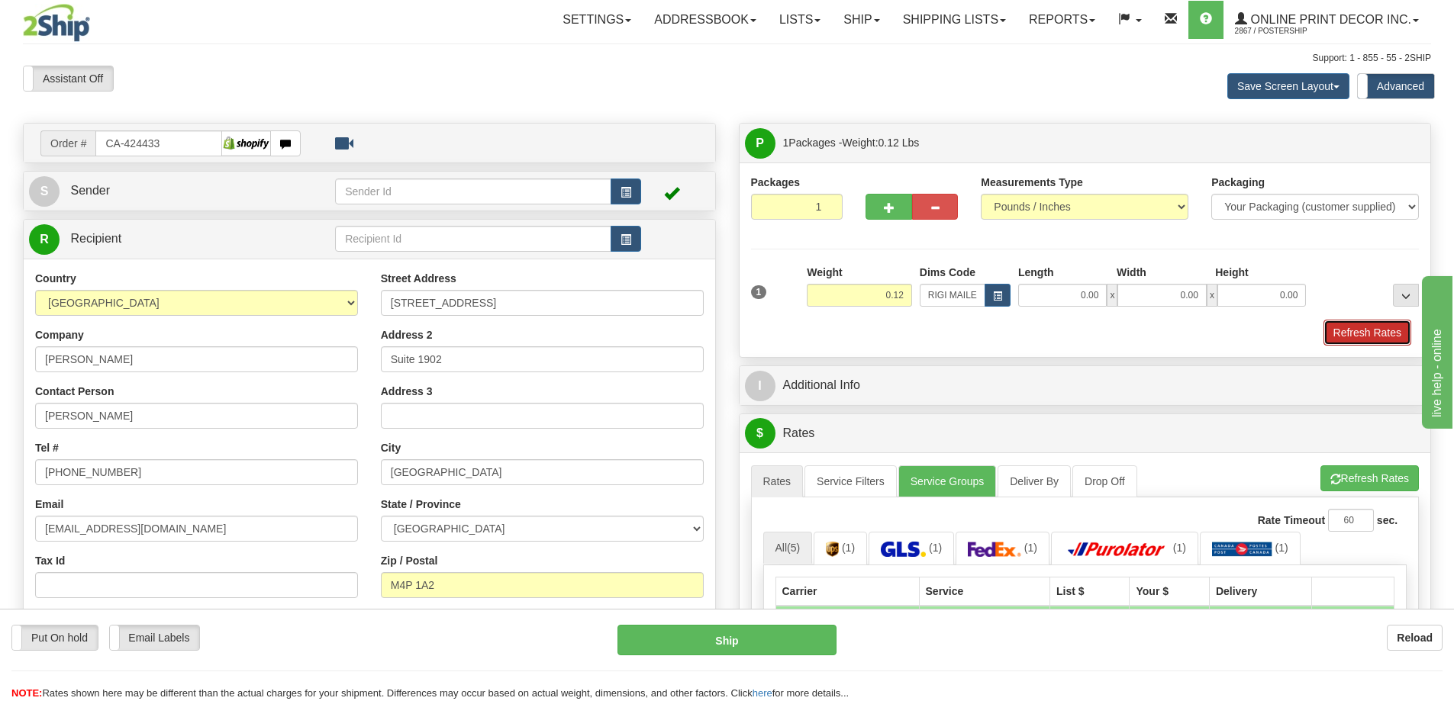
click at [1345, 333] on button "Refresh Rates" at bounding box center [1367, 333] width 88 height 26
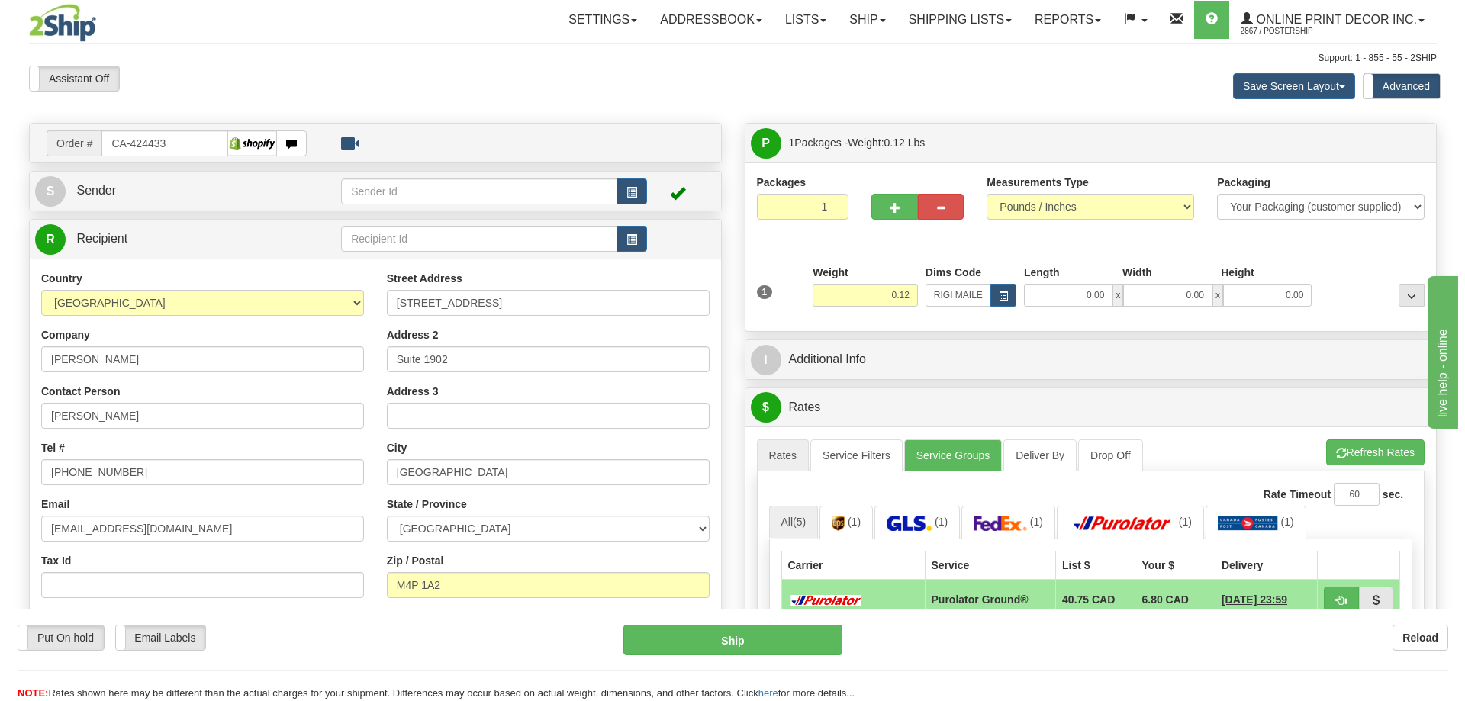
scroll to position [76, 0]
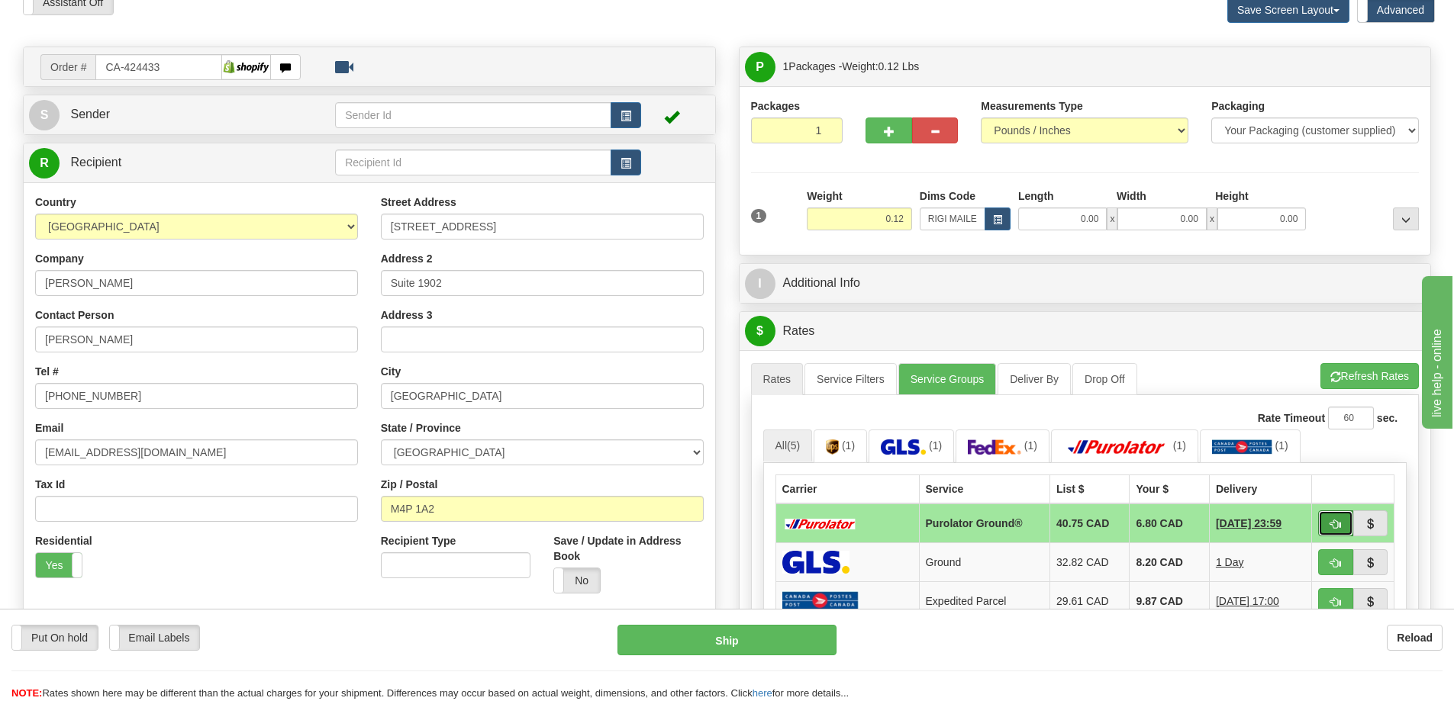
click at [1338, 520] on button "button" at bounding box center [1335, 524] width 35 height 26
type input "260"
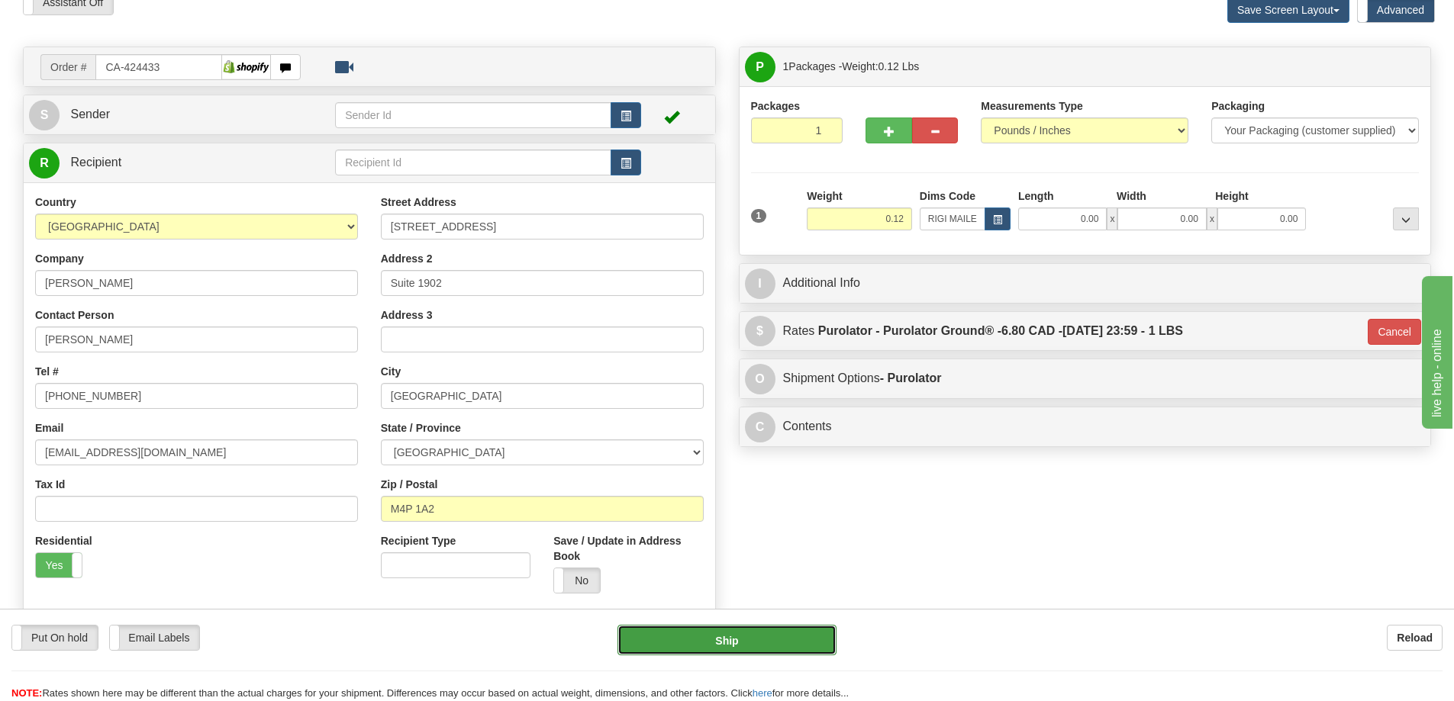
click at [757, 638] on button "Ship" at bounding box center [726, 640] width 219 height 31
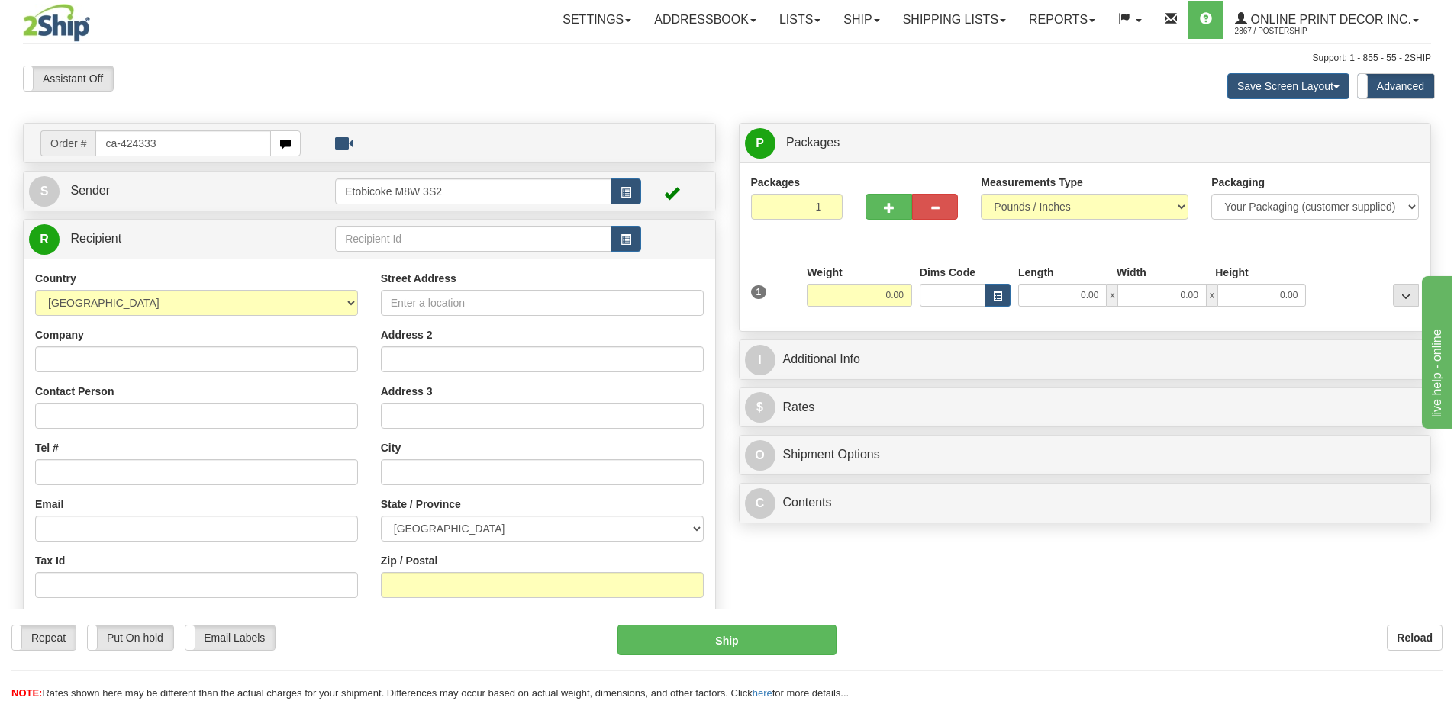
type input "ca-424333"
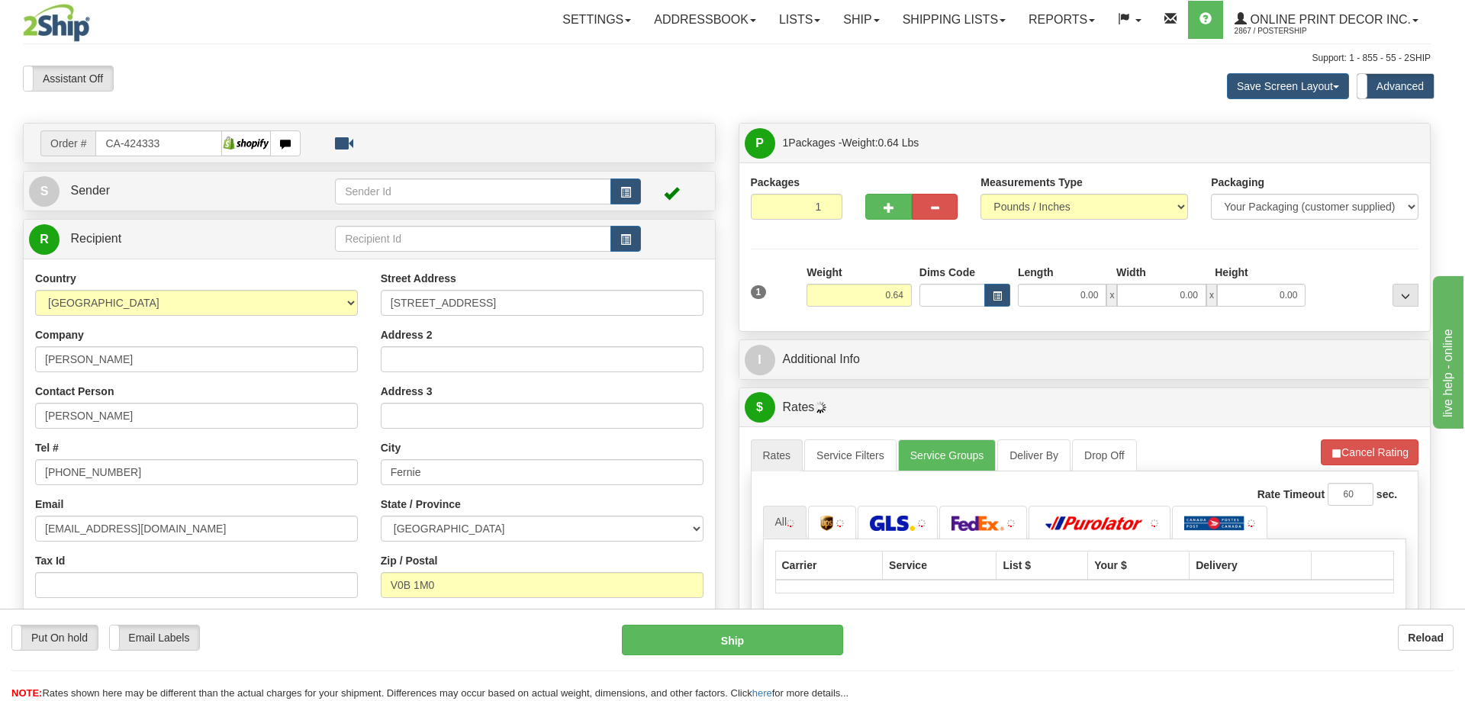
type input "FERNIE"
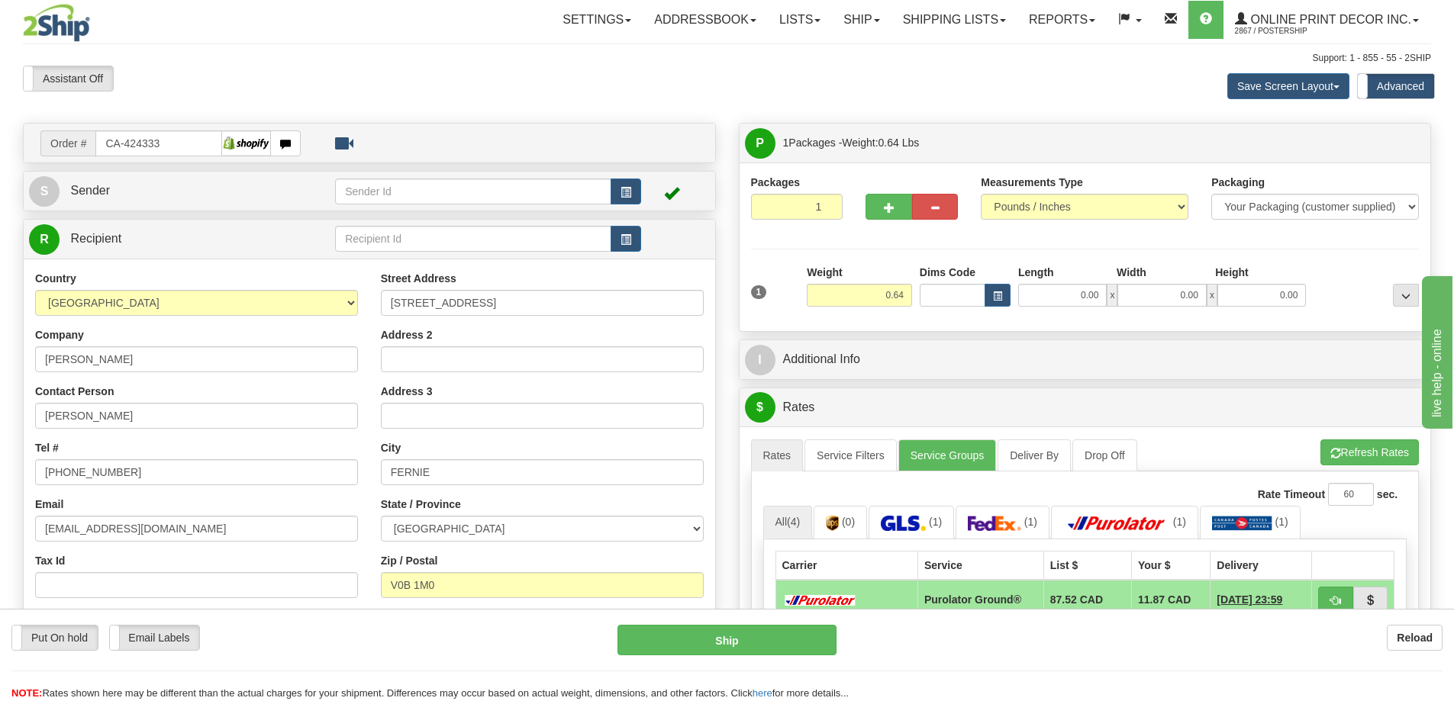
click at [901, 193] on div at bounding box center [911, 184] width 92 height 19
click at [903, 201] on button "button" at bounding box center [888, 207] width 46 height 26
radio input "true"
type input "2"
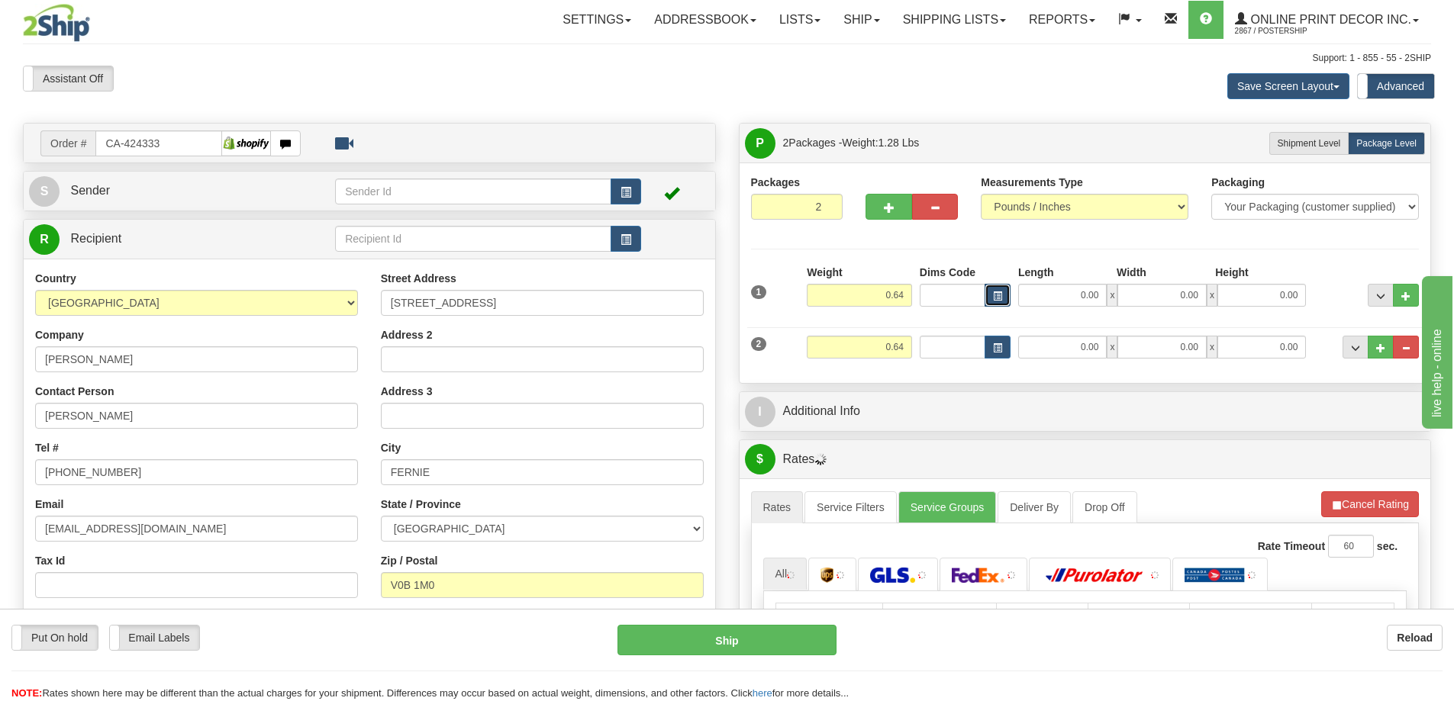
click at [1000, 294] on span "button" at bounding box center [997, 296] width 9 height 8
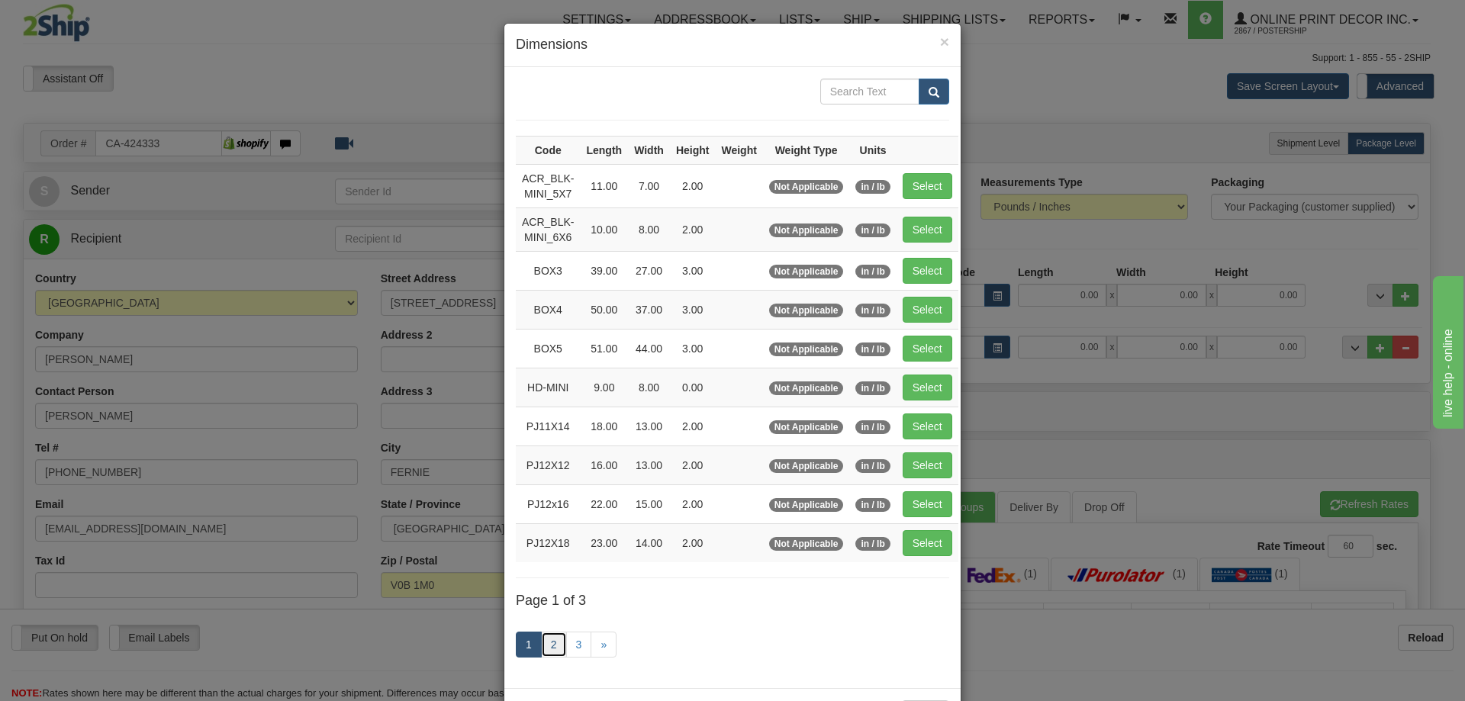
click at [548, 640] on link "2" at bounding box center [554, 645] width 26 height 26
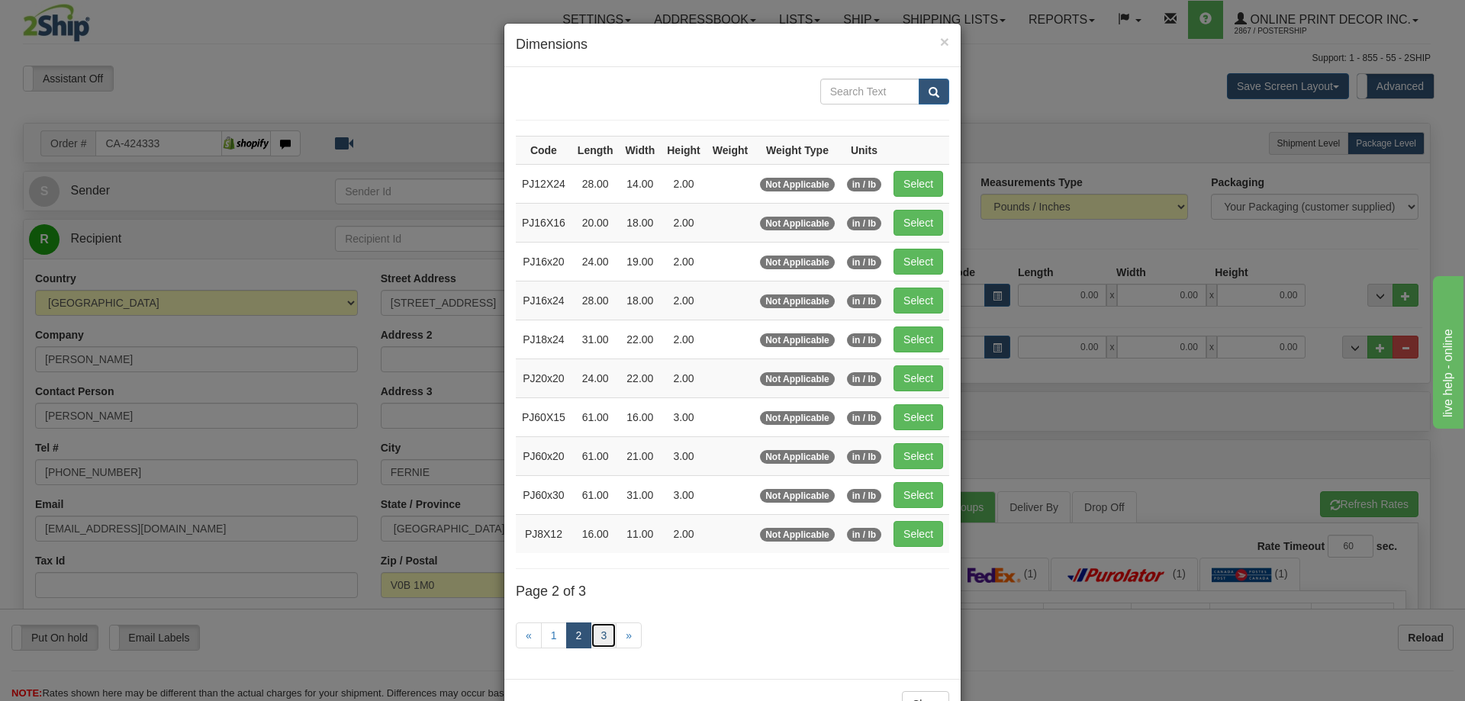
click at [594, 630] on link "3" at bounding box center [604, 636] width 26 height 26
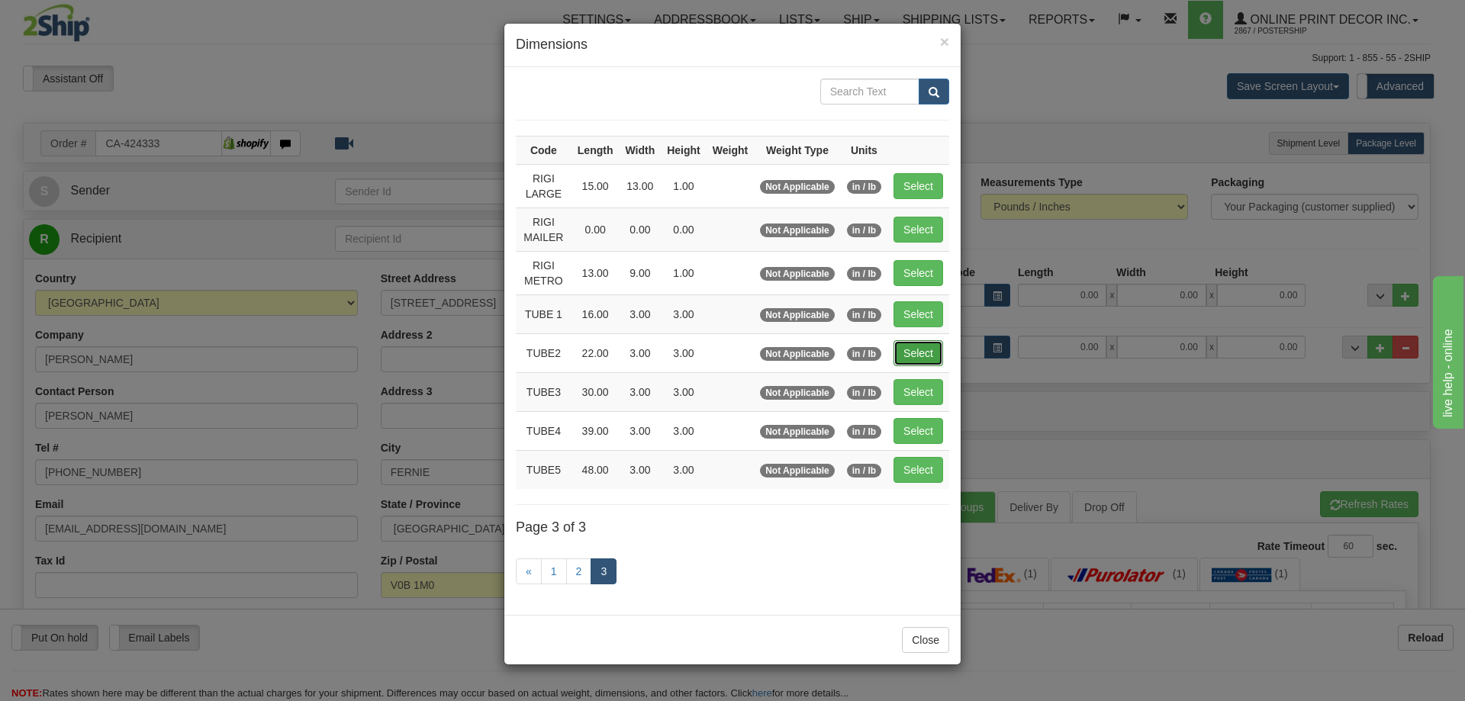
click at [914, 346] on button "Select" at bounding box center [919, 353] width 50 height 26
type input "TUBE2"
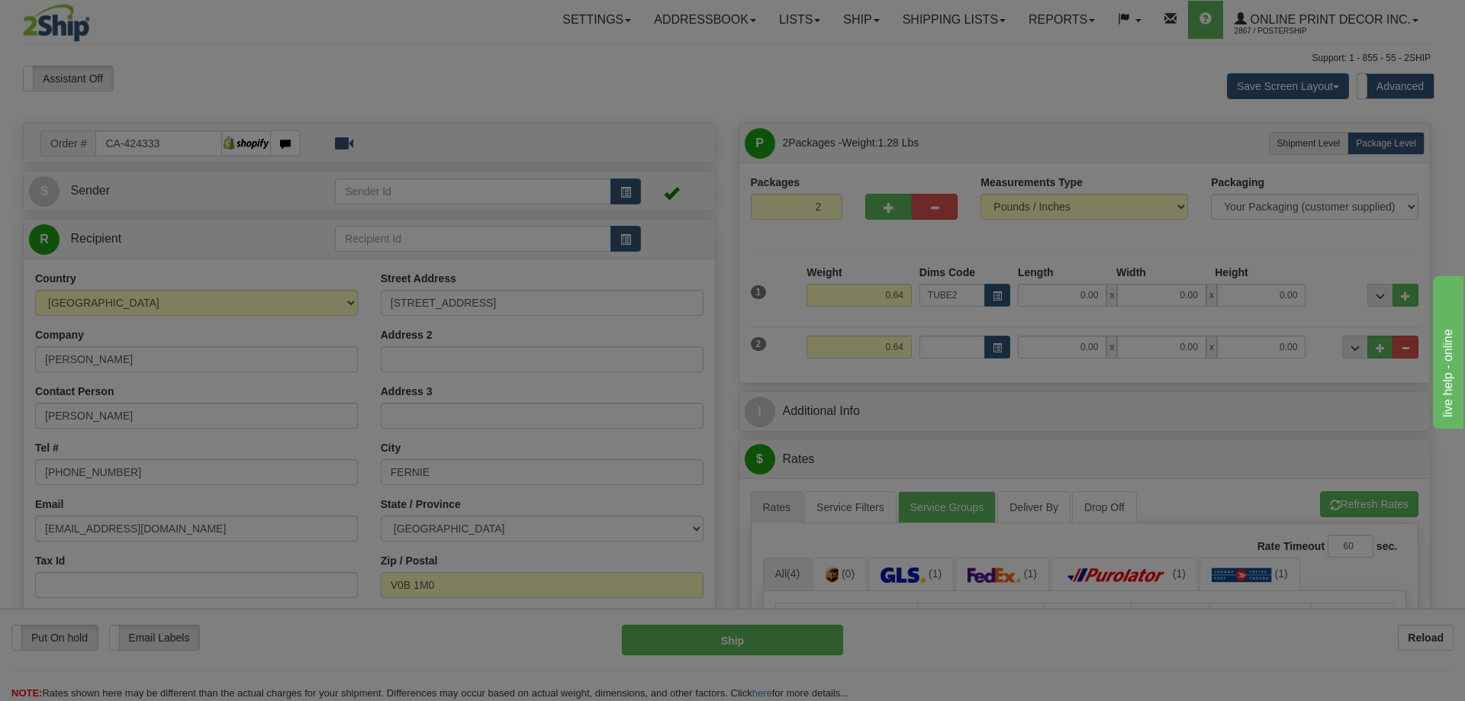
type input "22.00"
type input "3.00"
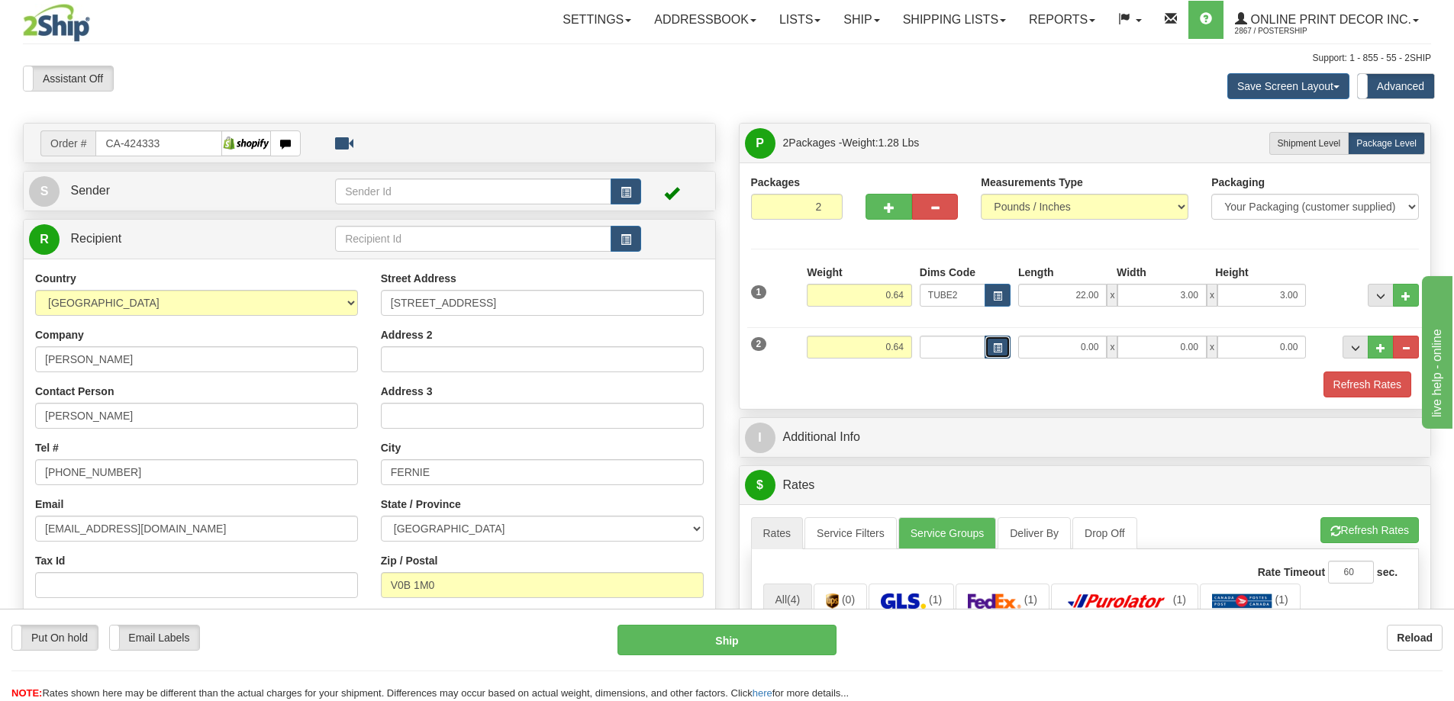
click at [994, 342] on button "button" at bounding box center [997, 347] width 26 height 23
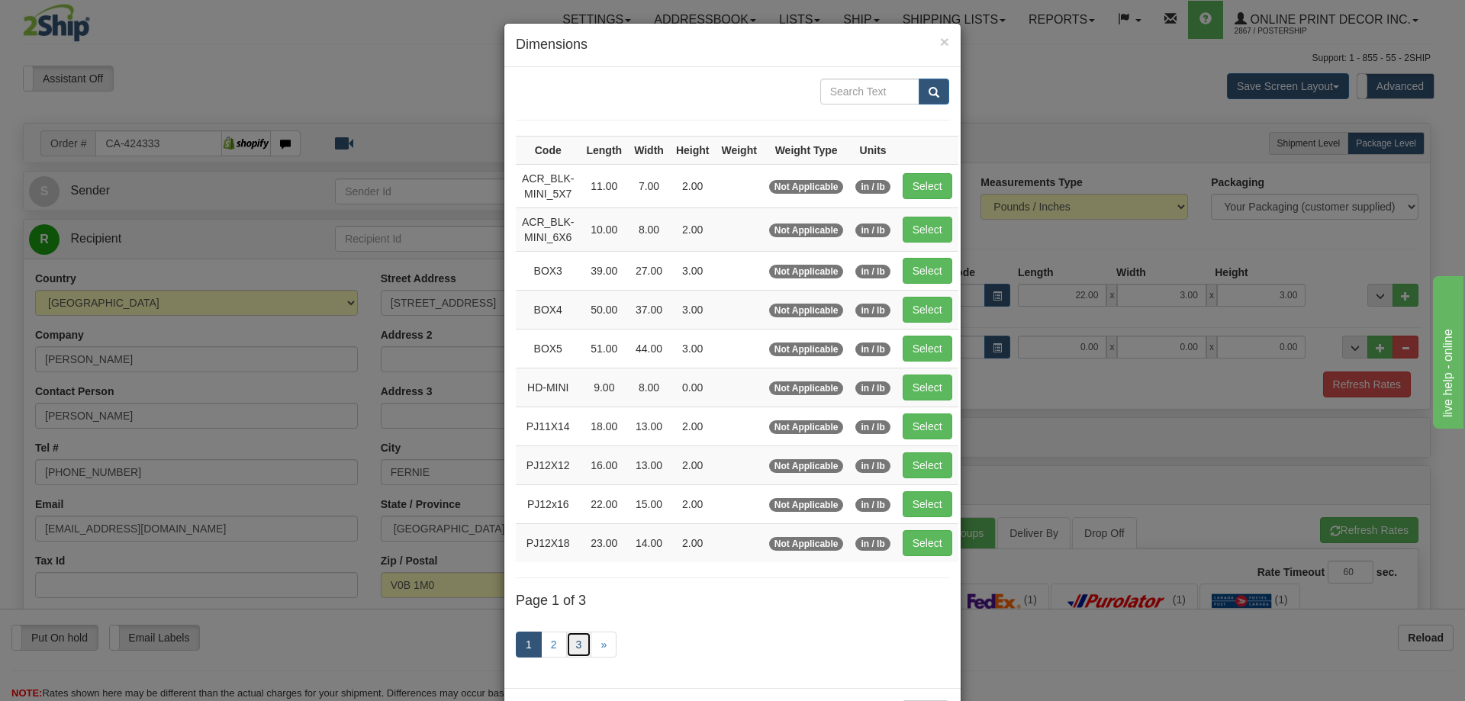
click at [572, 639] on link "3" at bounding box center [579, 645] width 26 height 26
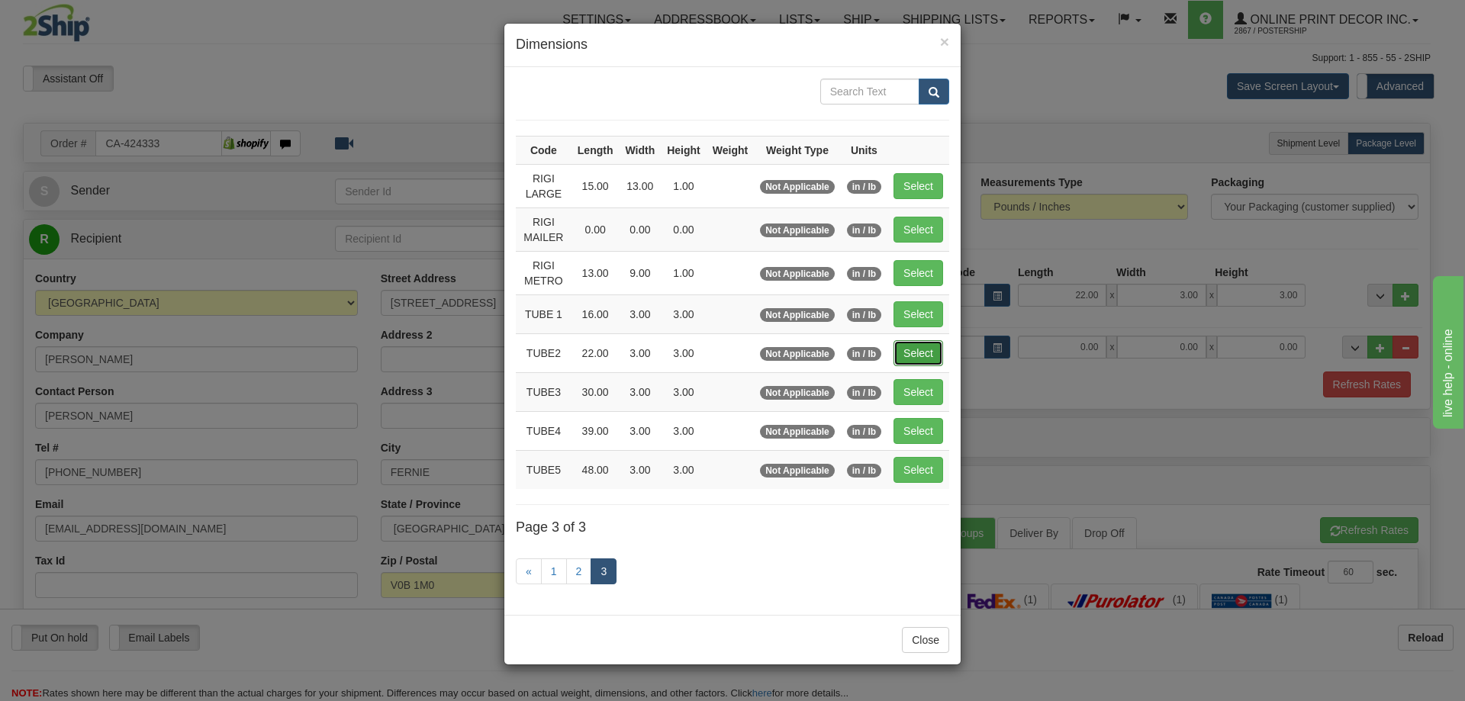
click at [923, 345] on button "Select" at bounding box center [919, 353] width 50 height 26
type input "TUBE2"
type input "22.00"
type input "3.00"
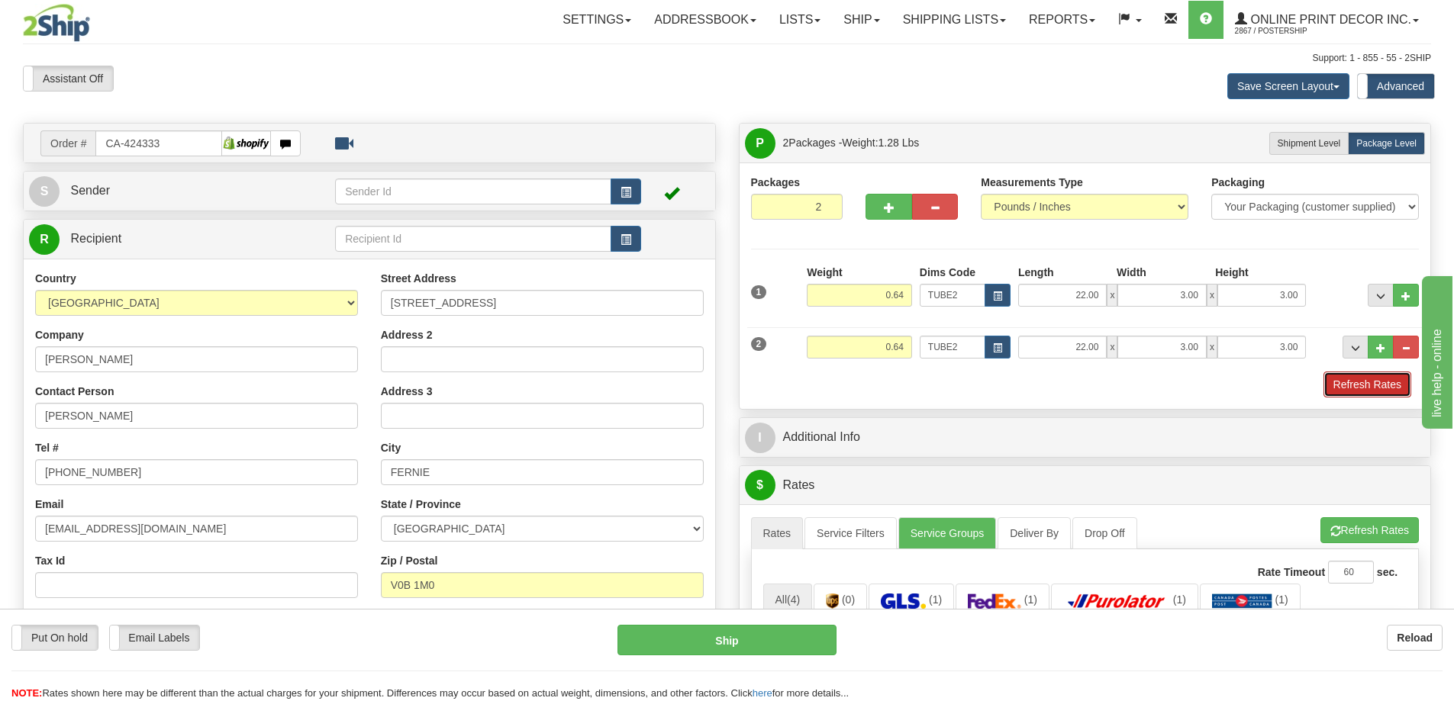
click at [1360, 385] on button "Refresh Rates" at bounding box center [1367, 385] width 88 height 26
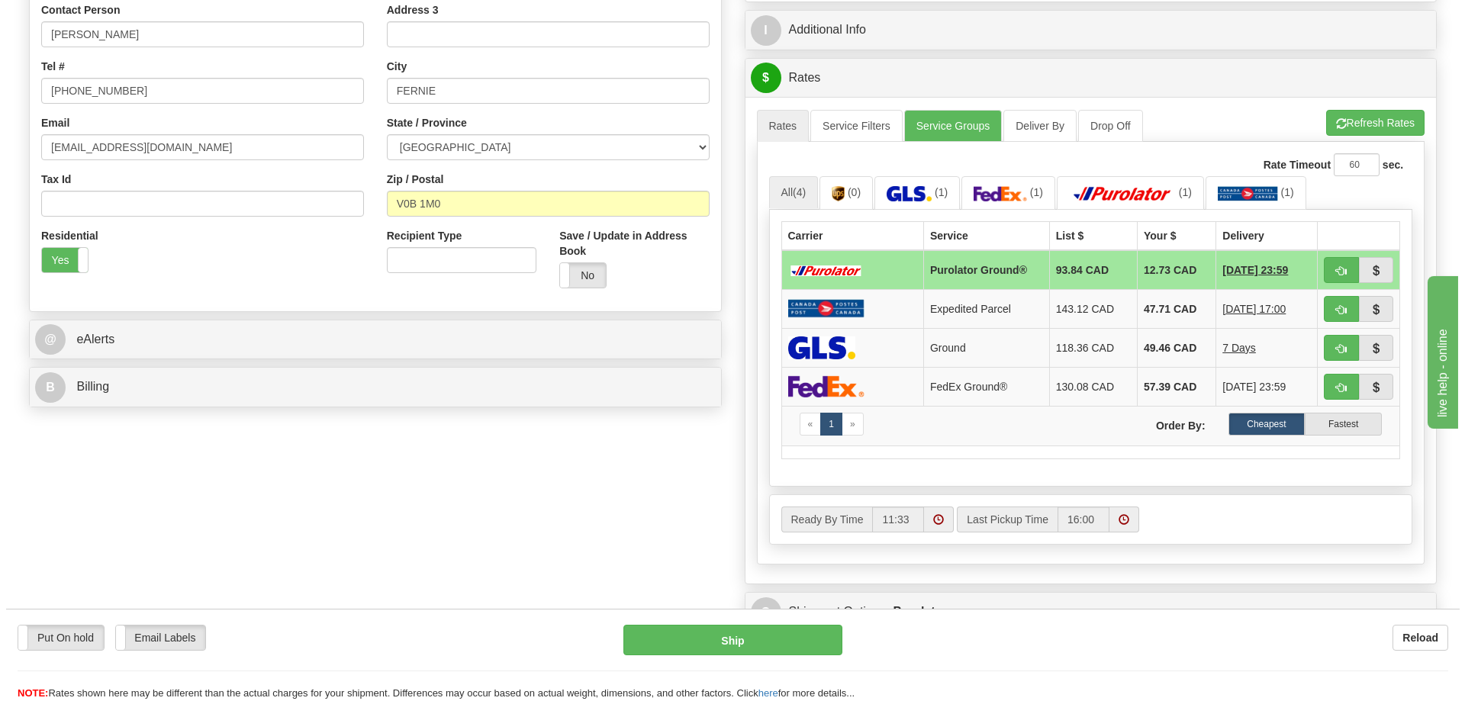
scroll to position [229, 0]
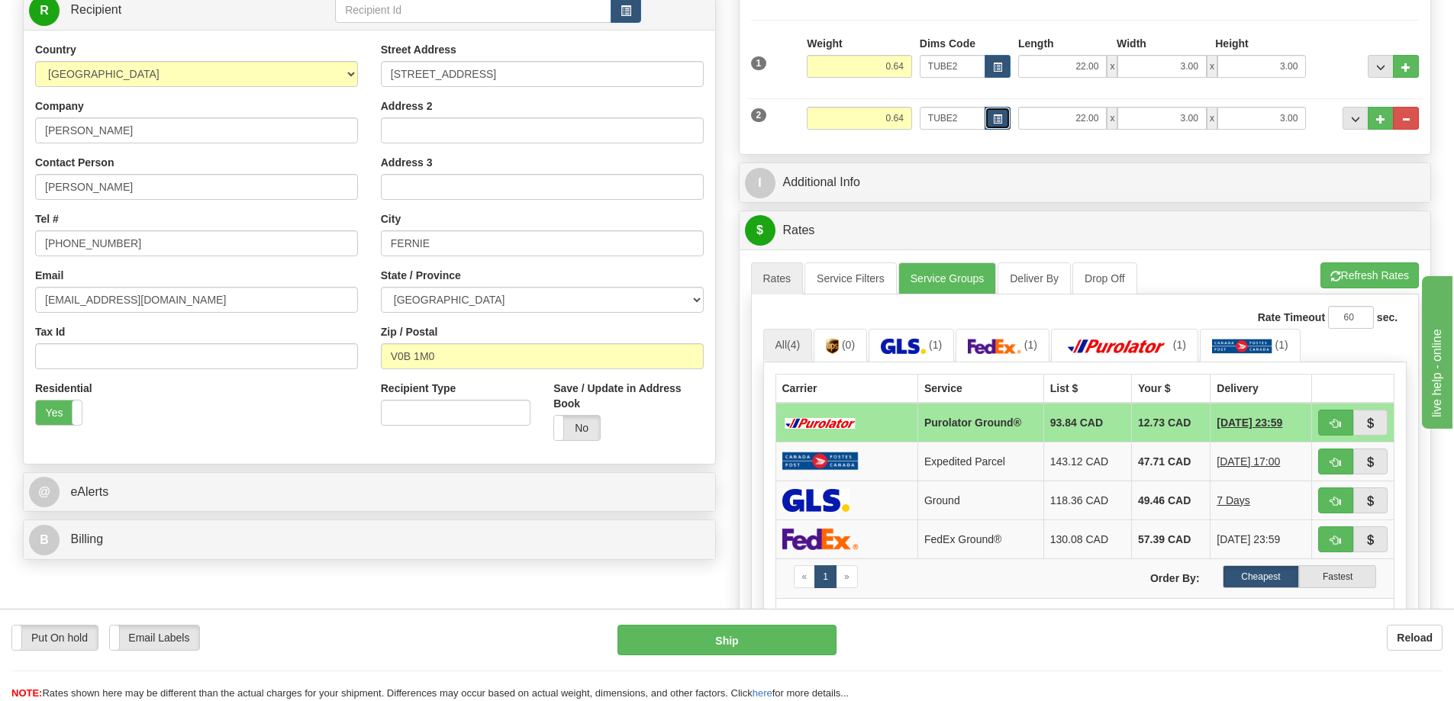
click at [997, 124] on span "button" at bounding box center [997, 119] width 9 height 8
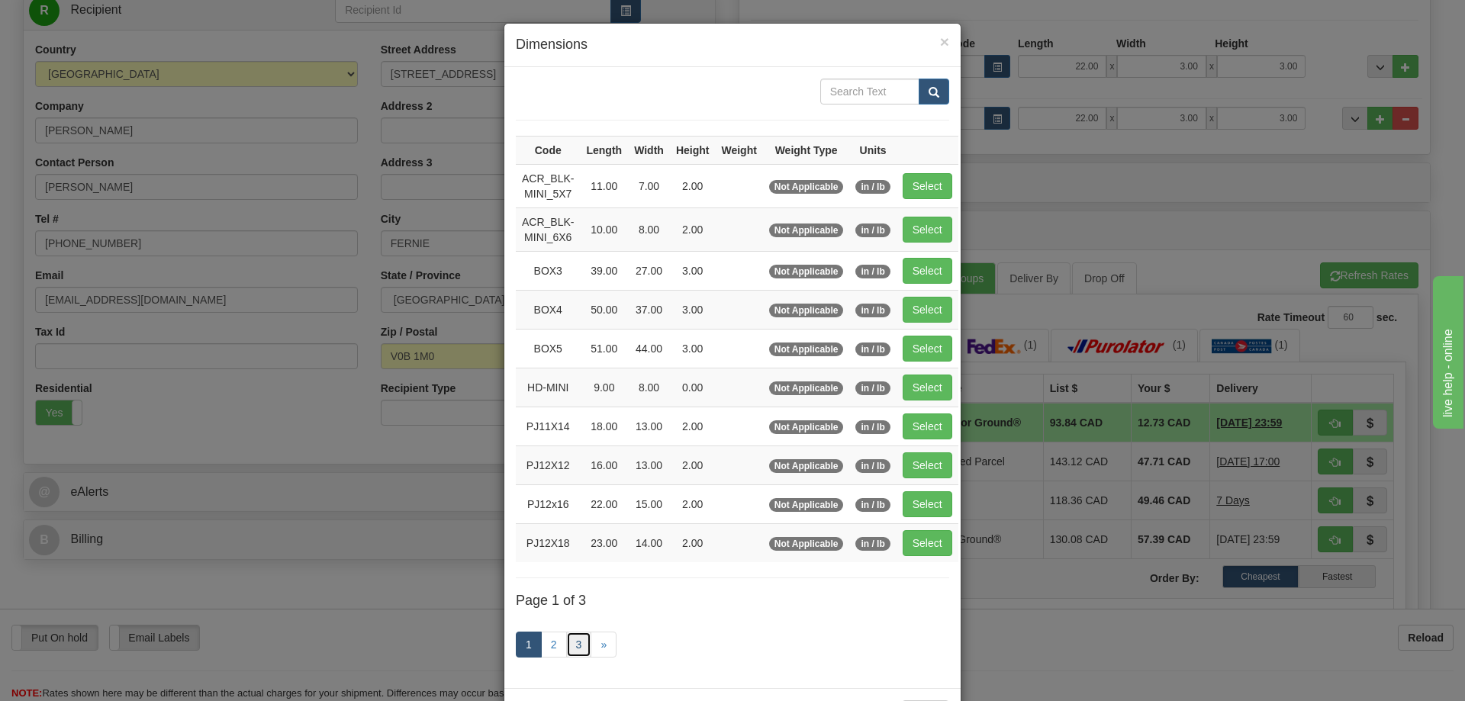
click at [567, 643] on link "3" at bounding box center [579, 645] width 26 height 26
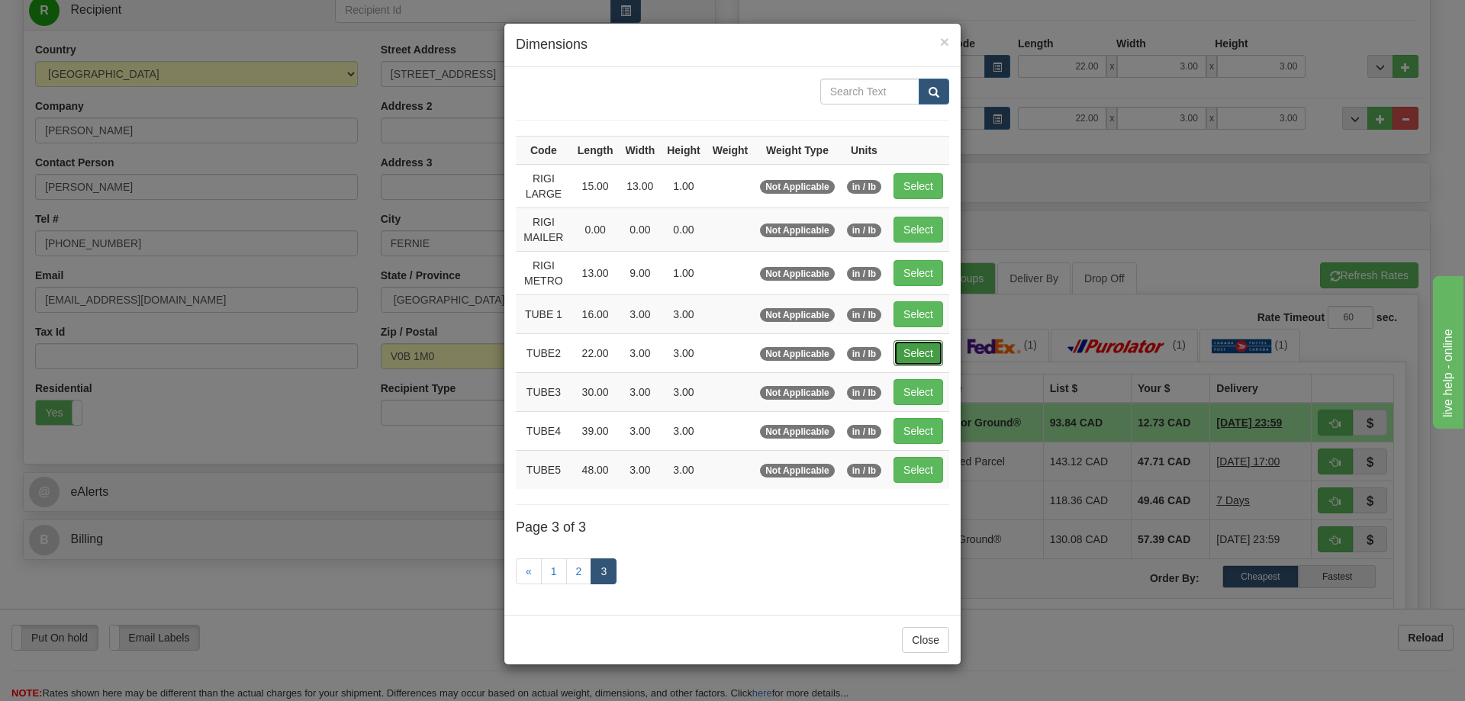
click at [920, 354] on button "Select" at bounding box center [919, 353] width 50 height 26
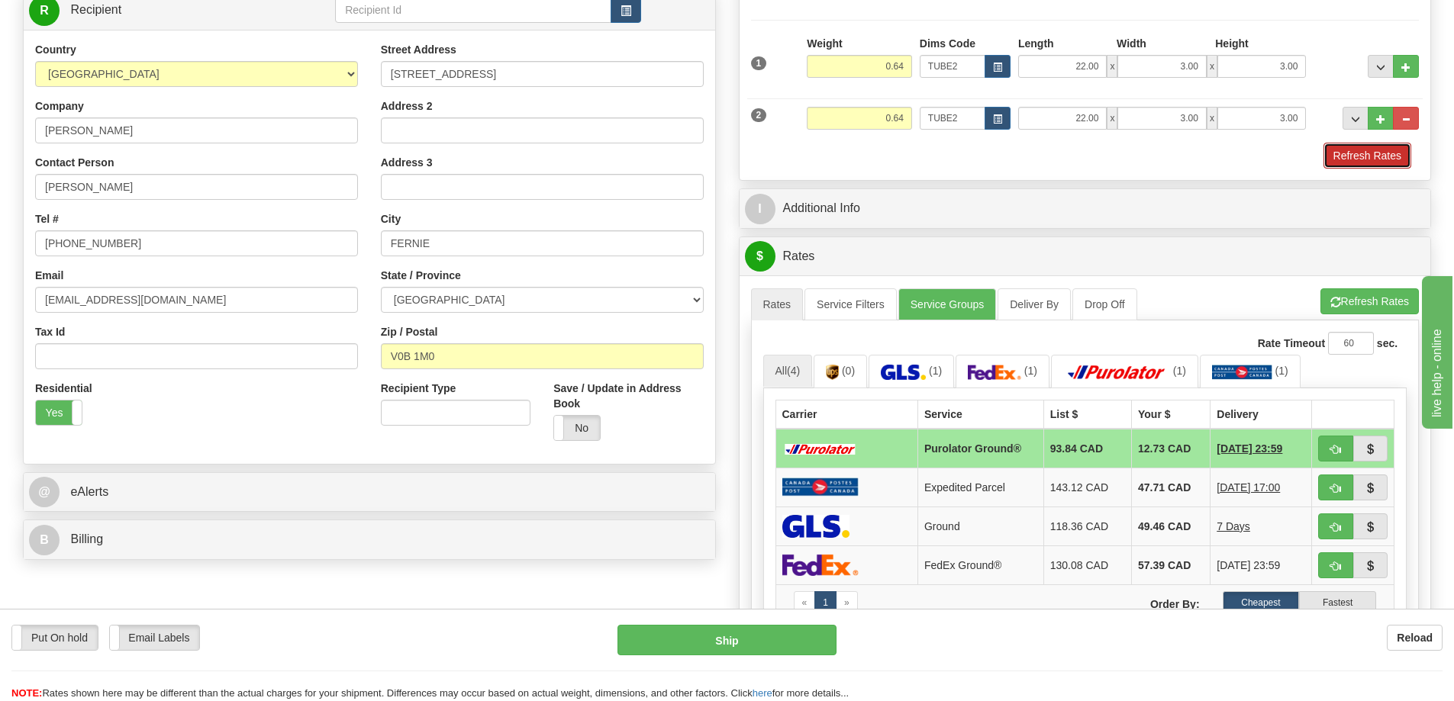
click at [1379, 158] on button "Refresh Rates" at bounding box center [1367, 156] width 88 height 26
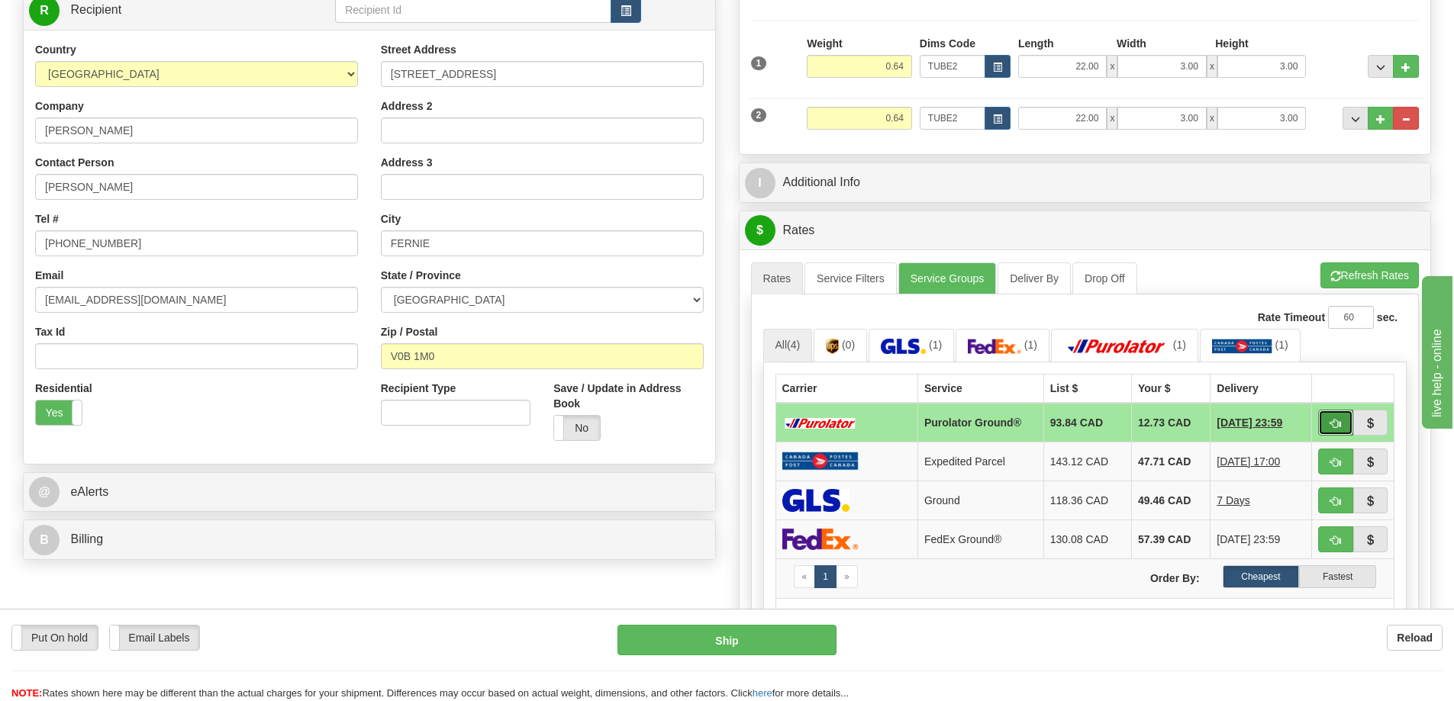
click at [1345, 415] on button "button" at bounding box center [1335, 423] width 35 height 26
type input "260"
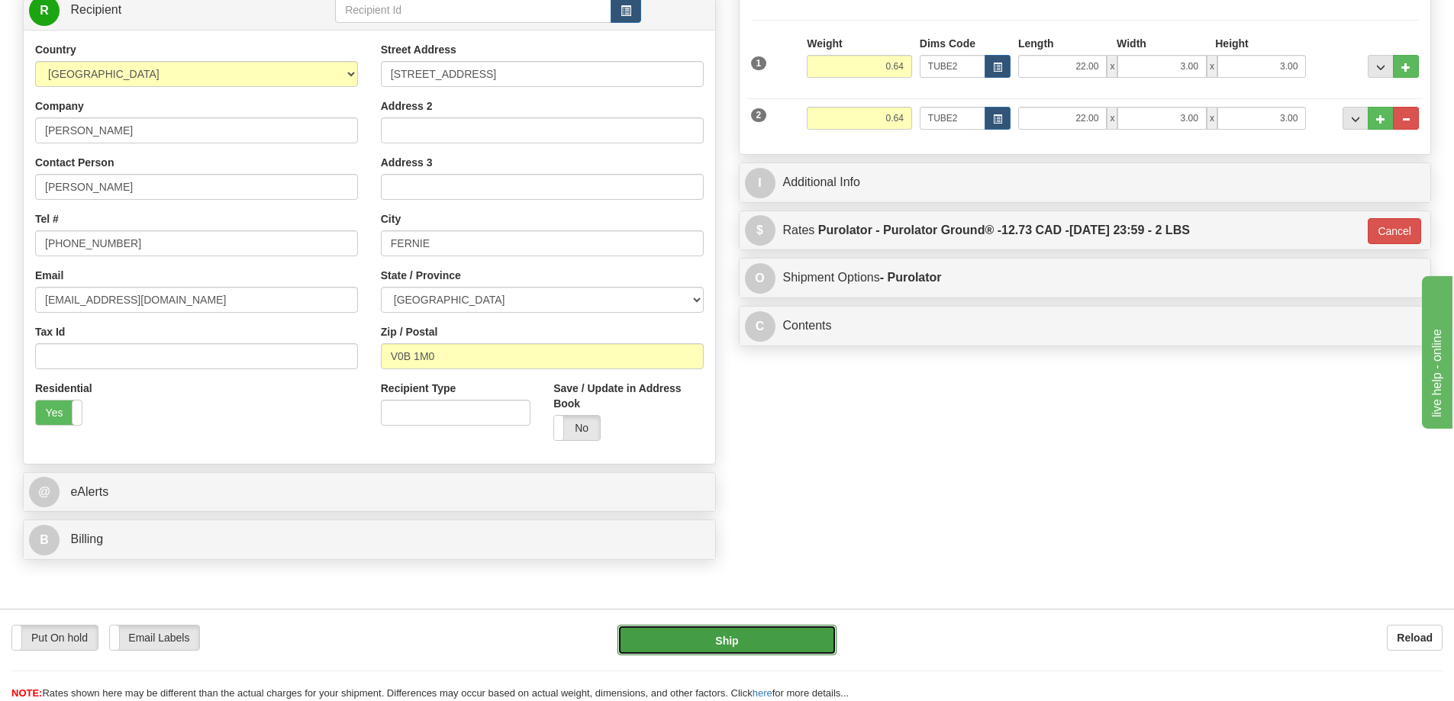
click at [742, 639] on button "Ship" at bounding box center [726, 640] width 219 height 31
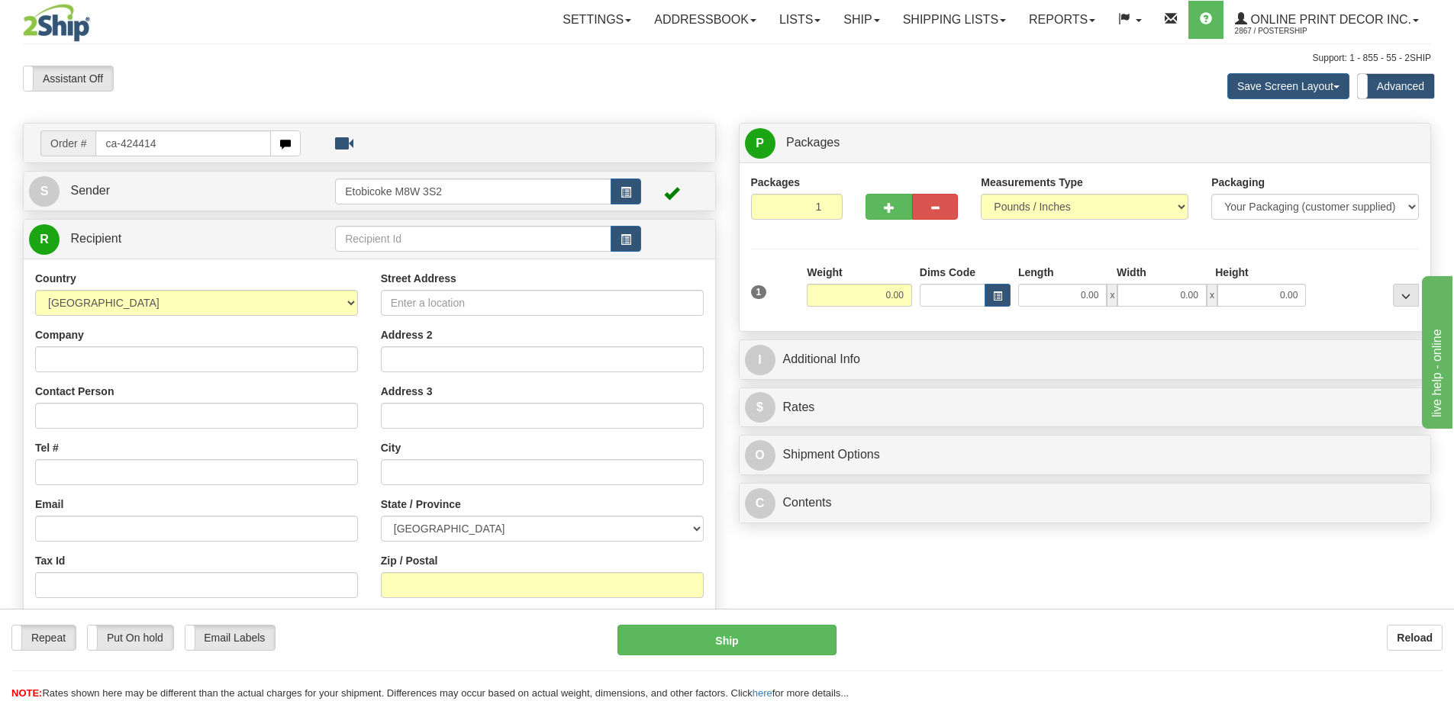
type input "ca-424414"
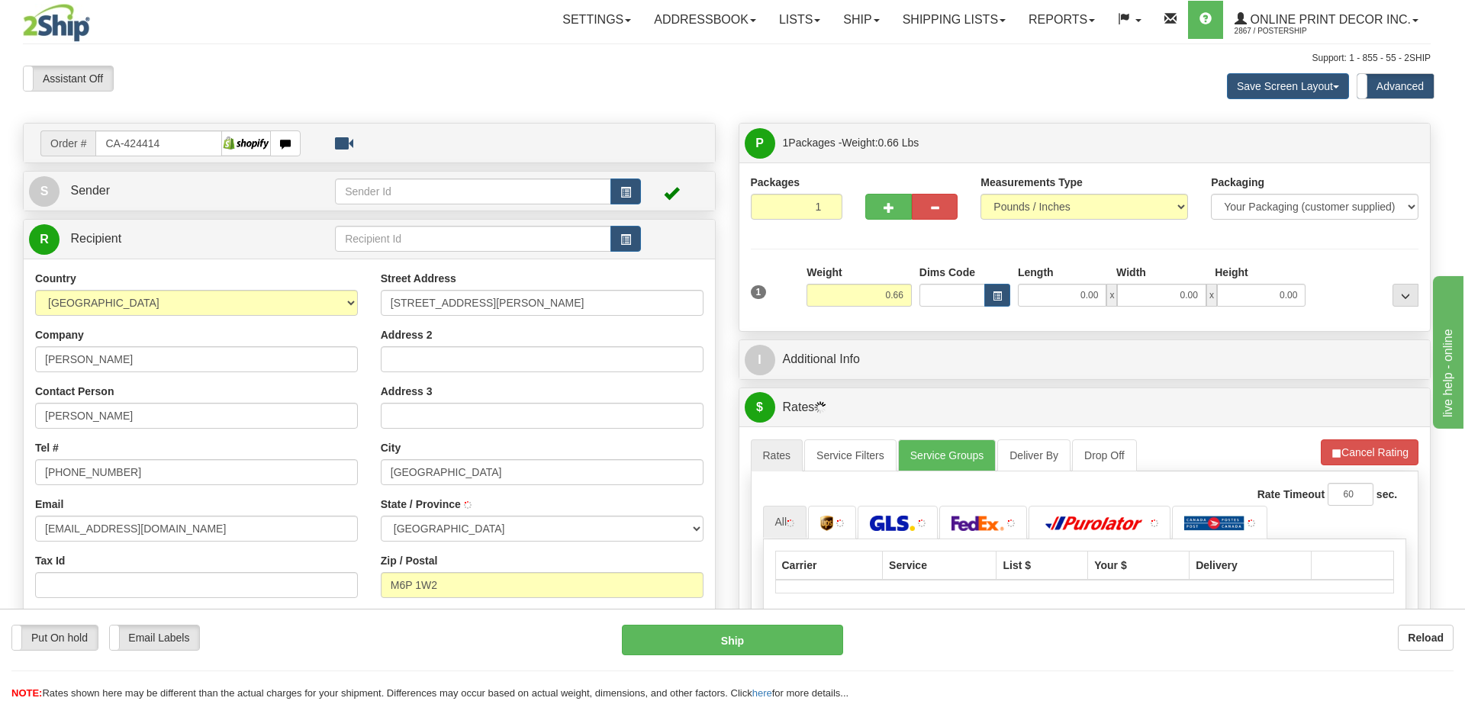
type input "[GEOGRAPHIC_DATA]"
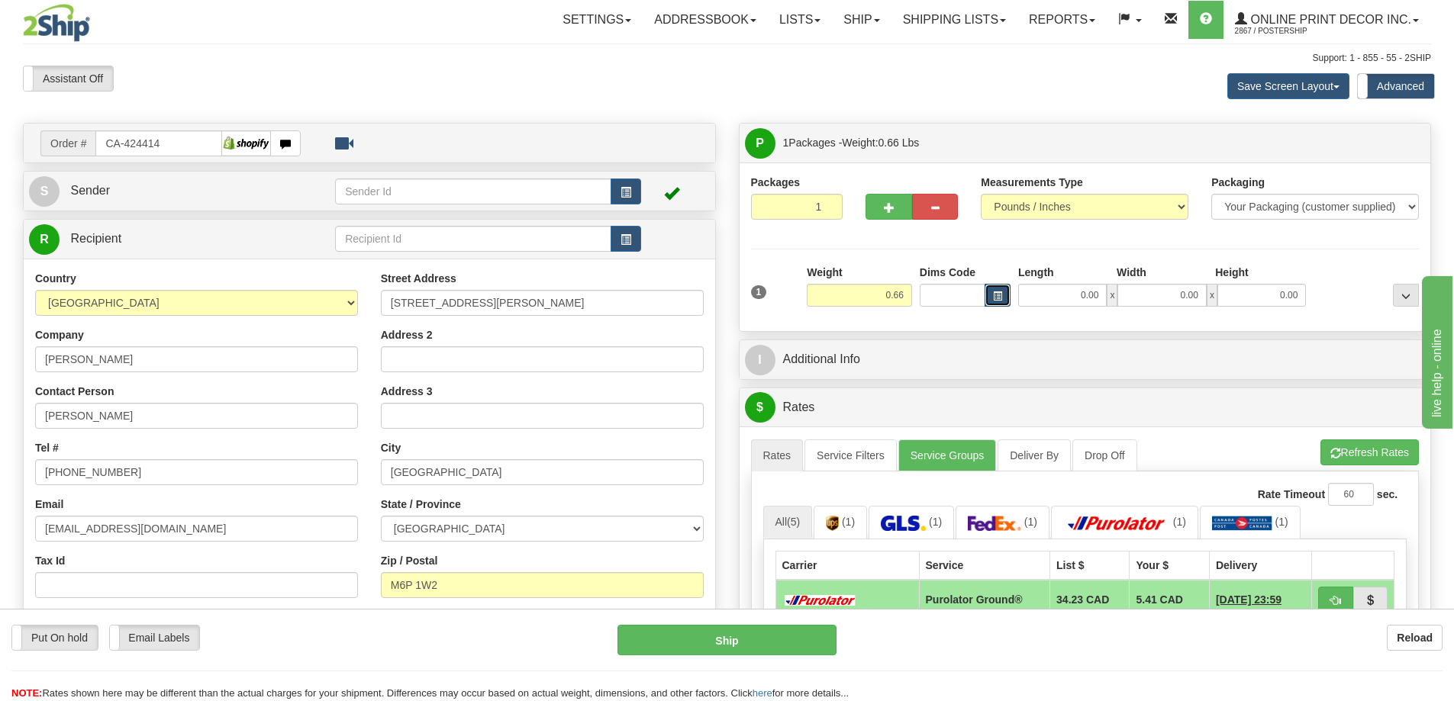
click at [992, 292] on button "button" at bounding box center [997, 295] width 26 height 23
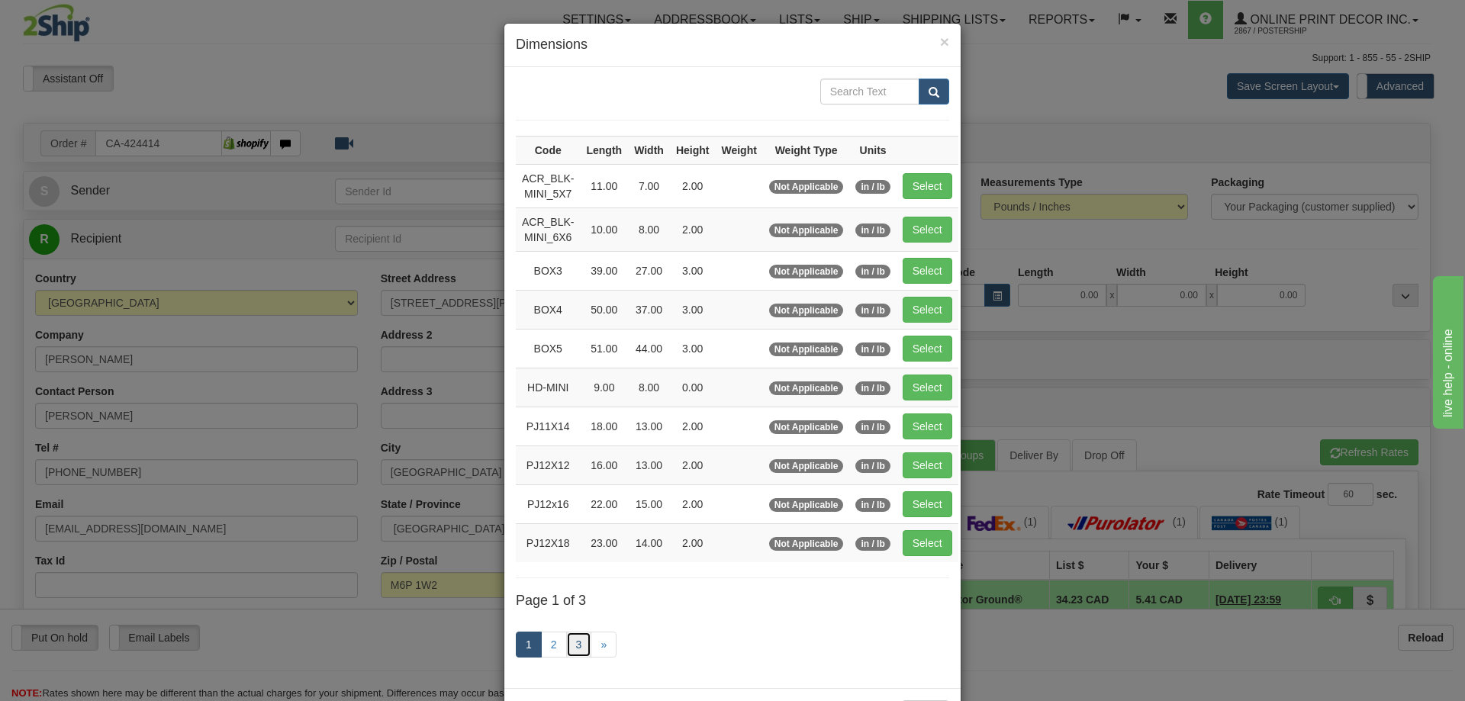
click at [577, 648] on link "3" at bounding box center [579, 645] width 26 height 26
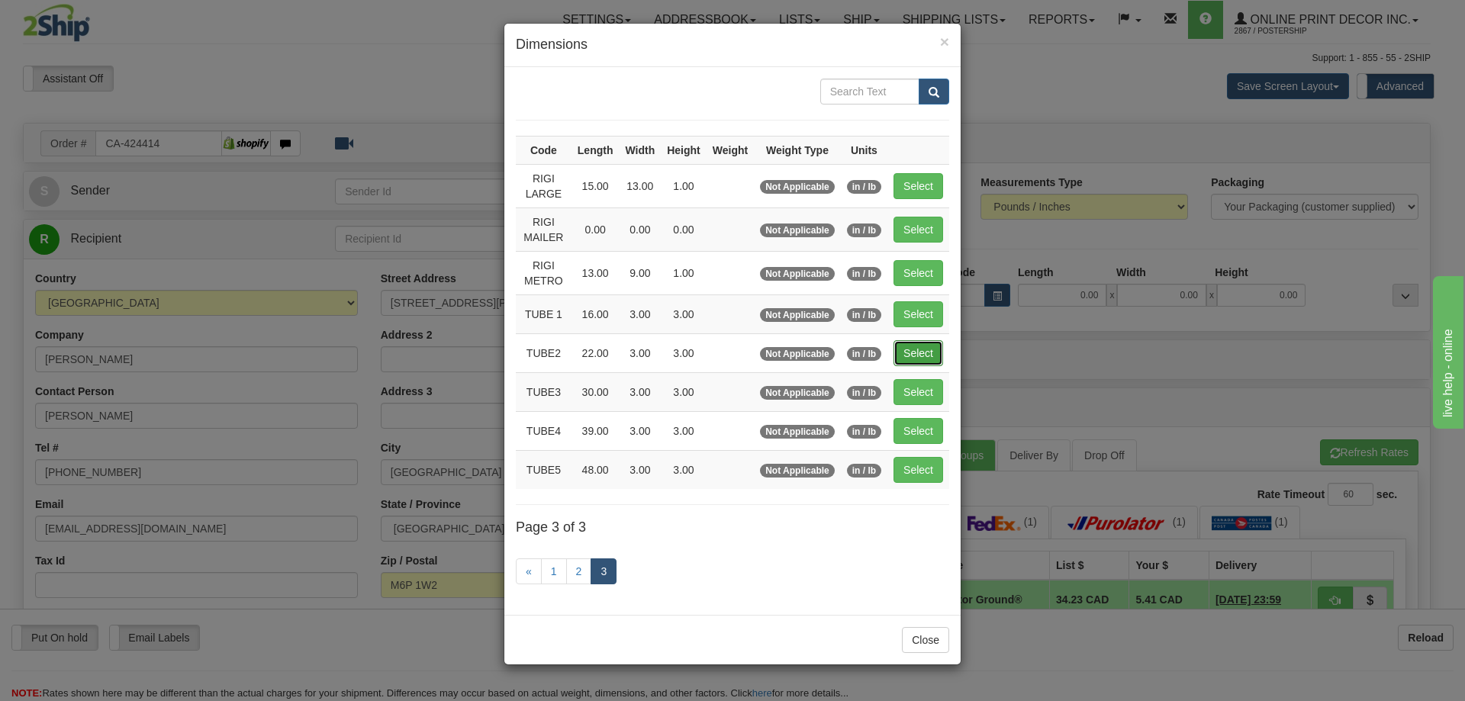
click at [912, 349] on button "Select" at bounding box center [919, 353] width 50 height 26
type input "TUBE2"
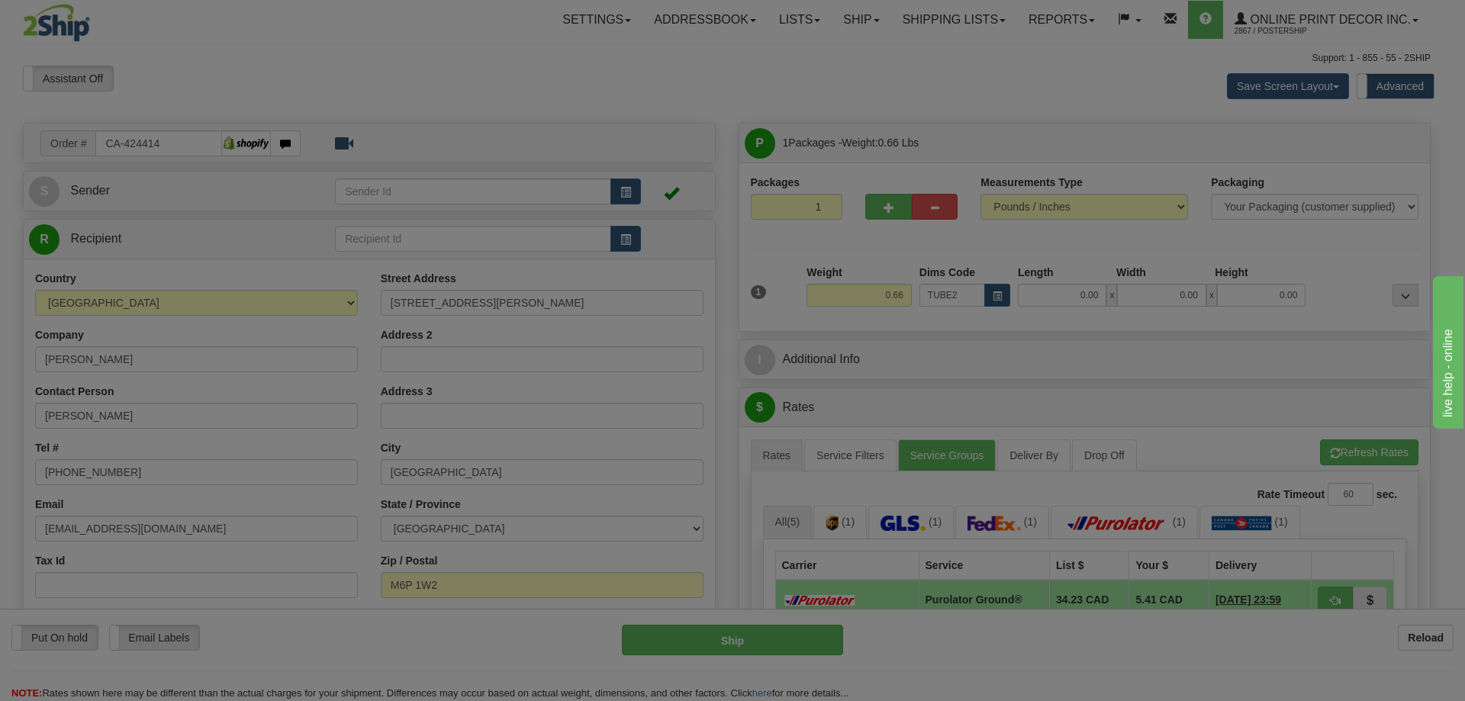
type input "22.00"
type input "3.00"
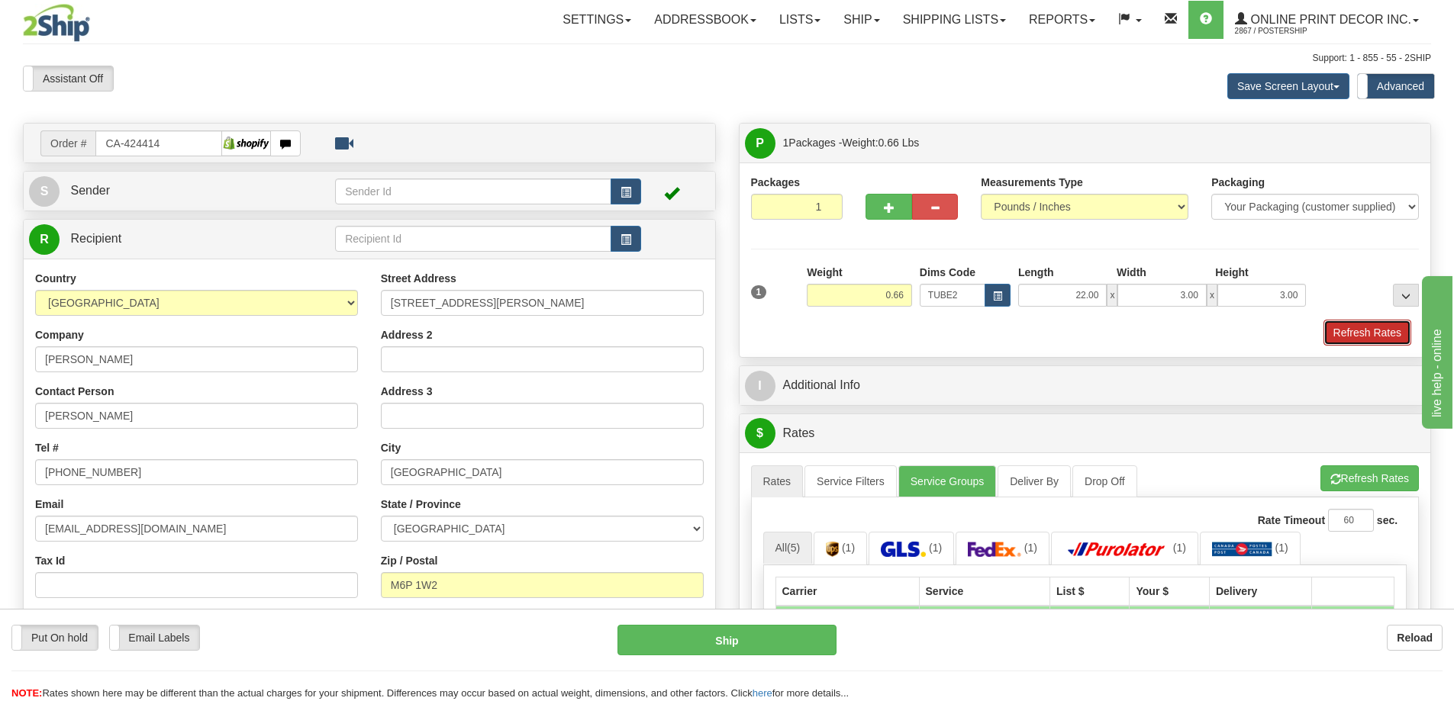
click at [1353, 330] on button "Refresh Rates" at bounding box center [1367, 333] width 88 height 26
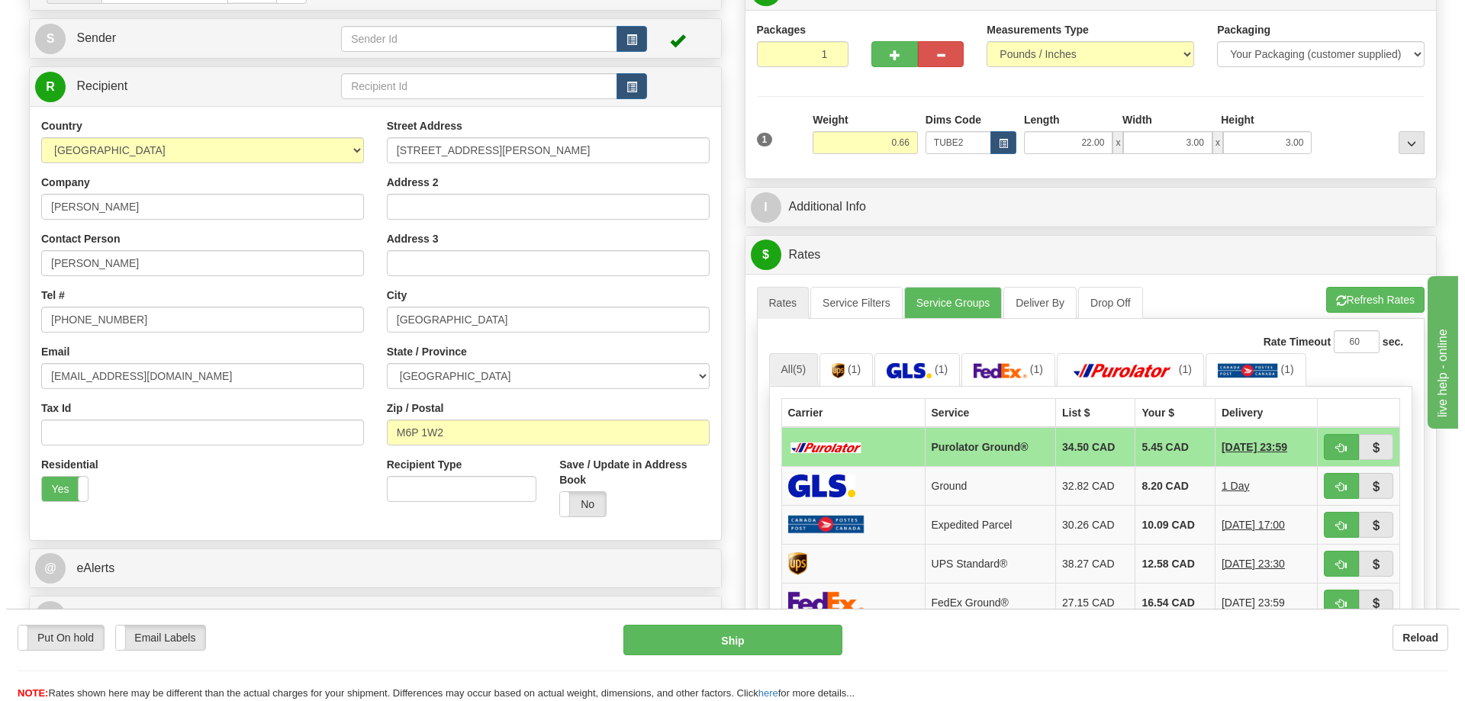
scroll to position [229, 0]
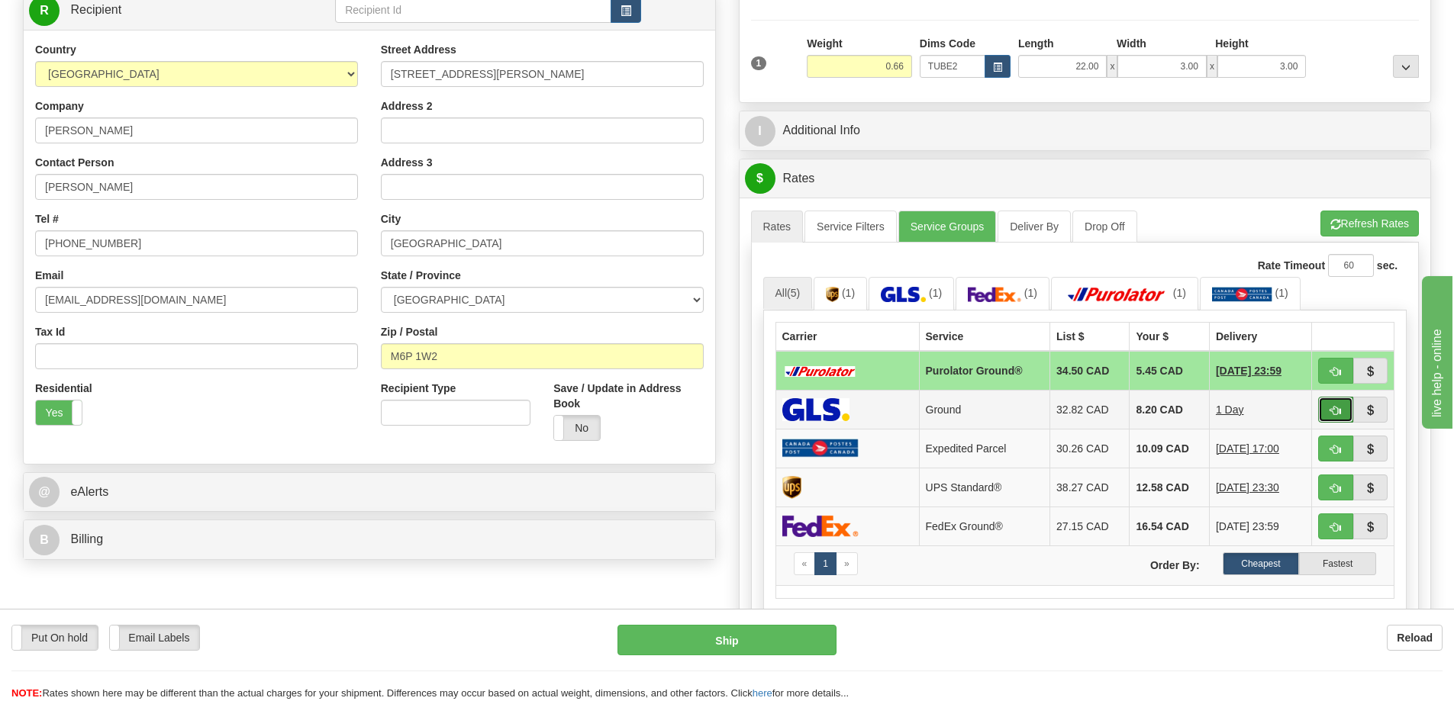
click at [1333, 410] on span "button" at bounding box center [1335, 411] width 11 height 10
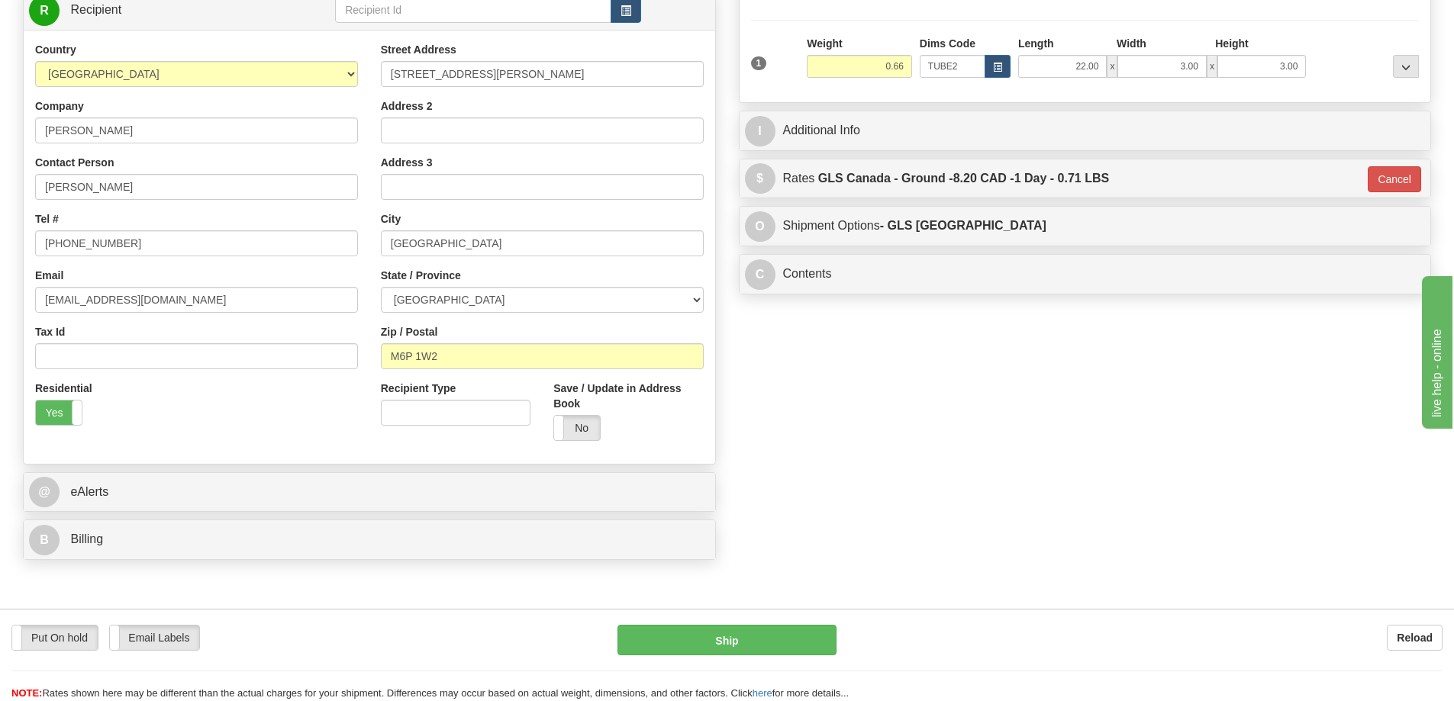
type input "1"
click at [721, 629] on button "Ship" at bounding box center [726, 640] width 219 height 31
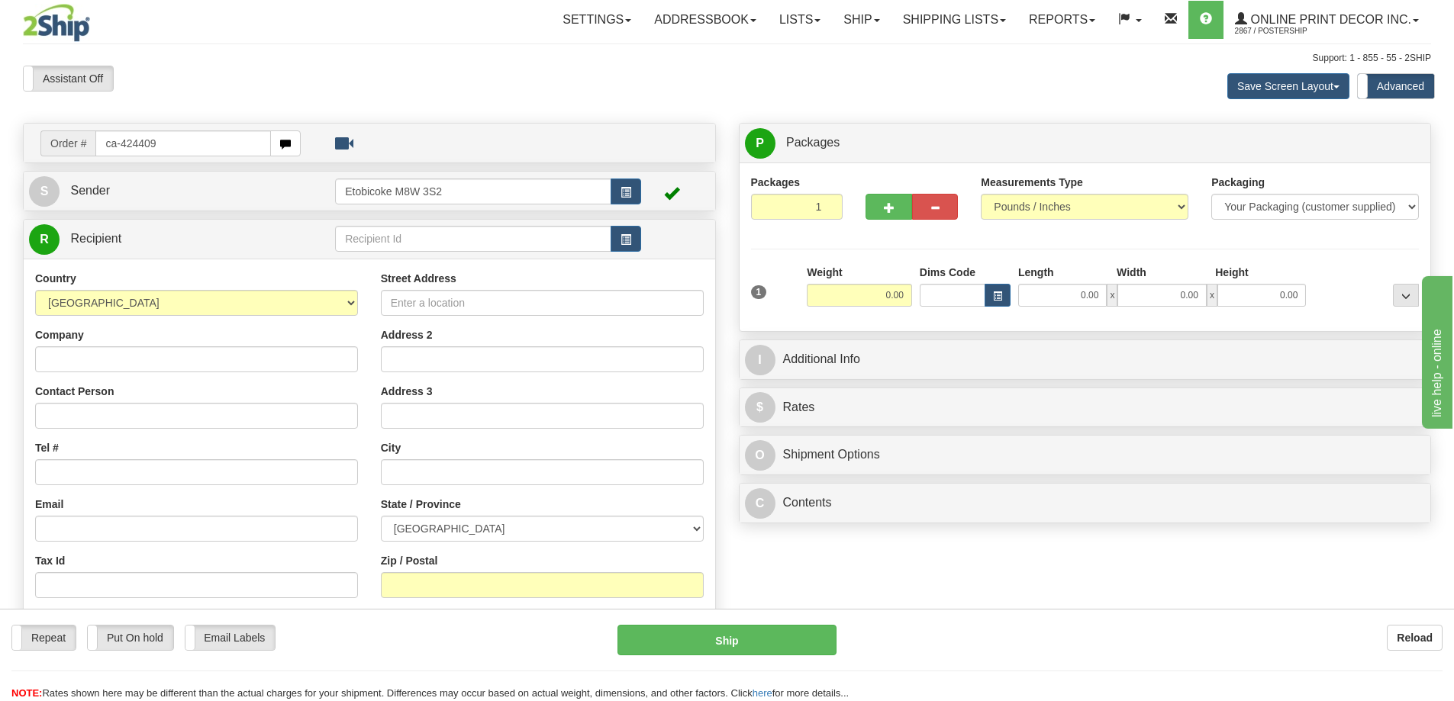
type input "ca-424409"
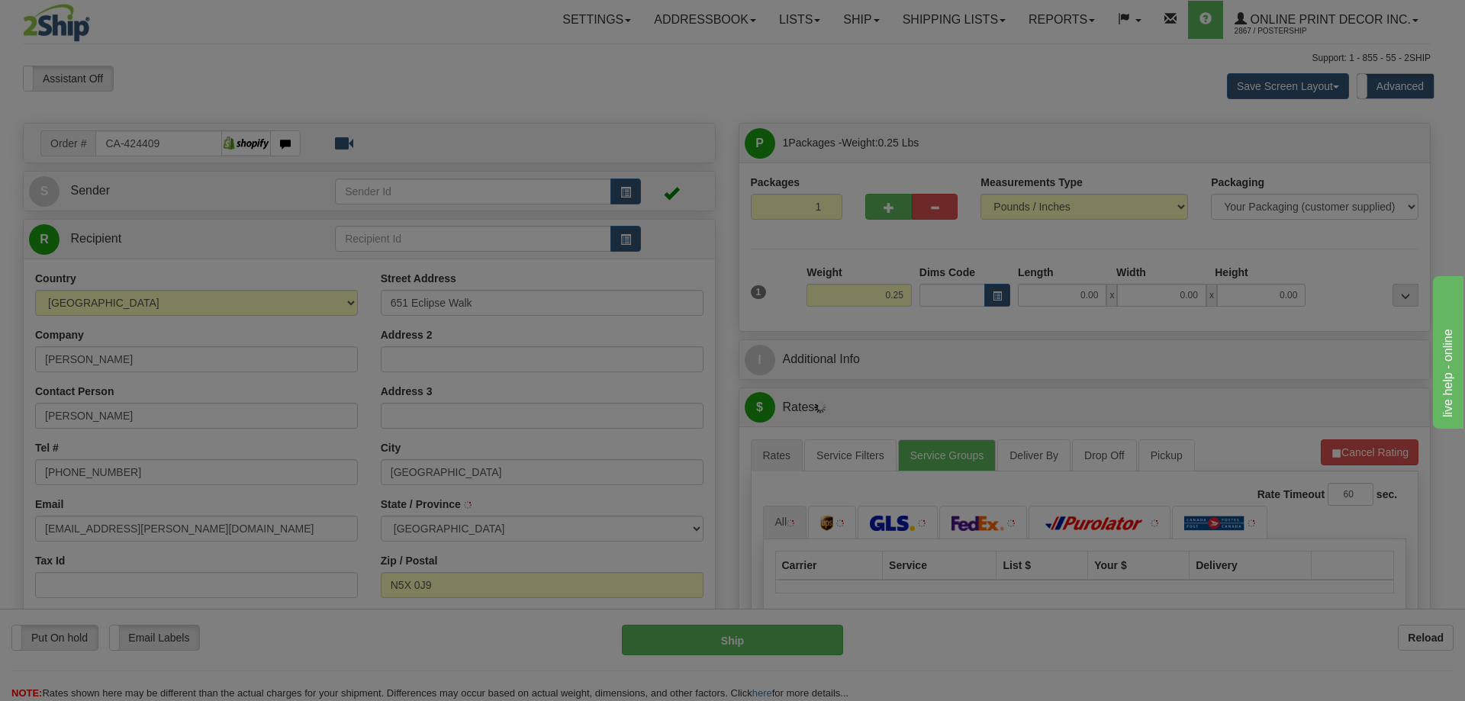
type input "[GEOGRAPHIC_DATA]"
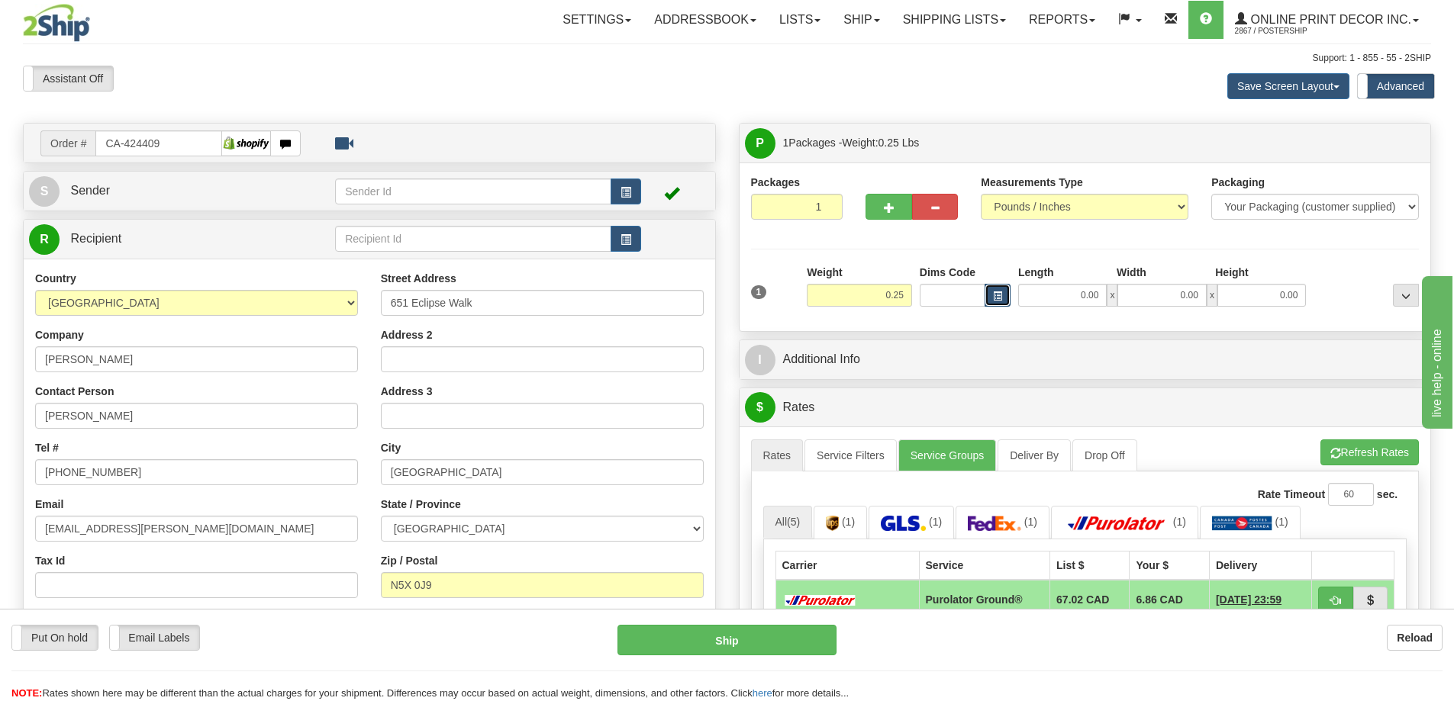
click at [1005, 286] on button "button" at bounding box center [997, 295] width 26 height 23
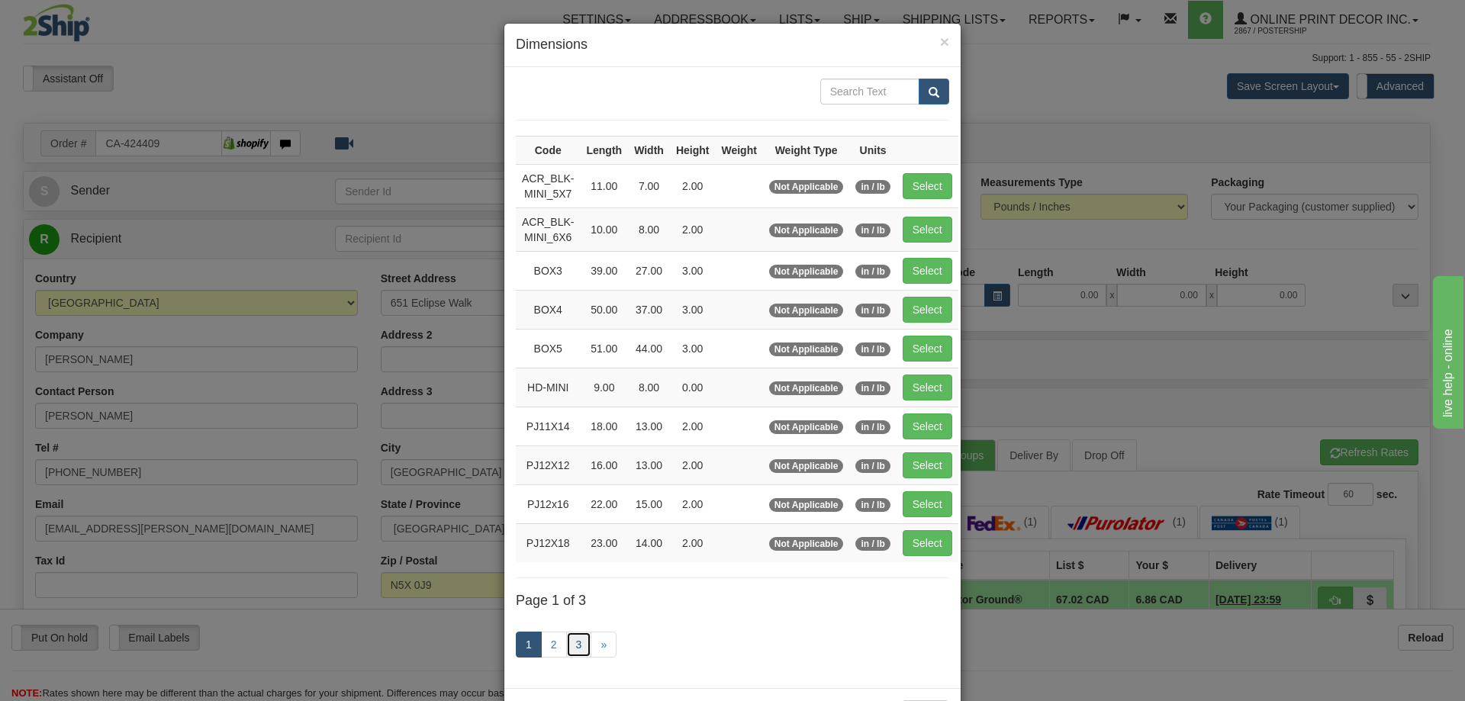
click at [572, 649] on link "3" at bounding box center [579, 645] width 26 height 26
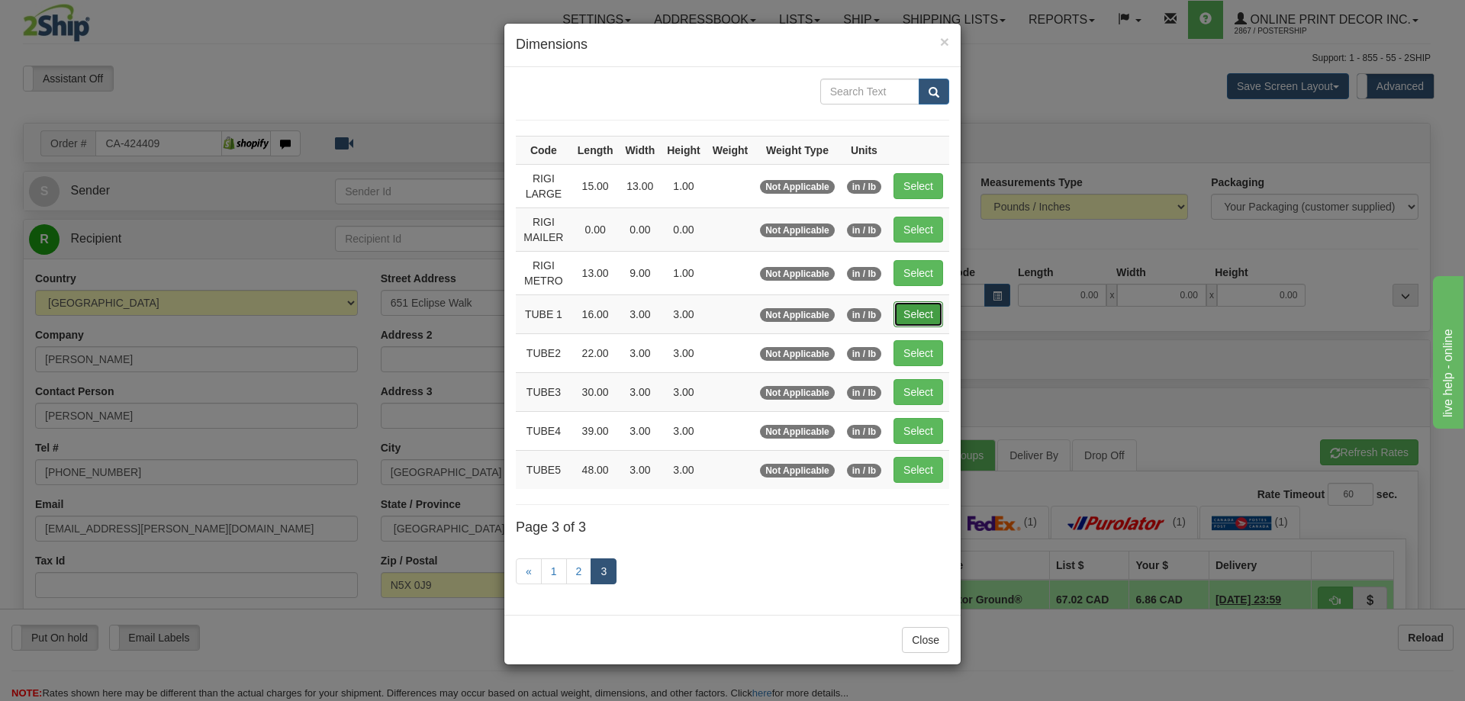
click at [932, 322] on button "Select" at bounding box center [919, 314] width 50 height 26
type input "TUBE 1"
type input "16.00"
type input "3.00"
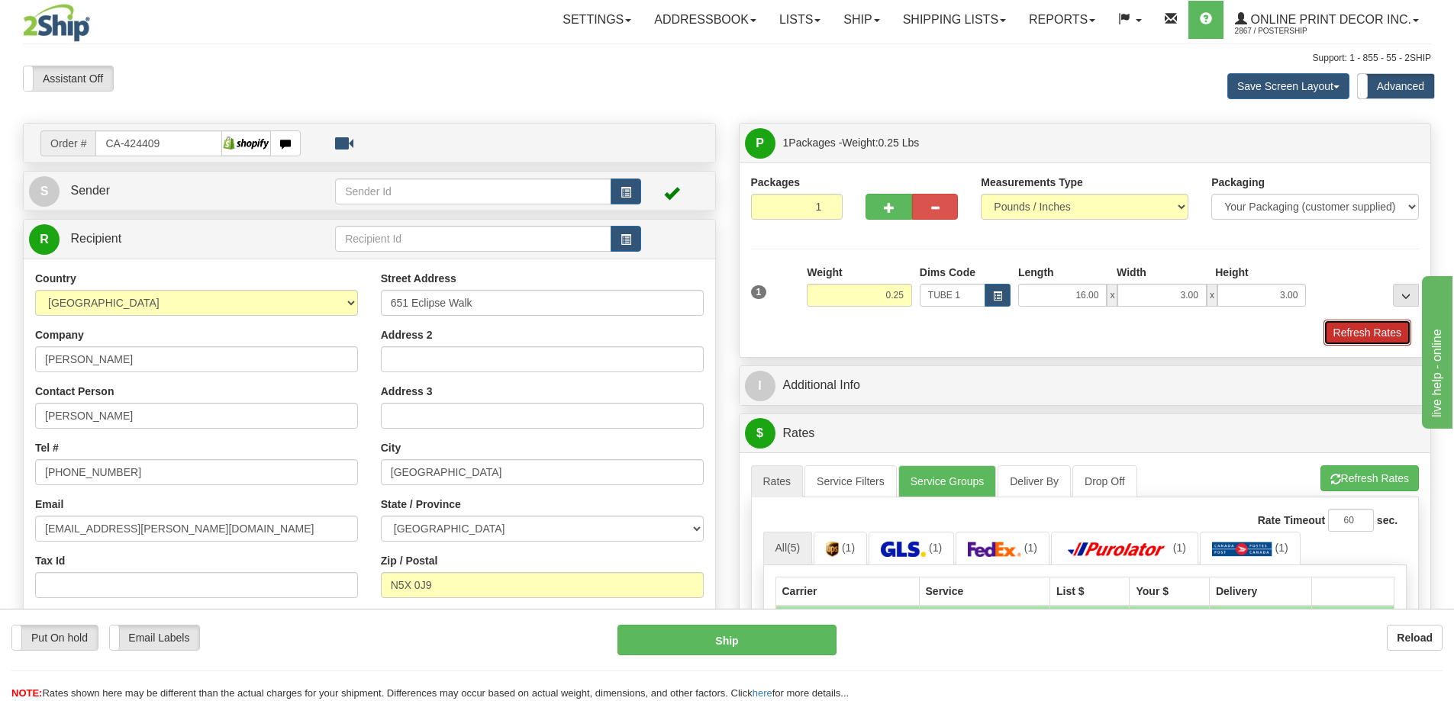
click at [1367, 335] on button "Refresh Rates" at bounding box center [1367, 333] width 88 height 26
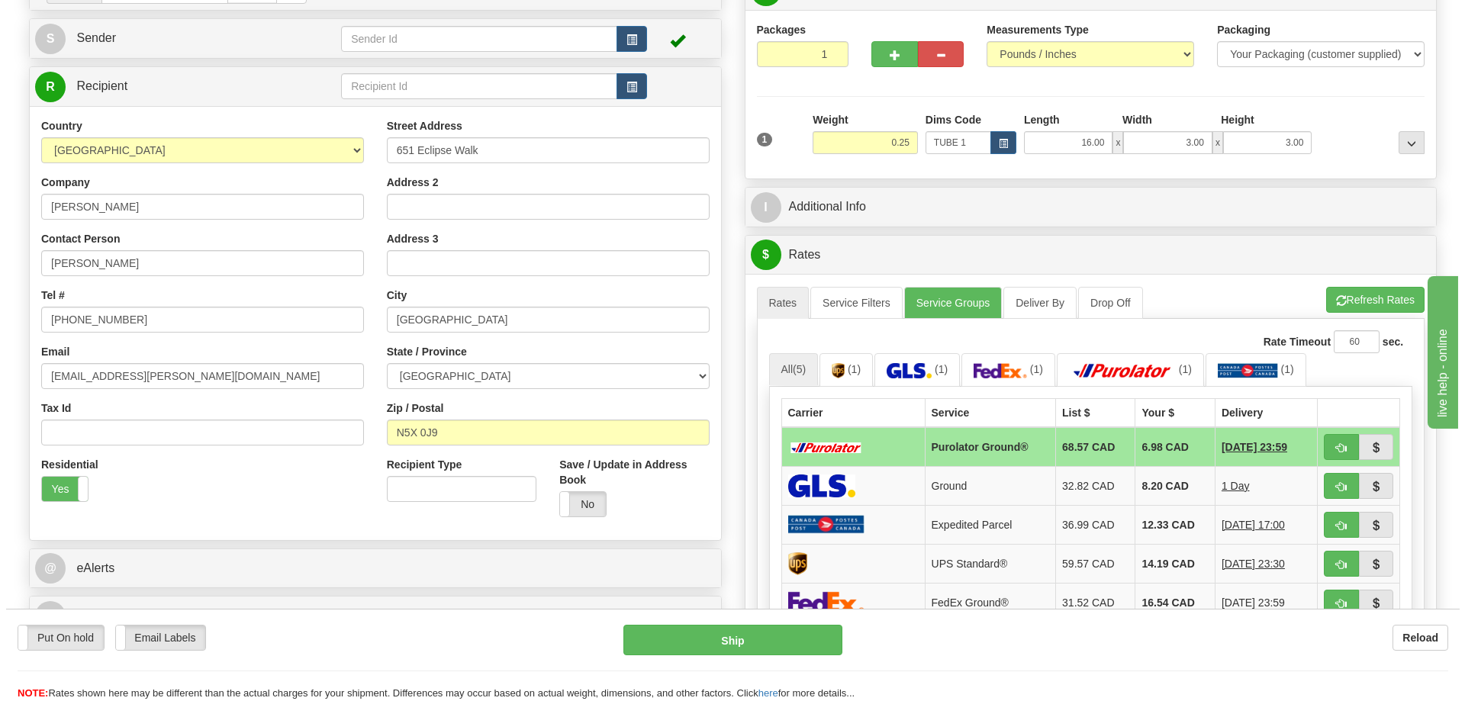
scroll to position [305, 0]
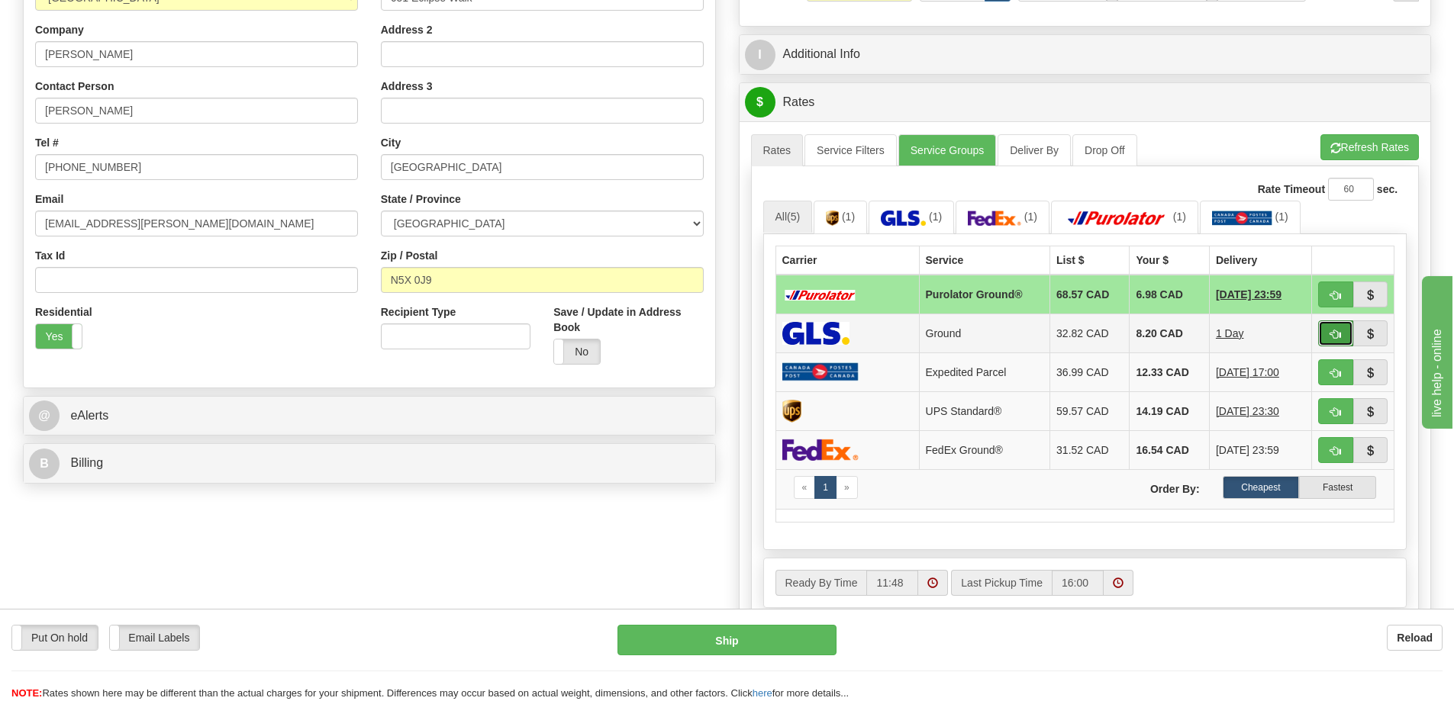
click at [1330, 333] on span "button" at bounding box center [1335, 335] width 11 height 10
type input "1"
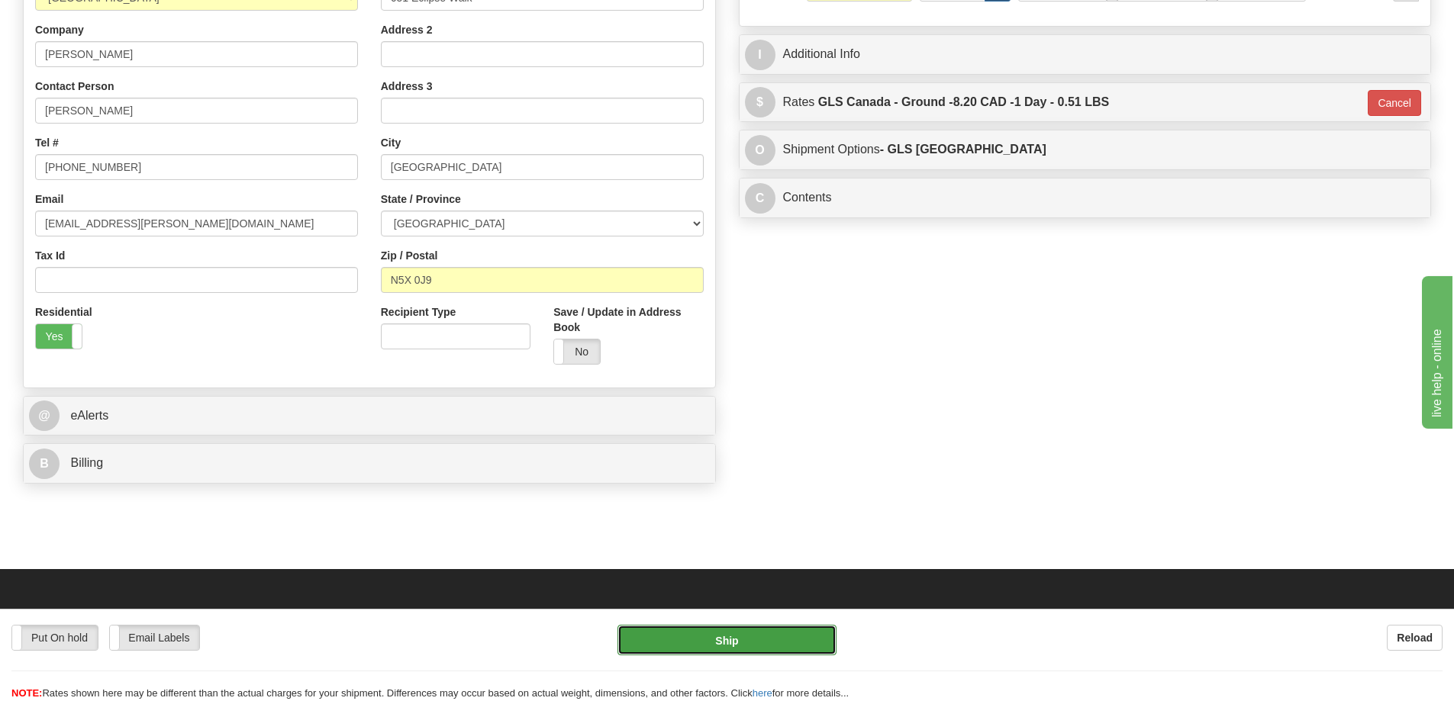
click at [697, 640] on button "Ship" at bounding box center [726, 640] width 219 height 31
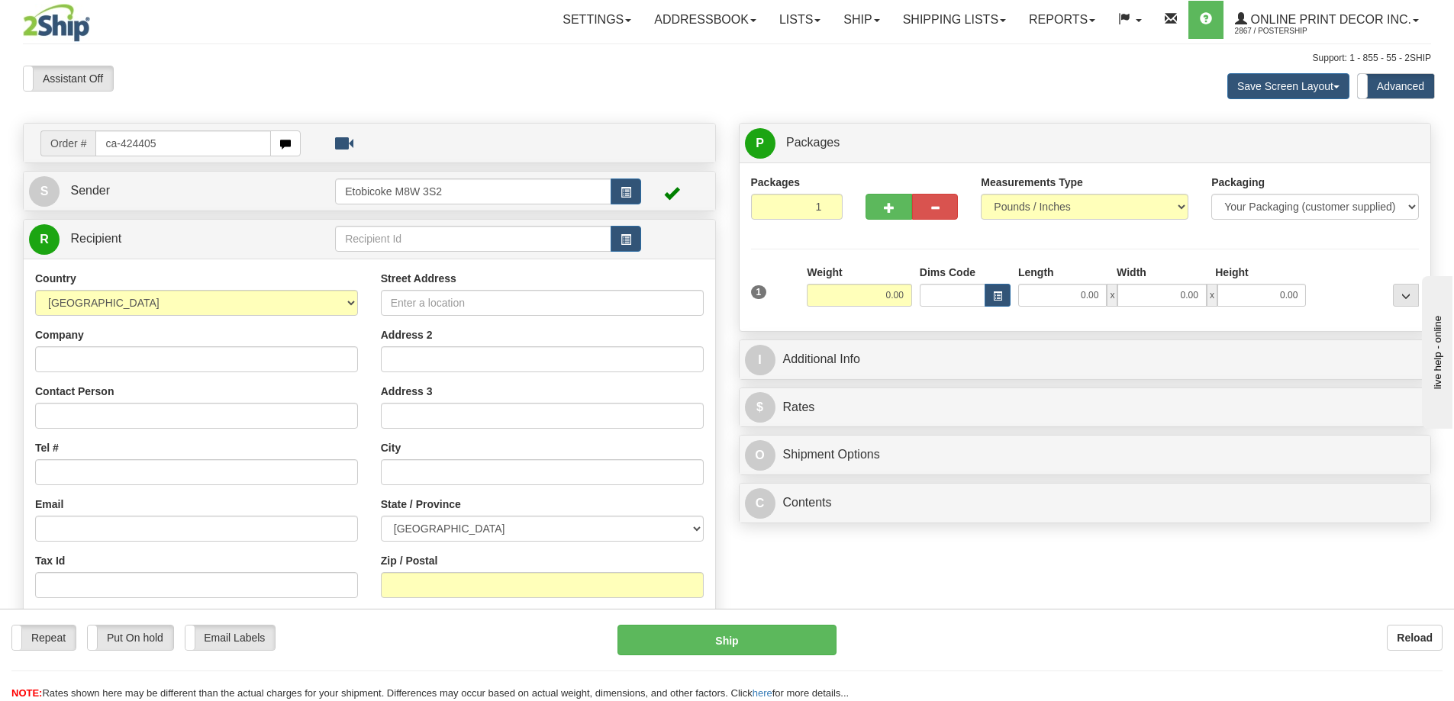
type input "ca-424405"
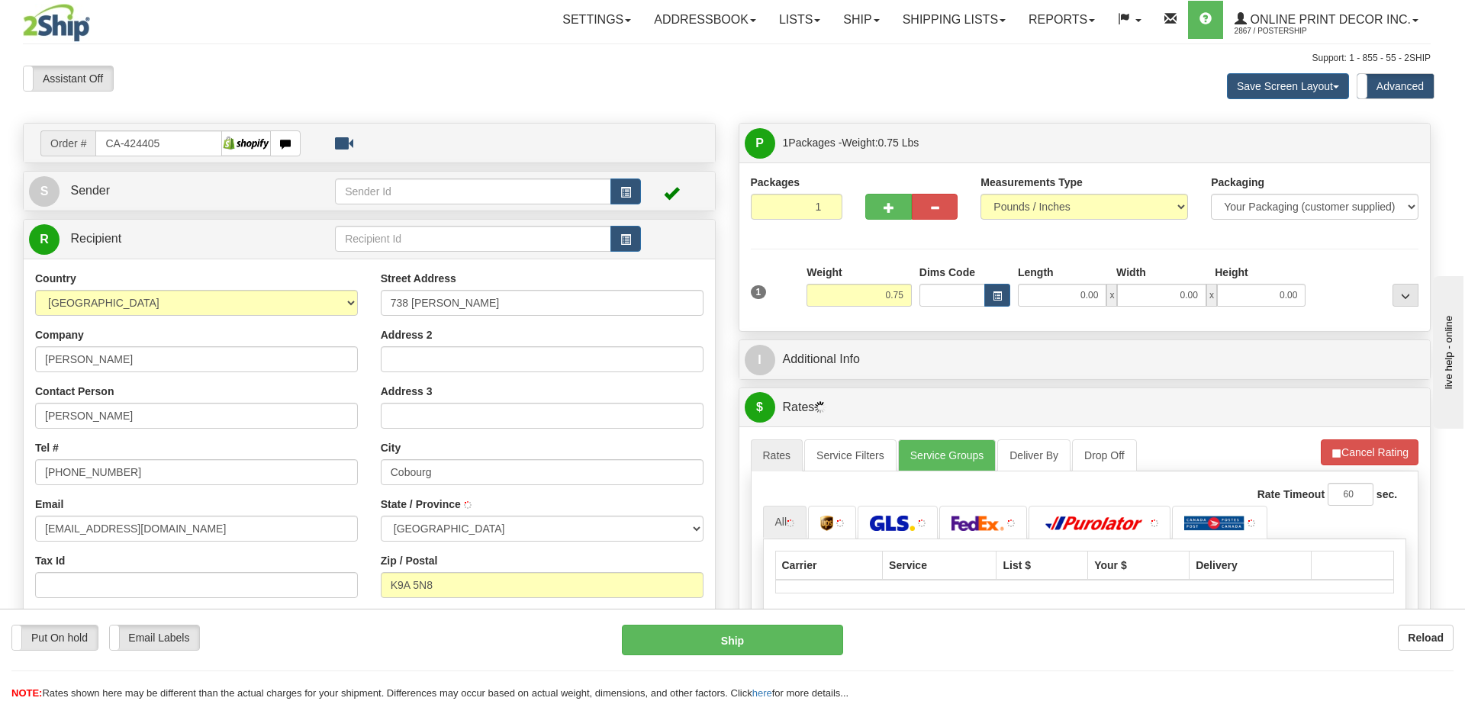
type input "COBOURG"
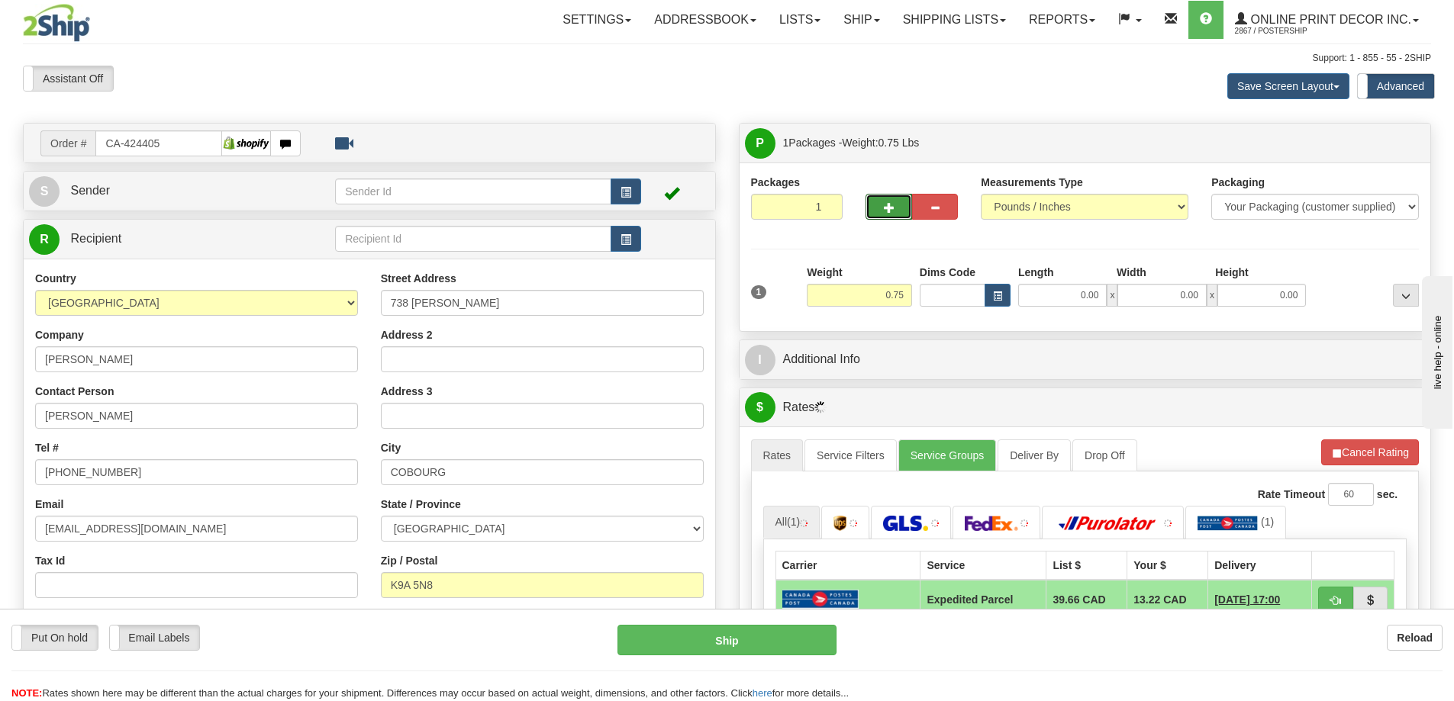
click at [894, 212] on button "button" at bounding box center [888, 207] width 46 height 26
radio input "true"
type input "2"
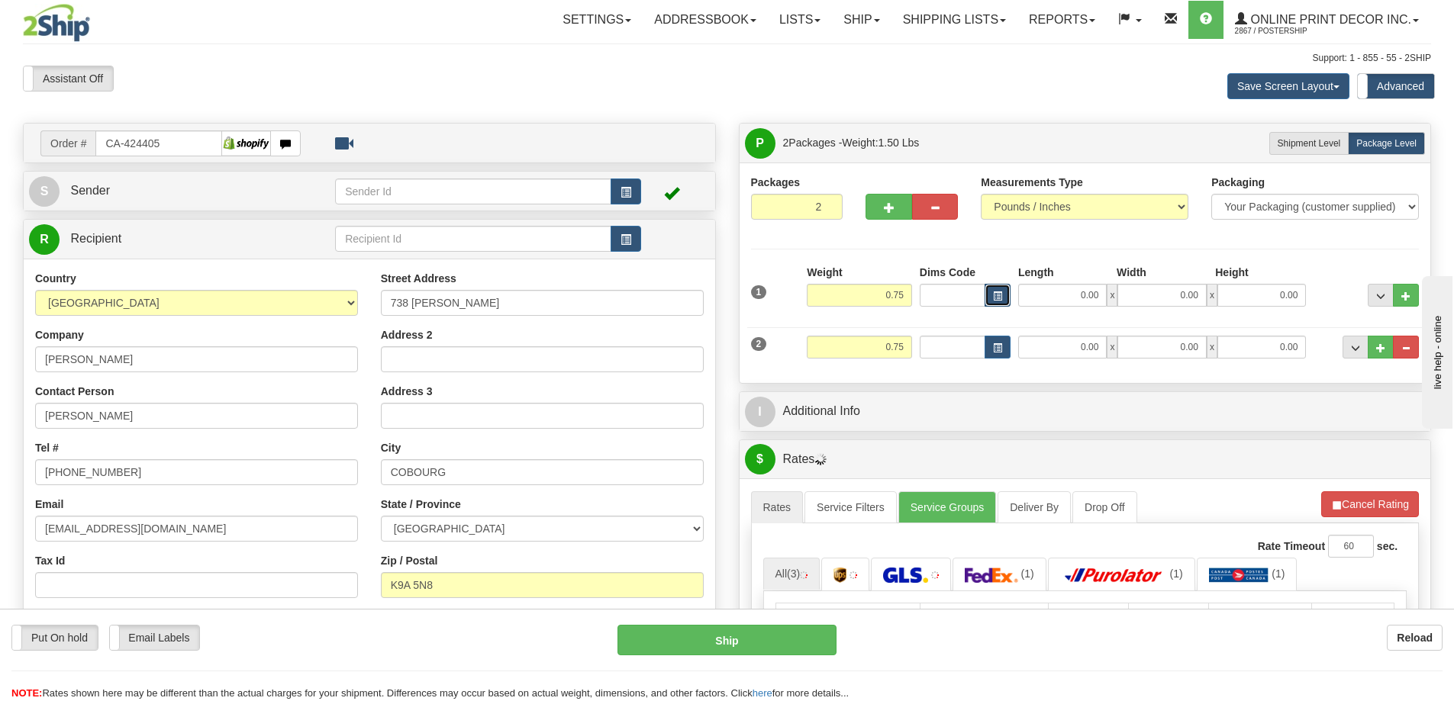
click at [990, 291] on button "button" at bounding box center [997, 295] width 26 height 23
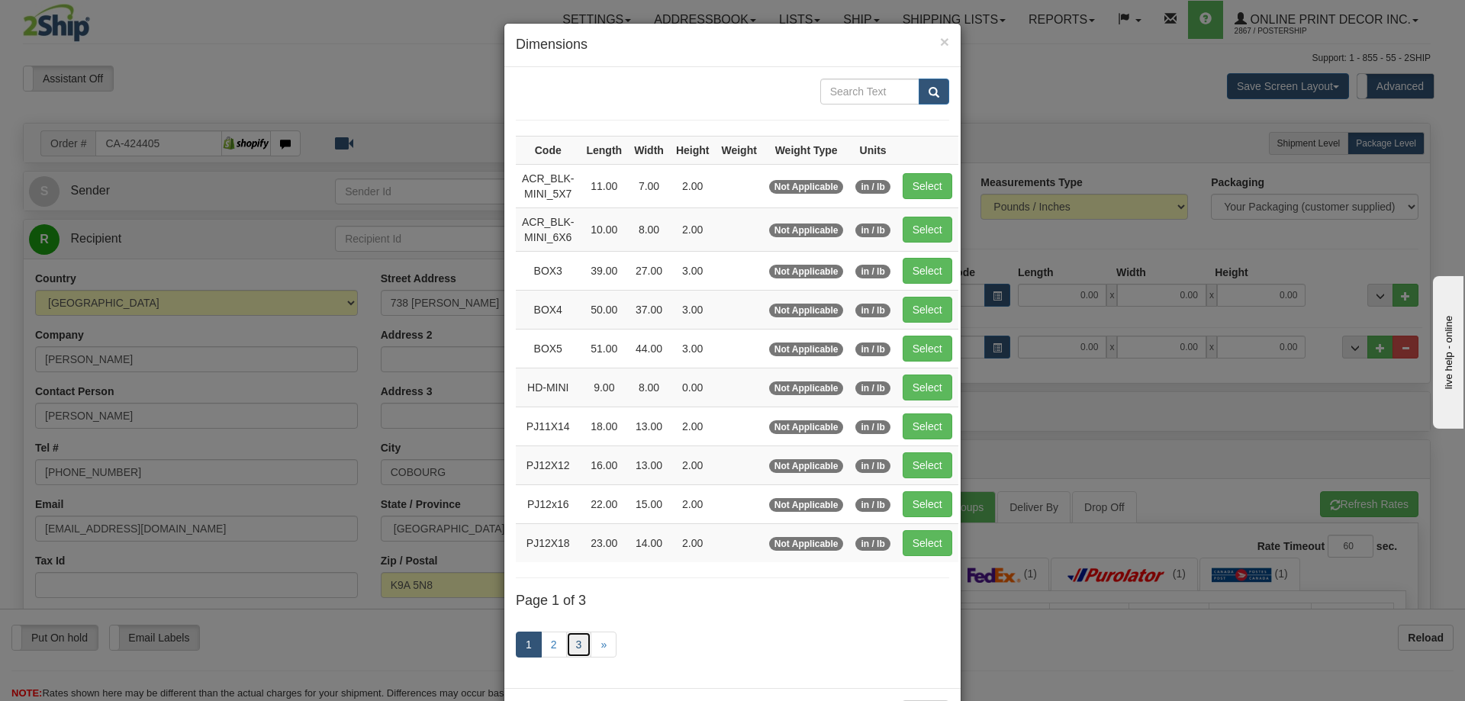
click at [571, 637] on link "3" at bounding box center [579, 645] width 26 height 26
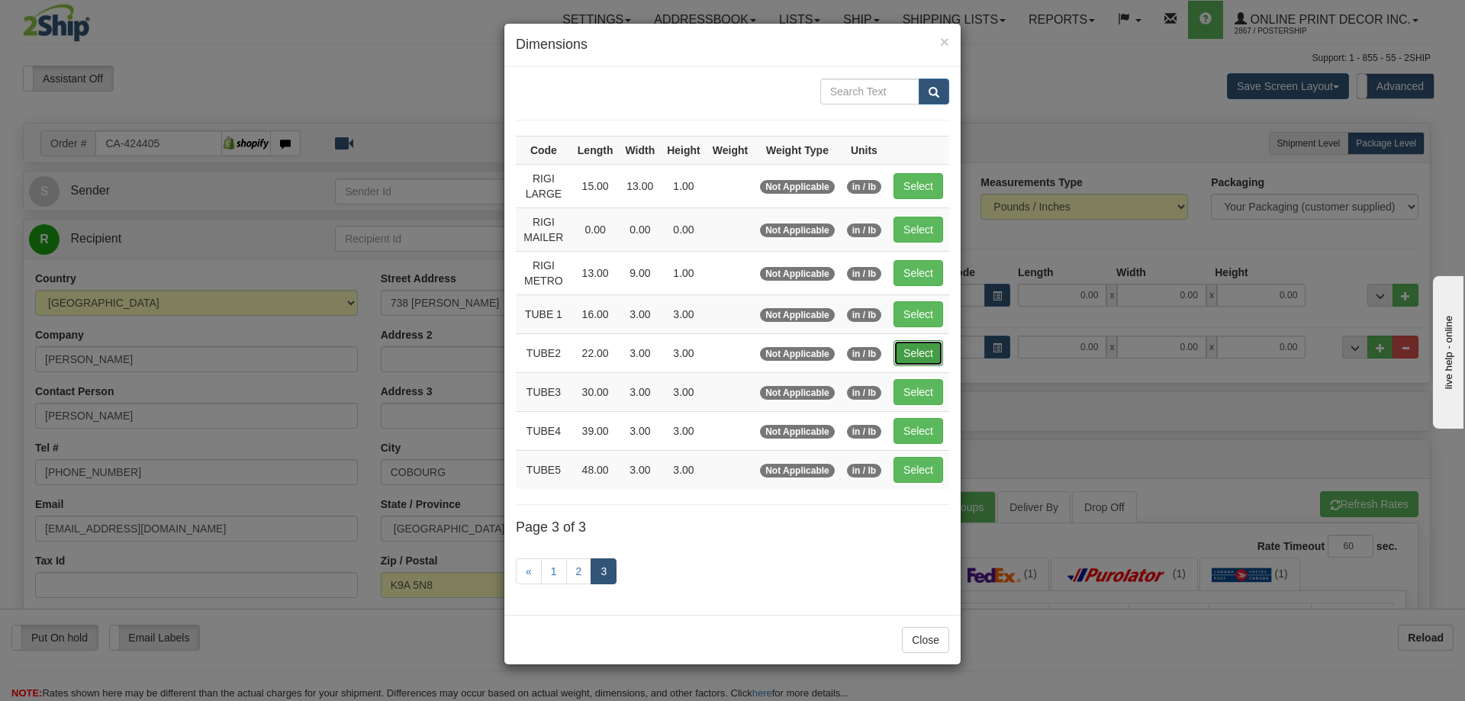
click at [925, 348] on button "Select" at bounding box center [919, 353] width 50 height 26
type input "TUBE2"
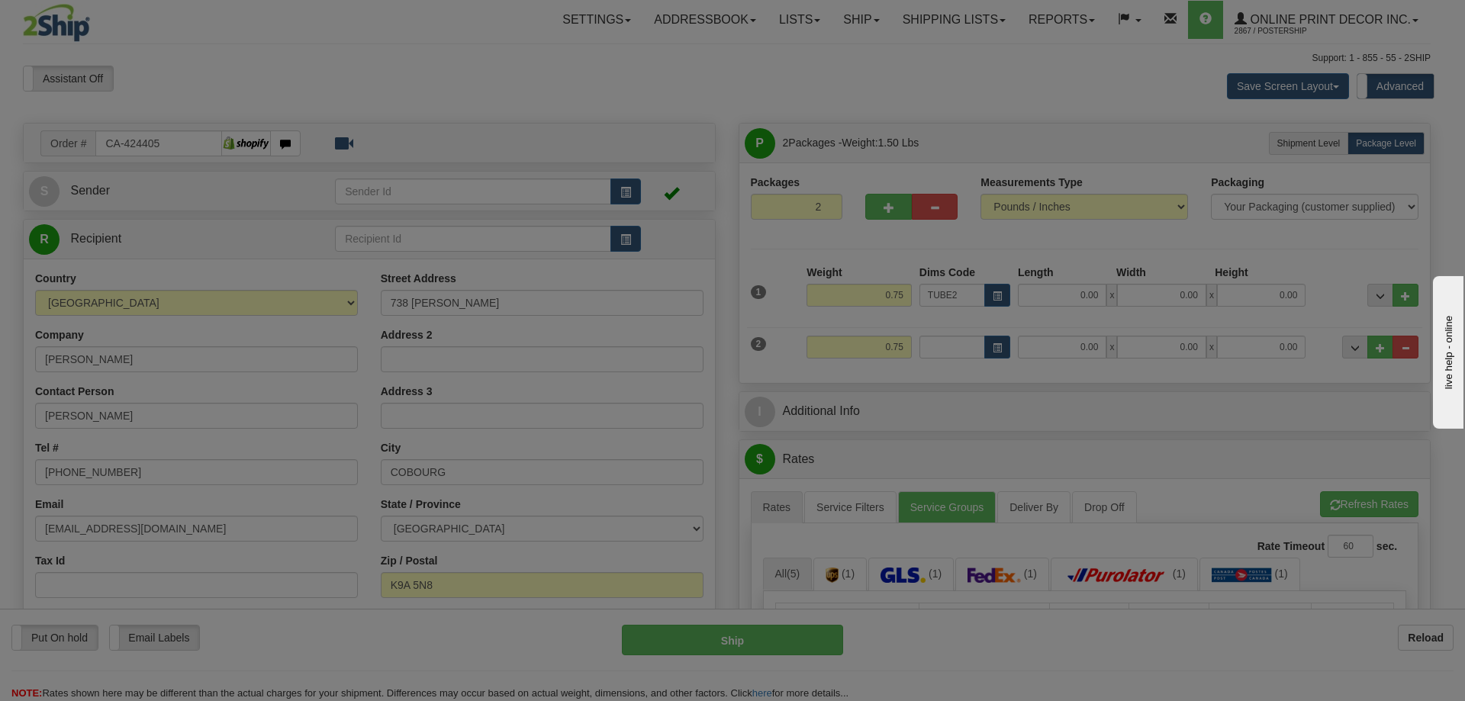
type input "22.00"
type input "3.00"
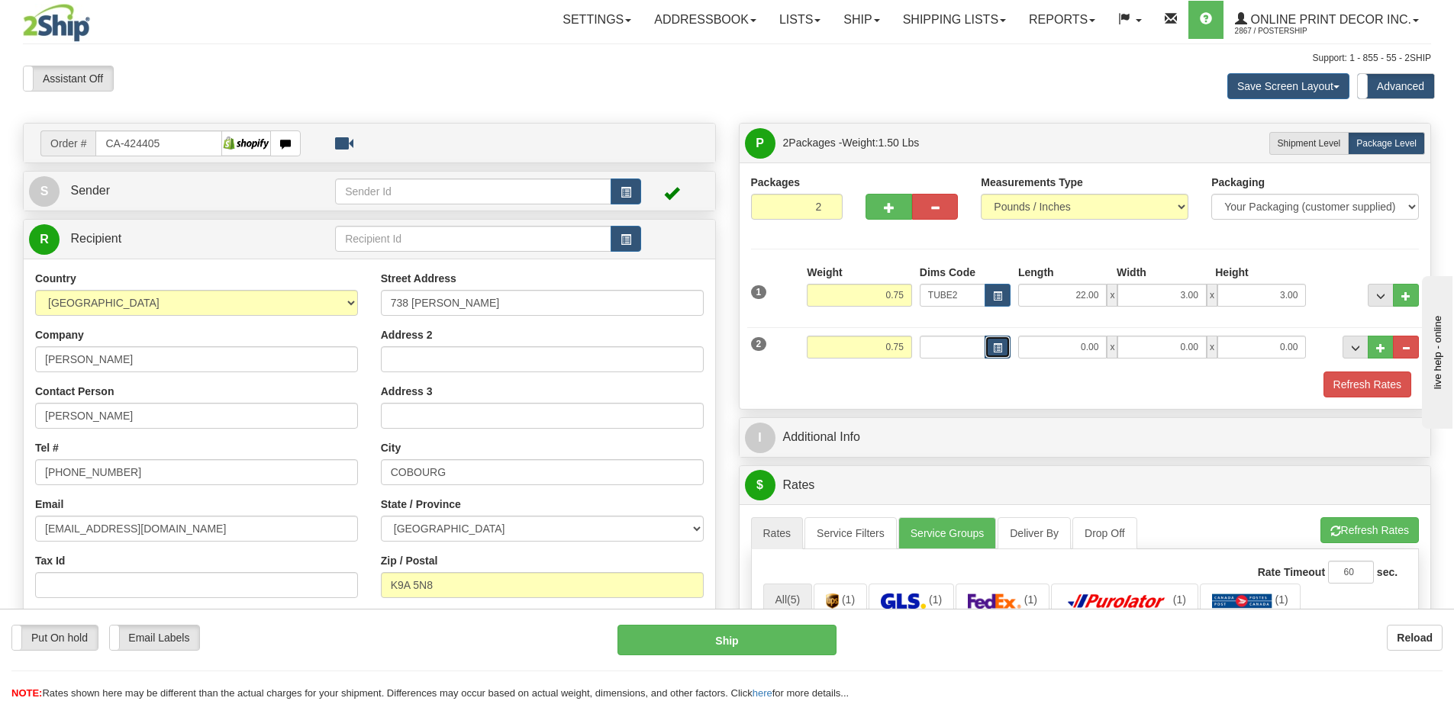
click at [995, 337] on button "button" at bounding box center [997, 347] width 26 height 23
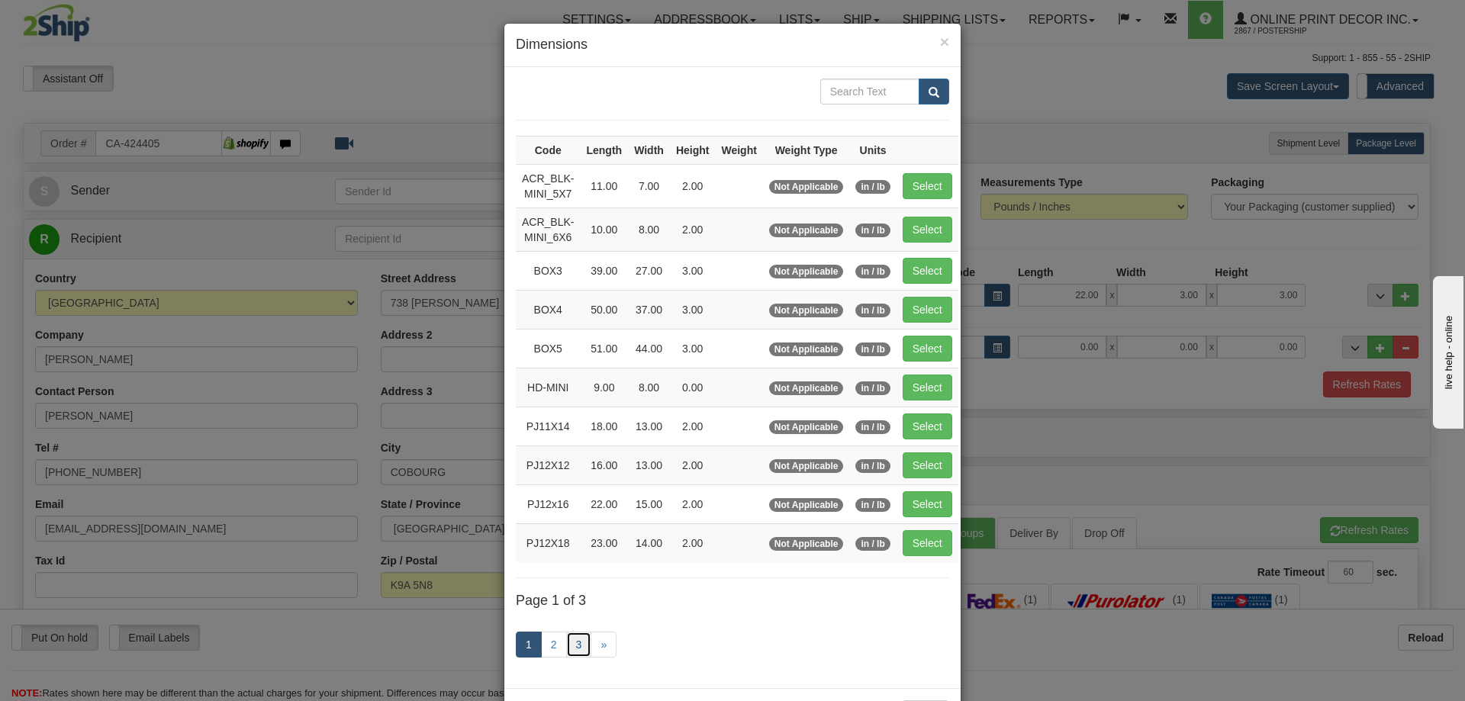
click at [566, 642] on link "3" at bounding box center [579, 645] width 26 height 26
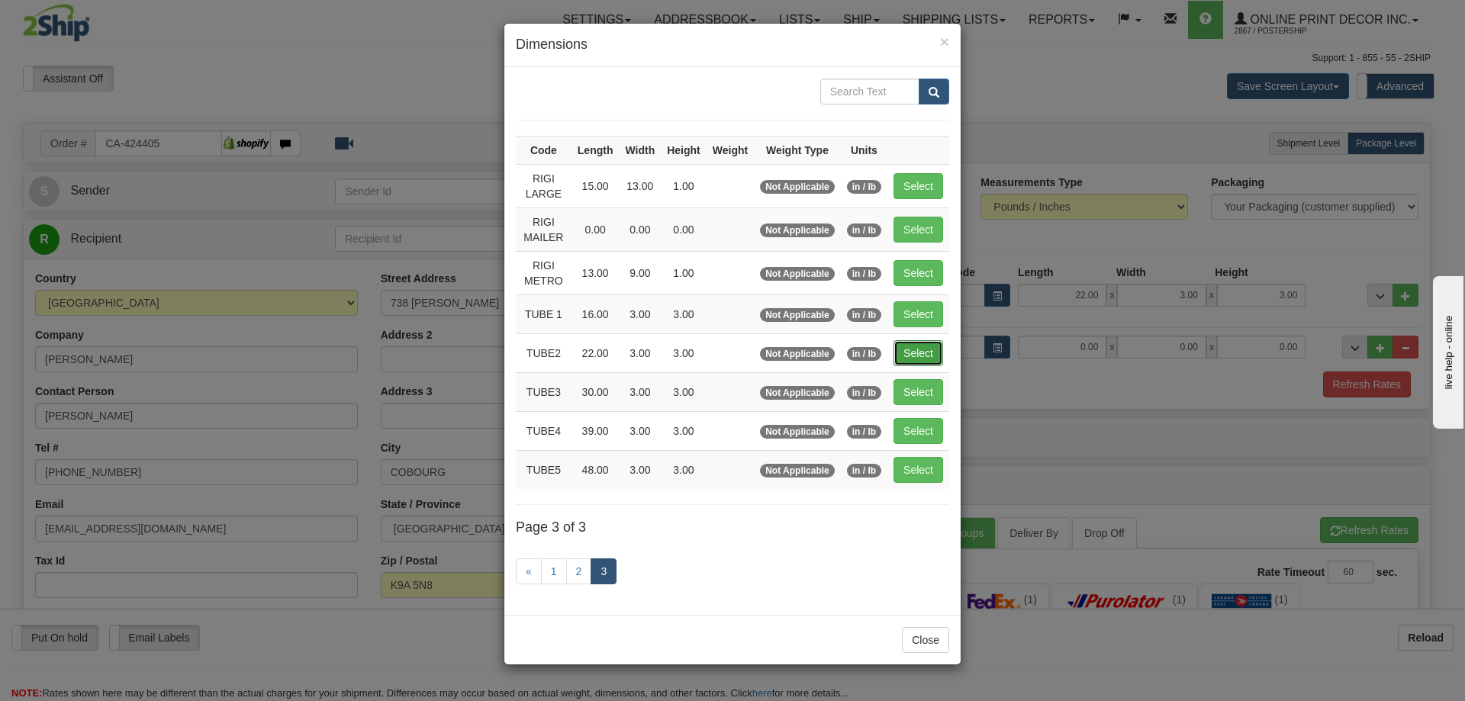
drag, startPoint x: 913, startPoint y: 344, endPoint x: 924, endPoint y: 343, distance: 11.5
click at [920, 343] on button "Select" at bounding box center [919, 353] width 50 height 26
type input "TUBE2"
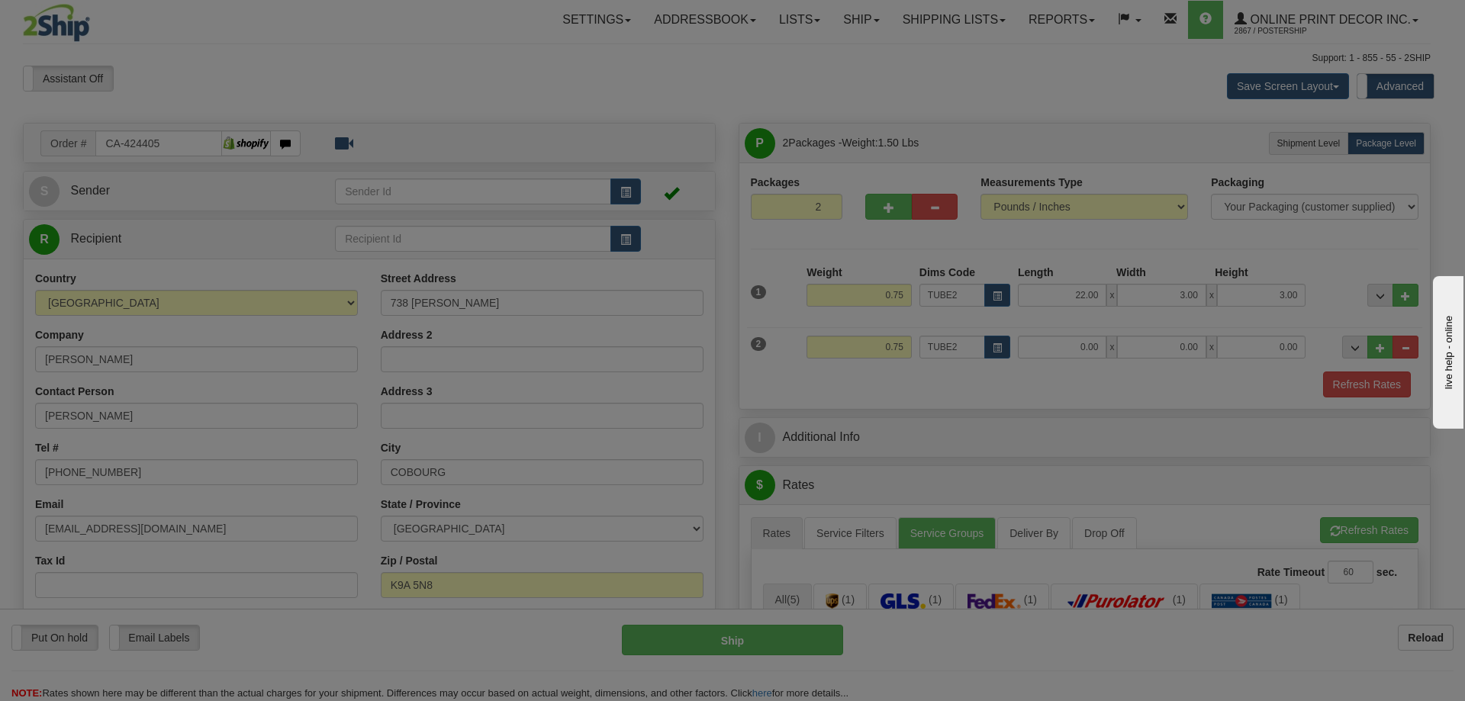
type input "22.00"
type input "3.00"
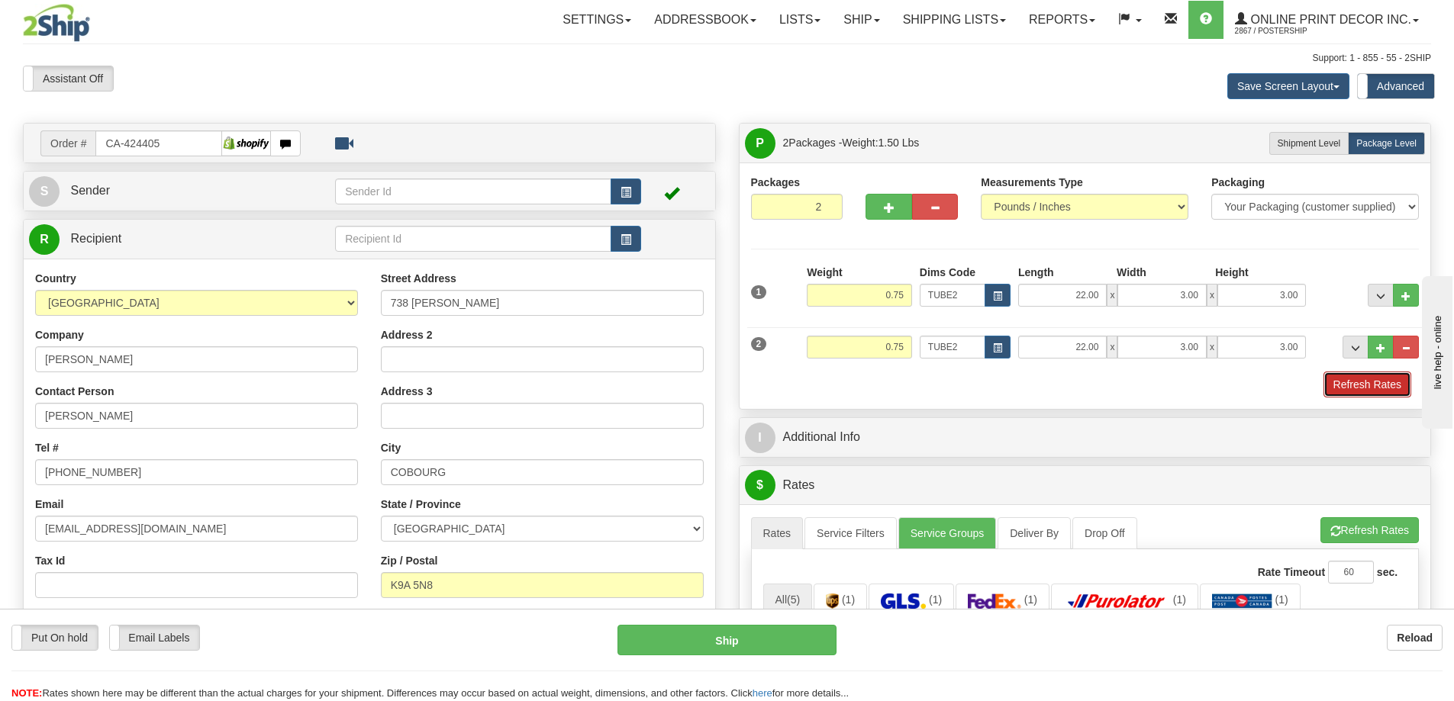
click at [1370, 379] on button "Refresh Rates" at bounding box center [1367, 385] width 88 height 26
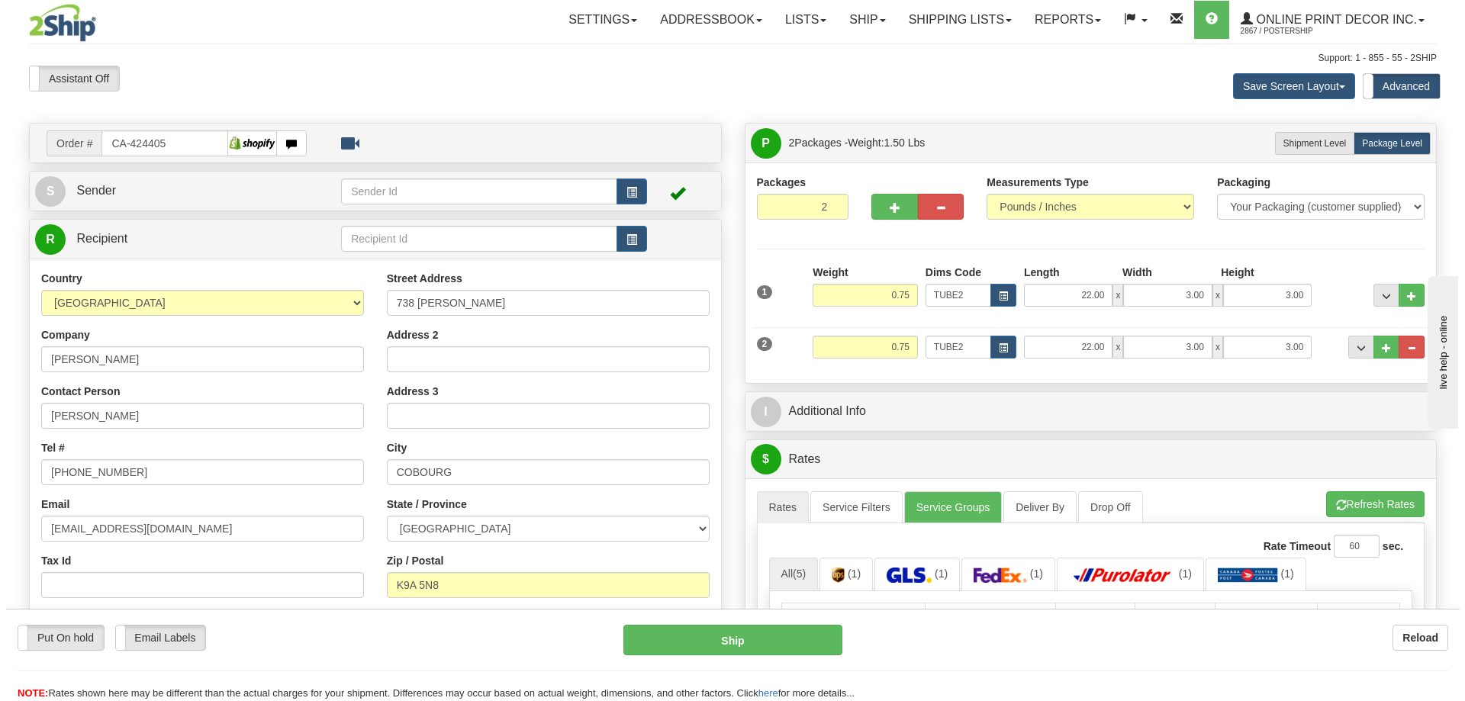
scroll to position [229, 0]
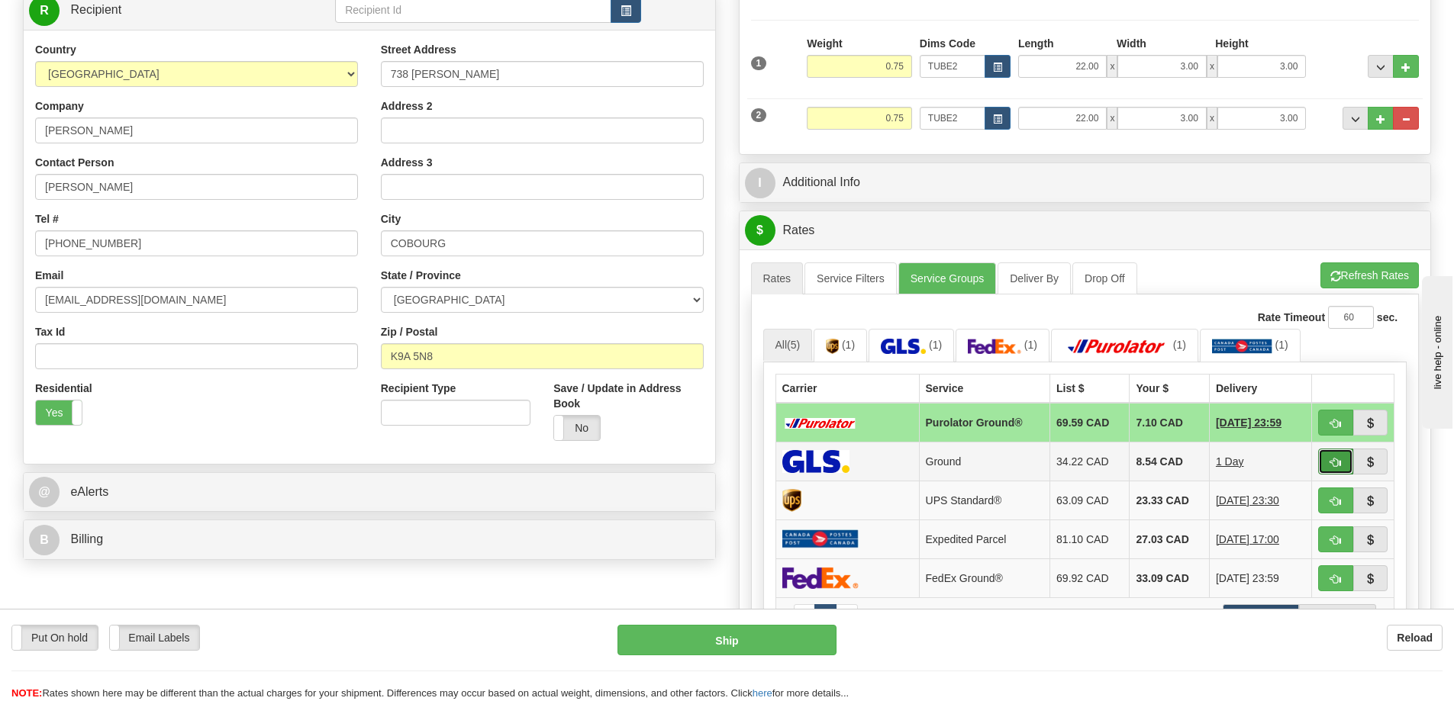
click at [1342, 458] on button "button" at bounding box center [1335, 462] width 35 height 26
type input "1"
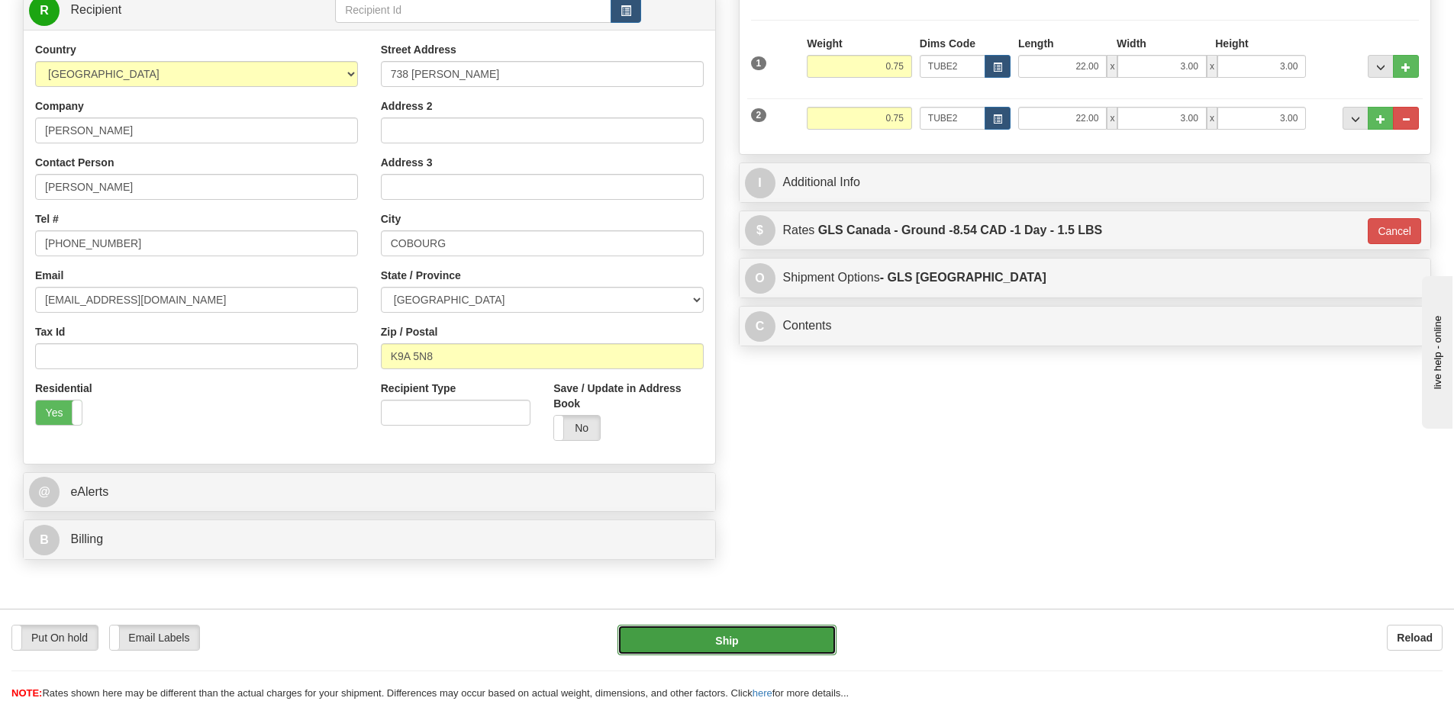
click at [721, 636] on button "Ship" at bounding box center [726, 640] width 219 height 31
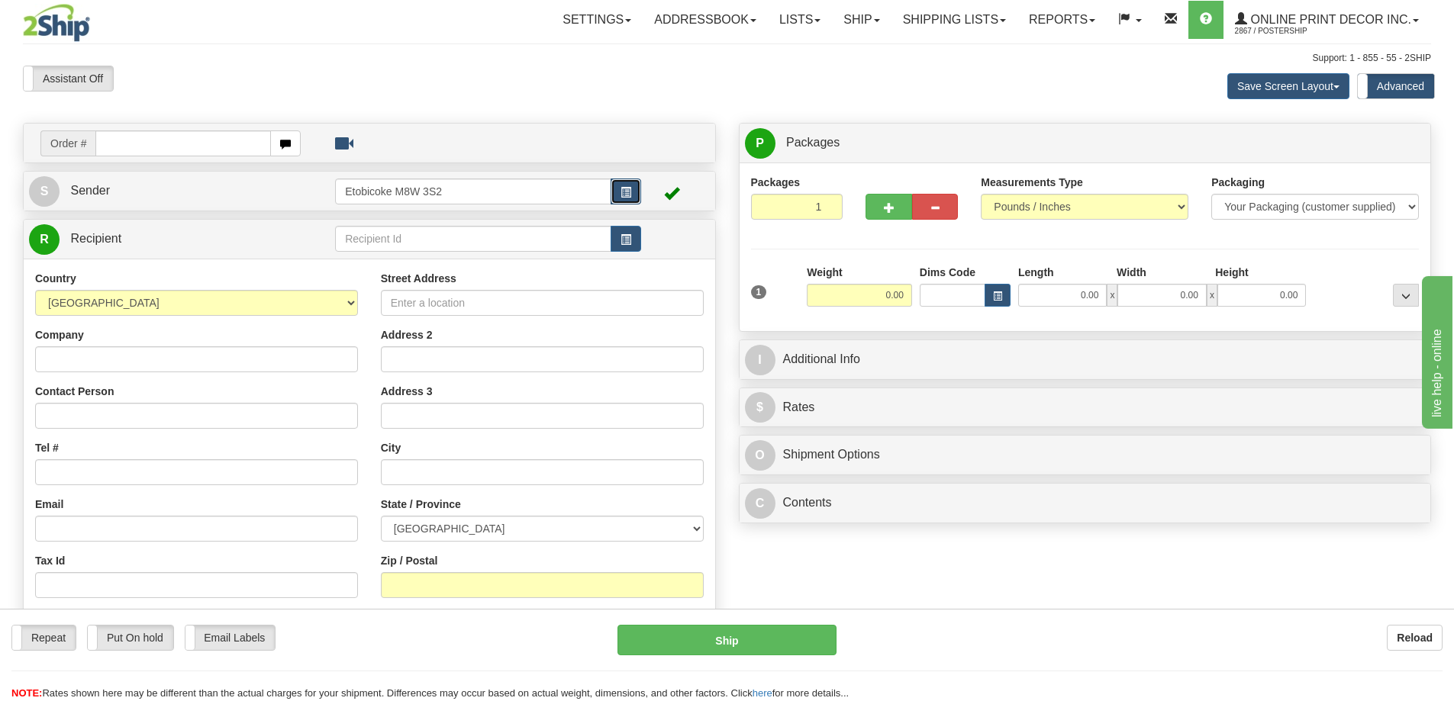
click at [626, 191] on span "button" at bounding box center [625, 193] width 11 height 10
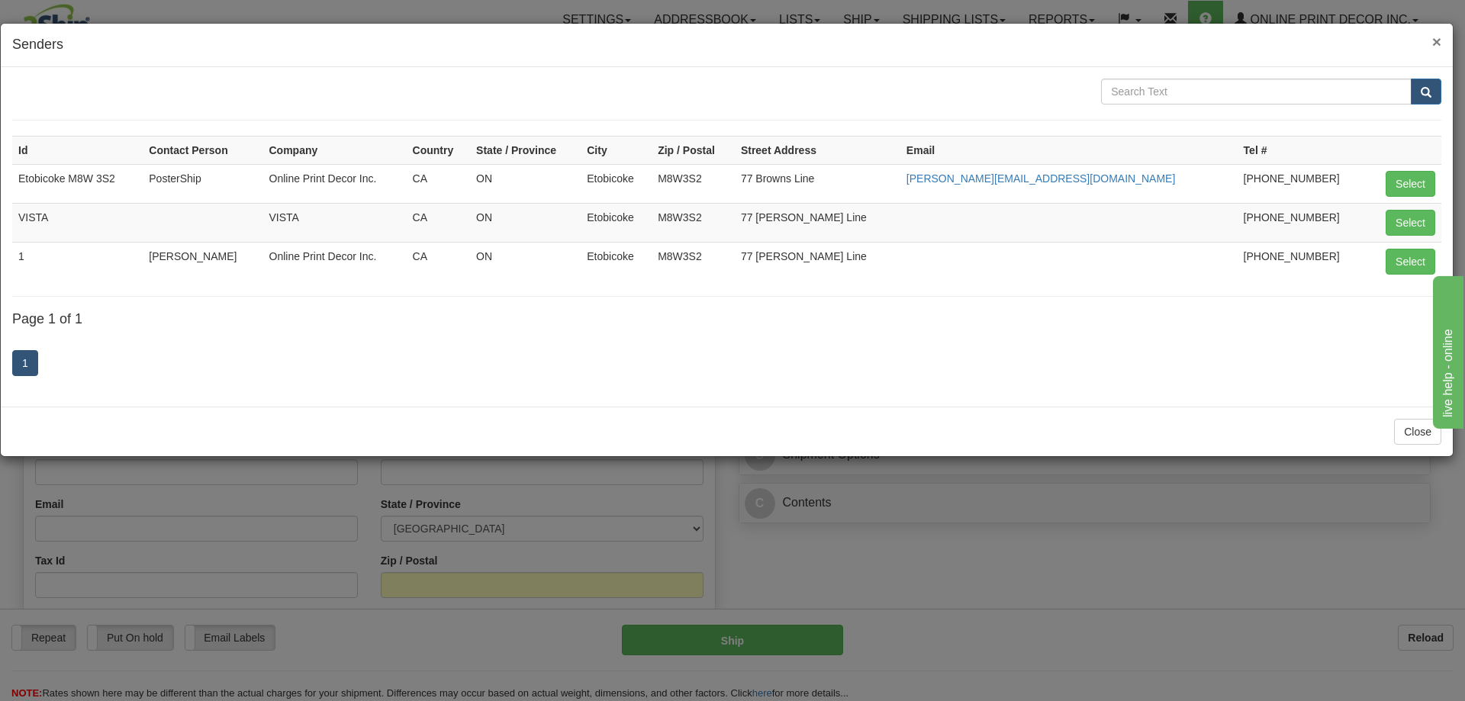
click at [1438, 38] on span "×" at bounding box center [1436, 42] width 9 height 18
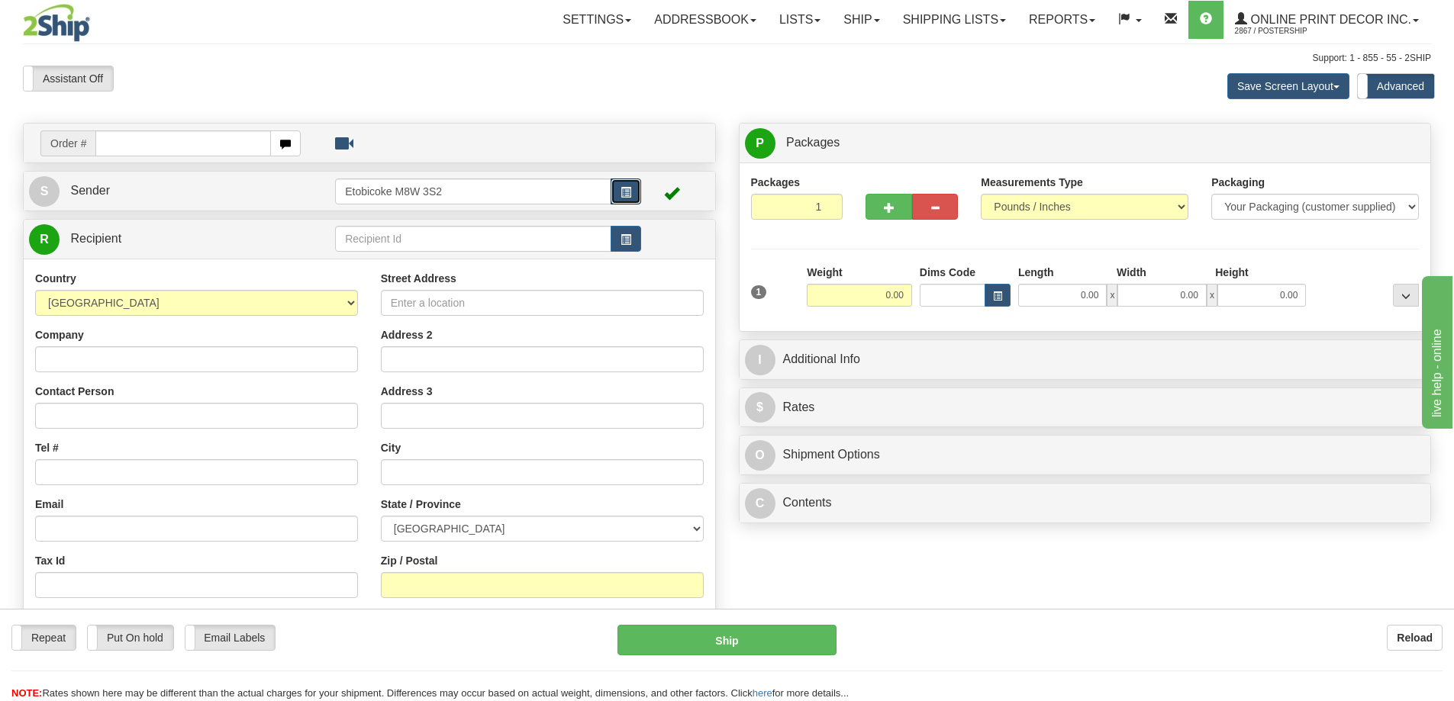
click at [610, 179] on button "button" at bounding box center [625, 192] width 31 height 26
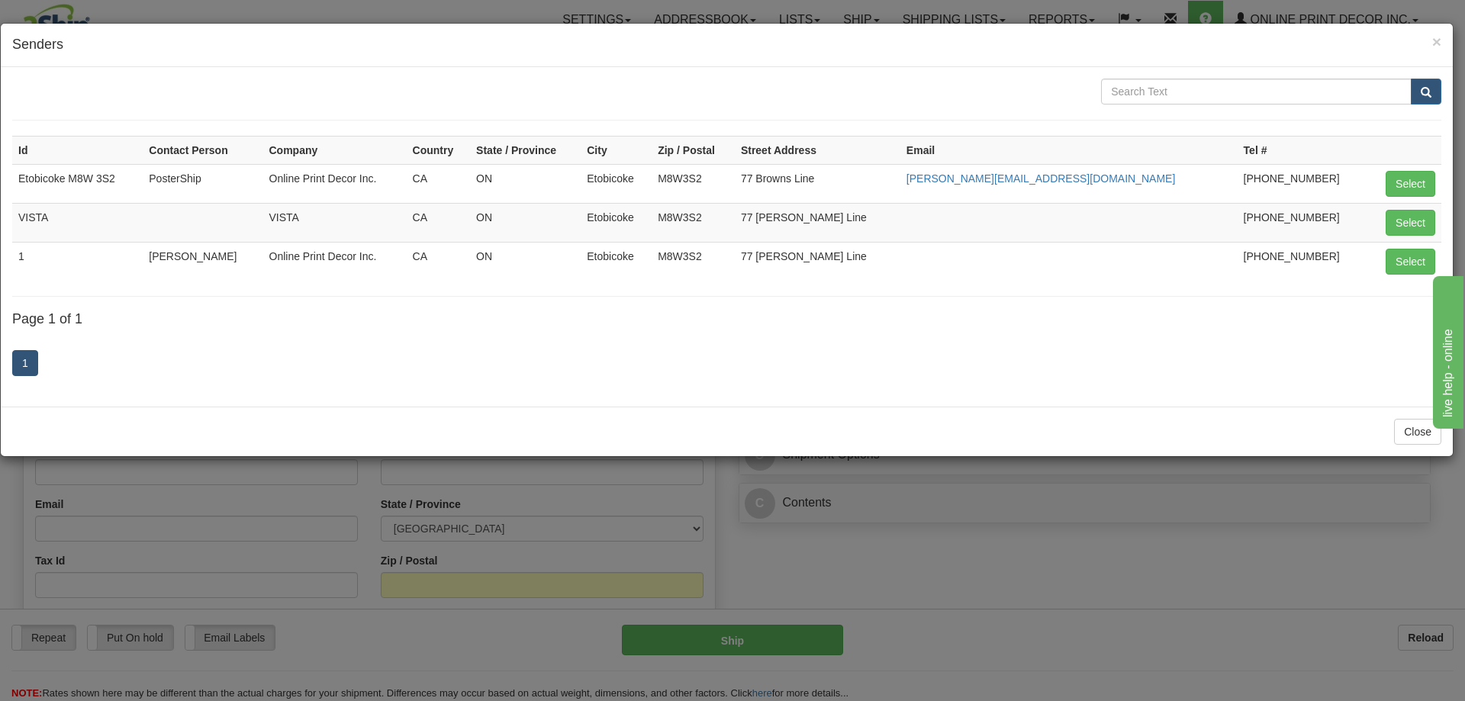
click at [760, 558] on div "× Senders Id Contact Person Company Country State / Province City Zip / Postal …" at bounding box center [732, 350] width 1465 height 701
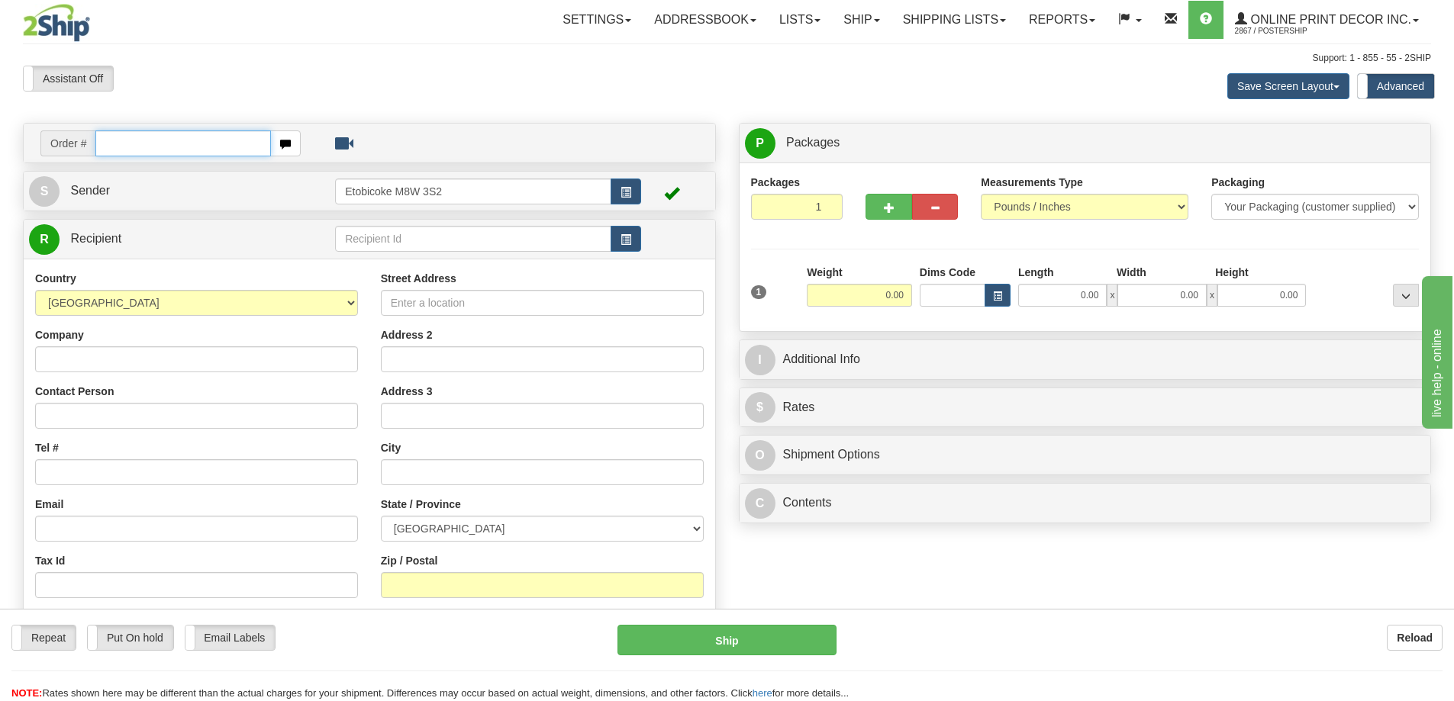
click at [213, 143] on input "text" at bounding box center [183, 143] width 176 height 26
type input "us-56120"
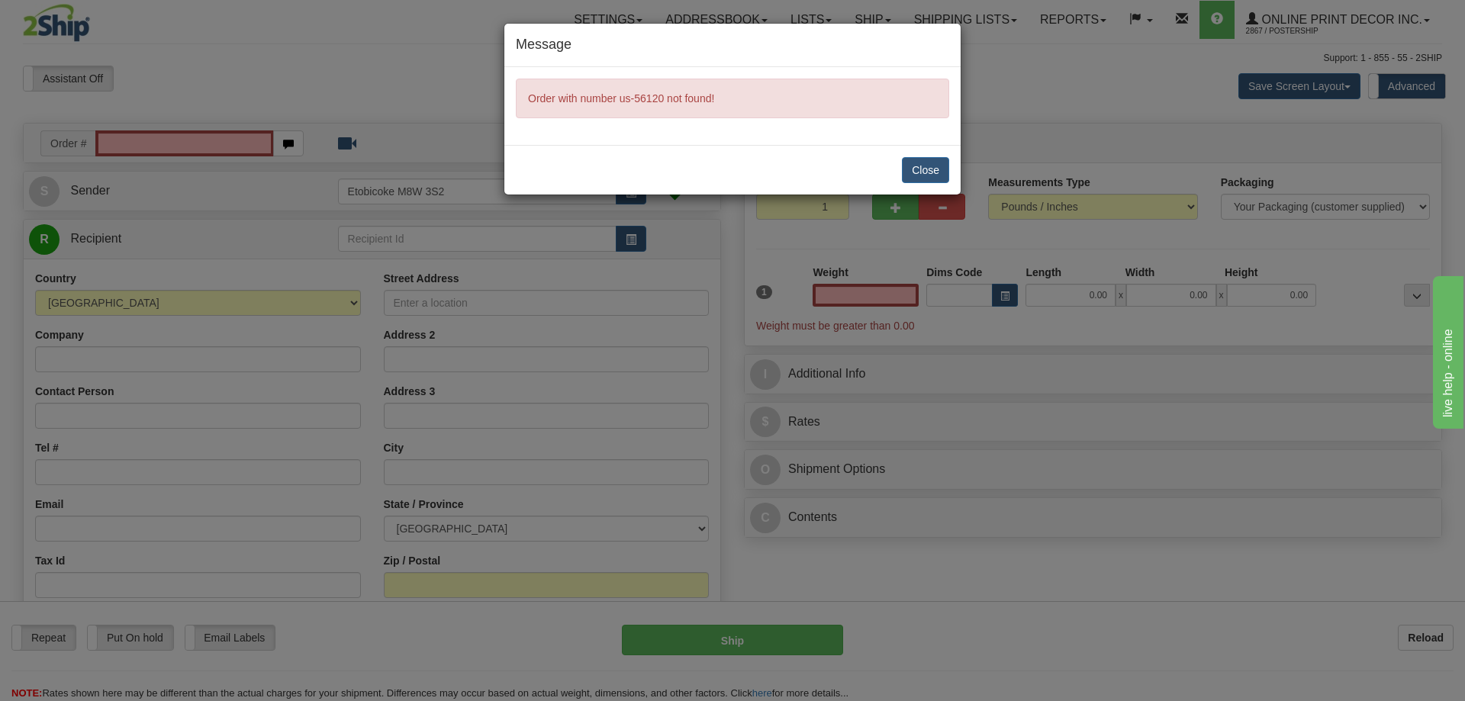
type input "0.00"
click at [916, 169] on button "Close" at bounding box center [925, 170] width 47 height 26
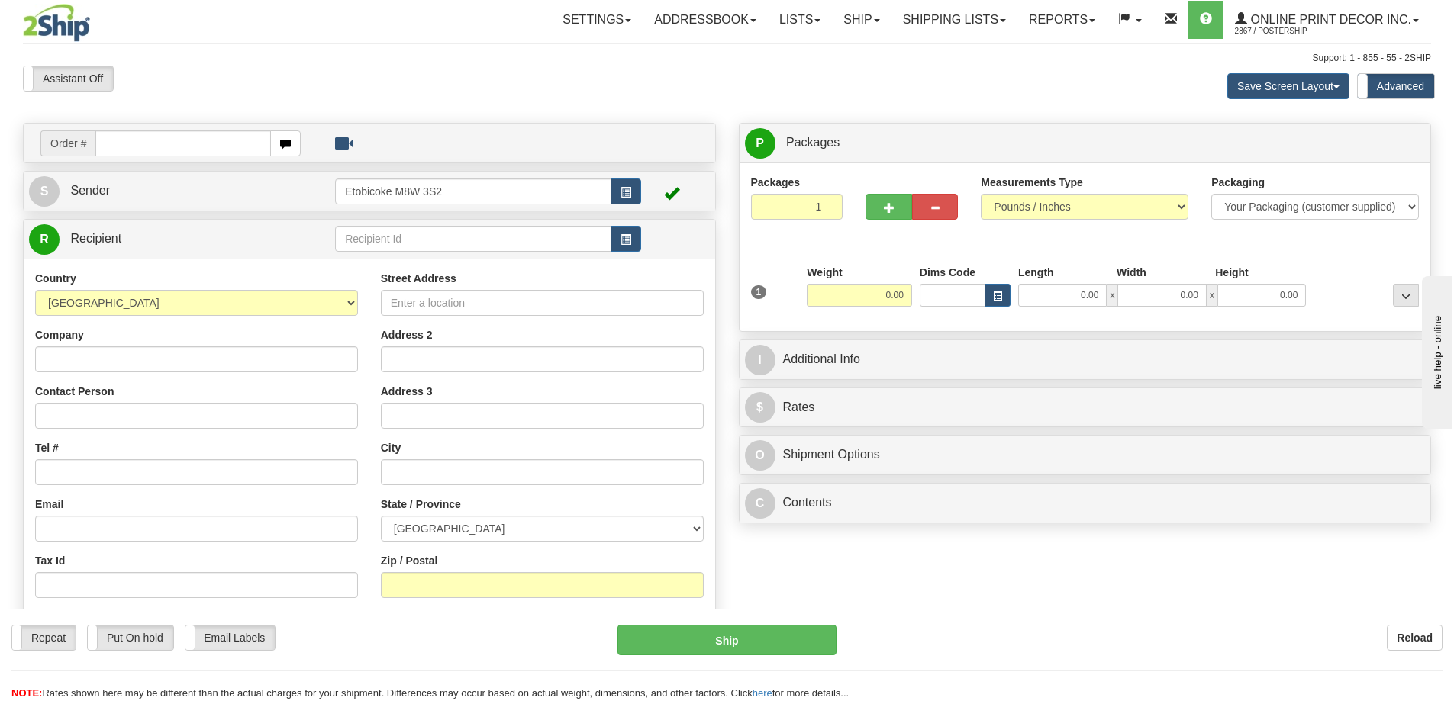
click at [163, 143] on input "text" at bounding box center [183, 143] width 176 height 26
click at [169, 145] on input "text" at bounding box center [183, 143] width 176 height 26
type input "us-56120"
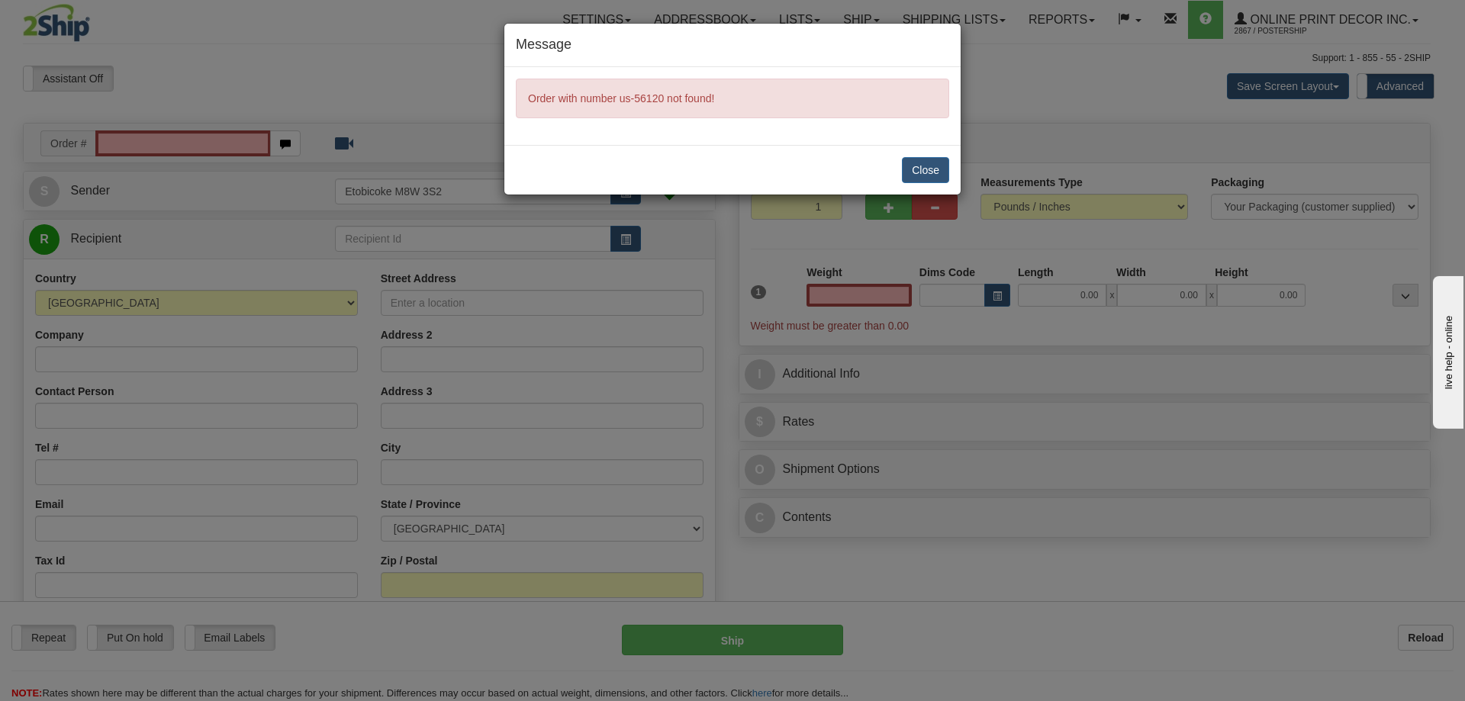
type input "0.00"
click at [929, 166] on button "Close" at bounding box center [925, 170] width 47 height 26
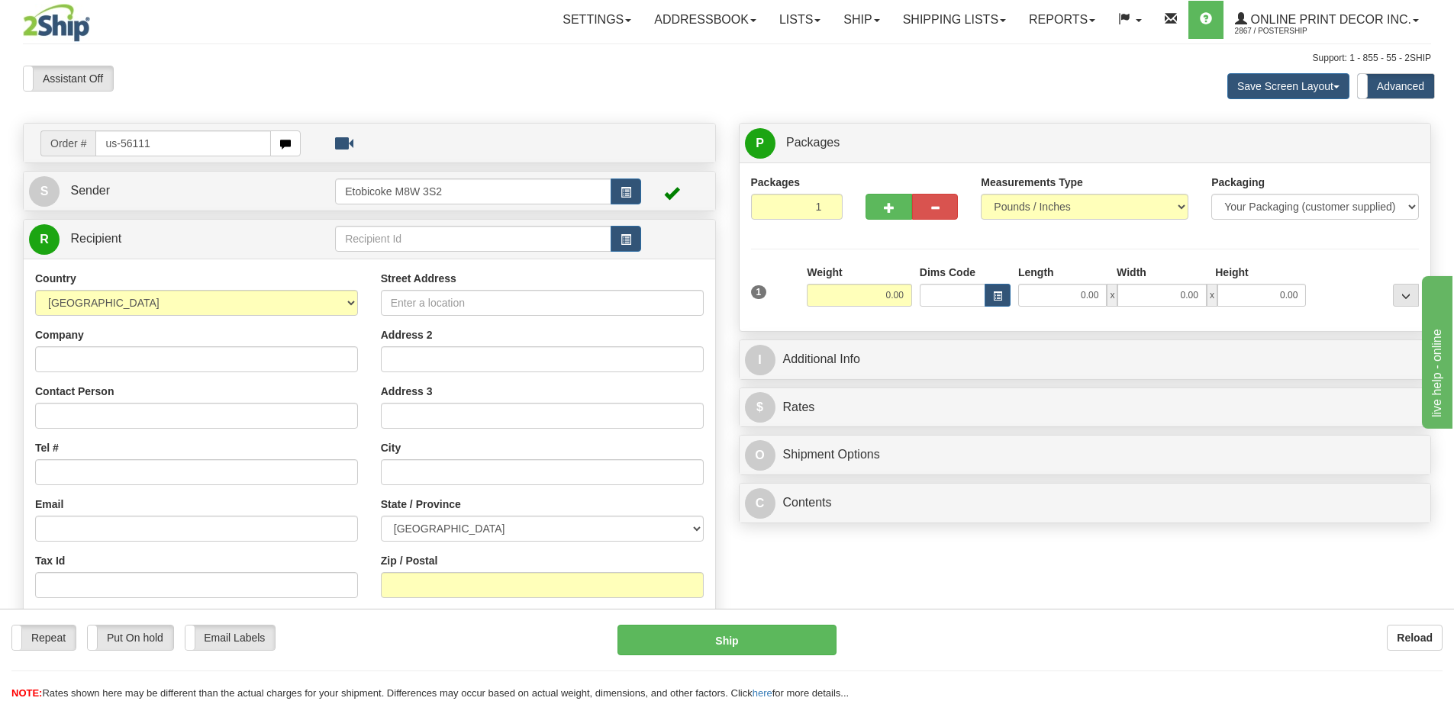
type input "us-56111"
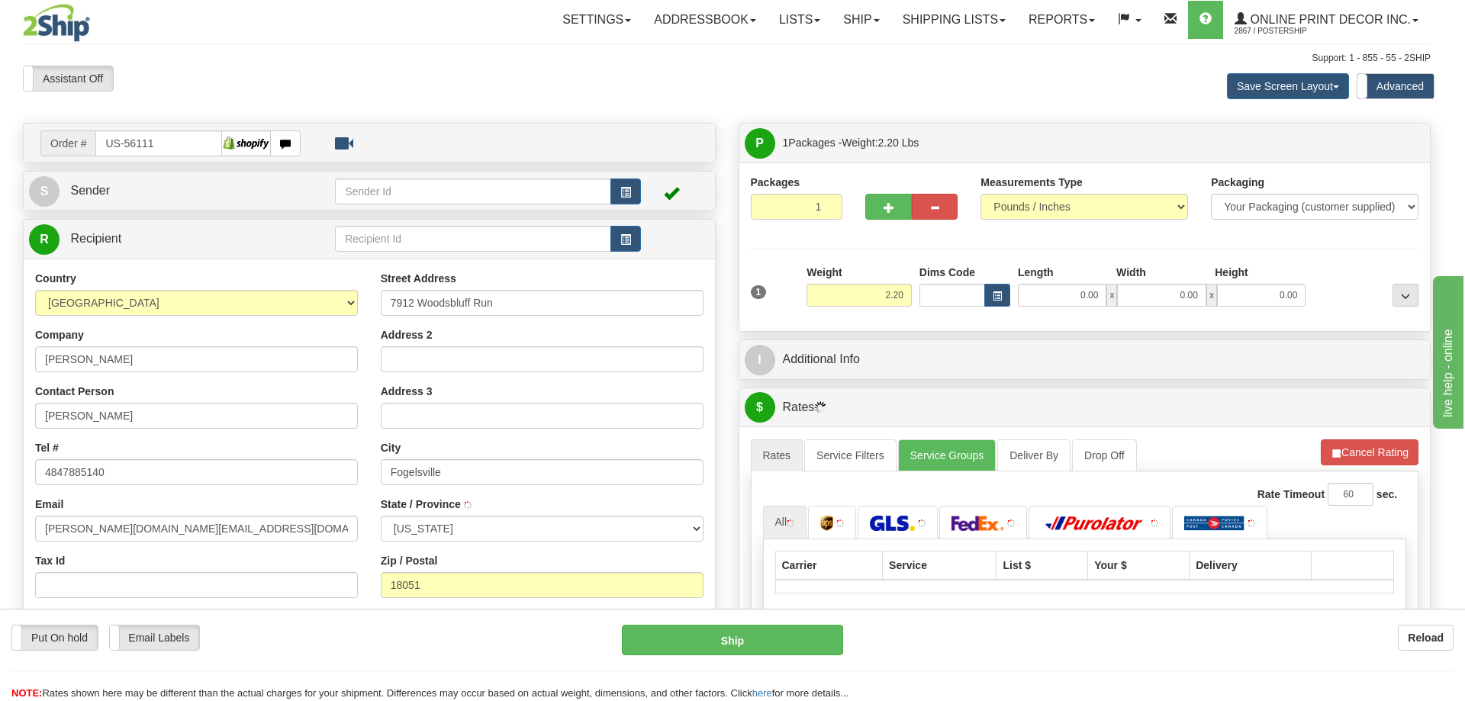
type input "FOGELSVILLE"
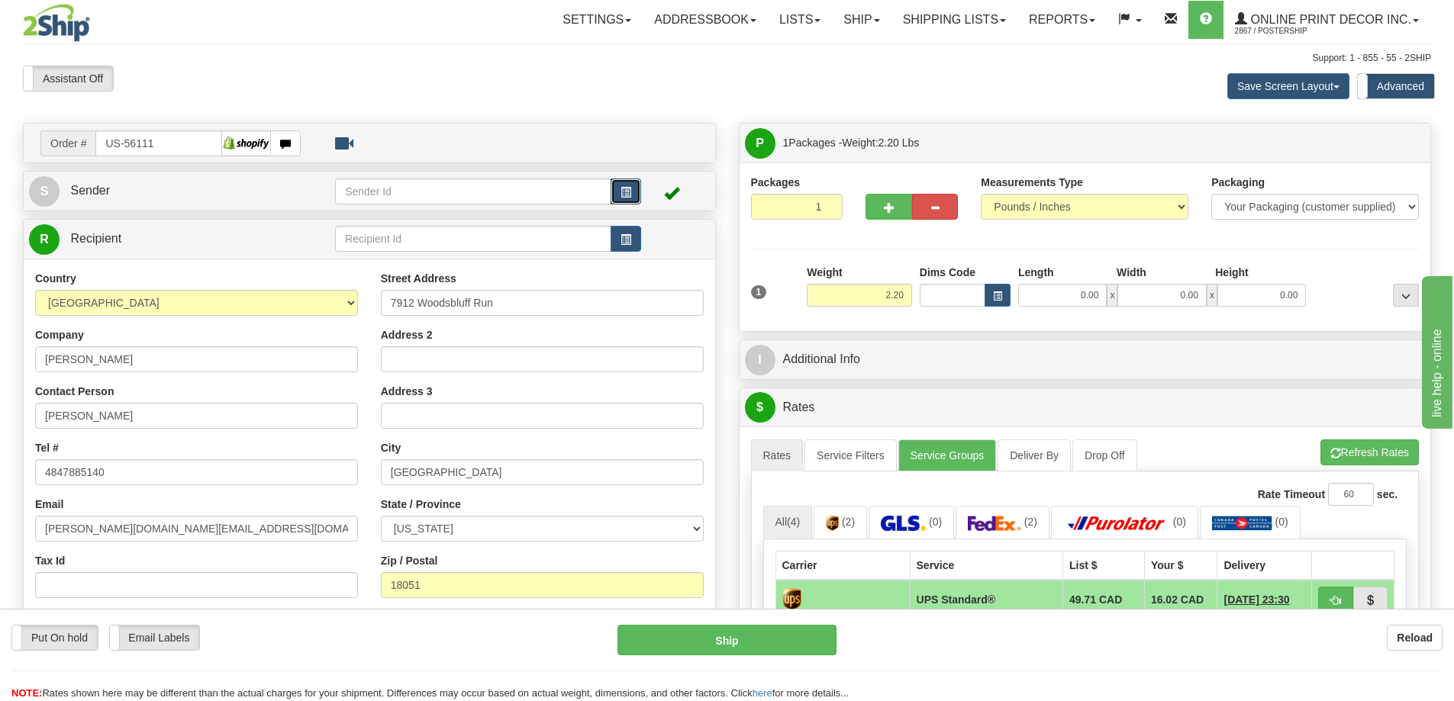
click at [626, 188] on span "button" at bounding box center [625, 193] width 11 height 10
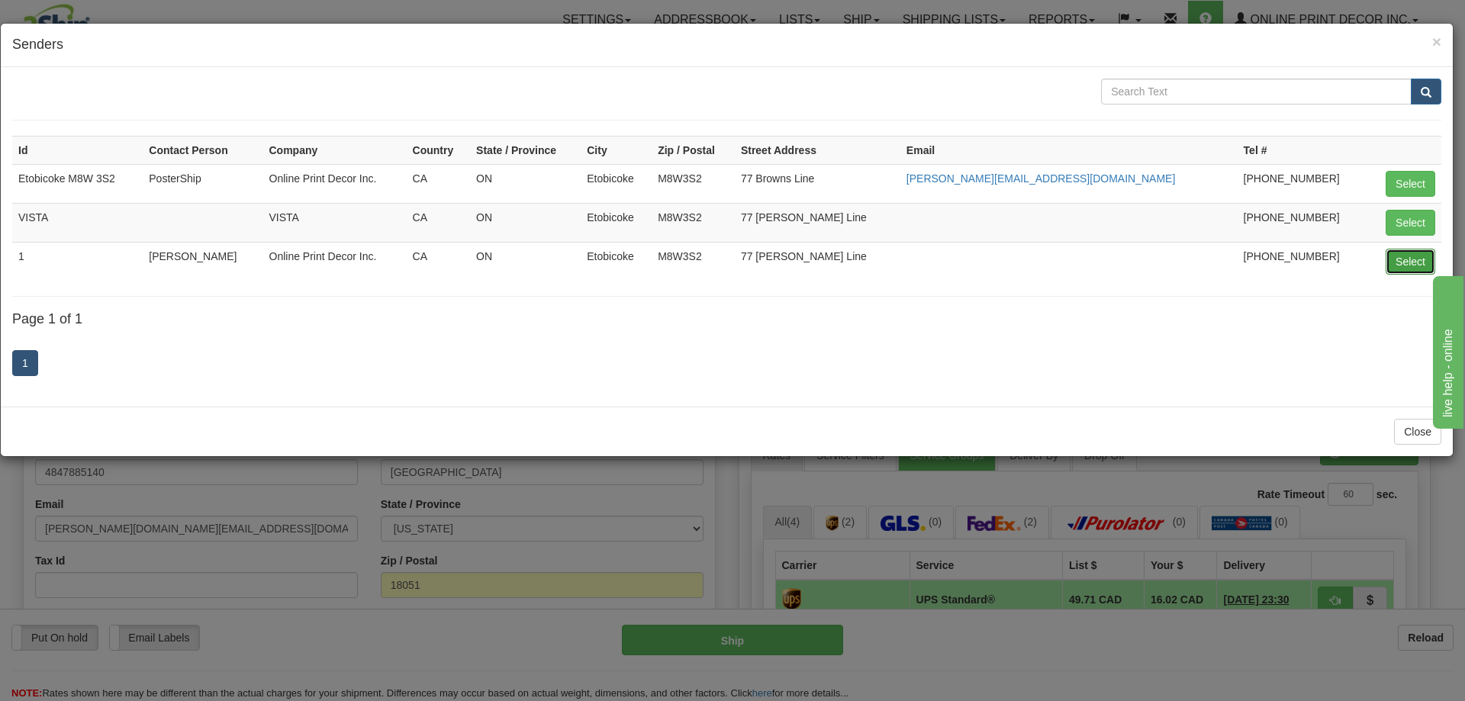
click at [1412, 267] on button "Select" at bounding box center [1411, 262] width 50 height 26
type input "1"
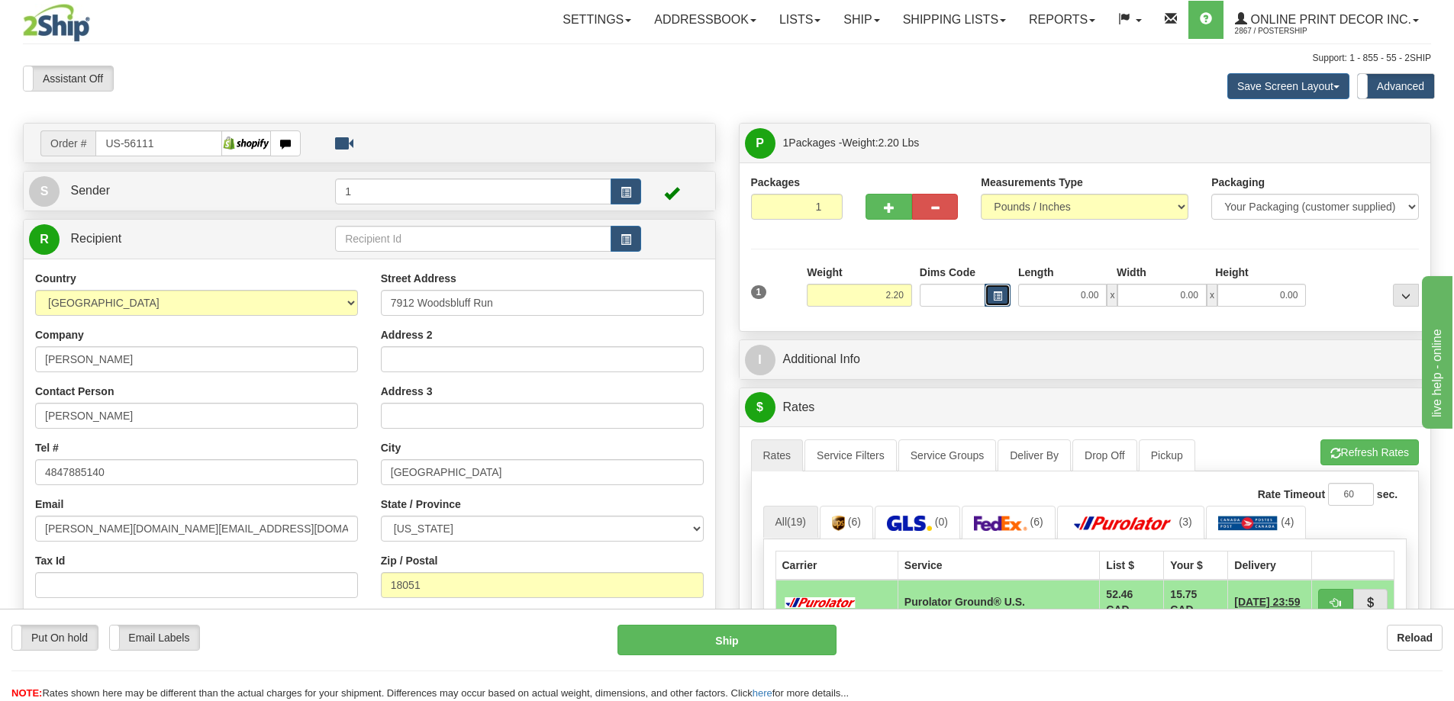
click at [997, 292] on span "button" at bounding box center [997, 296] width 9 height 8
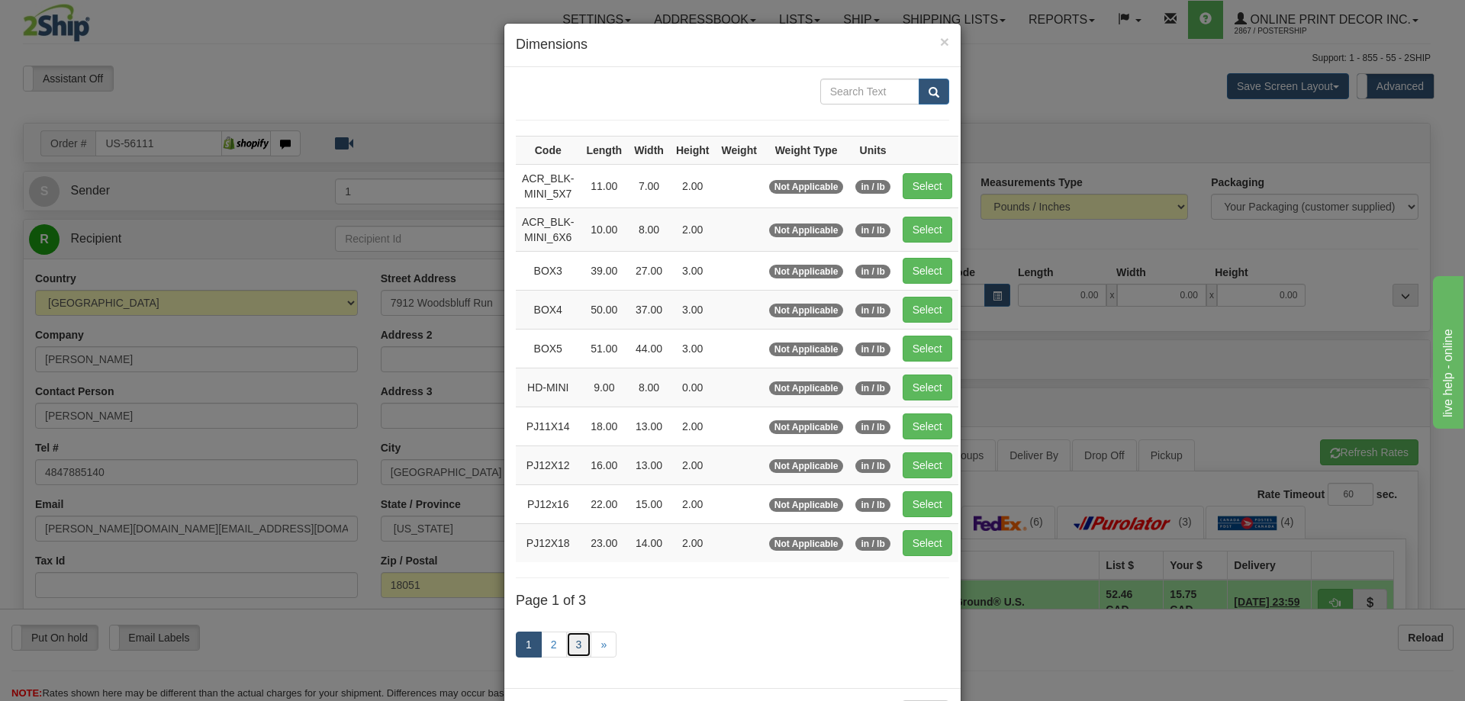
click at [566, 646] on link "3" at bounding box center [579, 645] width 26 height 26
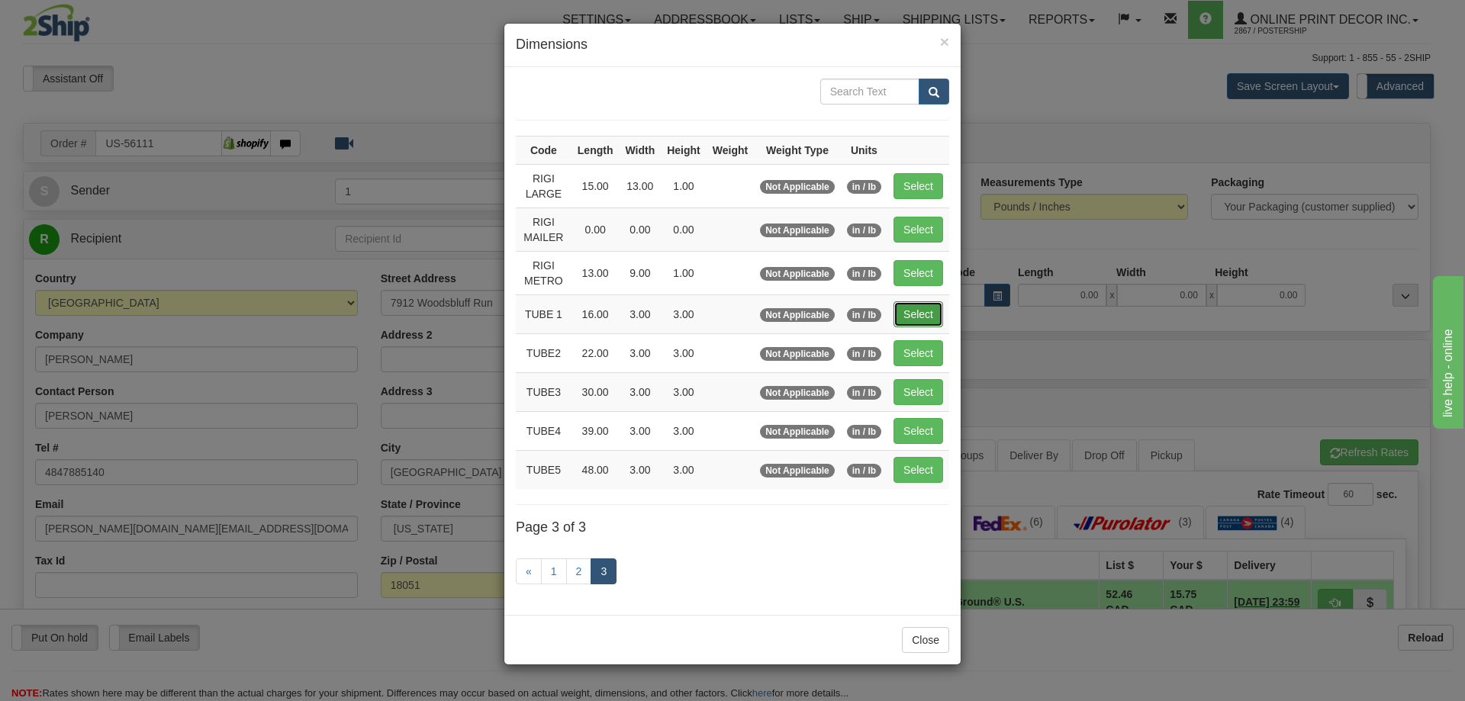
click at [931, 312] on button "Select" at bounding box center [919, 314] width 50 height 26
type input "TUBE 1"
type input "16.00"
type input "3.00"
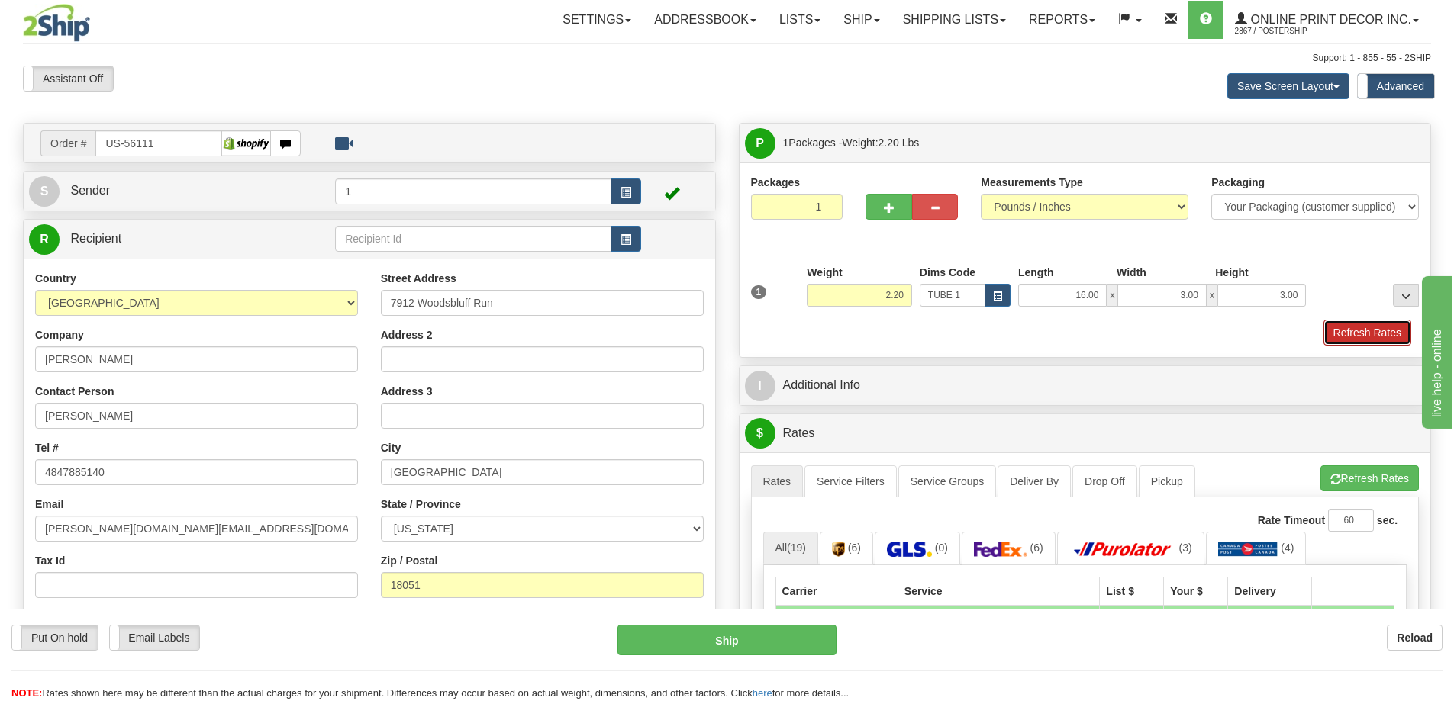
click at [1331, 330] on button "Refresh Rates" at bounding box center [1367, 333] width 88 height 26
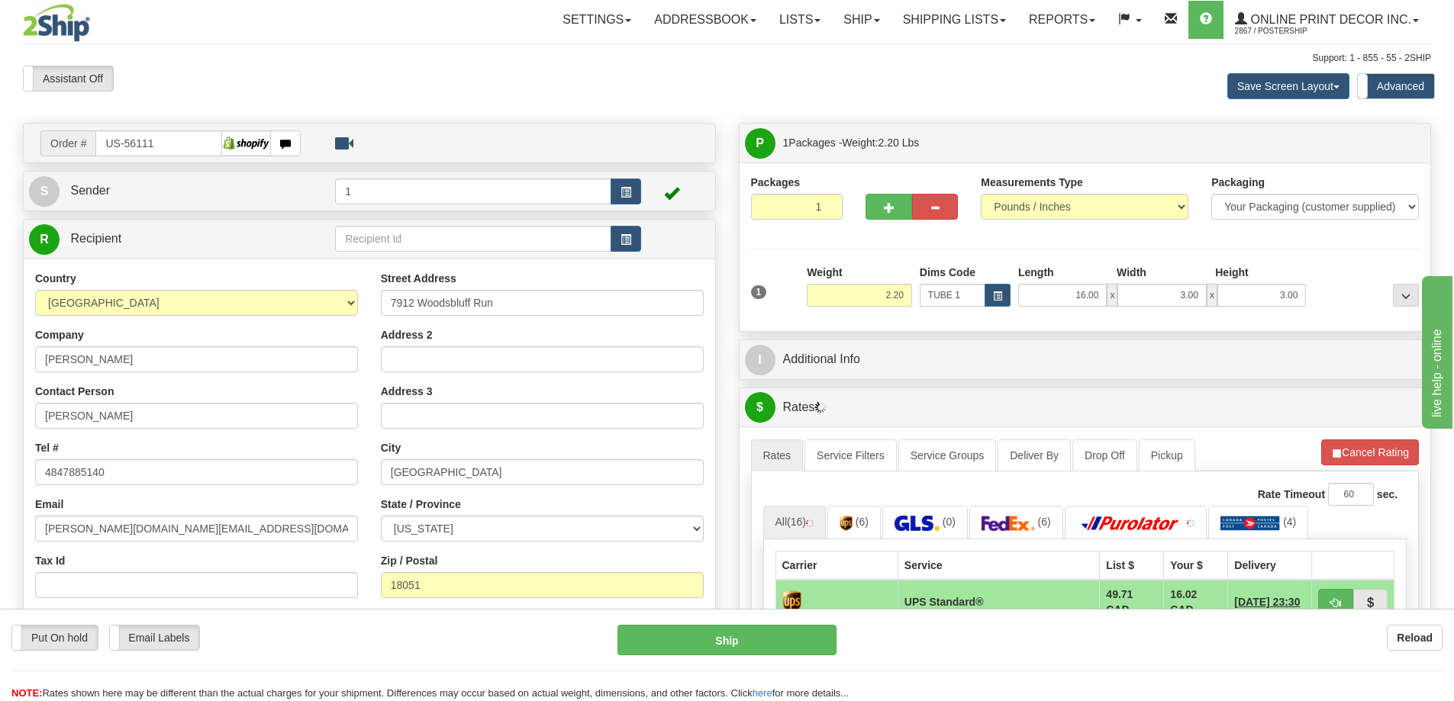
scroll to position [153, 0]
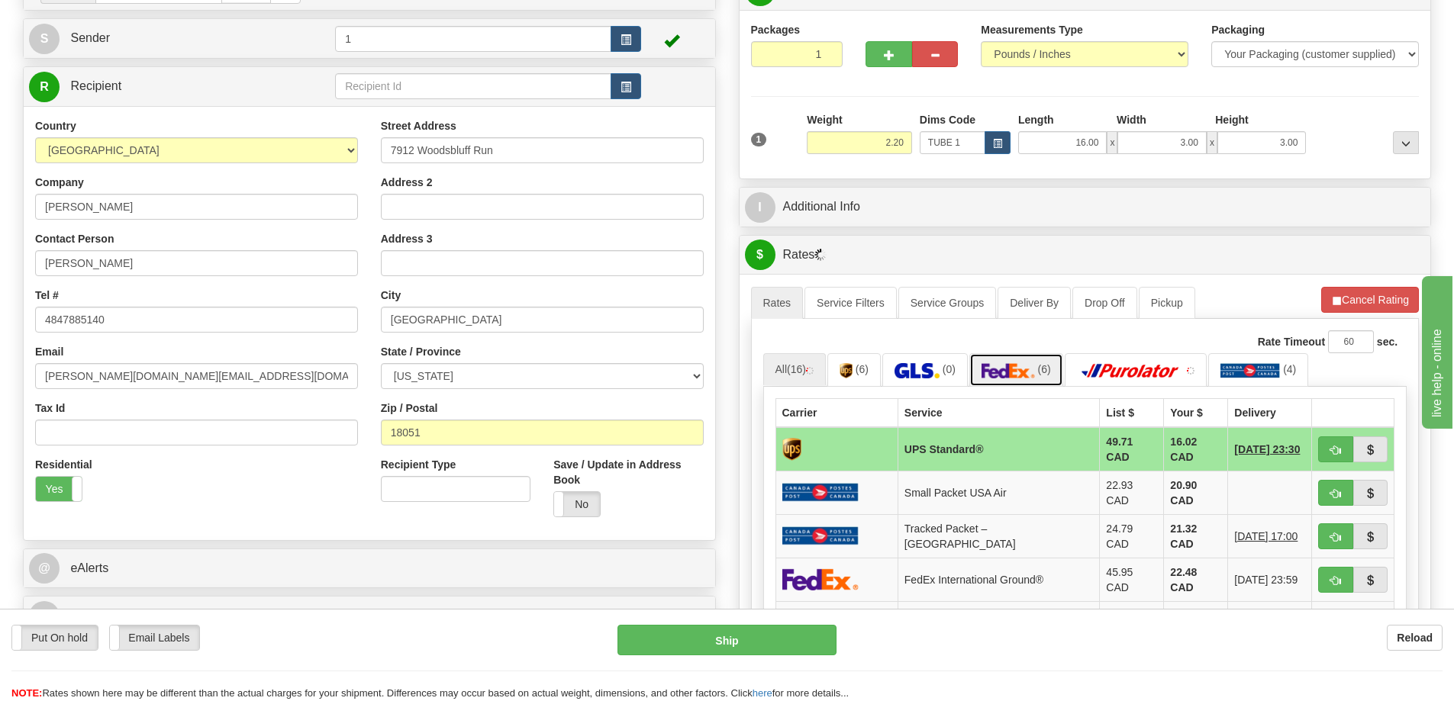
click at [1016, 378] on img at bounding box center [1007, 370] width 53 height 15
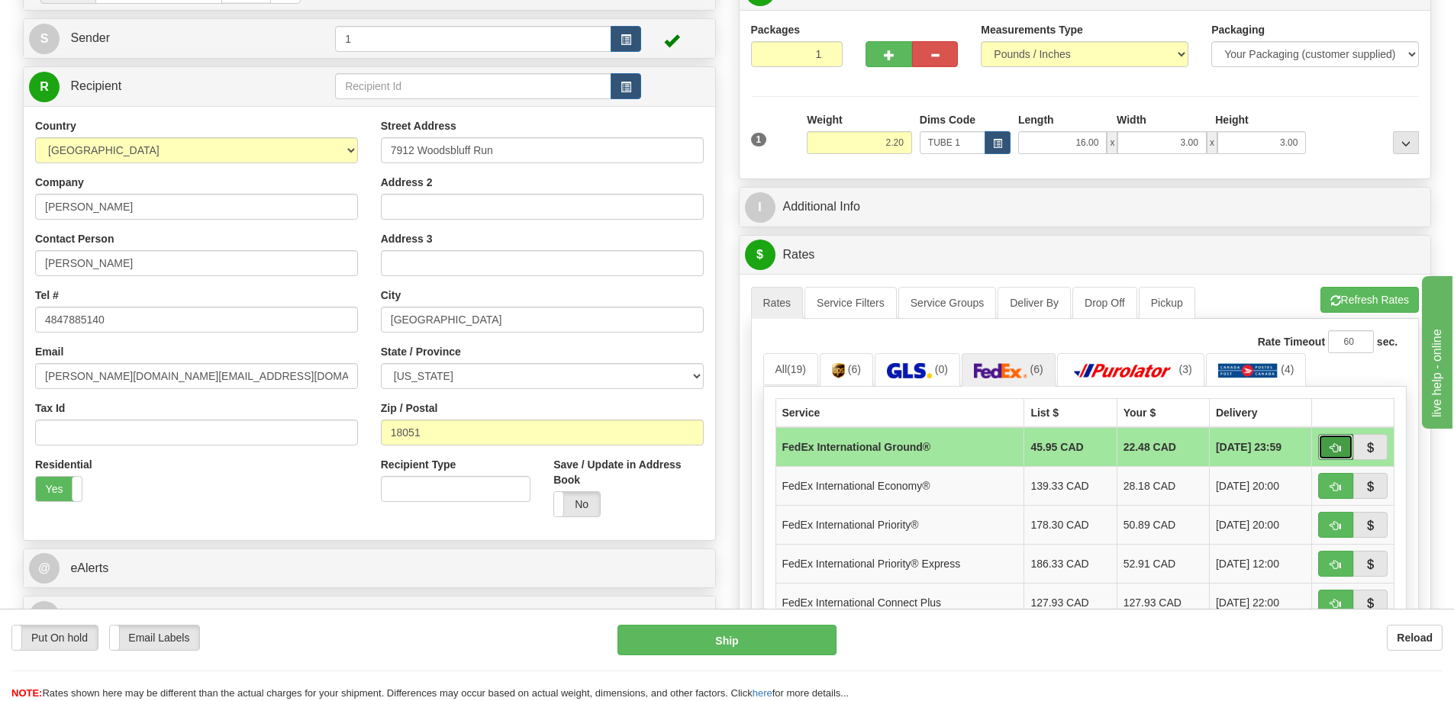
click at [1328, 448] on button "button" at bounding box center [1335, 447] width 35 height 26
type input "92"
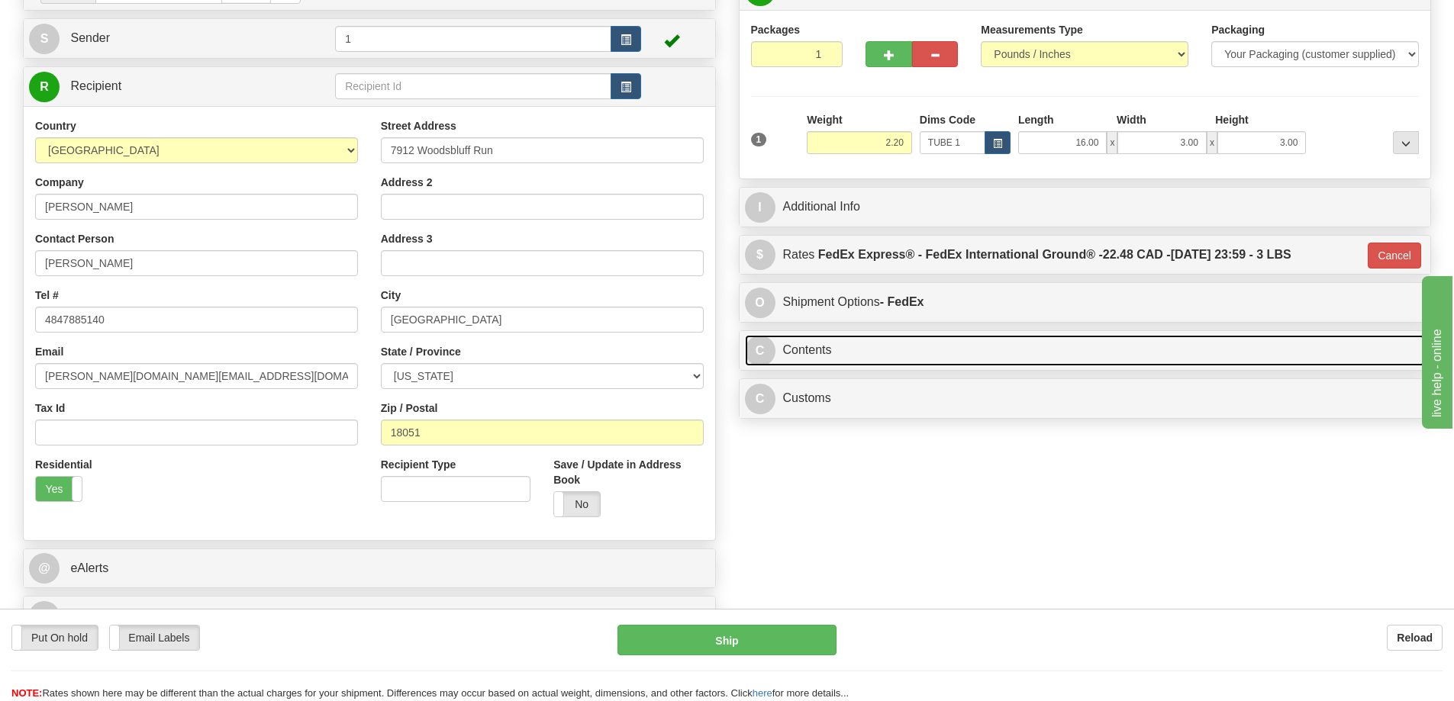
click at [878, 349] on link "C Contents" at bounding box center [1085, 350] width 681 height 31
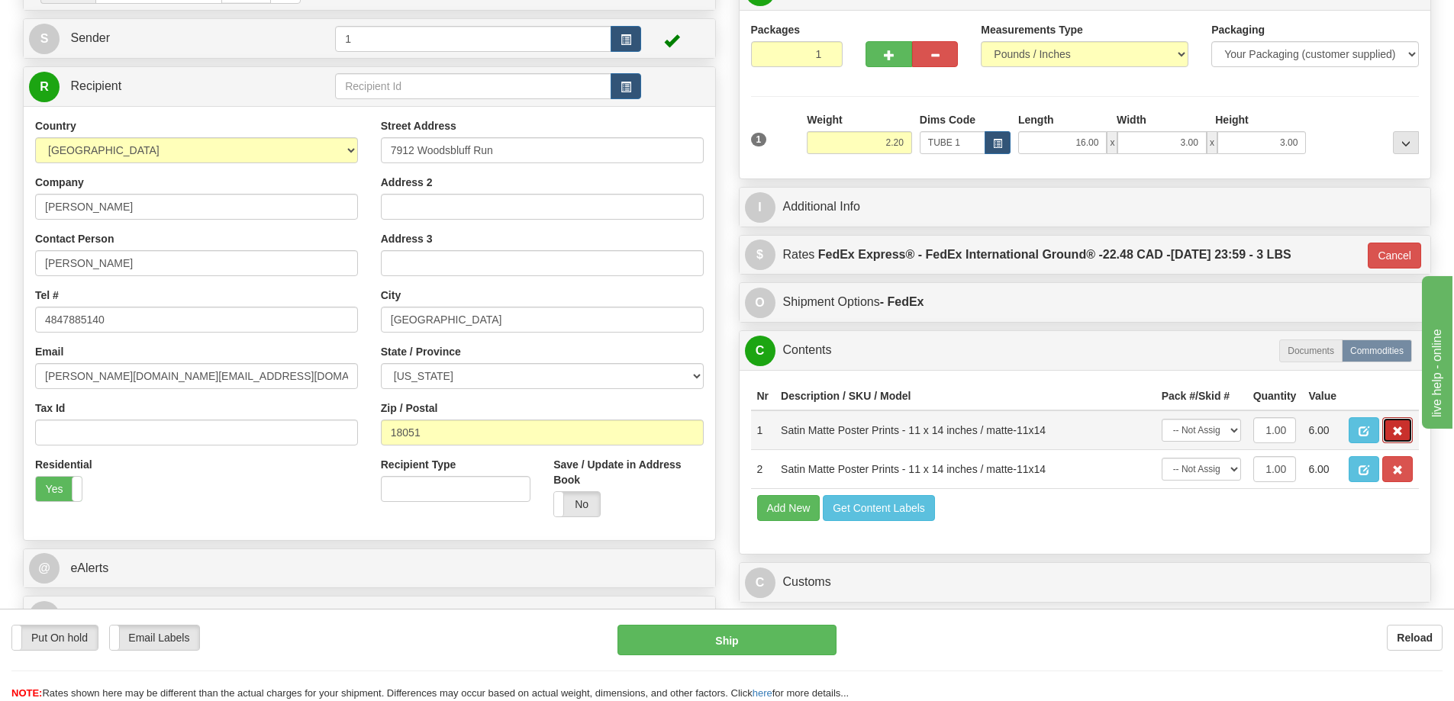
click at [1398, 430] on span "button" at bounding box center [1397, 432] width 11 height 10
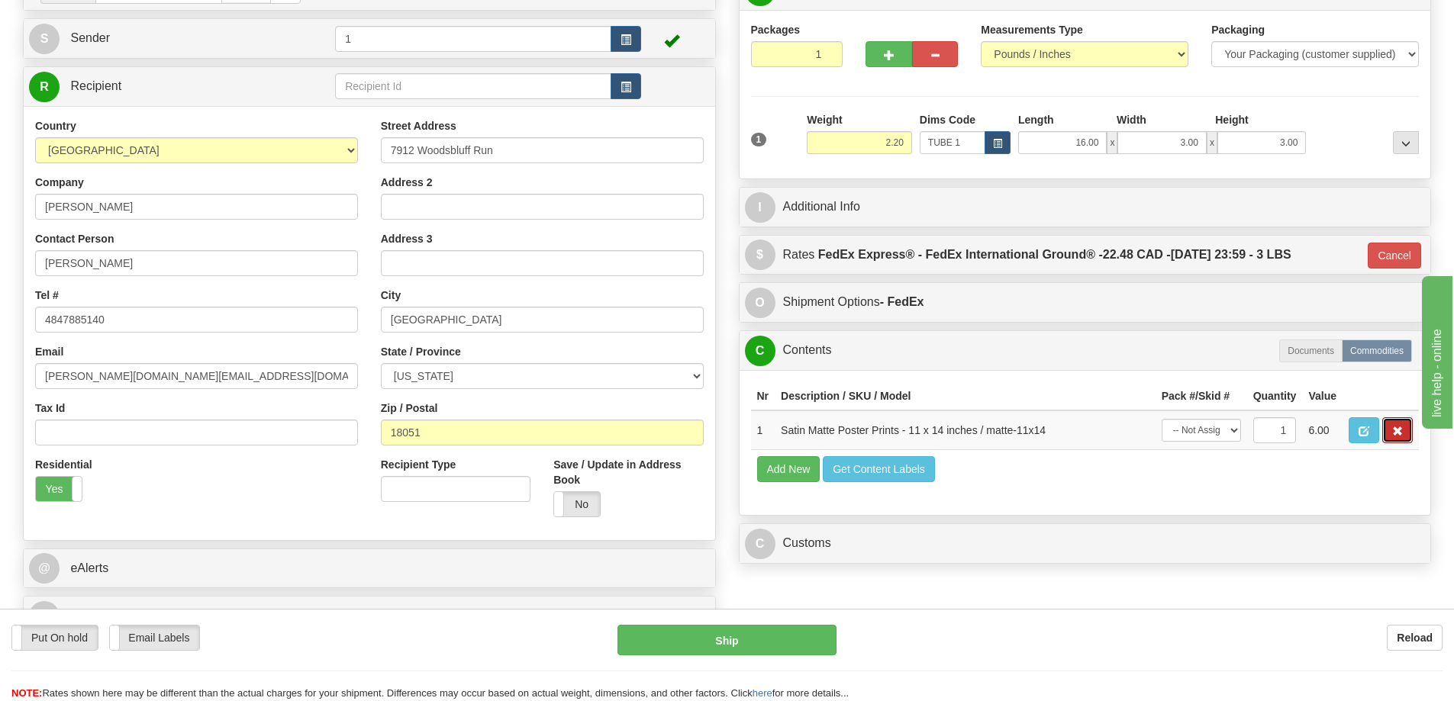
click at [1398, 430] on span "button" at bounding box center [1397, 432] width 11 height 10
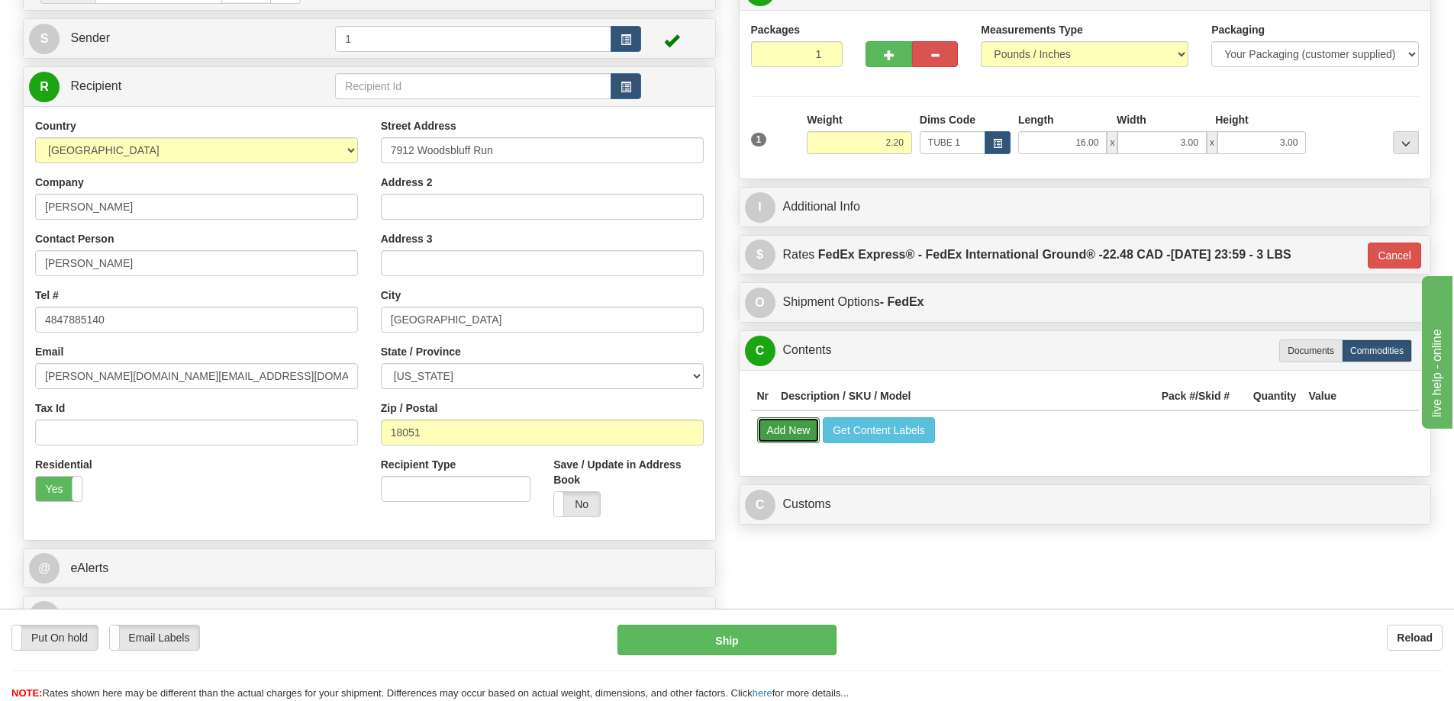
click at [787, 435] on button "Add New" at bounding box center [788, 430] width 63 height 26
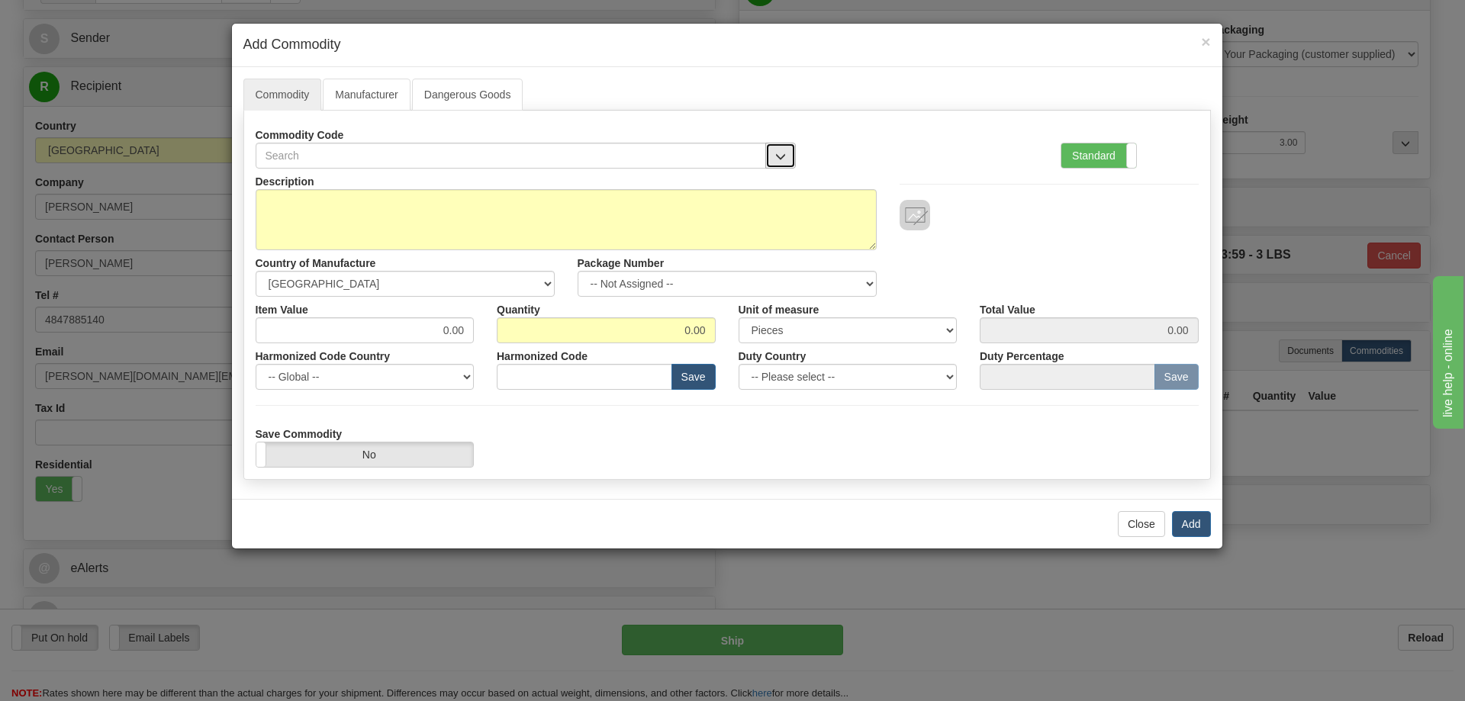
click at [778, 155] on span "button" at bounding box center [780, 157] width 11 height 10
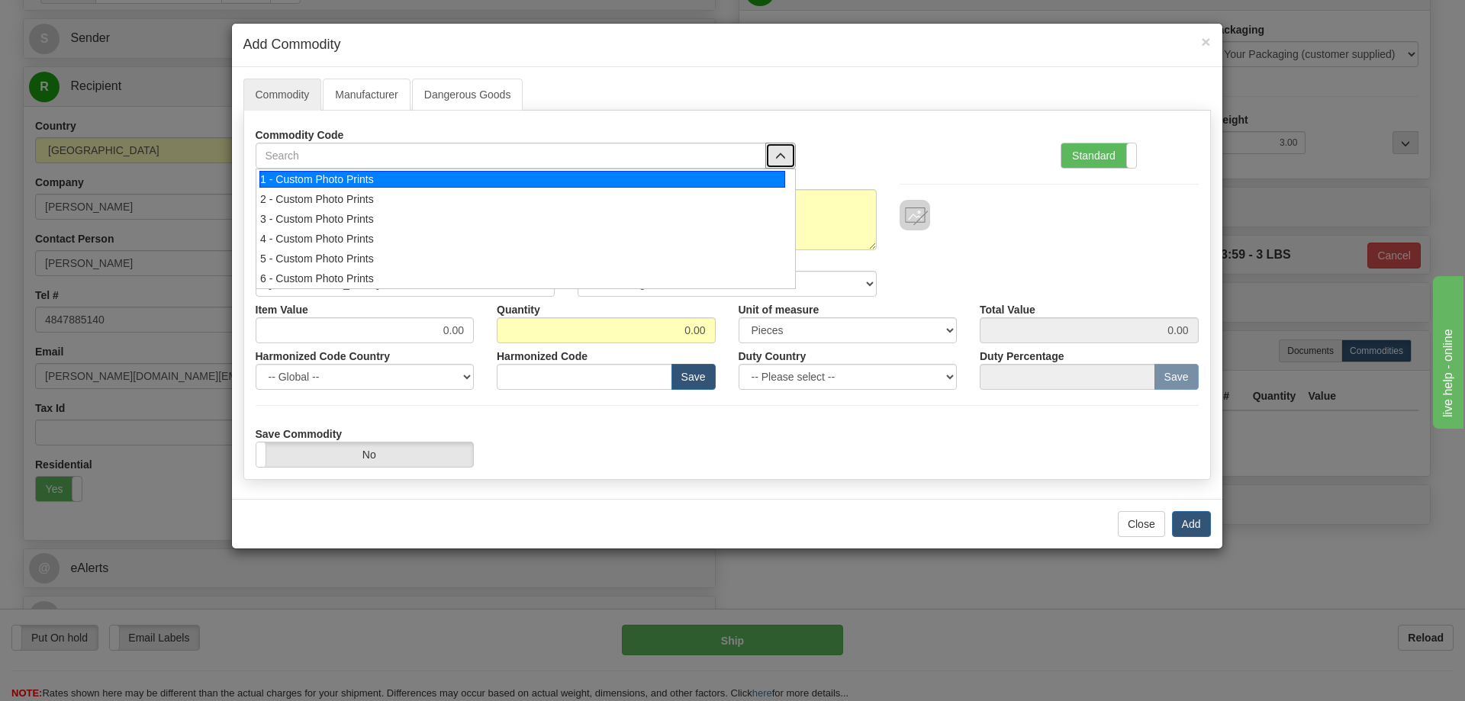
click at [353, 182] on div "1 - Custom Photo Prints" at bounding box center [522, 179] width 526 height 17
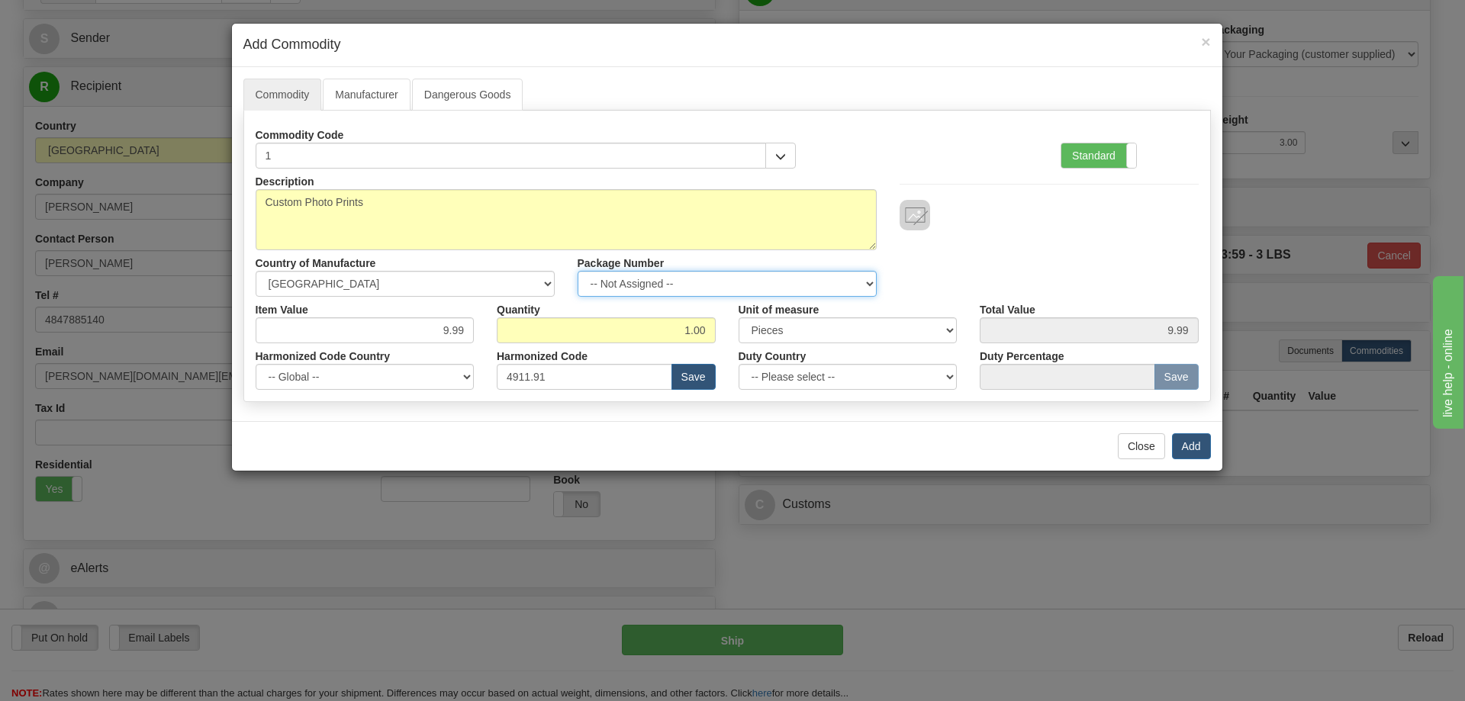
click at [690, 272] on select "-- Not Assigned -- Item 1" at bounding box center [727, 284] width 299 height 26
select select "0"
click at [578, 271] on select "-- Not Assigned -- Item 1" at bounding box center [727, 284] width 299 height 26
click at [357, 94] on link "Manufacturer" at bounding box center [366, 95] width 87 height 32
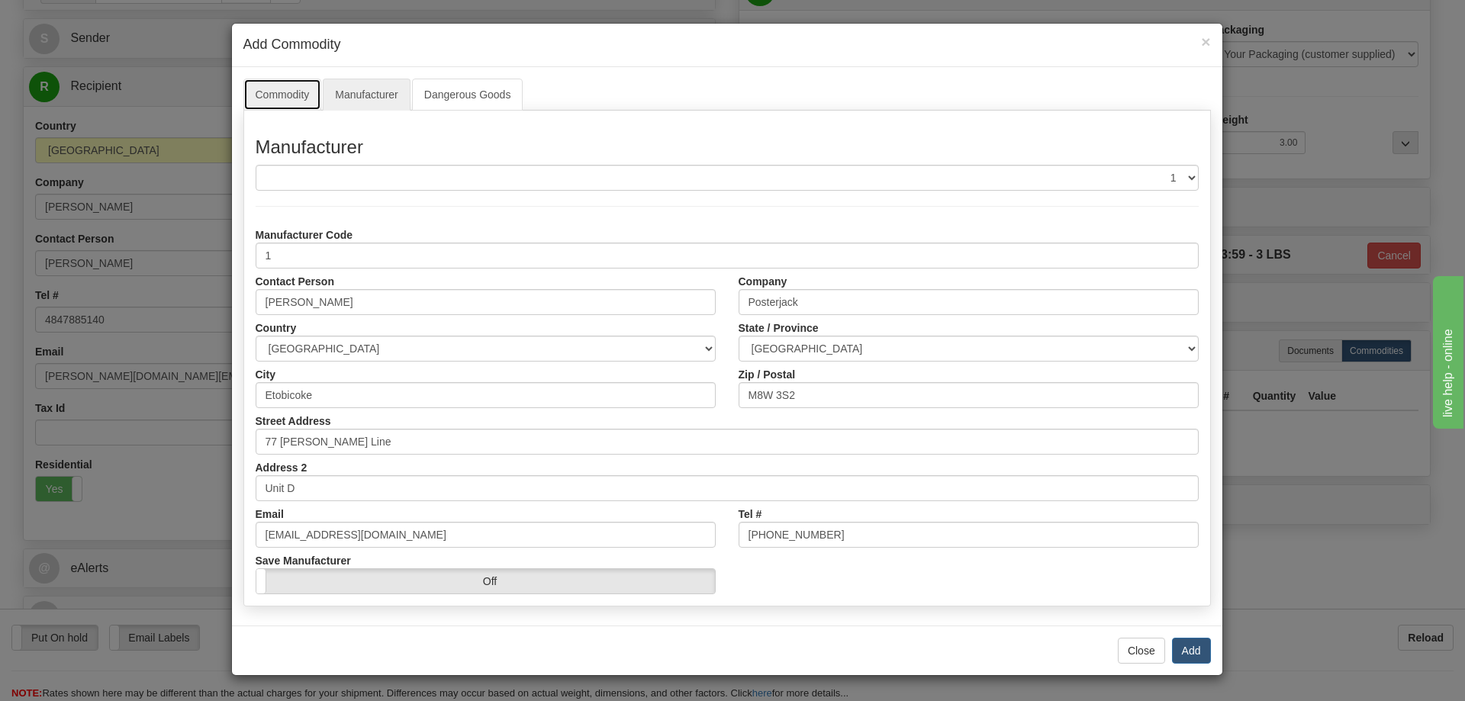
click at [291, 95] on link "Commodity" at bounding box center [282, 95] width 79 height 32
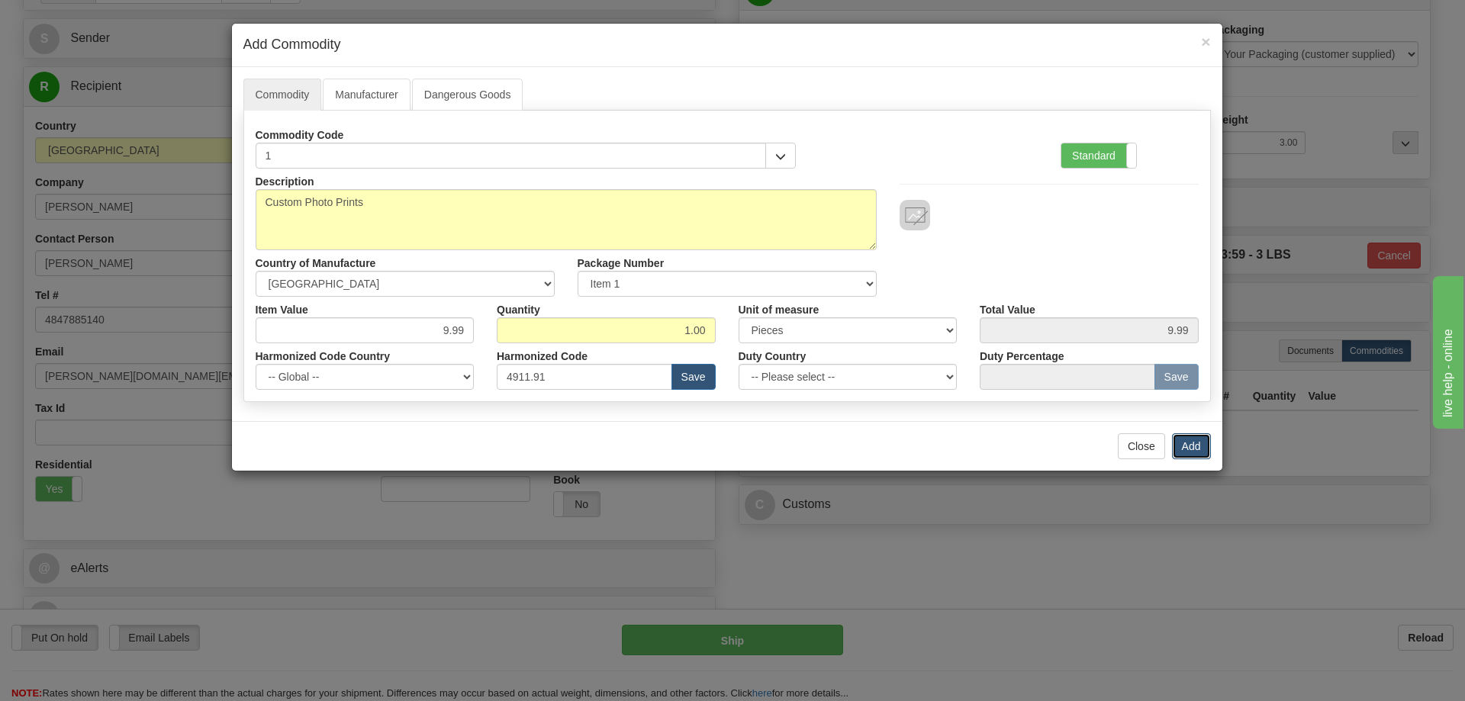
click at [1193, 445] on button "Add" at bounding box center [1191, 446] width 39 height 26
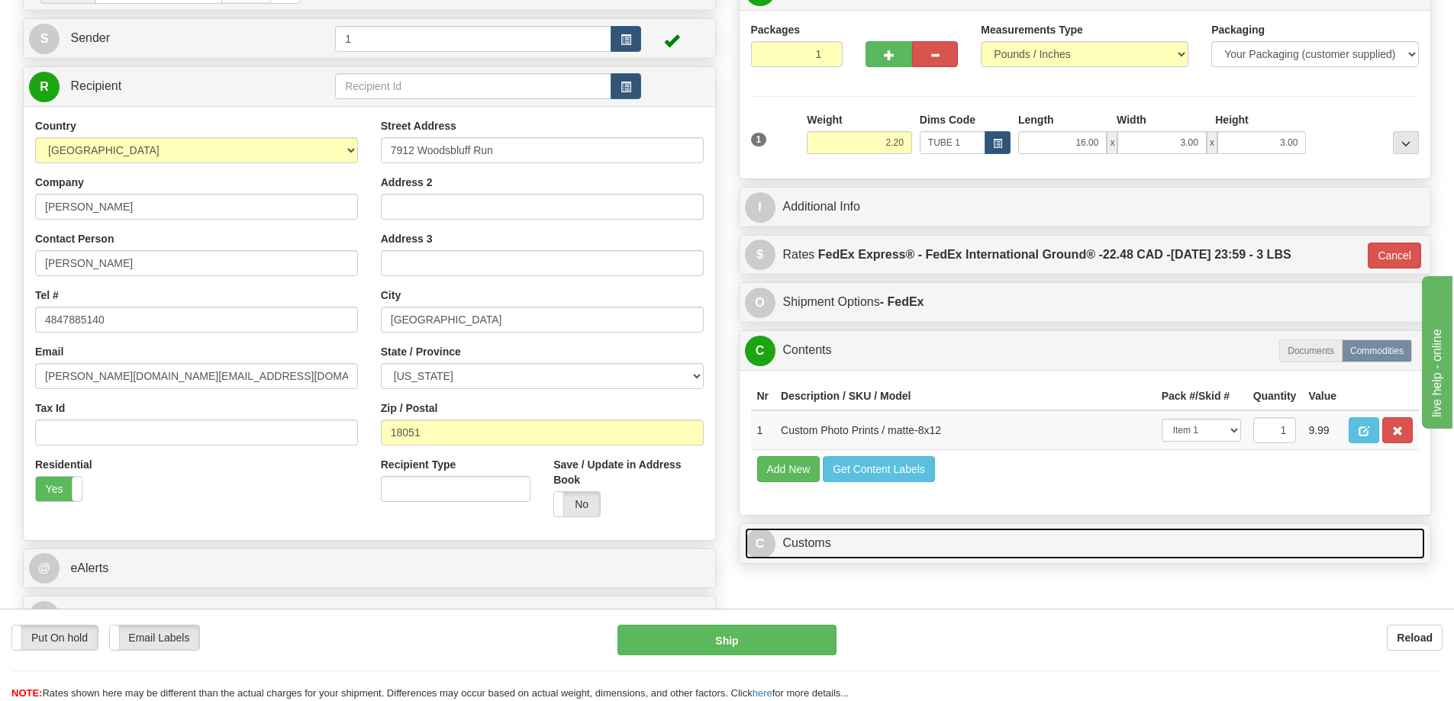
click at [825, 546] on link "C Customs" at bounding box center [1085, 543] width 681 height 31
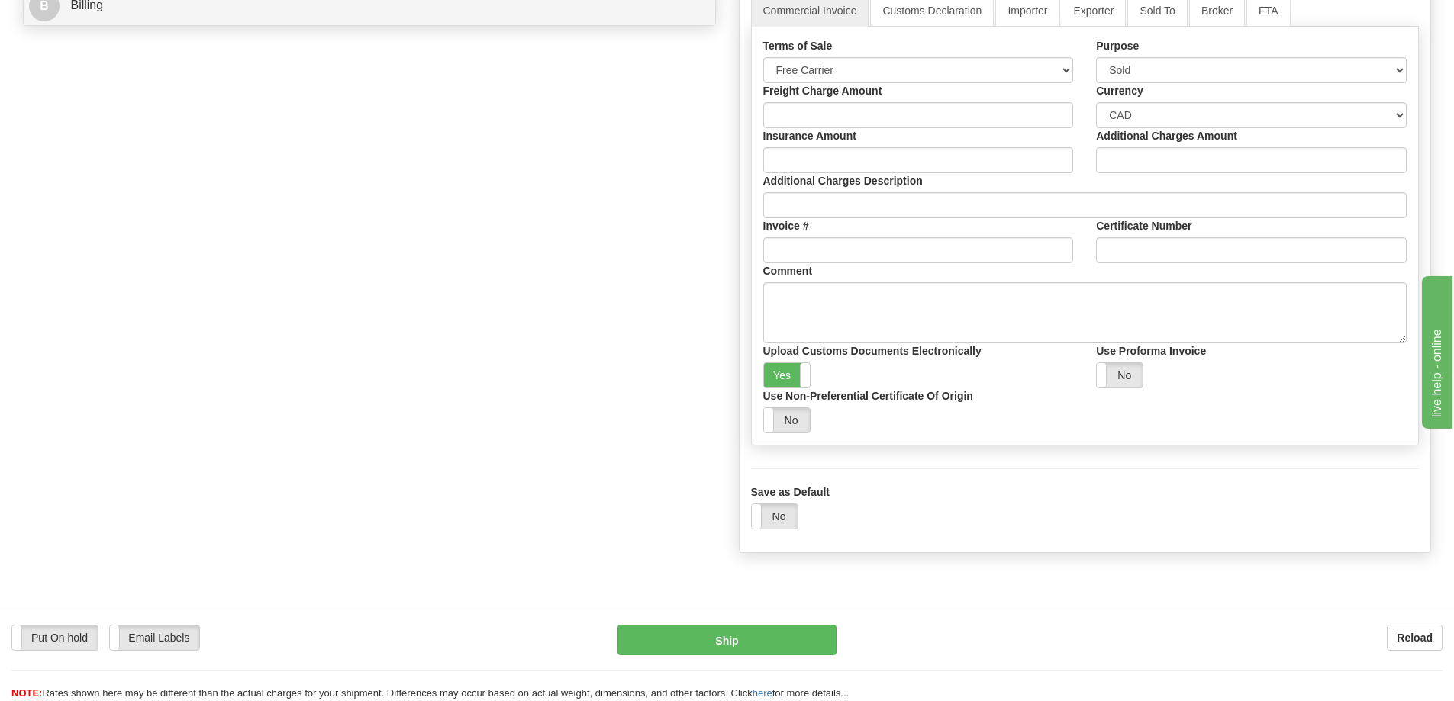
scroll to position [610, 0]
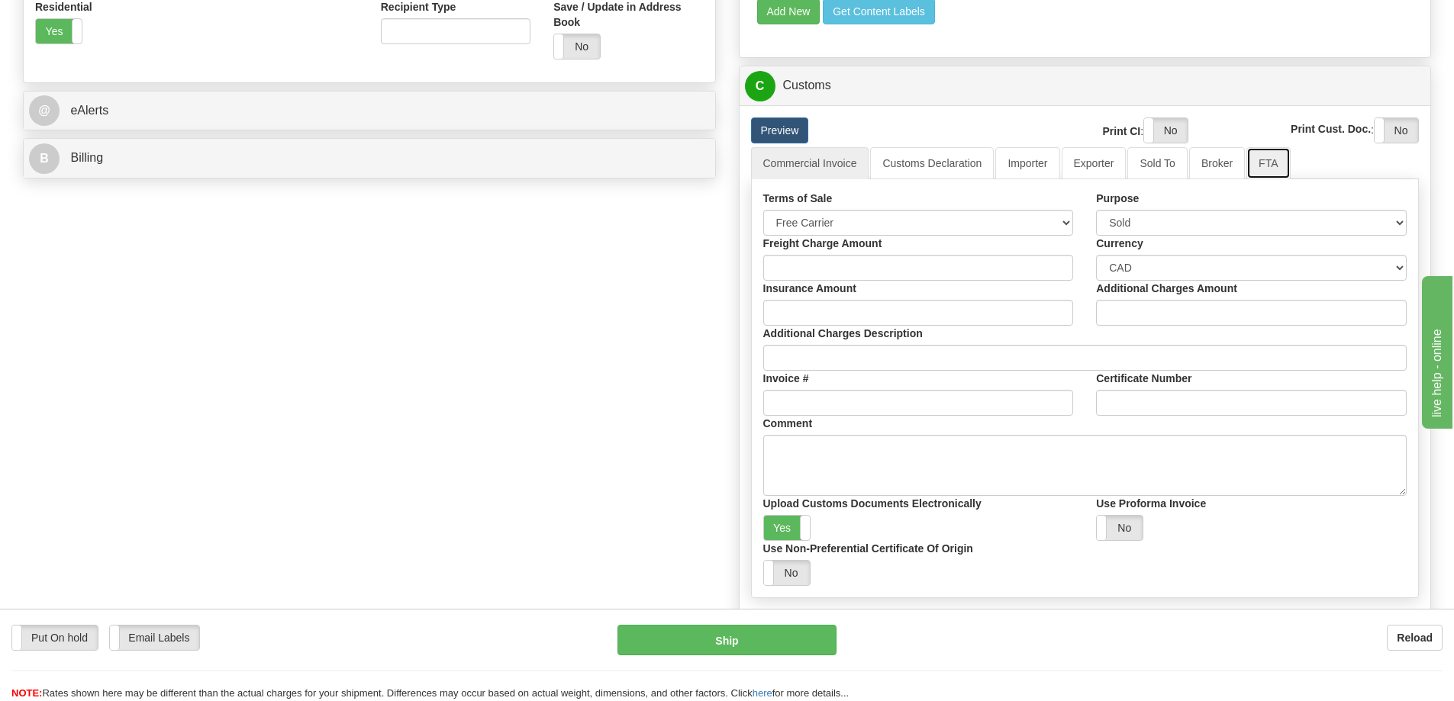
click at [1264, 166] on link "FTA" at bounding box center [1267, 163] width 43 height 32
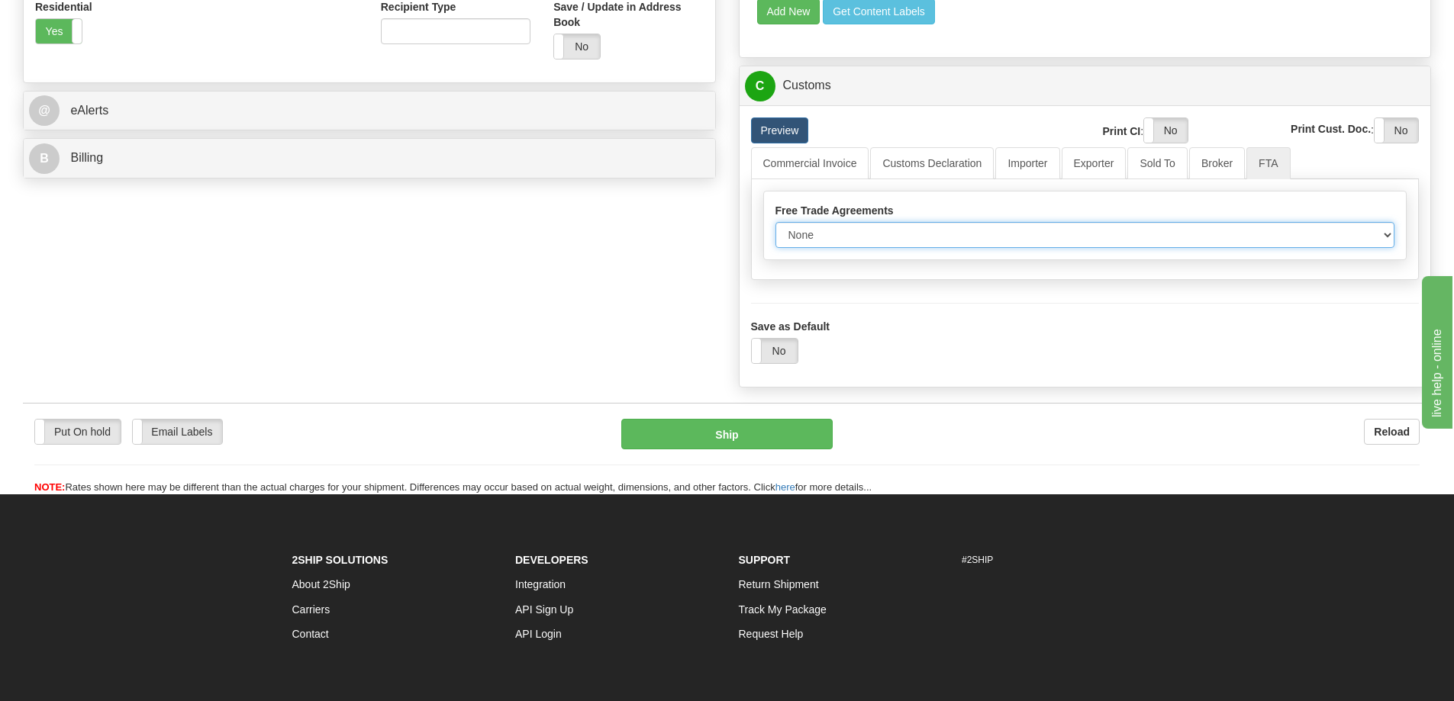
click at [1089, 237] on select "None Other USMCA CETA CUKTCA" at bounding box center [1085, 235] width 620 height 26
select select "1"
click at [775, 227] on select "None Other USMCA CETA CUKTCA" at bounding box center [1085, 235] width 620 height 26
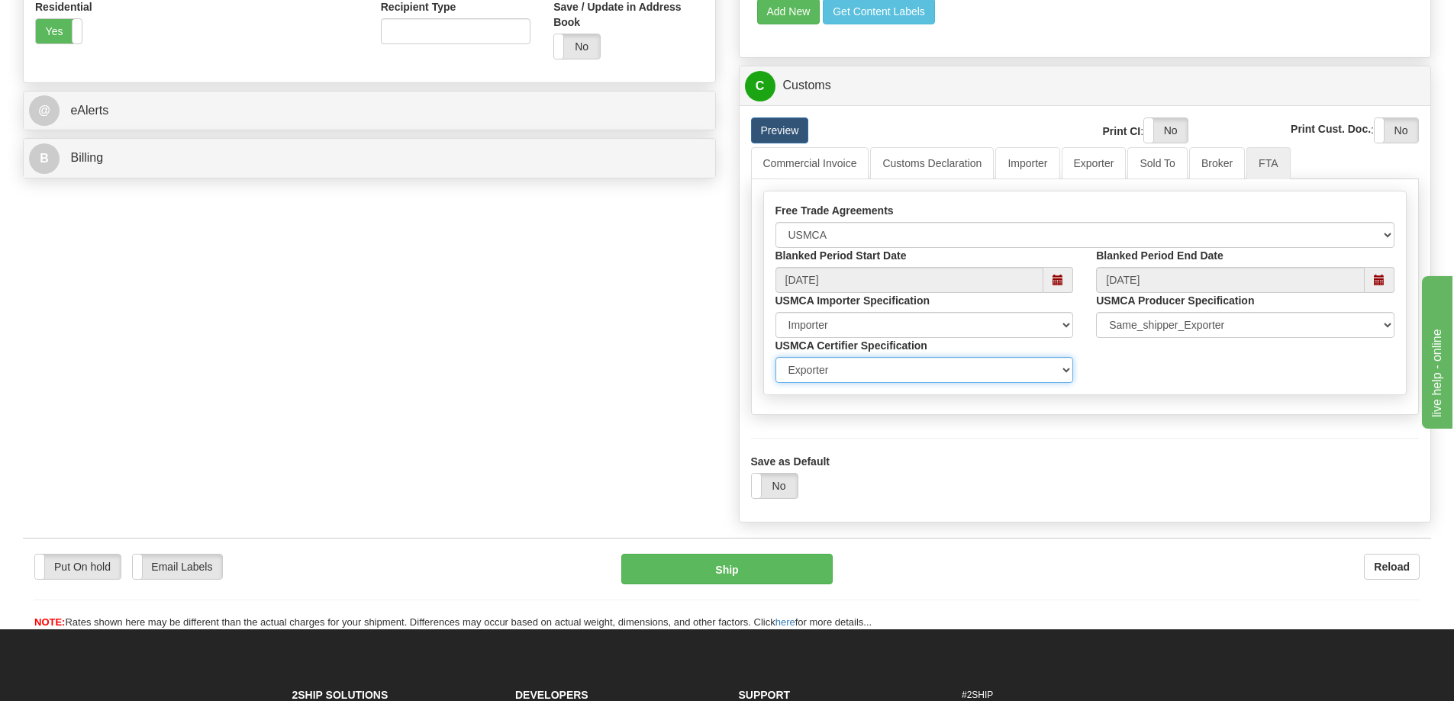
click at [1045, 377] on select "Exporter Importer Producer" at bounding box center [924, 370] width 298 height 26
select select "2"
click at [775, 362] on select "Exporter Importer Producer" at bounding box center [924, 370] width 298 height 26
click at [916, 169] on link "Customs Declaration" at bounding box center [932, 163] width 124 height 32
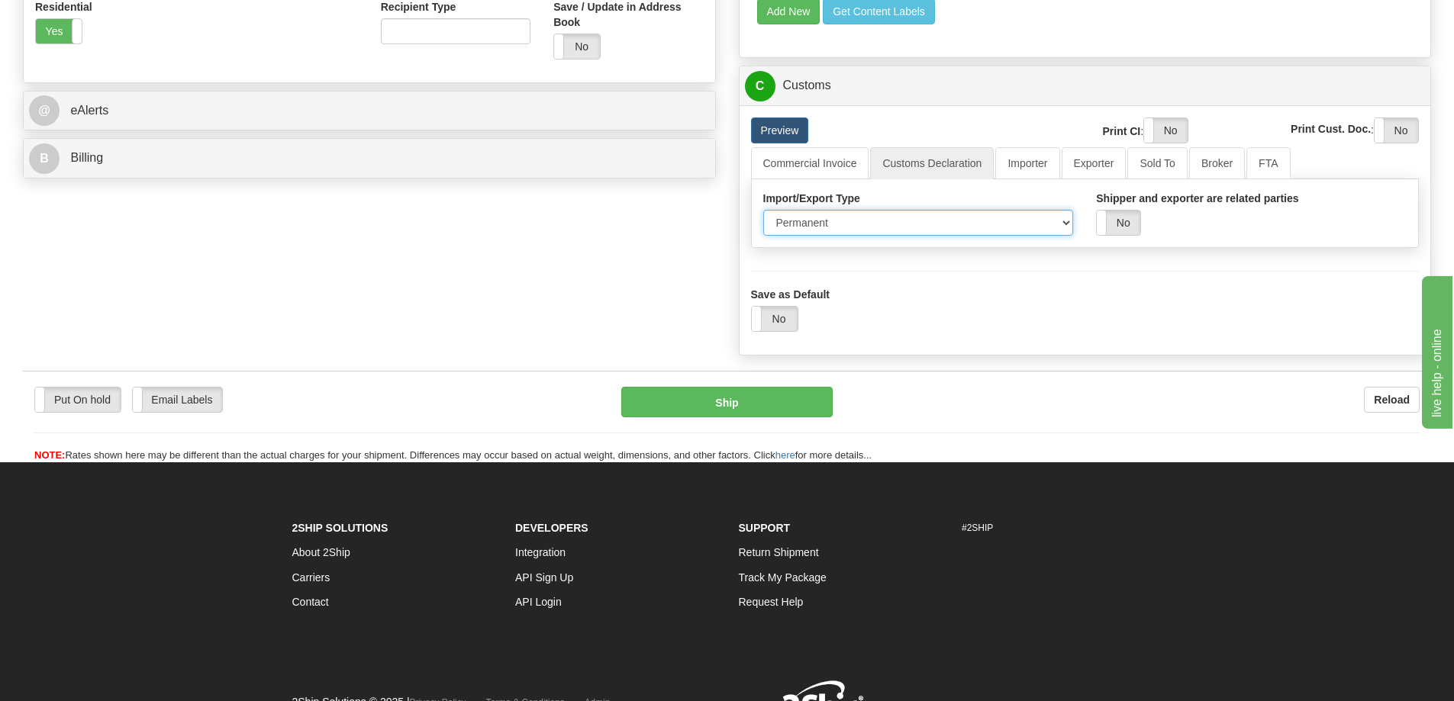
click at [1000, 231] on select "Permanent Temporary Repair Return" at bounding box center [918, 223] width 311 height 26
click at [1104, 174] on link "Exporter" at bounding box center [1093, 163] width 65 height 32
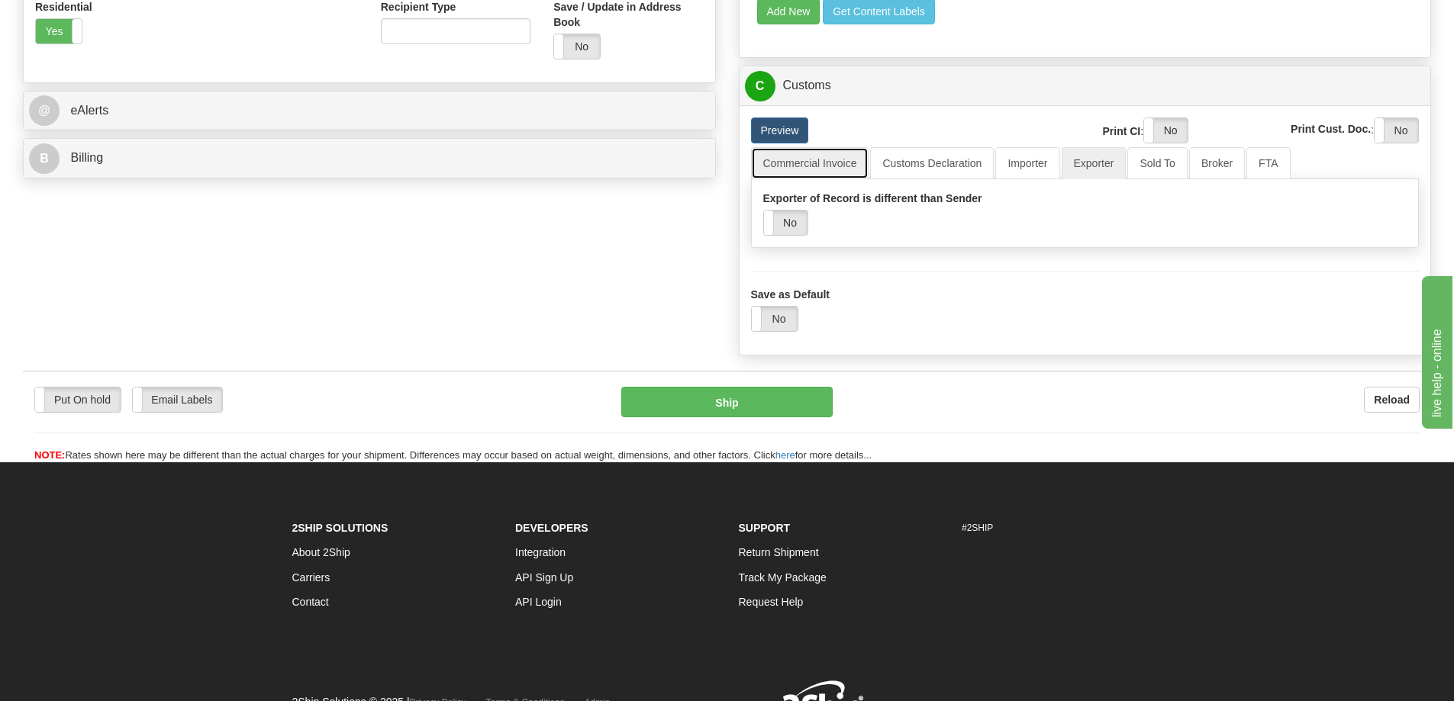
click at [792, 171] on link "Commercial Invoice" at bounding box center [810, 163] width 118 height 32
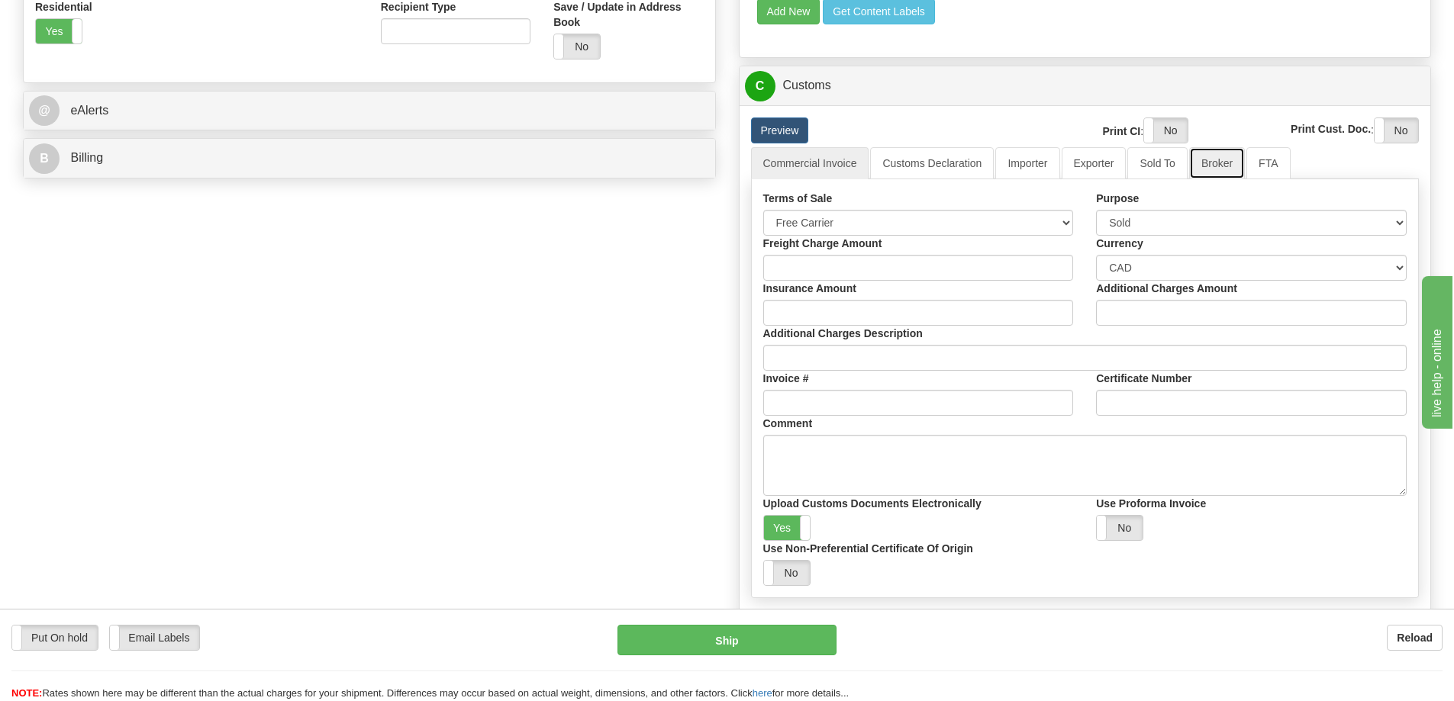
click at [1219, 167] on link "Broker" at bounding box center [1217, 163] width 56 height 32
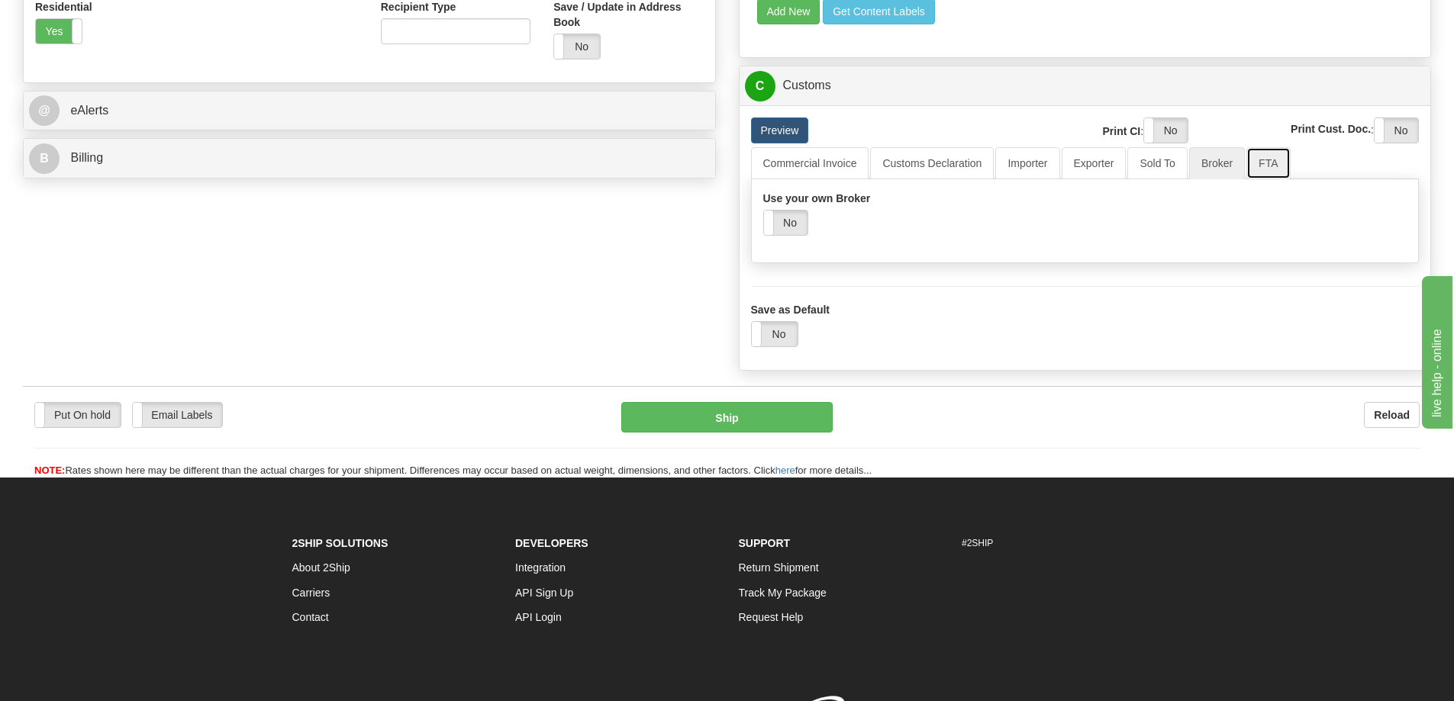
click at [1259, 163] on link "FTA" at bounding box center [1267, 163] width 43 height 32
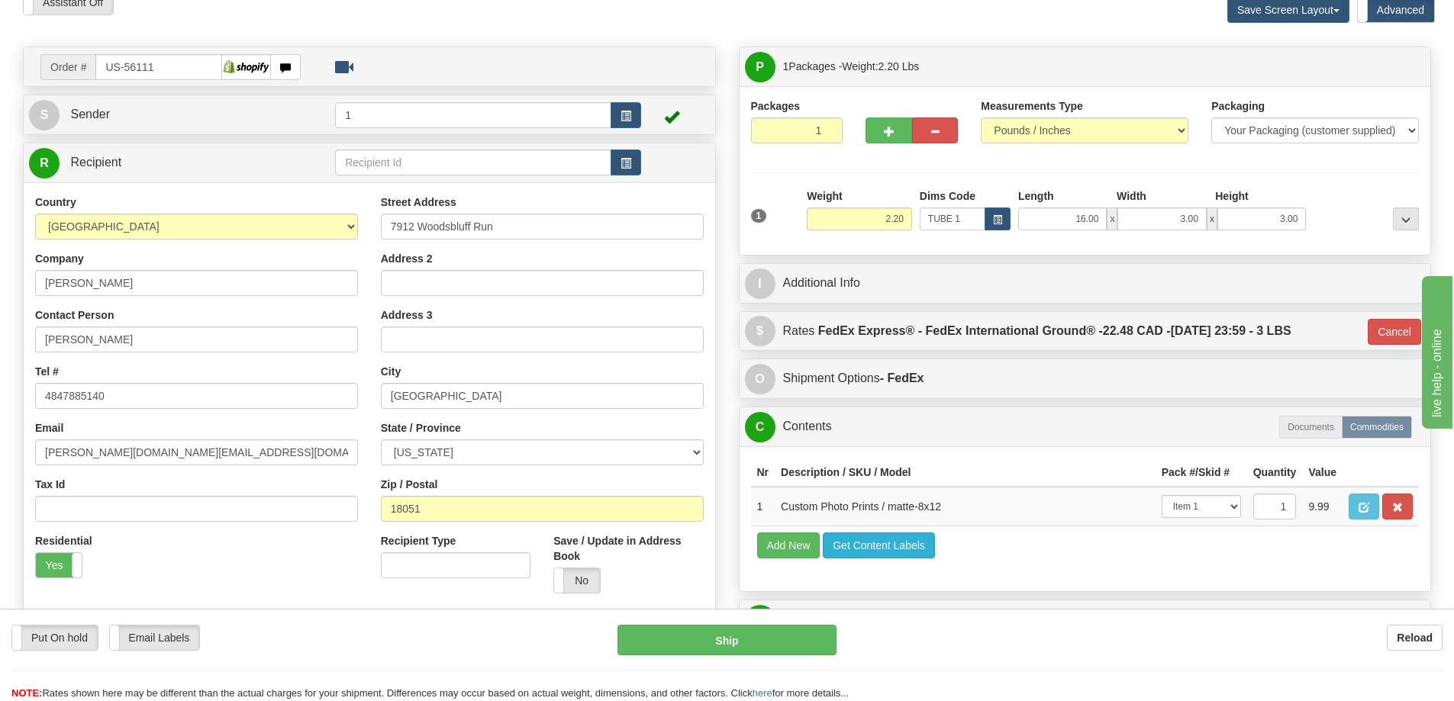
scroll to position [153, 0]
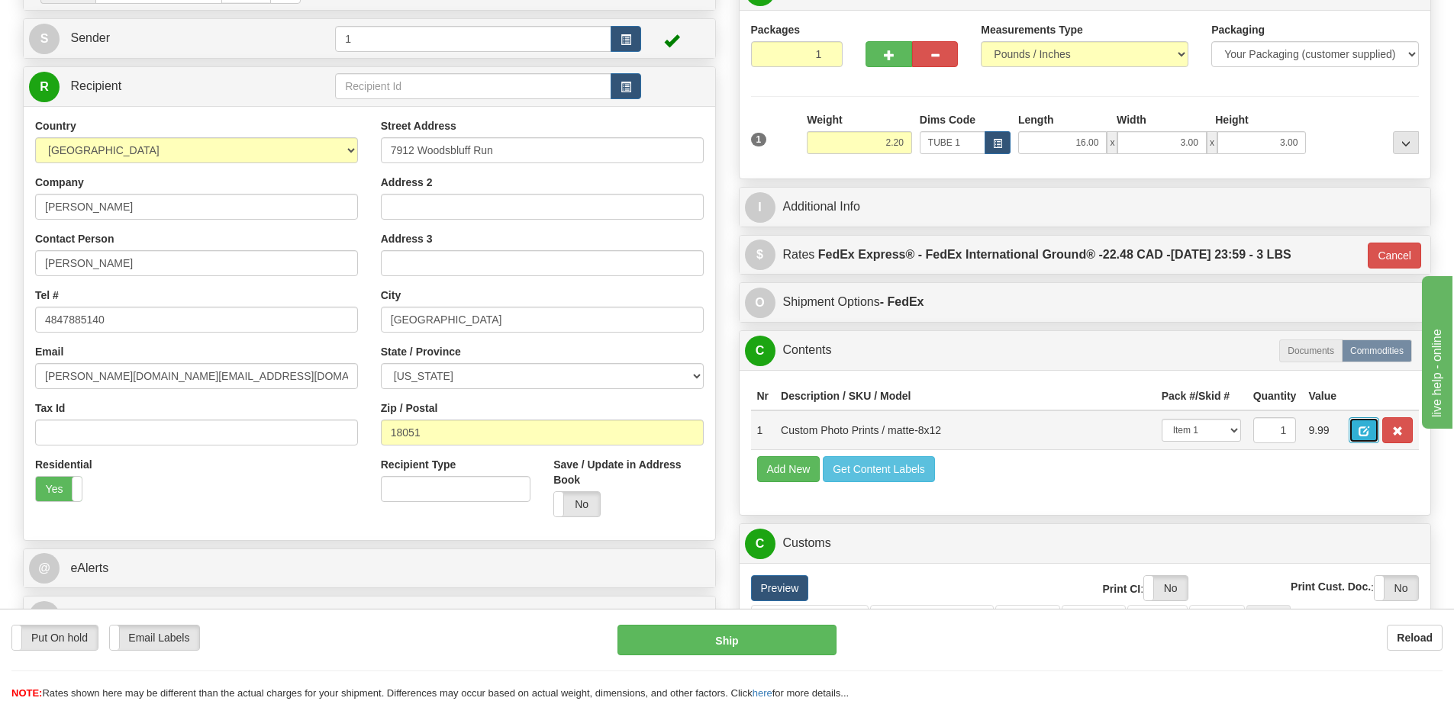
click at [1363, 436] on span "button" at bounding box center [1363, 432] width 11 height 10
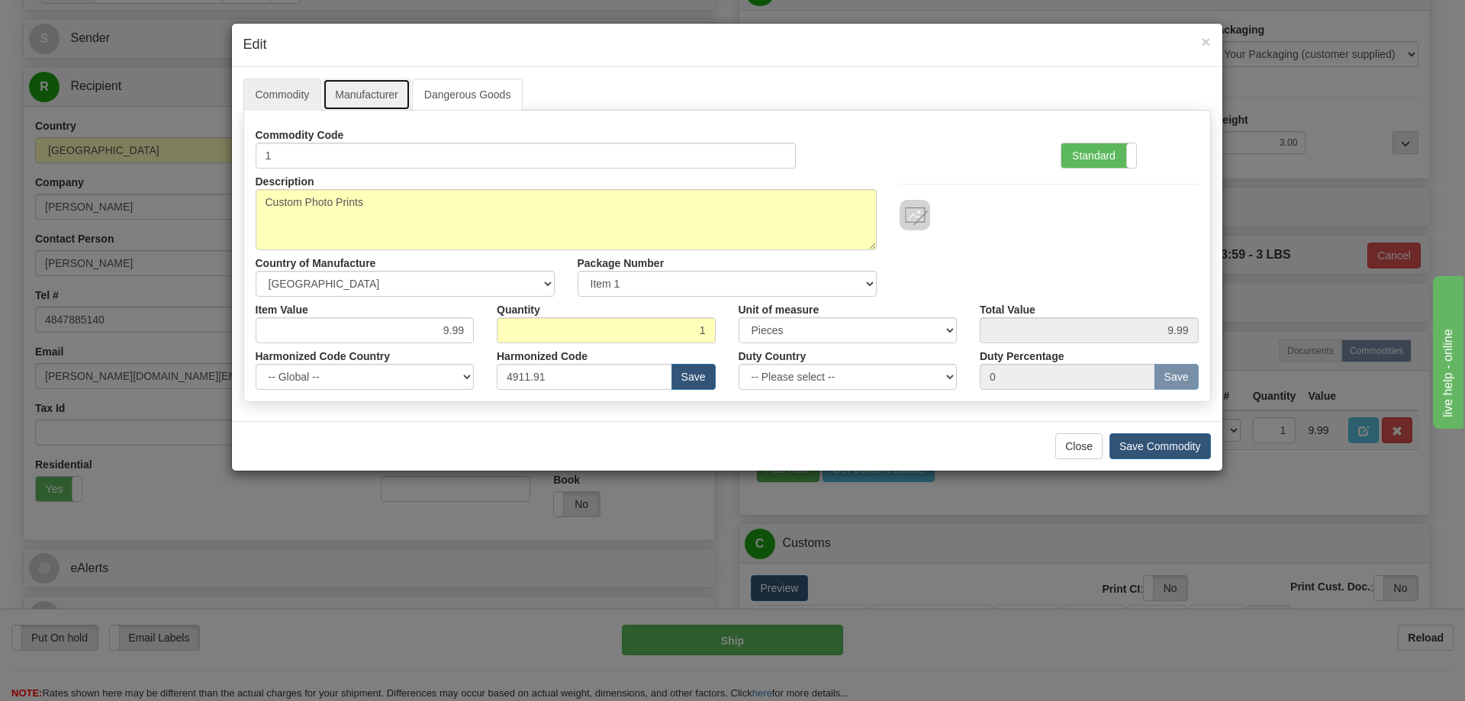
click at [372, 95] on link "Manufacturer" at bounding box center [366, 95] width 87 height 32
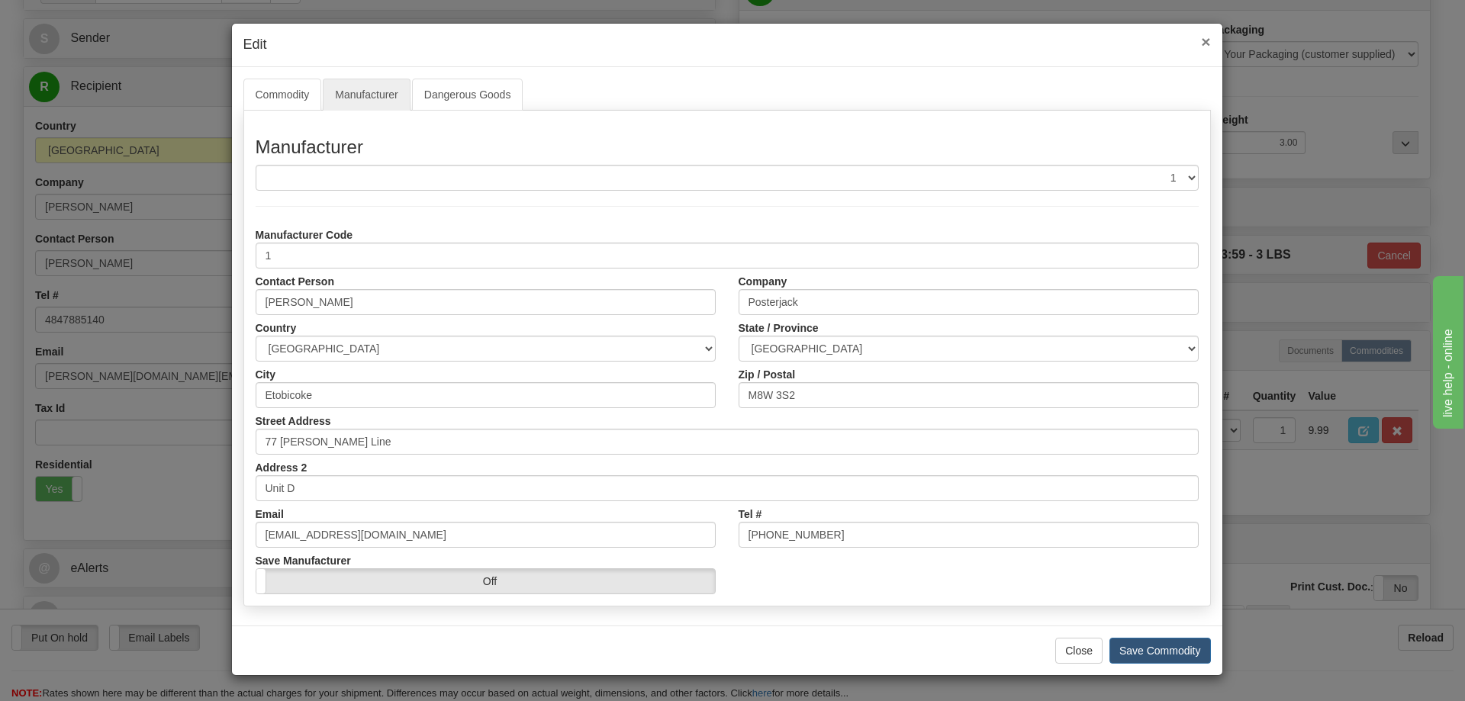
click at [1203, 38] on span "×" at bounding box center [1205, 42] width 9 height 18
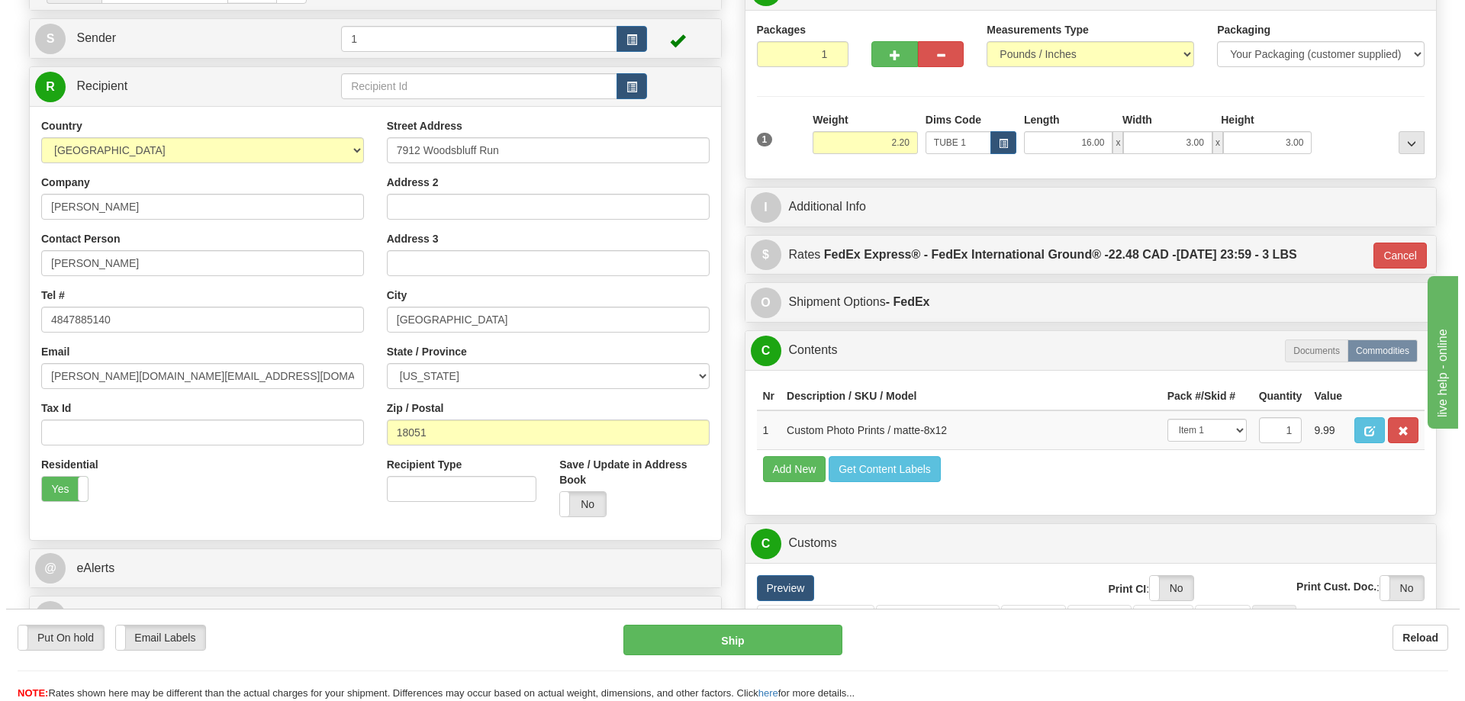
scroll to position [0, 0]
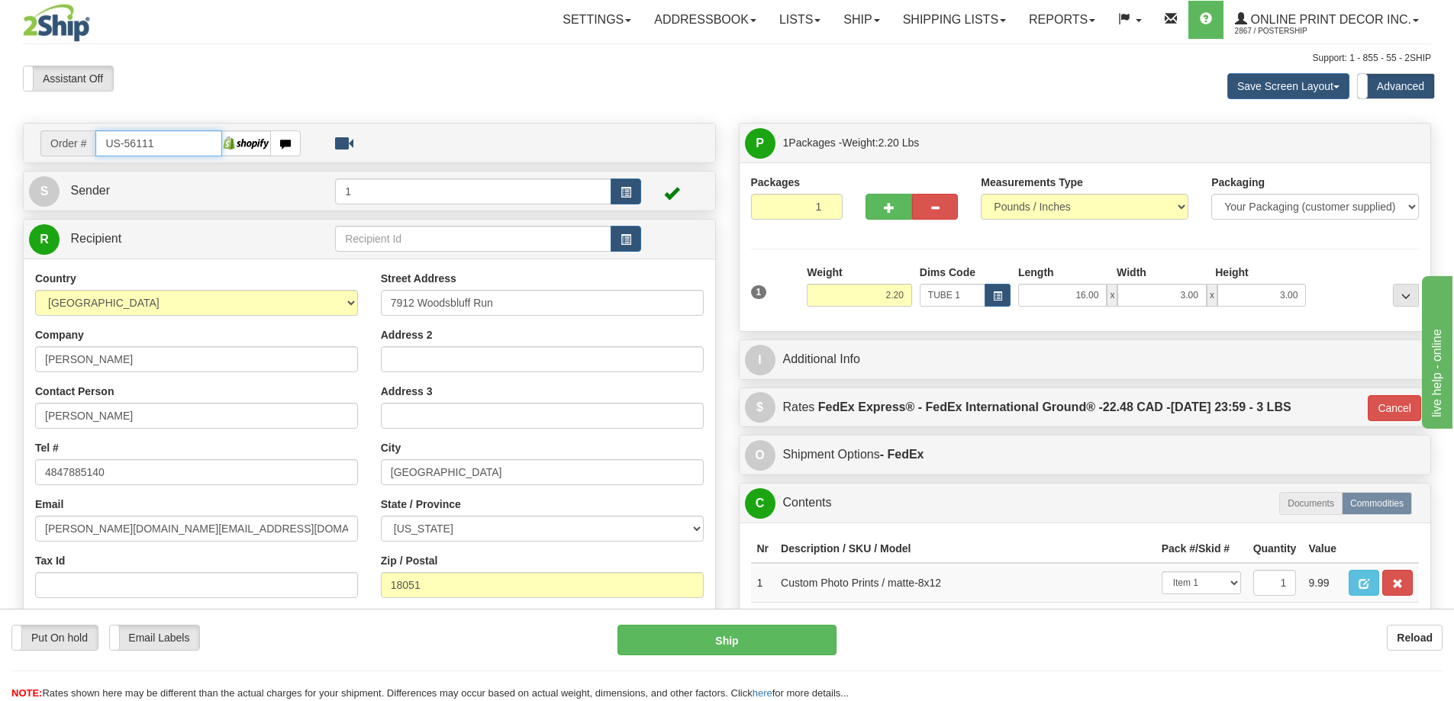
drag, startPoint x: 182, startPoint y: 149, endPoint x: 1, endPoint y: 128, distance: 182.0
click at [1, 128] on div "Toggle navigation Settings Shipping Preferences Fields Preferences New" at bounding box center [727, 609] width 1454 height 1219
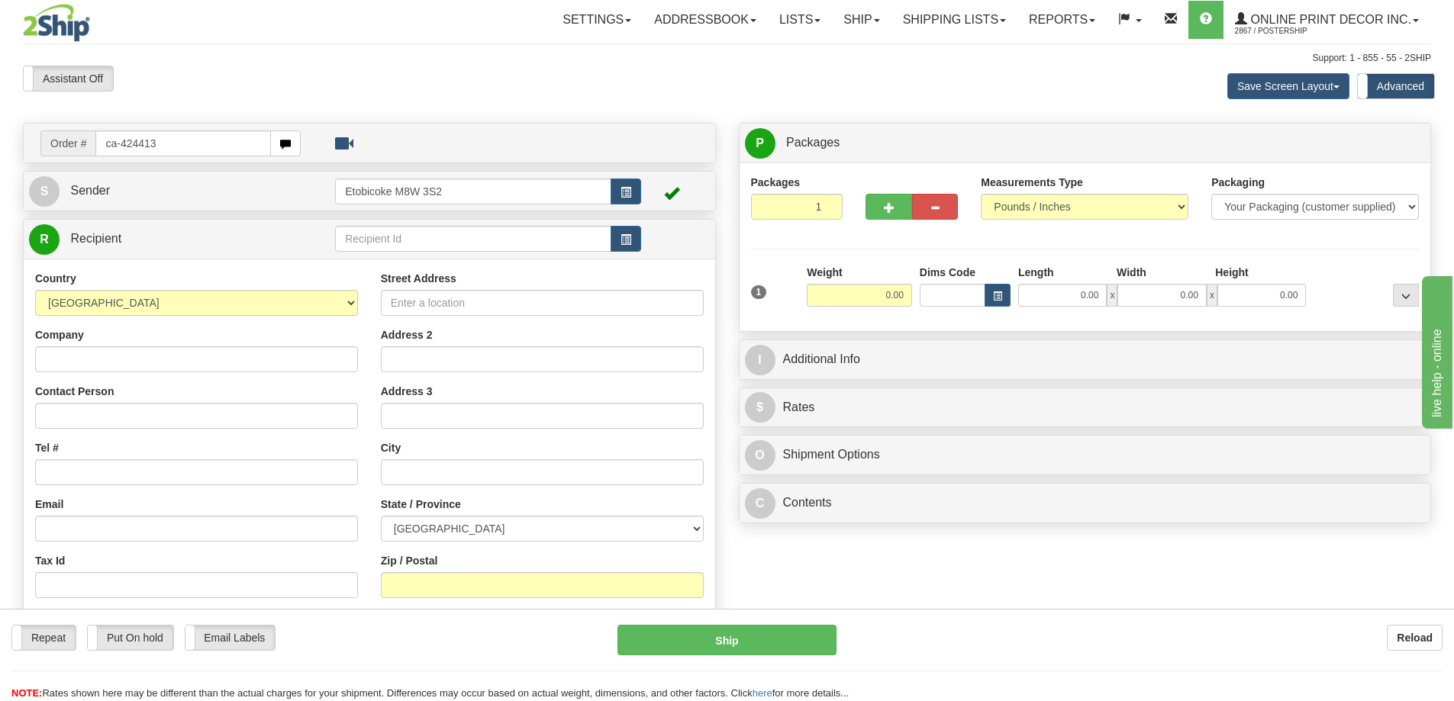
type input "ca-424413"
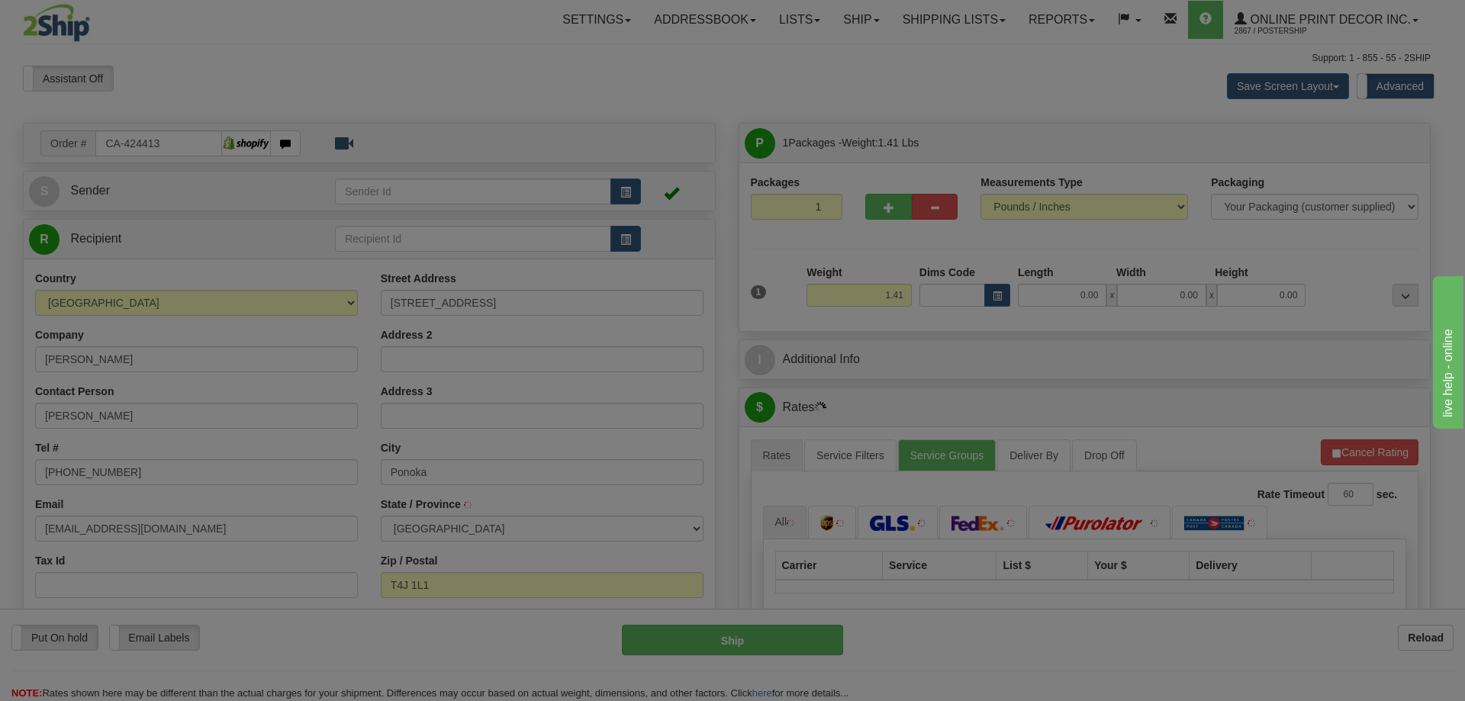
type input "PONOKA"
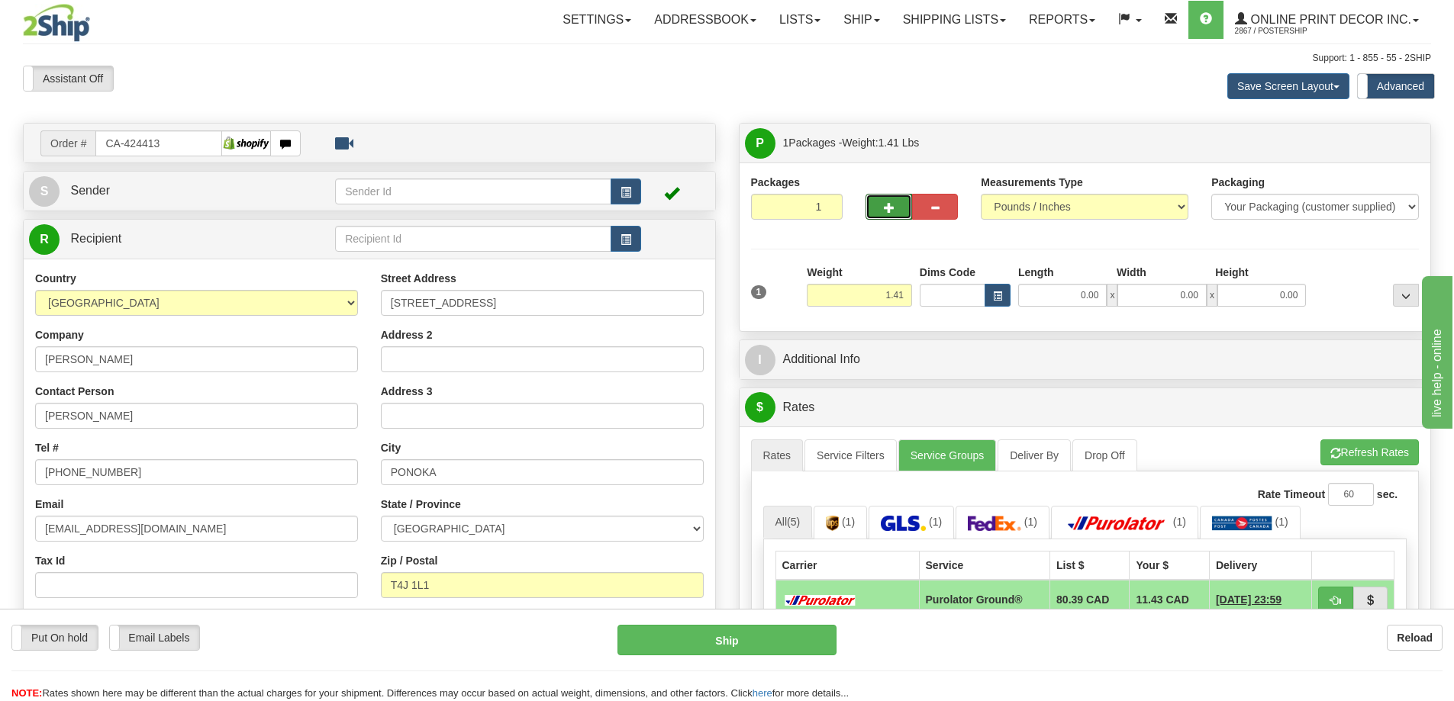
click at [888, 203] on span "button" at bounding box center [889, 208] width 11 height 10
radio input "true"
type input "2"
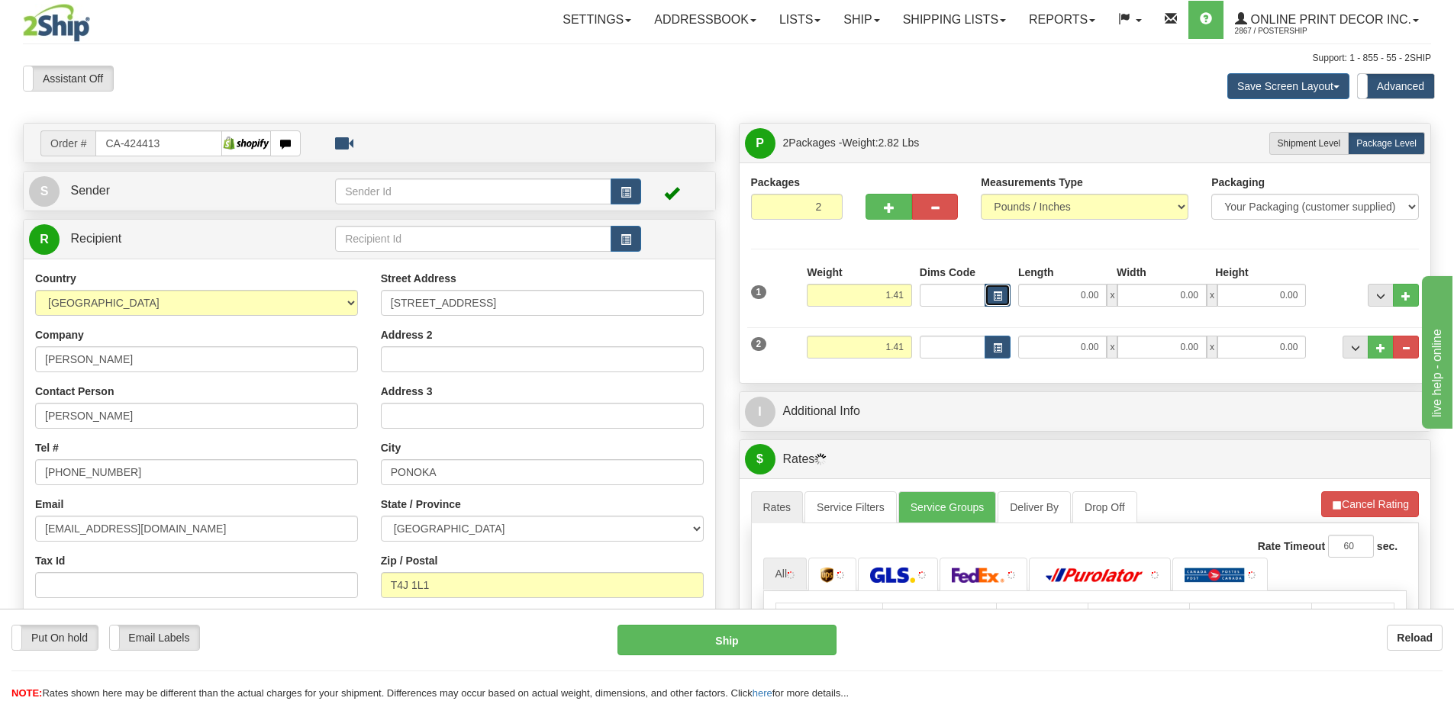
click at [1002, 298] on button "button" at bounding box center [997, 295] width 26 height 23
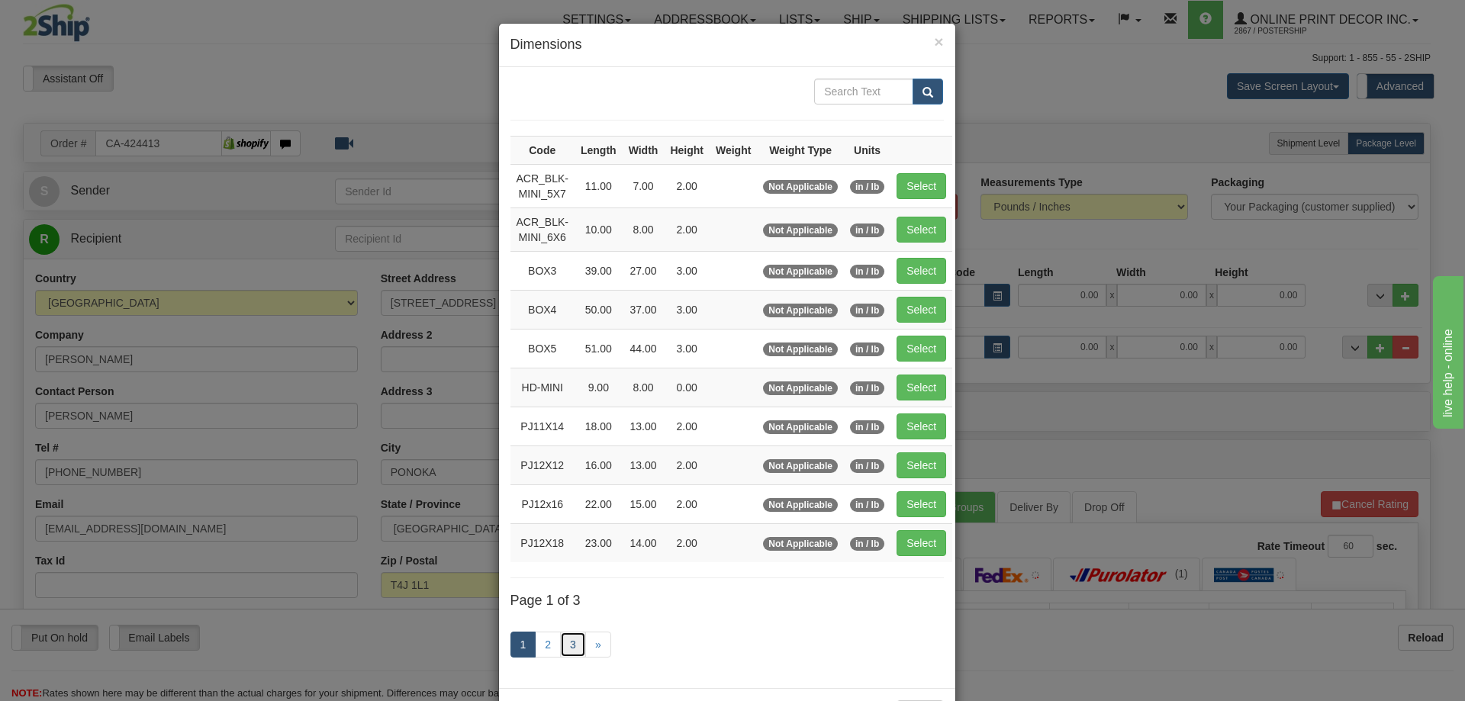
click at [571, 639] on link "3" at bounding box center [573, 645] width 26 height 26
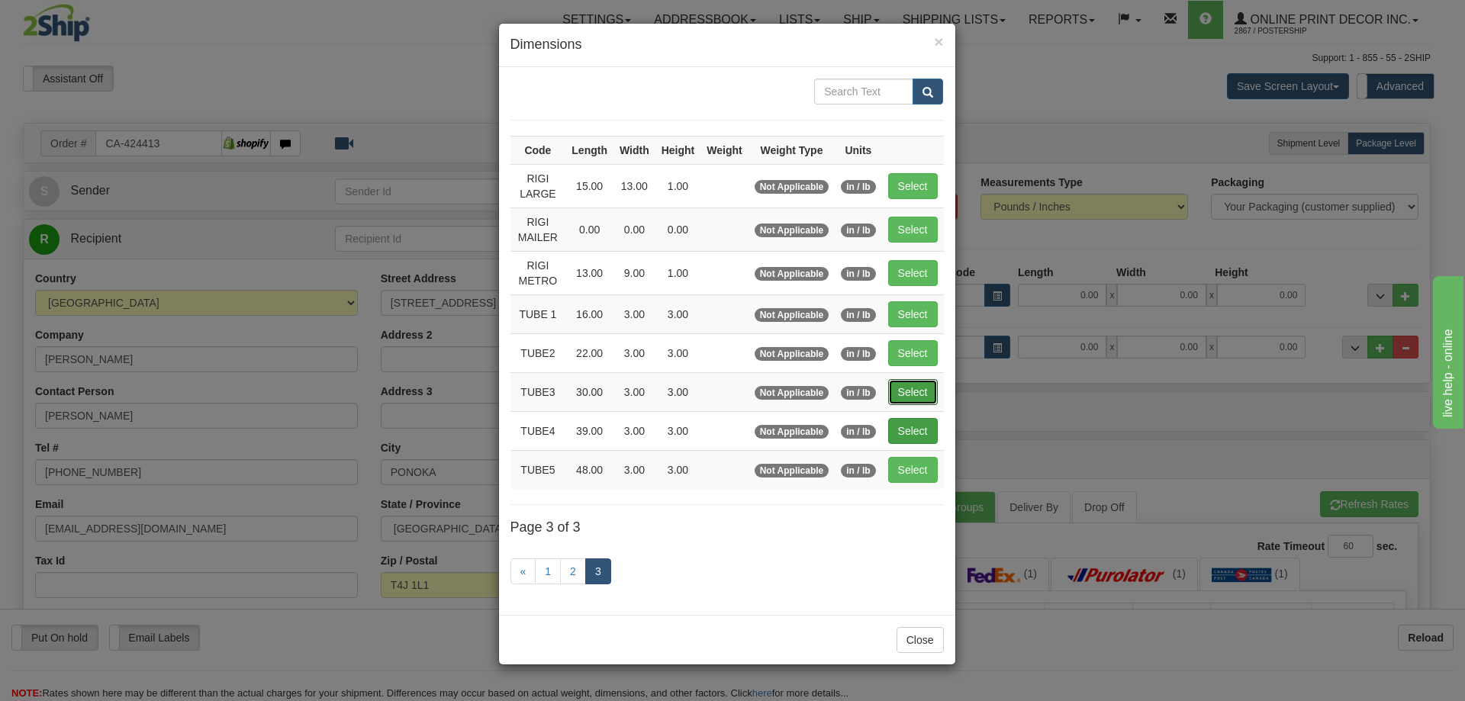
drag, startPoint x: 918, startPoint y: 390, endPoint x: 911, endPoint y: 376, distance: 15.4
click at [917, 389] on button "Select" at bounding box center [913, 392] width 50 height 26
type input "TUBE3"
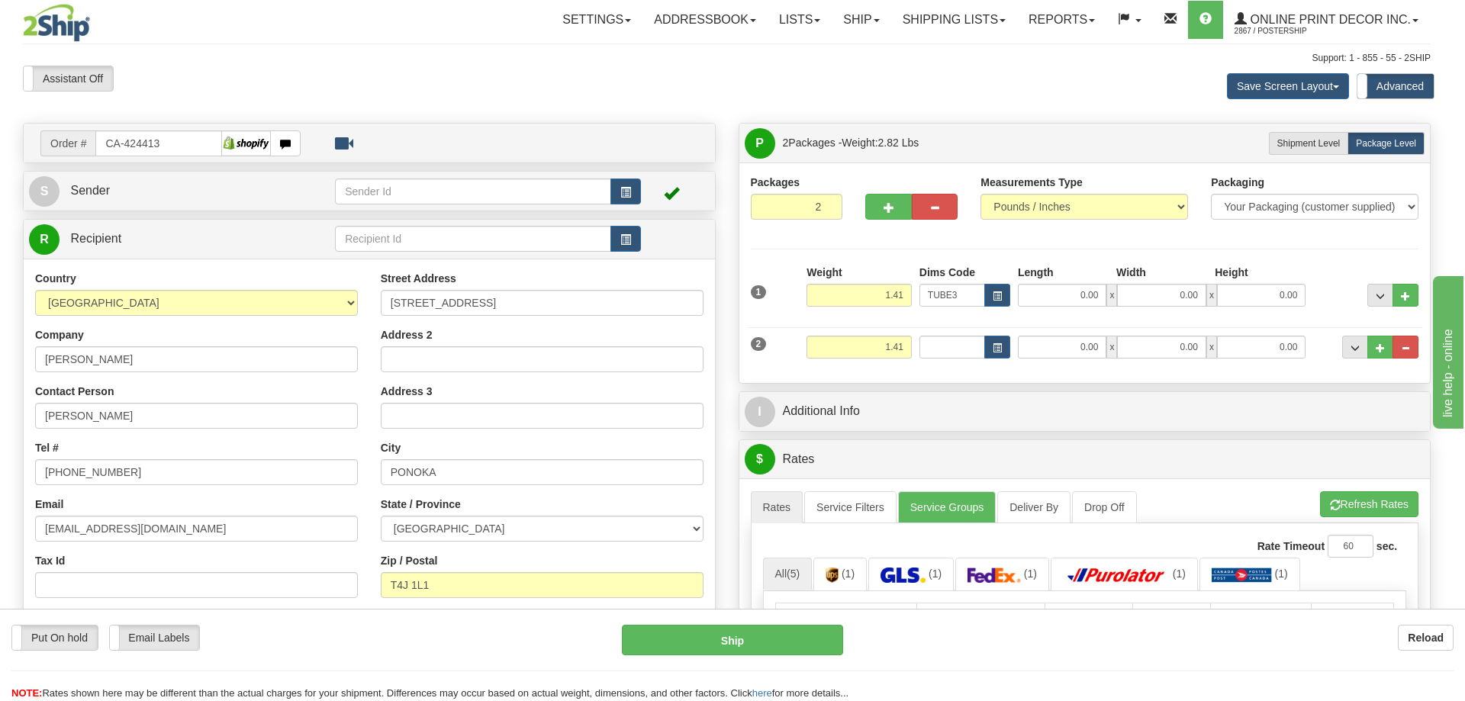
type input "30.00"
type input "3.00"
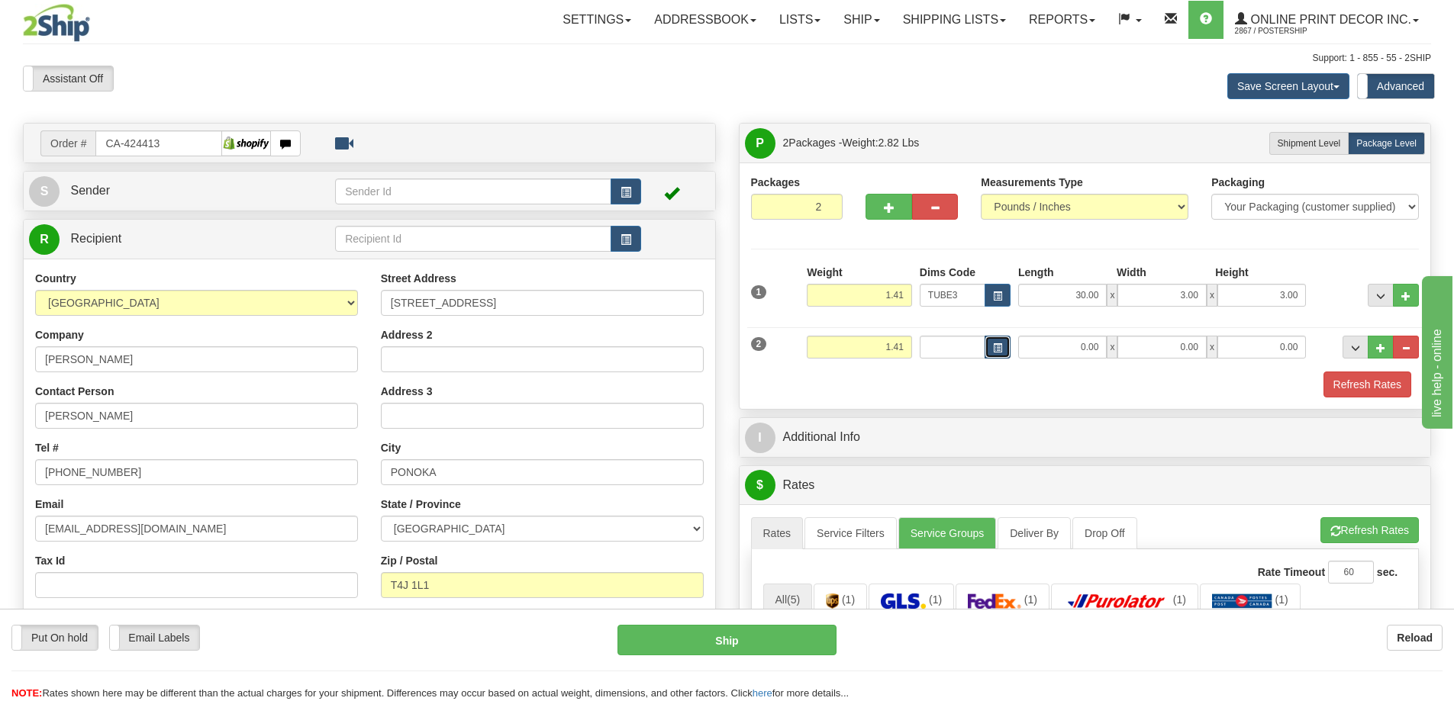
click at [994, 348] on span "button" at bounding box center [997, 348] width 9 height 8
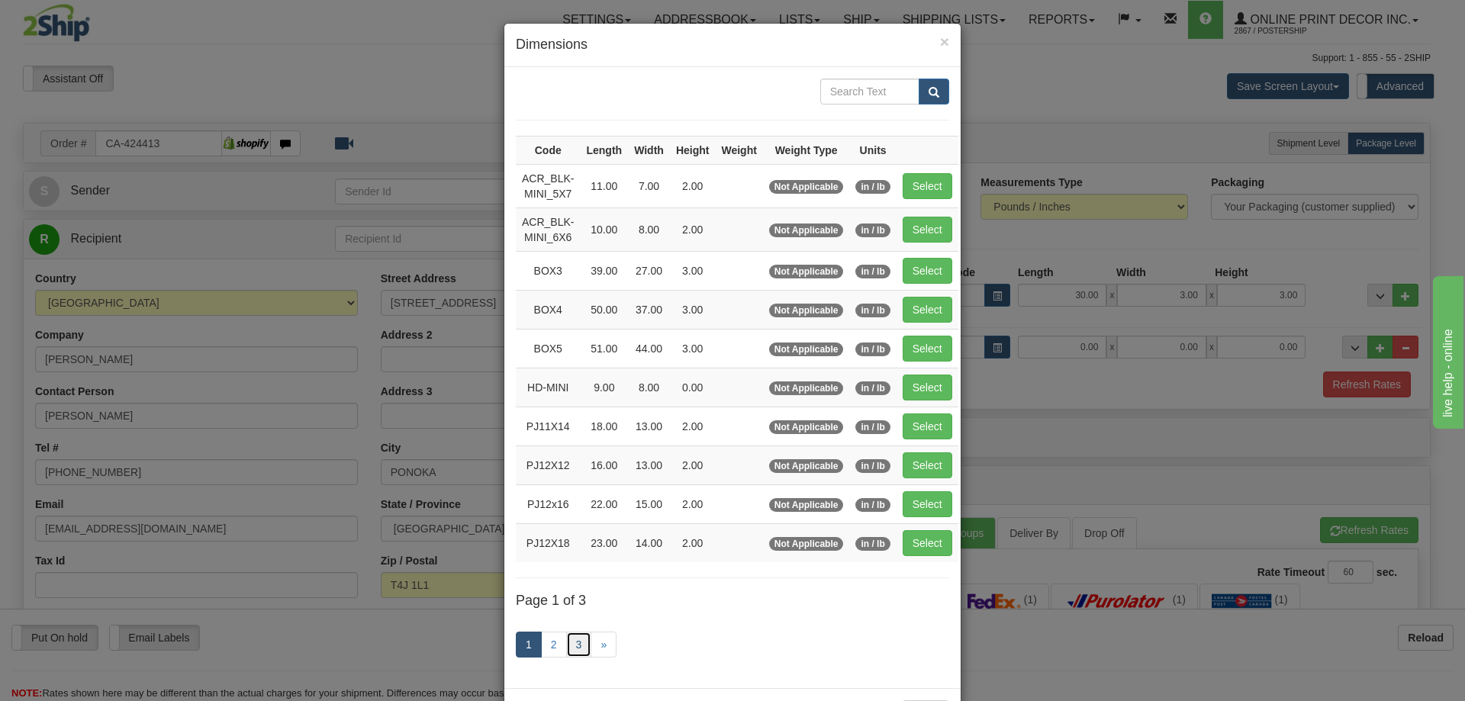
click at [572, 641] on link "3" at bounding box center [579, 645] width 26 height 26
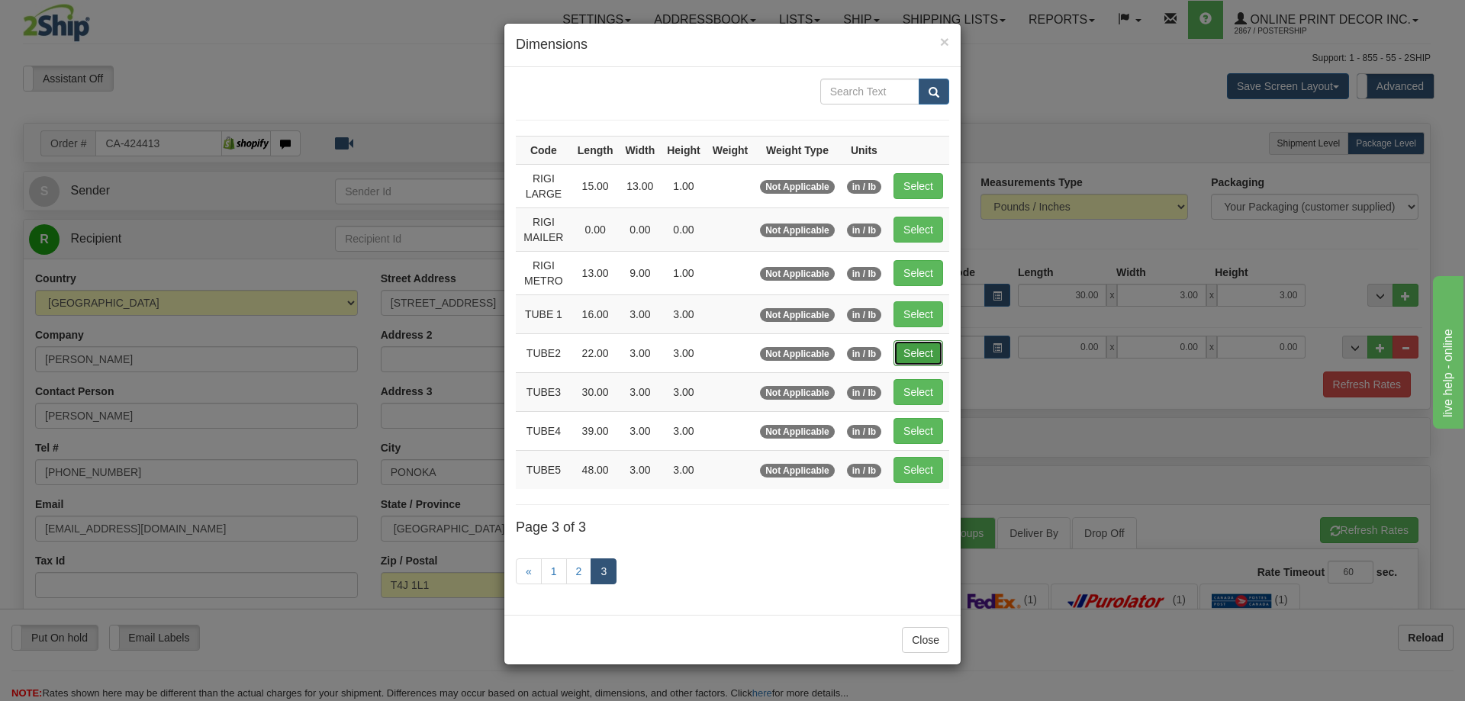
drag, startPoint x: 907, startPoint y: 351, endPoint x: 1090, endPoint y: 353, distance: 183.2
click at [907, 352] on button "Select" at bounding box center [919, 353] width 50 height 26
type input "TUBE2"
type input "22.00"
type input "3.00"
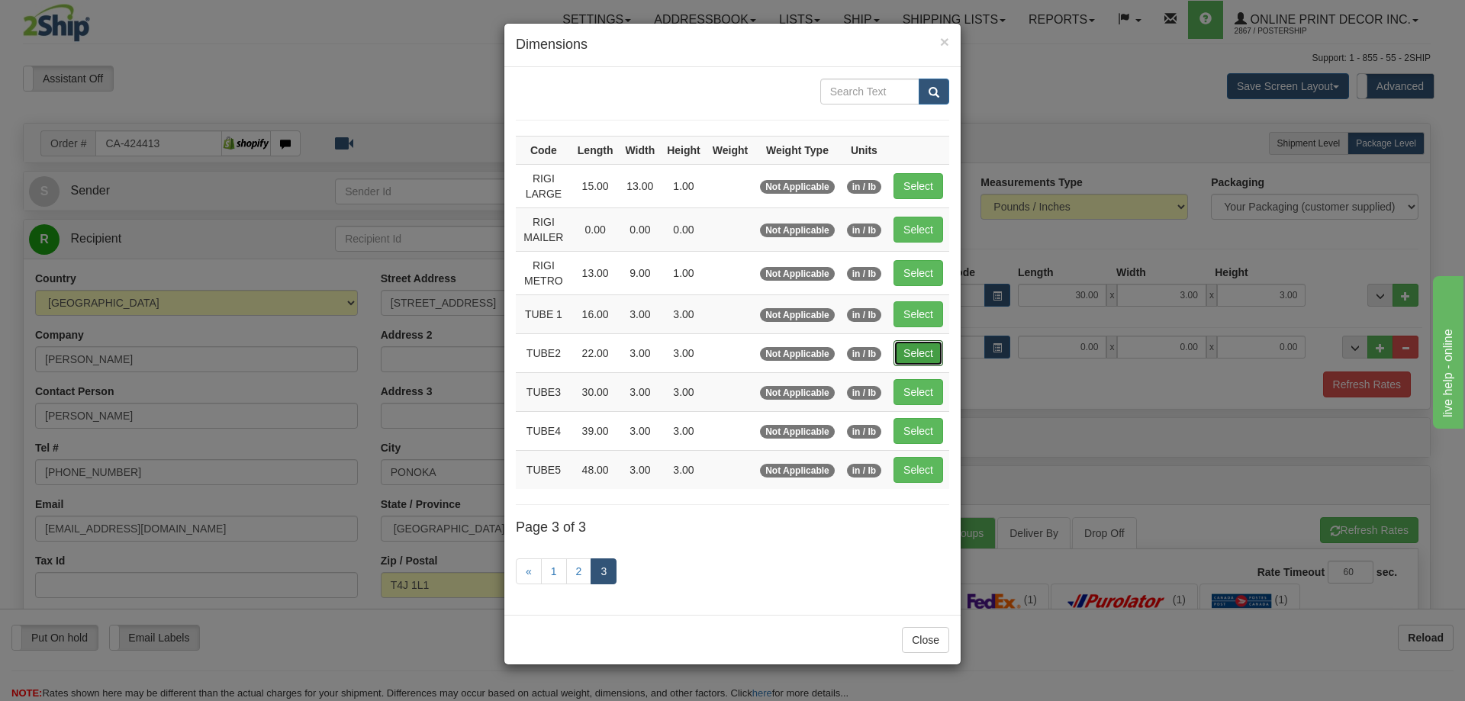
type input "3.00"
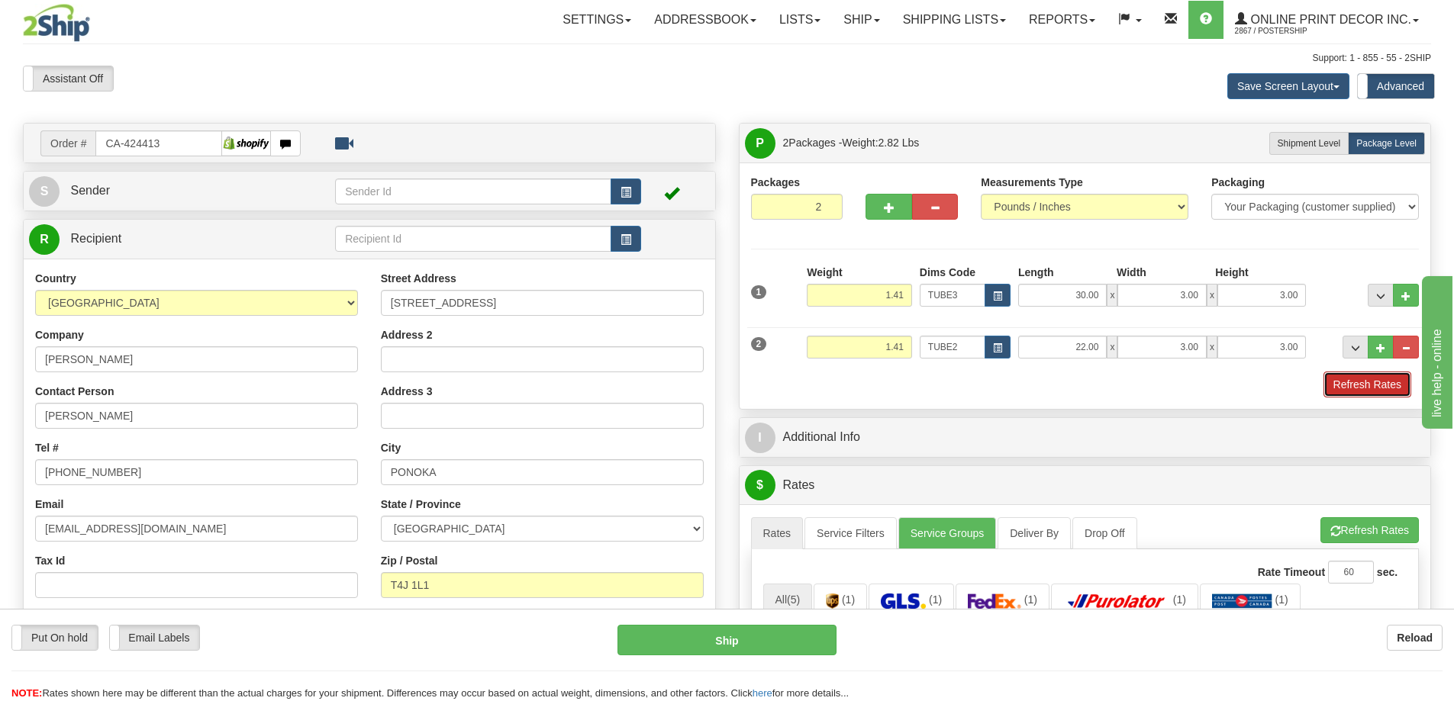
click at [1358, 383] on button "Refresh Rates" at bounding box center [1367, 385] width 88 height 26
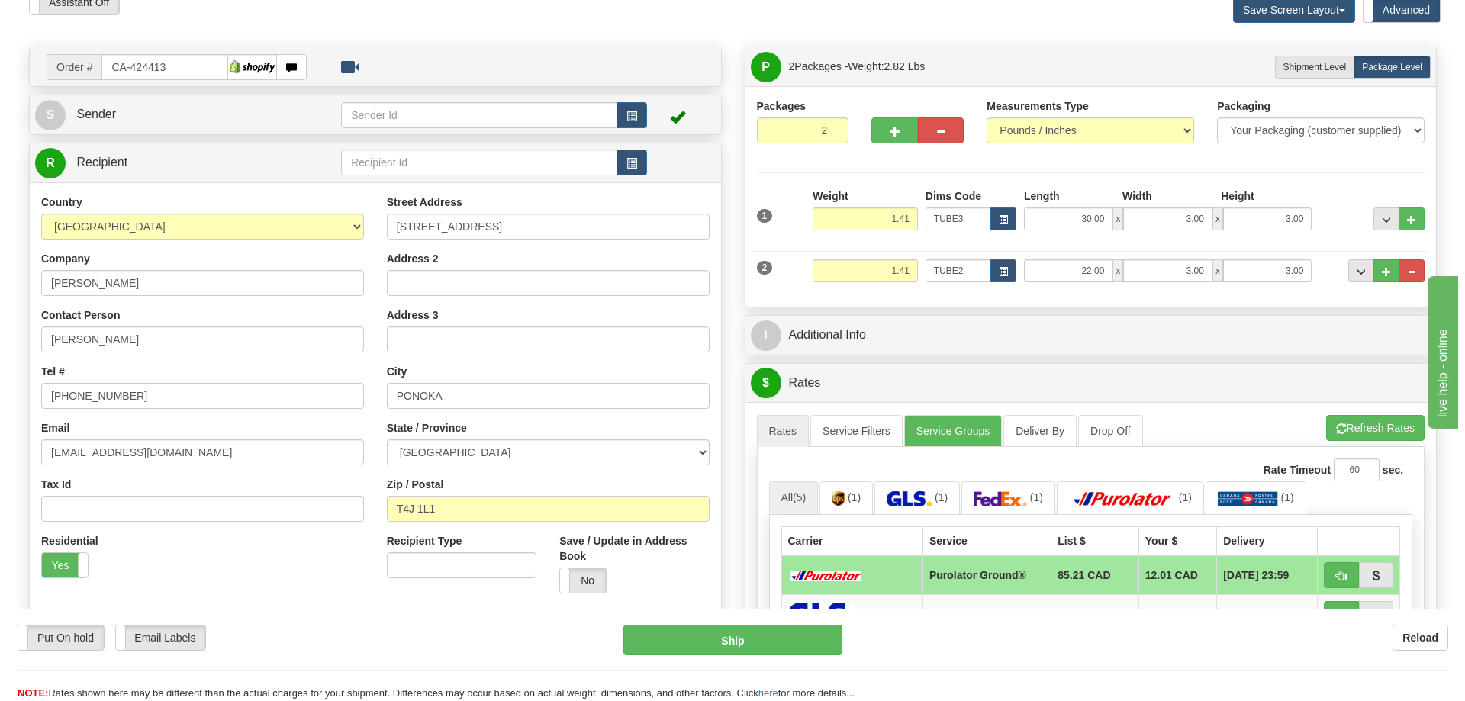
scroll to position [305, 0]
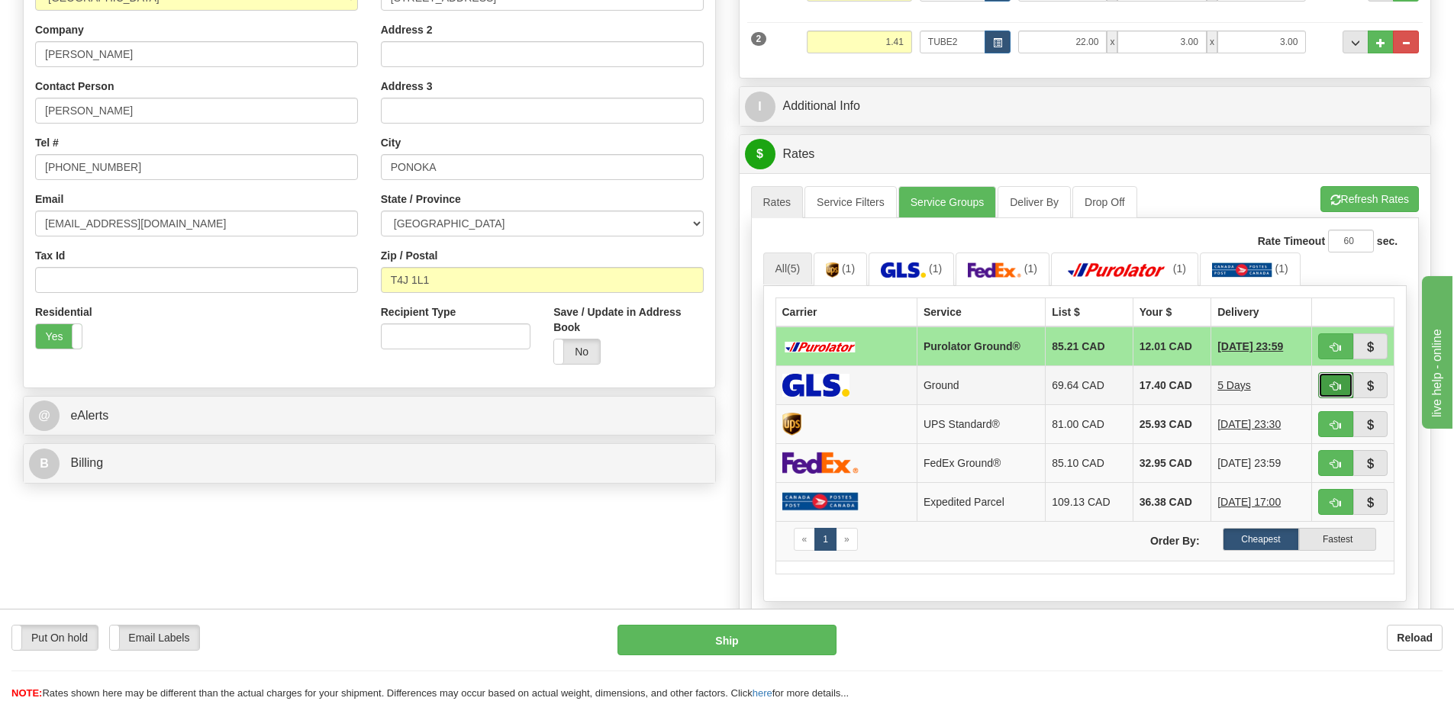
click at [1333, 381] on button "button" at bounding box center [1335, 385] width 35 height 26
type input "1"
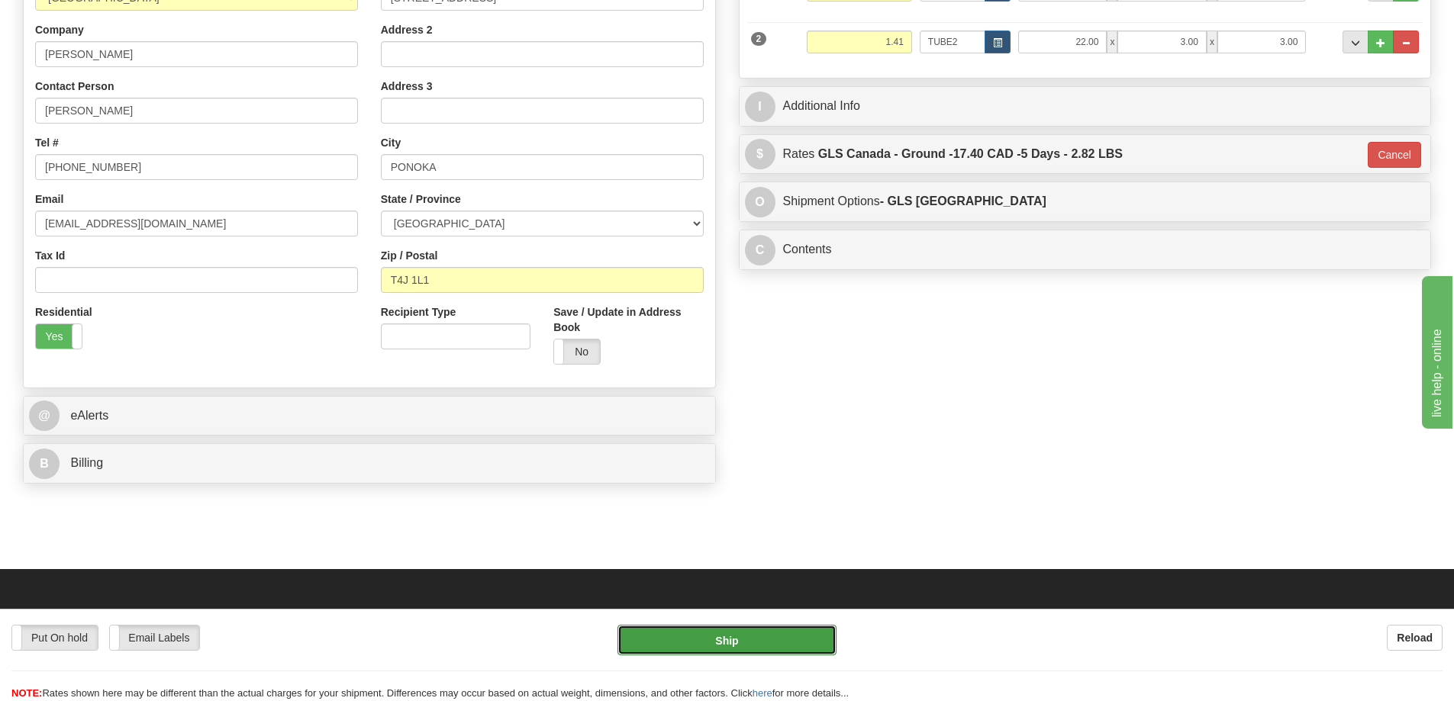
click at [742, 642] on button "Ship" at bounding box center [726, 640] width 219 height 31
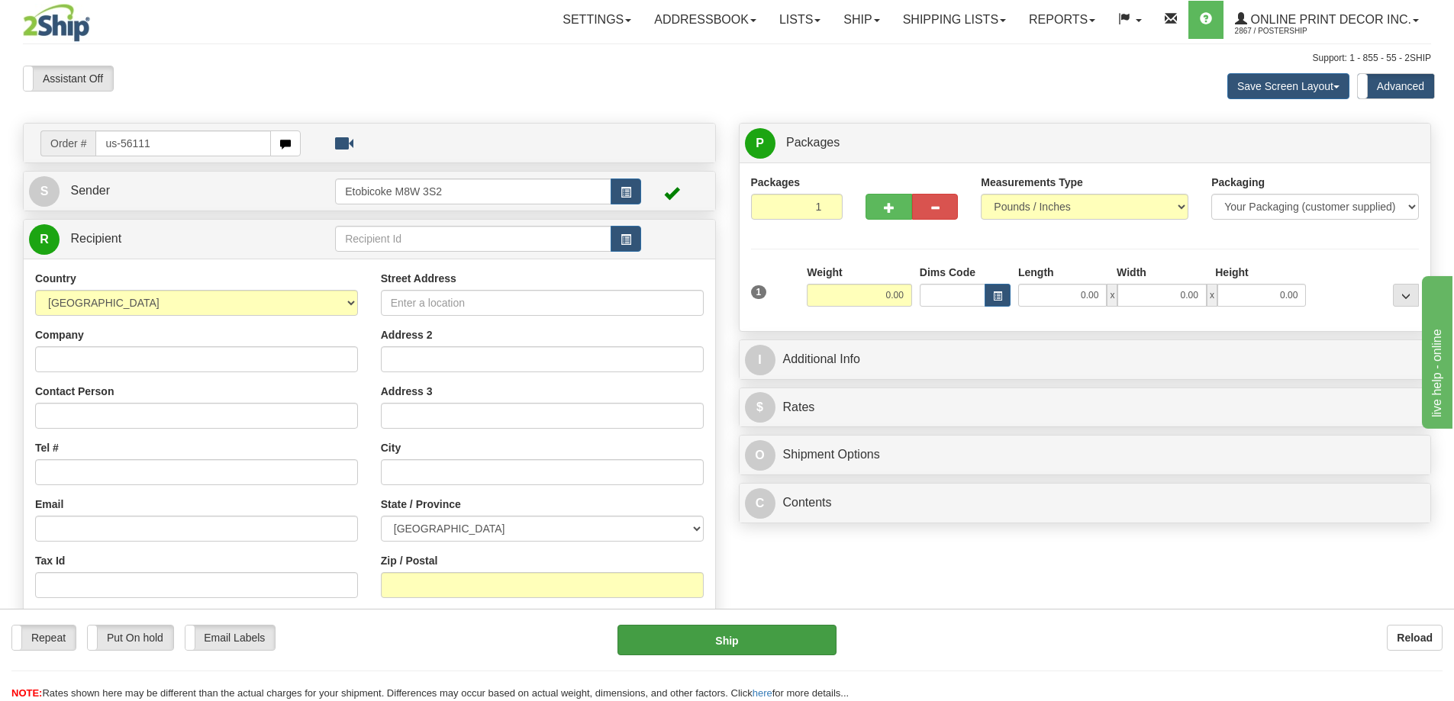
type input "us-56111"
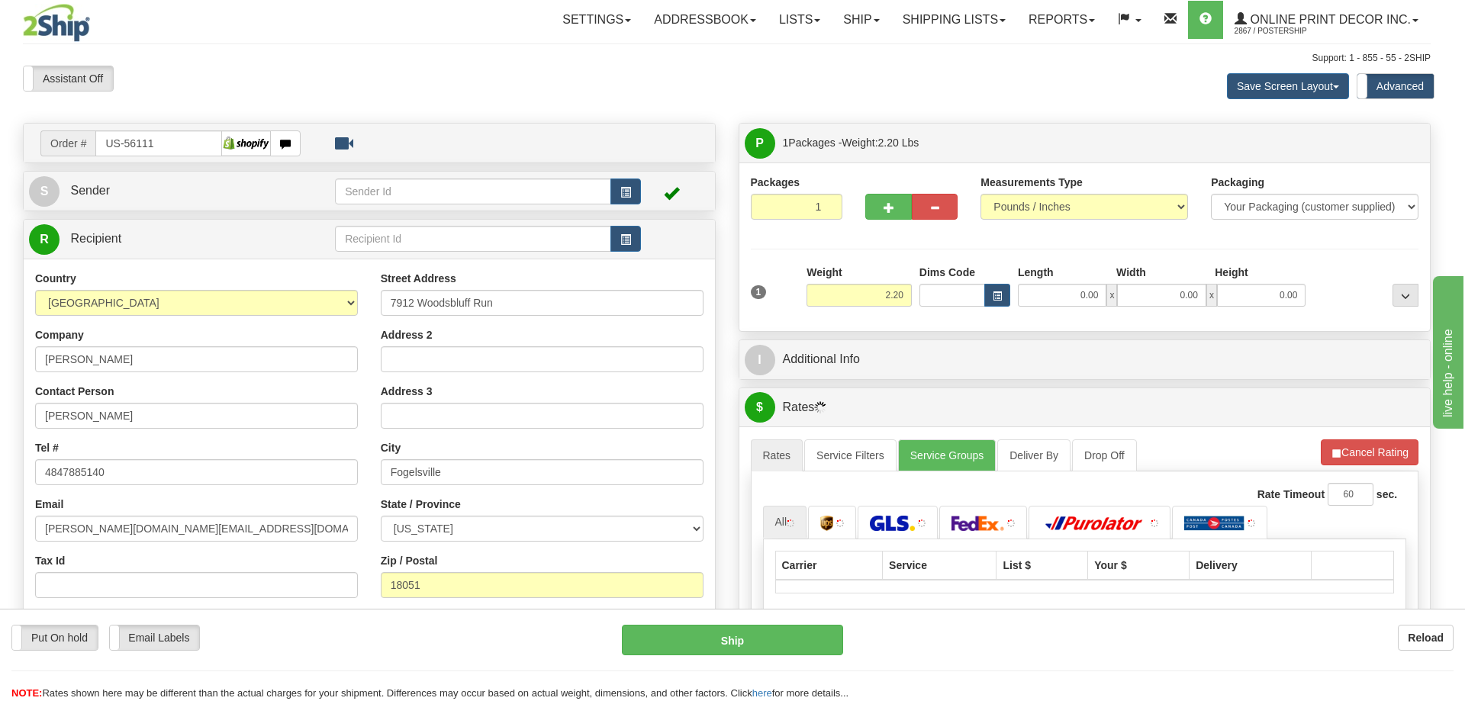
type input "[GEOGRAPHIC_DATA]"
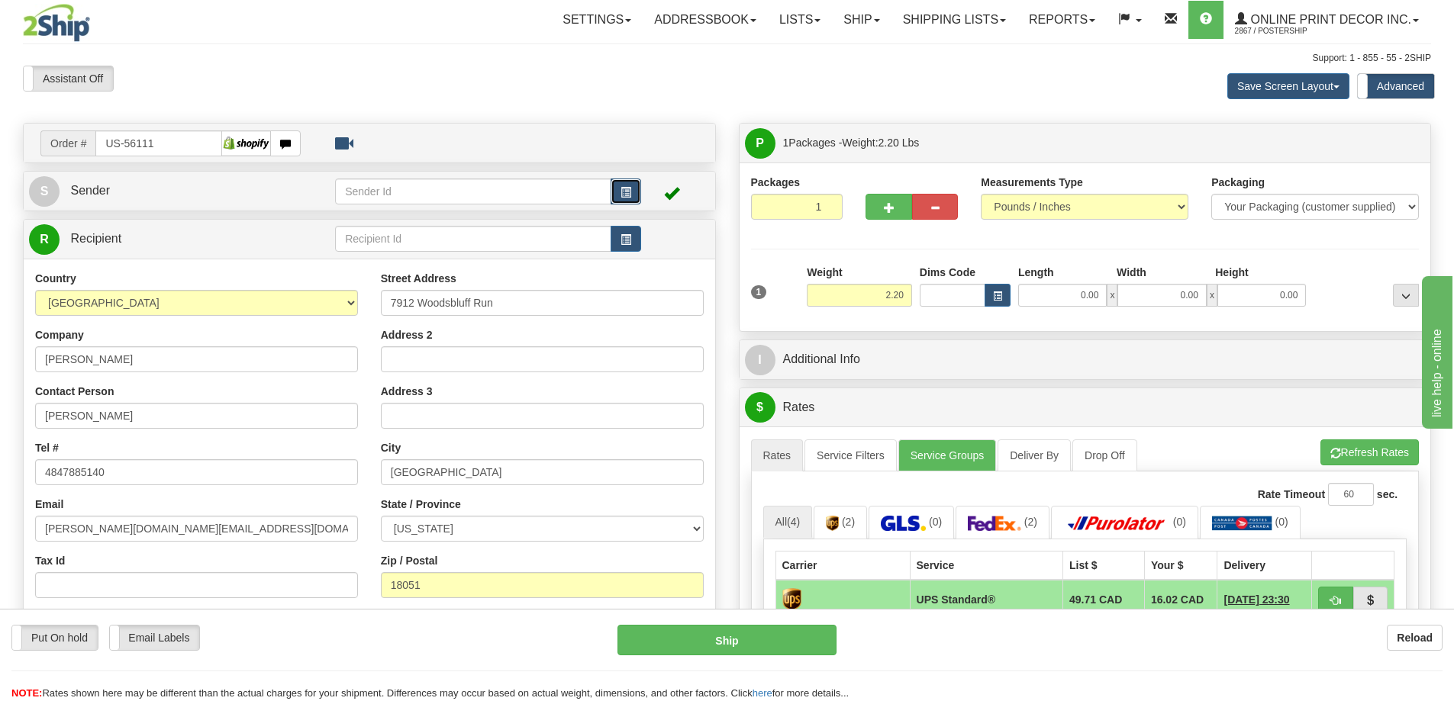
click at [623, 193] on span "button" at bounding box center [625, 193] width 11 height 10
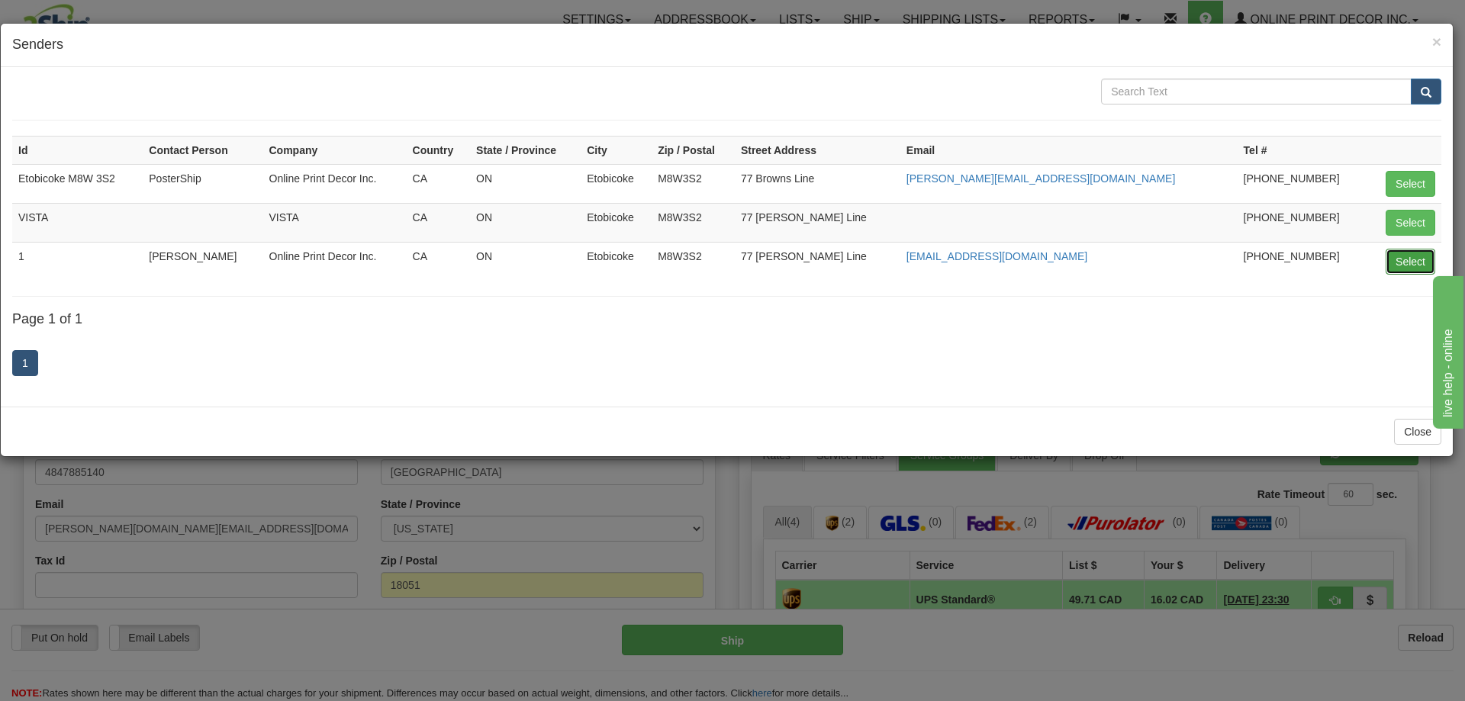
click at [1400, 256] on button "Select" at bounding box center [1411, 262] width 50 height 26
type input "1"
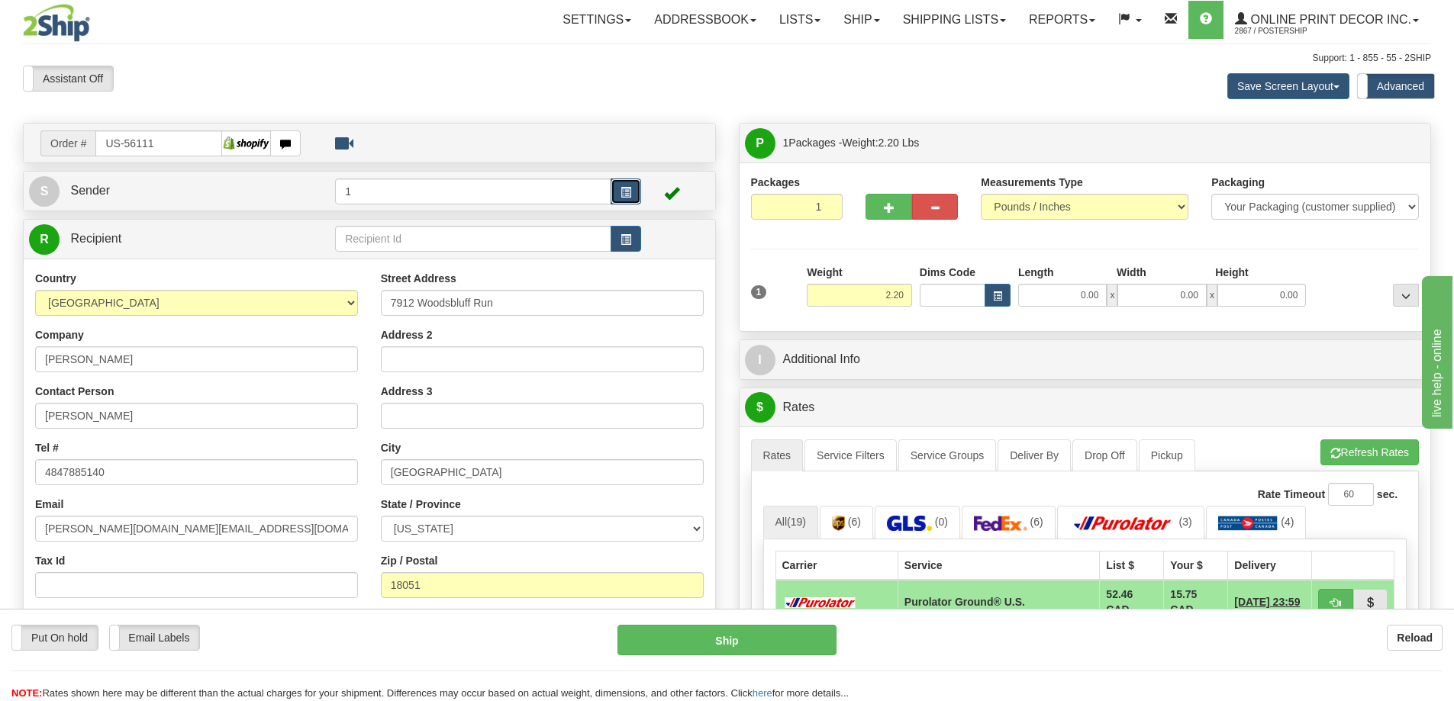
click at [620, 195] on button "button" at bounding box center [625, 192] width 31 height 26
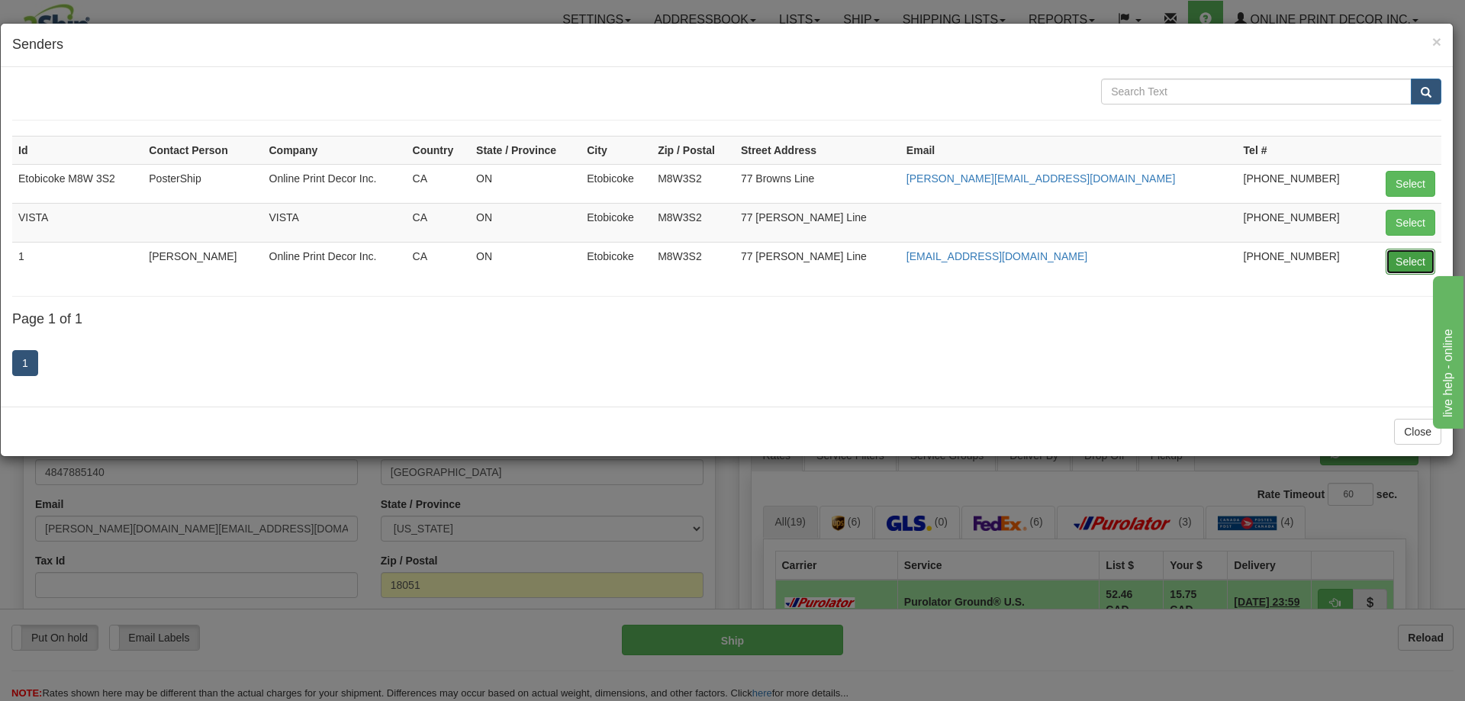
click at [1409, 263] on button "Select" at bounding box center [1411, 262] width 50 height 26
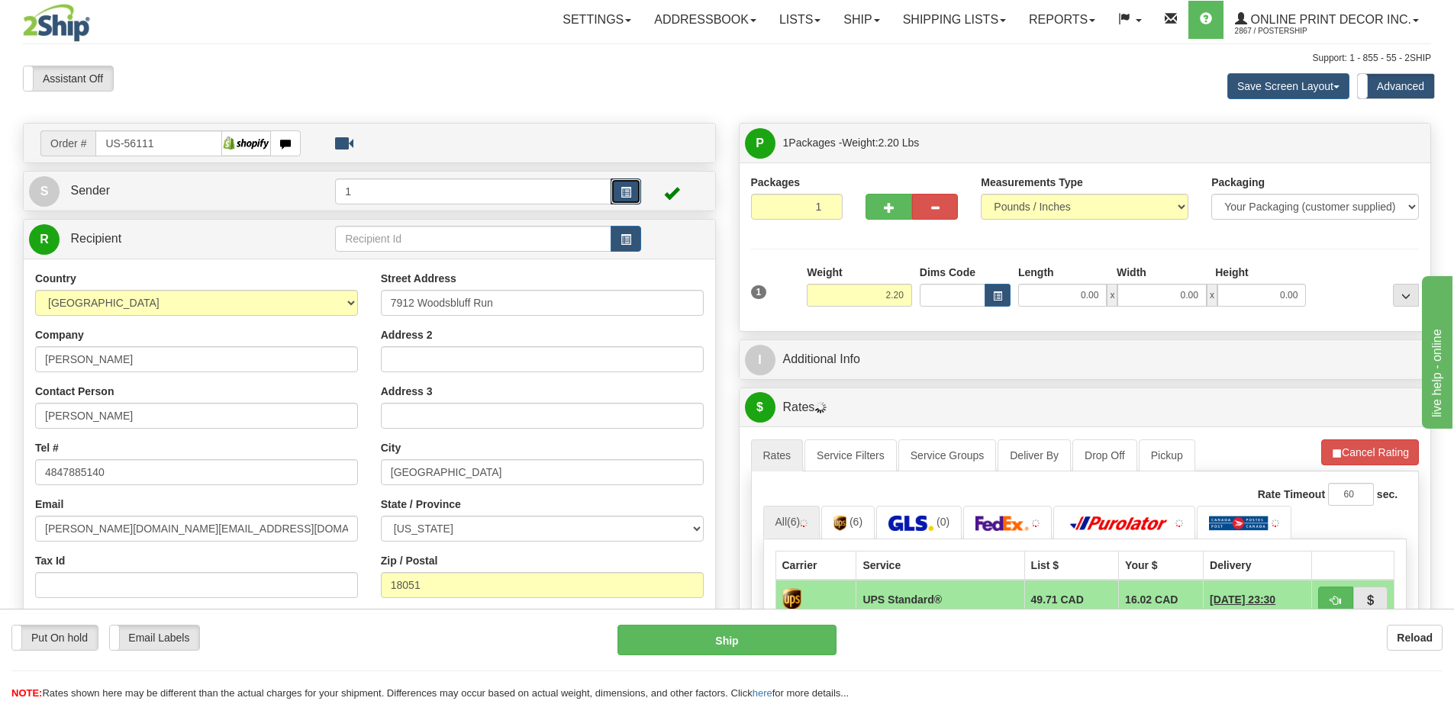
scroll to position [153, 0]
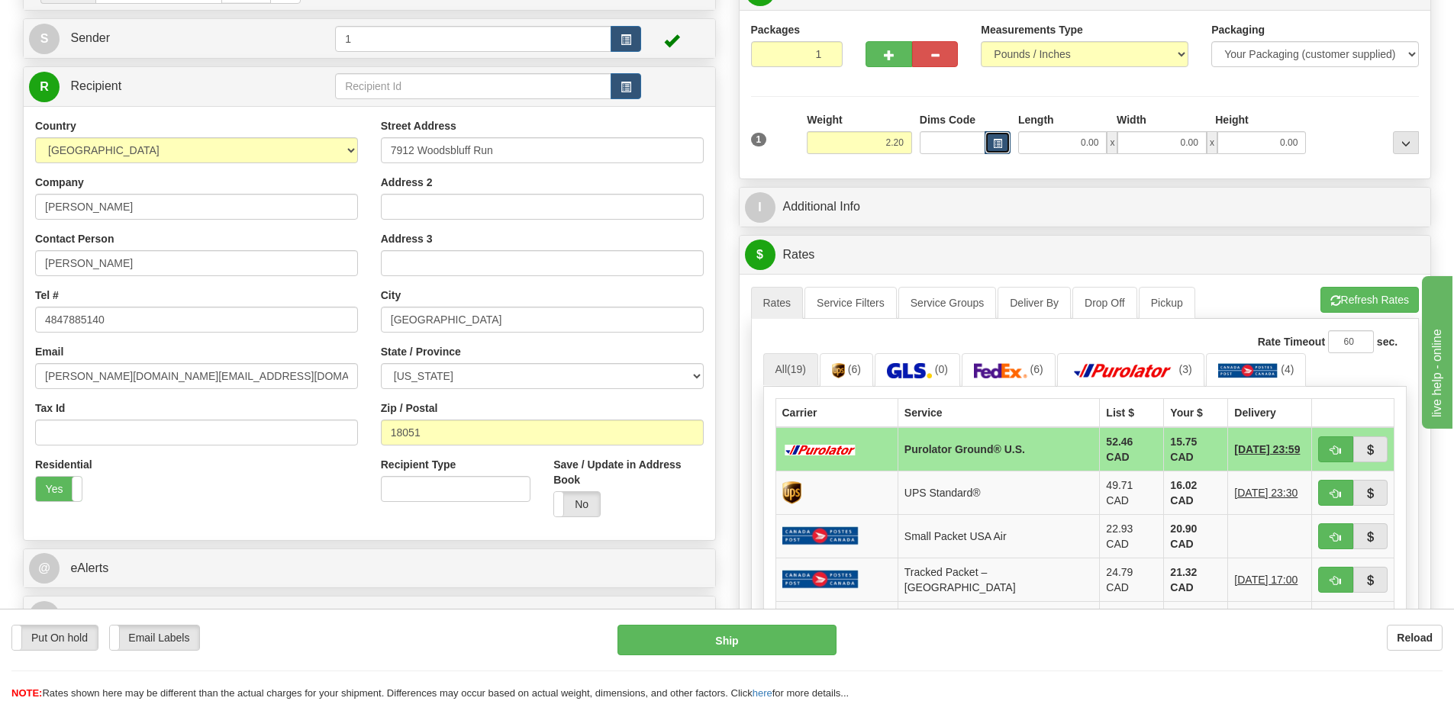
click at [997, 142] on span "button" at bounding box center [997, 144] width 9 height 8
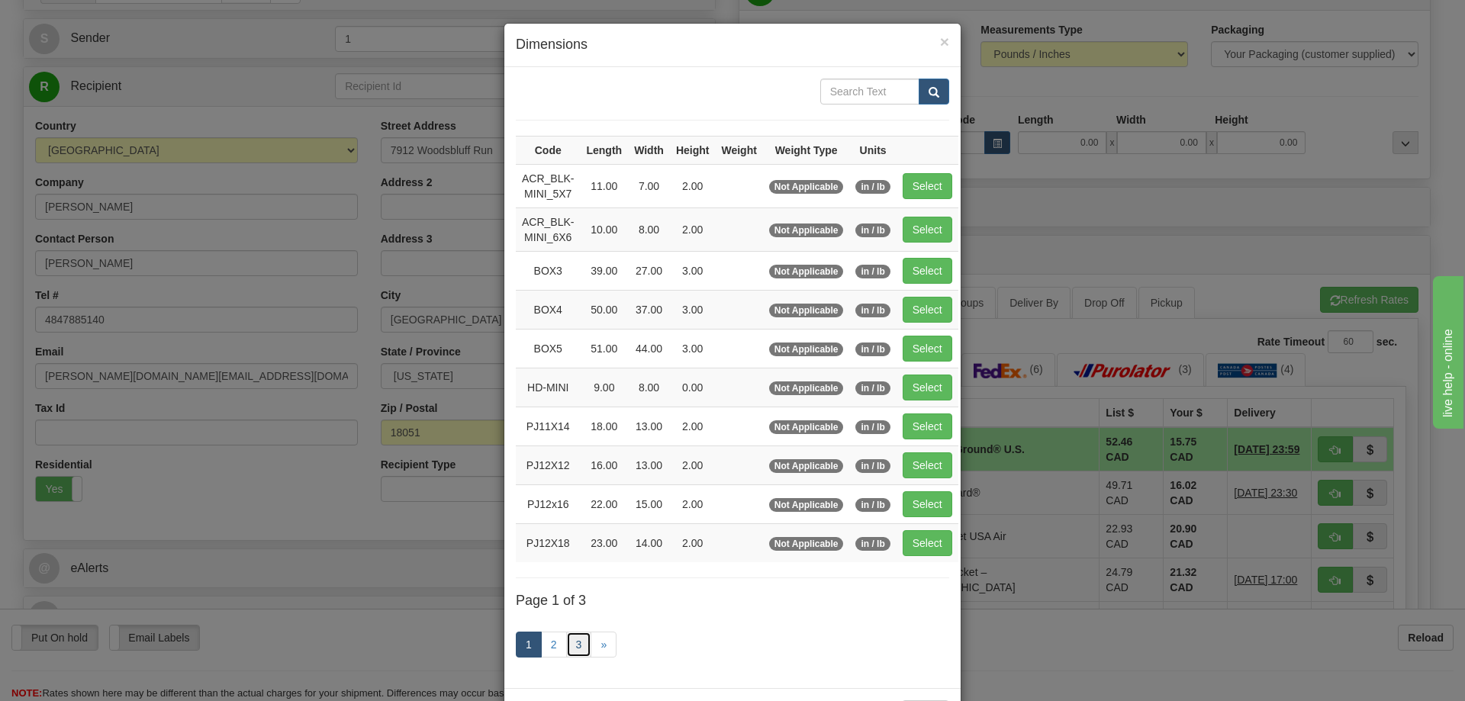
click at [573, 640] on link "3" at bounding box center [579, 645] width 26 height 26
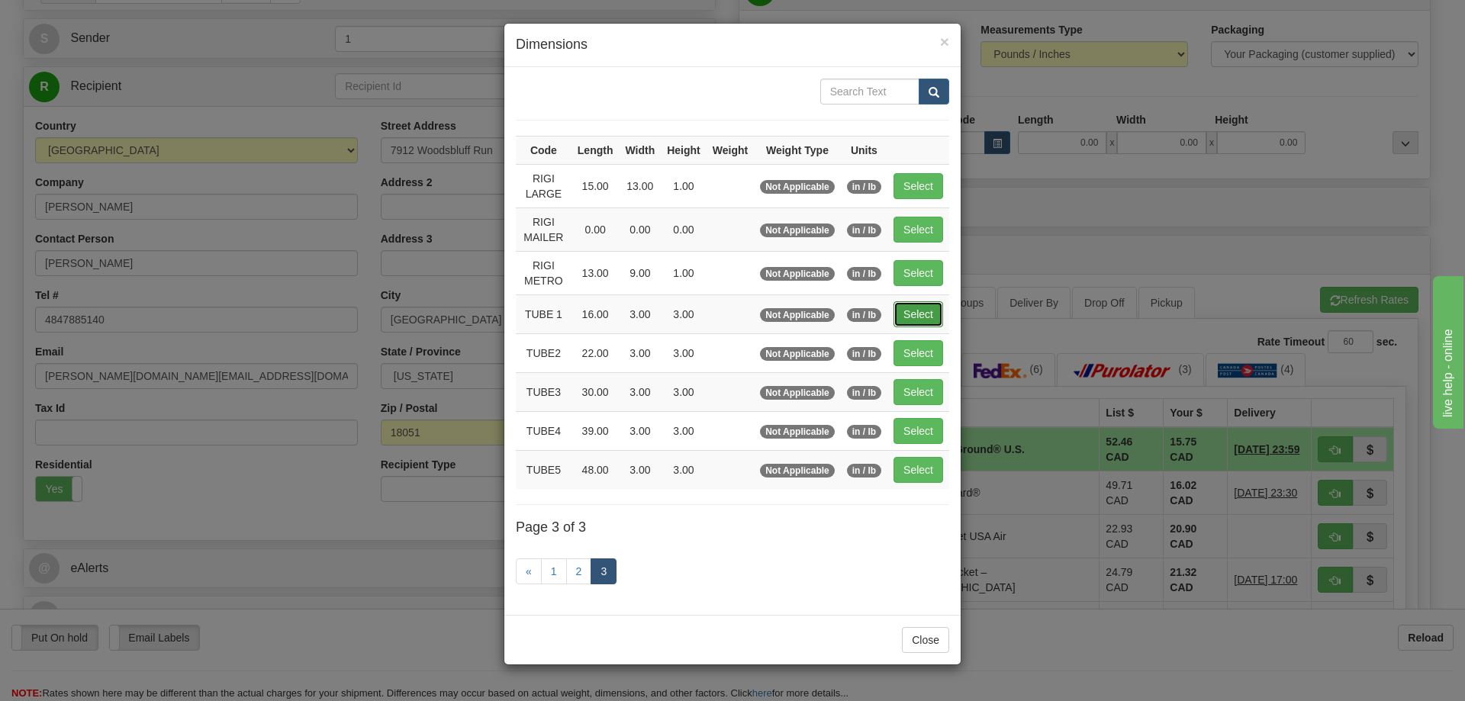
click at [926, 309] on button "Select" at bounding box center [919, 314] width 50 height 26
type input "TUBE 1"
type input "16.00"
type input "3.00"
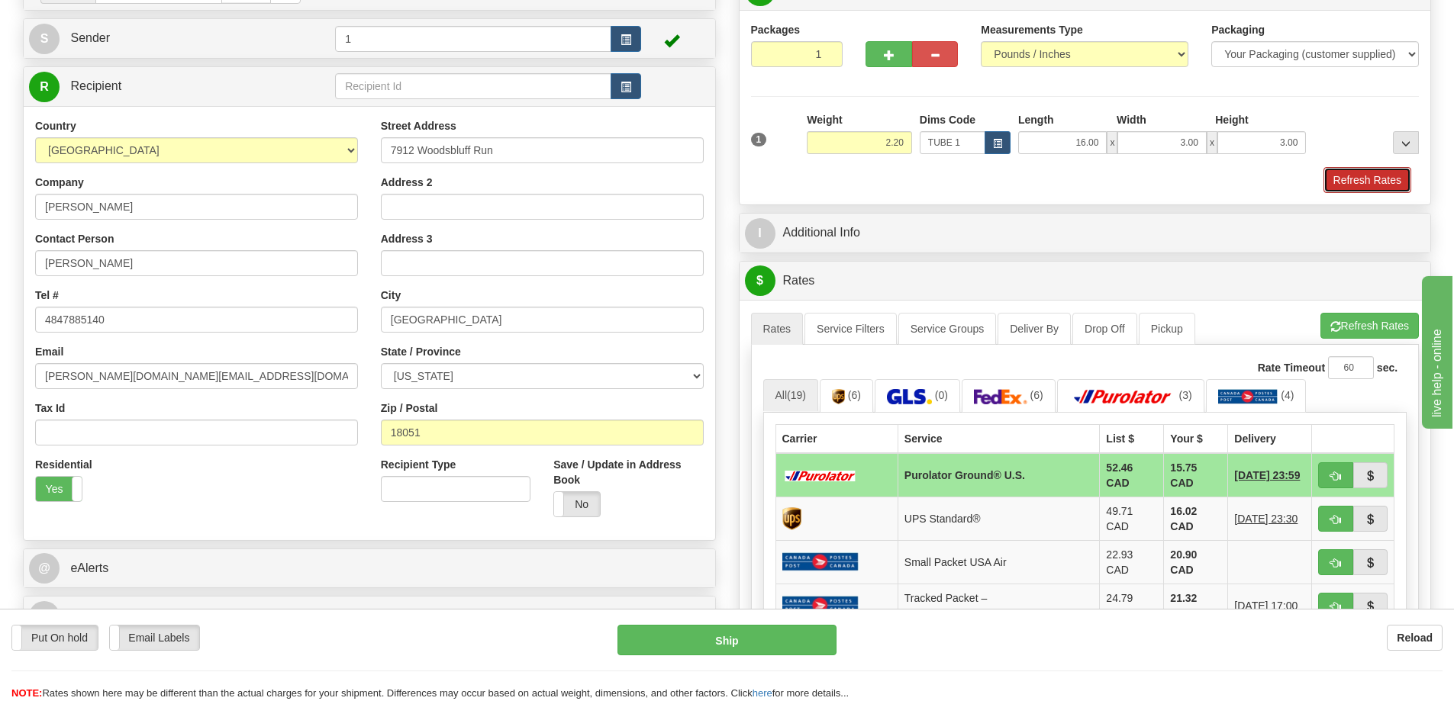
click at [1346, 174] on button "Refresh Rates" at bounding box center [1367, 180] width 88 height 26
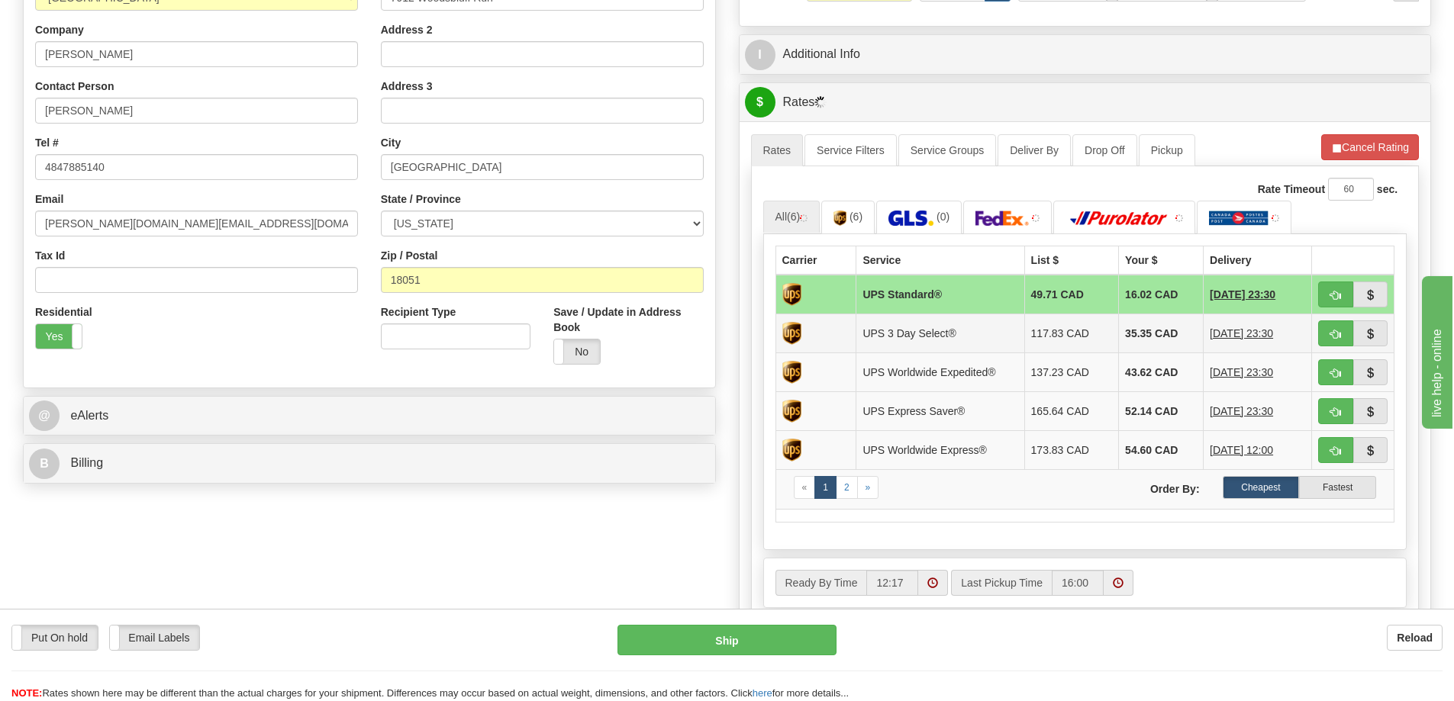
scroll to position [382, 0]
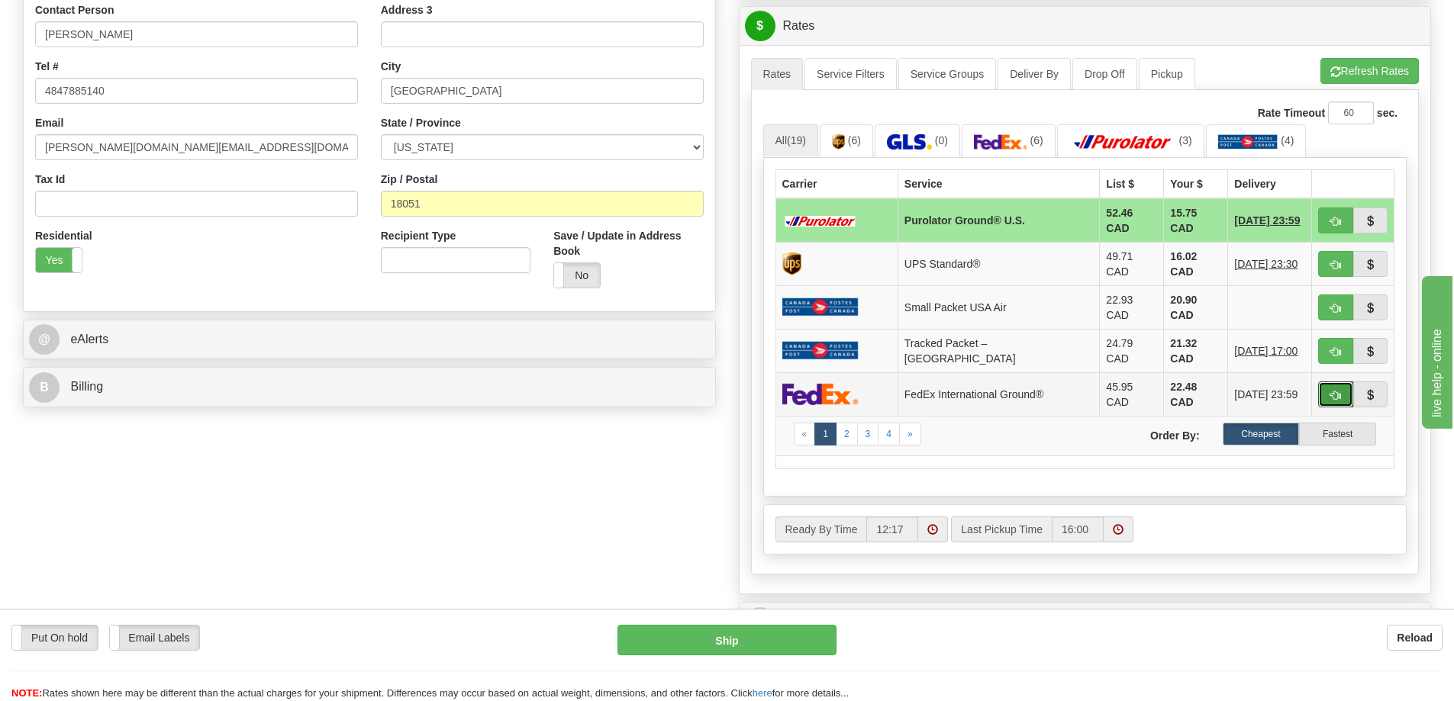
drag, startPoint x: 1335, startPoint y: 378, endPoint x: 1286, endPoint y: 378, distance: 48.8
click at [1335, 391] on span "button" at bounding box center [1335, 396] width 11 height 10
type input "92"
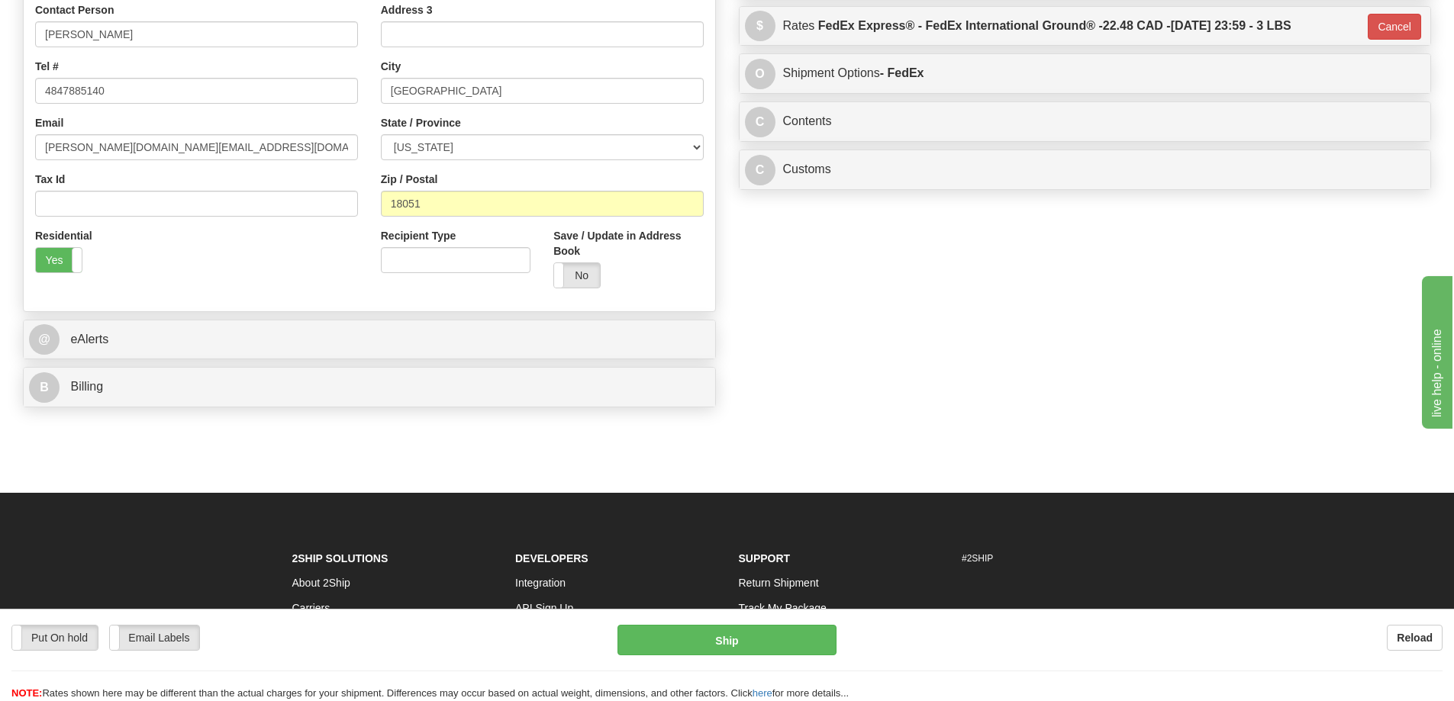
scroll to position [153, 0]
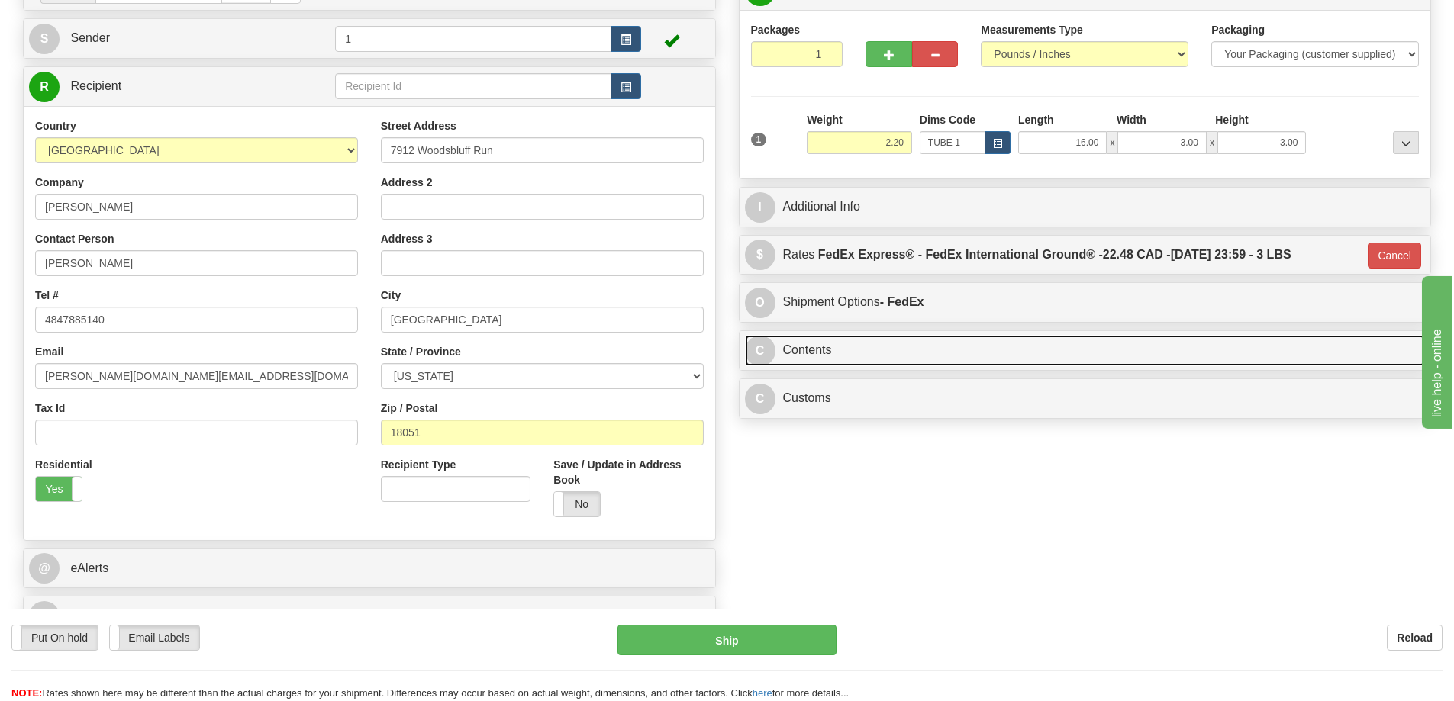
click at [857, 348] on link "C Contents" at bounding box center [1085, 350] width 681 height 31
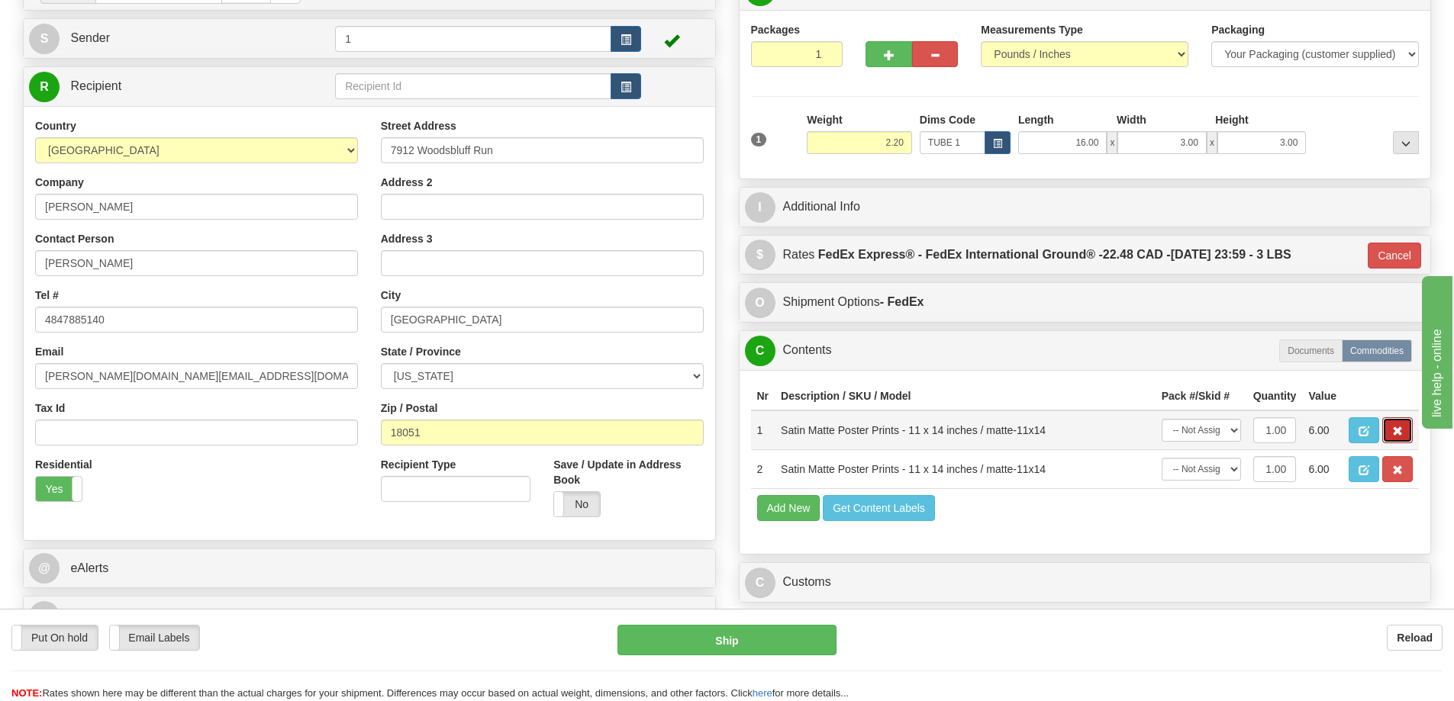
click at [1399, 433] on span "button" at bounding box center [1397, 432] width 11 height 10
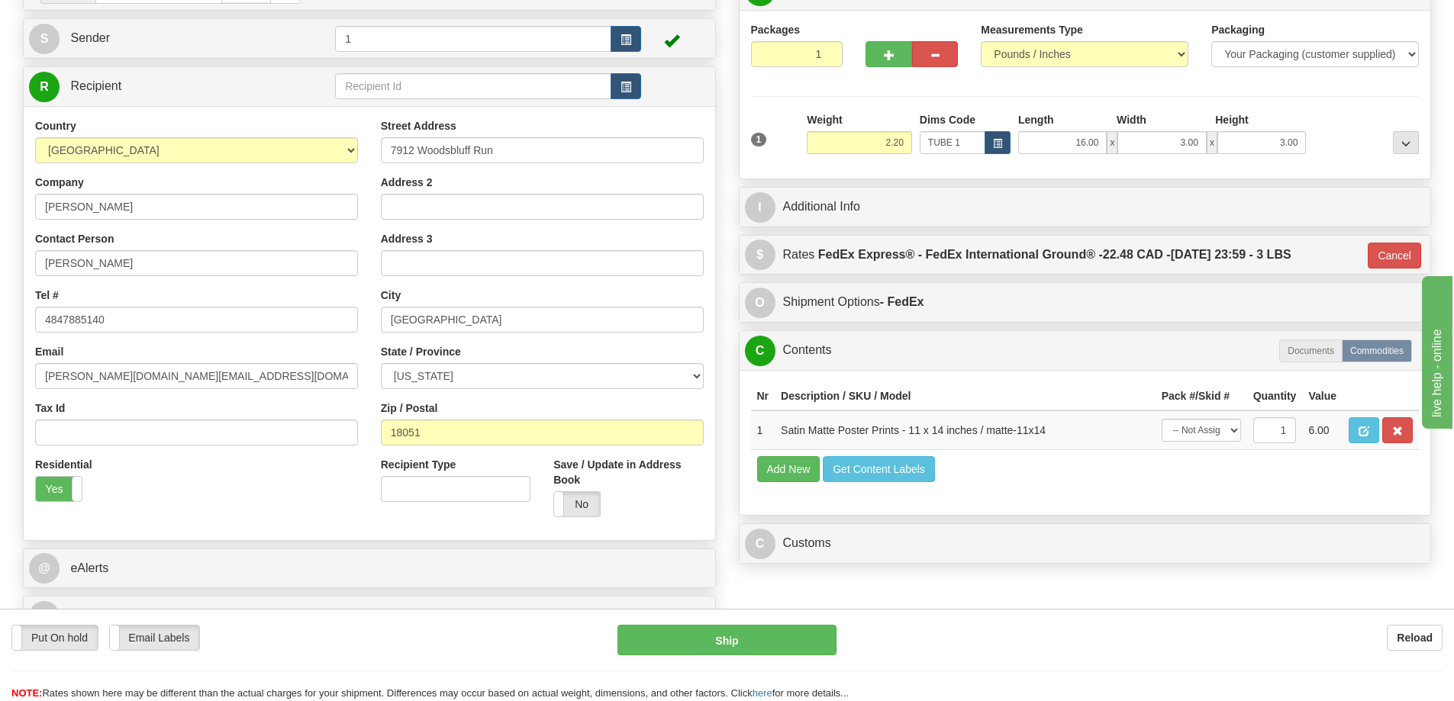
click at [1399, 433] on span "button" at bounding box center [1397, 432] width 11 height 10
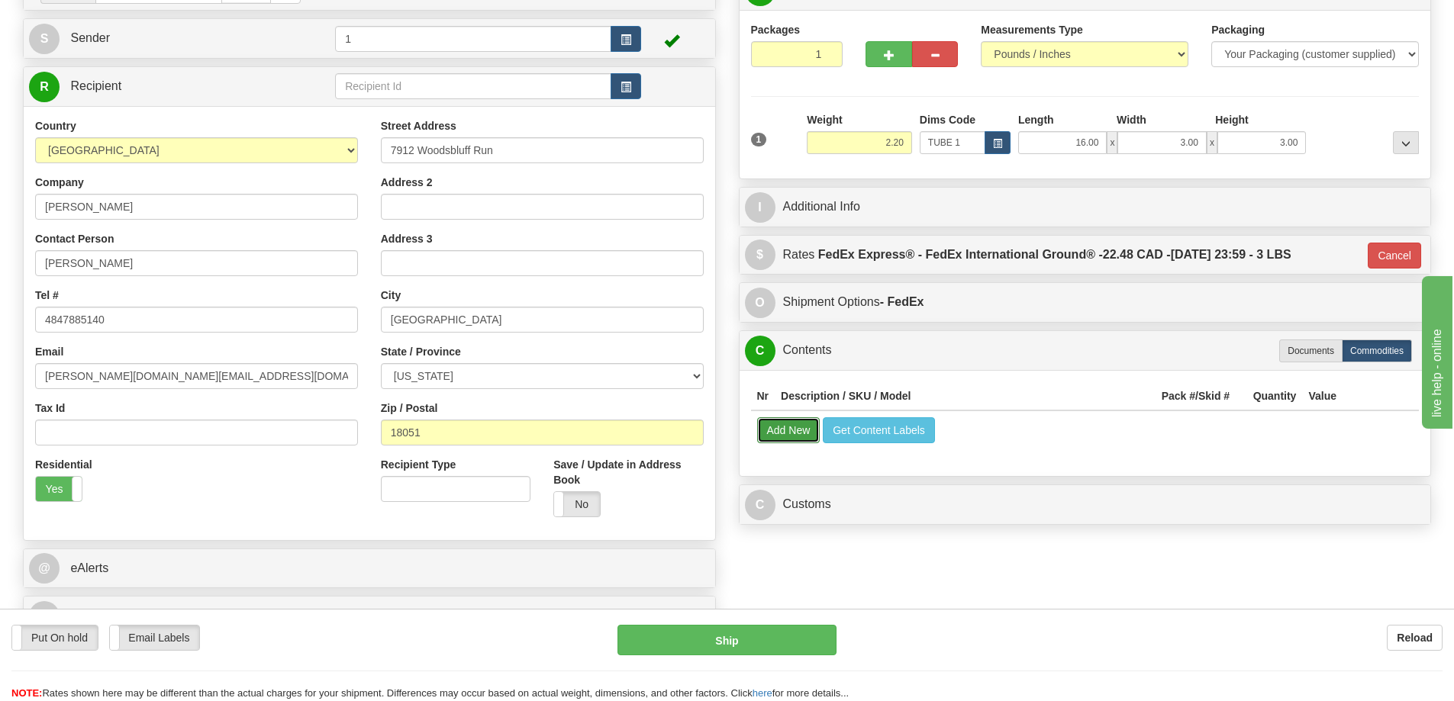
click at [792, 434] on button "Add New" at bounding box center [788, 430] width 63 height 26
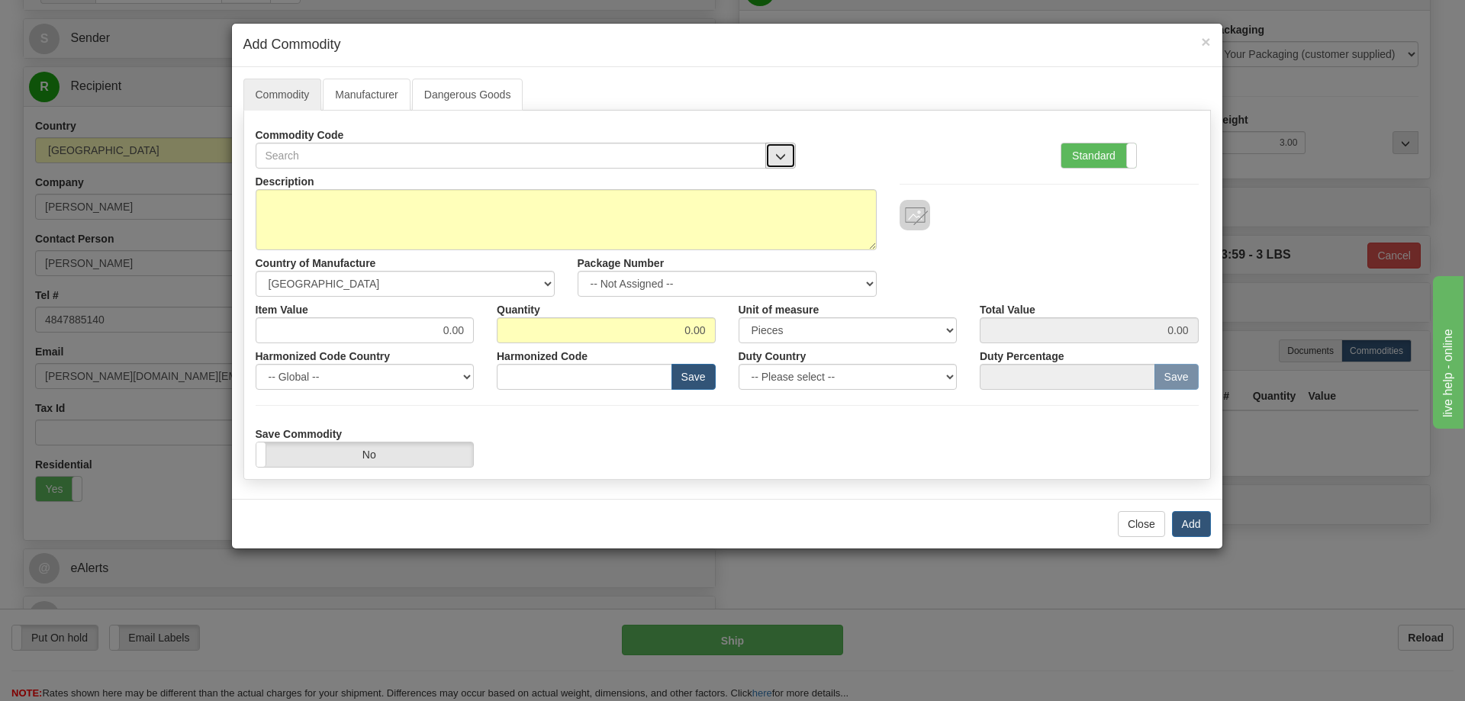
click at [781, 152] on span "button" at bounding box center [780, 157] width 11 height 10
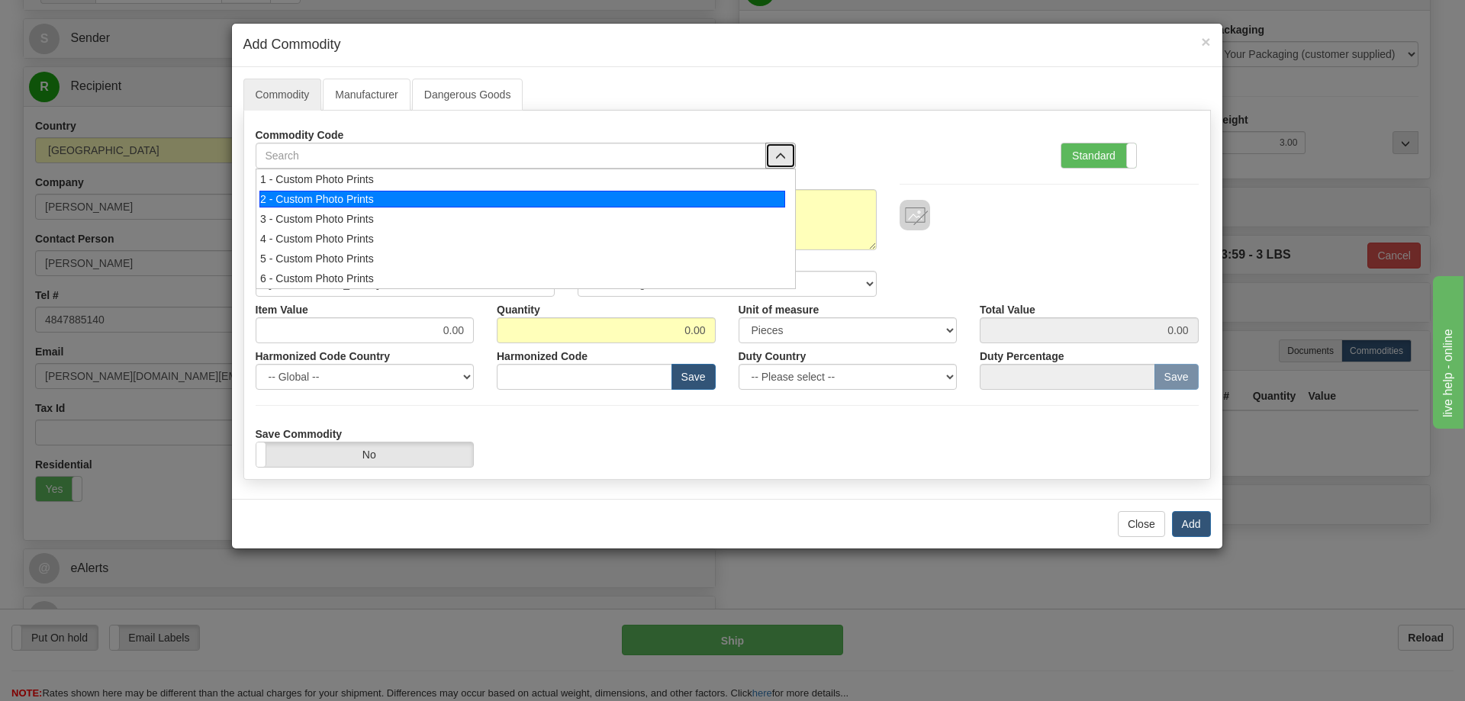
drag, startPoint x: 321, startPoint y: 198, endPoint x: 982, endPoint y: 268, distance: 664.5
click at [322, 198] on div "2 - Custom Photo Prints" at bounding box center [522, 199] width 526 height 17
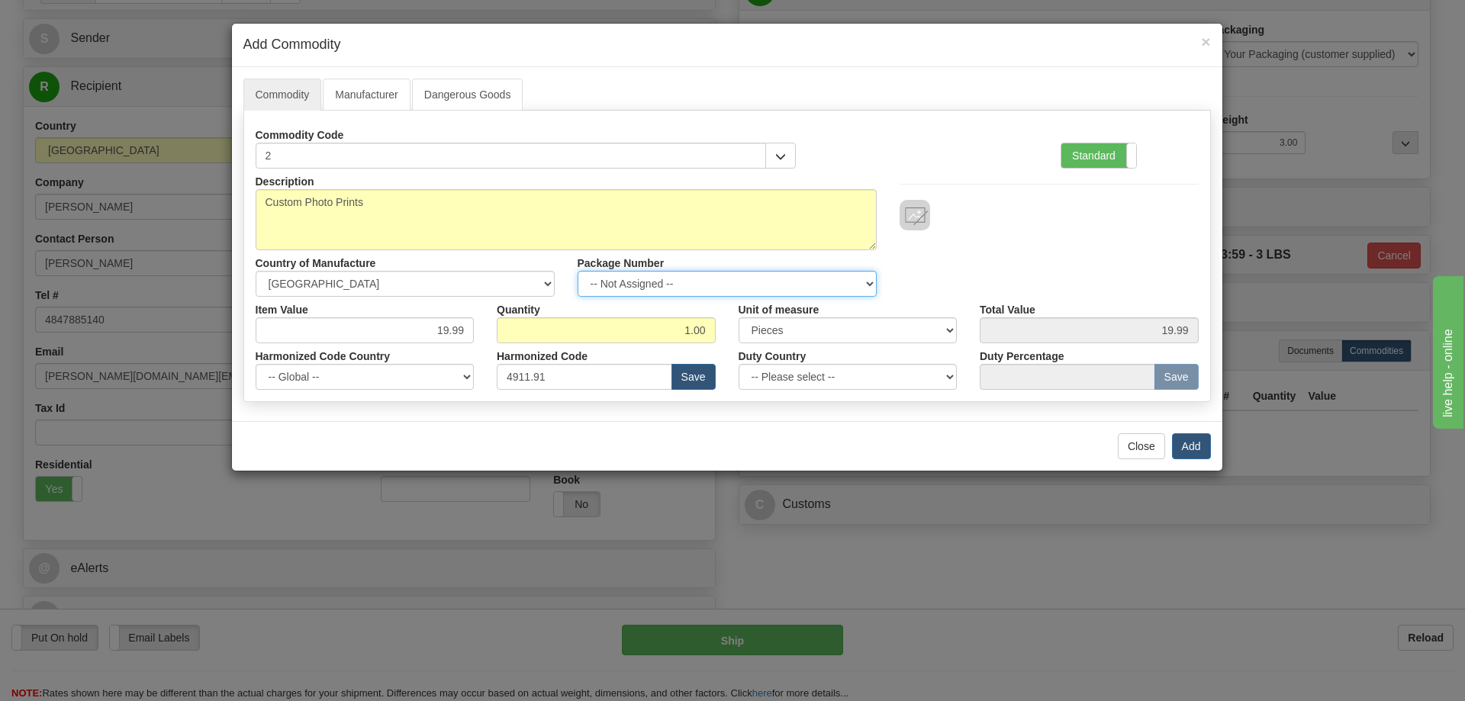
click at [710, 276] on select "-- Not Assigned -- Item 1" at bounding box center [727, 284] width 299 height 26
select select "0"
click at [578, 271] on select "-- Not Assigned -- Item 1" at bounding box center [727, 284] width 299 height 26
click at [363, 98] on link "Manufacturer" at bounding box center [366, 95] width 87 height 32
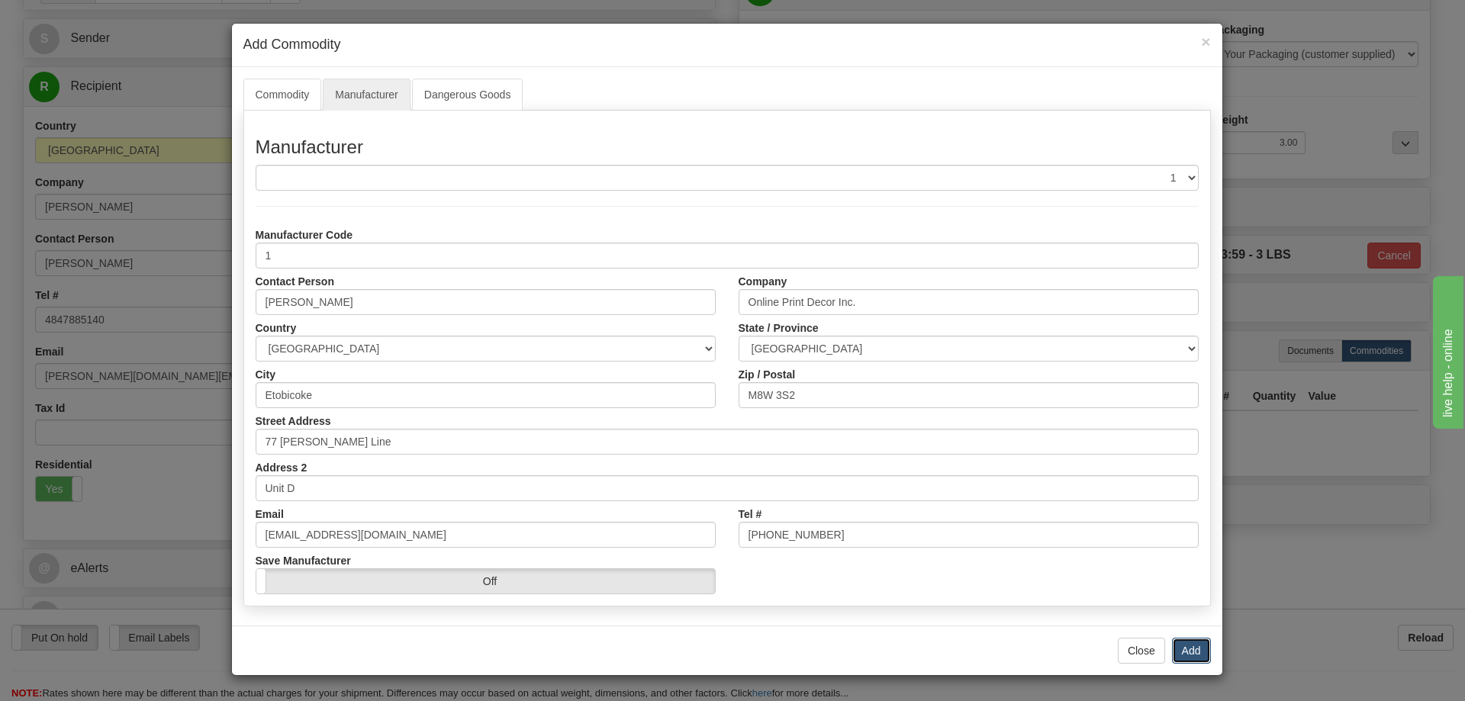
click at [1190, 649] on button "Add" at bounding box center [1191, 651] width 39 height 26
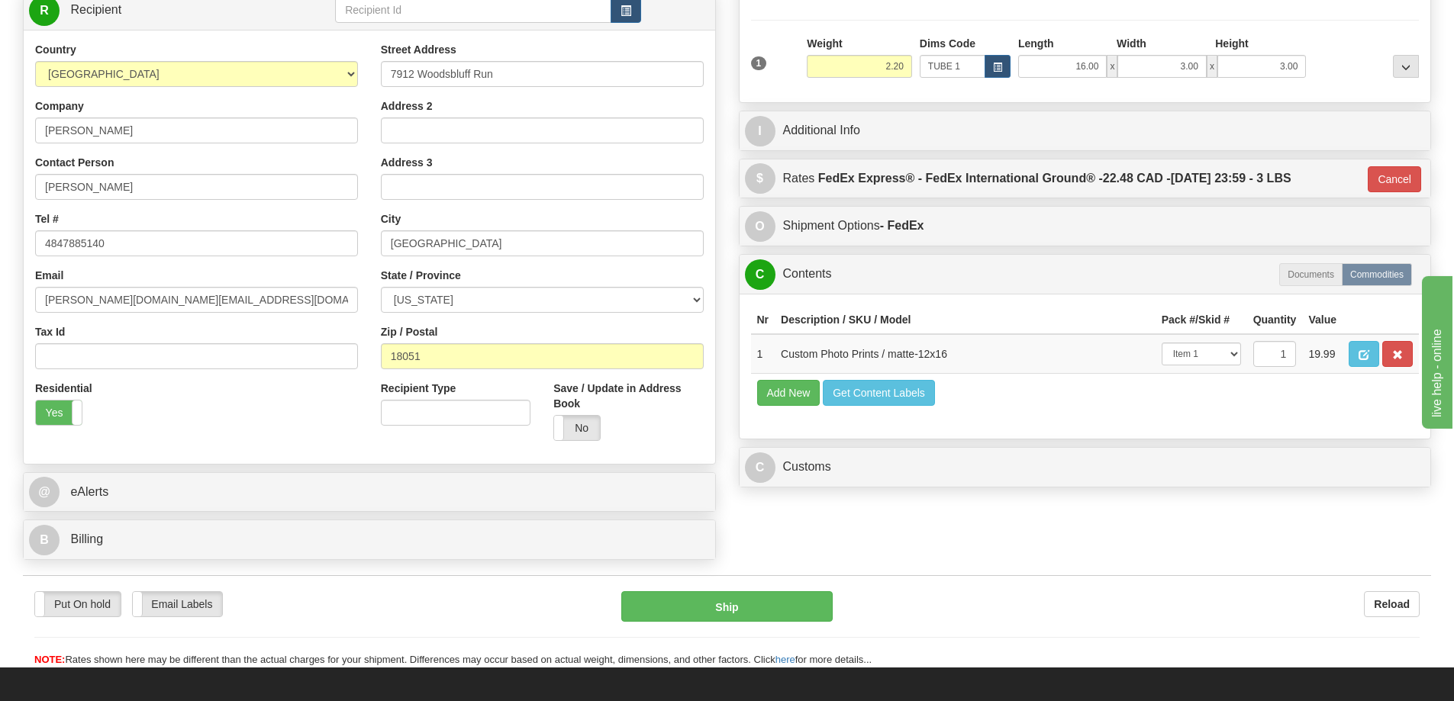
scroll to position [305, 0]
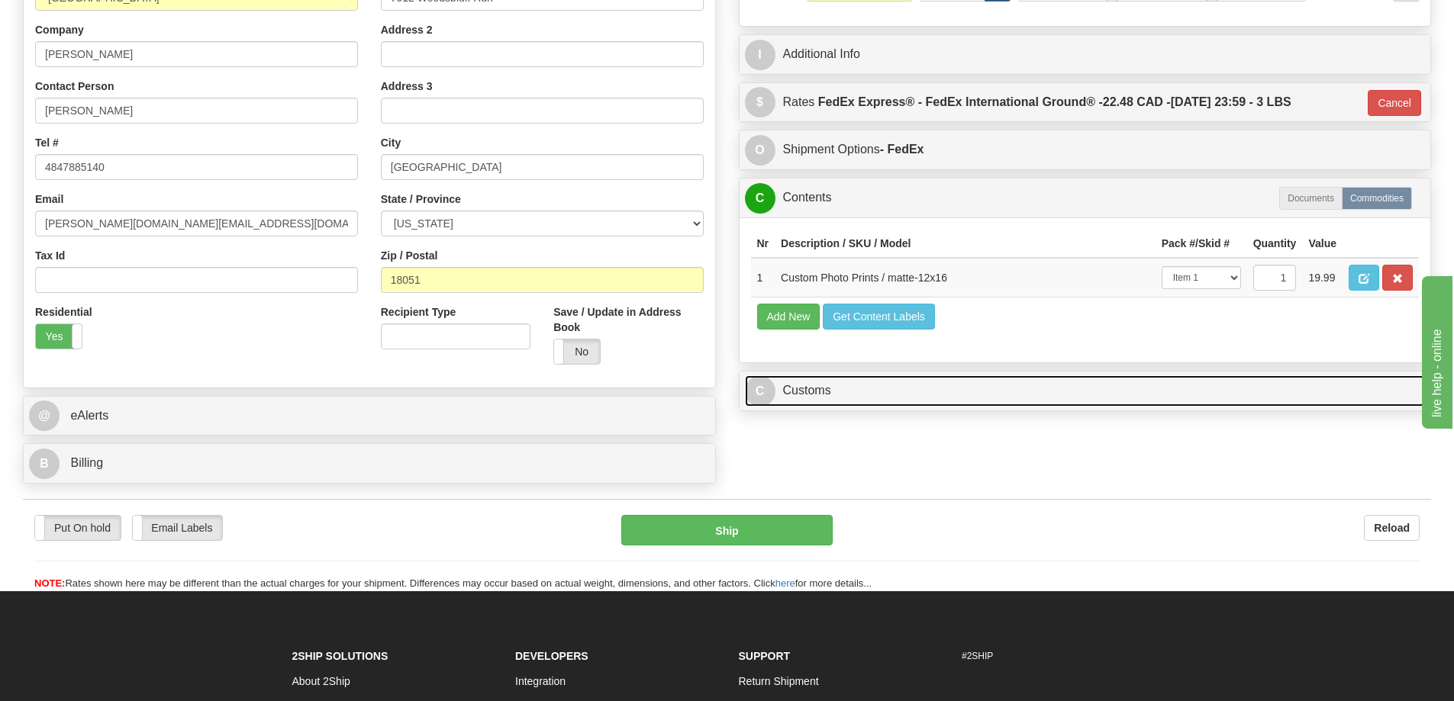
click at [817, 399] on link "C Customs" at bounding box center [1085, 390] width 681 height 31
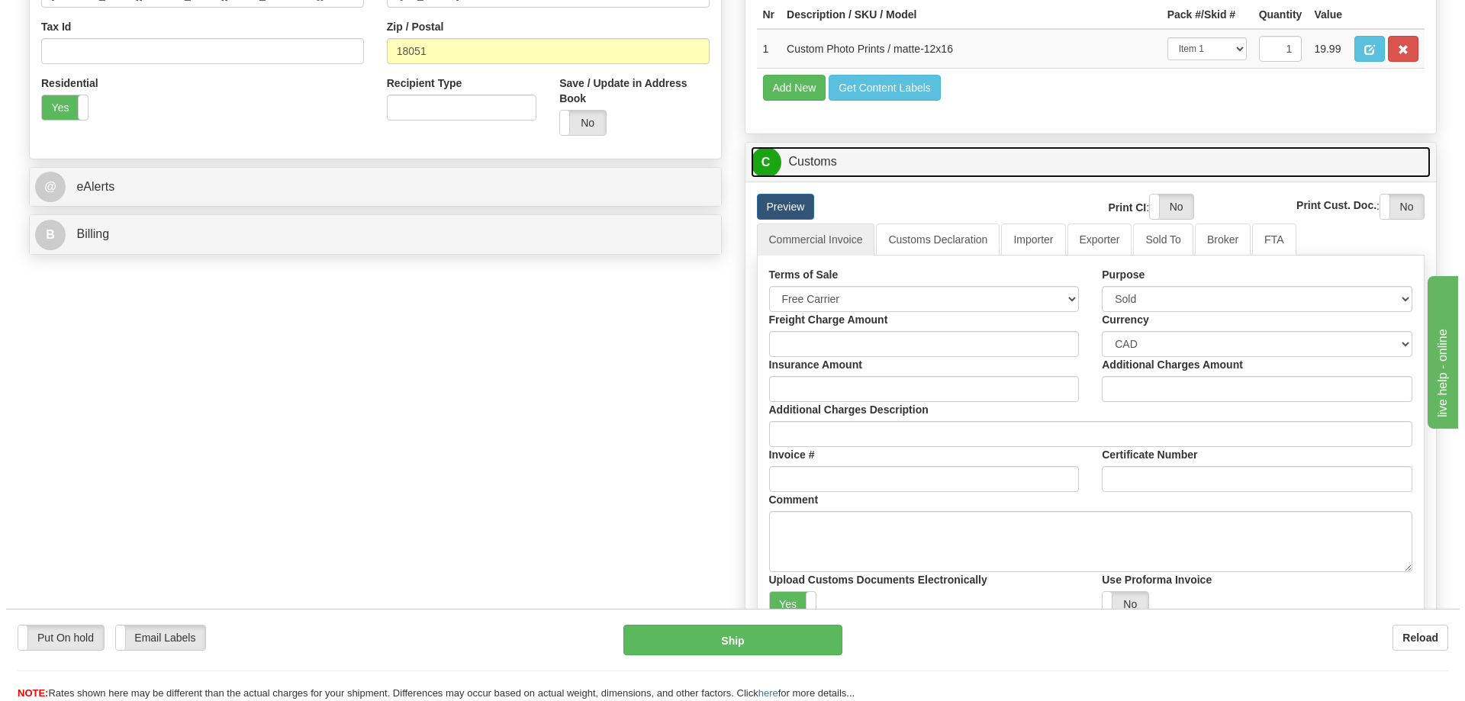
scroll to position [610, 0]
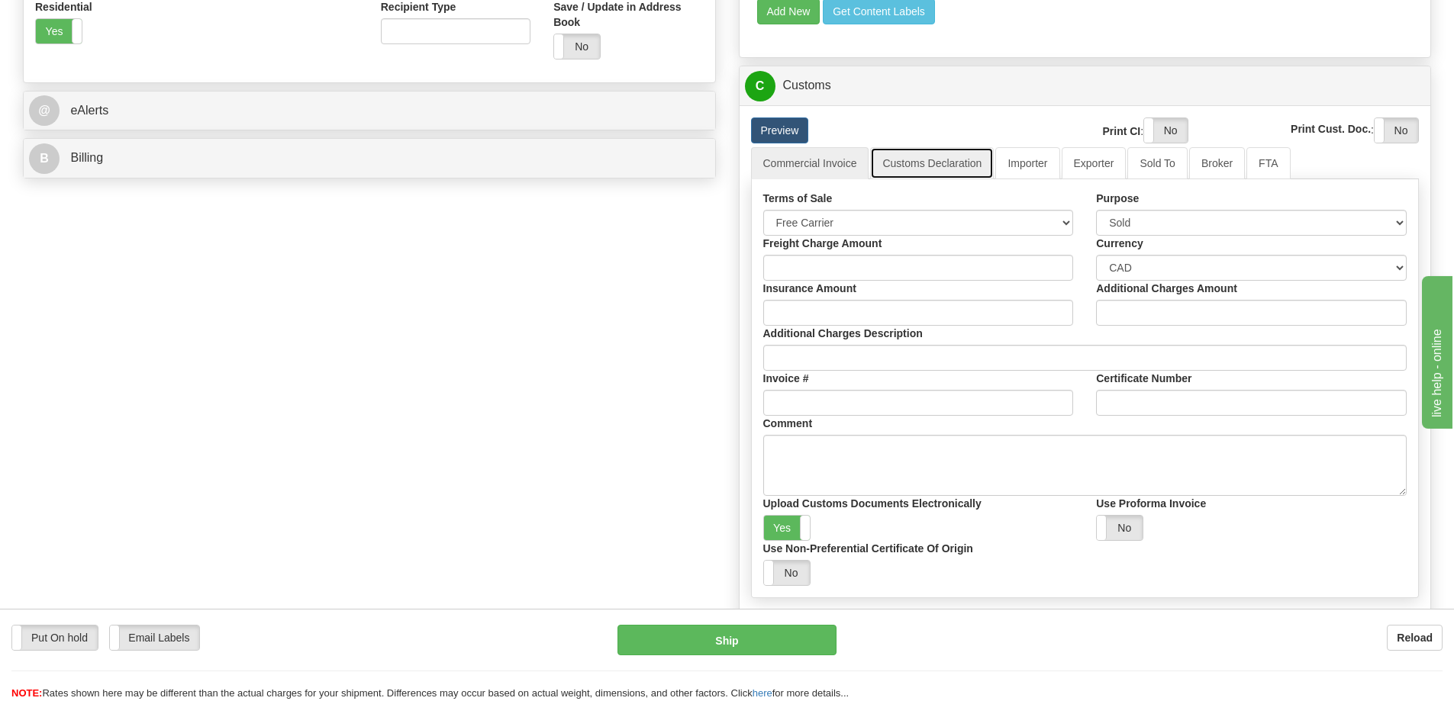
click at [953, 170] on link "Customs Declaration" at bounding box center [932, 163] width 124 height 32
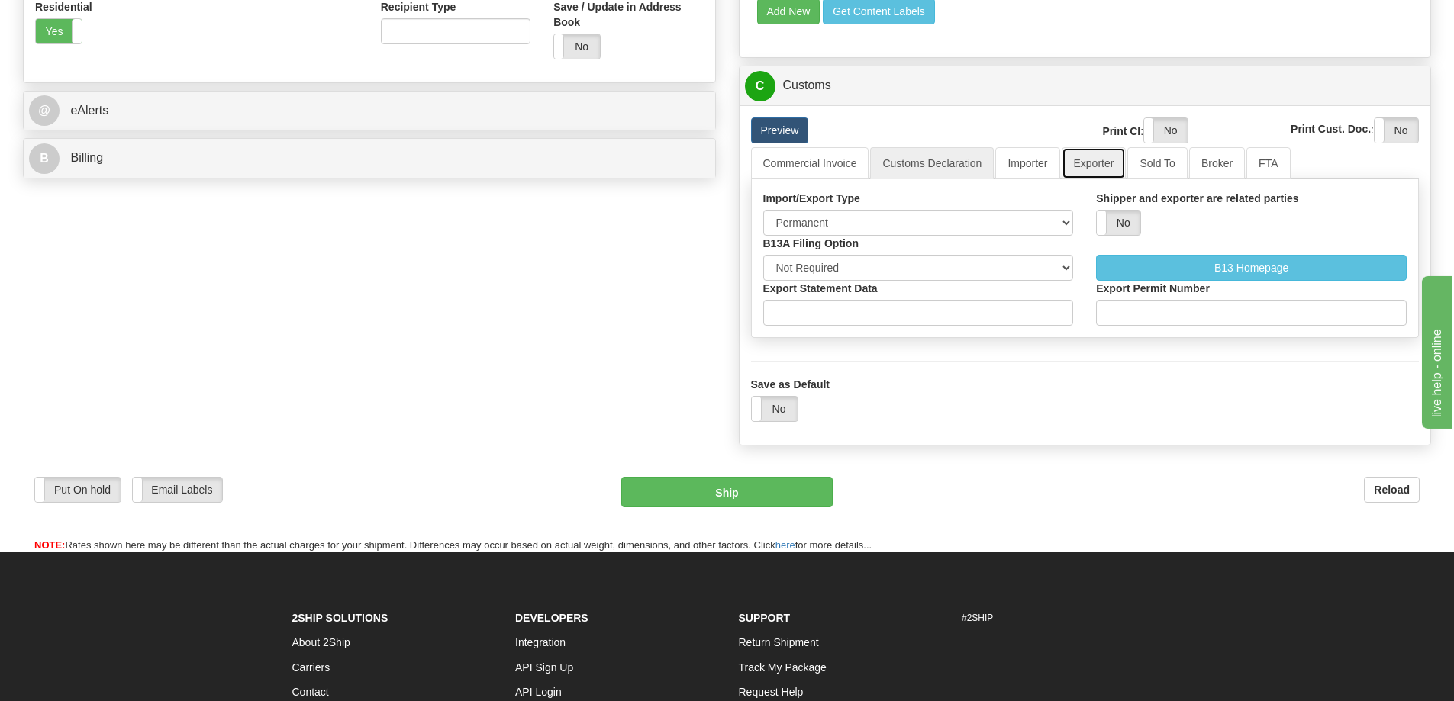
click at [1081, 170] on link "Exporter" at bounding box center [1093, 163] width 65 height 32
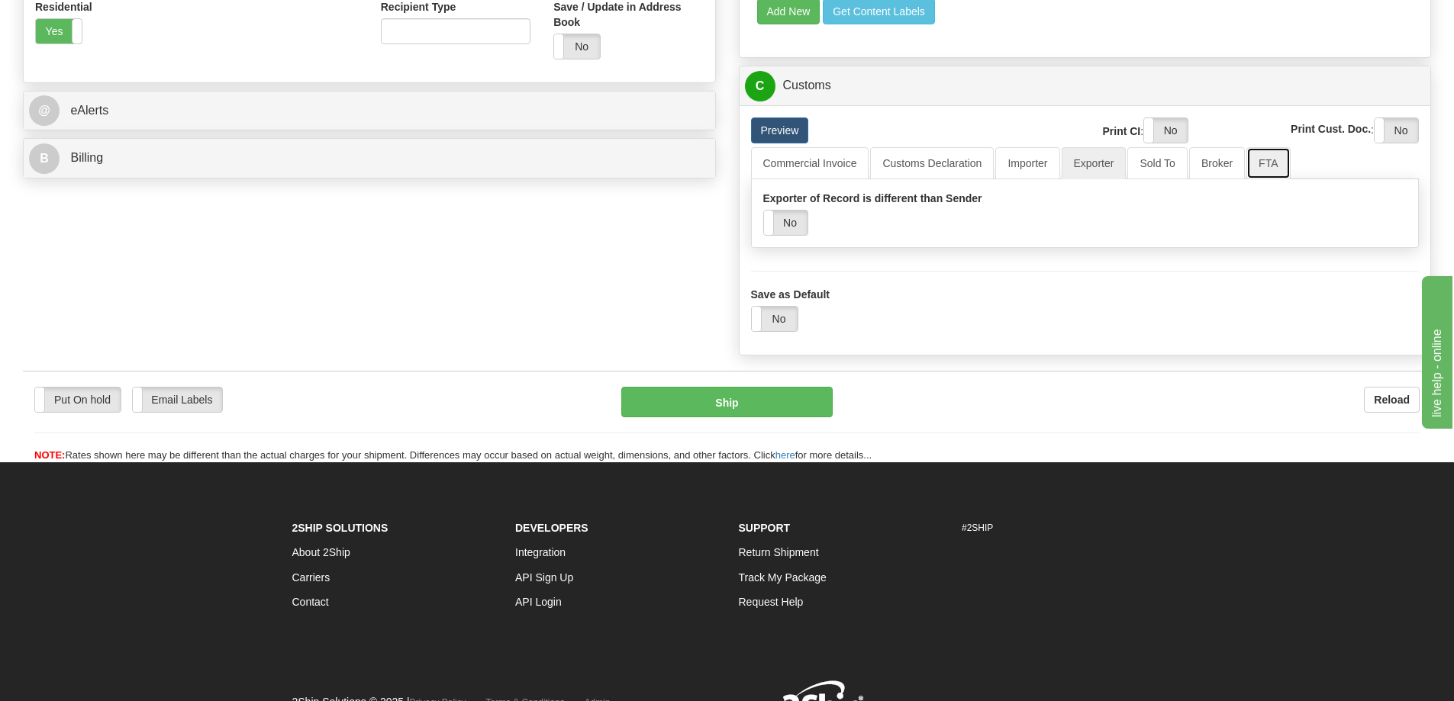
click at [1267, 172] on link "FTA" at bounding box center [1267, 163] width 43 height 32
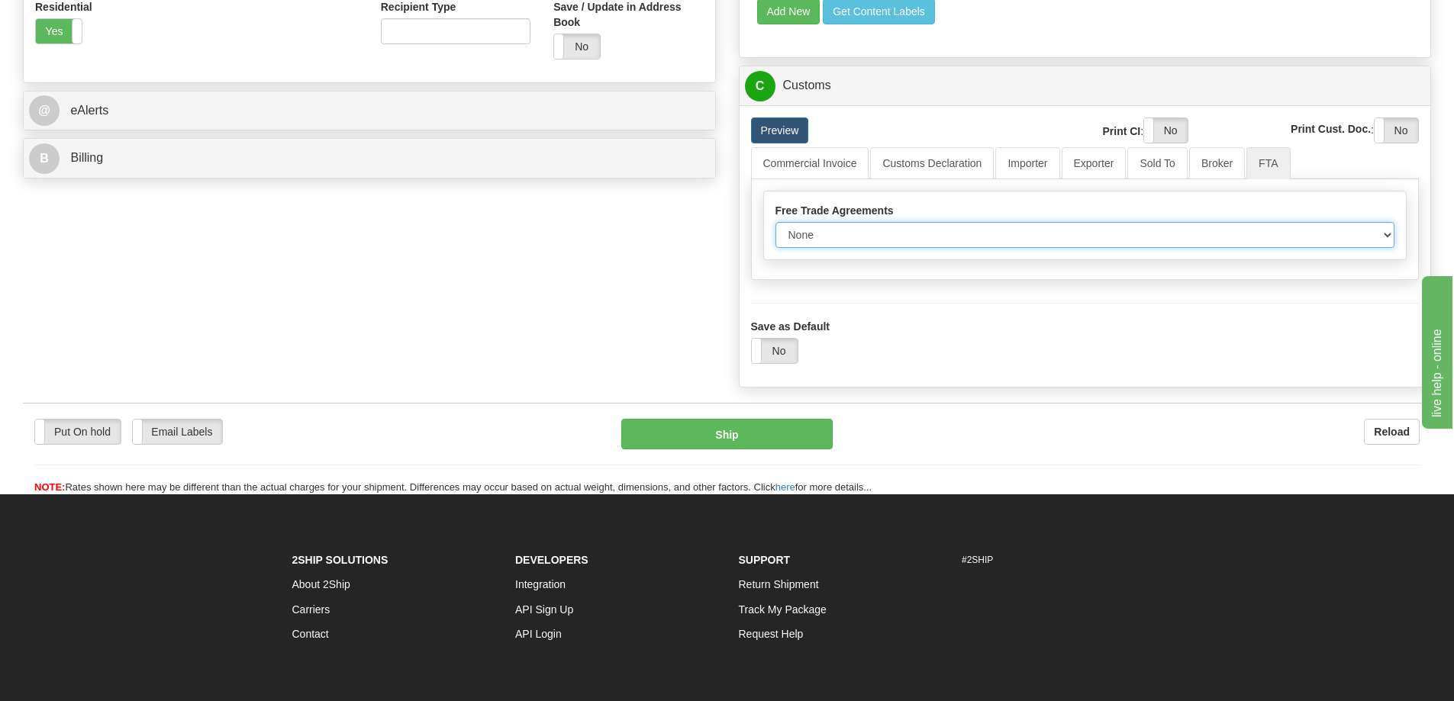
click at [902, 241] on select "None Other USMCA CETA CUKTCA" at bounding box center [1085, 235] width 620 height 26
select select "1"
click at [775, 227] on select "None Other USMCA CETA CUKTCA" at bounding box center [1085, 235] width 620 height 26
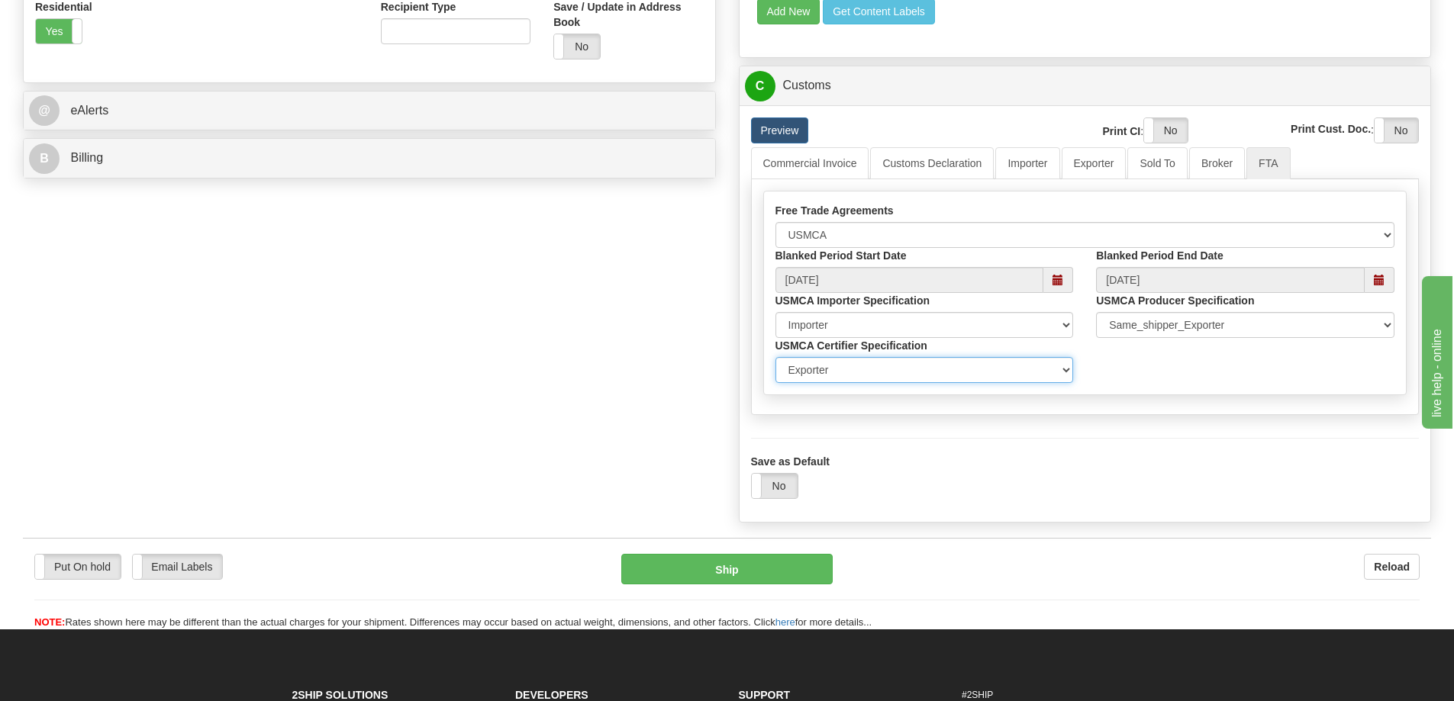
click at [827, 379] on select "Exporter Importer Producer" at bounding box center [924, 370] width 298 height 26
select select "2"
click at [775, 362] on select "Exporter Importer Producer" at bounding box center [924, 370] width 298 height 26
click at [775, 491] on label "No" at bounding box center [775, 486] width 46 height 24
click at [821, 161] on link "Commercial Invoice" at bounding box center [810, 163] width 118 height 32
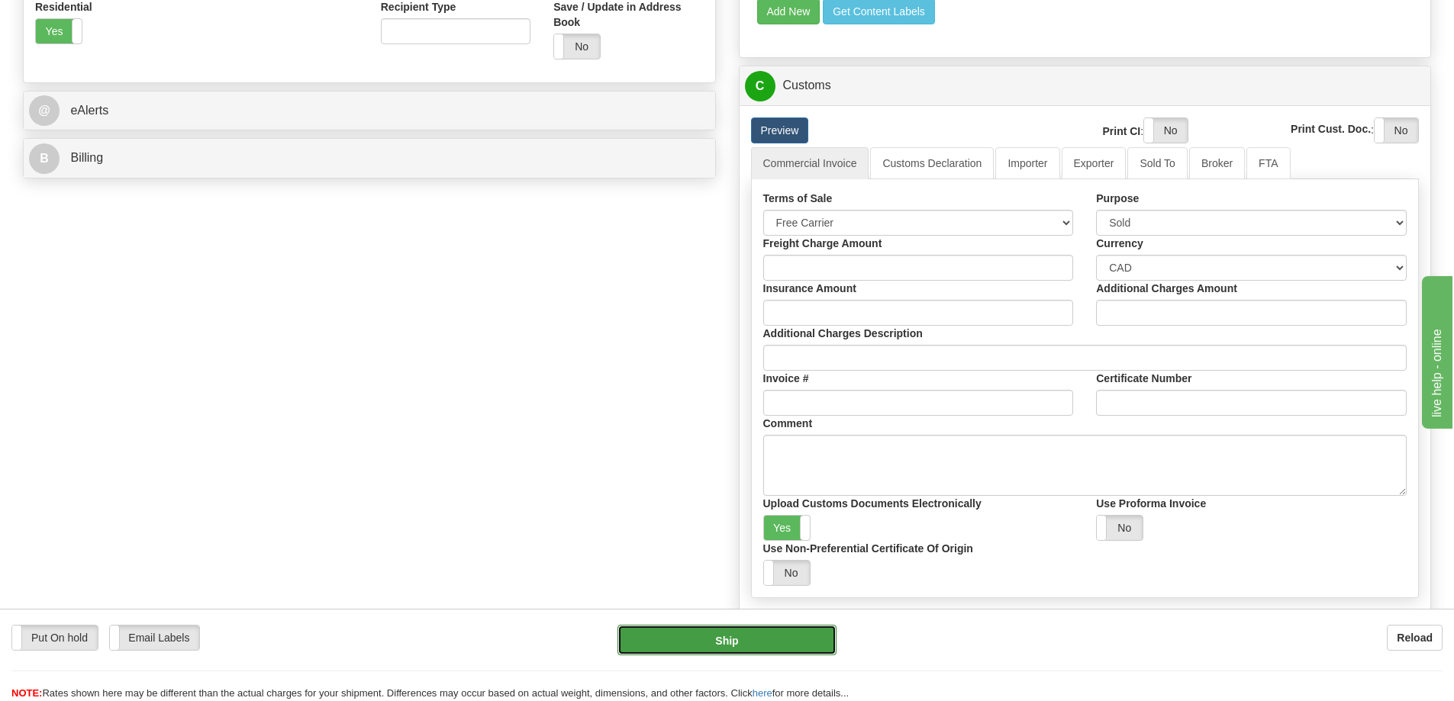
click at [726, 641] on button "Ship" at bounding box center [726, 640] width 219 height 31
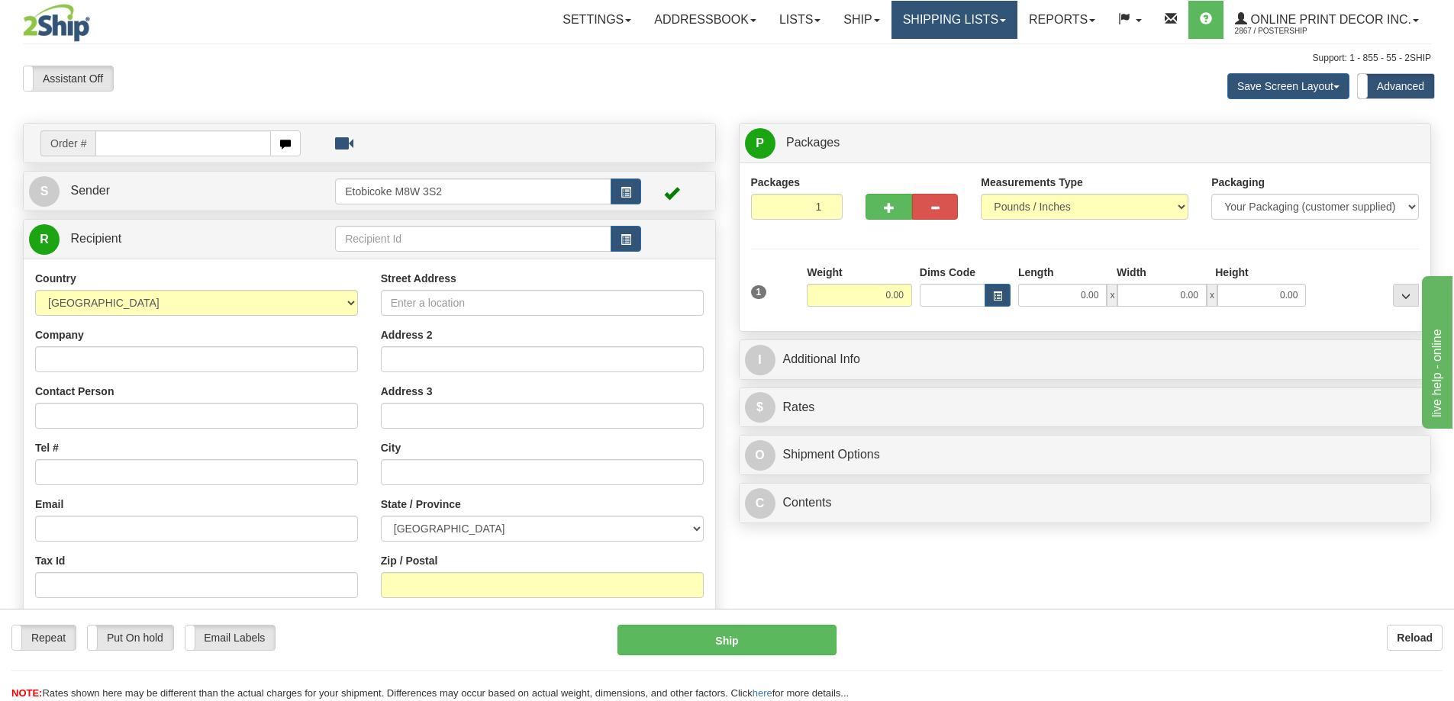
click at [961, 21] on link "Shipping lists" at bounding box center [954, 20] width 126 height 38
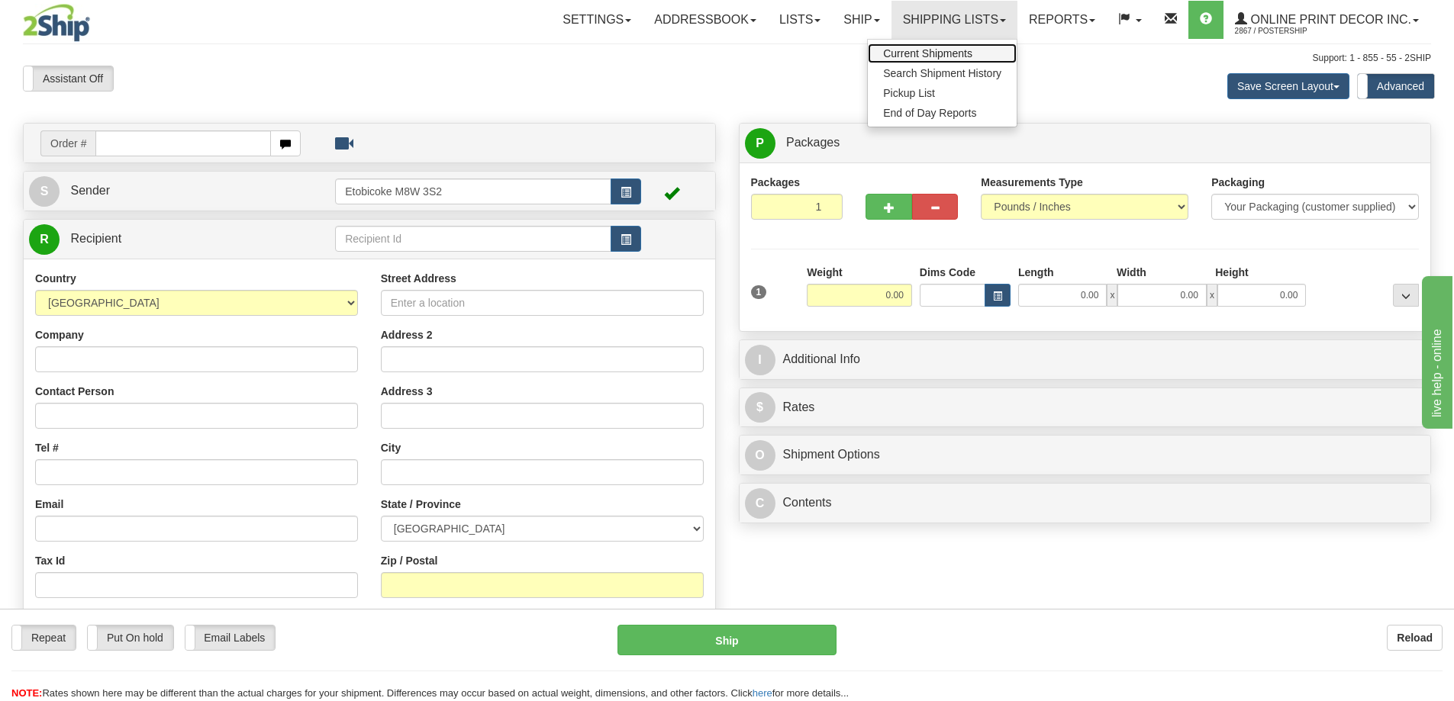
click at [938, 56] on span "Current Shipments" at bounding box center [927, 53] width 89 height 12
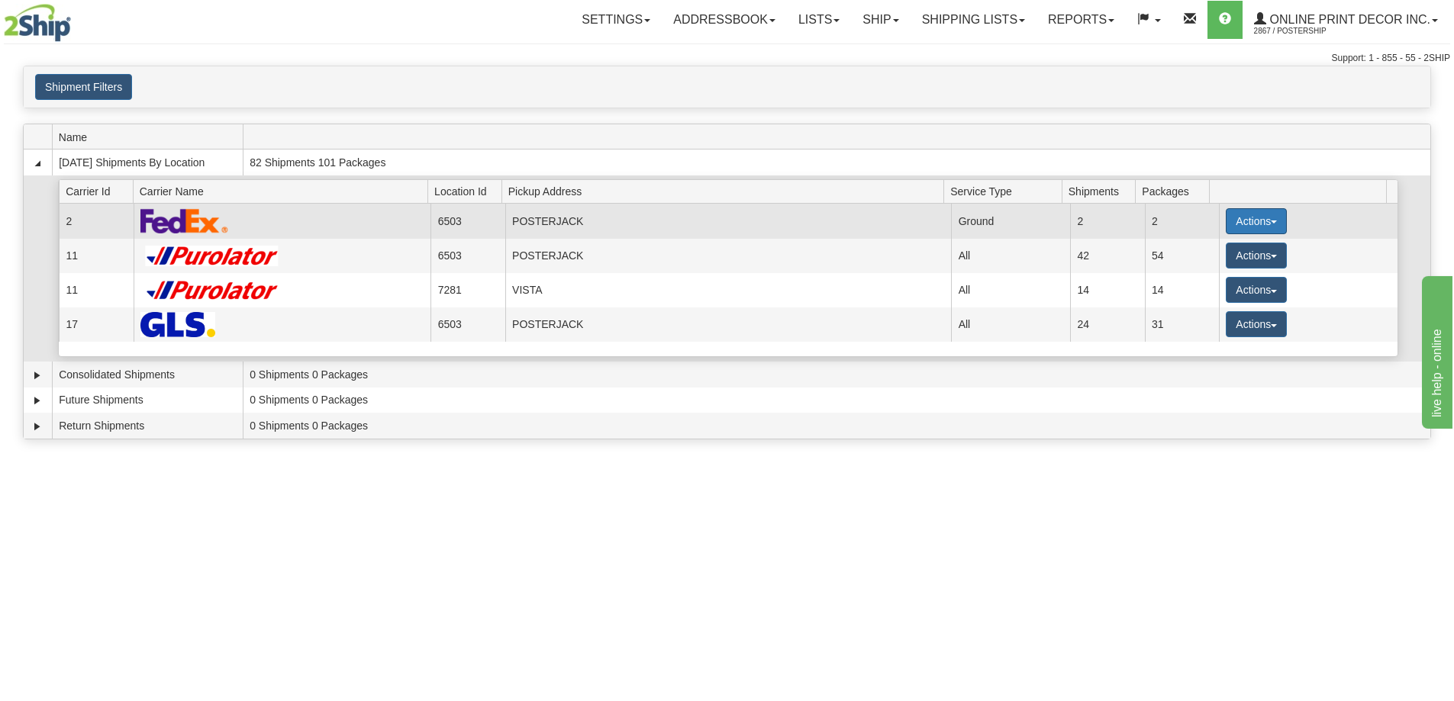
click at [1252, 224] on button "Actions" at bounding box center [1256, 221] width 61 height 26
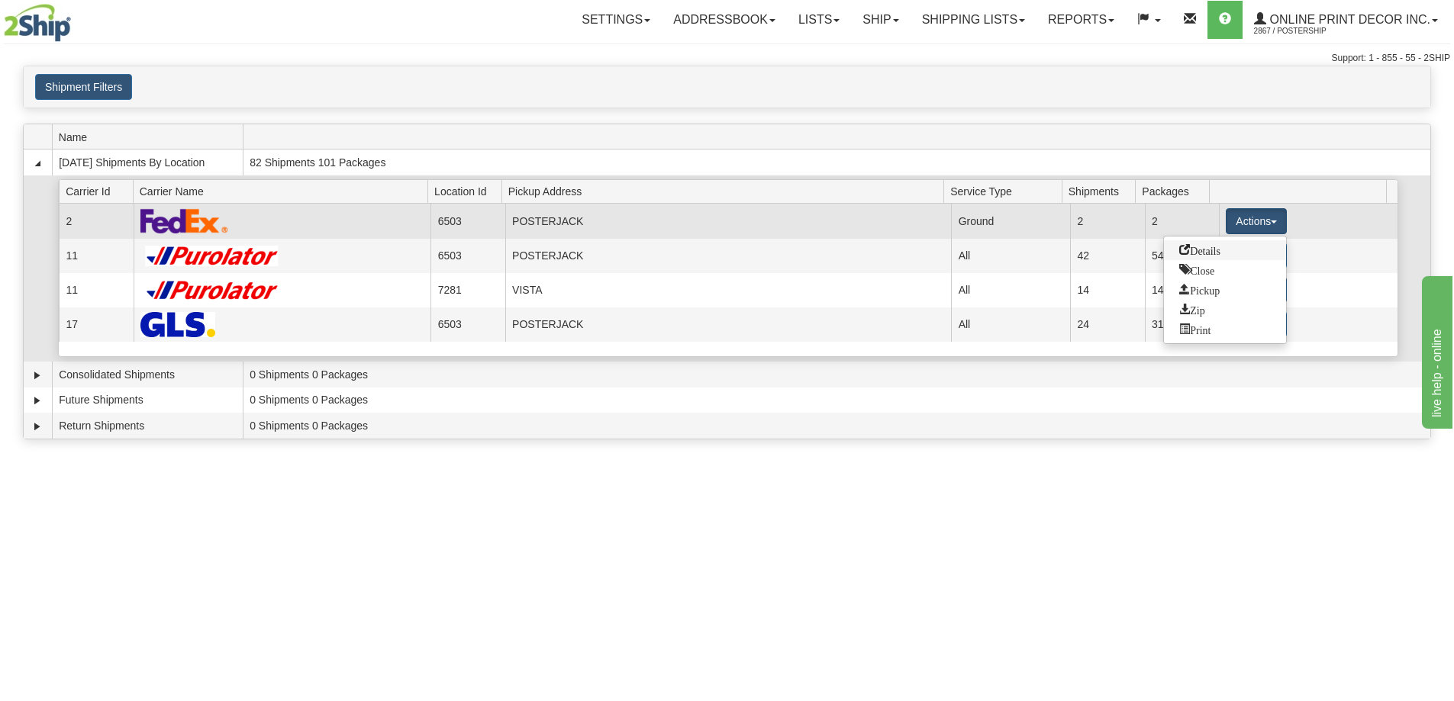
click at [1204, 250] on span "Details" at bounding box center [1199, 249] width 41 height 11
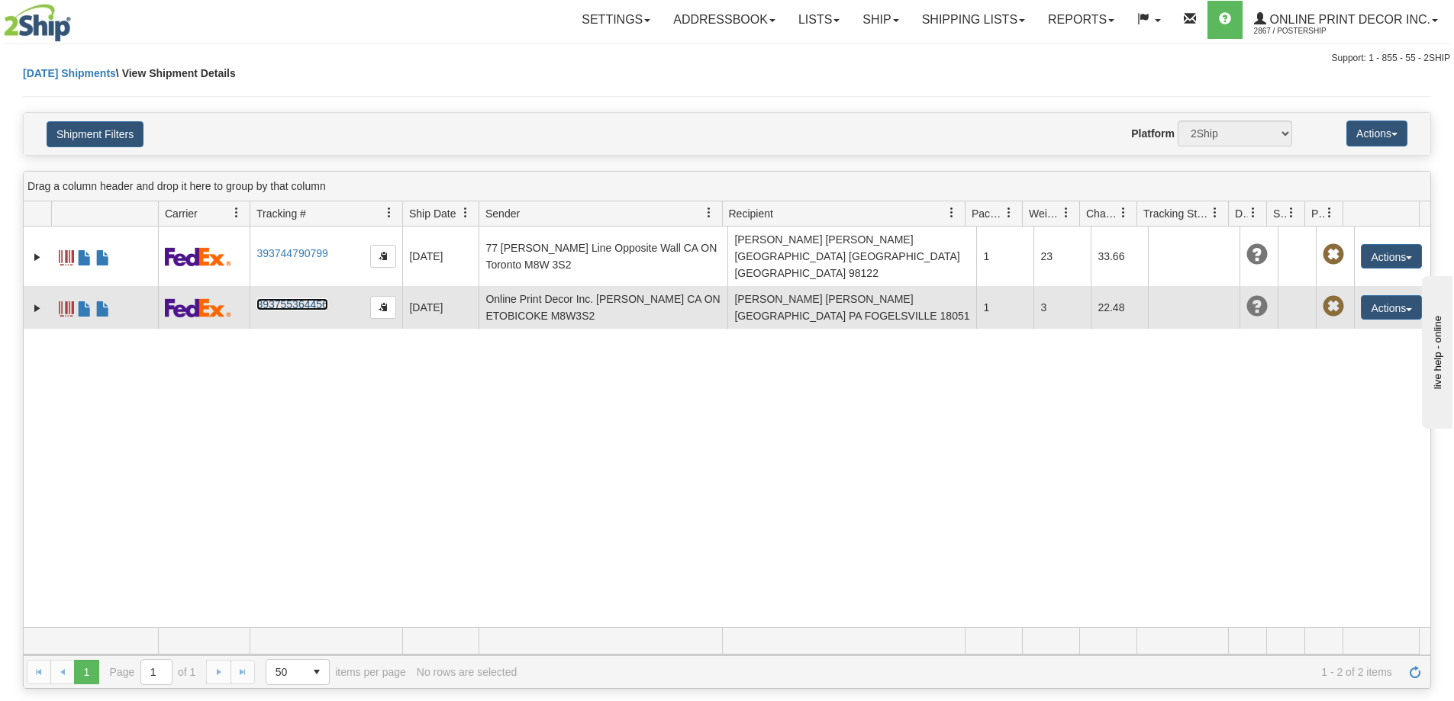
click at [277, 298] on link "393755364456" at bounding box center [291, 304] width 71 height 12
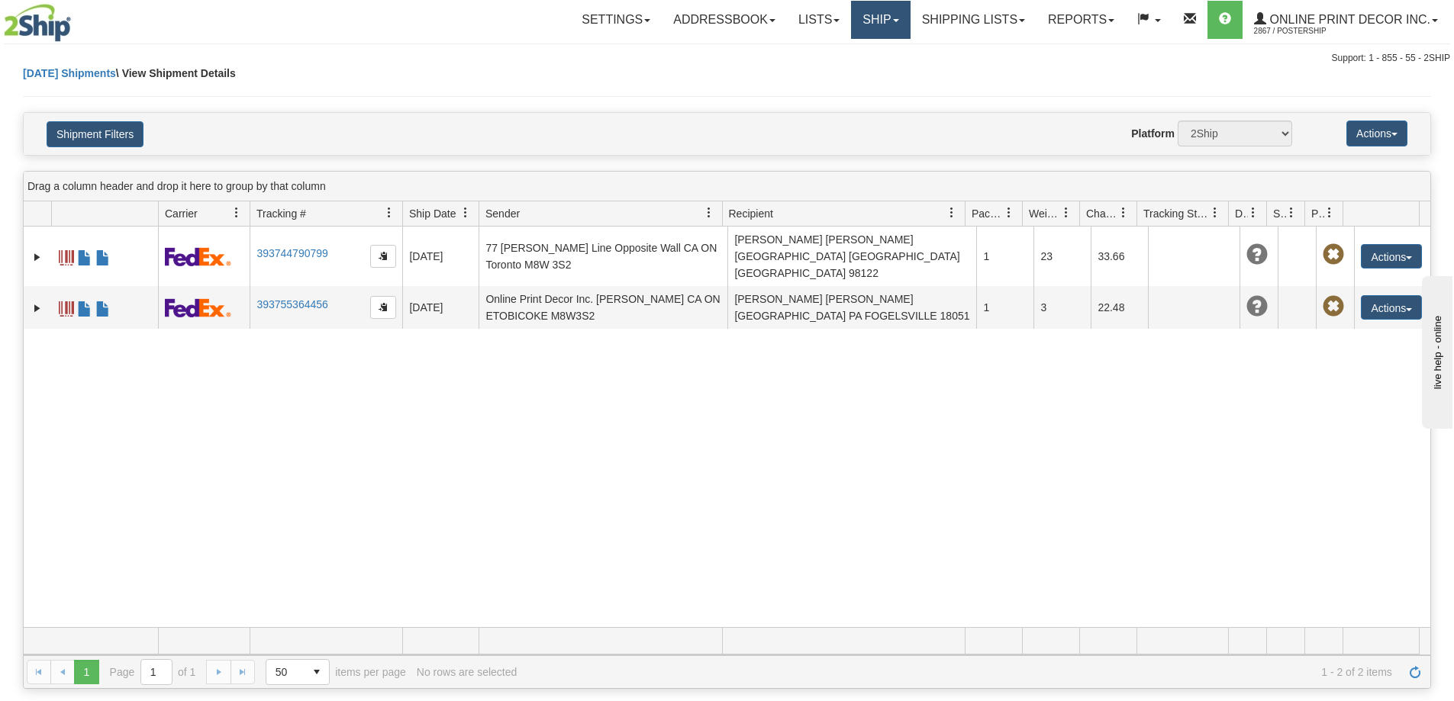
click at [879, 20] on link "Ship" at bounding box center [880, 20] width 59 height 38
click at [810, 53] on span "Ship Screen" at bounding box center [816, 53] width 58 height 12
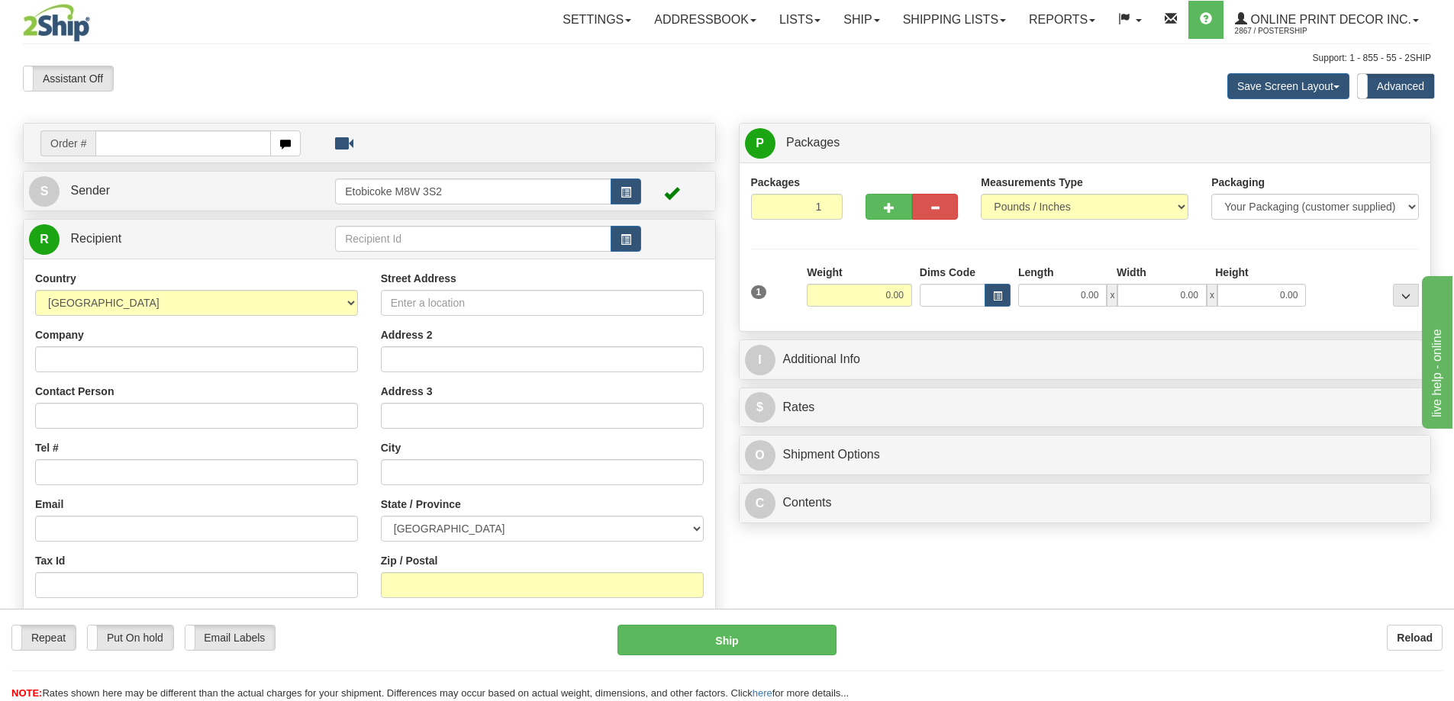
click at [177, 144] on input "text" at bounding box center [183, 143] width 176 height 26
click at [623, 183] on button "button" at bounding box center [625, 192] width 31 height 26
click at [131, 147] on input "text" at bounding box center [183, 143] width 176 height 26
type input "us-56094"
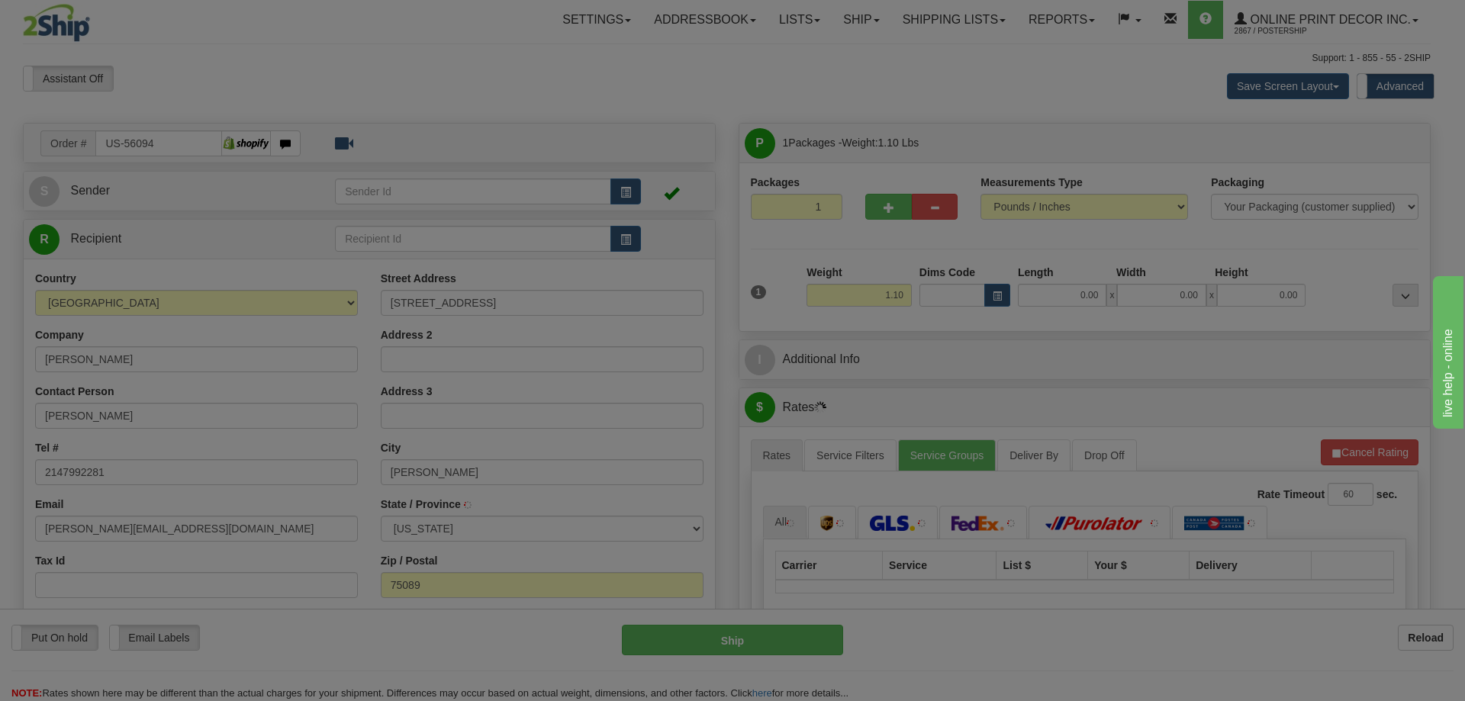
type input "ROWLETT"
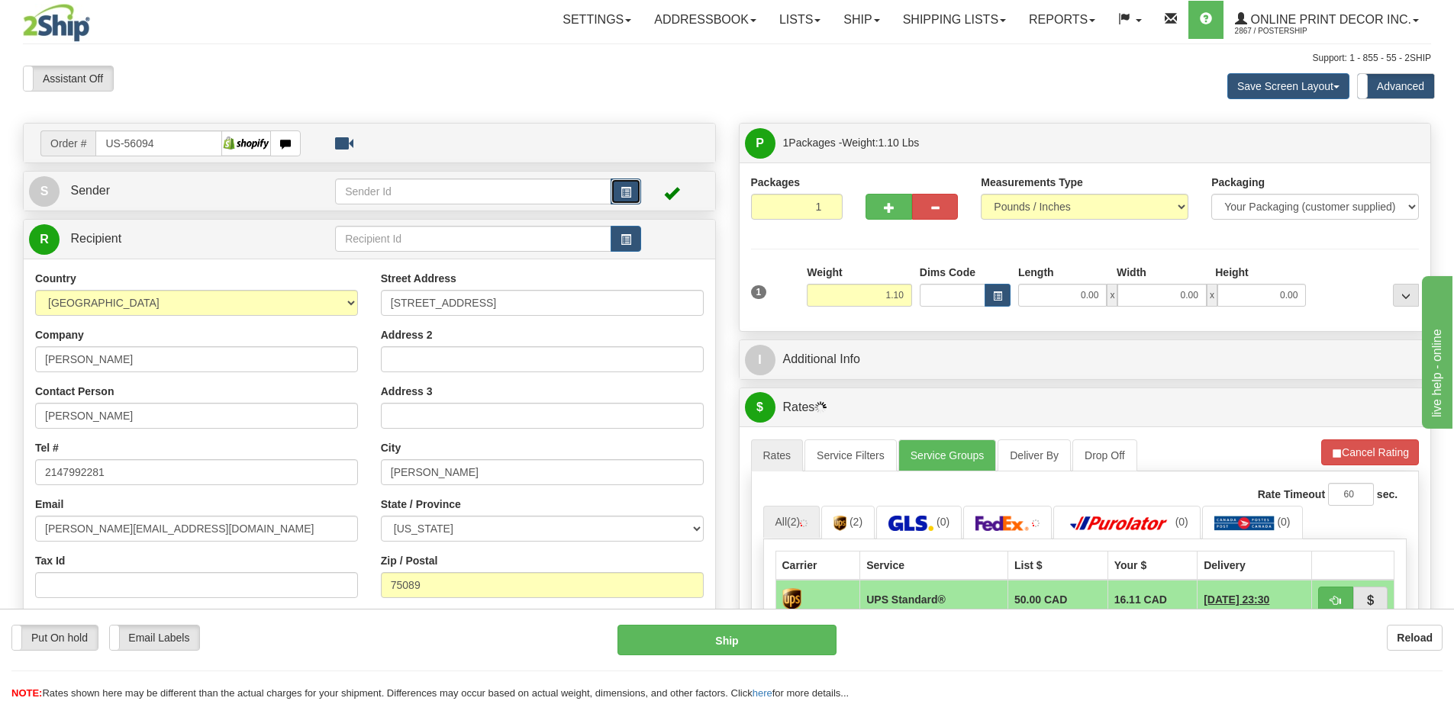
click at [630, 189] on span "button" at bounding box center [625, 193] width 11 height 10
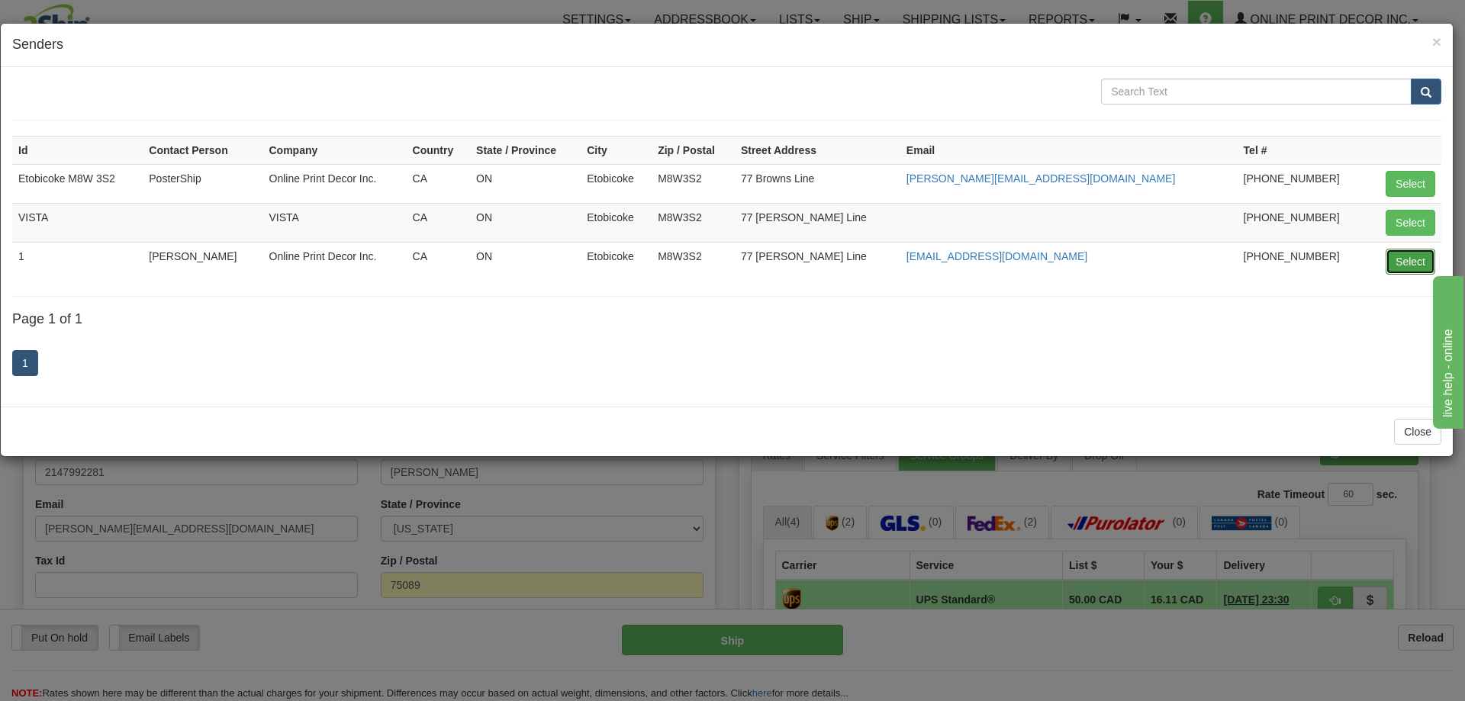
click at [1406, 262] on button "Select" at bounding box center [1411, 262] width 50 height 26
type input "1"
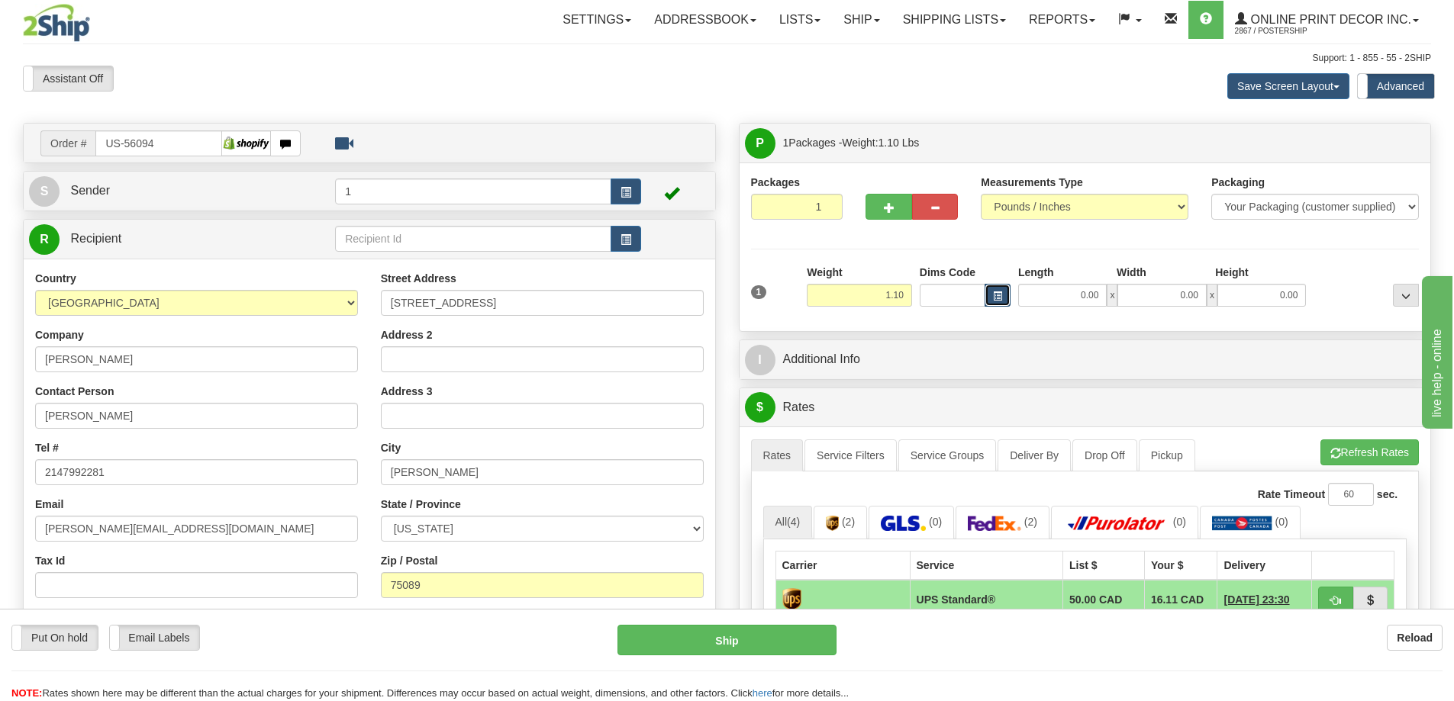
click at [991, 294] on button "button" at bounding box center [997, 295] width 26 height 23
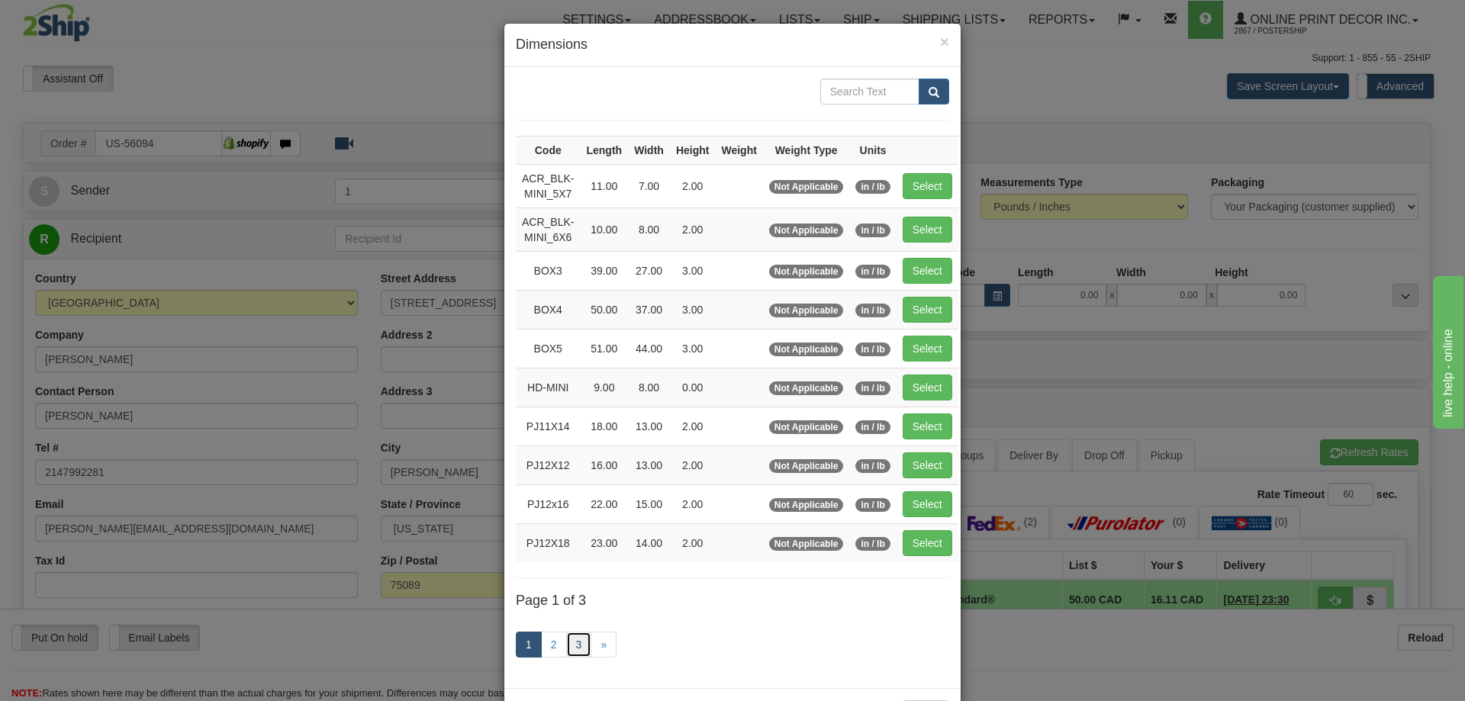
click at [566, 646] on link "3" at bounding box center [579, 645] width 26 height 26
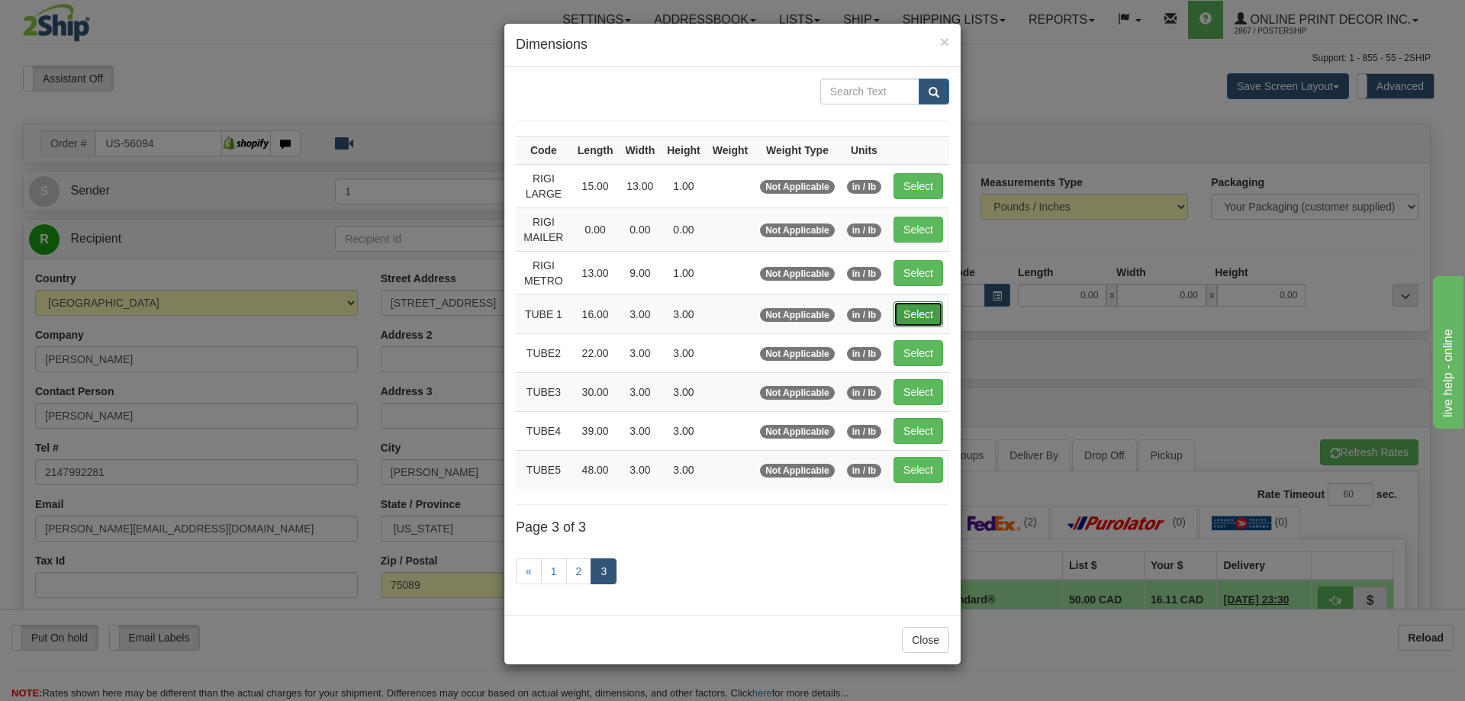
click at [907, 315] on button "Select" at bounding box center [919, 314] width 50 height 26
type input "TUBE 1"
type input "16.00"
type input "3.00"
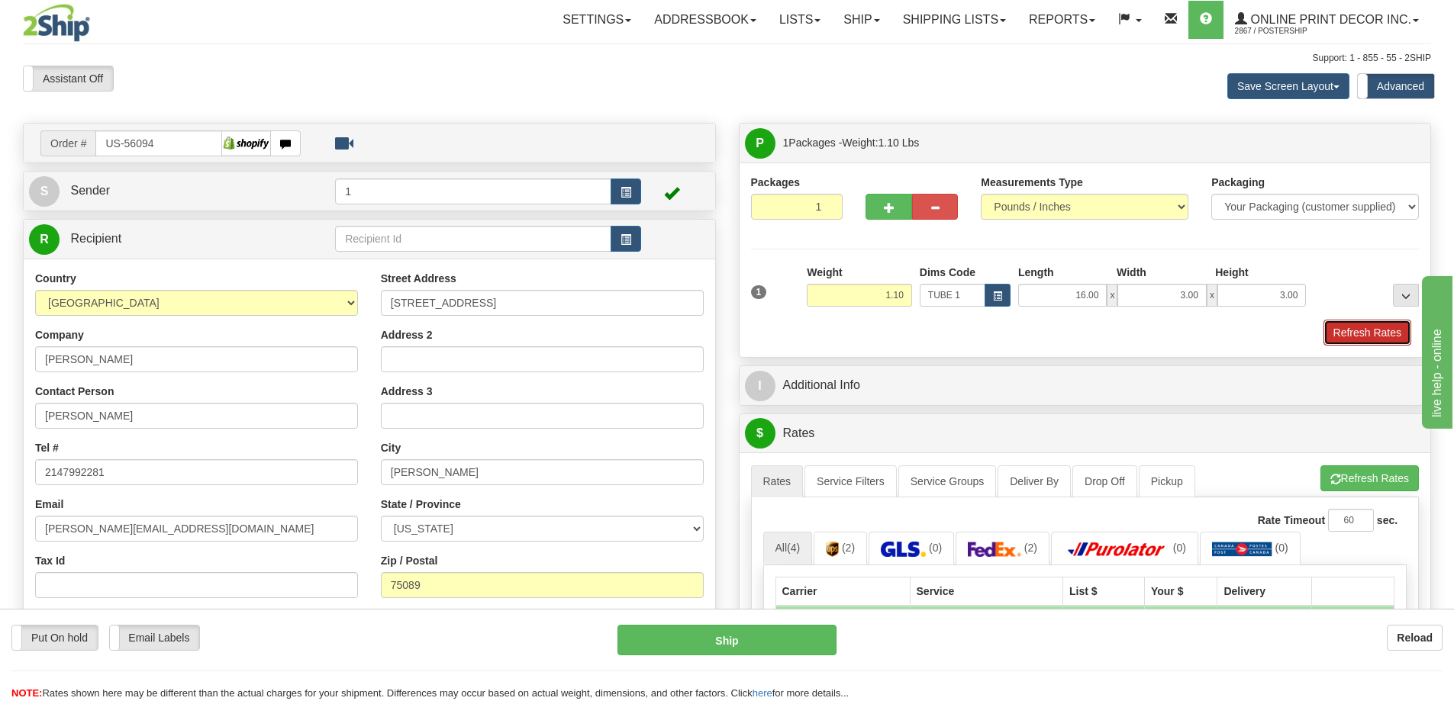
click at [1377, 332] on button "Refresh Rates" at bounding box center [1367, 333] width 88 height 26
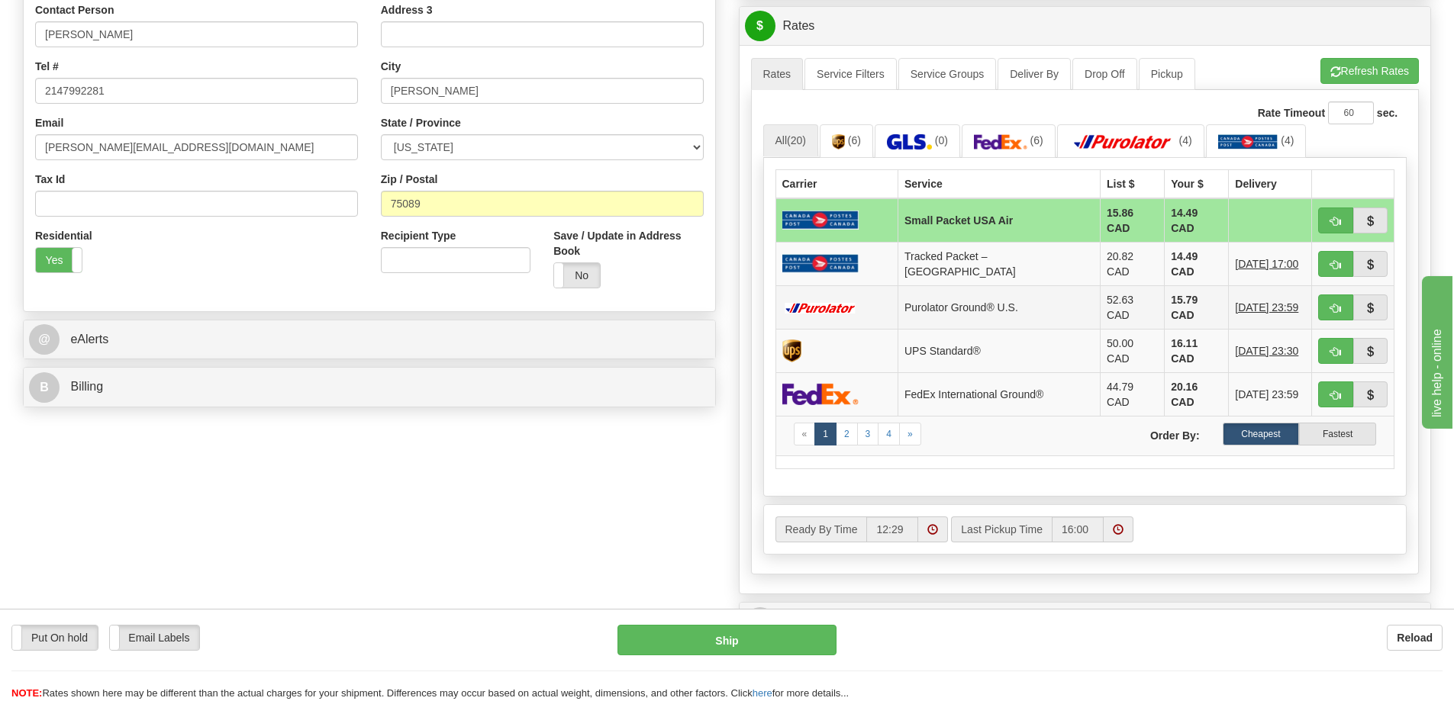
scroll to position [458, 0]
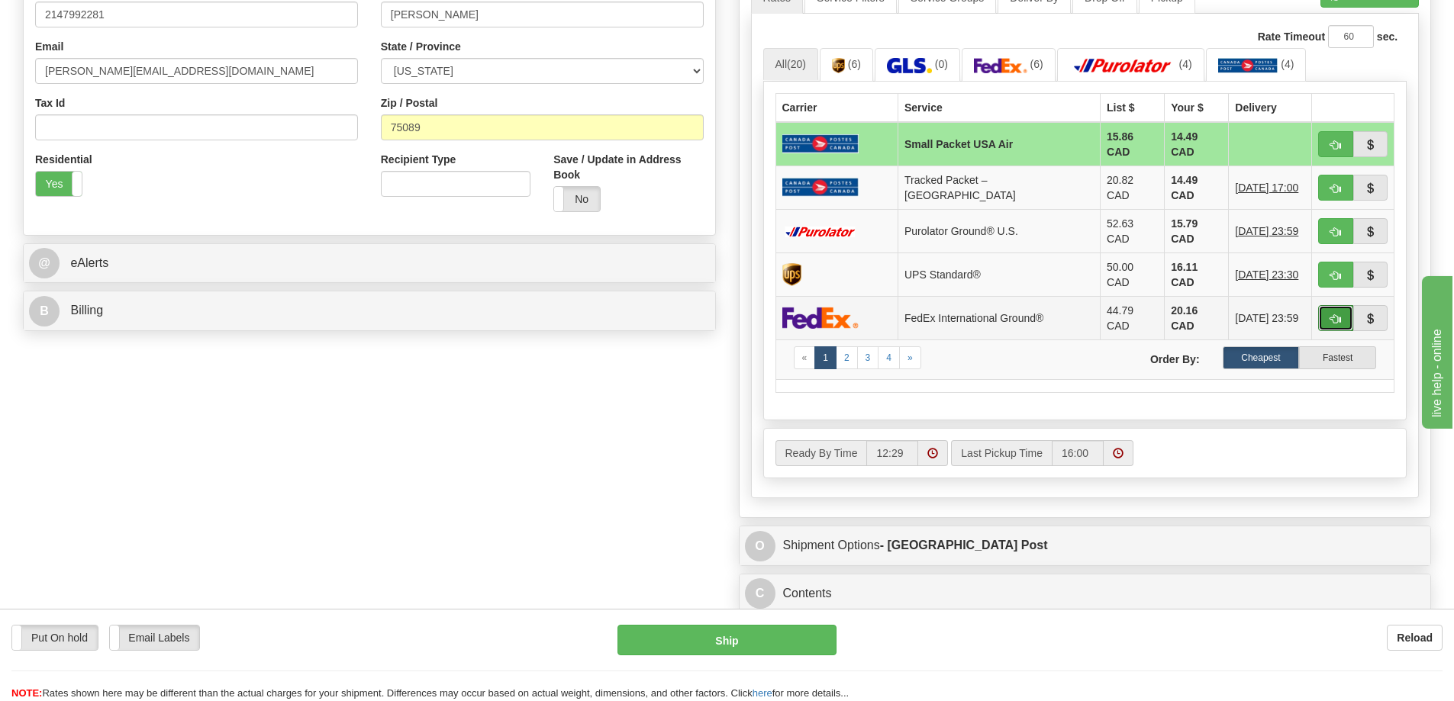
click at [1332, 314] on span "button" at bounding box center [1335, 319] width 11 height 10
type input "92"
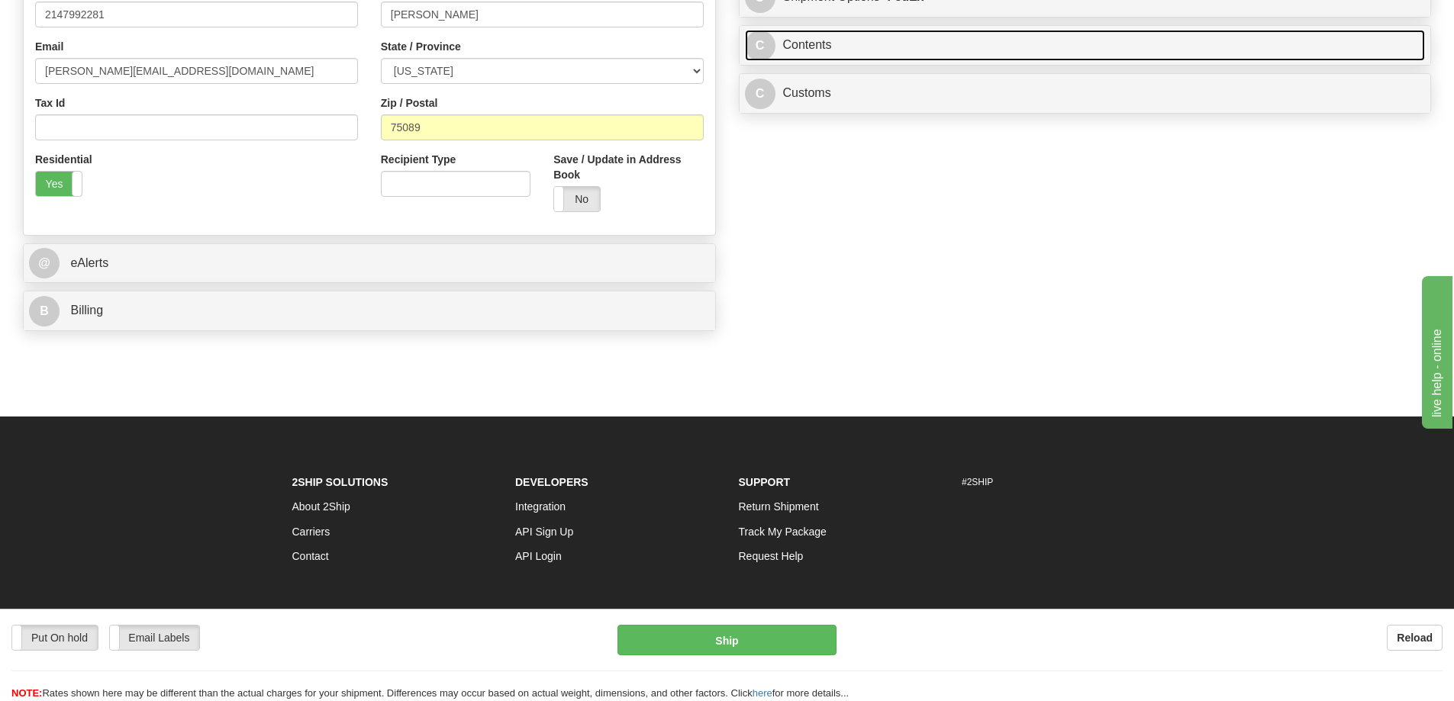
click at [1267, 43] on link "C Contents" at bounding box center [1085, 45] width 681 height 31
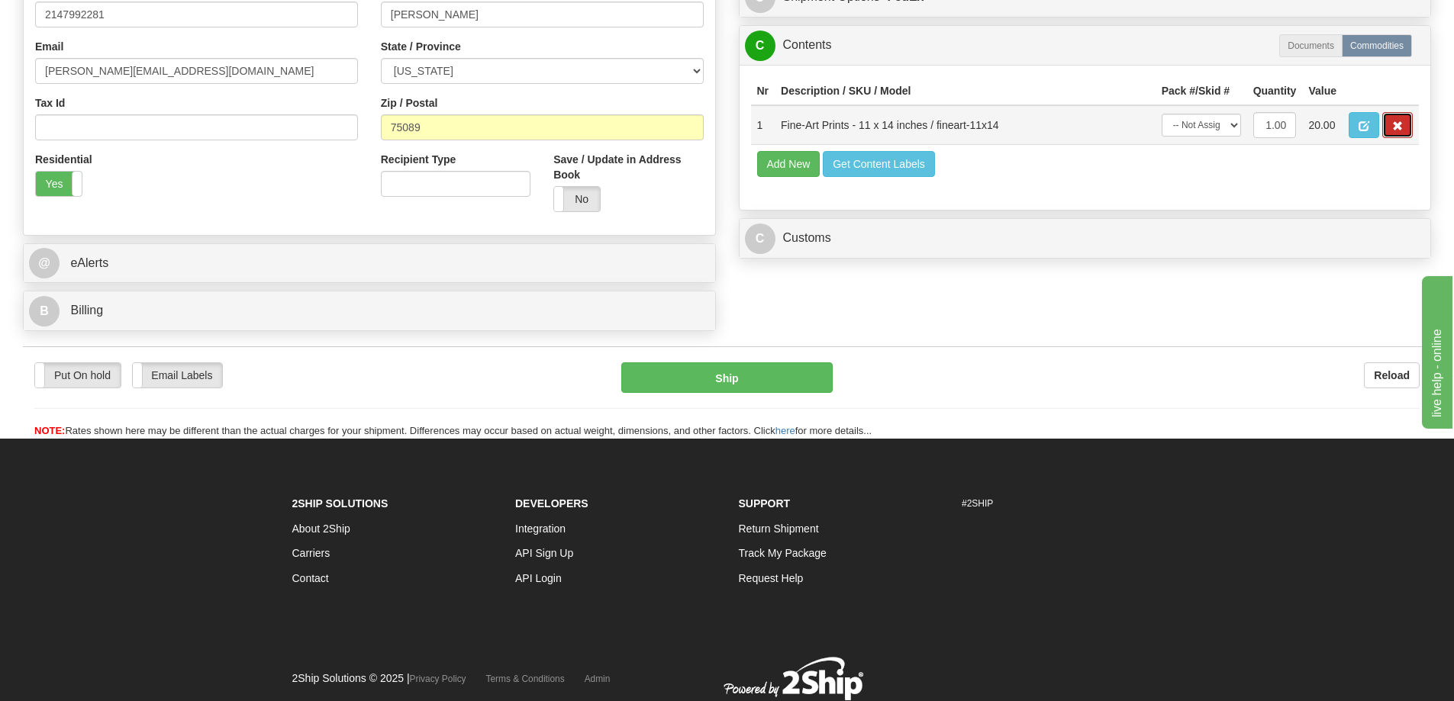
click at [1396, 122] on button "button" at bounding box center [1397, 125] width 31 height 26
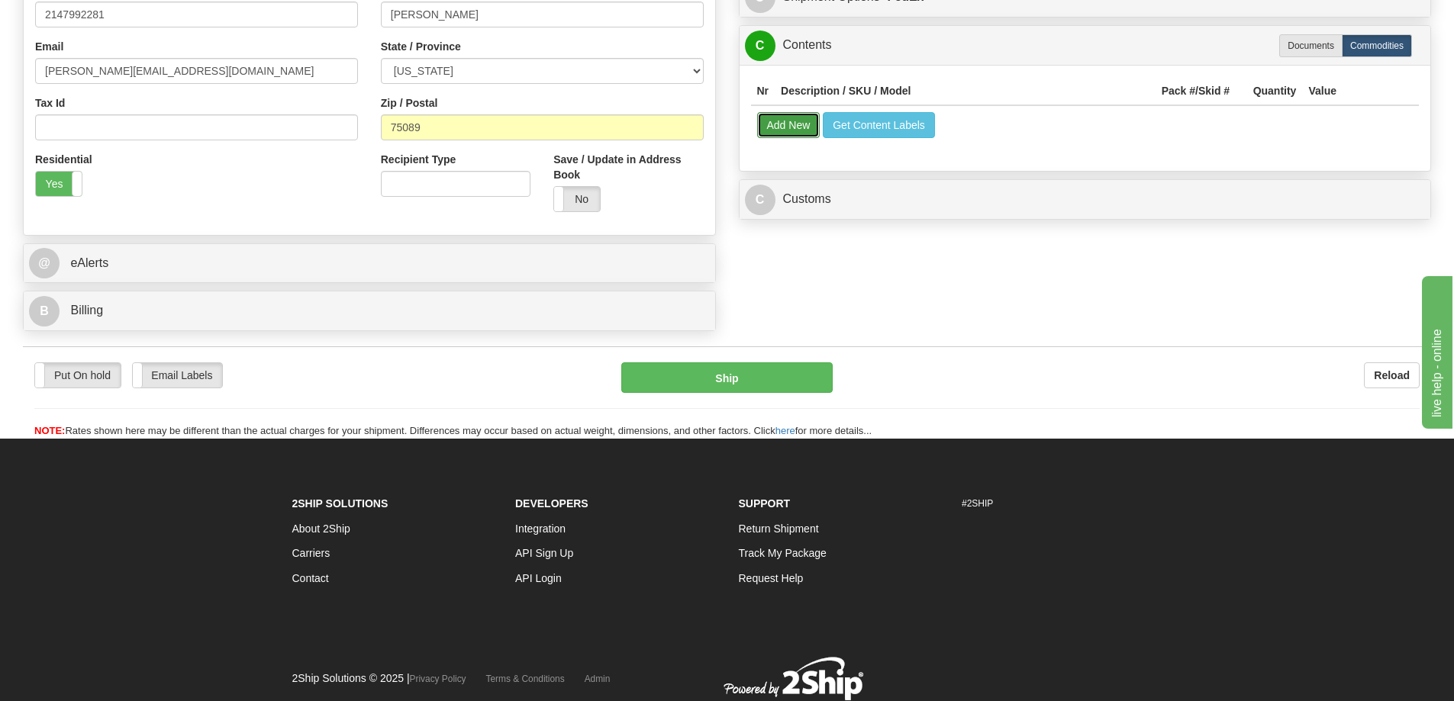
click at [790, 127] on button "Add New" at bounding box center [788, 125] width 63 height 26
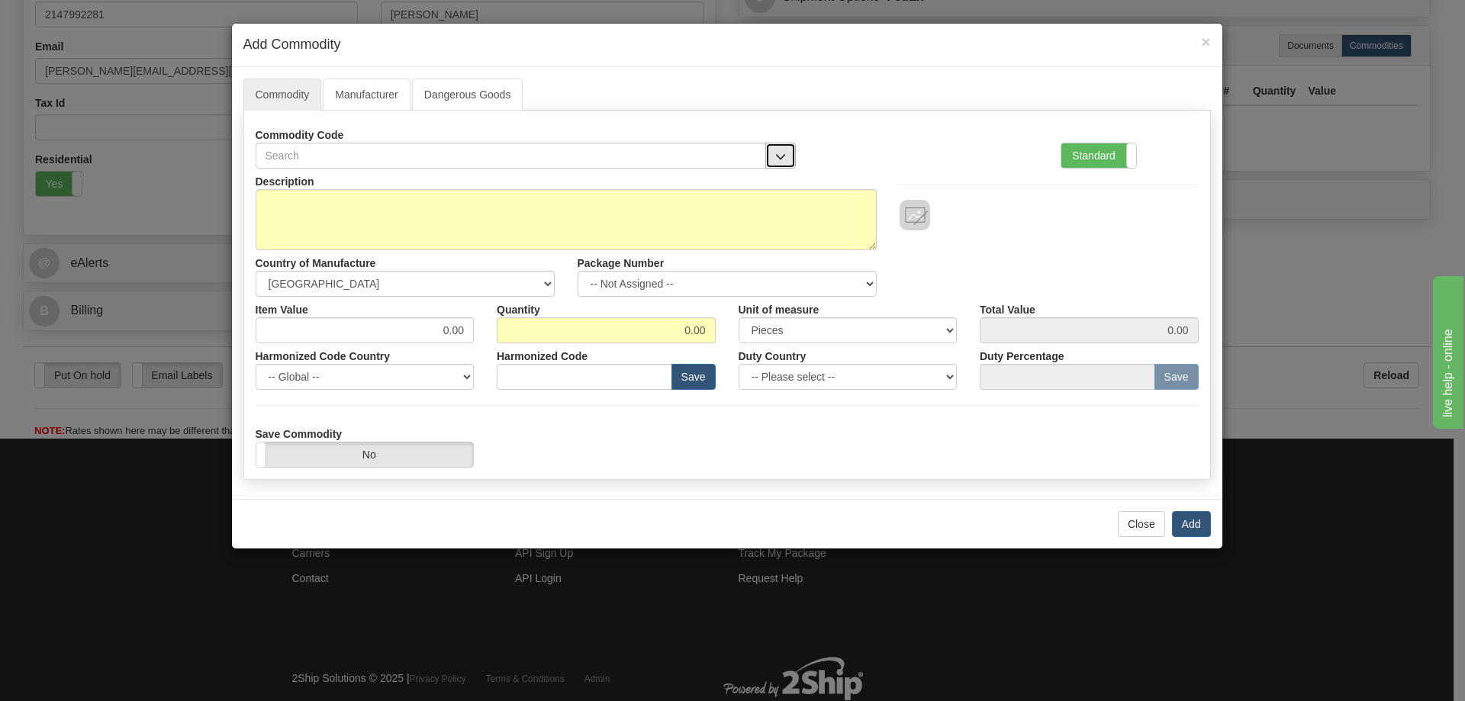
click at [778, 149] on button "button" at bounding box center [780, 156] width 31 height 26
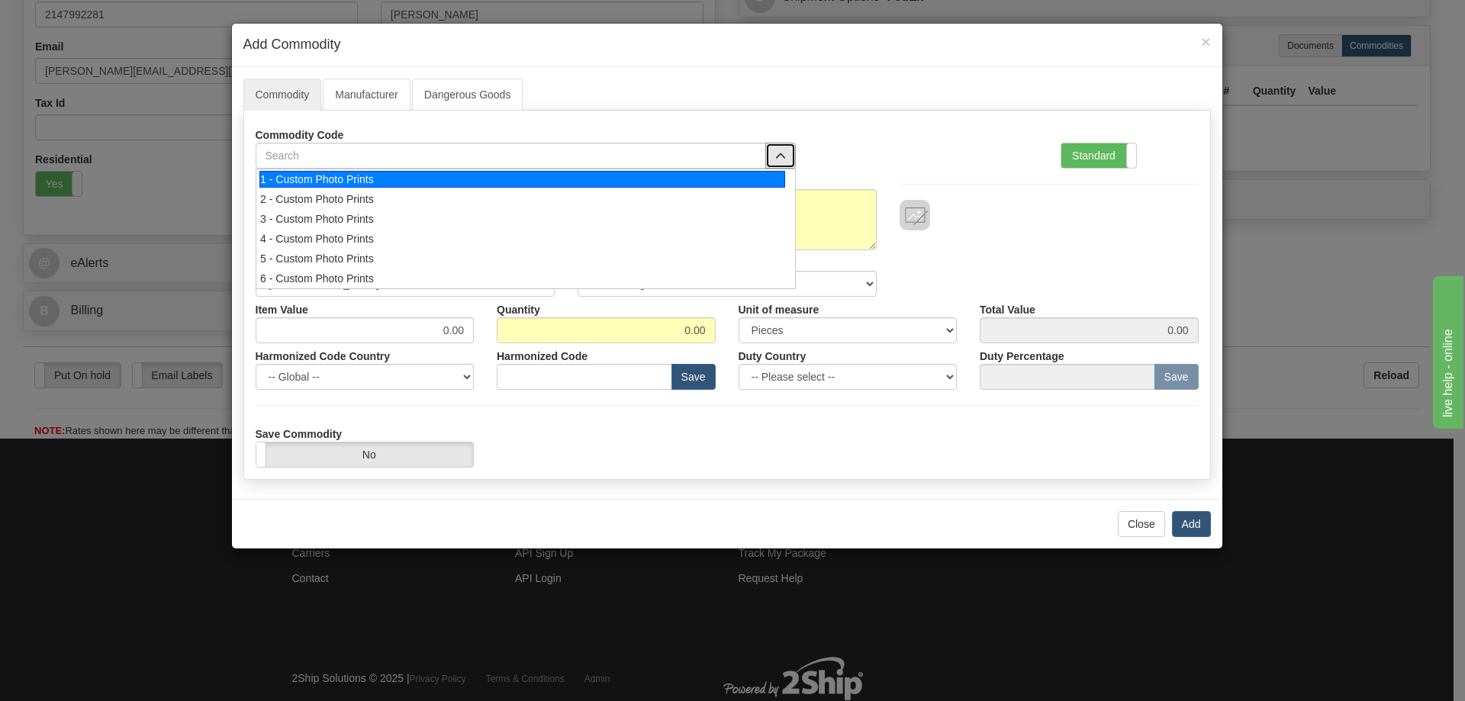
click at [766, 180] on div "1 - Custom Photo Prints" at bounding box center [522, 179] width 526 height 17
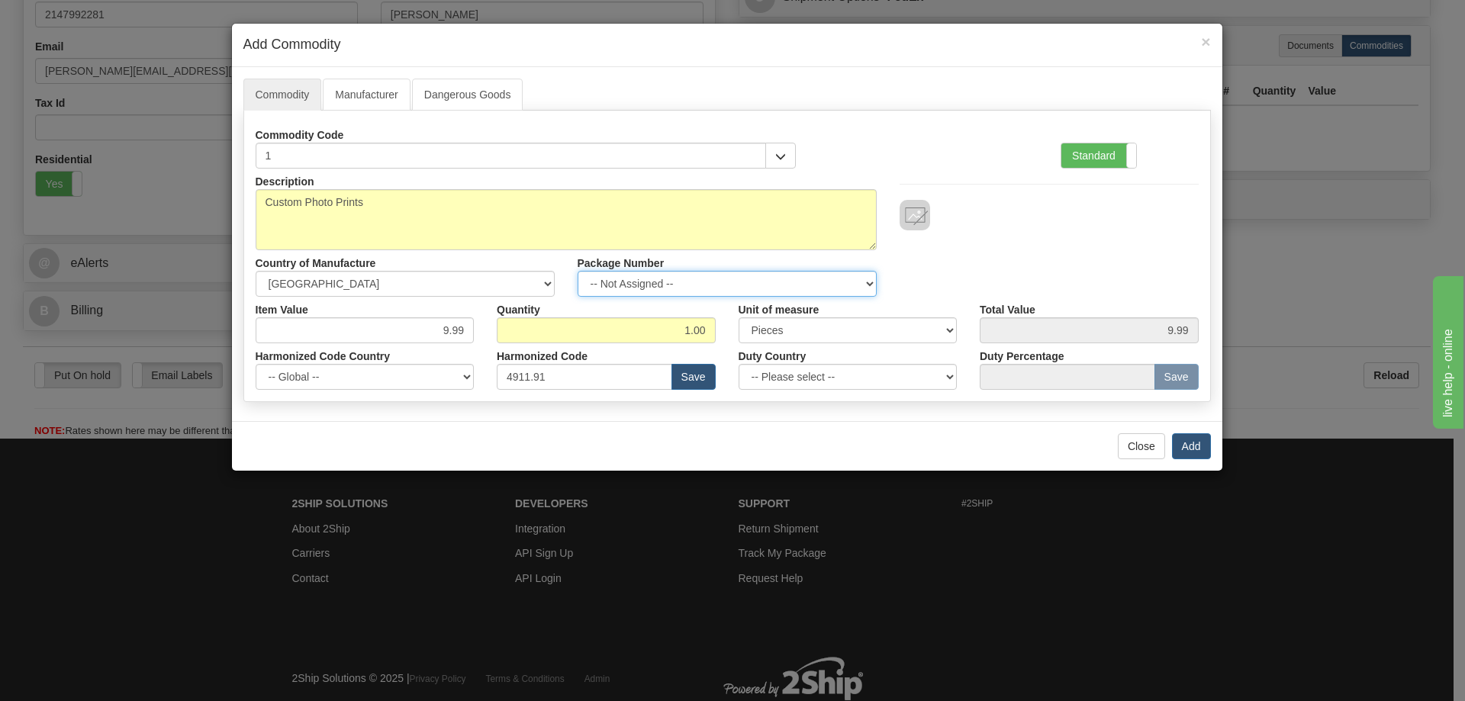
click at [866, 285] on select "-- Not Assigned -- Item 1" at bounding box center [727, 284] width 299 height 26
select select "0"
click at [578, 271] on select "-- Not Assigned -- Item 1" at bounding box center [727, 284] width 299 height 26
click at [1194, 446] on button "Add" at bounding box center [1191, 446] width 39 height 26
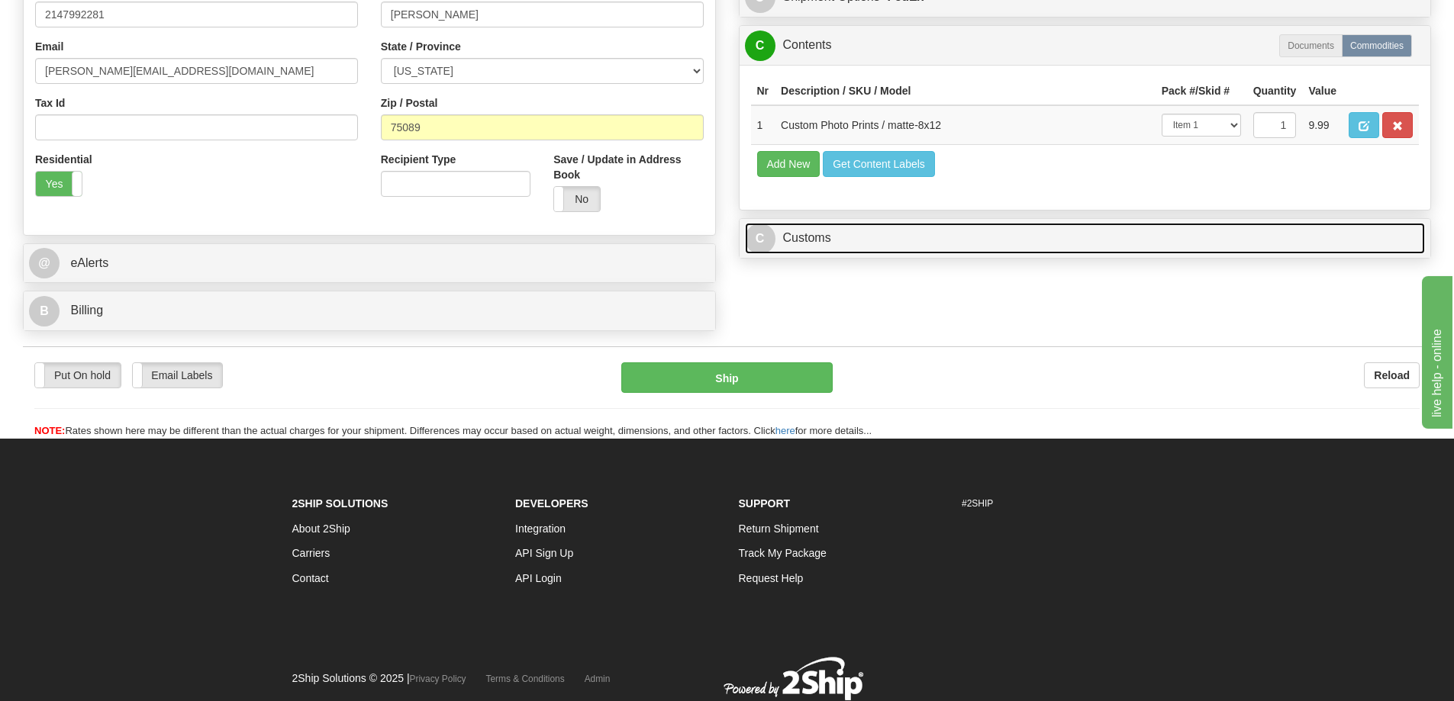
click at [1181, 237] on link "C Customs" at bounding box center [1085, 238] width 681 height 31
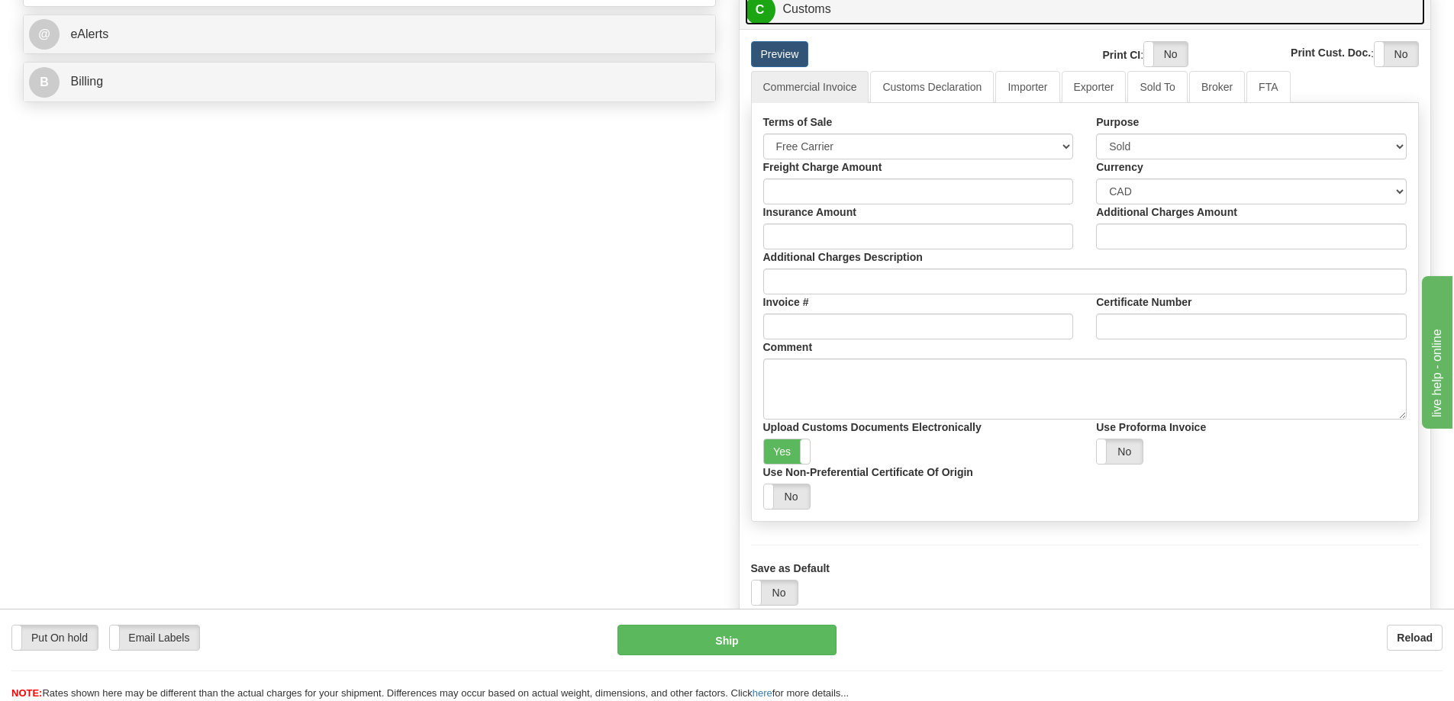
scroll to position [534, 0]
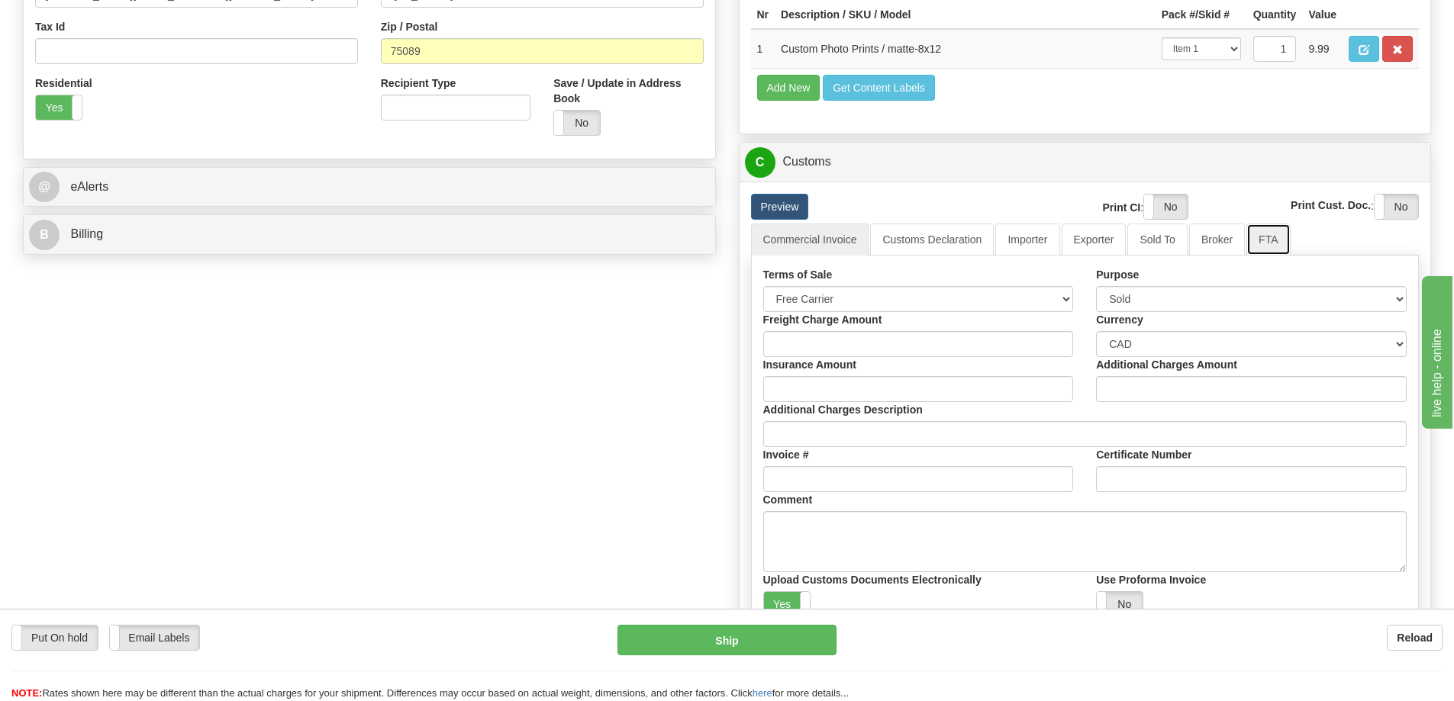
click at [1270, 250] on link "FTA" at bounding box center [1267, 240] width 43 height 32
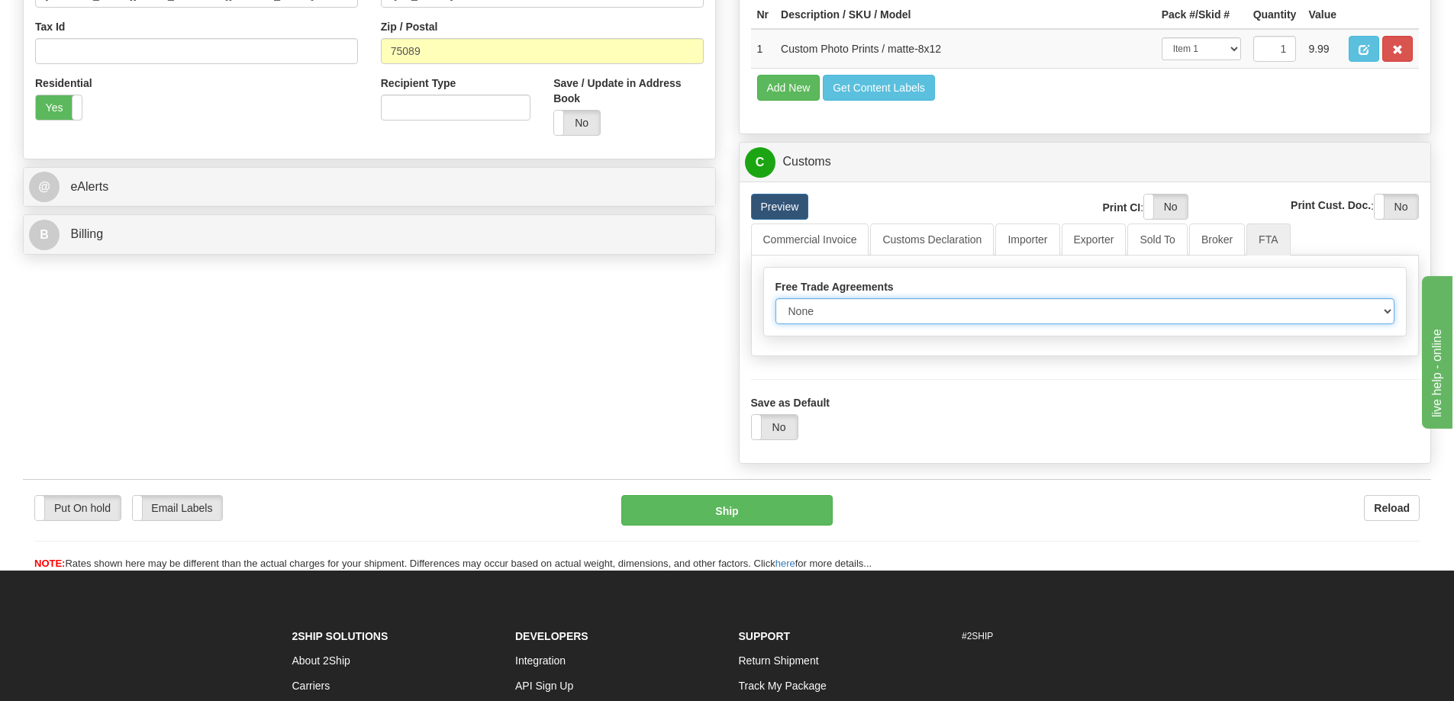
click at [1383, 311] on select "None Other USMCA CETA CUKTCA" at bounding box center [1085, 311] width 620 height 26
select select "1"
click at [775, 304] on select "None Other USMCA CETA CUKTCA" at bounding box center [1085, 311] width 620 height 26
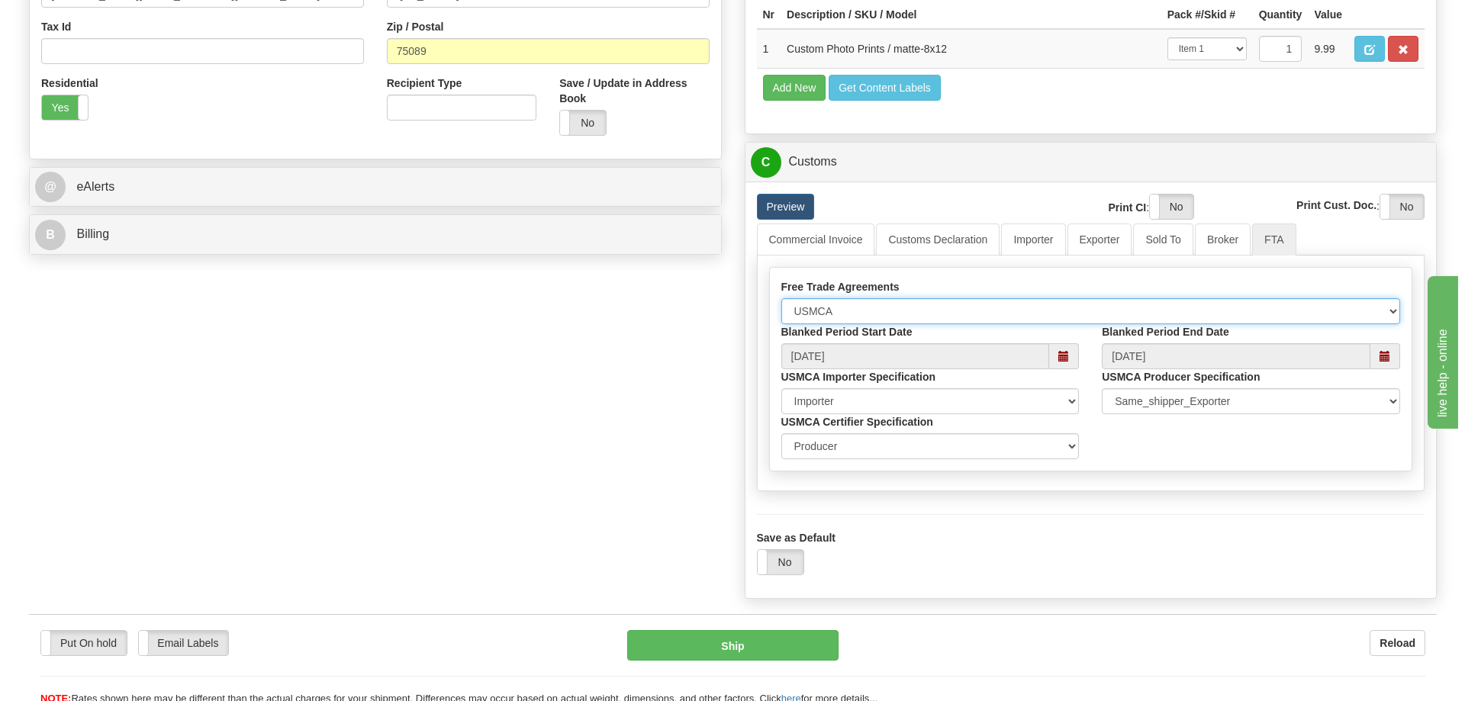
scroll to position [687, 0]
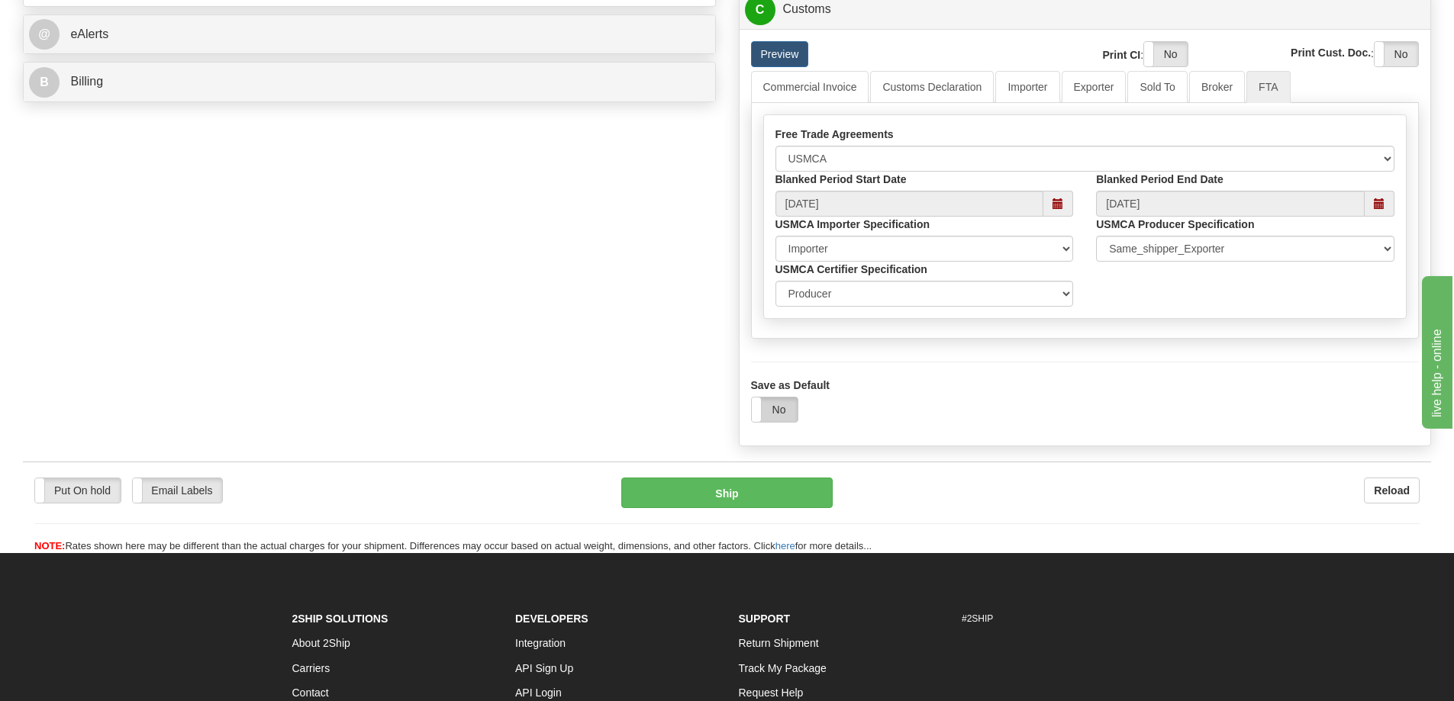
click at [763, 415] on label "No" at bounding box center [775, 410] width 46 height 24
click at [763, 495] on button "Ship" at bounding box center [726, 493] width 211 height 31
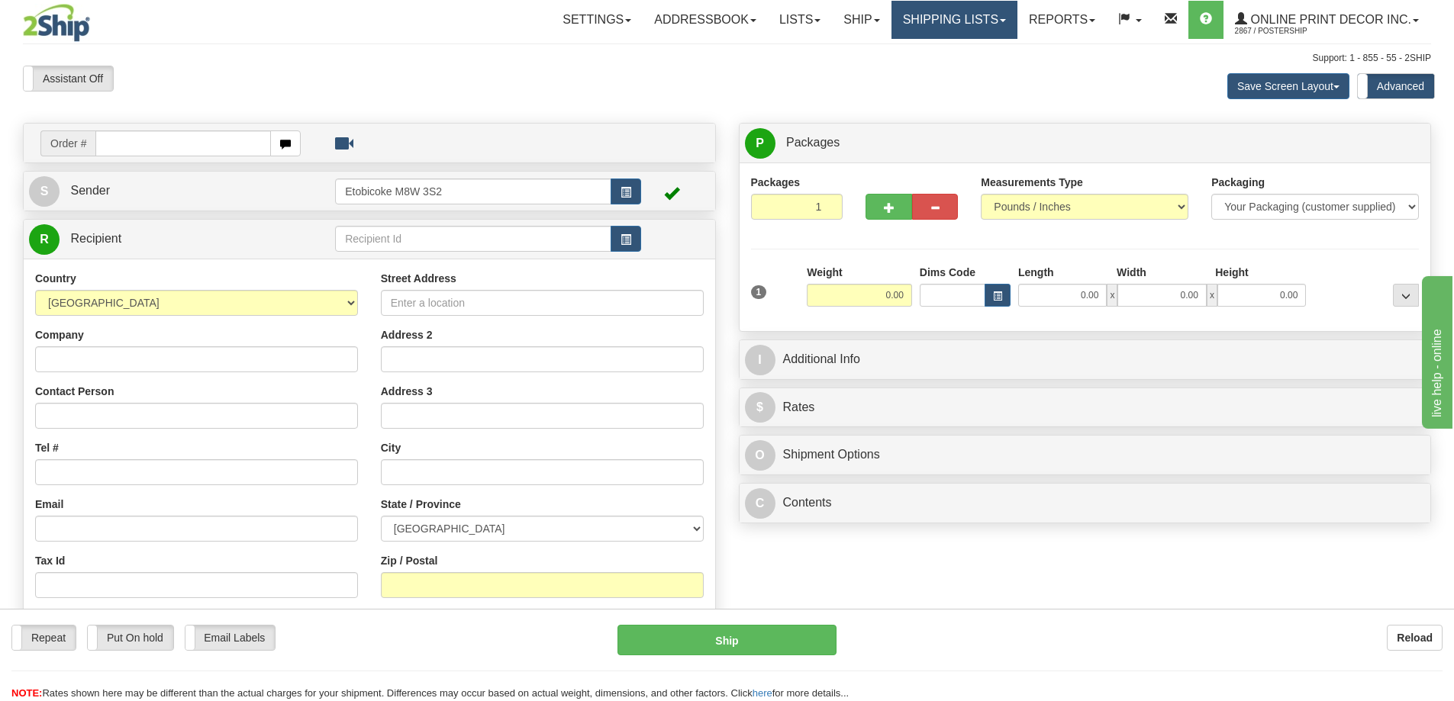
click at [927, 18] on link "Shipping lists" at bounding box center [954, 20] width 126 height 38
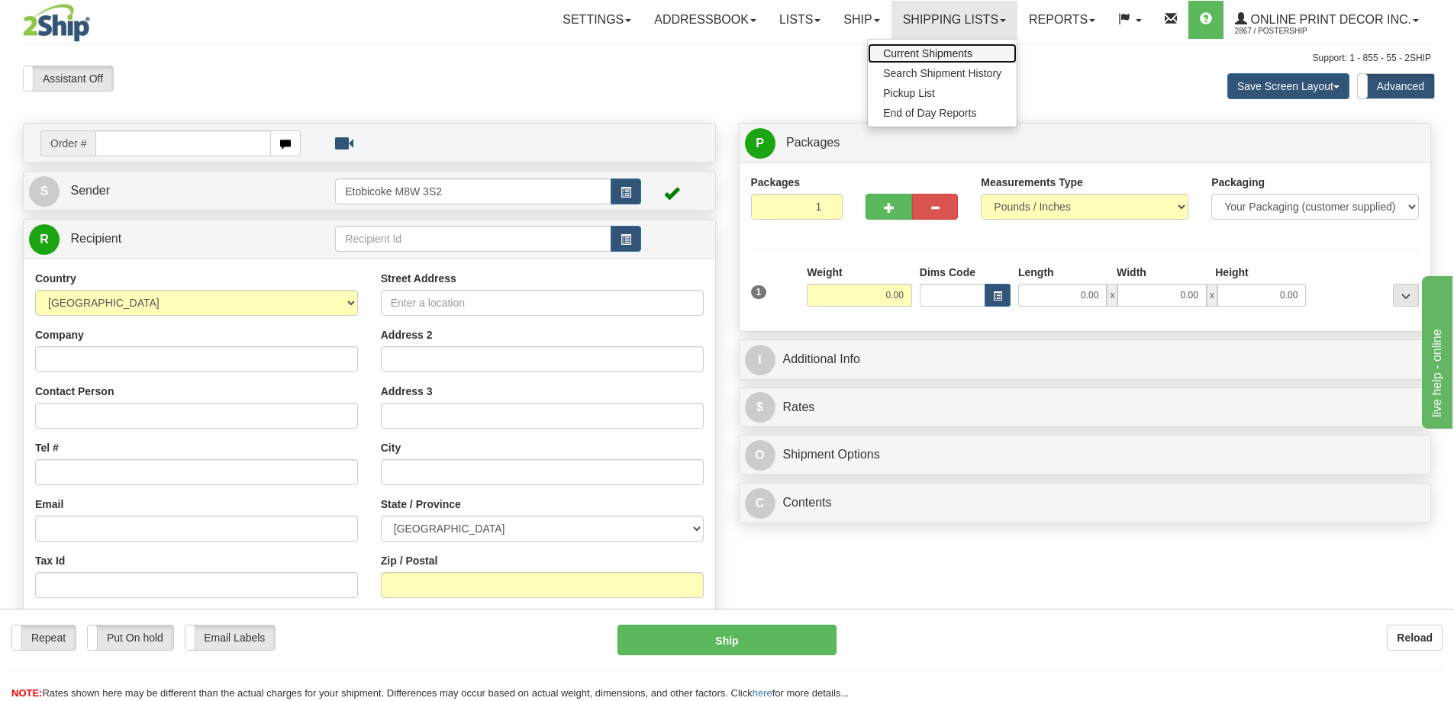
click at [928, 48] on span "Current Shipments" at bounding box center [927, 53] width 89 height 12
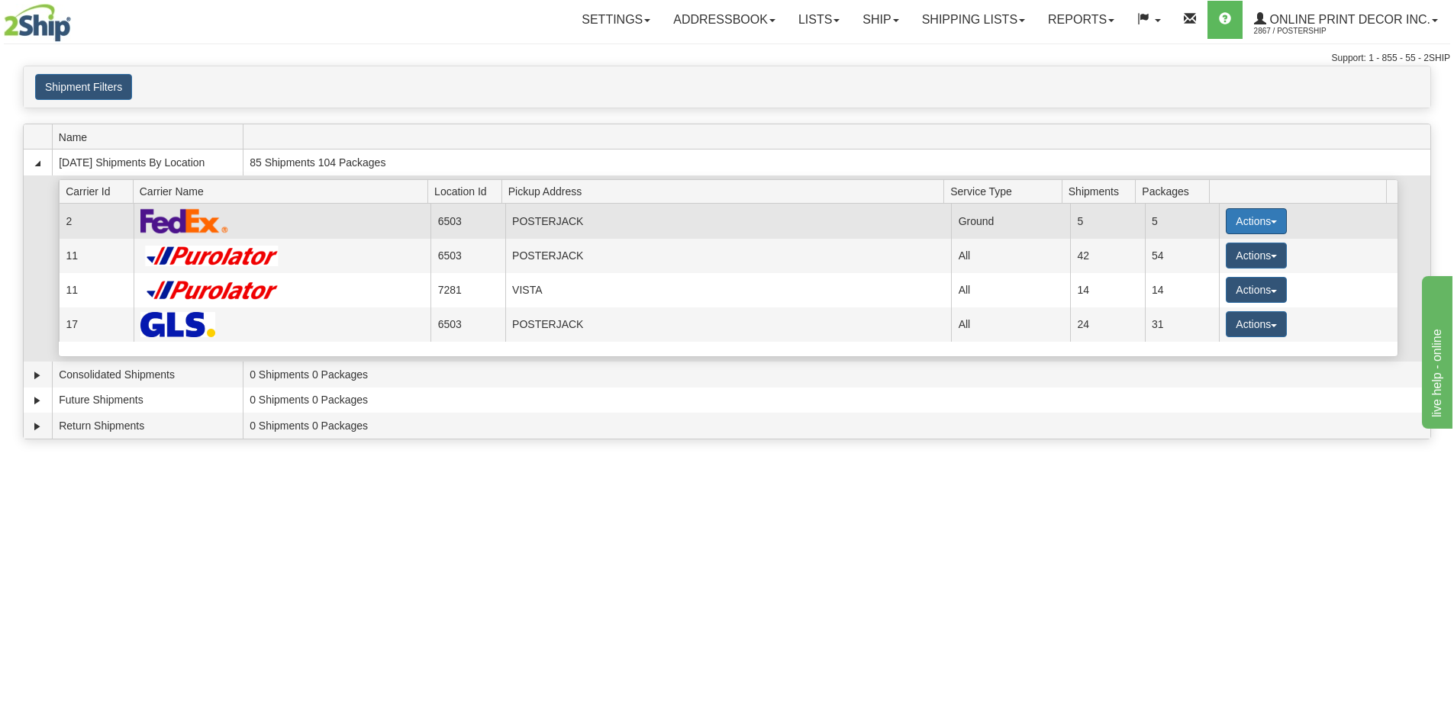
click at [1234, 221] on button "Actions" at bounding box center [1256, 221] width 61 height 26
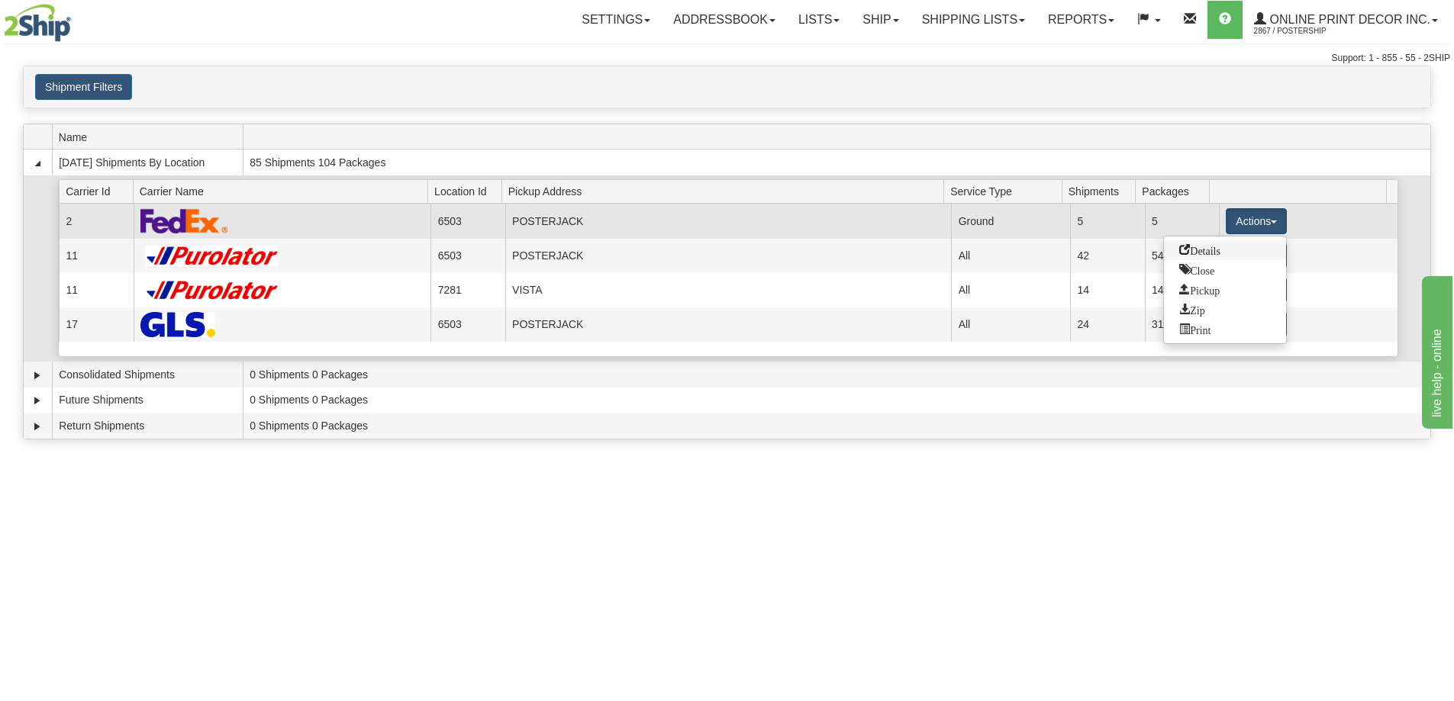
click at [1203, 254] on span "Details" at bounding box center [1199, 249] width 41 height 11
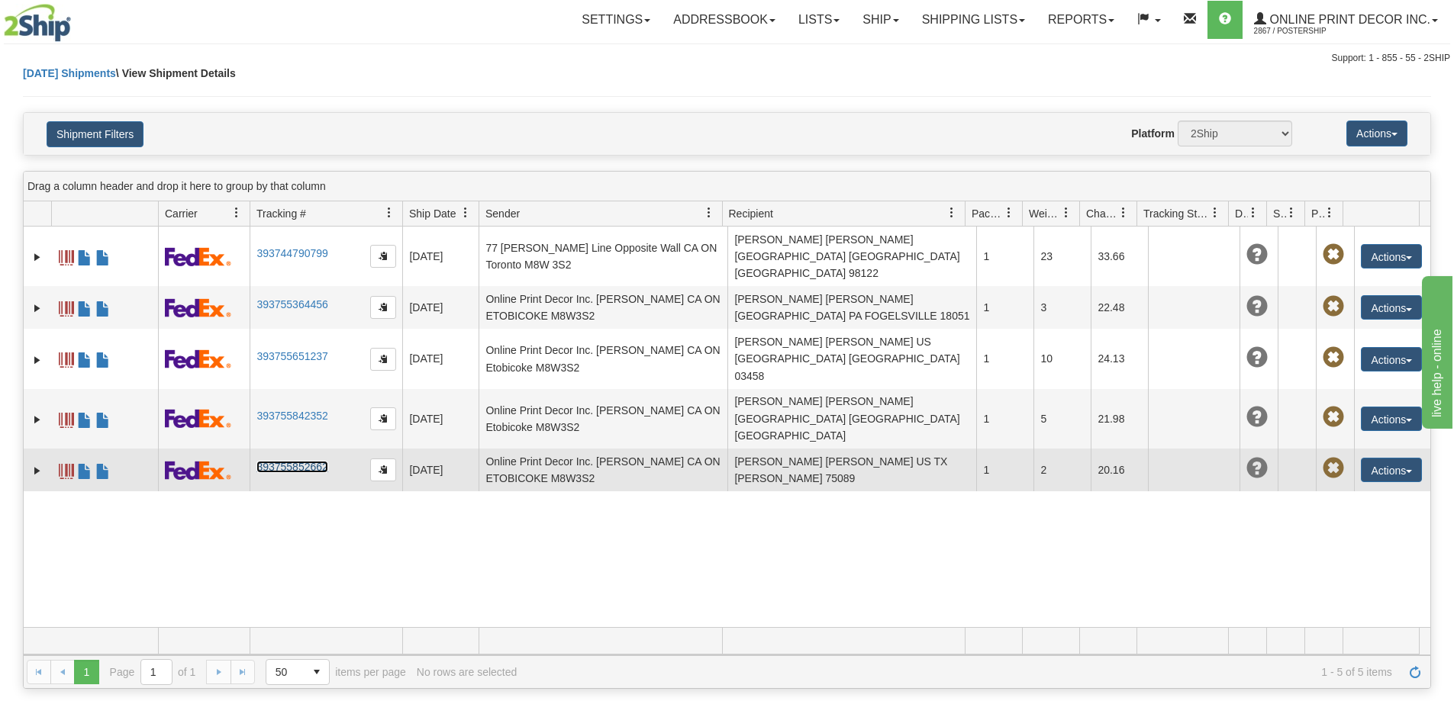
click at [274, 461] on link "393755852662" at bounding box center [291, 467] width 71 height 12
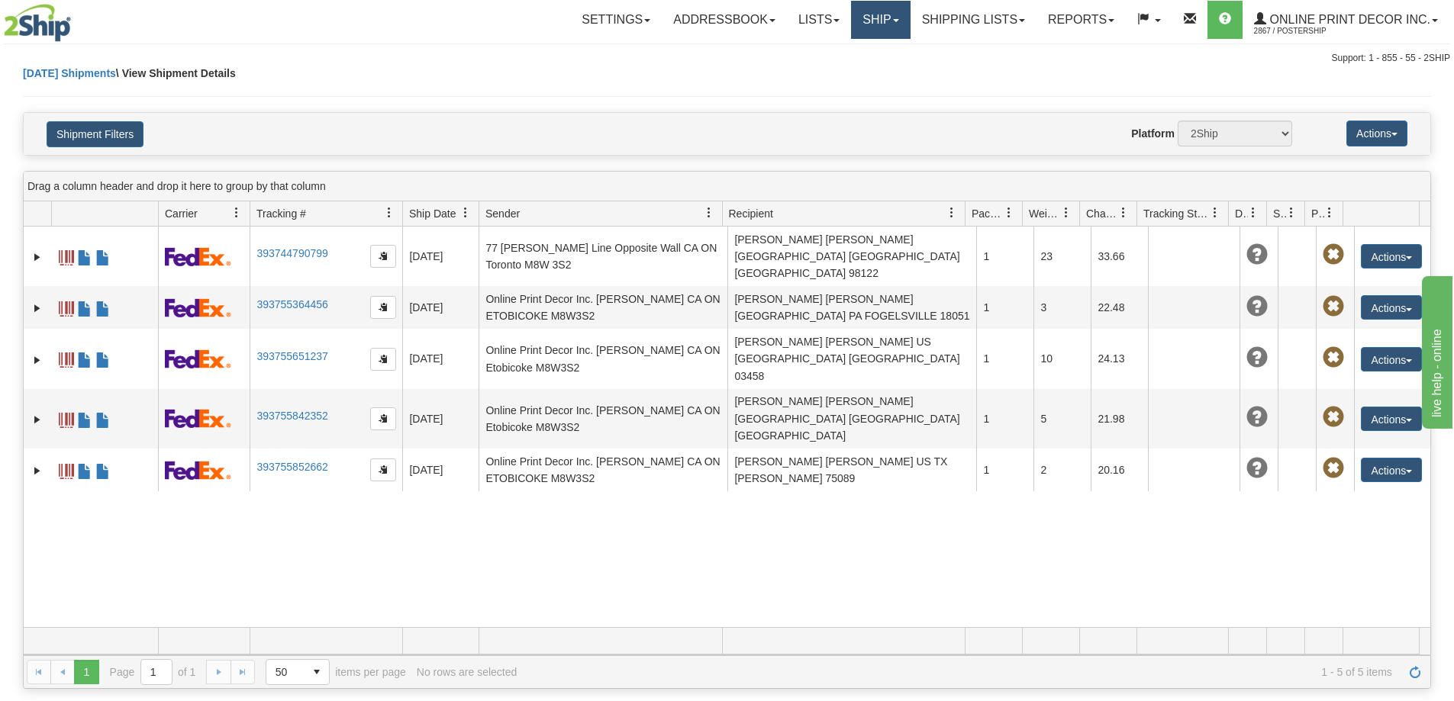
click at [878, 17] on link "Ship" at bounding box center [880, 20] width 59 height 38
click at [804, 58] on span "Ship Screen" at bounding box center [816, 53] width 58 height 12
